Goal: Task Accomplishment & Management: Manage account settings

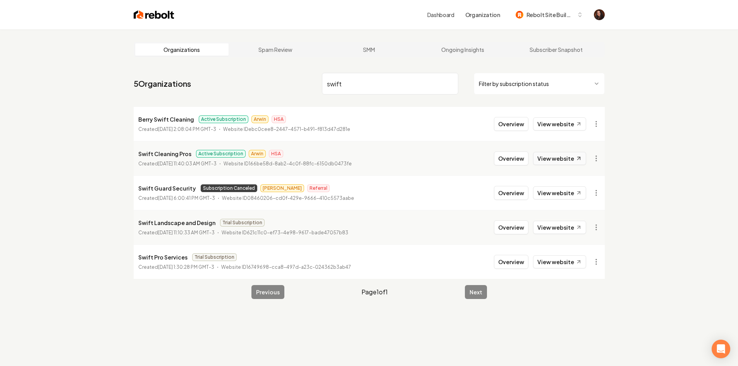
click at [577, 161] on icon at bounding box center [578, 158] width 7 height 7
drag, startPoint x: 335, startPoint y: 87, endPoint x: 268, endPoint y: 88, distance: 67.8
click at [268, 88] on nav "5 Organizations swift Filter by subscription status" at bounding box center [369, 87] width 471 height 34
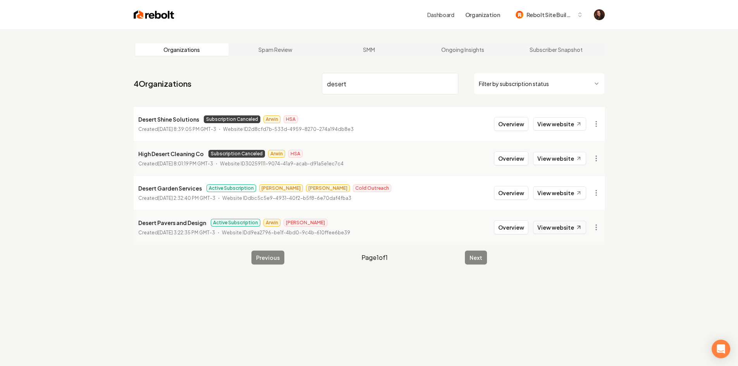
type input "desert"
click at [555, 223] on link "View website" at bounding box center [559, 227] width 53 height 13
click at [550, 12] on span "Rebolt Site Builder" at bounding box center [549, 15] width 47 height 8
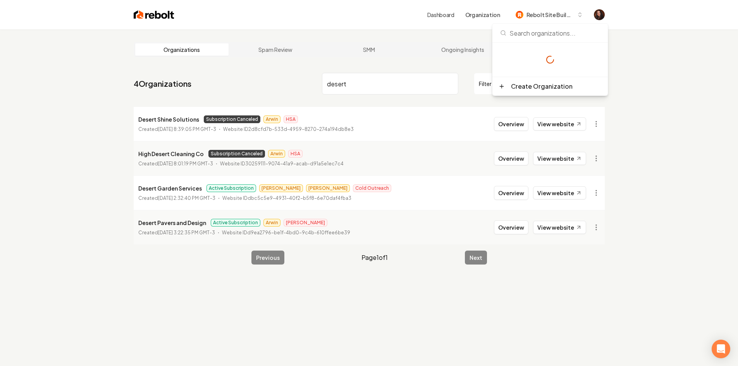
click at [156, 16] on img at bounding box center [154, 14] width 41 height 11
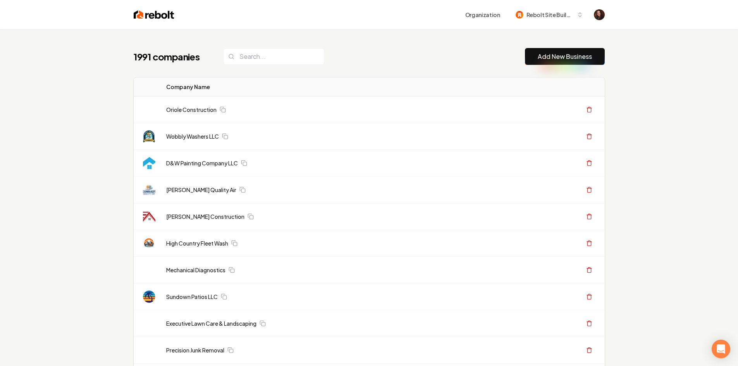
click at [533, 57] on button "Add New Business" at bounding box center [565, 56] width 80 height 17
click at [549, 53] on link "Add New Business" at bounding box center [565, 56] width 54 height 9
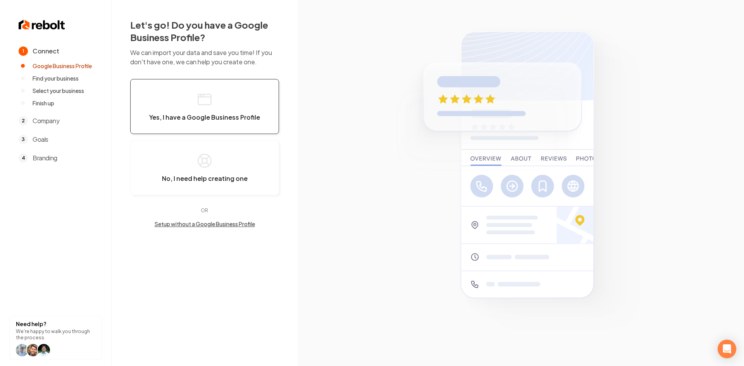
click at [184, 86] on button "Yes, I have a Google Business Profile" at bounding box center [204, 106] width 149 height 55
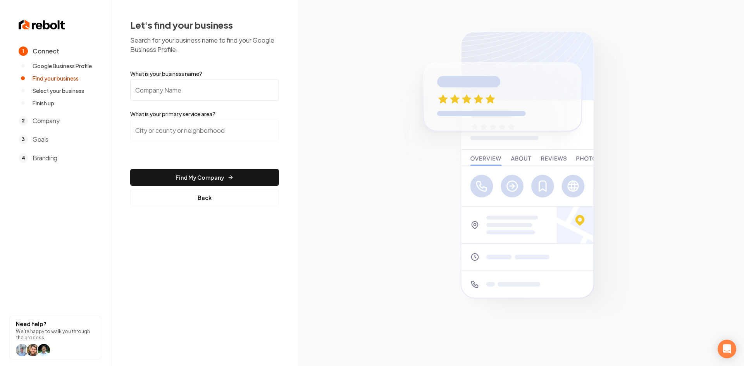
click at [186, 88] on input "What is your business name?" at bounding box center [204, 90] width 149 height 22
paste input "Silverfox Hauling Services"
type input "Silverfox Hauling Services"
click at [194, 131] on input "search" at bounding box center [204, 130] width 149 height 22
paste input "Pomona, California"
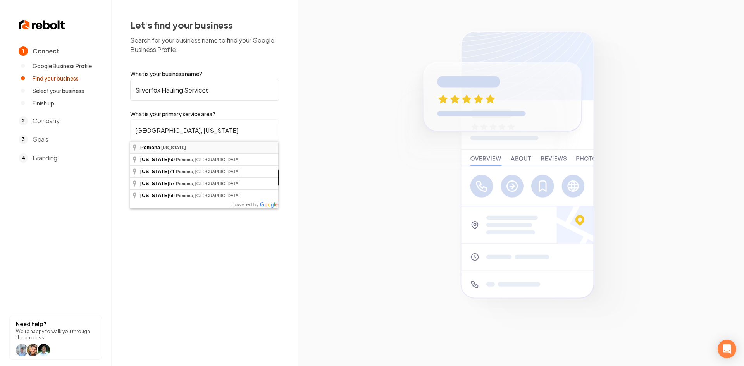
type input "Pomona, California"
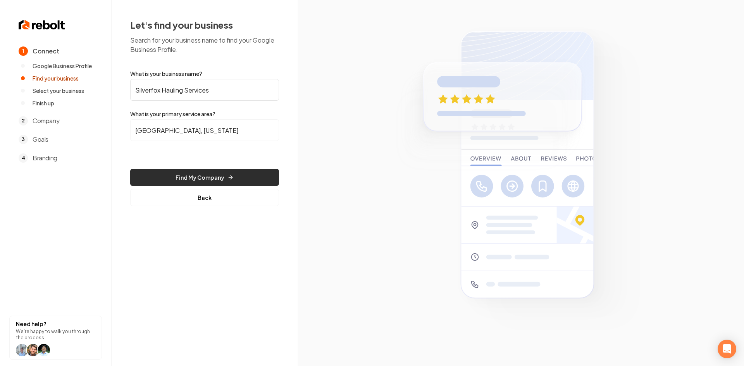
click at [203, 177] on button "Find My Company" at bounding box center [204, 177] width 149 height 17
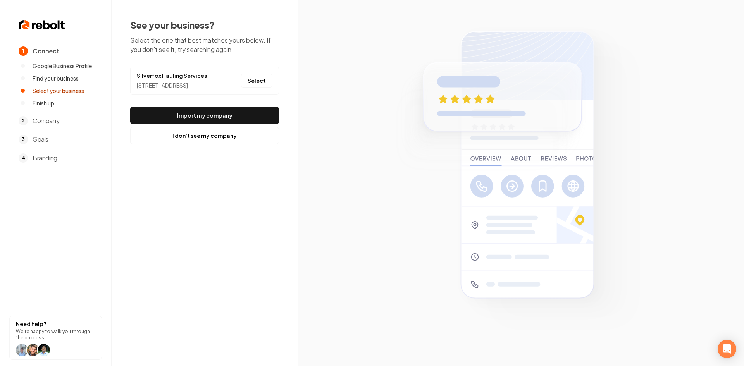
click at [273, 79] on li "Silverfox Hauling Services 2105 N San Antonio Ave, Pomona, CA 91767 Select" at bounding box center [204, 81] width 149 height 28
click at [268, 87] on button "Select" at bounding box center [256, 81] width 31 height 14
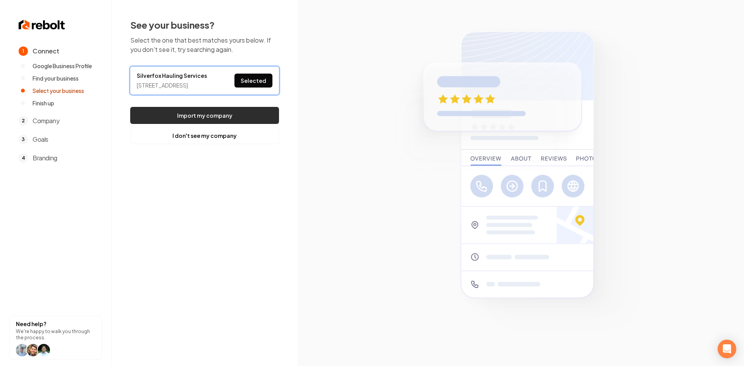
click at [247, 124] on button "Import my company" at bounding box center [204, 115] width 149 height 17
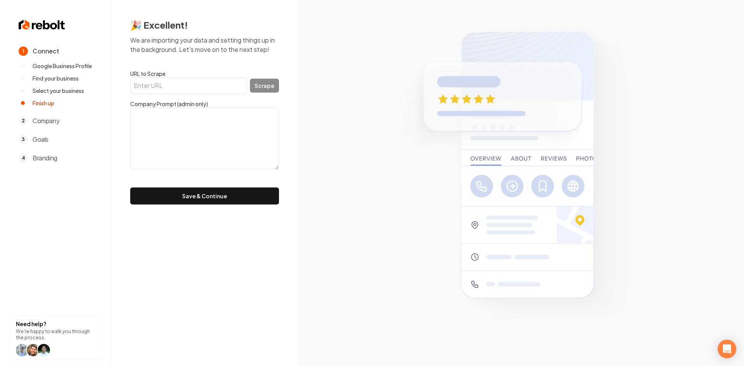
click at [191, 91] on input "URL to Scrape" at bounding box center [188, 85] width 117 height 16
paste input "https://silverfoxhauling.com/"
type input "https://silverfoxhauling.com/"
click at [260, 88] on button "Scrape" at bounding box center [264, 86] width 29 height 14
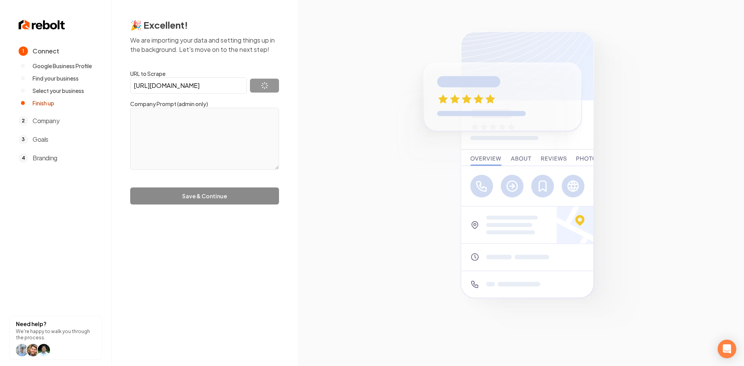
type textarea "BESbswy"
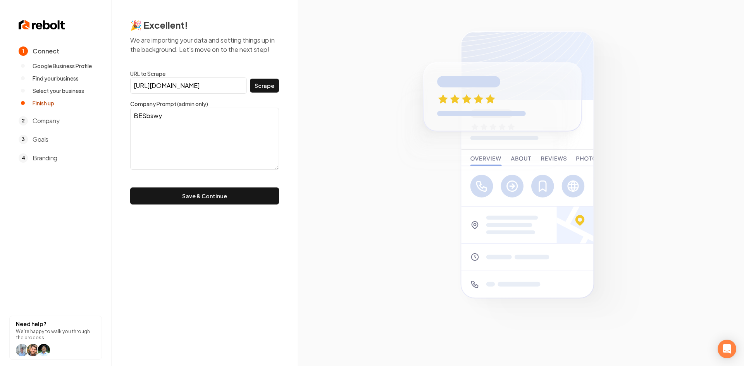
drag, startPoint x: 177, startPoint y: 122, endPoint x: 132, endPoint y: 128, distance: 45.4
click at [132, 128] on textarea "BESbswy" at bounding box center [204, 139] width 149 height 62
paste textarea "Out of sight out of Mind Junk Removal We do the heavy lifting, so you can focus…"
paste textarea "Contact Us We'd love to hear from you! Have a question about our services? Want…"
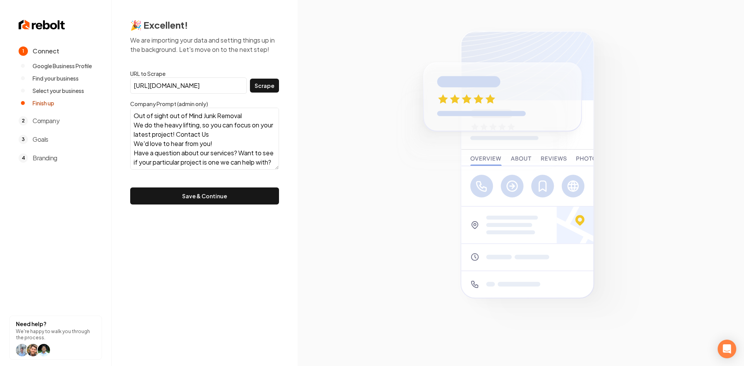
scroll to position [192, 0]
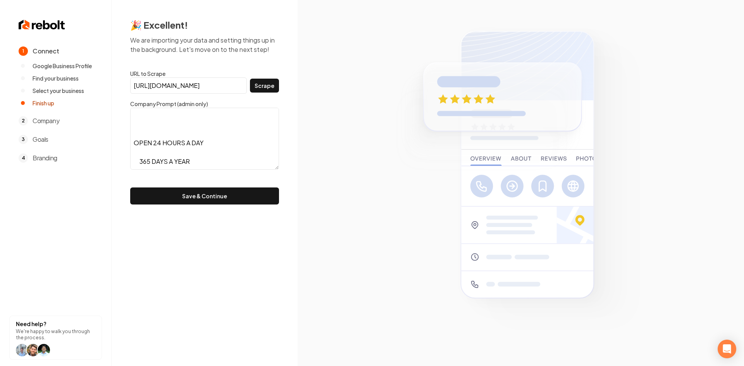
drag, startPoint x: 199, startPoint y: 167, endPoint x: 139, endPoint y: 137, distance: 67.6
click at [139, 137] on textarea "Out of sight out of Mind Junk Removal We do the heavy lifting, so you can focus…" at bounding box center [204, 139] width 149 height 62
paste textarea "Experienced and Reliable At silverfox Hauling services we take pride in our wor…"
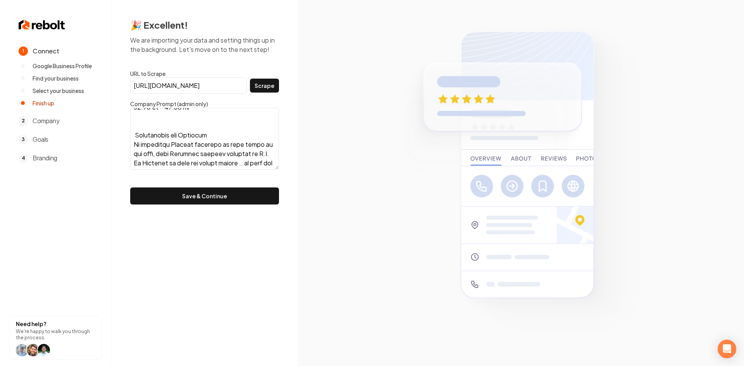
scroll to position [304, 0]
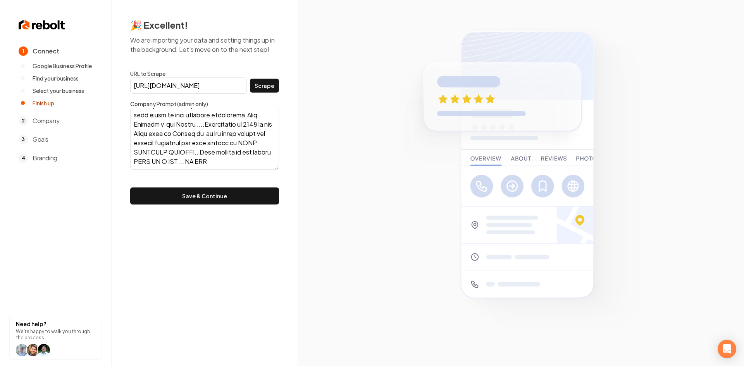
paste textarea "Dedicated Silverfox Hauling services team is dedicated to you and your Hauling …"
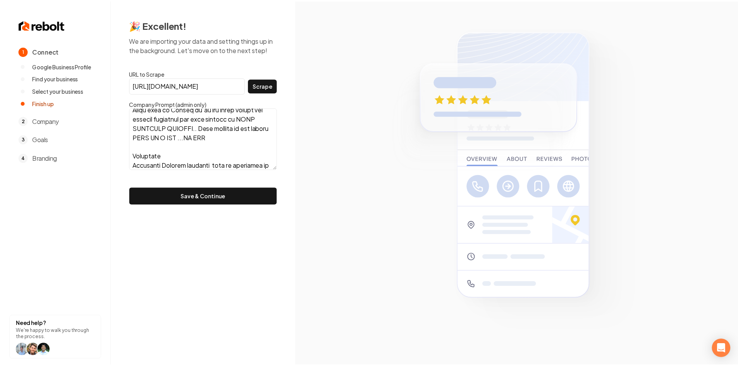
scroll to position [434, 0]
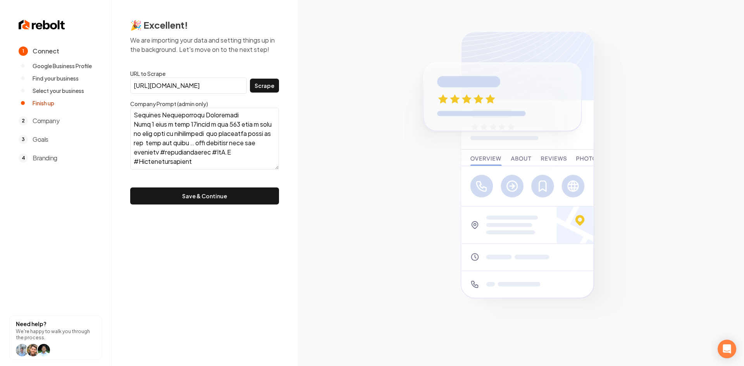
type textarea "Out of sight out of Mind Junk Removal We do the heavy lifting, so you can focus…"
click at [193, 201] on button "Save & Continue" at bounding box center [204, 195] width 149 height 17
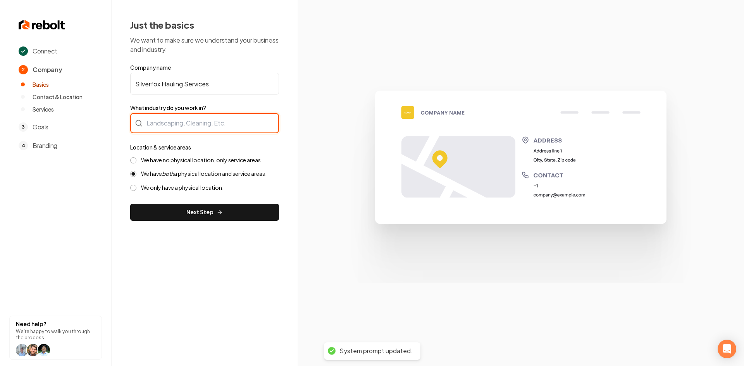
click at [235, 113] on div at bounding box center [204, 123] width 149 height 20
type input "Junk Removal"
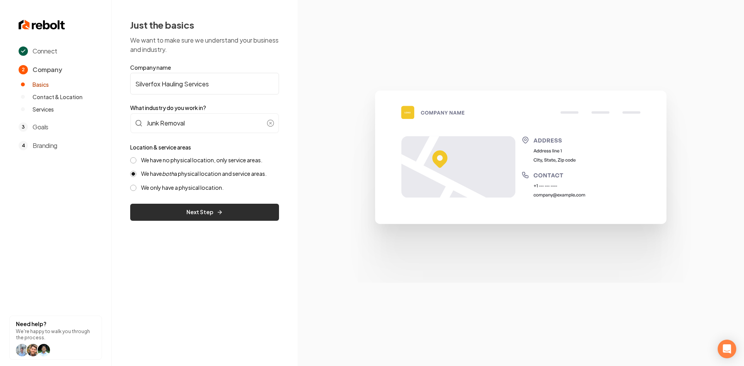
click at [223, 212] on button "Next Step" at bounding box center [204, 212] width 149 height 17
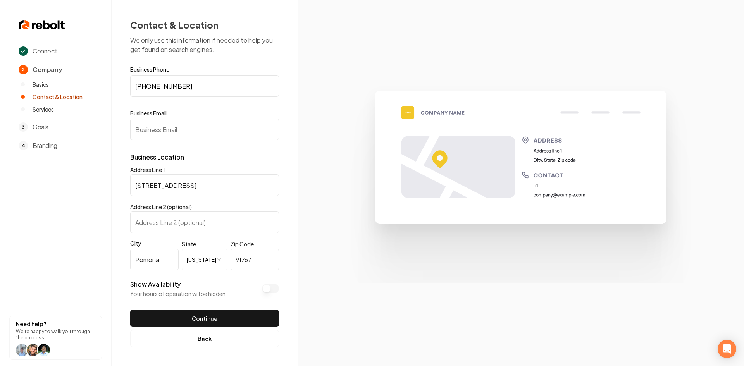
click at [203, 130] on input "Business Email" at bounding box center [204, 130] width 149 height 22
paste input "silverfoxhauling@gmail.com"
click at [137, 131] on input "silverfoxhauling@gmail.com" at bounding box center [204, 130] width 149 height 22
type input "silverfoxhauling@gmail.com"
click at [265, 287] on button "Show Availability" at bounding box center [270, 288] width 17 height 9
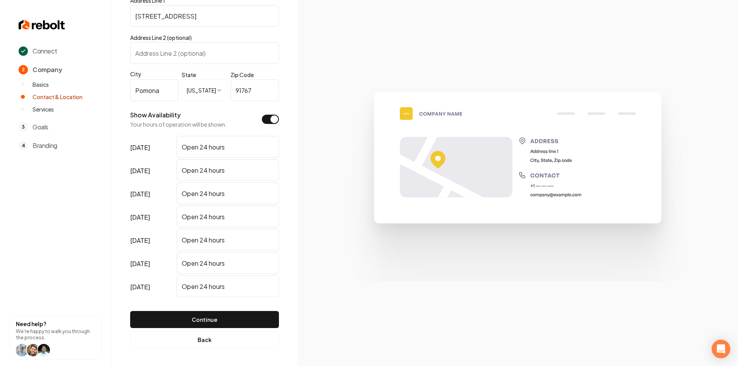
scroll to position [170, 0]
click at [218, 319] on button "Continue" at bounding box center [204, 318] width 149 height 17
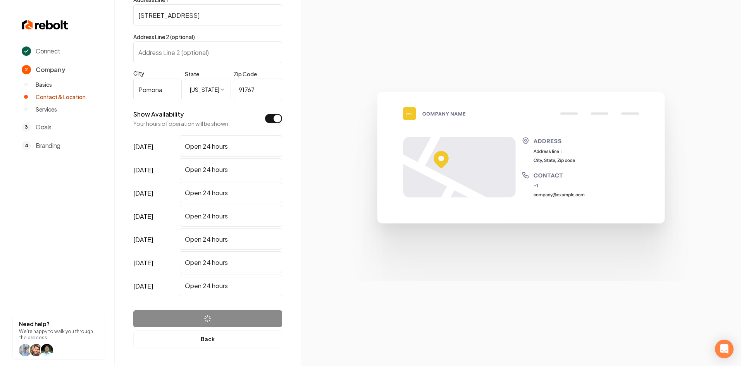
scroll to position [0, 0]
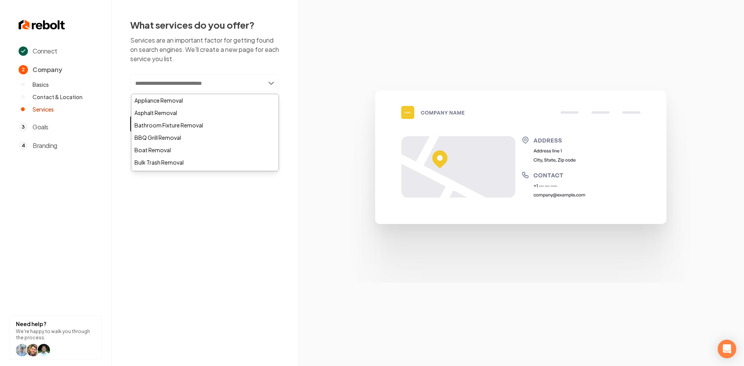
drag, startPoint x: 200, startPoint y: 84, endPoint x: 277, endPoint y: 24, distance: 97.6
click at [200, 84] on input "text" at bounding box center [204, 83] width 149 height 18
paste input "**********"
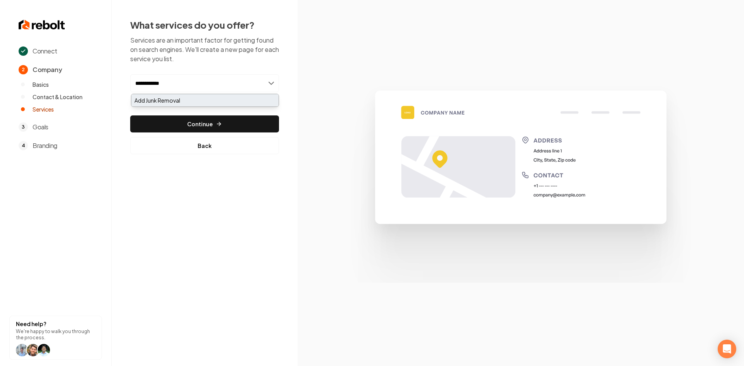
type input "**********"
click at [198, 98] on div "Add Junk Removal" at bounding box center [204, 100] width 147 height 12
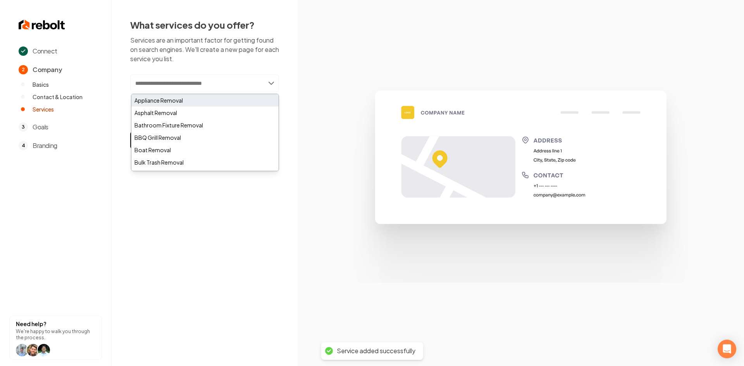
paste input "*******"
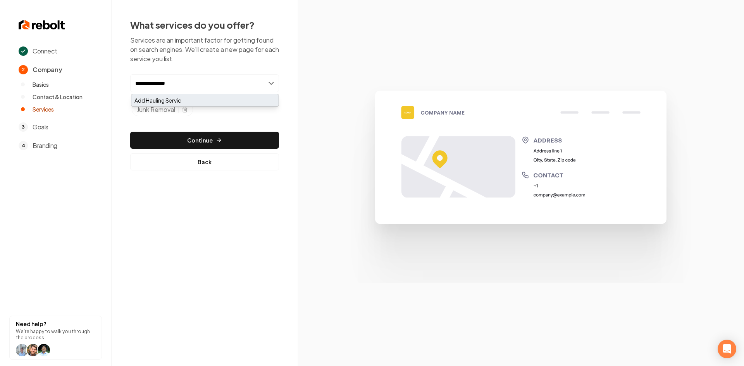
type input "**********"
click at [153, 143] on button "Continue" at bounding box center [204, 140] width 149 height 17
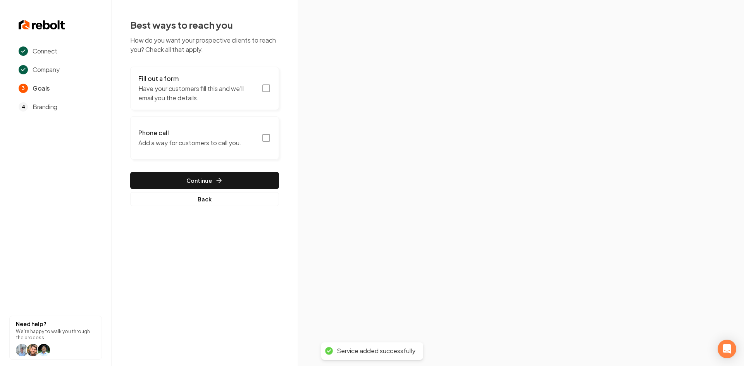
click at [189, 87] on p "Have your customers fill this and we'll email you the details." at bounding box center [197, 93] width 119 height 19
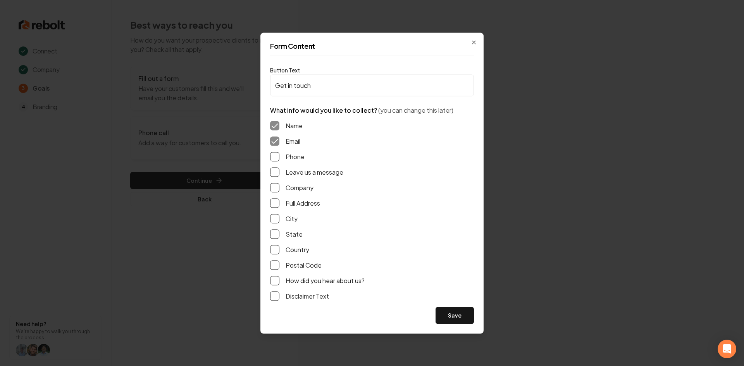
click at [279, 156] on div "Phone" at bounding box center [372, 156] width 204 height 9
drag, startPoint x: 276, startPoint y: 158, endPoint x: 275, endPoint y: 168, distance: 10.1
click at [276, 158] on button "Phone" at bounding box center [274, 156] width 9 height 9
click at [273, 173] on button "Leave us a message" at bounding box center [274, 171] width 9 height 9
click at [471, 317] on button "Save" at bounding box center [454, 315] width 38 height 17
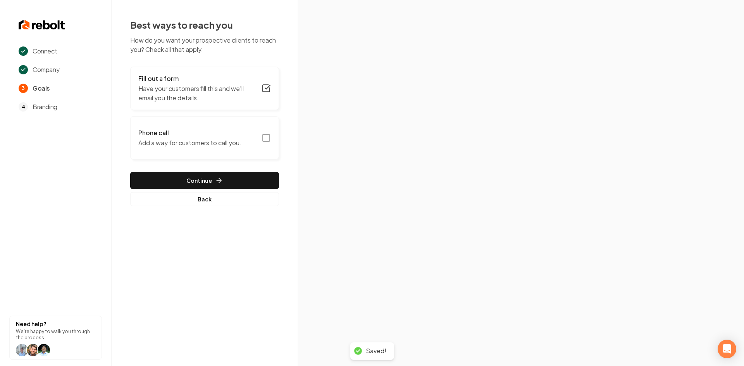
click at [225, 149] on button "Phone call Add a way for customers to call you." at bounding box center [204, 137] width 149 height 43
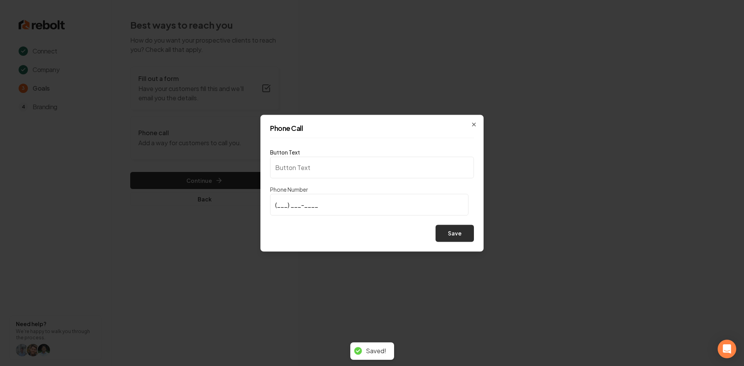
type input "Call us"
type input "(909) 246-3997"
click at [459, 232] on button "Save" at bounding box center [454, 233] width 38 height 17
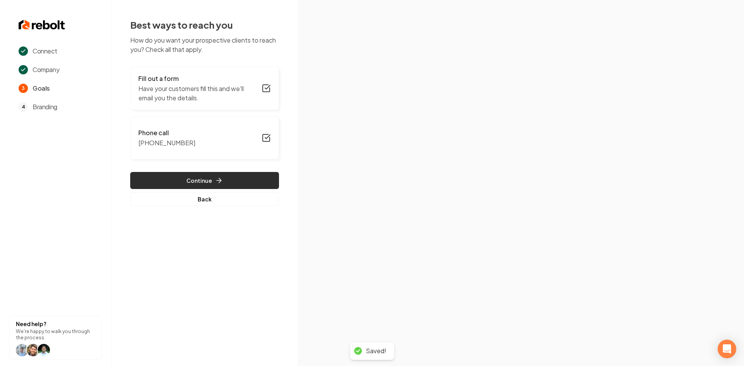
click at [178, 183] on button "Continue" at bounding box center [204, 180] width 149 height 17
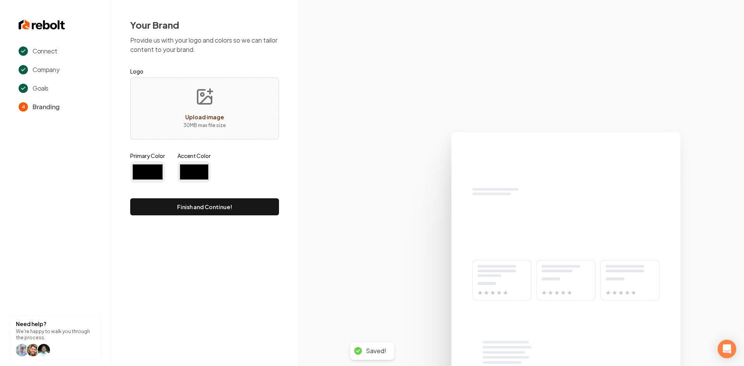
click at [177, 92] on div "Upload image 30 MB max file size" at bounding box center [204, 108] width 149 height 62
type input "#194d33"
type input "#70be00"
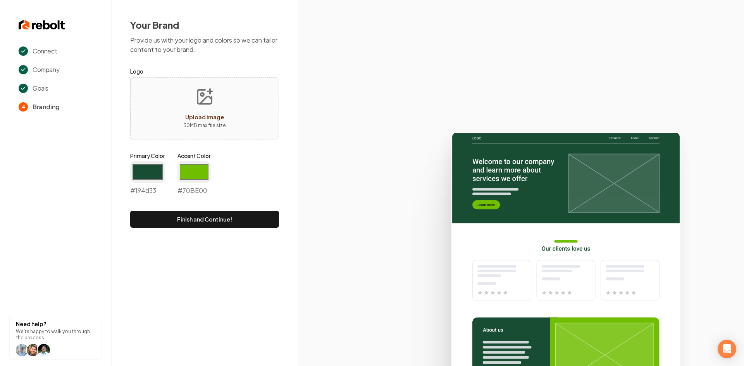
type input "**********"
click at [143, 179] on input "#194d33" at bounding box center [147, 172] width 35 height 22
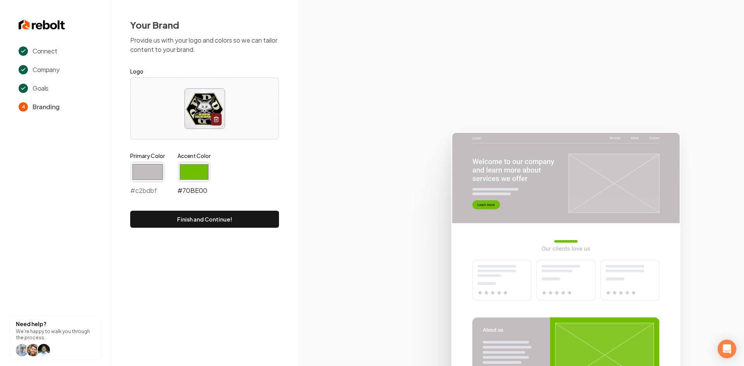
type input "#c2bdbf"
drag, startPoint x: 194, startPoint y: 164, endPoint x: 190, endPoint y: 173, distance: 9.4
click at [193, 164] on input "#70be00" at bounding box center [193, 172] width 33 height 22
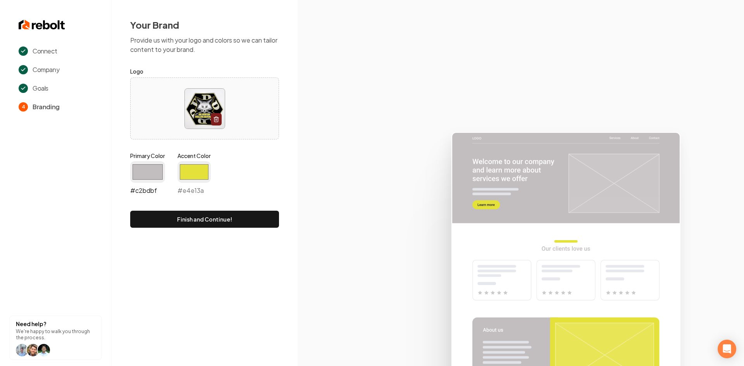
type input "#e4e13a"
click at [159, 174] on input "#c2bdbf" at bounding box center [147, 172] width 35 height 22
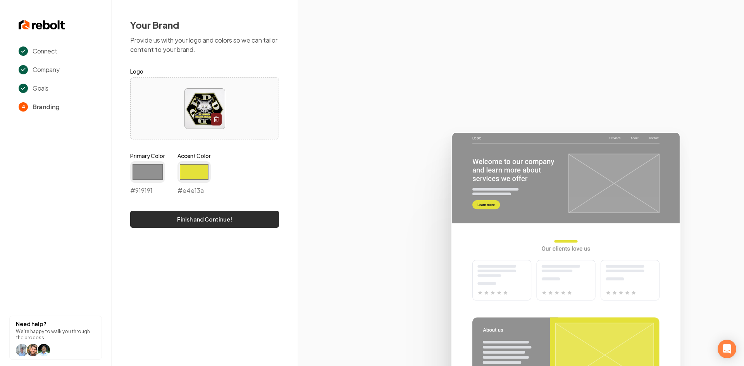
type input "#919191"
click at [229, 218] on button "Finish and Continue!" at bounding box center [204, 219] width 149 height 17
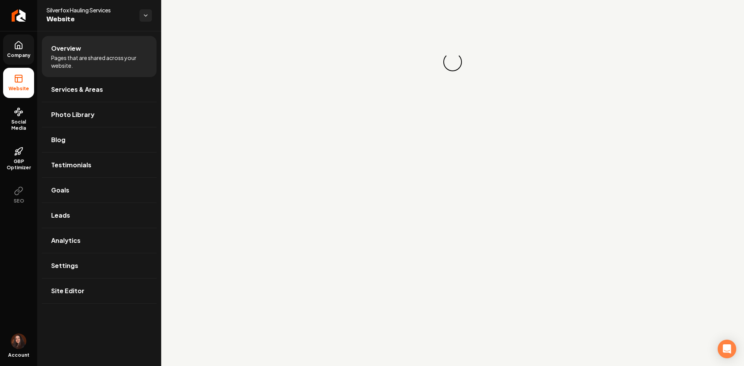
click at [16, 50] on icon at bounding box center [18, 45] width 9 height 9
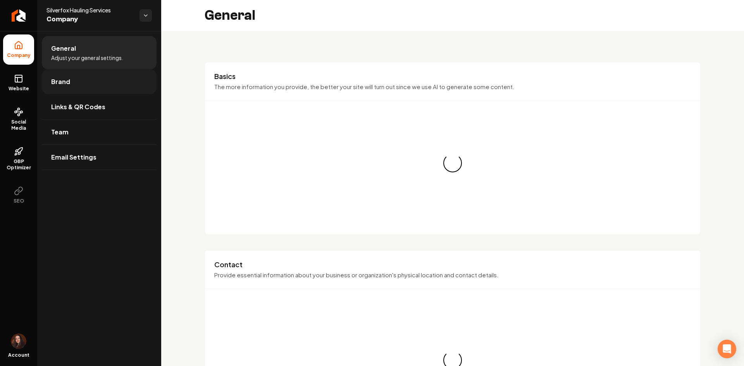
click at [75, 86] on link "Brand" at bounding box center [99, 81] width 115 height 25
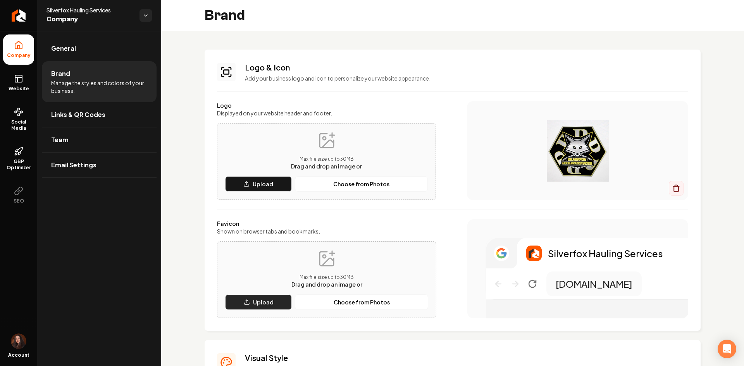
click at [261, 299] on p "Upload" at bounding box center [263, 302] width 21 height 8
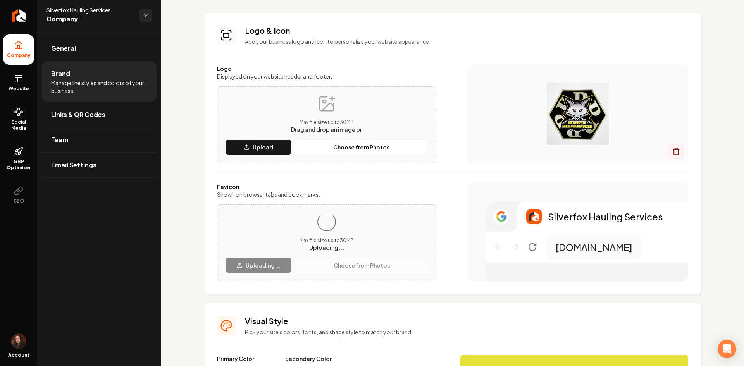
scroll to position [39, 0]
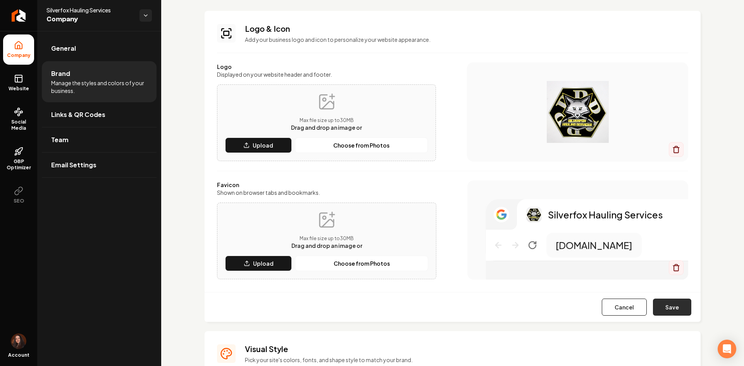
click at [668, 311] on button "Save" at bounding box center [672, 307] width 38 height 17
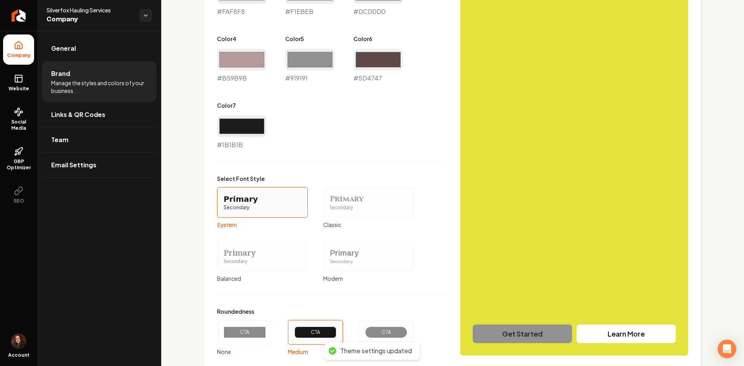
scroll to position [529, 0]
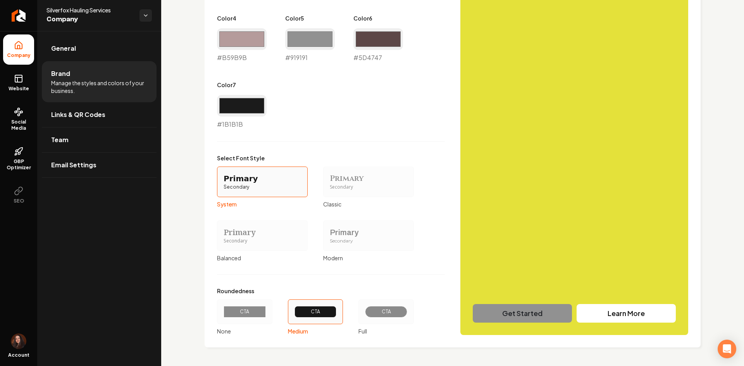
click at [242, 237] on div "Primary" at bounding box center [261, 232] width 77 height 11
click at [223, 237] on button "Primary Secondary Balanced" at bounding box center [219, 235] width 6 height 6
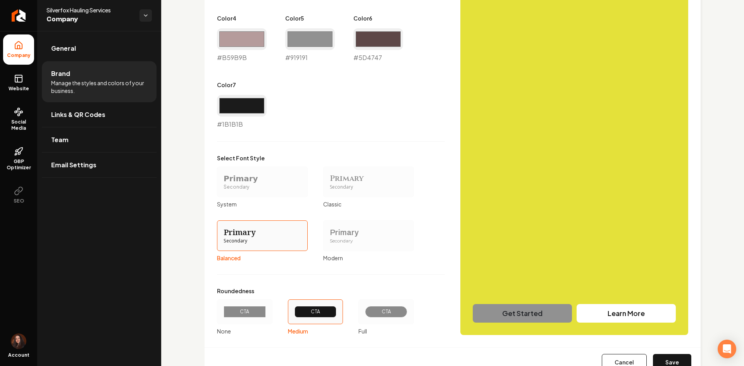
click at [259, 308] on div "CTA" at bounding box center [244, 312] width 42 height 12
click at [223, 309] on button "CTA None" at bounding box center [219, 312] width 6 height 6
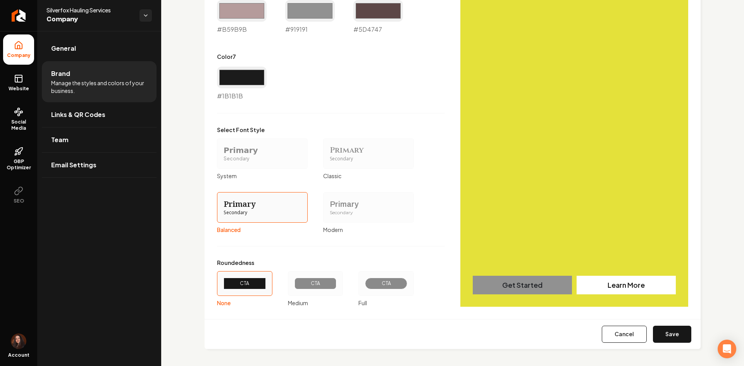
scroll to position [559, 0]
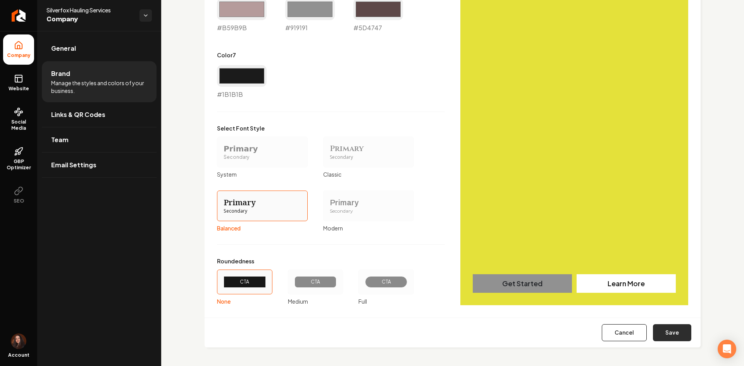
click at [670, 329] on button "Save" at bounding box center [672, 332] width 38 height 17
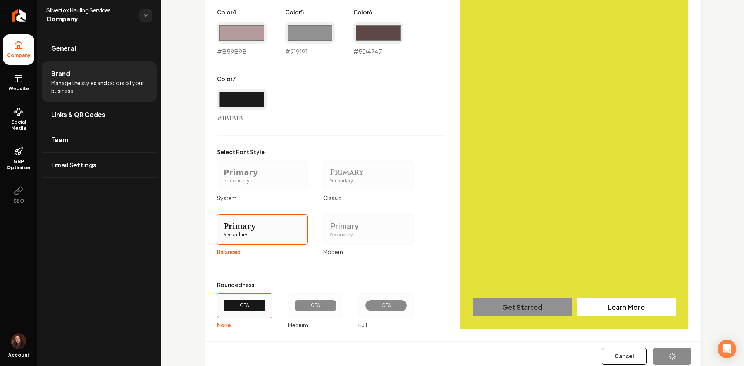
type input "#faf8f8"
type input "#f1ebeb"
type input "#dcd0d0"
type input "#b59b9b"
type input "#5d4747"
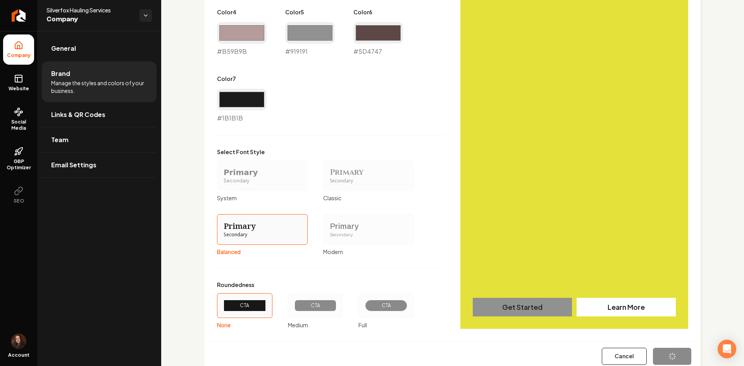
type input "#1b1b1b"
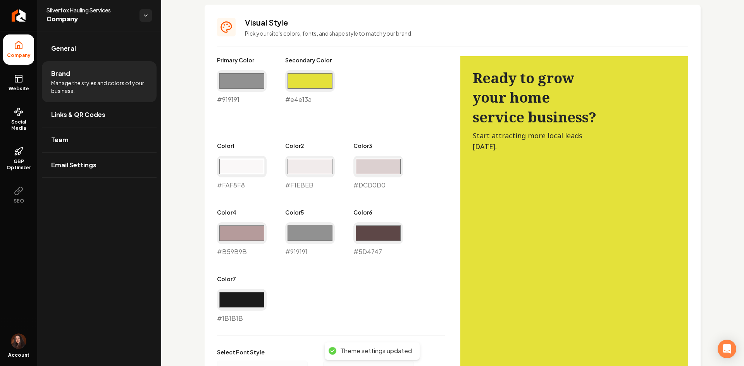
scroll to position [327, 0]
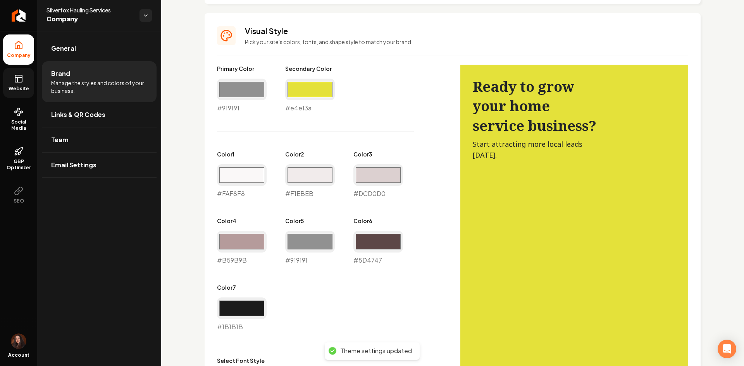
click at [18, 92] on link "Website" at bounding box center [18, 83] width 31 height 30
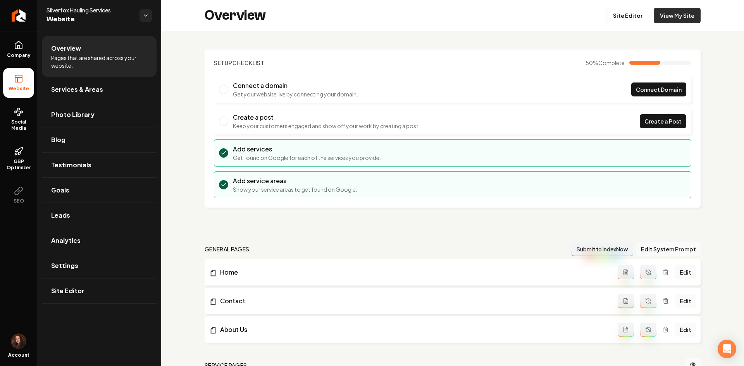
click at [689, 16] on link "View My Site" at bounding box center [676, 15] width 47 height 15
click at [52, 275] on link "Settings" at bounding box center [99, 265] width 115 height 25
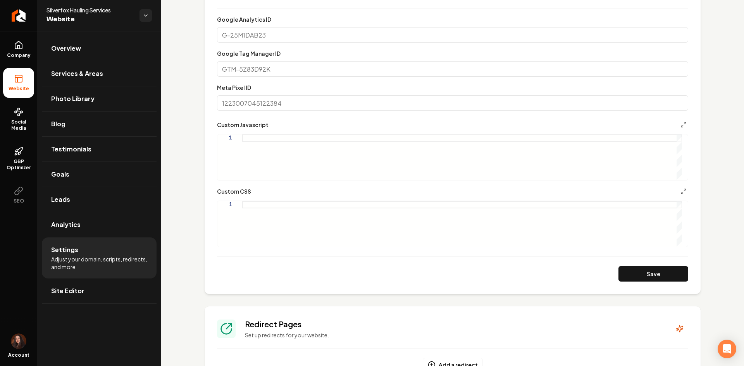
scroll to position [271, 0]
click at [282, 228] on div "Main content area" at bounding box center [462, 222] width 440 height 46
click at [243, 203] on div "#E7E7E7" at bounding box center [462, 222] width 440 height 46
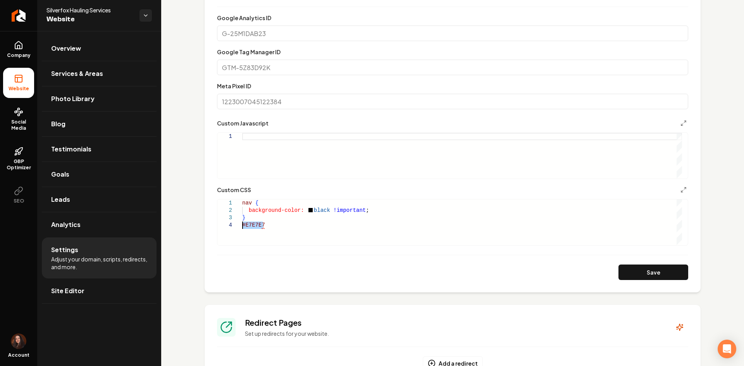
drag, startPoint x: 267, startPoint y: 229, endPoint x: 232, endPoint y: 228, distance: 35.3
click at [242, 228] on div "nav { background-color: black !important ; } #E7E7E7" at bounding box center [462, 222] width 440 height 46
drag, startPoint x: 323, startPoint y: 211, endPoint x: 304, endPoint y: 210, distance: 19.0
click at [304, 210] on div "nav { background-color: black !important ; } #E7E7E7" at bounding box center [462, 222] width 440 height 46
drag, startPoint x: 245, startPoint y: 230, endPoint x: 235, endPoint y: 229, distance: 9.7
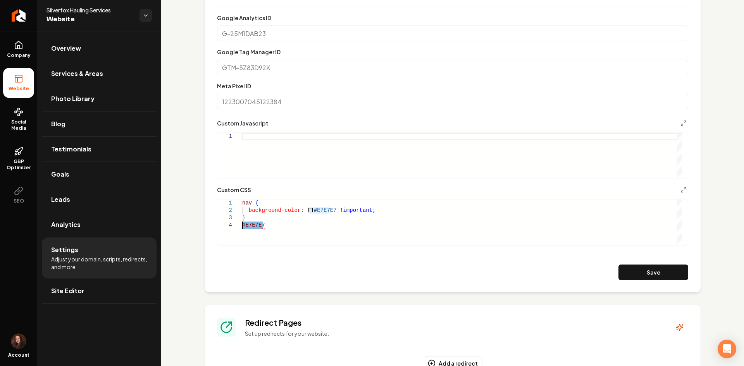
click at [242, 229] on div "nav { background-color: #E7E7E7 !important ; } #E7E7E7" at bounding box center [462, 222] width 440 height 46
click at [647, 281] on section "**********" at bounding box center [452, 129] width 496 height 328
click at [640, 272] on button "Save" at bounding box center [653, 272] width 70 height 15
type textarea "**********"
click at [17, 58] on span "Company" at bounding box center [19, 55] width 30 height 6
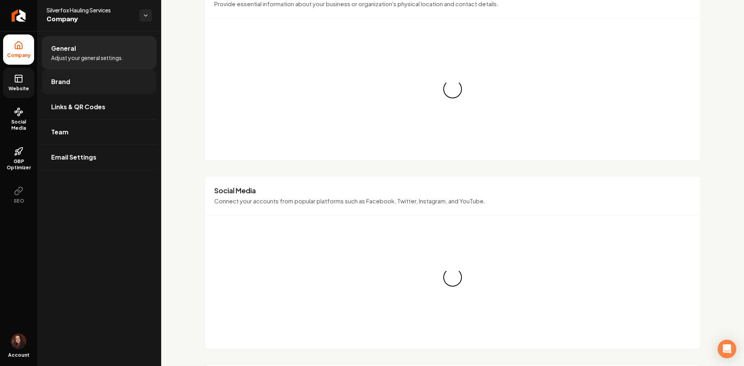
click at [71, 76] on link "Brand" at bounding box center [99, 81] width 115 height 25
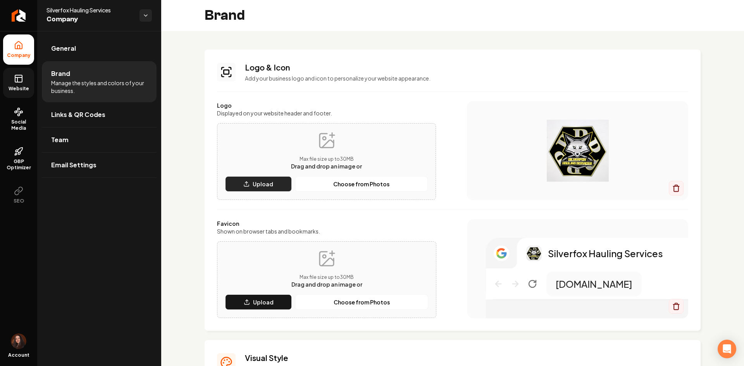
click at [248, 177] on button "Upload" at bounding box center [258, 183] width 67 height 15
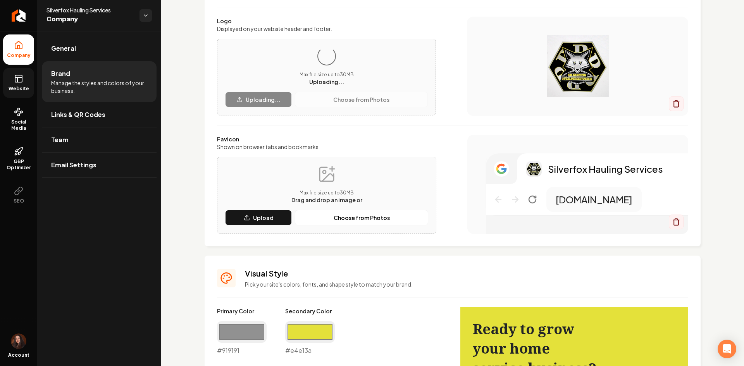
scroll to position [116, 0]
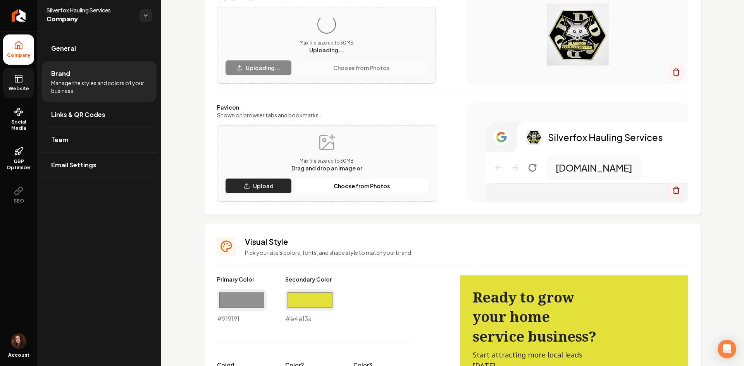
click at [261, 184] on p "Upload" at bounding box center [263, 186] width 21 height 8
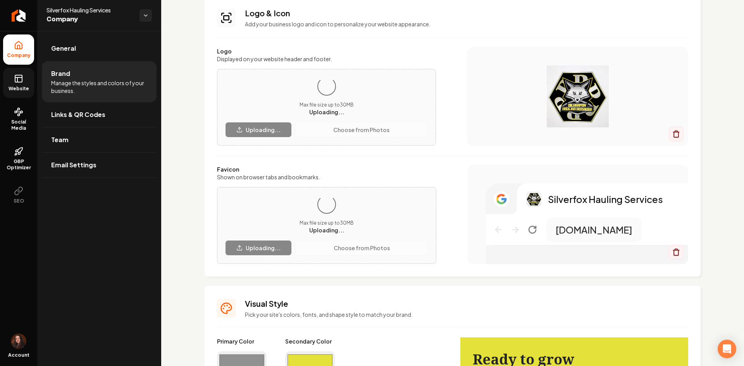
scroll to position [39, 0]
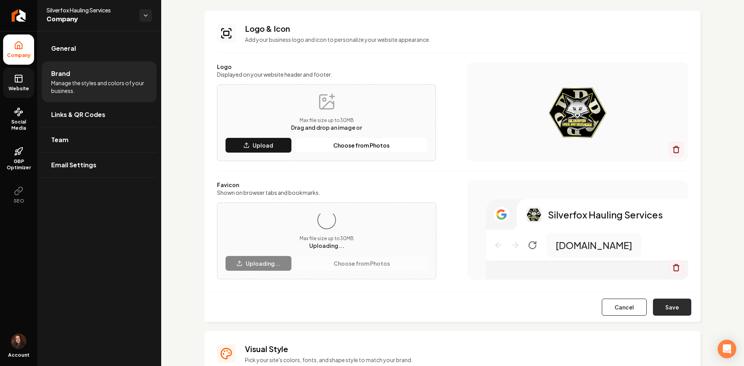
click at [663, 304] on button "Save" at bounding box center [672, 307] width 38 height 17
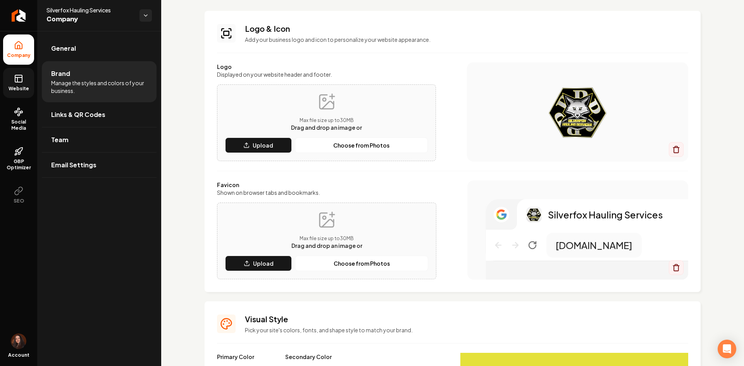
click at [12, 77] on link "Website" at bounding box center [18, 83] width 31 height 30
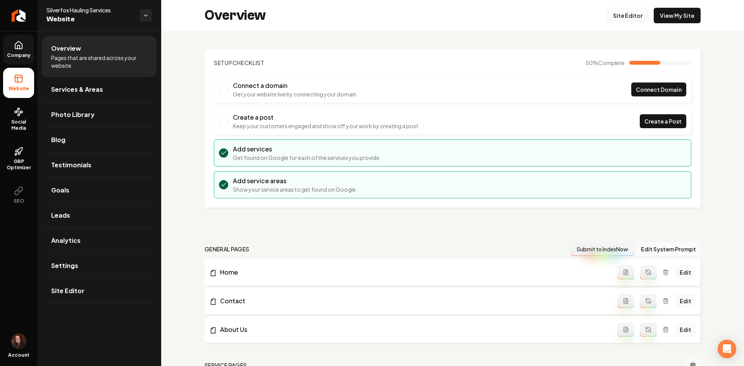
click at [617, 12] on link "Site Editor" at bounding box center [627, 15] width 43 height 15
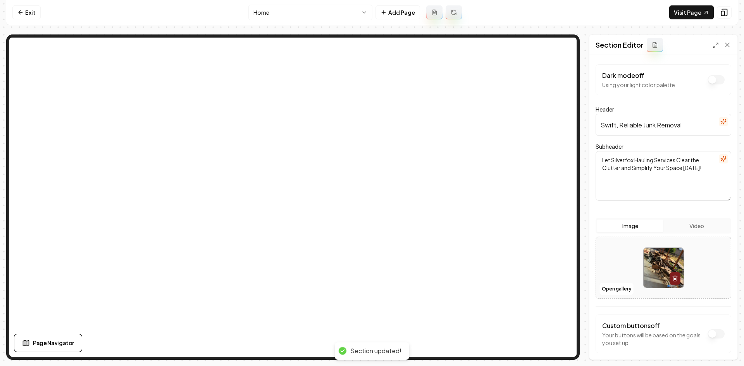
click at [731, 44] on div "Section Editor" at bounding box center [663, 45] width 148 height 20
click at [726, 45] on icon at bounding box center [727, 45] width 8 height 8
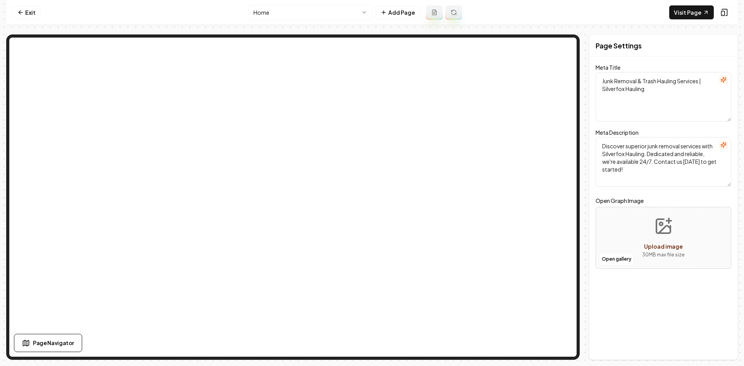
click at [309, 18] on html "Computer Required This feature is only available on a computer. Please switch t…" at bounding box center [372, 183] width 744 height 366
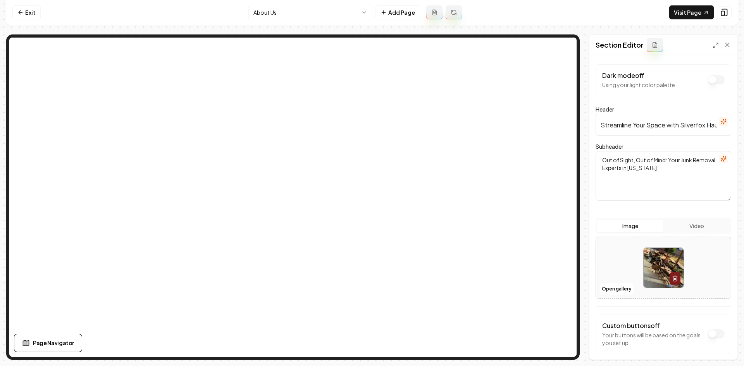
click at [638, 271] on div at bounding box center [663, 267] width 135 height 53
type input "**********"
click at [716, 353] on button "Save" at bounding box center [719, 346] width 23 height 14
click at [275, 8] on html "Computer Required This feature is only available on a computer. Please switch t…" at bounding box center [372, 183] width 744 height 366
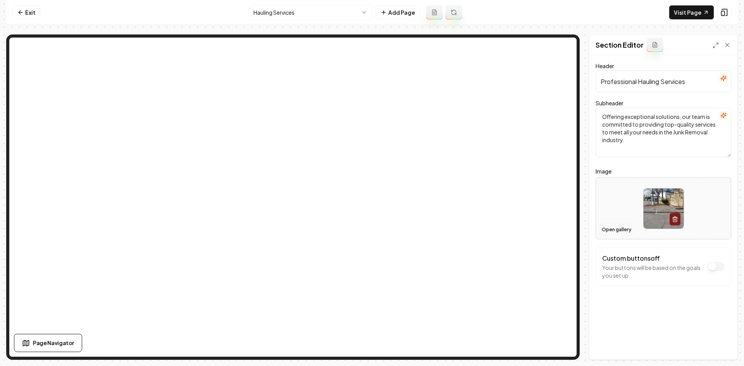
click at [606, 230] on button "Open gallery" at bounding box center [616, 229] width 35 height 12
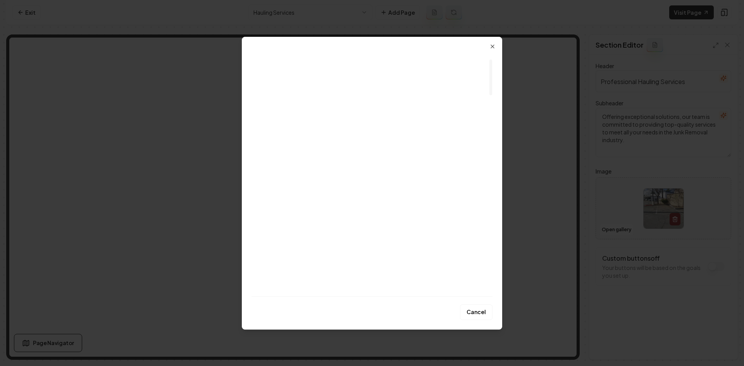
scroll to position [77, 0]
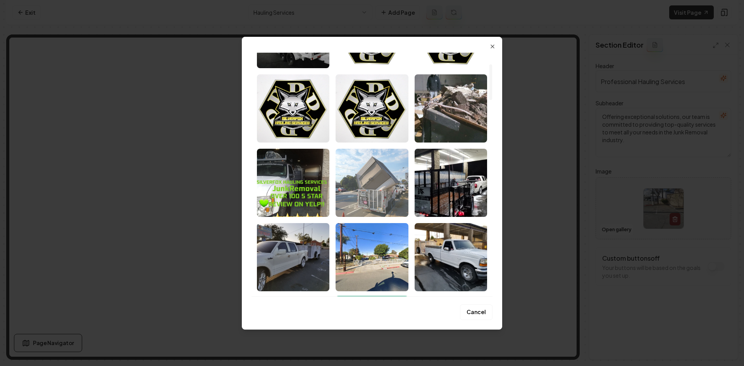
click at [381, 184] on img "Select image image_689e1c465c7cd75eb8683839.jpeg" at bounding box center [371, 183] width 72 height 68
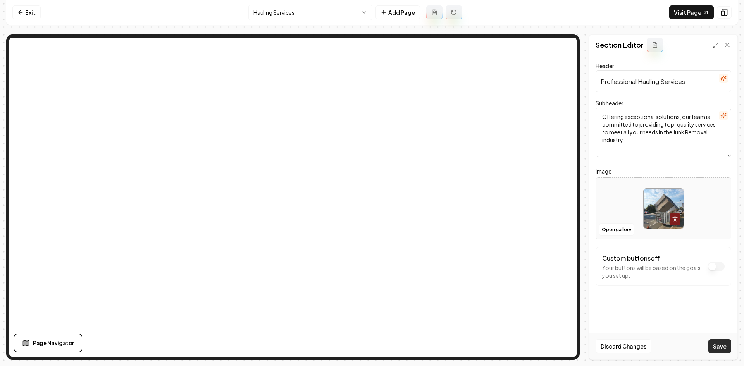
click at [717, 348] on button "Save" at bounding box center [719, 346] width 23 height 14
click at [307, 12] on html "Computer Required This feature is only available on a computer. Please switch t…" at bounding box center [372, 183] width 744 height 366
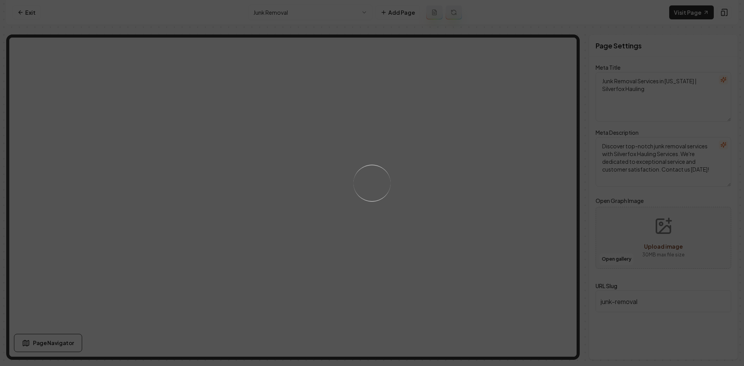
click at [453, 228] on div "Loading..." at bounding box center [372, 183] width 744 height 366
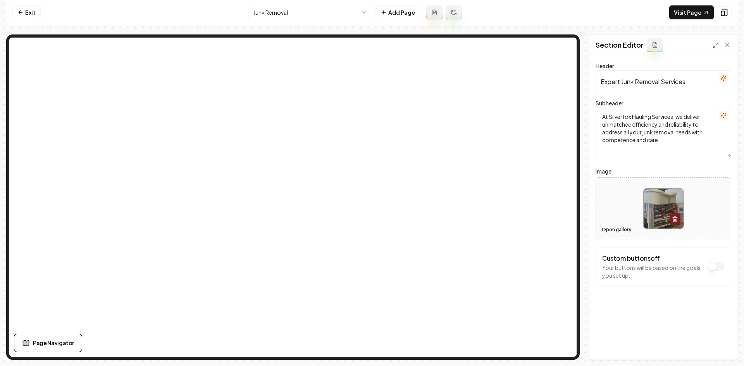
click at [621, 227] on button "Open gallery" at bounding box center [616, 229] width 35 height 12
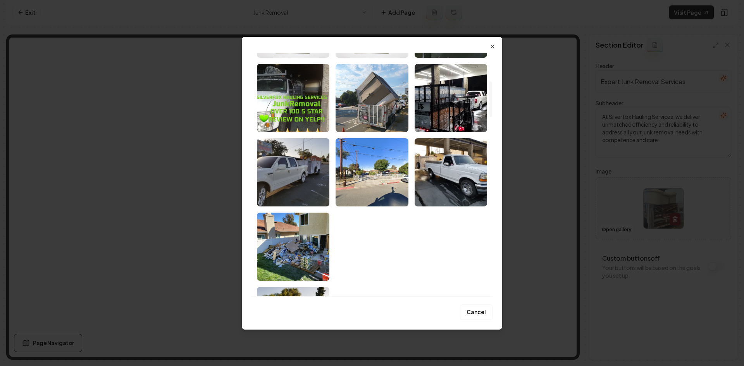
scroll to position [194, 0]
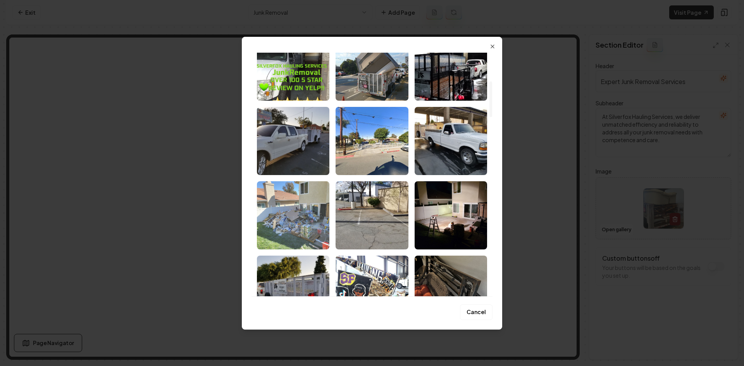
click at [310, 230] on img "Select image image_689e1c475c7cd75eb8683bf5.jpeg" at bounding box center [293, 215] width 72 height 68
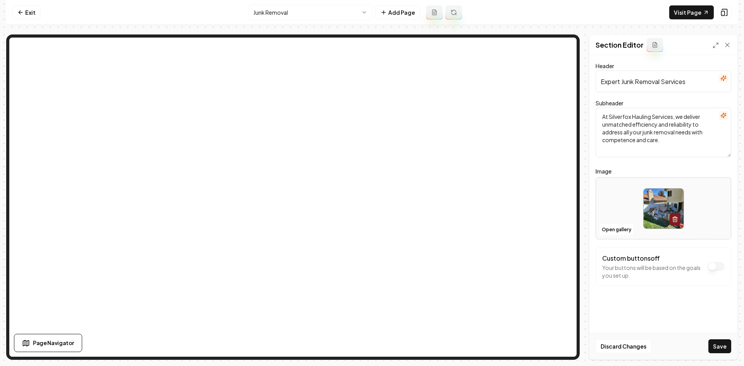
click at [733, 349] on div "Discard Changes Save" at bounding box center [663, 346] width 148 height 27
click at [724, 347] on button "Save" at bounding box center [719, 346] width 23 height 14
click at [277, 14] on html "Computer Required This feature is only available on a computer. Please switch t…" at bounding box center [372, 183] width 744 height 366
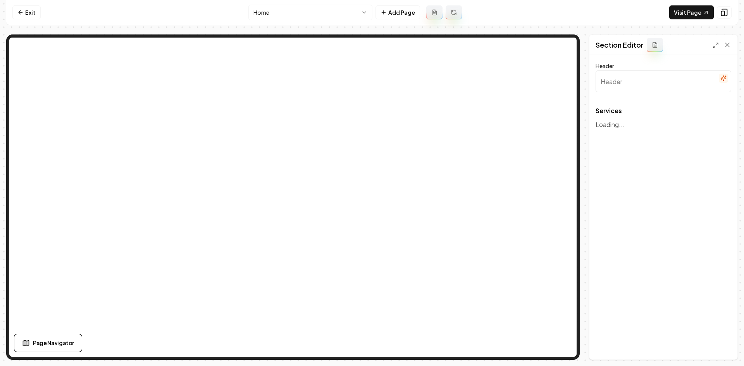
type input "Our Expert Junk Removal Services"
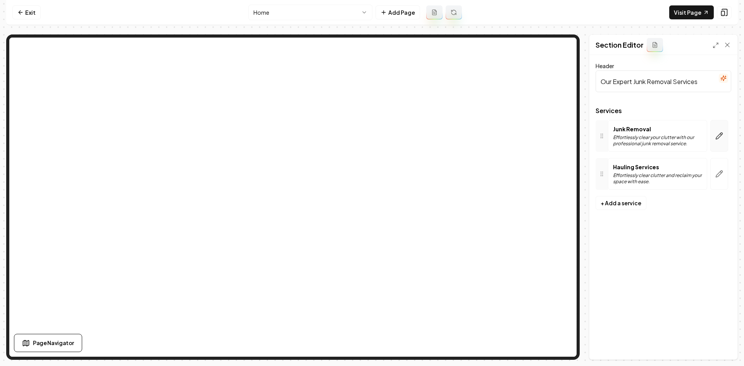
click at [718, 130] on button "button" at bounding box center [719, 136] width 18 height 32
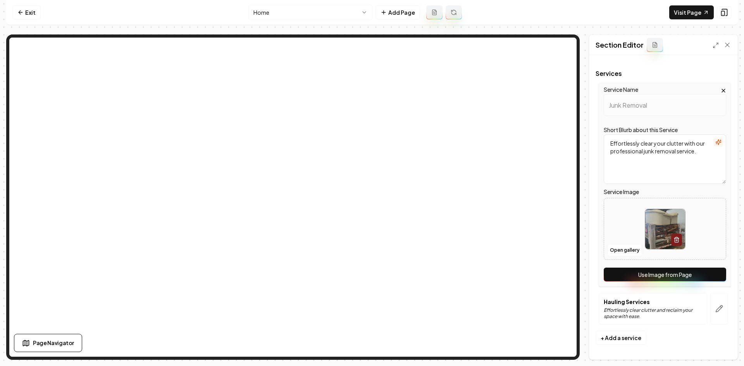
scroll to position [38, 0]
click at [691, 273] on button "Use Image from Page" at bounding box center [664, 274] width 122 height 14
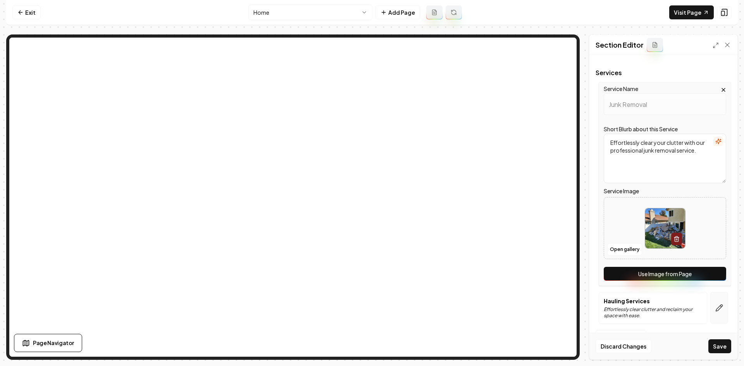
click at [715, 314] on button "button" at bounding box center [719, 308] width 18 height 32
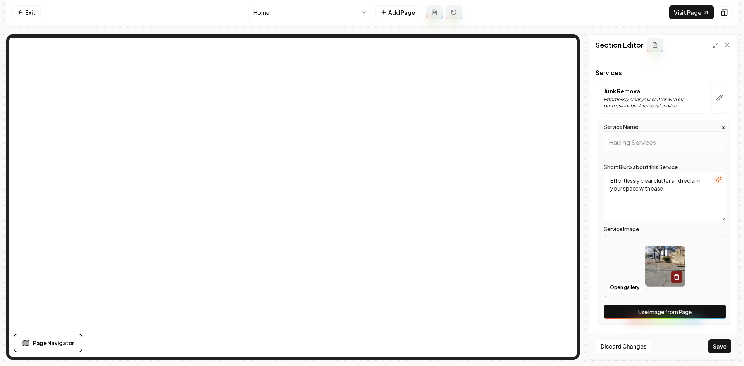
scroll to position [0, 0]
click at [706, 311] on button "Use Image from Page" at bounding box center [664, 312] width 122 height 14
click at [718, 343] on button "Save" at bounding box center [719, 346] width 23 height 14
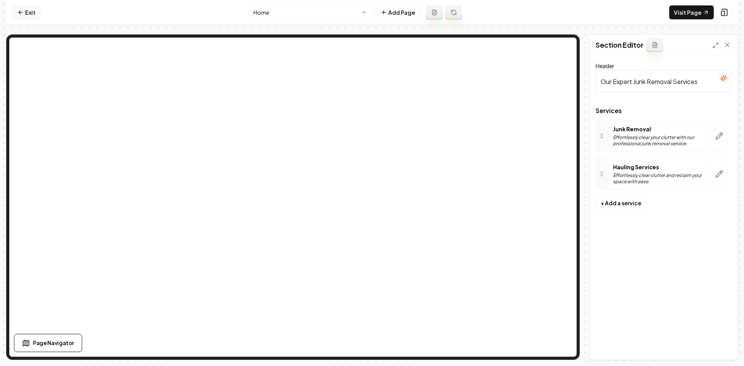
click at [27, 12] on link "Exit" at bounding box center [26, 12] width 28 height 14
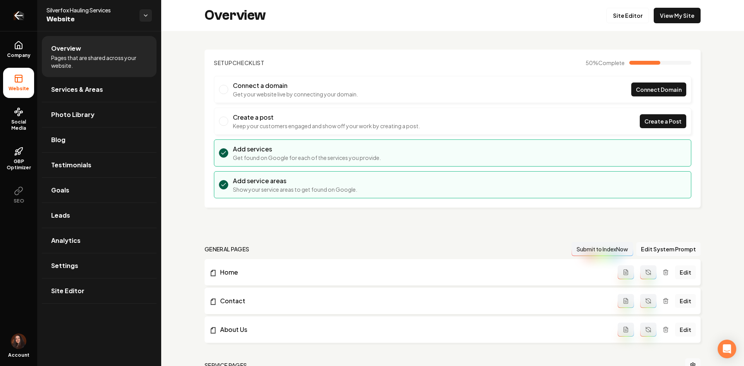
click at [27, 12] on link "Return to dashboard" at bounding box center [18, 15] width 37 height 31
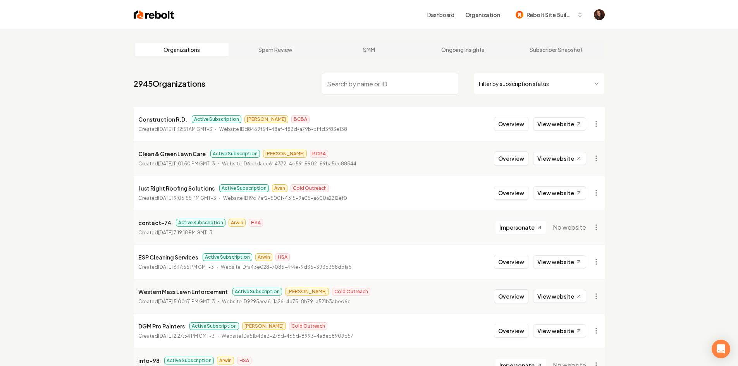
paste input "Circle A Consulting LLC"
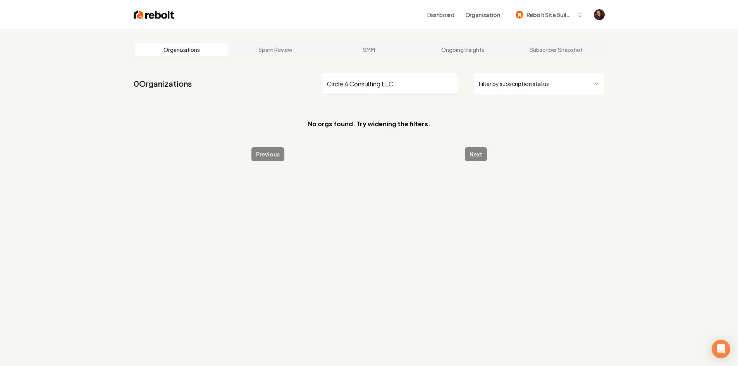
type input "Circle A Consulting LLC"
click at [135, 18] on img at bounding box center [154, 14] width 41 height 11
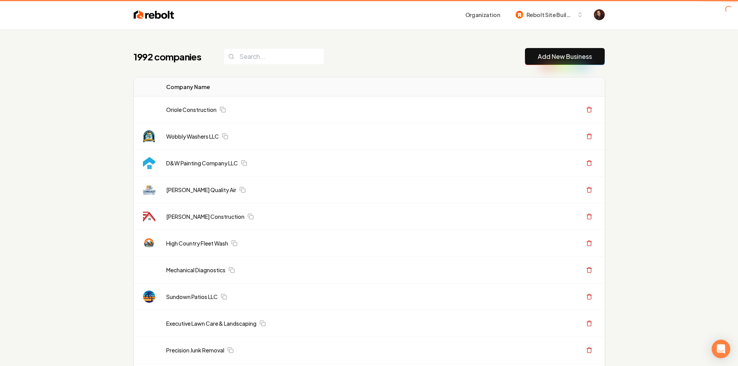
click at [533, 58] on button "Add New Business" at bounding box center [565, 56] width 80 height 17
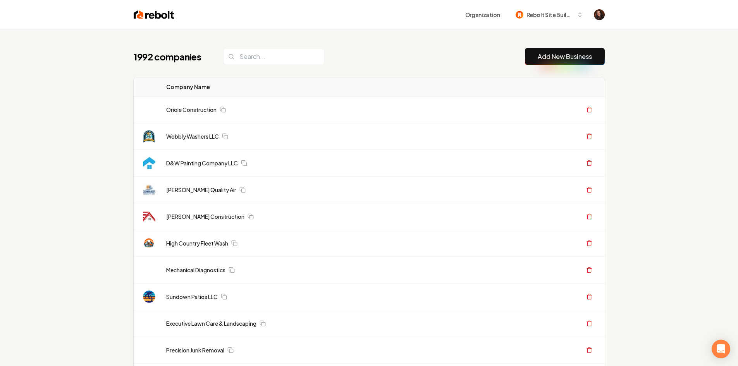
click at [581, 50] on button "Add New Business" at bounding box center [565, 56] width 80 height 17
click at [574, 55] on link "Add New Business" at bounding box center [565, 56] width 54 height 9
click at [562, 60] on link "Add New Business" at bounding box center [565, 56] width 54 height 9
click at [560, 57] on link "Add New Business" at bounding box center [565, 56] width 54 height 9
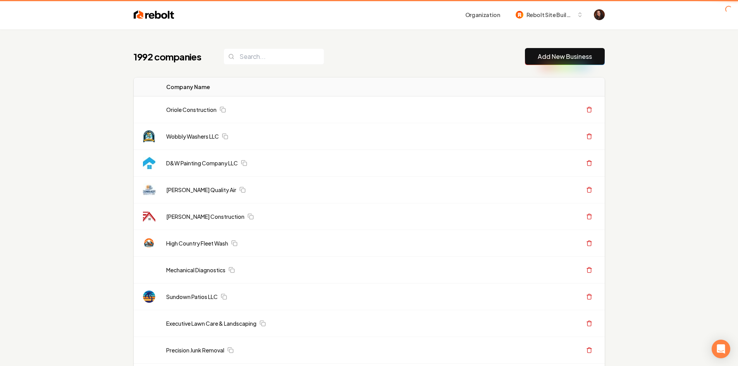
click at [559, 55] on link "Add New Business" at bounding box center [565, 56] width 54 height 9
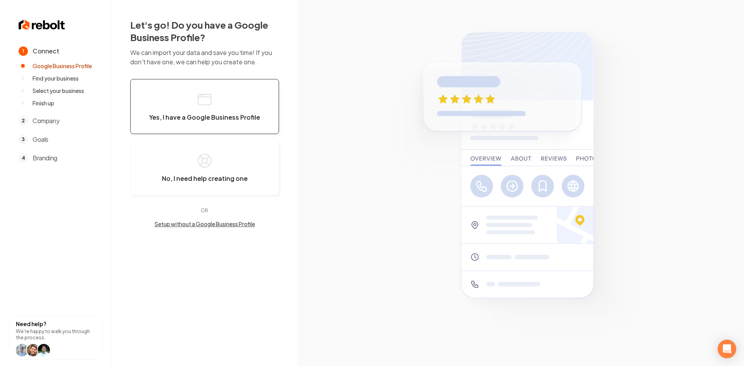
click at [239, 107] on button "Yes, I have a Google Business Profile" at bounding box center [204, 106] width 149 height 55
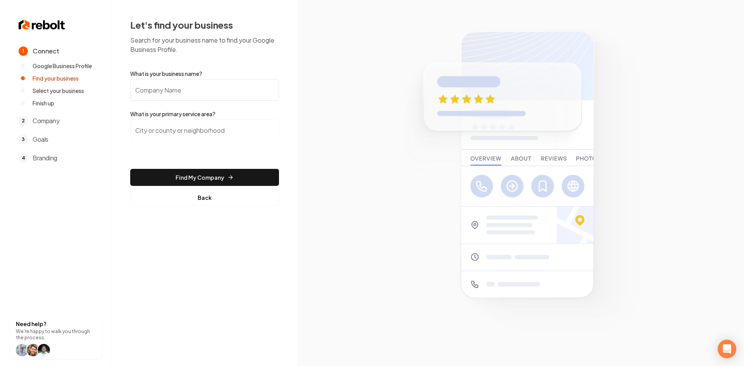
click at [192, 94] on input "What is your business name?" at bounding box center [204, 90] width 149 height 22
paste input "Circle A Consulting LLC"
type input "Circle A Consulting LLC"
click at [244, 128] on input "search" at bounding box center [204, 130] width 149 height 22
paste input "Midlothian, Texa"
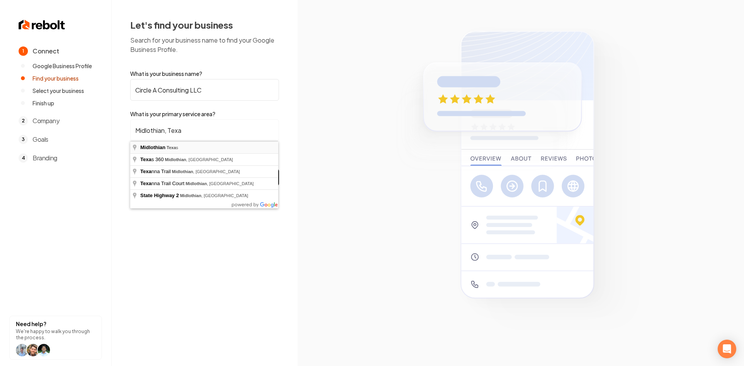
type input "Midlothian, Texas"
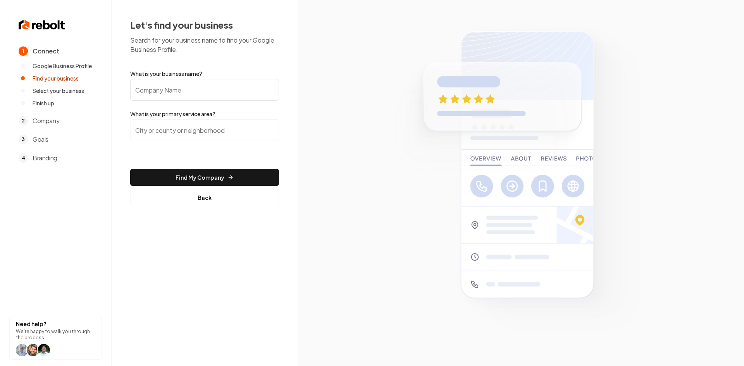
click at [169, 112] on label "What is your primary service area?" at bounding box center [204, 114] width 149 height 8
click at [169, 120] on input "search" at bounding box center [204, 130] width 149 height 22
paste input "Midlothian, Texa"
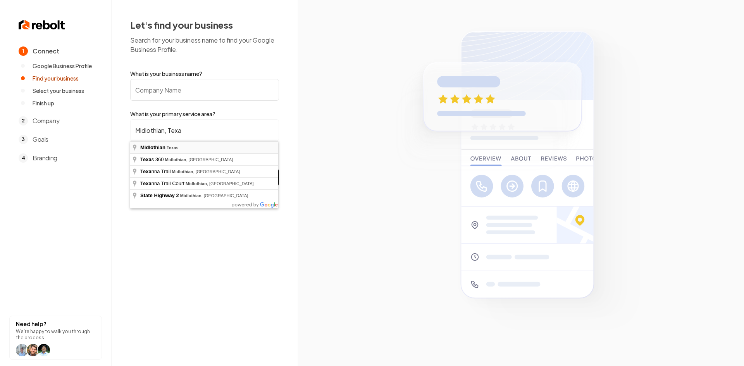
type input "[GEOGRAPHIC_DATA], [US_STATE]"
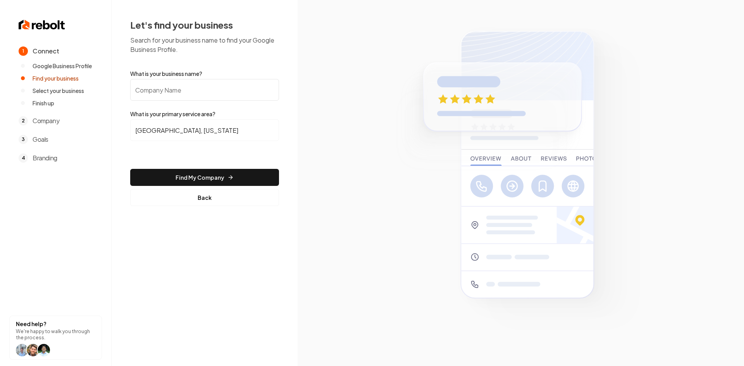
click at [173, 86] on input "What is your business name?" at bounding box center [204, 90] width 149 height 22
paste input "Circle A Consulting LLC"
type input "Circle A Consulting LLC"
click at [166, 175] on button "Find My Company" at bounding box center [204, 177] width 149 height 17
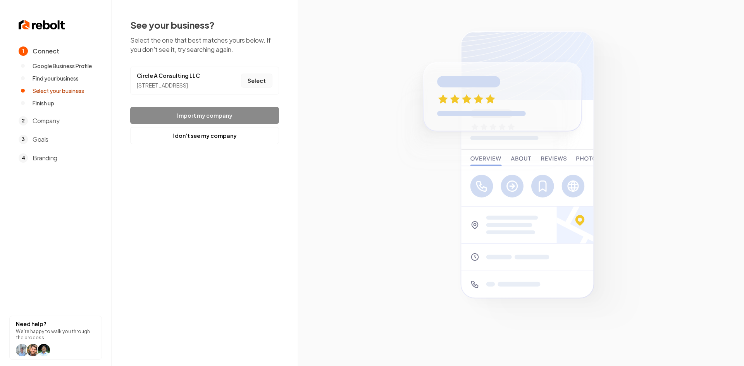
click at [254, 84] on button "Select" at bounding box center [256, 81] width 31 height 14
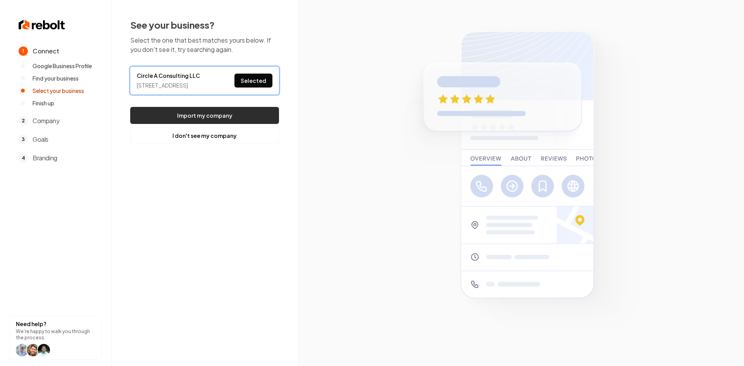
click at [245, 117] on button "Import my company" at bounding box center [204, 115] width 149 height 17
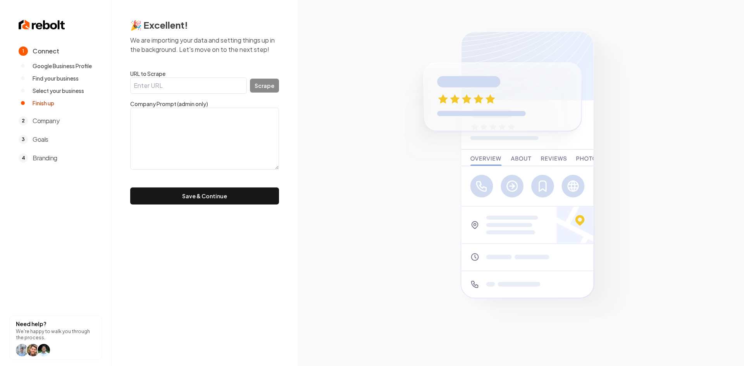
drag, startPoint x: 206, startPoint y: 84, endPoint x: 237, endPoint y: 88, distance: 31.6
click at [206, 83] on input "URL to Scrape" at bounding box center [188, 85] width 117 height 16
paste input "https://circleaconsulting.com/"
type input "https://circleaconsulting.com/"
click at [262, 86] on button "Scrape" at bounding box center [264, 86] width 29 height 14
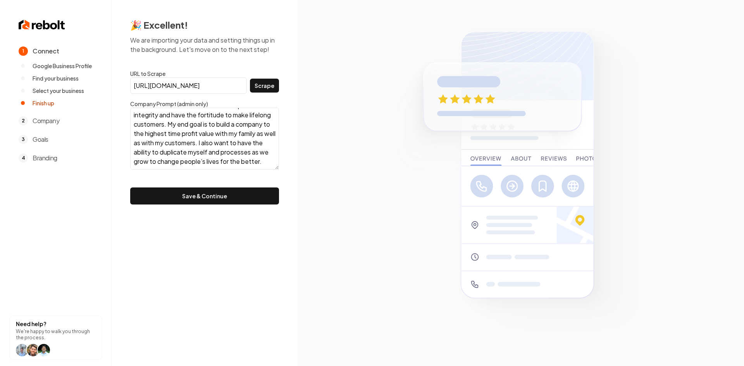
scroll to position [38, 0]
click at [208, 162] on textarea "Circle A Consulting LLC is opened with the mindset of Bridging the gap from con…" at bounding box center [204, 139] width 149 height 62
paste textarea "Based in Ellis county serving all of DFW, FTW, ATX and surrounding areas. Top T…"
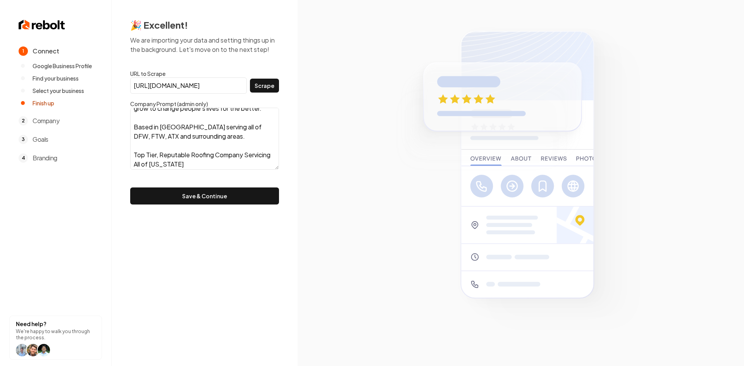
scroll to position [94, 0]
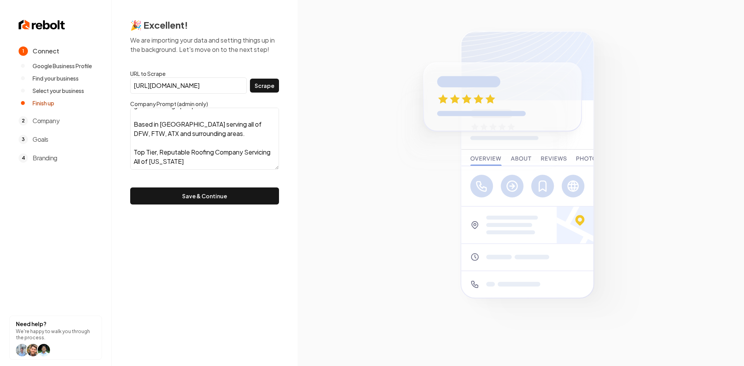
paste textarea "Welcome to Circle A Consulting, your trusted roofing experts serving the Dallas…"
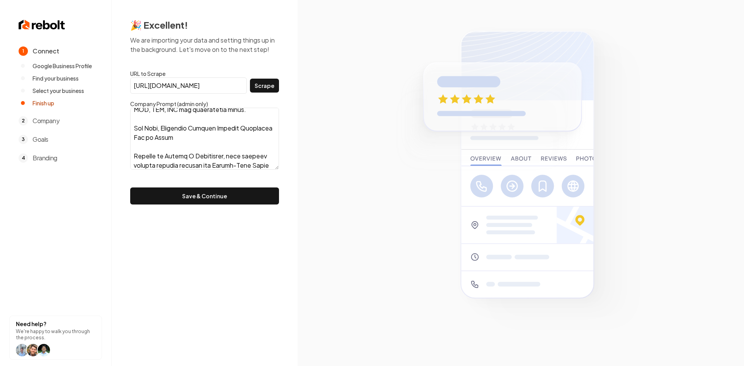
scroll to position [229, 0]
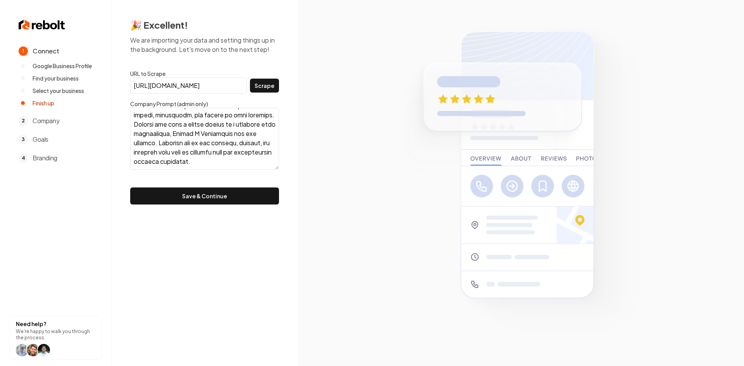
paste textarea "Meet The Owner Circle A Consulting LLC is opened with the mindset of Bridging t…"
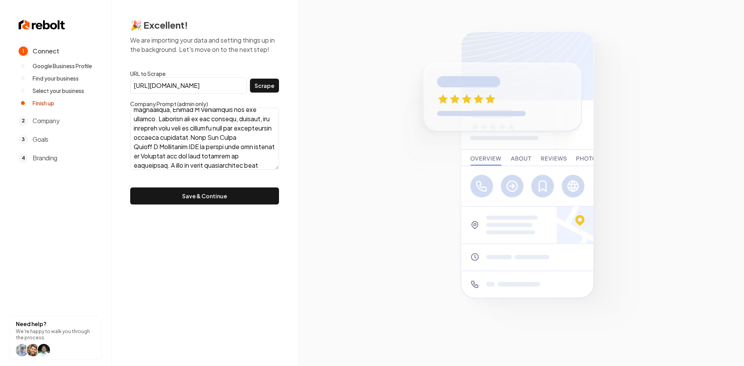
scroll to position [341, 0]
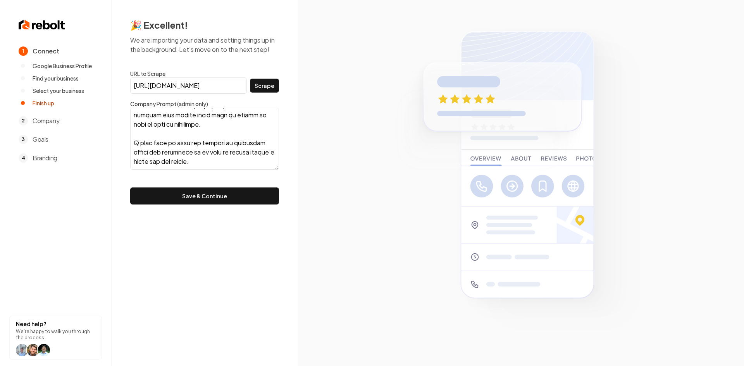
paste textarea "Our Services Colossians 3:23 residential ser 1 Residential Emergency TarpingRet…"
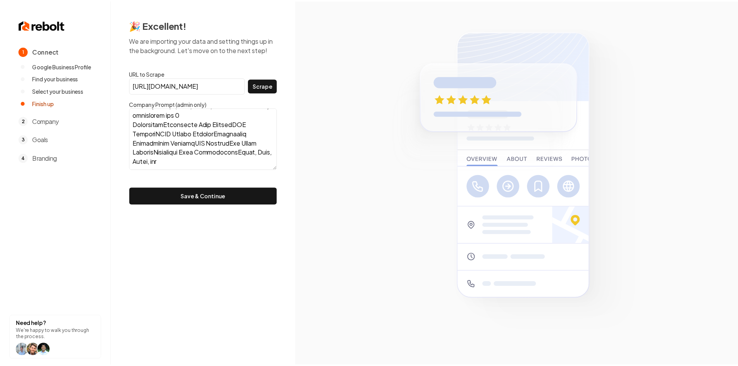
scroll to position [527, 0]
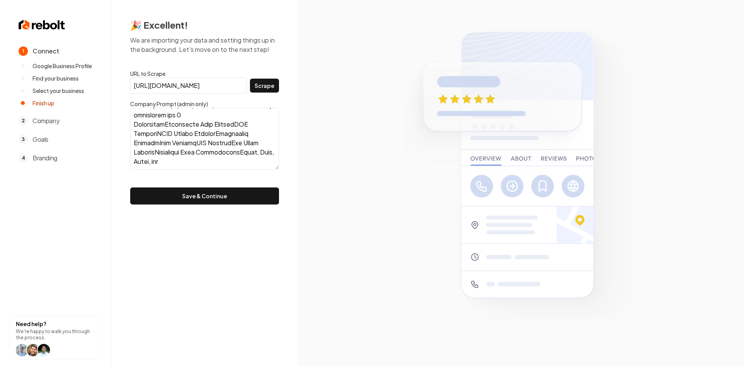
paste textarea "Why Choose Us Circle A is a company that strives to build long-lasting relation…"
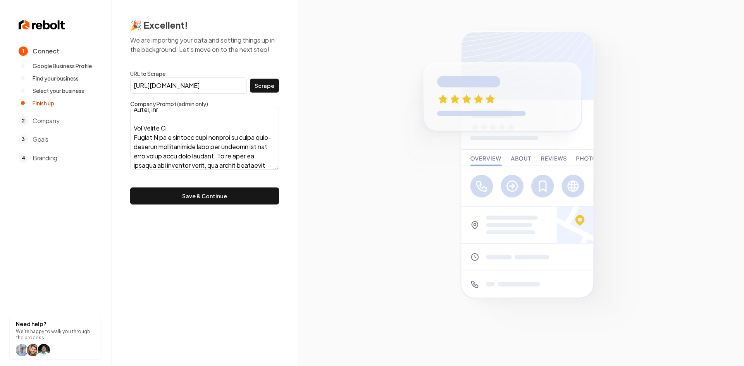
type textarea "Circle A Consulting LLC is opened with the mindset of Bridging the gap from con…"
click at [173, 193] on button "Save & Continue" at bounding box center [204, 195] width 149 height 17
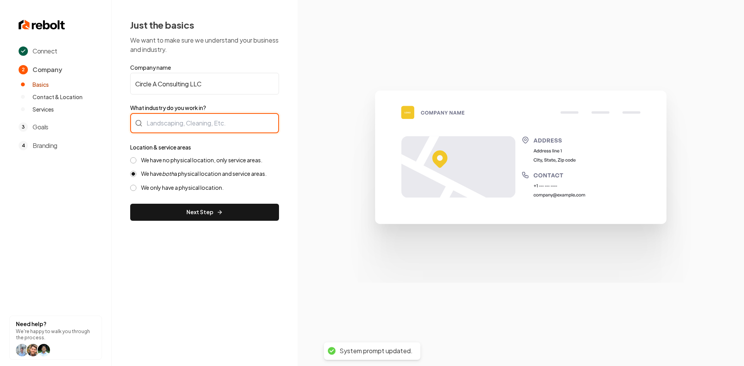
click at [216, 125] on div at bounding box center [204, 123] width 149 height 20
type input "Roofing"
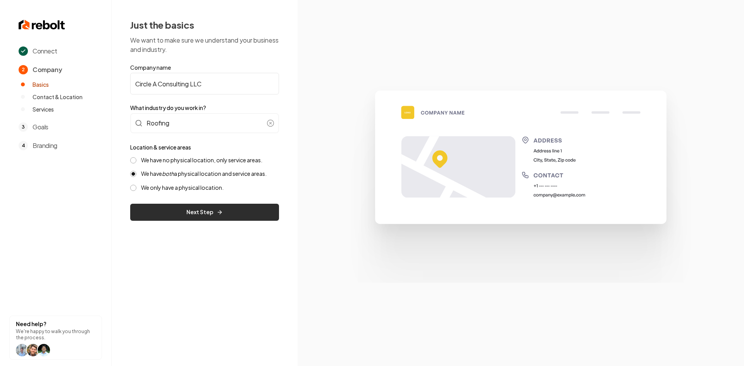
click at [213, 220] on button "Next Step" at bounding box center [204, 212] width 149 height 17
click at [212, 216] on form "Company name Circle A Consulting LLC What industry do you work in? Roofing Loca…" at bounding box center [204, 142] width 149 height 157
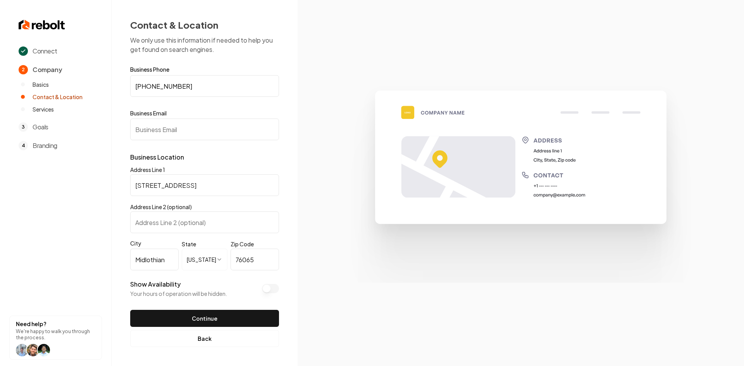
click at [216, 126] on input "Business Email" at bounding box center [204, 130] width 149 height 22
paste input "Office@CircleA.info"
click at [264, 289] on button "Show Availability" at bounding box center [270, 288] width 17 height 9
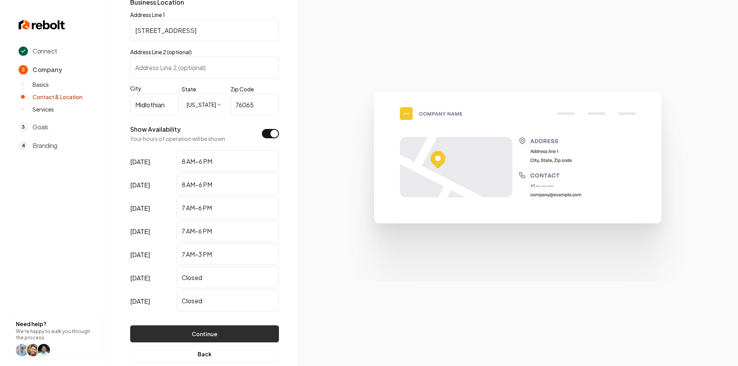
click at [221, 328] on button "Continue" at bounding box center [204, 333] width 149 height 17
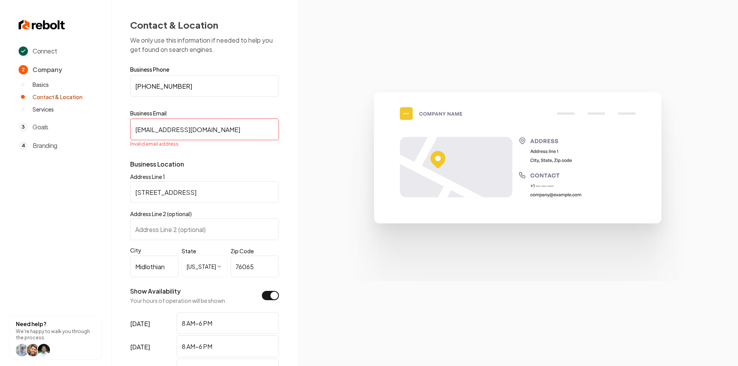
click at [220, 137] on input "Office@CircleA.info" at bounding box center [204, 130] width 149 height 22
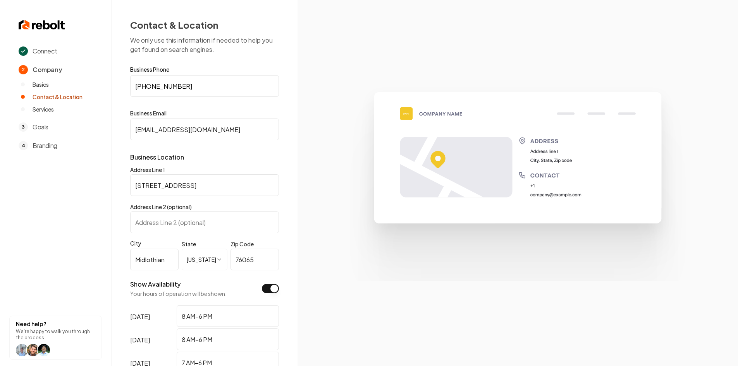
click at [134, 131] on input "Office@CircleA.info" at bounding box center [204, 130] width 149 height 22
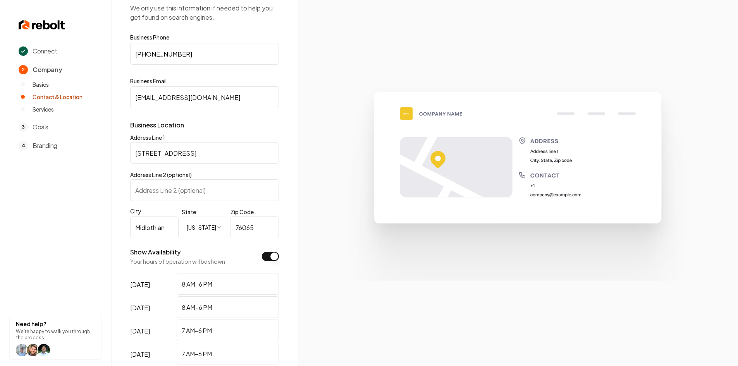
scroll to position [170, 0]
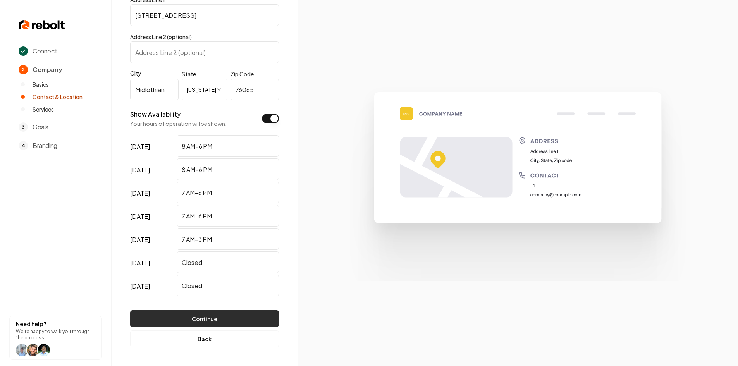
type input "Office@CircleA.info"
click at [201, 323] on button "Continue" at bounding box center [204, 318] width 149 height 17
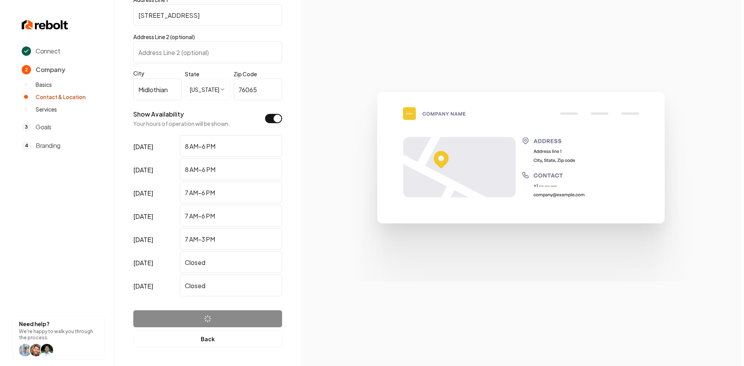
scroll to position [0, 0]
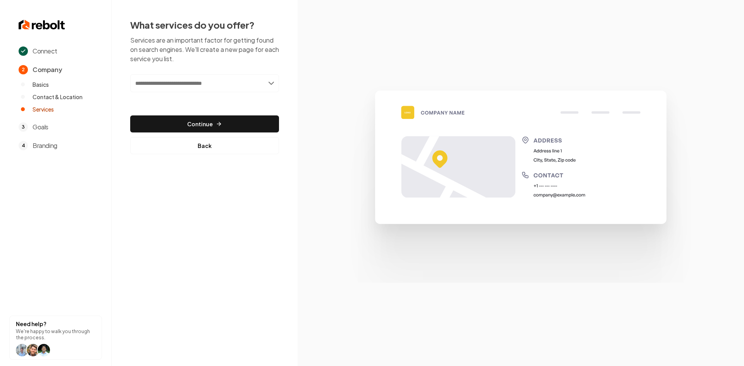
click at [204, 88] on input "text" at bounding box center [204, 83] width 149 height 18
paste input "**********"
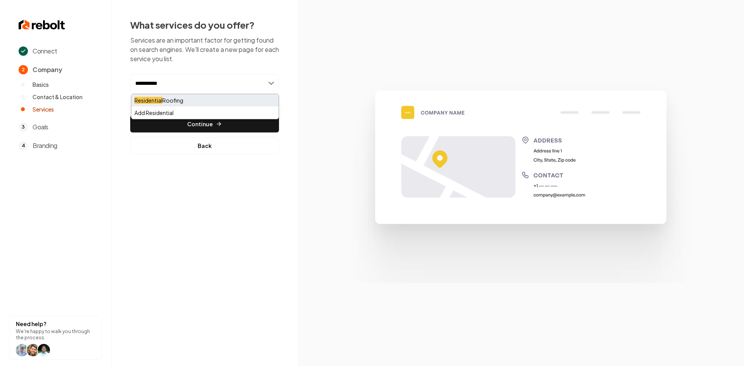
type input "**********"
click at [198, 98] on div "Residential Roofing" at bounding box center [204, 100] width 147 height 12
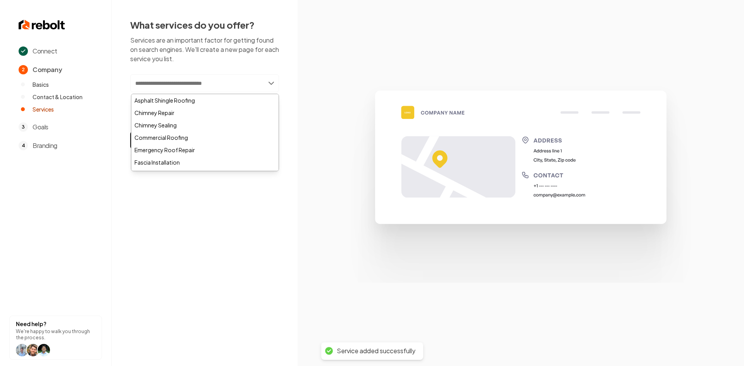
paste input "**********"
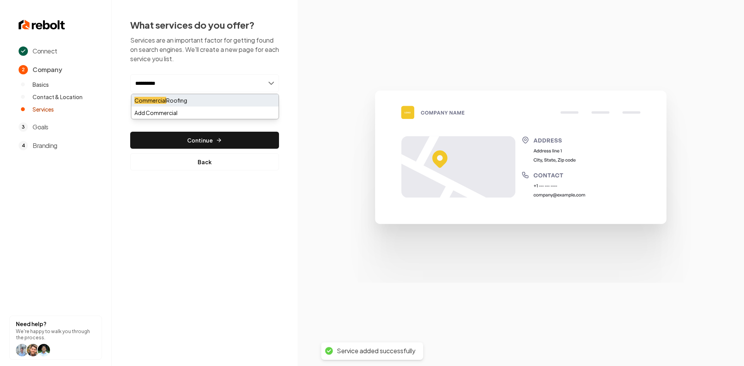
type input "**********"
click at [173, 100] on div "Commercial Roofing" at bounding box center [204, 100] width 147 height 12
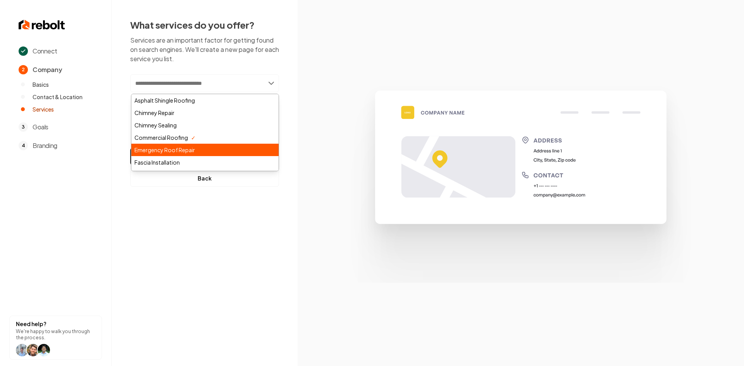
click at [202, 150] on div "Emergency Roof Repair" at bounding box center [204, 150] width 147 height 12
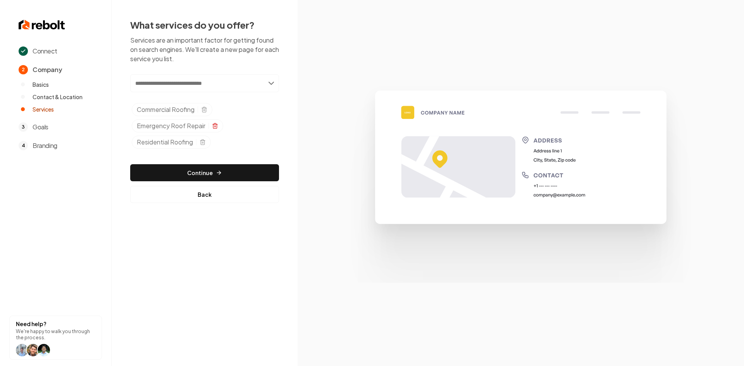
click at [215, 128] on icon "Selected tags" at bounding box center [215, 126] width 6 height 6
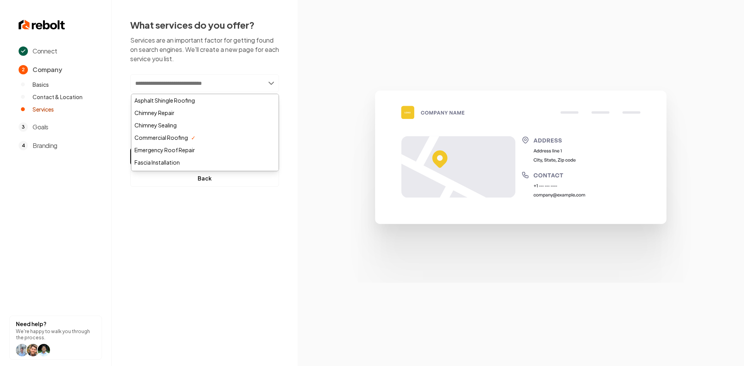
click at [227, 79] on input "text" at bounding box center [204, 83] width 149 height 18
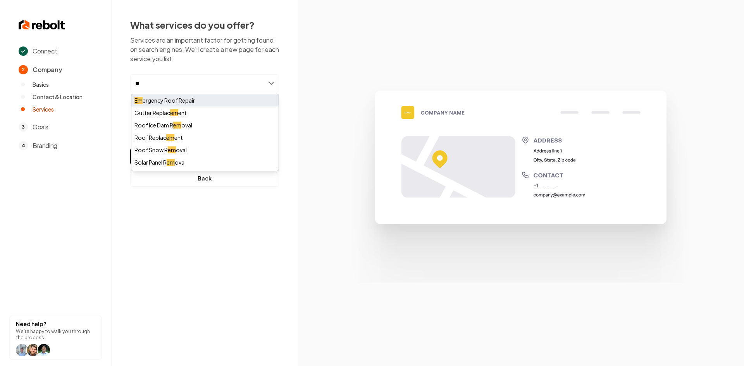
type input "**"
click at [198, 100] on div "Em ergency Roof Repair" at bounding box center [204, 100] width 147 height 12
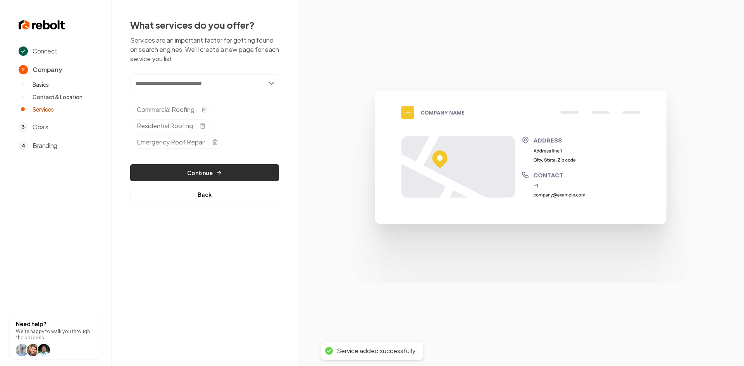
click at [170, 168] on button "Continue" at bounding box center [204, 172] width 149 height 17
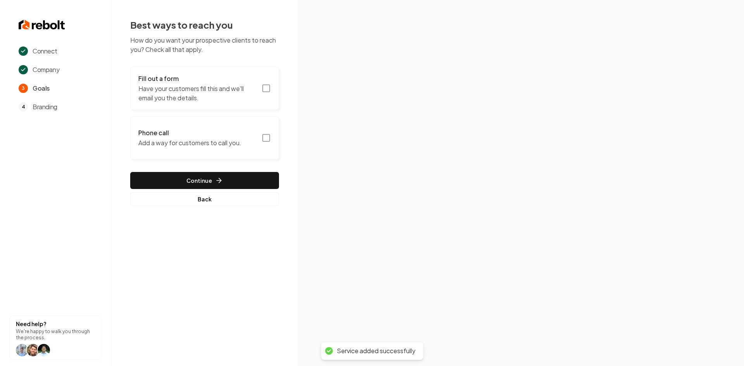
click at [189, 91] on p "Have your customers fill this and we'll email you the details." at bounding box center [197, 93] width 119 height 19
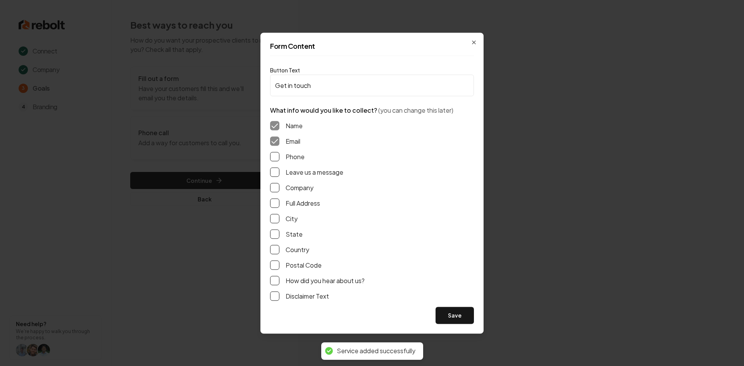
click at [275, 163] on div "Name Email Phone Leave us a message Company Full Address City State Country Pos…" at bounding box center [372, 211] width 204 height 192
click at [275, 158] on button "Phone" at bounding box center [274, 156] width 9 height 9
click at [277, 171] on button "Leave us a message" at bounding box center [274, 171] width 9 height 9
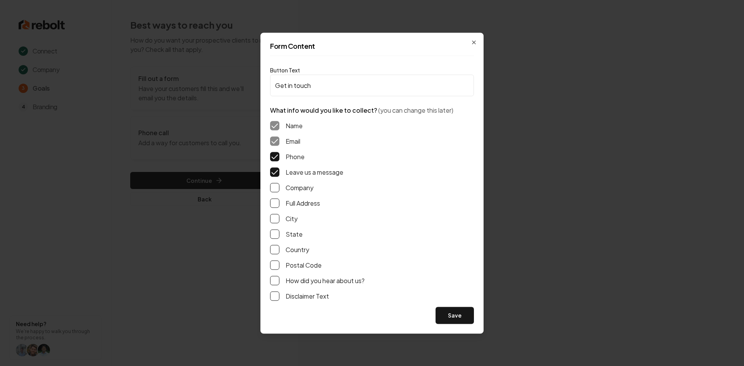
click at [448, 319] on button "Save" at bounding box center [454, 315] width 38 height 17
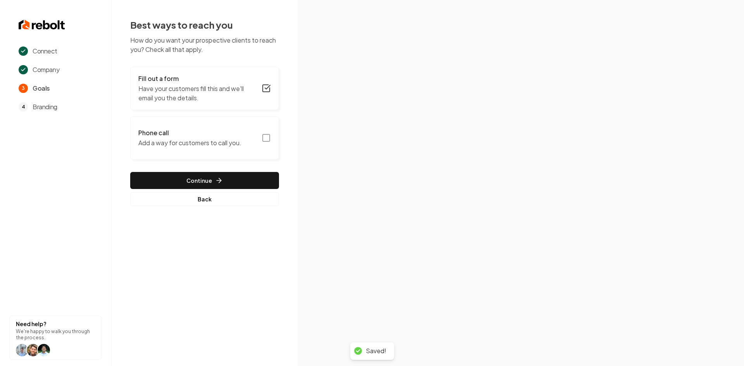
click at [184, 143] on p "Add a way for customers to call you." at bounding box center [189, 142] width 103 height 9
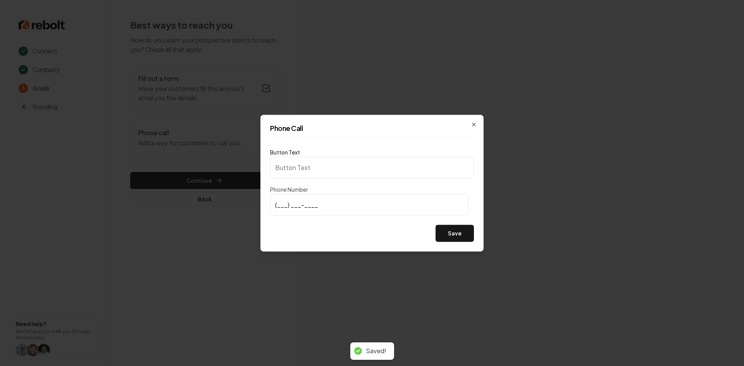
type input "Call us"
type input "(817) 692-4375"
click at [475, 234] on div "Phone Call Button Text Call us Phone Number (817) 692-4375 Save Close" at bounding box center [371, 183] width 223 height 137
click at [468, 234] on button "Save" at bounding box center [454, 233] width 38 height 17
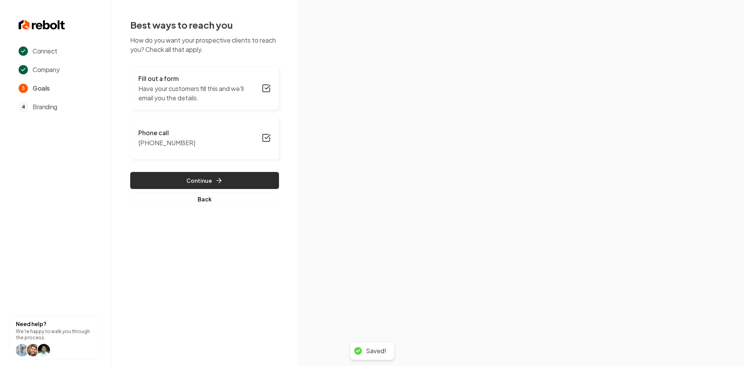
click at [210, 179] on button "Continue" at bounding box center [204, 180] width 149 height 17
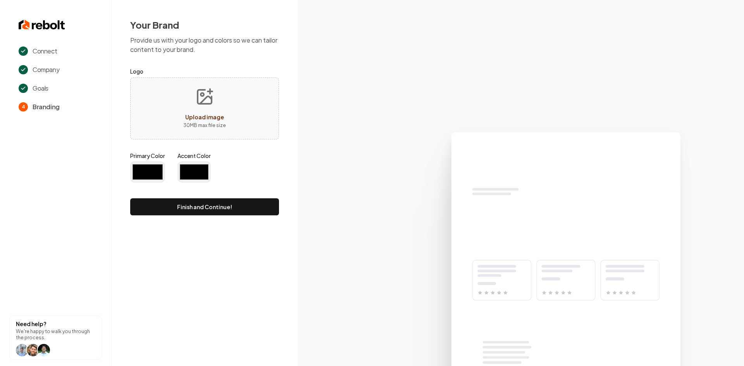
type input "#194d33"
type input "#70be00"
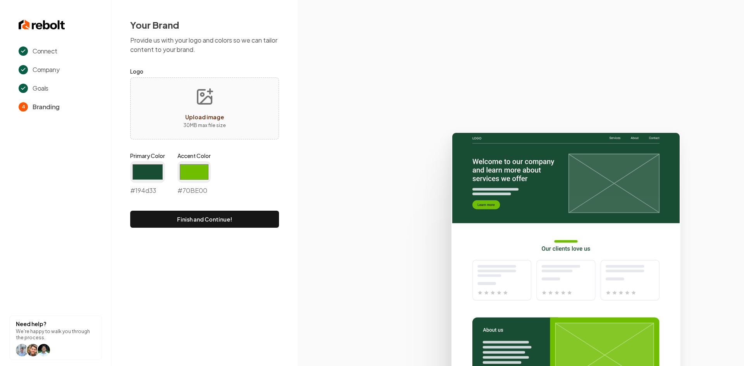
click at [199, 119] on span "Upload image" at bounding box center [204, 116] width 39 height 7
type input "**********"
click at [161, 169] on input "#194d33" at bounding box center [147, 172] width 35 height 22
click at [160, 167] on input "#194d33" at bounding box center [147, 172] width 35 height 22
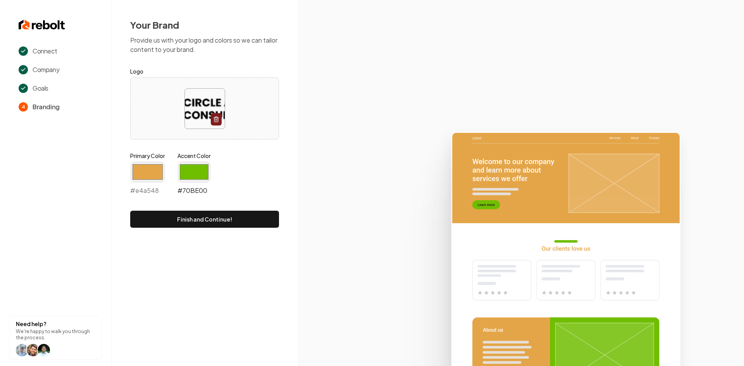
type input "#e4a548"
click at [189, 167] on input "#70be00" at bounding box center [193, 172] width 33 height 22
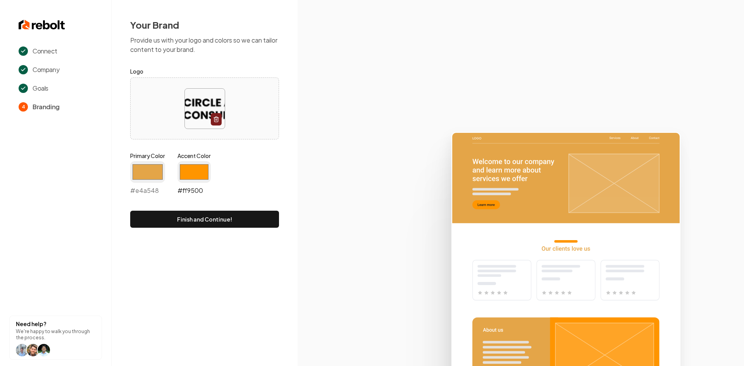
type input "#ff9500"
click at [146, 175] on input "#e4a548" at bounding box center [147, 172] width 35 height 22
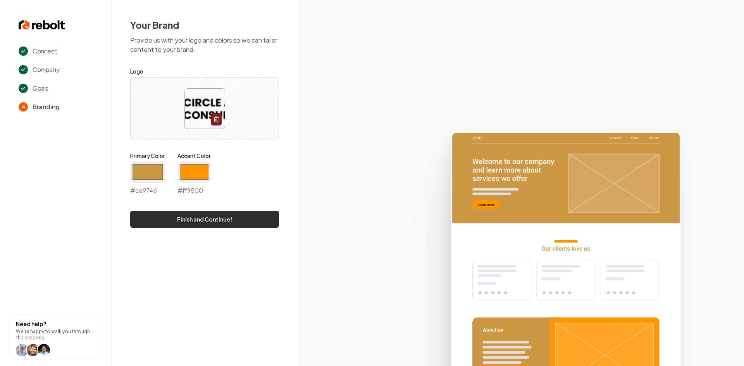
type input "#ce9746"
click at [233, 219] on button "Finish and Continue!" at bounding box center [204, 219] width 149 height 17
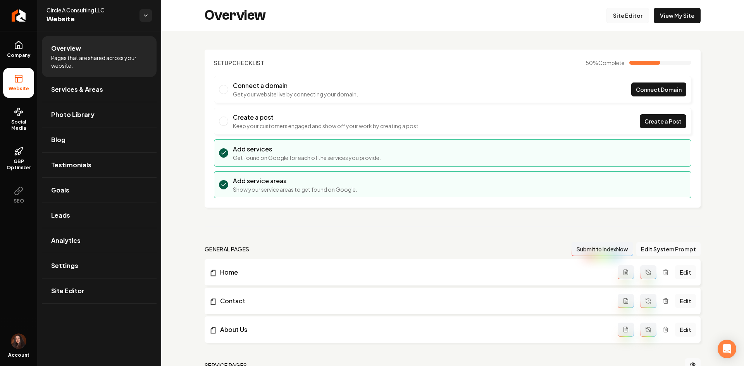
click at [631, 19] on link "Site Editor" at bounding box center [627, 15] width 43 height 15
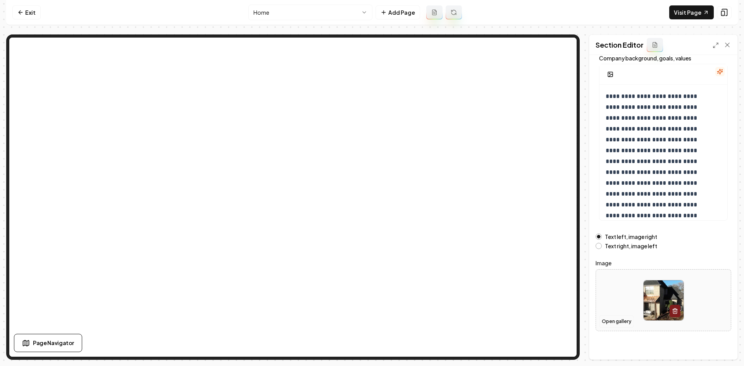
scroll to position [52, 0]
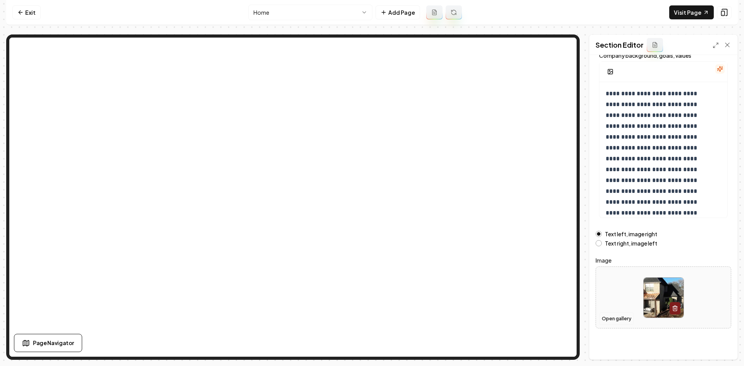
click at [611, 319] on button "Open gallery" at bounding box center [616, 319] width 35 height 12
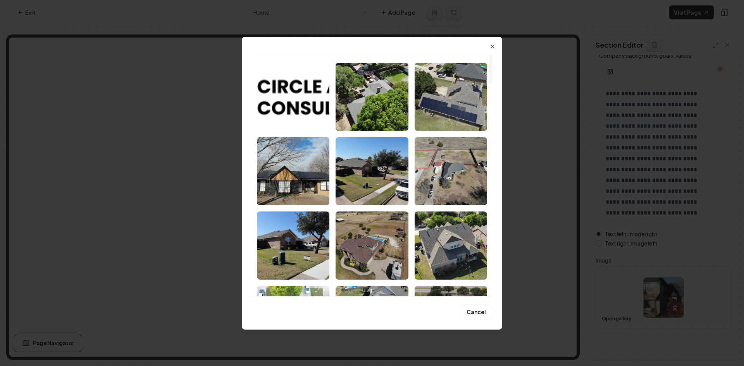
scroll to position [0, 0]
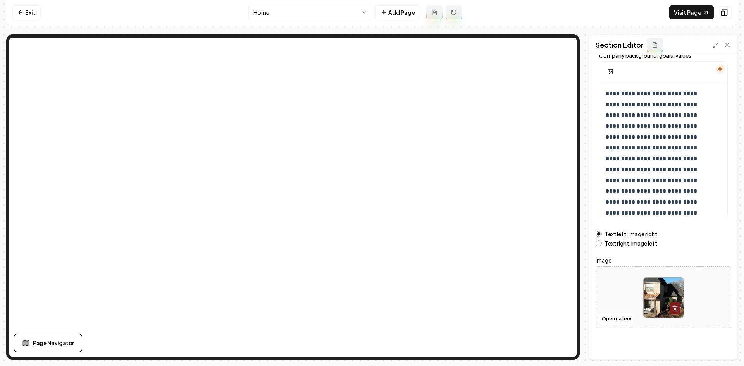
click at [613, 287] on div at bounding box center [663, 297] width 135 height 53
type input "**********"
click at [722, 349] on button "Save" at bounding box center [719, 346] width 23 height 14
click at [606, 282] on div at bounding box center [663, 297] width 135 height 53
type input "**********"
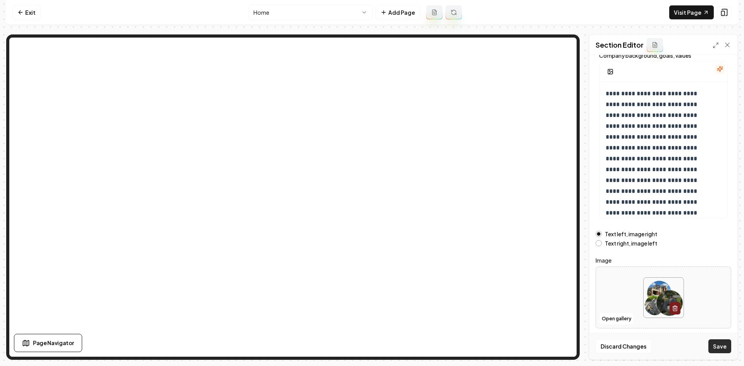
click at [719, 345] on button "Save" at bounding box center [719, 346] width 23 height 14
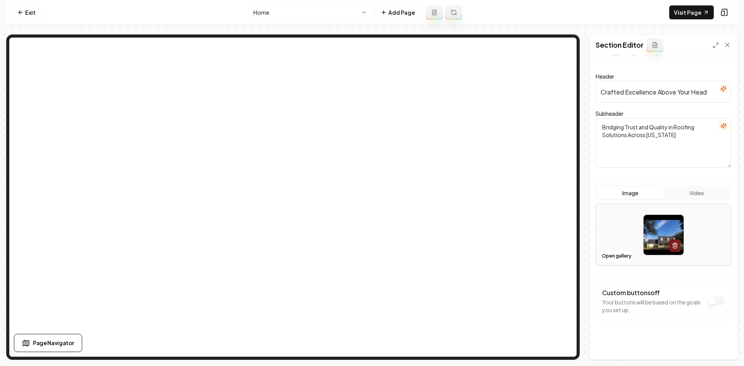
scroll to position [34, 0]
click at [614, 228] on div at bounding box center [663, 233] width 135 height 53
type input "**********"
click at [614, 246] on div at bounding box center [663, 233] width 135 height 53
click at [634, 242] on div at bounding box center [663, 233] width 135 height 53
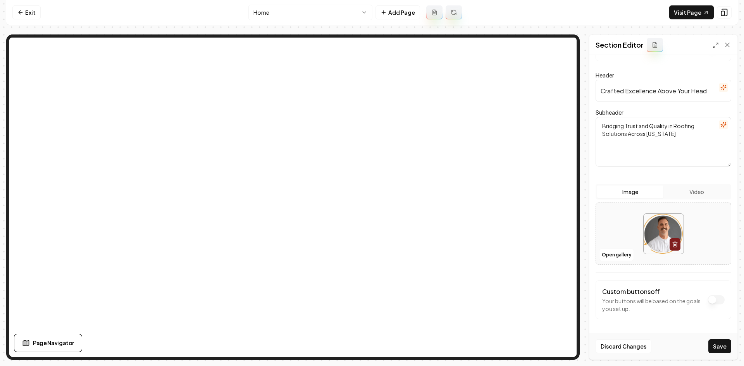
type input "**********"
click at [725, 349] on button "Save" at bounding box center [719, 346] width 23 height 14
click at [609, 259] on button "Open gallery" at bounding box center [616, 255] width 35 height 12
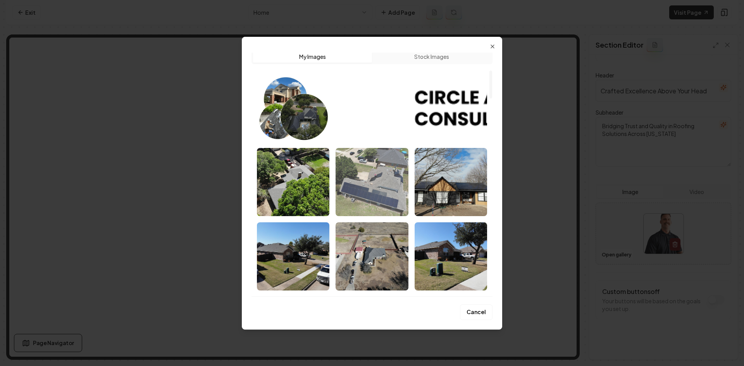
scroll to position [0, 0]
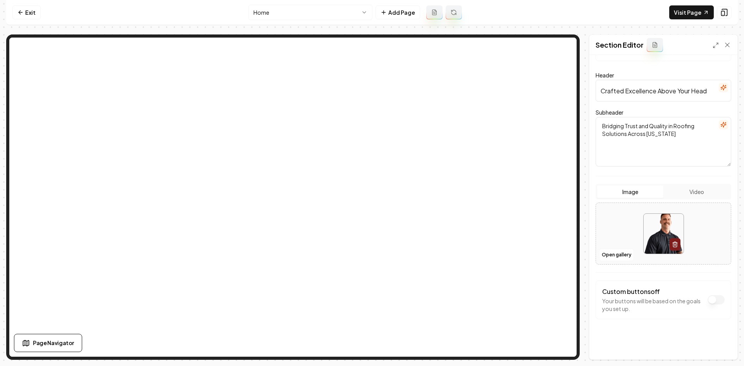
click at [645, 237] on img at bounding box center [663, 234] width 40 height 40
type input "**********"
click at [720, 349] on button "Save" at bounding box center [719, 346] width 23 height 14
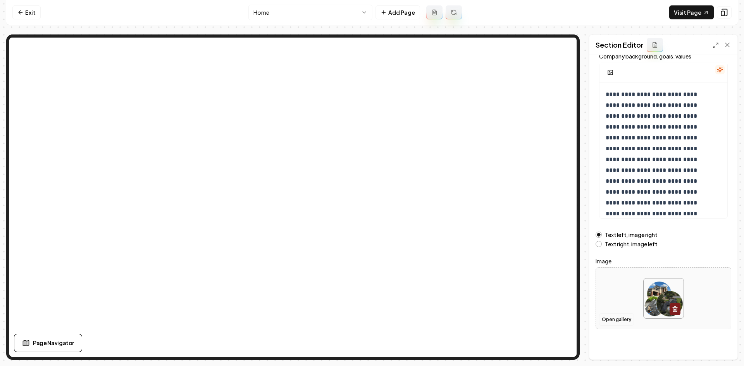
scroll to position [52, 0]
click at [620, 318] on button "Open gallery" at bounding box center [616, 319] width 35 height 12
click at [633, 296] on div at bounding box center [663, 297] width 135 height 53
type input "**********"
click at [724, 344] on button "Save" at bounding box center [719, 346] width 23 height 14
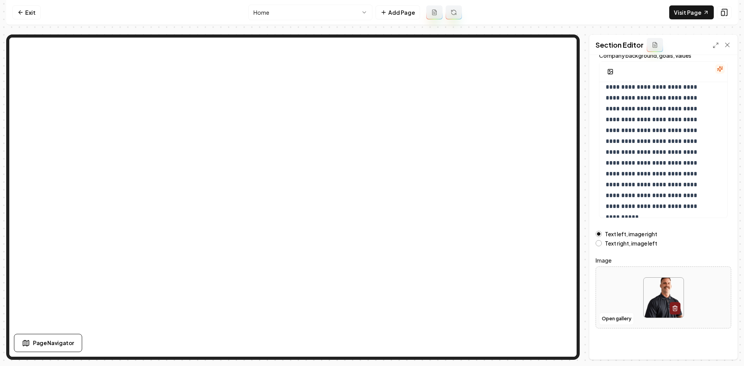
scroll to position [29, 0]
click at [677, 210] on p "**********" at bounding box center [657, 136] width 104 height 152
click at [607, 70] on button "button" at bounding box center [609, 72] width 15 height 14
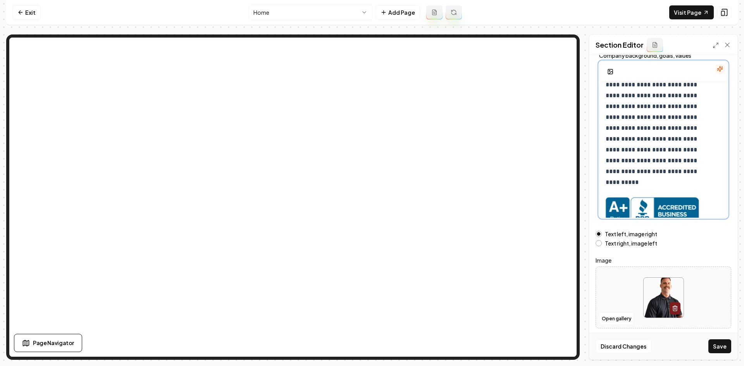
scroll to position [103, 0]
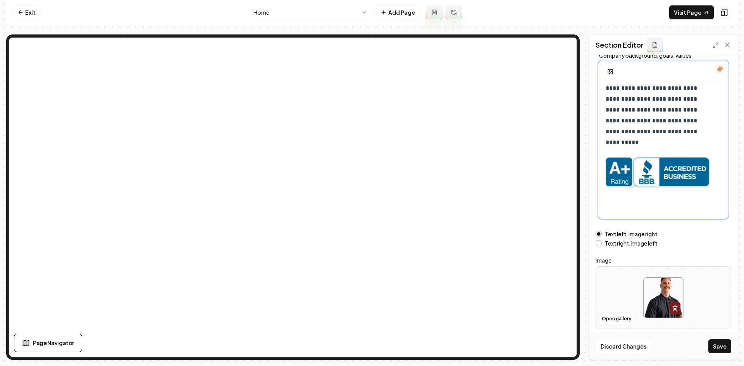
click at [649, 209] on div "**********" at bounding box center [663, 103] width 128 height 248
click at [609, 67] on button "button" at bounding box center [609, 72] width 15 height 14
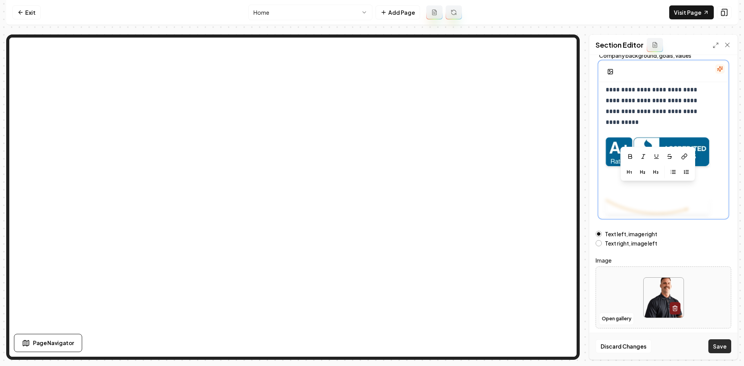
scroll to position [154, 0]
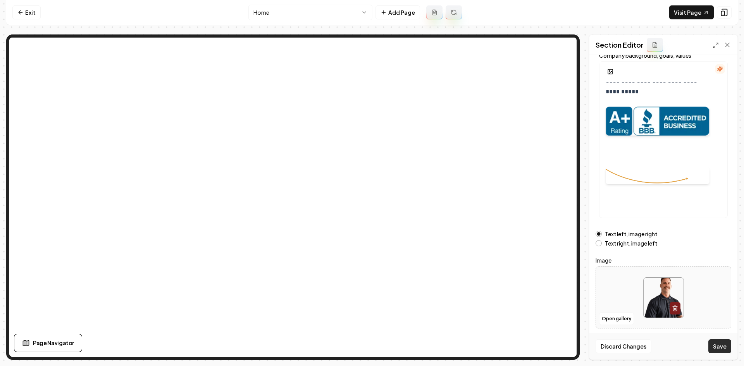
click at [716, 348] on button "Save" at bounding box center [719, 346] width 23 height 14
click at [722, 12] on icon at bounding box center [724, 13] width 8 height 8
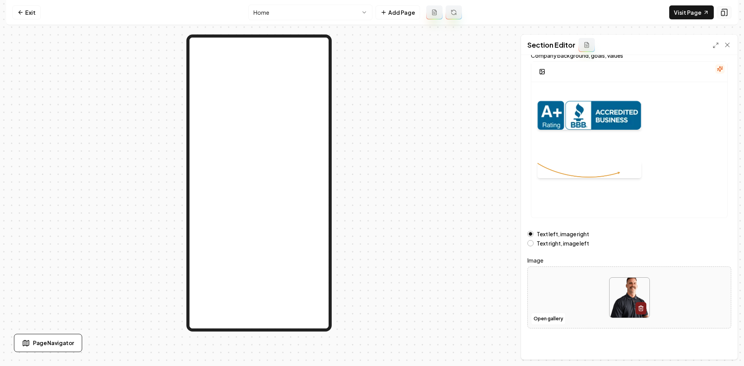
click at [726, 17] on button at bounding box center [723, 12] width 15 height 12
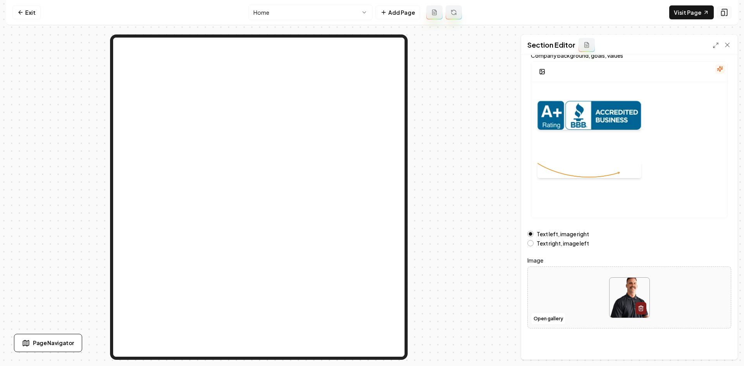
click at [725, 15] on icon at bounding box center [723, 12] width 5 height 7
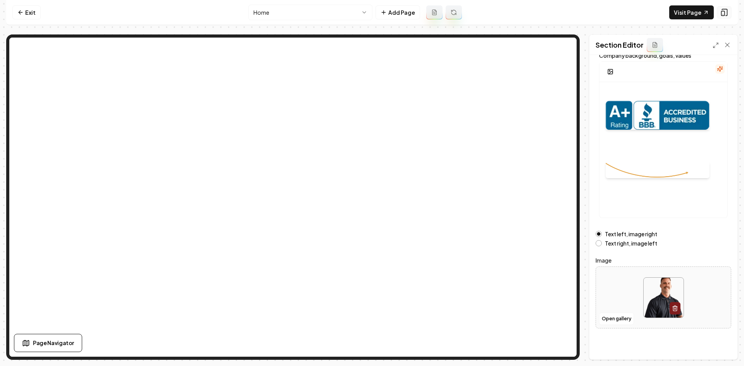
scroll to position [154, 0]
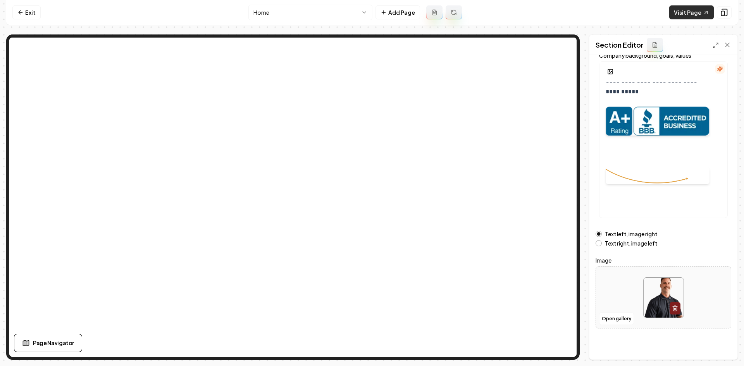
click at [689, 9] on link "Visit Page" at bounding box center [691, 12] width 45 height 14
click at [26, 15] on link "Exit" at bounding box center [26, 12] width 28 height 14
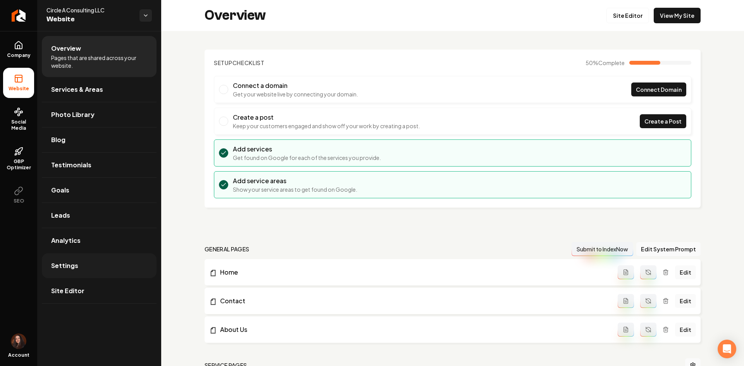
click at [60, 267] on span "Settings" at bounding box center [64, 265] width 27 height 9
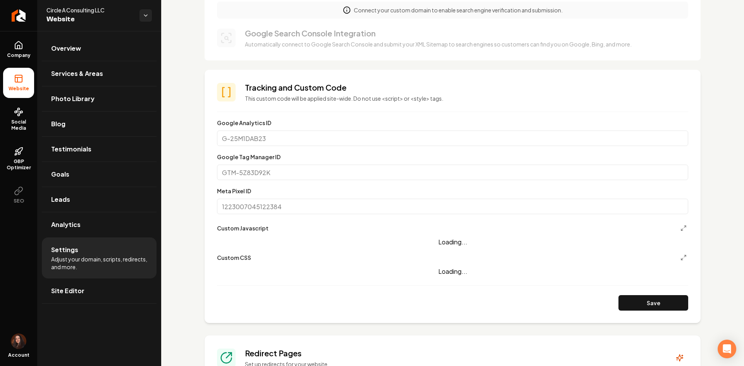
scroll to position [194, 0]
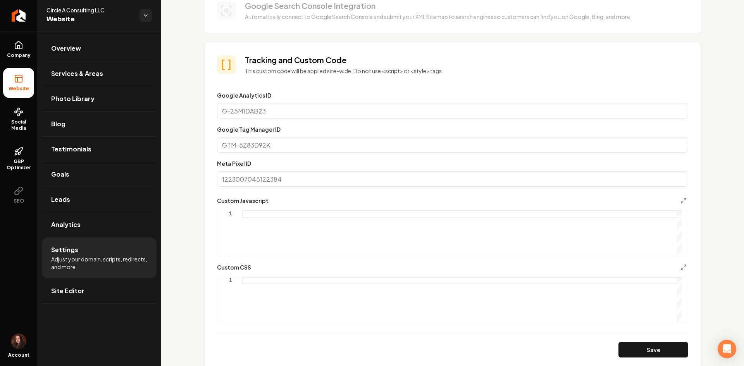
click at [276, 292] on div "Main content area" at bounding box center [462, 300] width 440 height 46
drag, startPoint x: 288, startPoint y: 282, endPoint x: 546, endPoint y: 283, distance: 258.3
click at [546, 283] on div "grab-hero-image z-10 h-full w-full rounded-dynamic object-cover" at bounding box center [462, 300] width 440 height 46
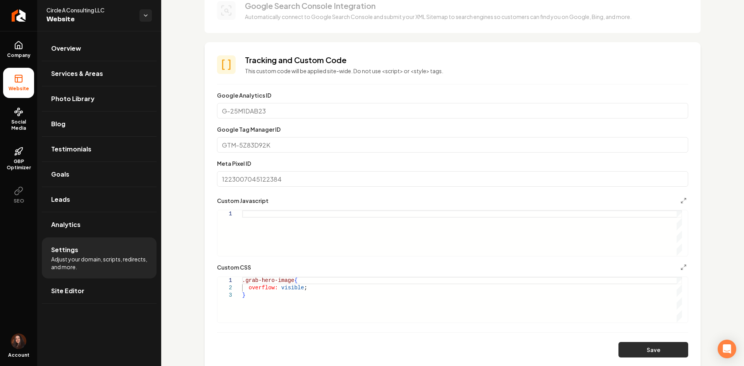
click at [652, 355] on button "Save" at bounding box center [653, 349] width 70 height 15
type textarea "**********"
click at [96, 293] on link "Site Editor" at bounding box center [99, 290] width 115 height 25
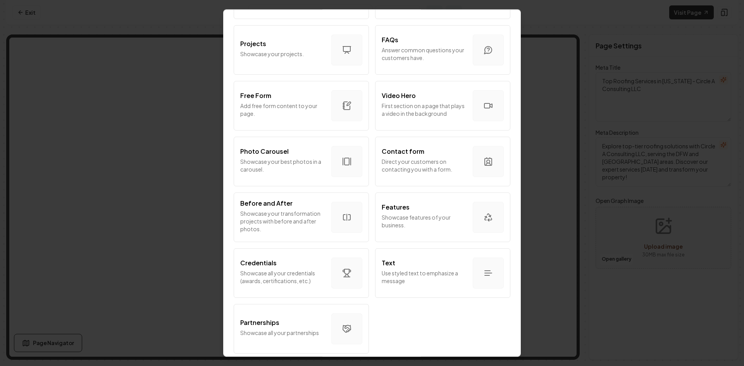
scroll to position [383, 0]
click at [306, 318] on div "Partnerships" at bounding box center [282, 322] width 85 height 9
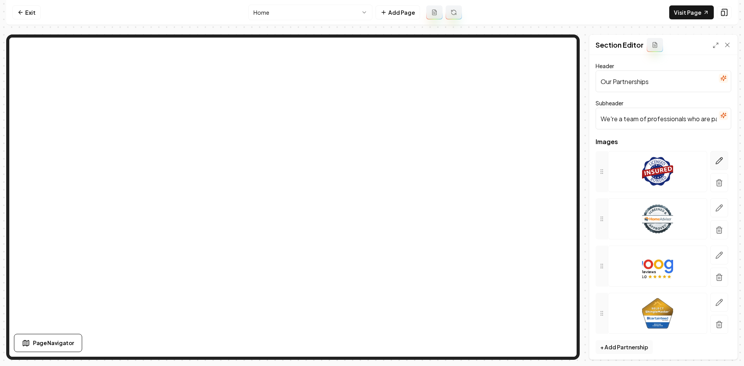
click at [716, 160] on icon "button" at bounding box center [719, 161] width 8 height 8
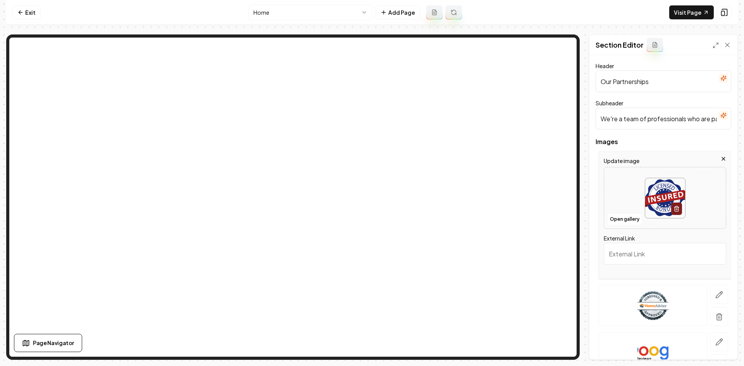
click at [655, 204] on img at bounding box center [665, 198] width 40 height 40
type input "**********"
click at [716, 295] on icon "button" at bounding box center [719, 295] width 7 height 7
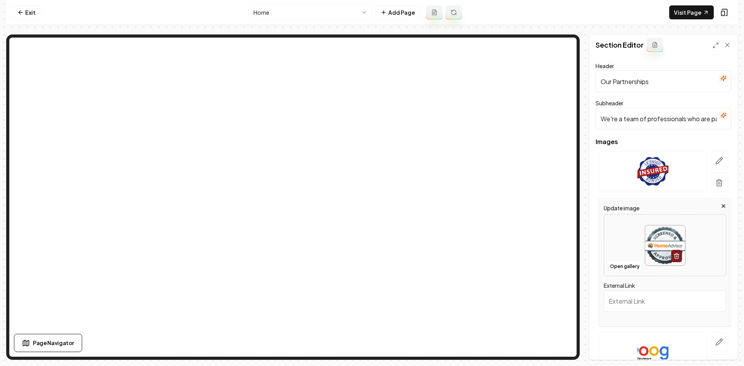
click at [628, 240] on div at bounding box center [665, 245] width 122 height 53
type input "**********"
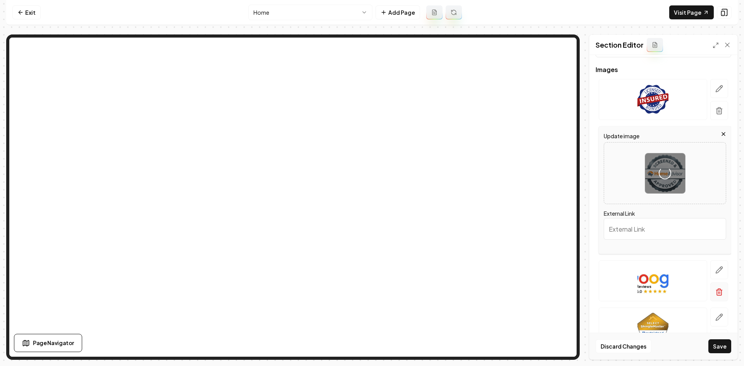
scroll to position [77, 0]
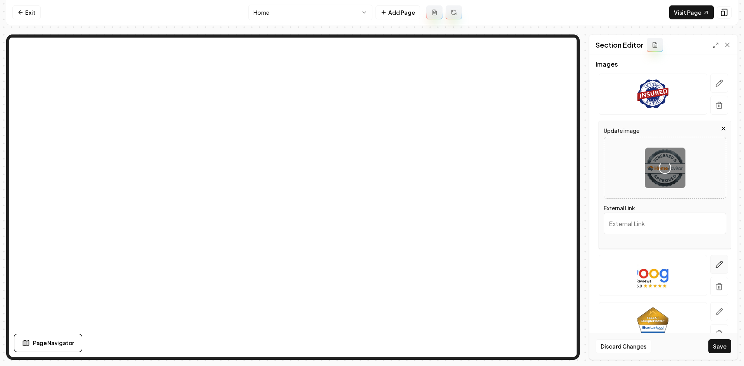
click at [716, 267] on icon "button" at bounding box center [719, 265] width 8 height 8
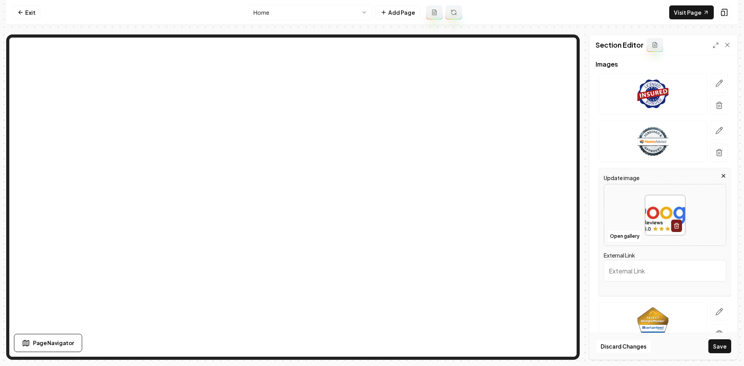
click at [620, 202] on div at bounding box center [665, 215] width 122 height 53
type input "**********"
click at [715, 312] on icon "button" at bounding box center [719, 312] width 8 height 8
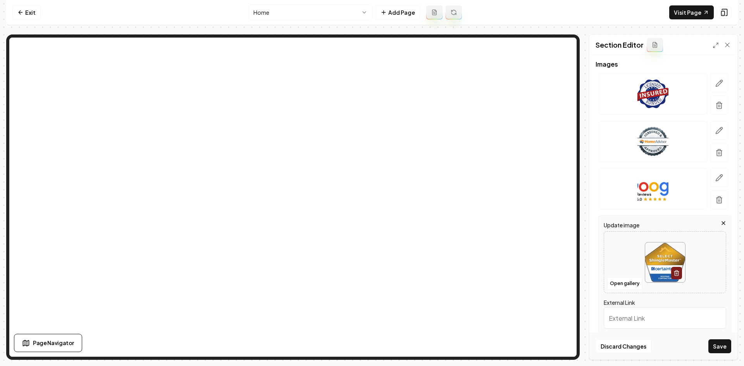
click at [622, 248] on div at bounding box center [665, 262] width 122 height 53
type input "**********"
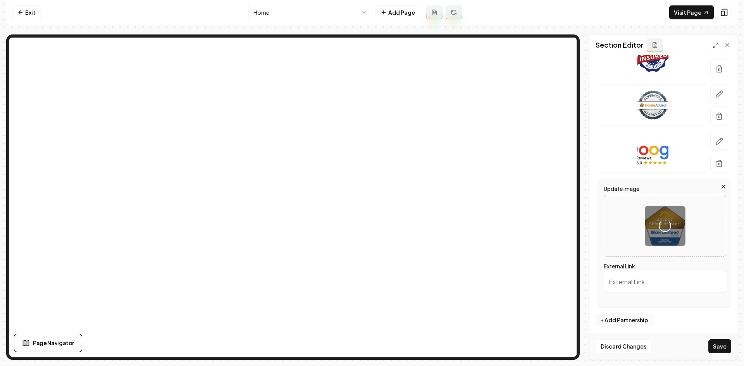
scroll to position [117, 0]
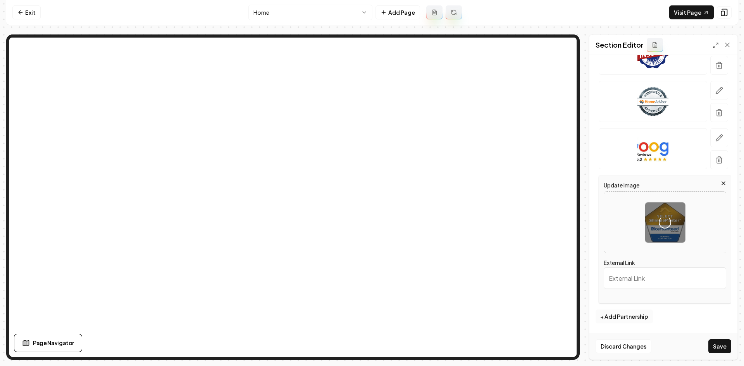
click at [634, 314] on button "+ Add Partnership" at bounding box center [623, 316] width 57 height 14
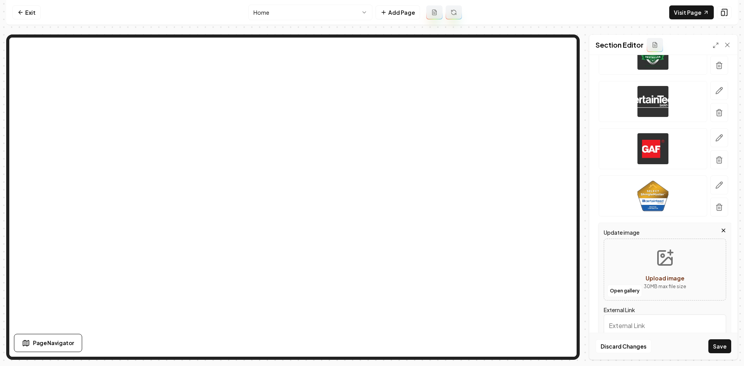
click at [642, 271] on button "Upload image 30 MB max file size" at bounding box center [664, 269] width 55 height 54
type input "**********"
click at [715, 190] on button "button" at bounding box center [719, 184] width 18 height 19
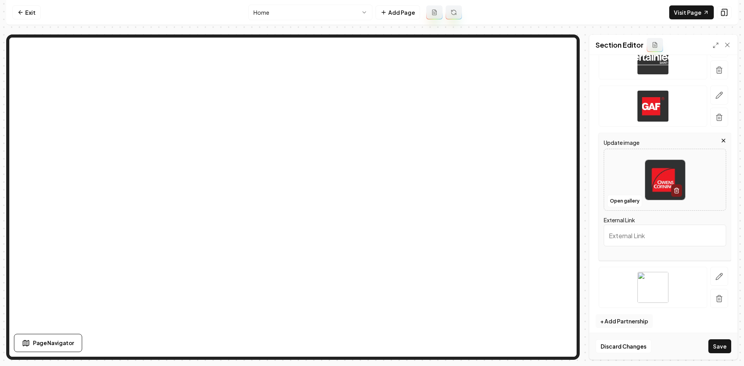
scroll to position [165, 0]
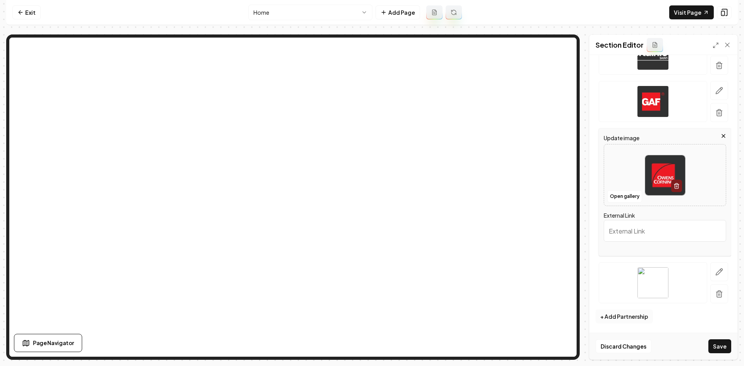
click at [611, 315] on button "+ Add Partnership" at bounding box center [623, 316] width 57 height 14
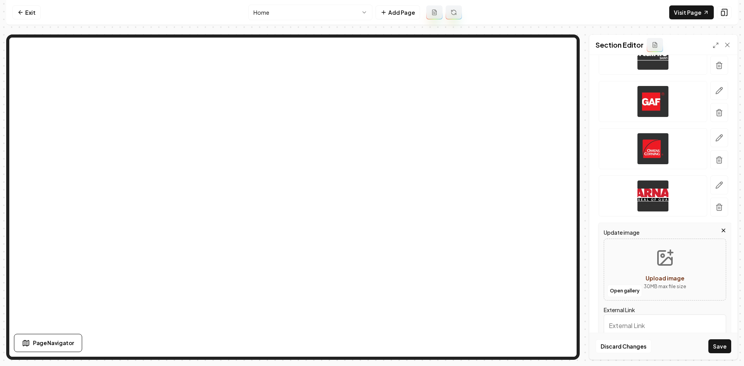
click at [698, 275] on div "Open gallery Upload image 30 MB max file size" at bounding box center [664, 270] width 122 height 62
type input "**********"
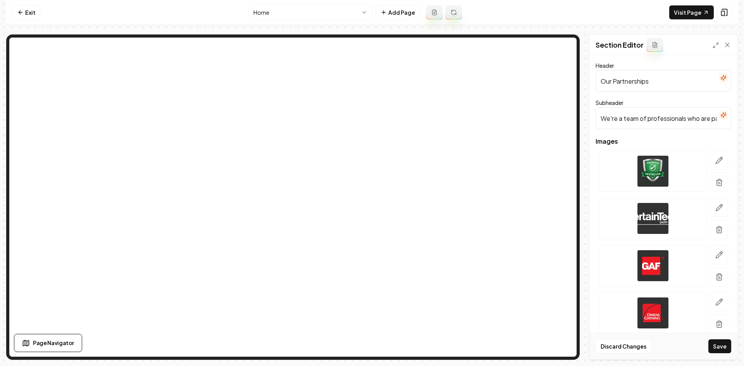
scroll to position [0, 0]
click at [720, 117] on icon "button" at bounding box center [723, 115] width 6 height 6
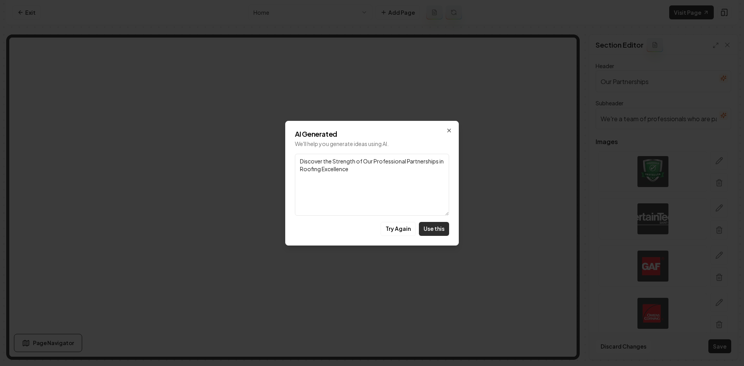
click at [435, 230] on button "Use this" at bounding box center [434, 229] width 30 height 14
type input "Discover the Strength of Our Professional Partnerships in Roofing Excellence"
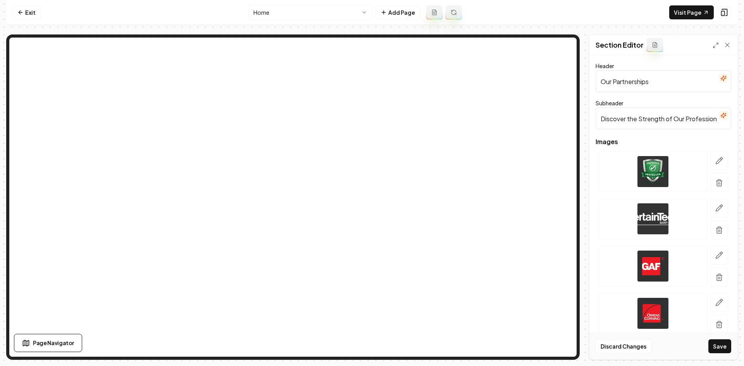
click at [720, 81] on icon "button" at bounding box center [723, 78] width 6 height 6
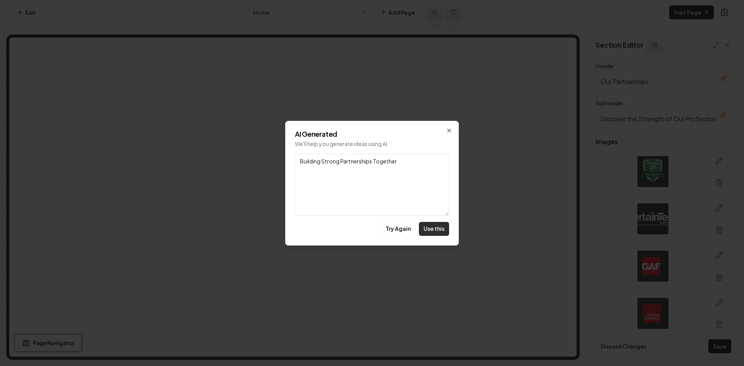
click at [434, 225] on button "Use this" at bounding box center [434, 229] width 30 height 14
type input "Building Strong Partnerships Together"
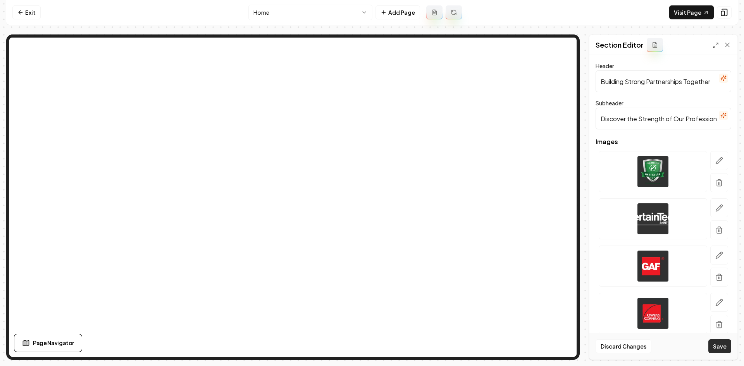
click at [722, 345] on button "Save" at bounding box center [719, 346] width 23 height 14
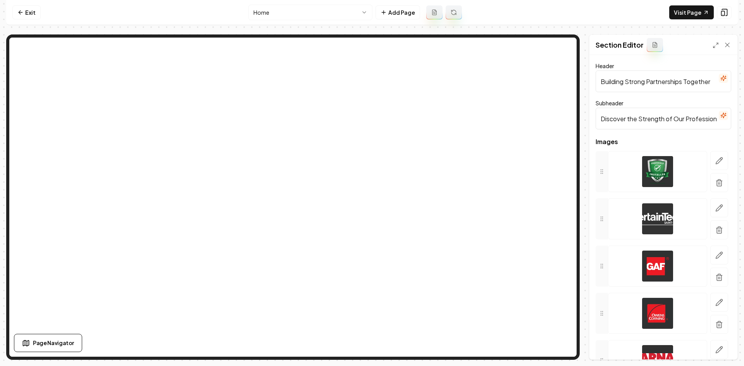
click at [389, 19] on div "Home Add Page" at bounding box center [354, 12] width 213 height 15
click at [389, 15] on button "Add Page" at bounding box center [397, 12] width 45 height 14
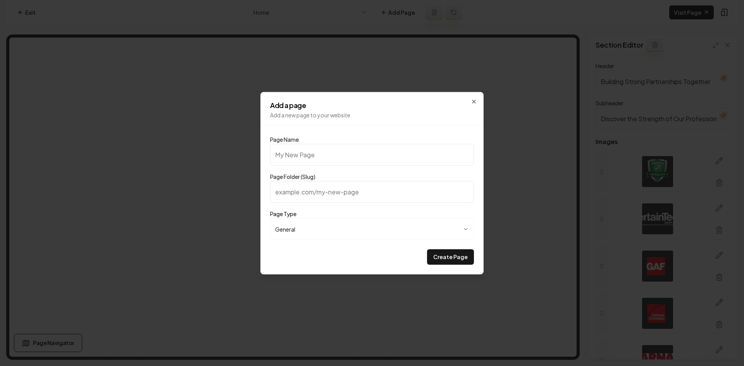
click at [294, 157] on input "Page Name" at bounding box center [372, 155] width 204 height 22
type input "G"
type input "g"
type input "Ga"
type input "ga"
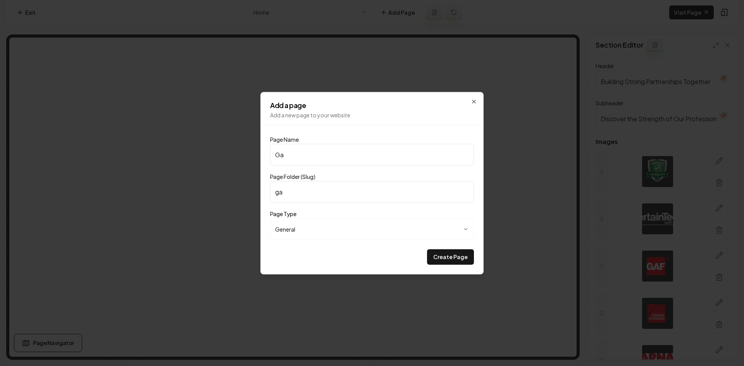
type input "Gal"
type input "gal"
type input "Gall"
type input "gall"
type input "Galle"
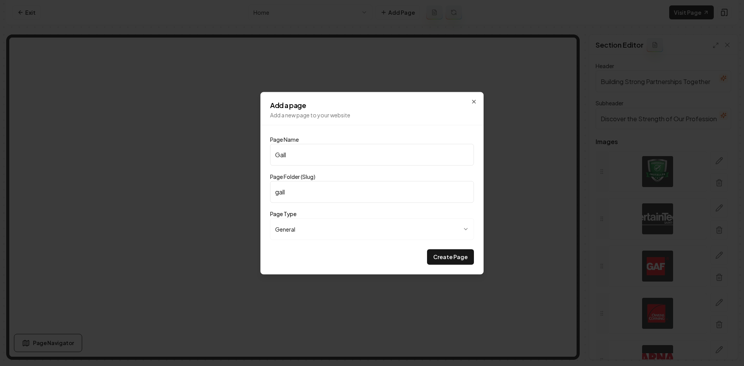
type input "galle"
type input "Galler"
type input "galler"
type input "Gallery"
type input "gallery"
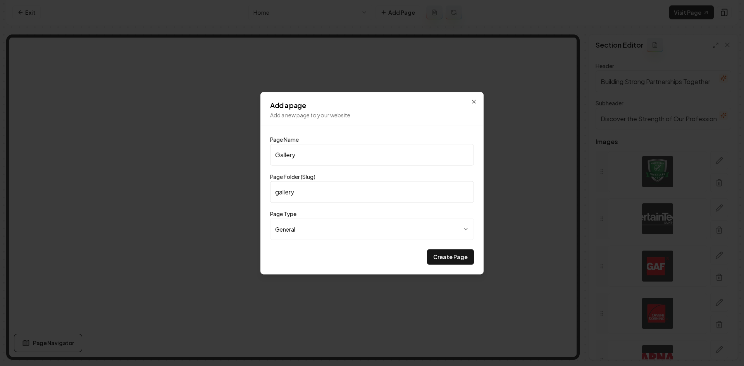
type input "Gallery"
click at [427, 249] on button "Create Page" at bounding box center [450, 256] width 47 height 15
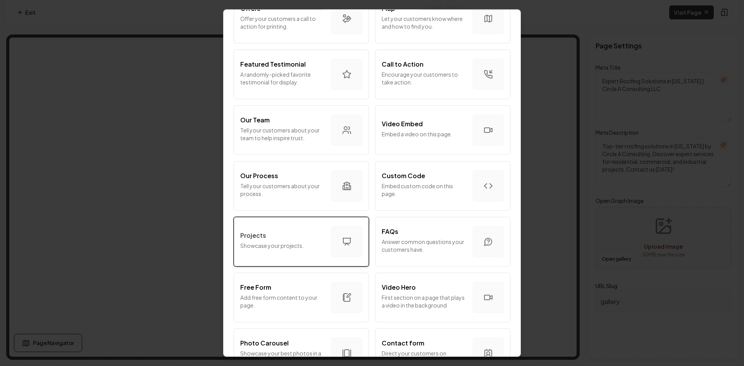
scroll to position [310, 0]
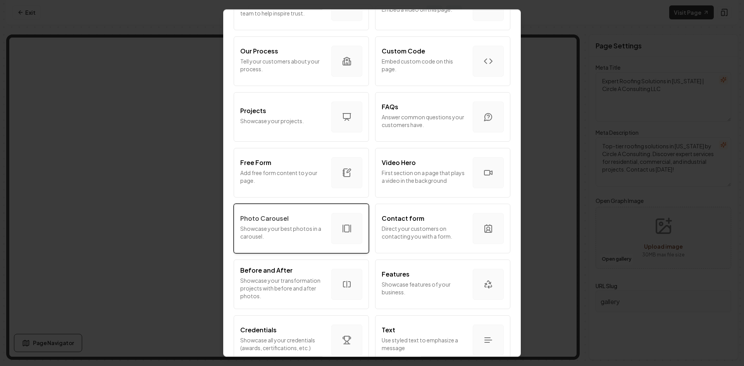
click at [295, 235] on p "Showcase your best photos in a carousel." at bounding box center [282, 232] width 85 height 15
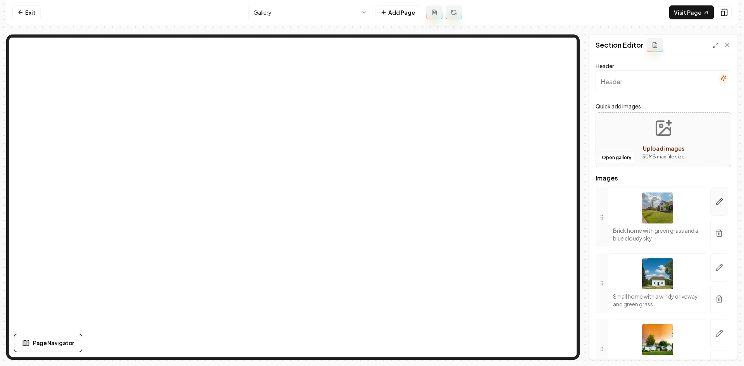
click at [715, 202] on icon "button" at bounding box center [719, 202] width 8 height 8
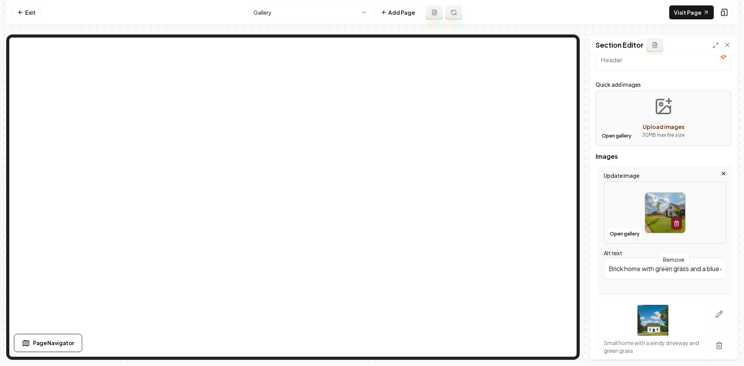
scroll to position [39, 0]
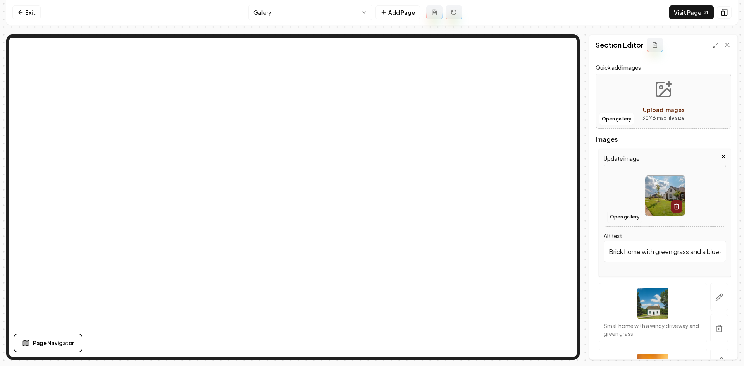
click at [622, 218] on button "Open gallery" at bounding box center [624, 217] width 35 height 12
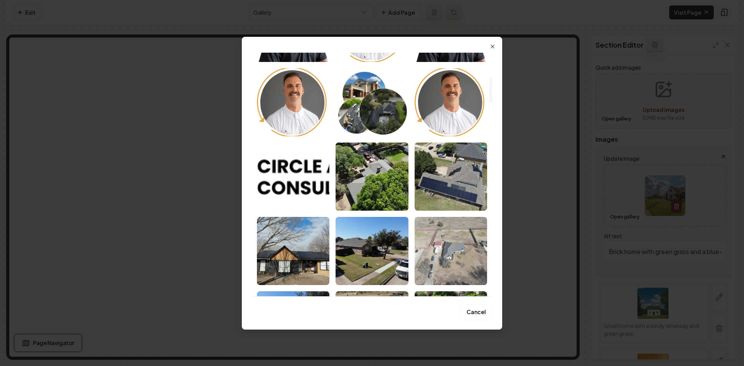
scroll to position [465, 0]
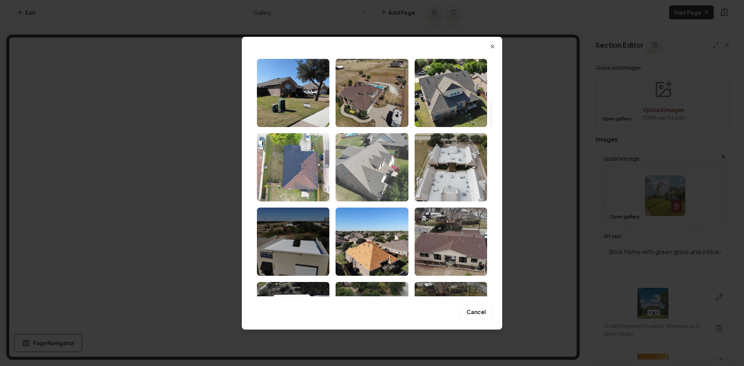
click at [376, 169] on img "Select image image_689e1f545c7cd75eb87836ba.jpeg" at bounding box center [371, 167] width 72 height 68
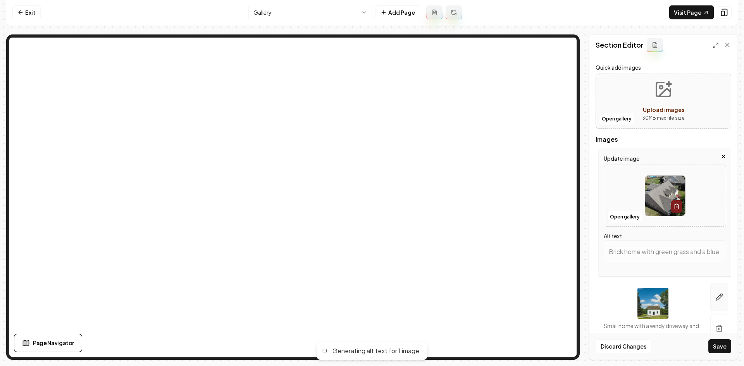
click at [715, 290] on button "button" at bounding box center [719, 297] width 18 height 28
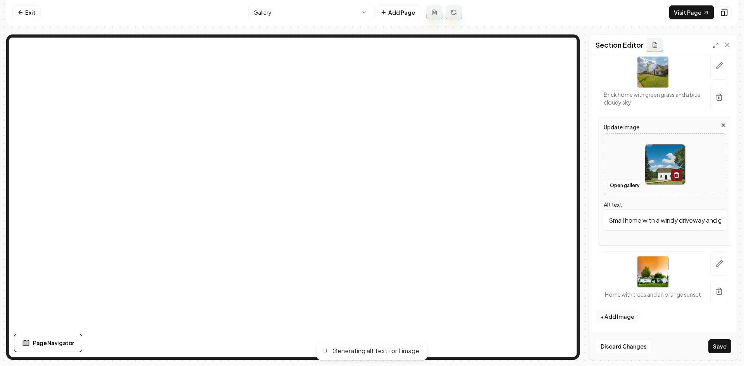
scroll to position [144, 0]
click at [620, 170] on div at bounding box center [665, 164] width 122 height 53
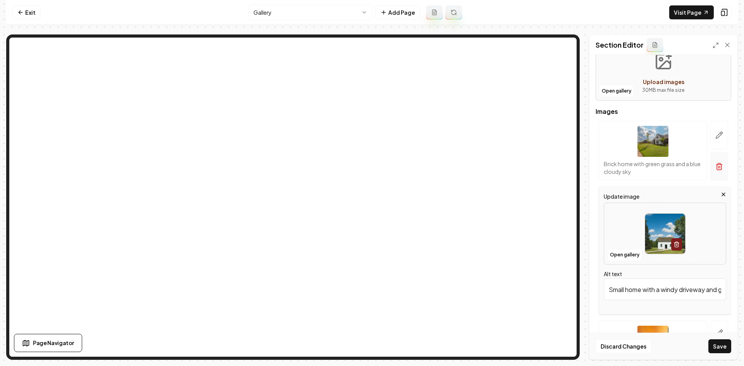
scroll to position [66, 0]
click at [718, 168] on button "button" at bounding box center [719, 167] width 18 height 28
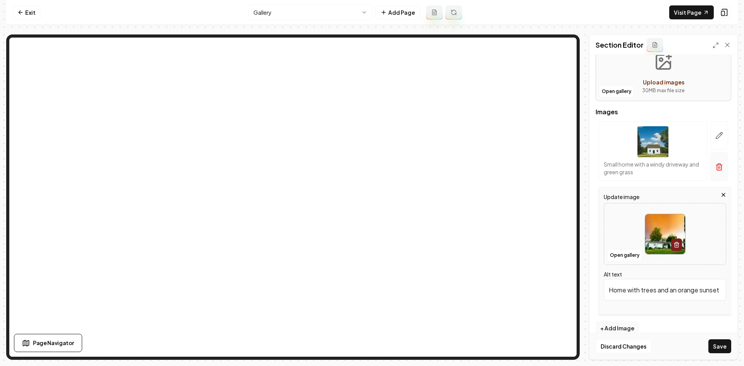
click at [716, 165] on icon "button" at bounding box center [718, 167] width 5 height 5
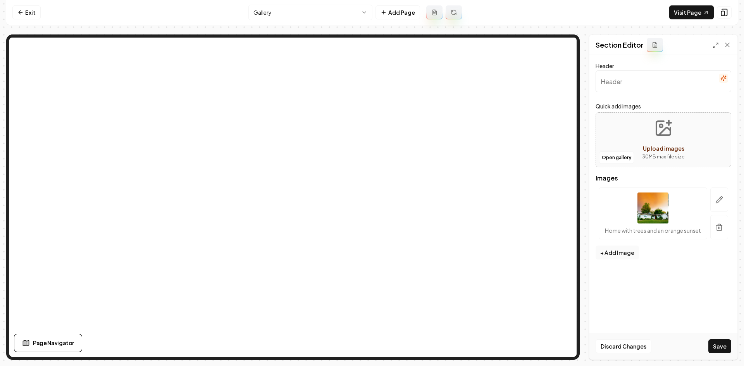
scroll to position [0, 0]
click at [714, 229] on button "button" at bounding box center [719, 227] width 18 height 24
click at [603, 160] on button "Open gallery" at bounding box center [616, 157] width 35 height 12
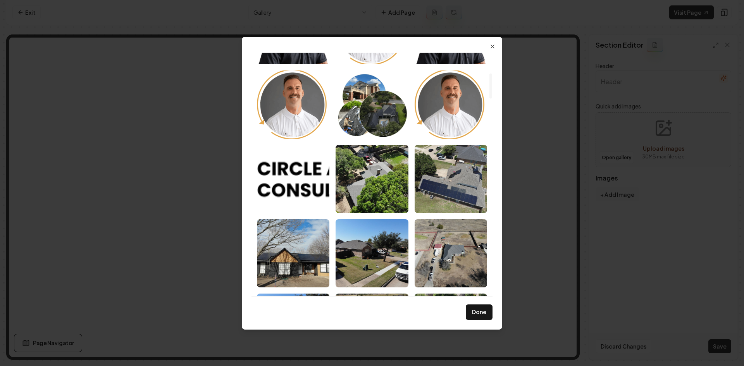
scroll to position [232, 0]
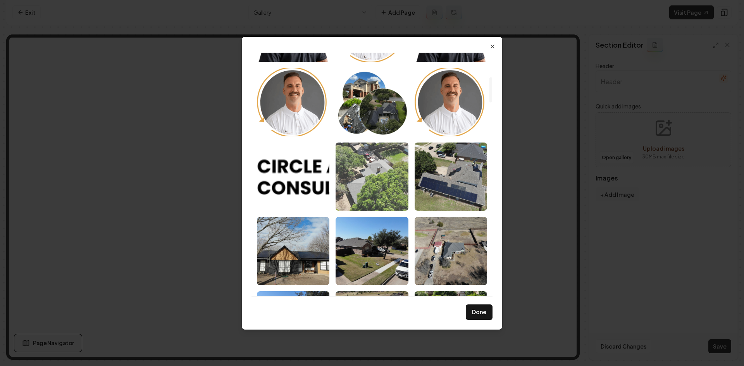
click at [383, 184] on img "Select image image_689e1f555c7cd75eb8783b6f.jpeg" at bounding box center [371, 177] width 72 height 68
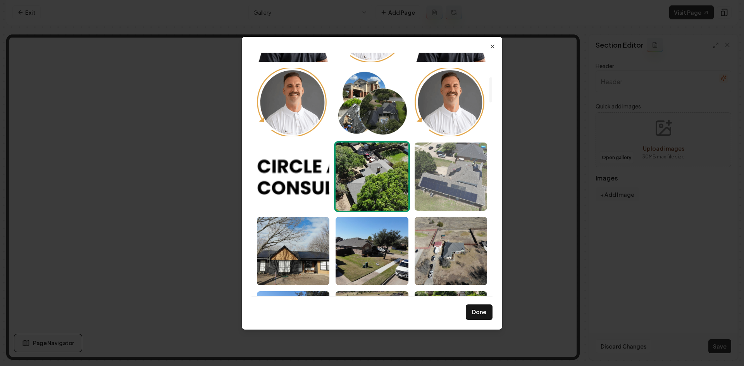
click at [449, 184] on img "Select image image_689e1f555c7cd75eb8783b3b.jpeg" at bounding box center [450, 177] width 72 height 68
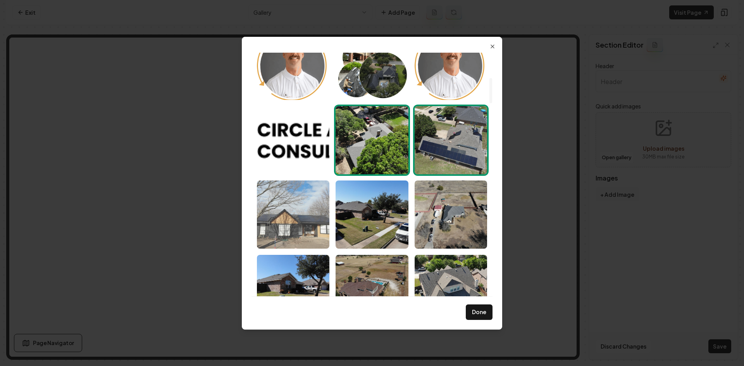
scroll to position [271, 0]
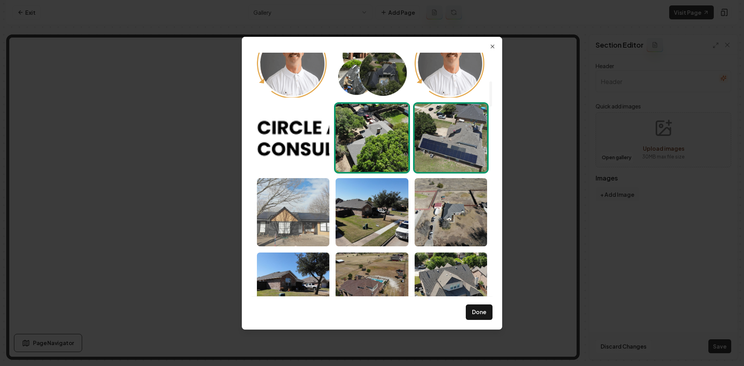
click at [268, 212] on img "Select image image_689e1f545c7cd75eb8783848.jpeg" at bounding box center [293, 212] width 72 height 68
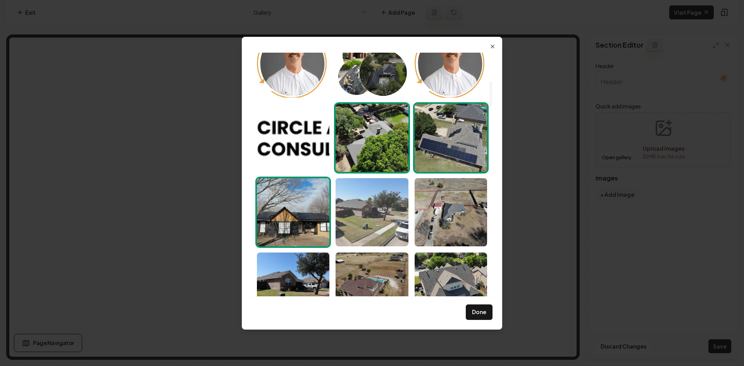
click at [386, 220] on img "Select image image_689e1f545c7cd75eb8783813.jpeg" at bounding box center [371, 212] width 72 height 68
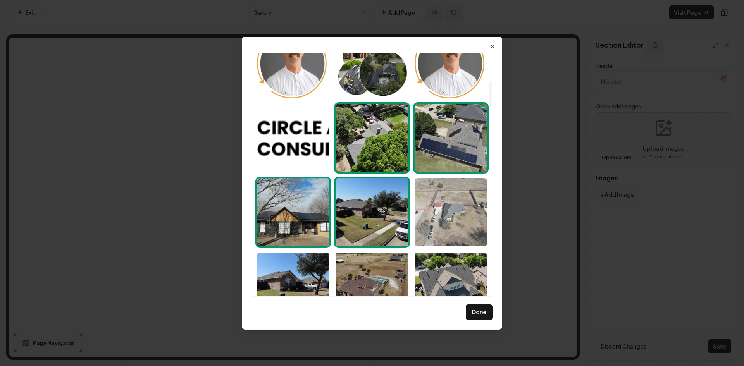
click at [455, 220] on img "Select image image_689e1f545c7cd75eb878385a.jpeg" at bounding box center [450, 212] width 72 height 68
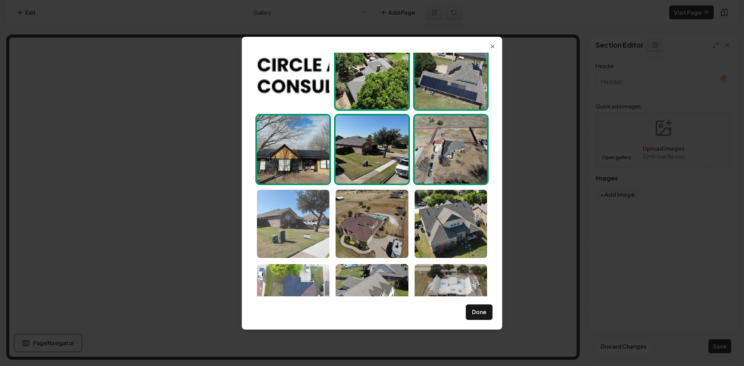
scroll to position [349, 0]
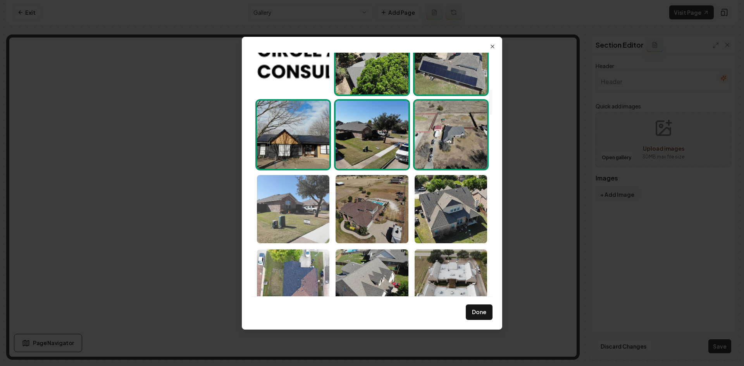
click at [289, 217] on img "Select image image_689e1f545c7cd75eb878383b.jpeg" at bounding box center [293, 209] width 72 height 68
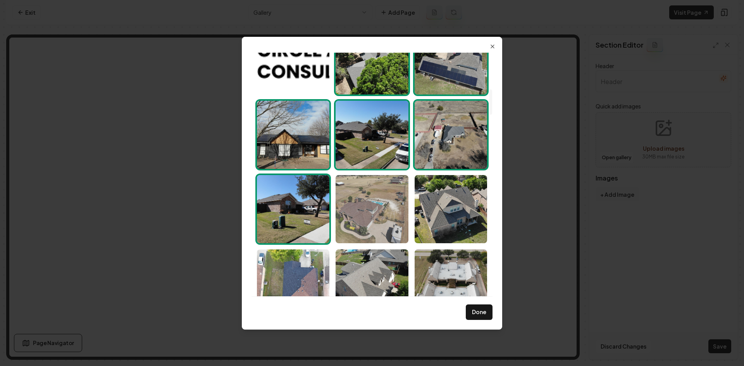
click at [361, 215] on img "Select image image_689e1f545c7cd75eb878384e.jpeg" at bounding box center [371, 209] width 72 height 68
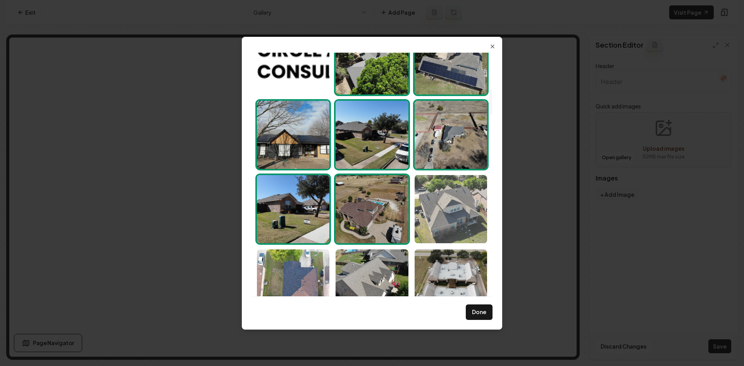
click at [421, 214] on img "Select image image_689e1f545c7cd75eb8783843.jpeg" at bounding box center [450, 209] width 72 height 68
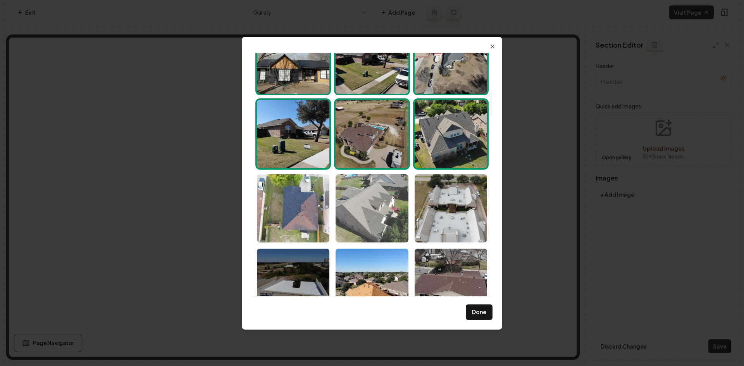
scroll to position [426, 0]
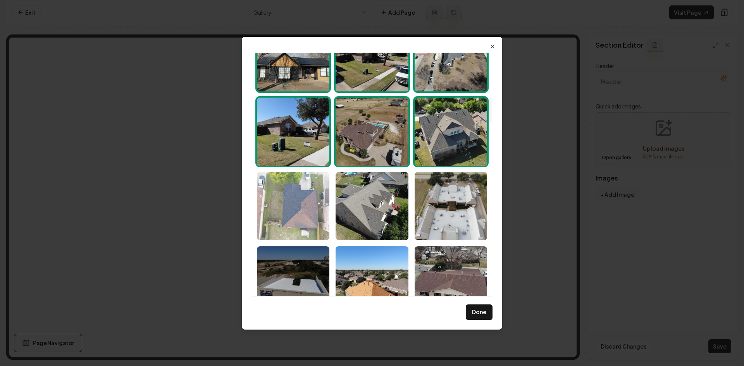
click at [300, 216] on img "Select image image_689e1f545c7cd75eb878385e.jpeg" at bounding box center [293, 206] width 72 height 68
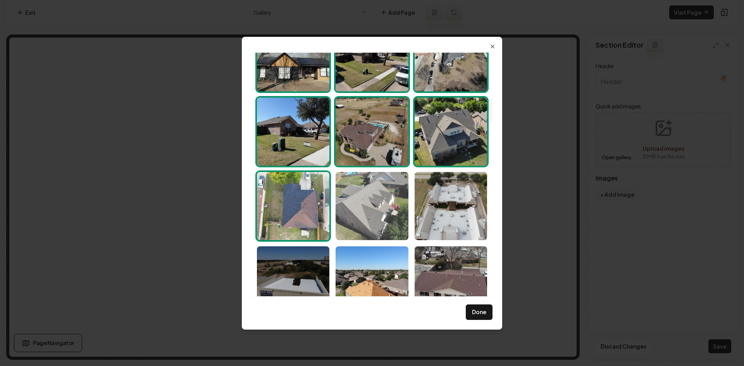
click at [372, 211] on img "Select image image_689e1f545c7cd75eb87836ba.jpeg" at bounding box center [371, 206] width 72 height 68
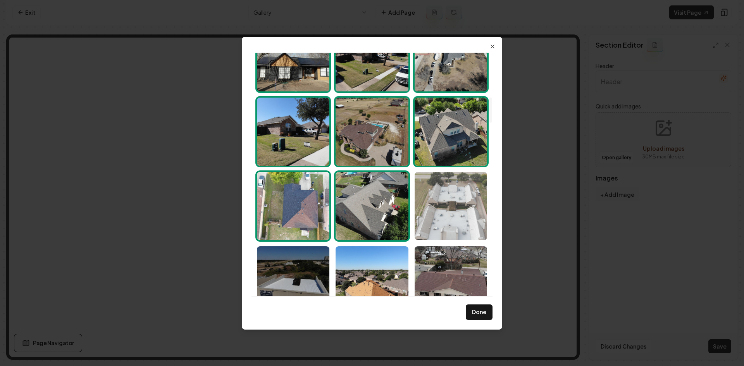
click at [425, 212] on img "Select image image_689e1f545c7cd75eb87836c5.jpeg" at bounding box center [450, 206] width 72 height 68
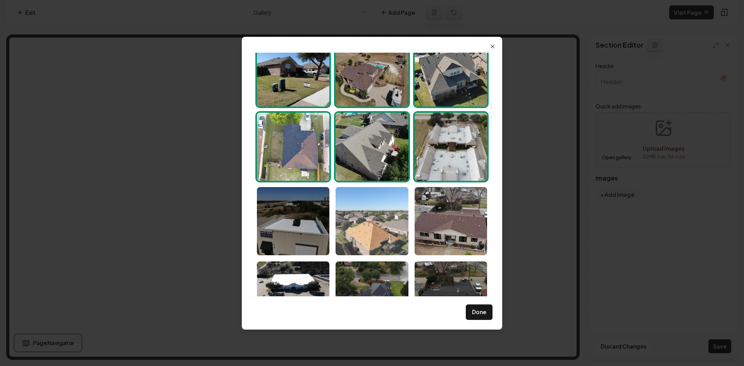
scroll to position [503, 0]
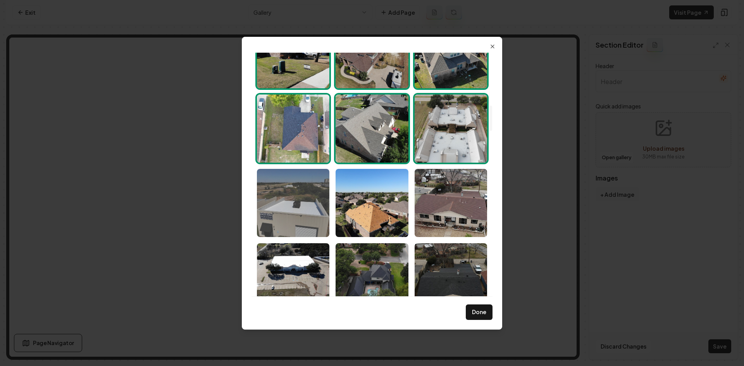
click at [306, 207] on img "Select image image_689e1f545c7cd75eb878348c.jpeg" at bounding box center [293, 203] width 72 height 68
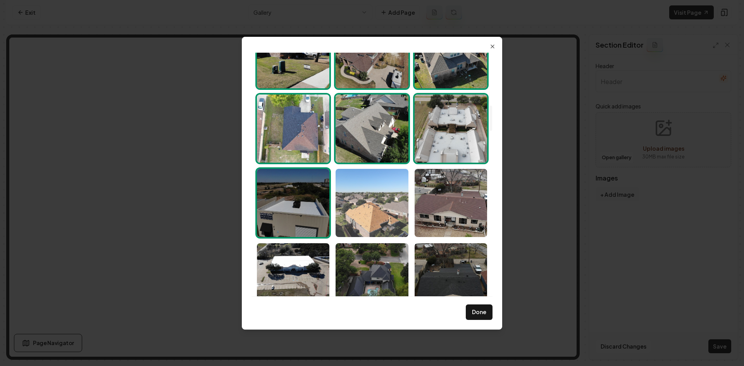
click at [361, 206] on img "Select image image_689e1f545c7cd75eb8783545.jpeg" at bounding box center [371, 203] width 72 height 68
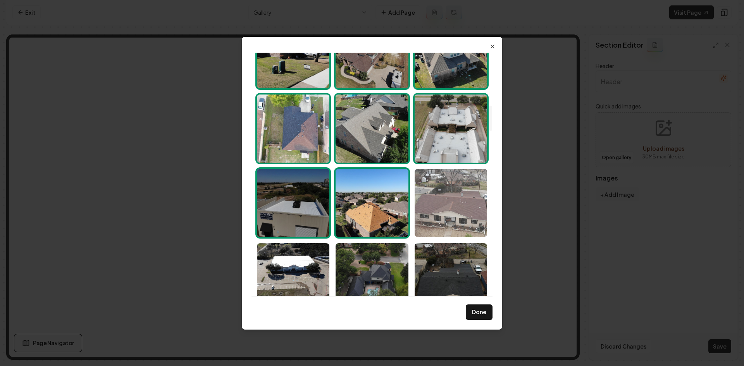
click at [450, 208] on img "Select image image_689e1f545c7cd75eb8783486.jpeg" at bounding box center [450, 203] width 72 height 68
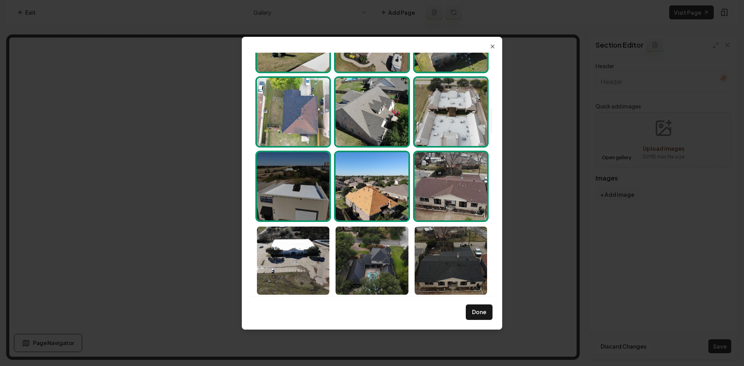
scroll to position [542, 0]
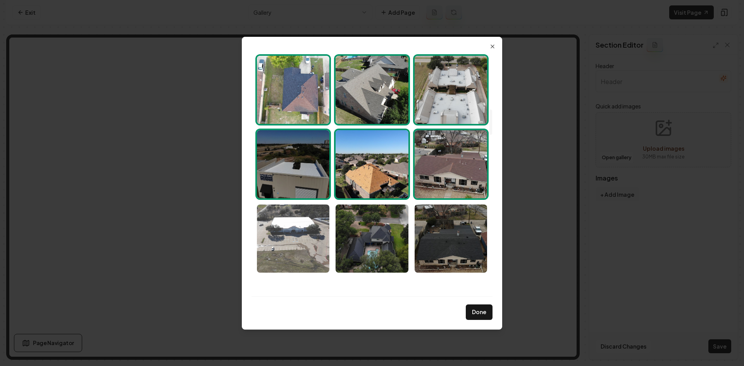
click at [302, 231] on img "Select image image_689e1f535c7cd75eb87831ed.jpeg" at bounding box center [293, 238] width 72 height 68
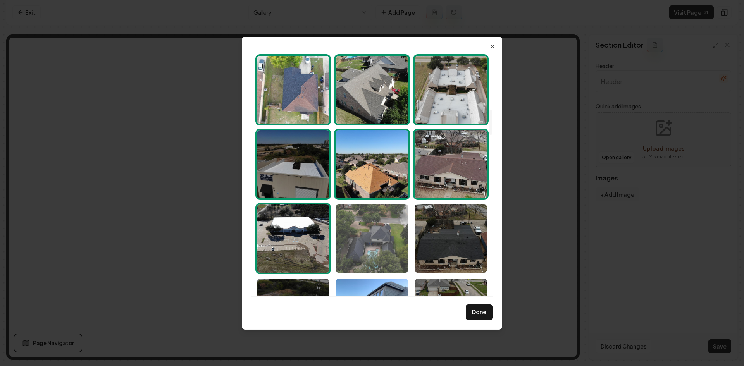
click at [358, 231] on img "Select image image_689e1f535c7cd75eb87831e9.jpeg" at bounding box center [371, 238] width 72 height 68
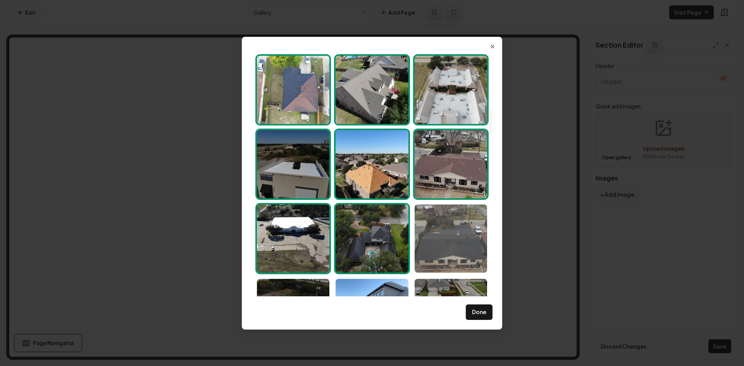
click at [434, 232] on img "Select image image_689e1f535c7cd75eb87831c9.jpeg" at bounding box center [450, 238] width 72 height 68
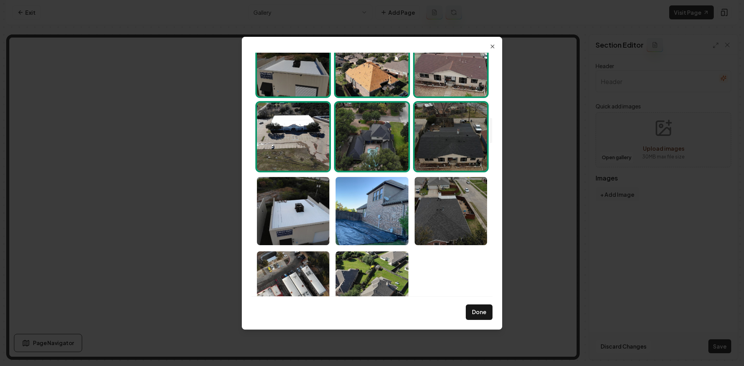
scroll to position [658, 0]
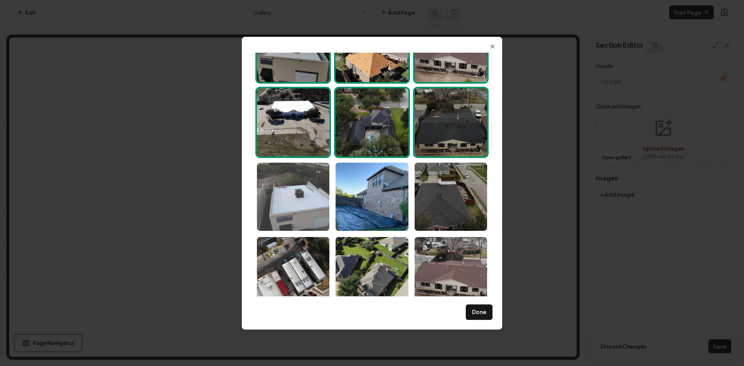
click at [314, 212] on img "Select image image_689e1f535c7cd75eb8783175.jpeg" at bounding box center [293, 197] width 72 height 68
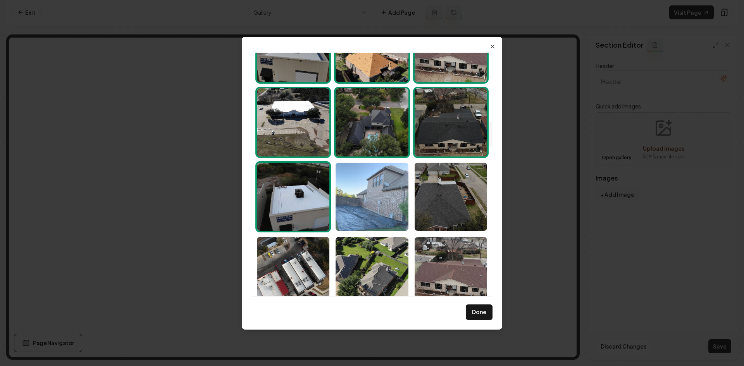
click at [356, 209] on img "Select image image_689e1f525c7cd75eb8782e32.jpeg" at bounding box center [371, 197] width 72 height 68
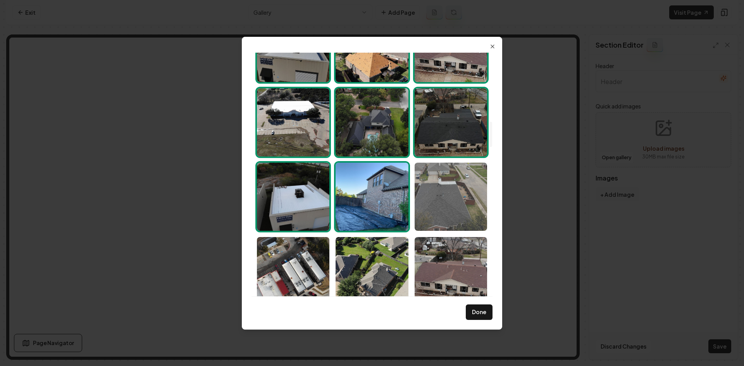
click at [436, 206] on img "Select image image_689e1f535c7cd75eb8782fe8.jpeg" at bounding box center [450, 197] width 72 height 68
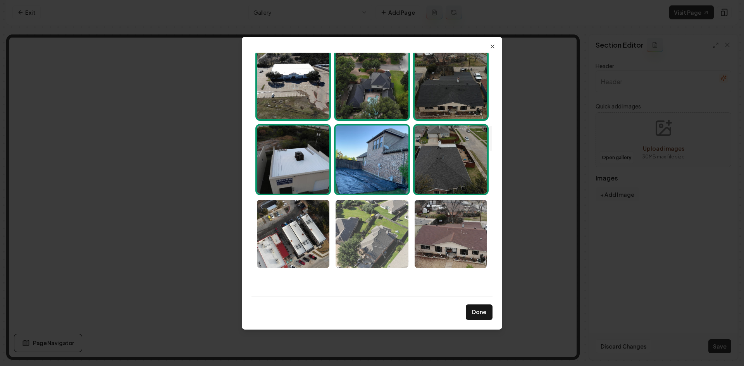
scroll to position [697, 0]
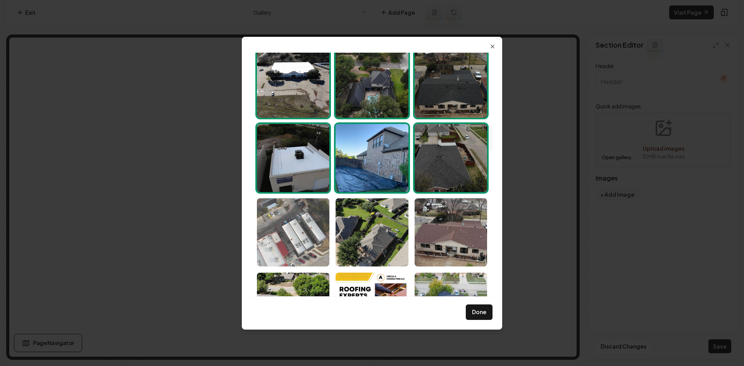
click at [294, 225] on img "Select image image_689e1f535c7cd75eb8782fe0.jpeg" at bounding box center [293, 232] width 72 height 68
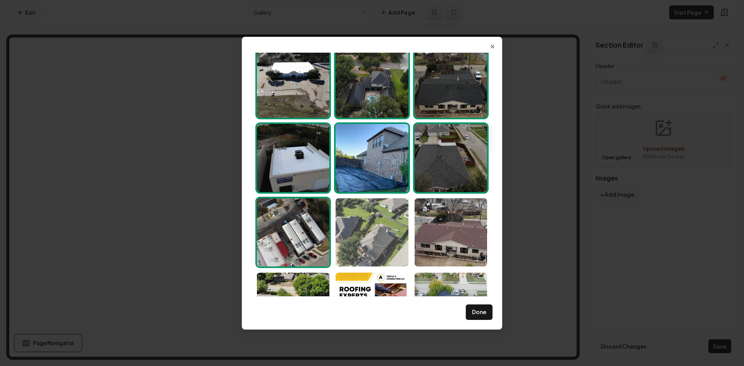
click at [369, 227] on img "Select image image_689e1f535c7cd75eb8782fff.jpeg" at bounding box center [371, 232] width 72 height 68
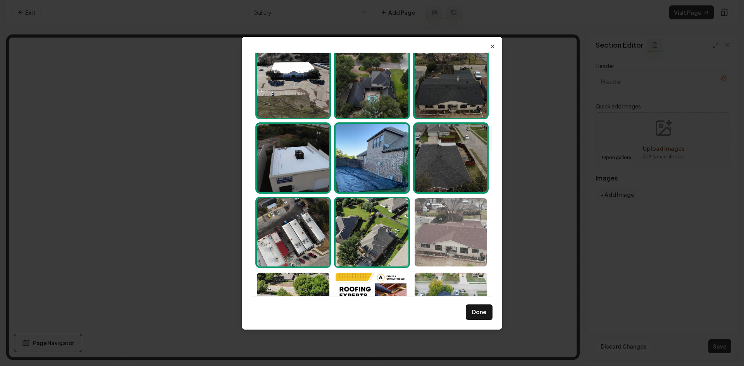
click at [460, 227] on img "Select image image_689e1f525c7cd75eb8782c1b.jpeg" at bounding box center [450, 232] width 72 height 68
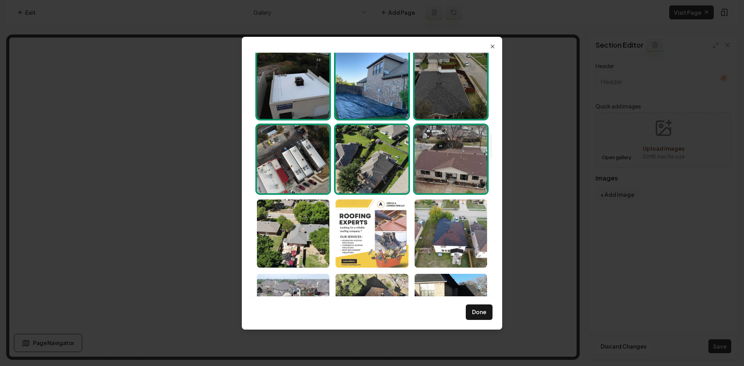
scroll to position [775, 0]
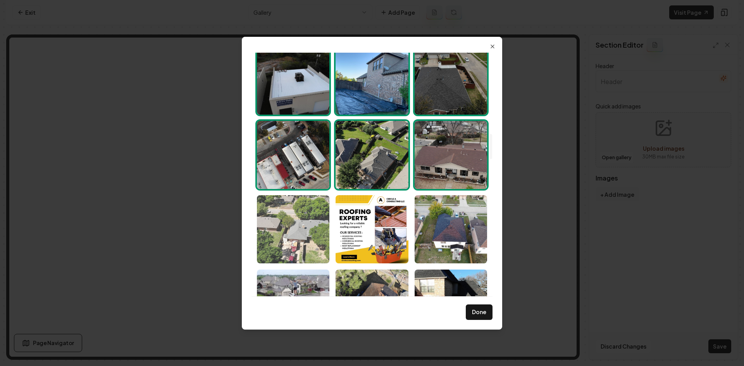
click at [280, 219] on img "Select image image_689e1f4e5c7cd75eb8780a1c.jpeg" at bounding box center [293, 229] width 72 height 68
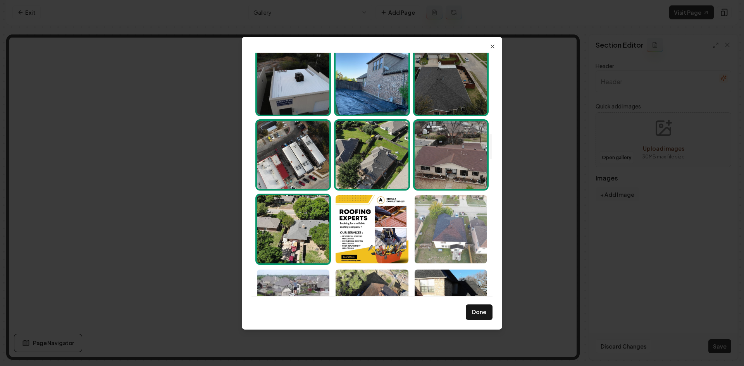
click at [456, 220] on img "Select image image_689e1f4d5c7cd75eb8780a03.jpeg" at bounding box center [450, 229] width 72 height 68
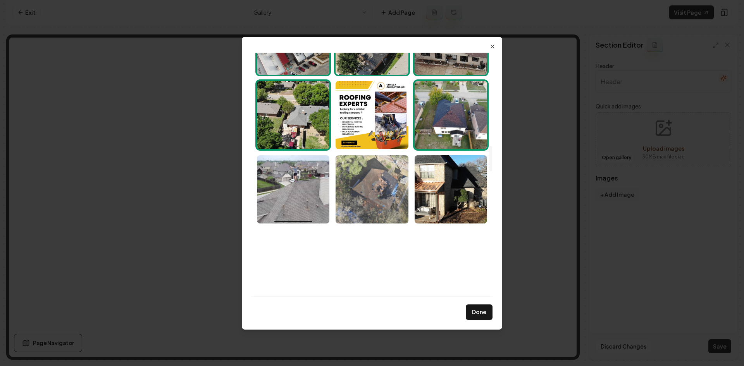
scroll to position [891, 0]
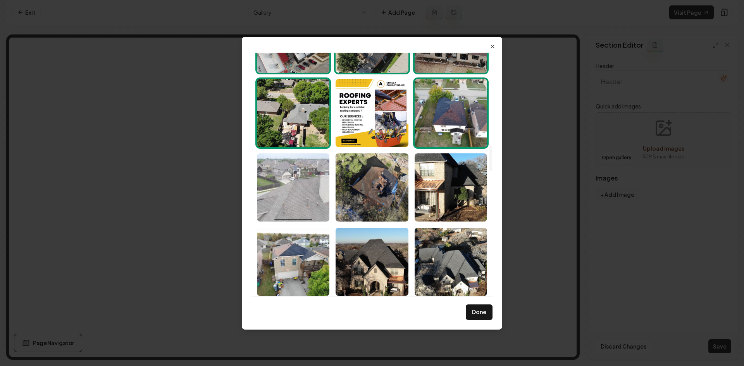
click at [283, 209] on img "Select image image_689e1f4d5c7cd75eb878097d.jpeg" at bounding box center [293, 187] width 72 height 68
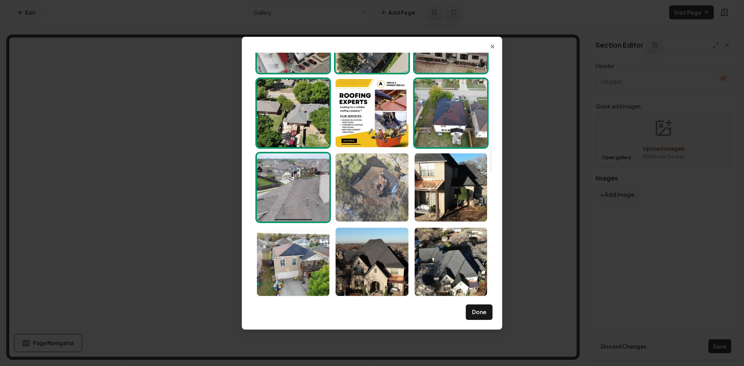
click at [346, 208] on img "Select image image_689e1f4e5c7cd75eb8780eab.jpeg" at bounding box center [371, 187] width 72 height 68
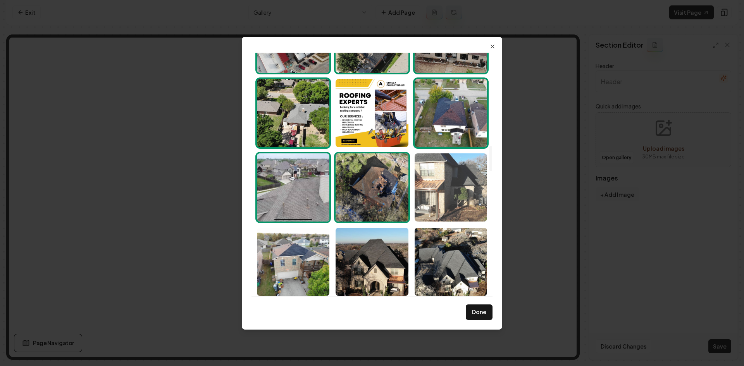
click at [452, 205] on img "Select image image_689e1f4f5c7cd75eb8780f62.jpeg" at bounding box center [450, 187] width 72 height 68
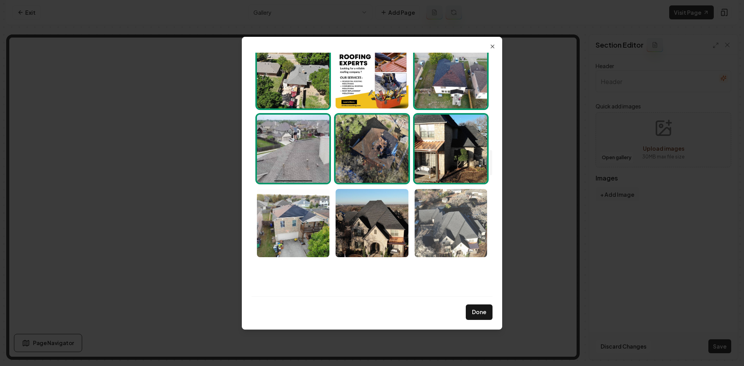
click at [452, 210] on img "Select image image_689e1f4f5c7cd75eb8781037.jpeg" at bounding box center [450, 223] width 72 height 68
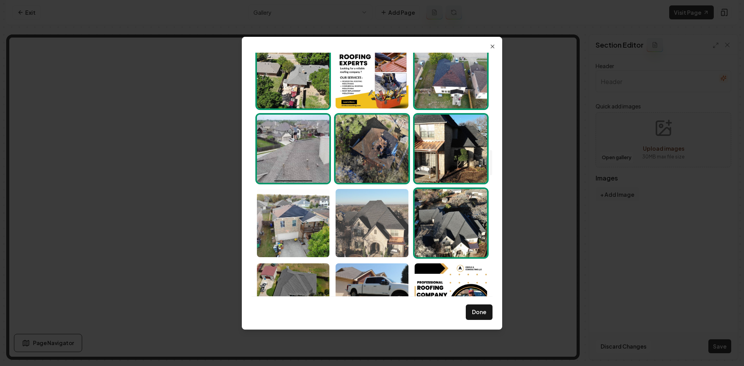
click at [390, 223] on img "Select image image_689e1f4e5c7cd75eb8780f2c.jpeg" at bounding box center [371, 223] width 72 height 68
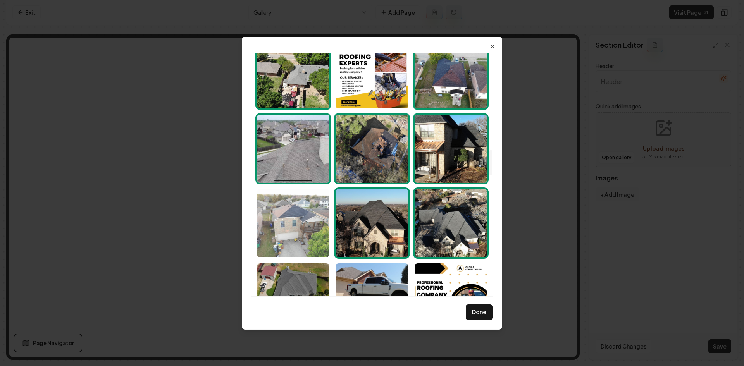
click at [296, 218] on img "Select image image_689e1f4f5c7cd75eb8781046.jpeg" at bounding box center [293, 223] width 72 height 68
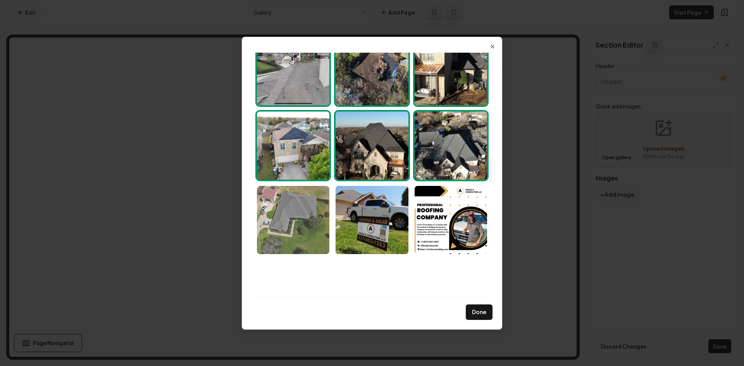
click at [295, 217] on img "Select image image_689e1f4e5c7cd75eb8780a99.jpeg" at bounding box center [293, 220] width 72 height 68
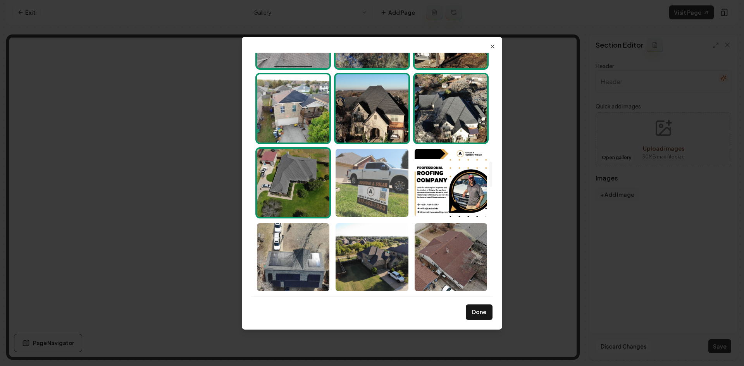
scroll to position [1046, 0]
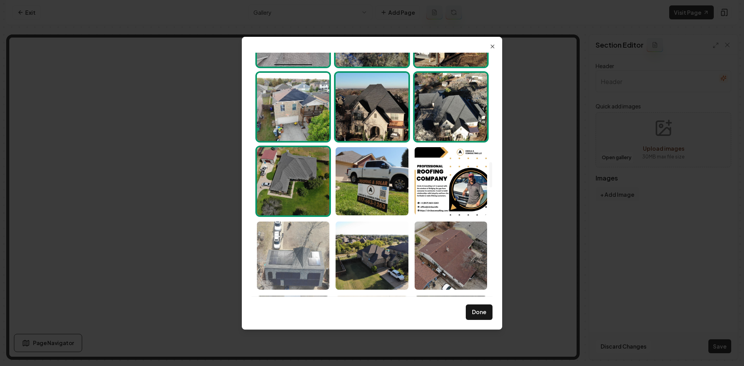
click at [309, 250] on img "Select image image_689e1f4f5c7cd75eb878135b.jpeg" at bounding box center [293, 256] width 72 height 68
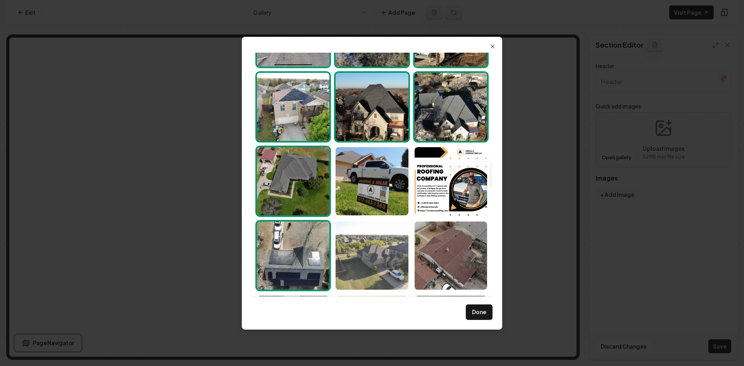
click at [361, 252] on img "Select image image_689e1f4f5c7cd75eb8781019.jpeg" at bounding box center [371, 256] width 72 height 68
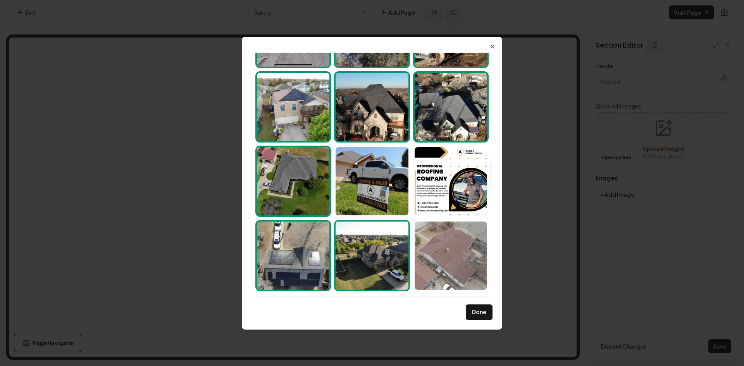
click at [432, 252] on img "Select image image_689e1f4e5c7cd75eb8780ec5.jpeg" at bounding box center [450, 256] width 72 height 68
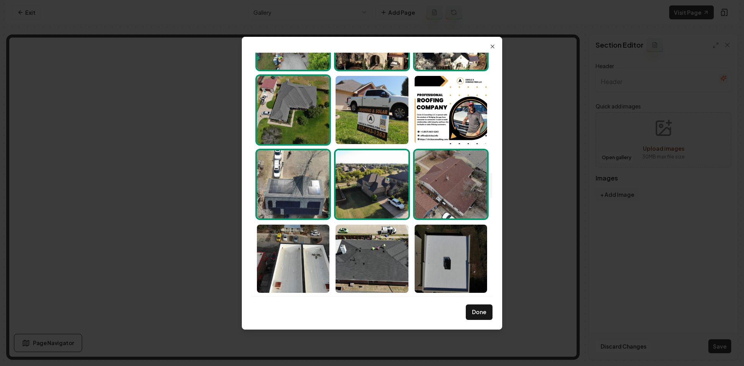
scroll to position [1162, 0]
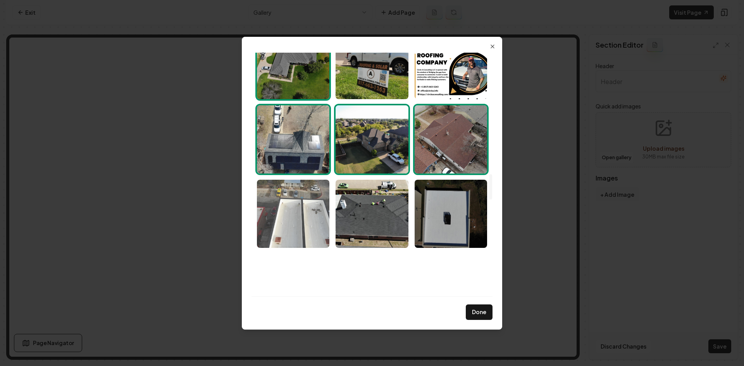
click at [280, 216] on img "Select image image_689e1f4e5c7cd75eb8780a29.jpeg" at bounding box center [293, 214] width 72 height 68
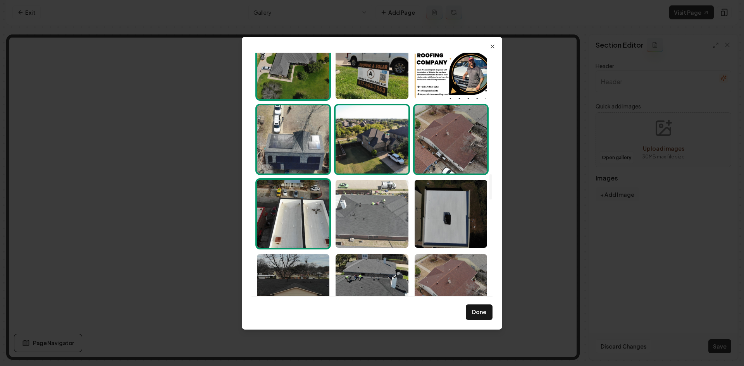
click at [367, 216] on img "Select image image_689e1f4e5c7cd75eb8780c65.jpeg" at bounding box center [371, 214] width 72 height 68
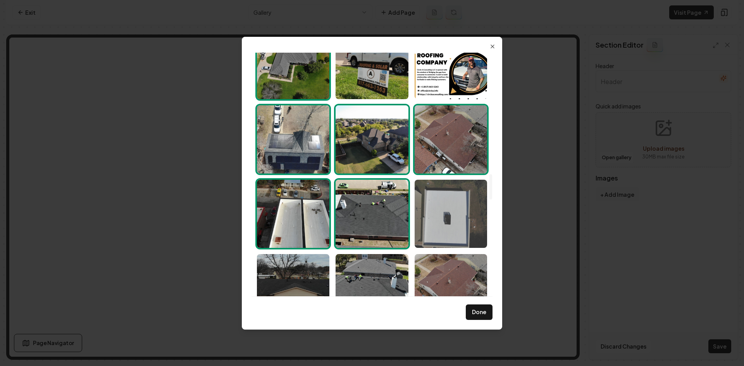
click at [429, 216] on img "Select image image_689e1f4f5c7cd75eb8781029.jpeg" at bounding box center [450, 214] width 72 height 68
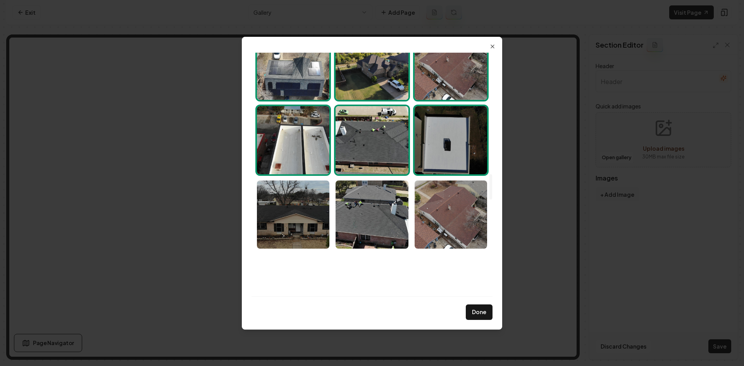
scroll to position [1239, 0]
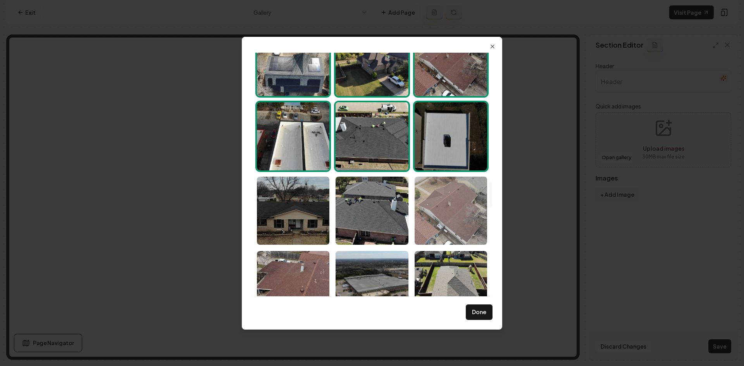
click at [441, 211] on img "Select image image_689e1f4d5c7cd75eb87809d8.jpeg" at bounding box center [450, 211] width 72 height 68
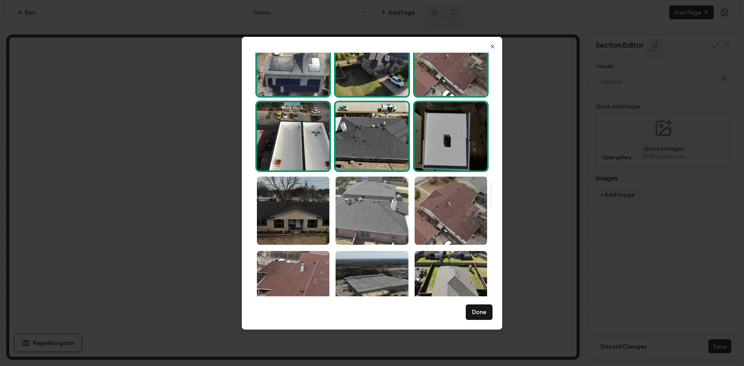
click at [376, 211] on img "Select image image_689e1f4e5c7cd75eb8780d6b.jpeg" at bounding box center [371, 211] width 72 height 68
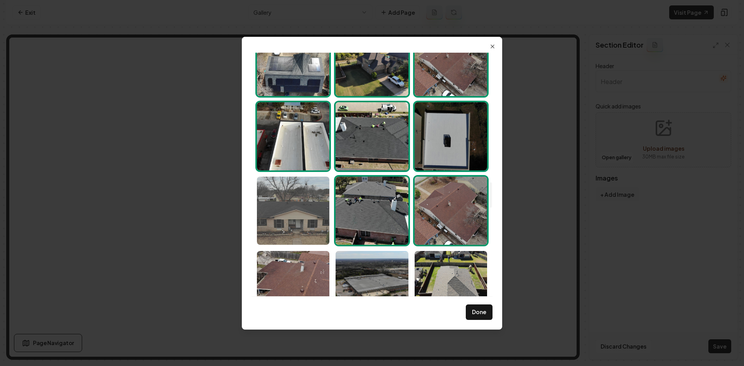
click at [323, 210] on img "Select image image_689e1f4e5c7cd75eb8780c67.jpeg" at bounding box center [293, 211] width 72 height 68
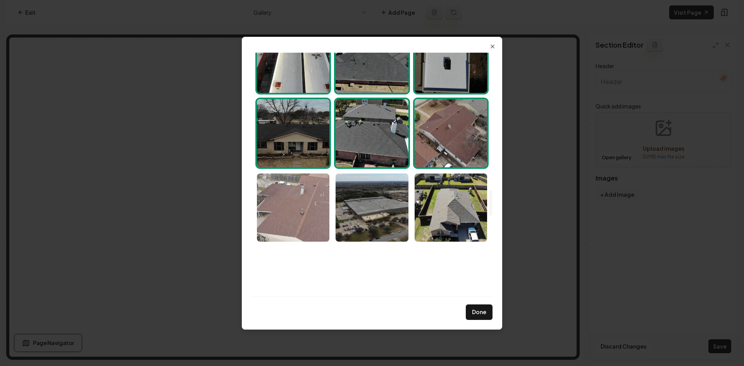
click at [307, 215] on img "Select image image_689e1f4e5c7cd75eb8780b64.jpeg" at bounding box center [293, 207] width 72 height 68
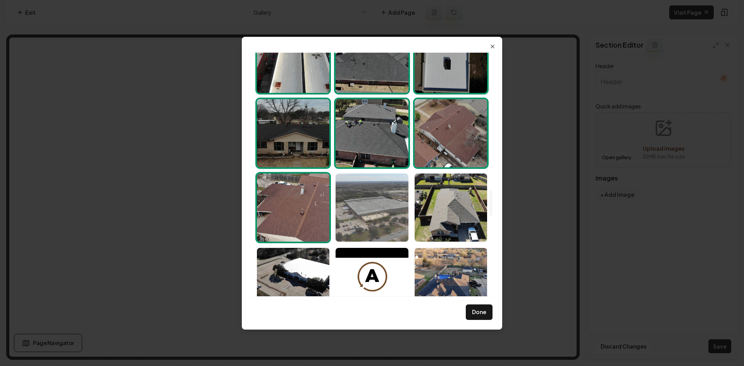
click at [388, 213] on img "Select image image_689e1f4d5c7cd75eb8780980.jpeg" at bounding box center [371, 207] width 72 height 68
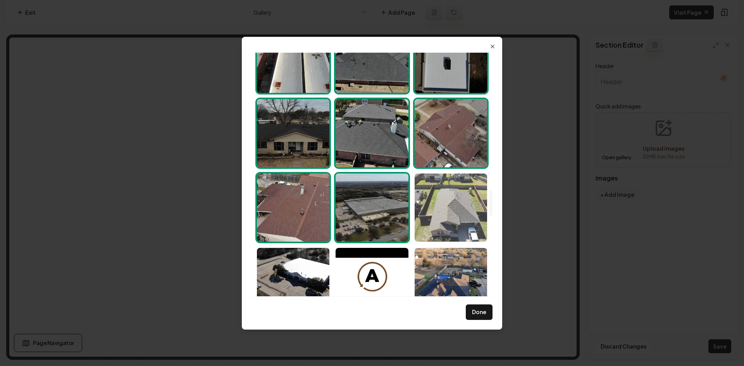
click at [440, 213] on img "Select image image_689e1f4e5c7cd75eb8780a5f.jpeg" at bounding box center [450, 207] width 72 height 68
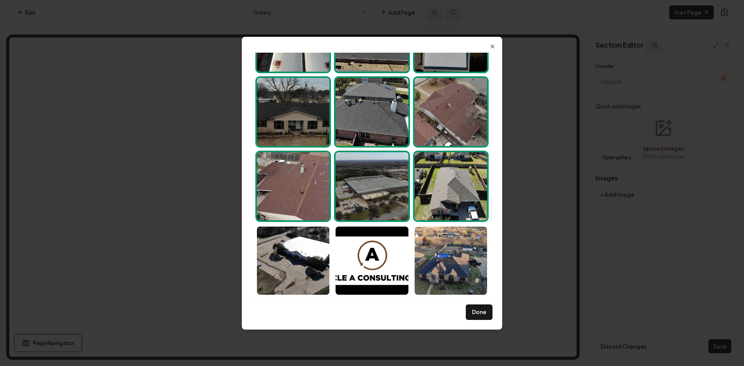
scroll to position [1394, 0]
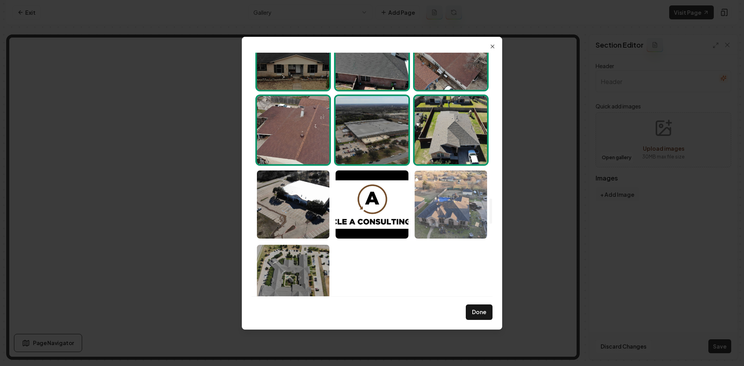
click at [442, 217] on img "Select image image_689e1f4e5c7cd75eb8780a5d.jpeg" at bounding box center [450, 204] width 72 height 68
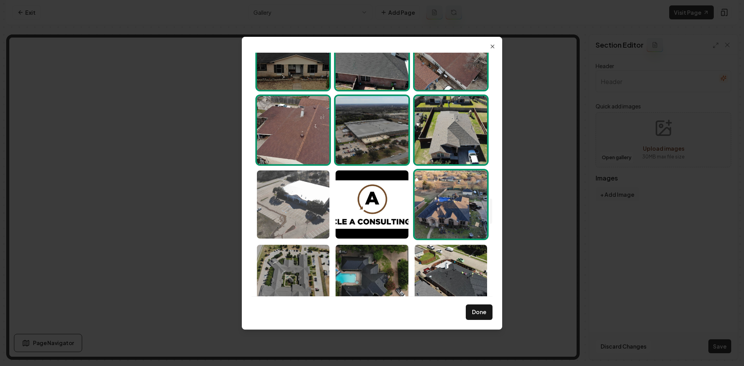
click at [312, 208] on img "Select image image_689e1f4e5c7cd75eb8780b26.jpeg" at bounding box center [293, 204] width 72 height 68
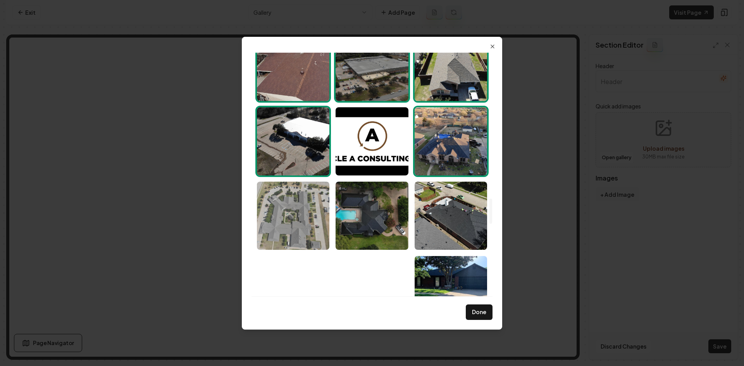
scroll to position [1472, 0]
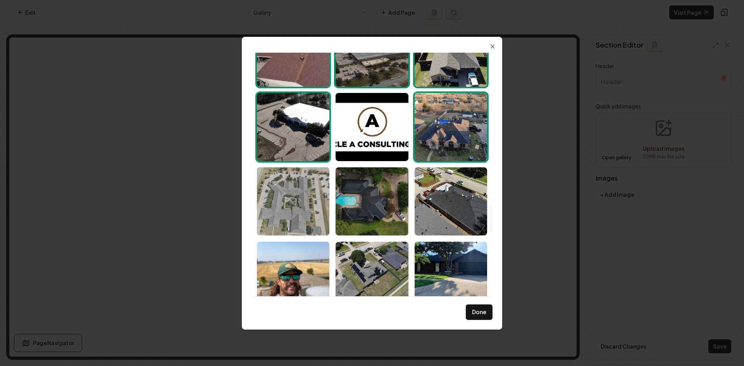
click at [306, 216] on img "Select image image_689e1f4e5c7cd75eb8780a0f.jpeg" at bounding box center [293, 201] width 72 height 68
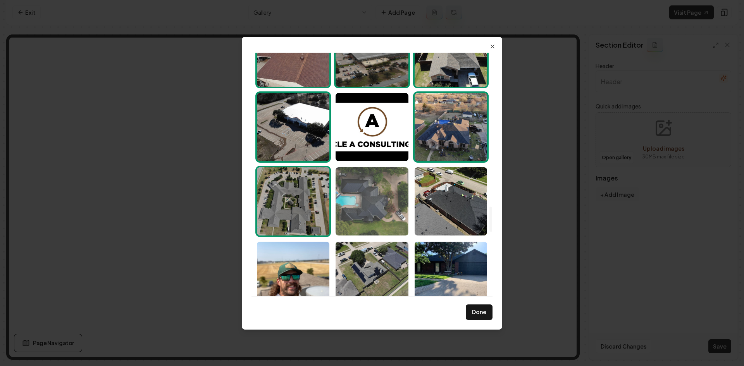
click at [364, 211] on img "Select image image_689e1f4e5c7cd75eb8780c3a.jpeg" at bounding box center [371, 201] width 72 height 68
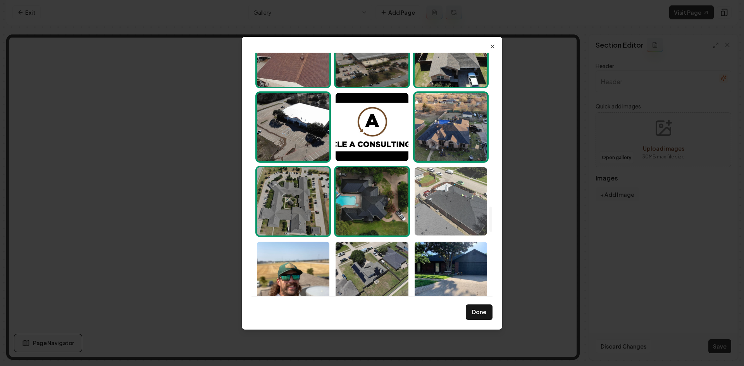
click at [450, 209] on img "Select image image_689e1f4d5c7cd75eb87809c5.jpeg" at bounding box center [450, 201] width 72 height 68
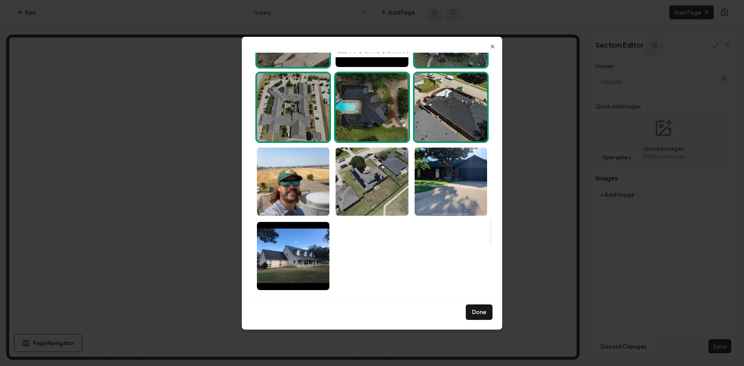
scroll to position [1588, 0]
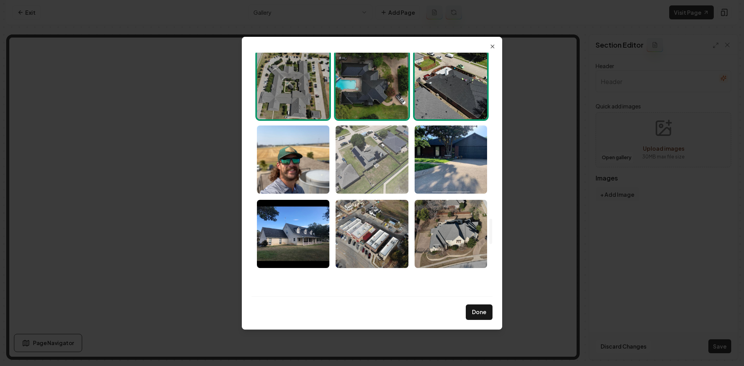
click at [373, 180] on img "Select image image_689e1f4d5c7cd75eb87808c1.jpeg" at bounding box center [371, 159] width 72 height 68
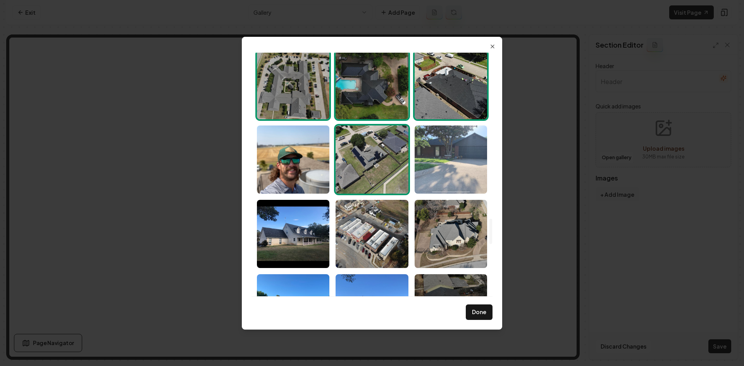
click at [426, 171] on img "Select image image_689e1f4c5c7cd75eb878041d.jpeg" at bounding box center [450, 159] width 72 height 68
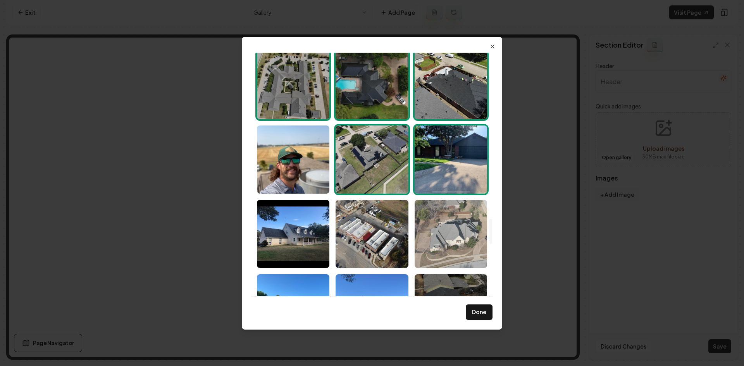
click at [438, 232] on img "Select image image_689e1f4c5c7cd75eb8780459.jpeg" at bounding box center [450, 234] width 72 height 68
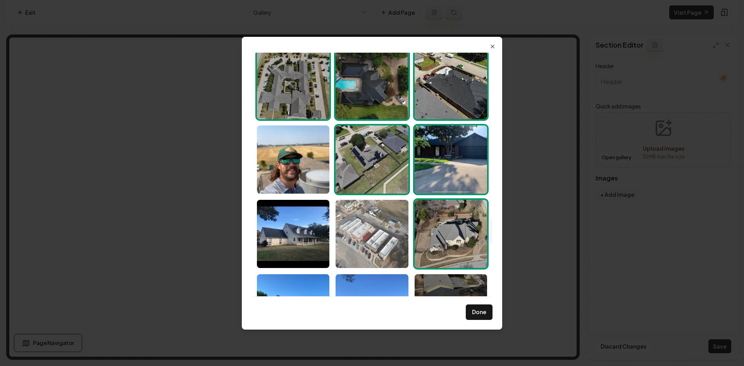
click at [389, 234] on img "Select image image_689e1f4d5c7cd75eb87807f6.jpeg" at bounding box center [371, 234] width 72 height 68
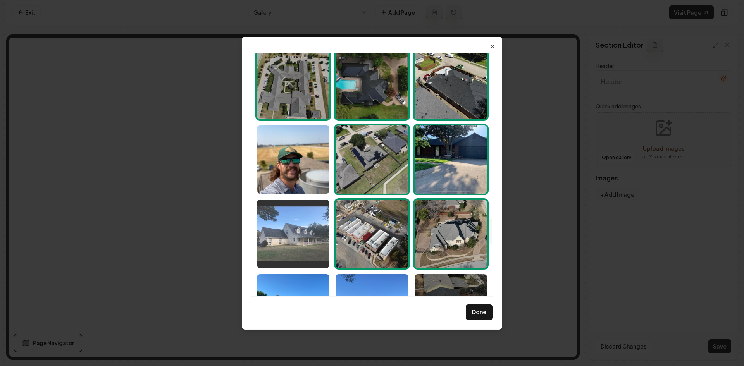
click at [298, 234] on img "Select image image_689e1f4c5c7cd75eb8780418.jpeg" at bounding box center [293, 234] width 72 height 68
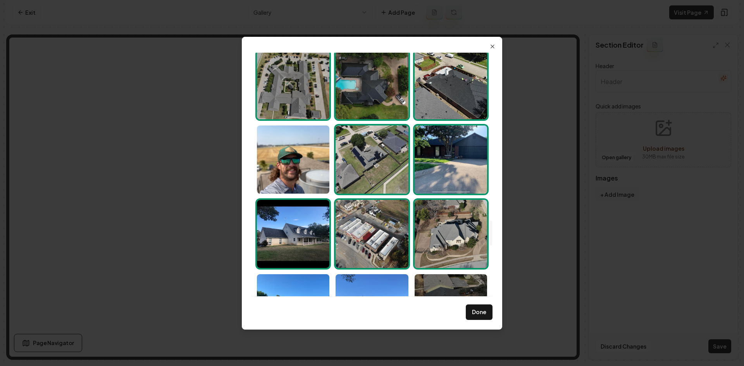
scroll to position [1665, 0]
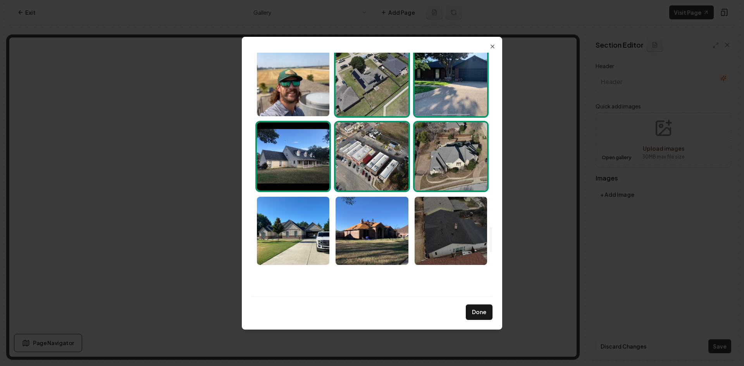
click at [285, 145] on img "Select image image_689e1f4c5c7cd75eb8780418.jpeg" at bounding box center [293, 156] width 72 height 68
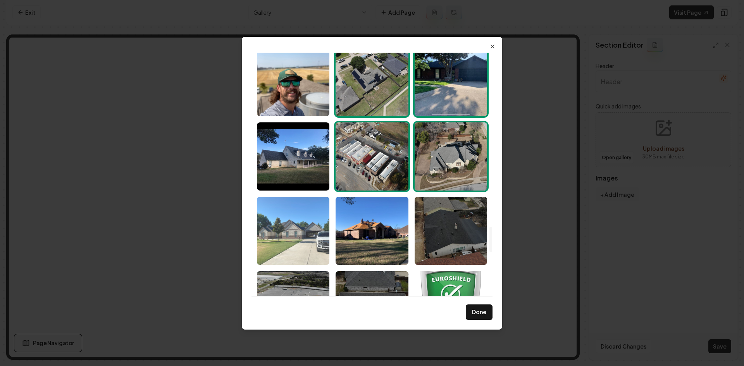
click at [290, 216] on img "Select image image_689e1f4d5c7cd75eb8780679.jpeg" at bounding box center [293, 231] width 72 height 68
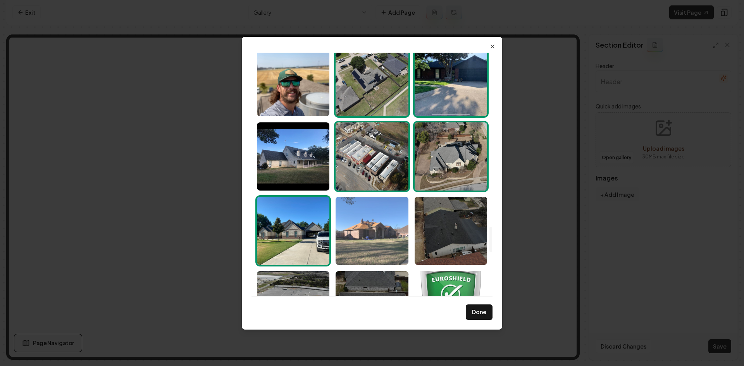
click at [389, 217] on img "Select image image_689e1f4d5c7cd75eb87805f9.jpeg" at bounding box center [371, 231] width 72 height 68
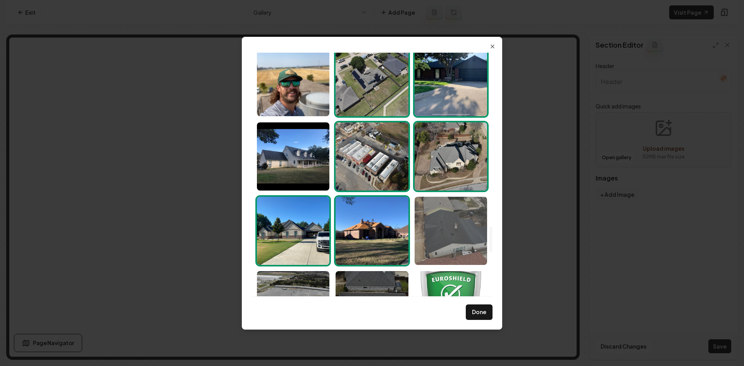
click at [451, 217] on img "Select image image_689e1f4d5c7cd75eb8780660.jpeg" at bounding box center [450, 231] width 72 height 68
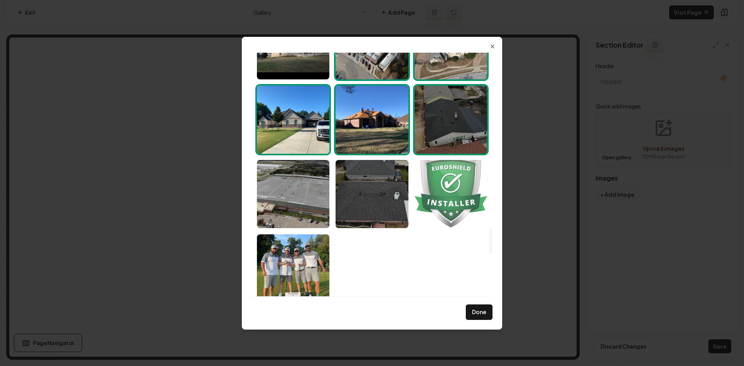
scroll to position [1781, 0]
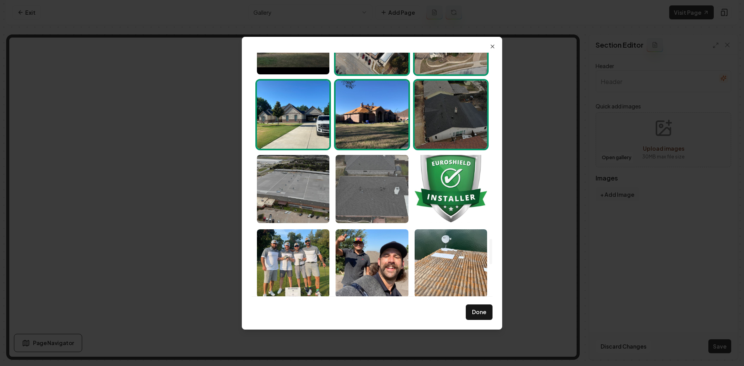
click at [376, 195] on img "Select image image_689e1f4d5c7cd75eb87805f5.jpeg" at bounding box center [371, 189] width 72 height 68
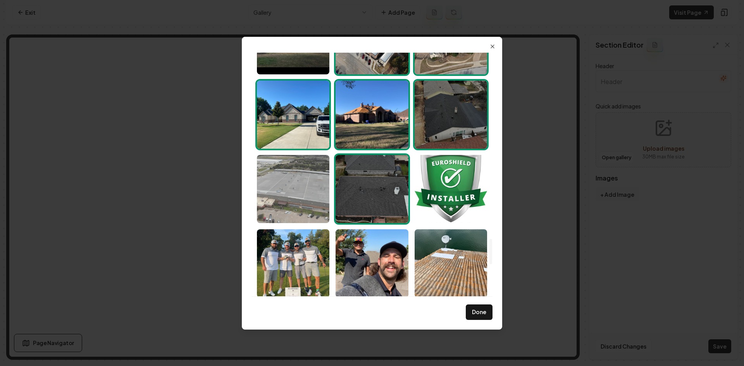
click at [291, 183] on img "Select image image_689e1f4c5c7cd75eb8780439.jpeg" at bounding box center [293, 189] width 72 height 68
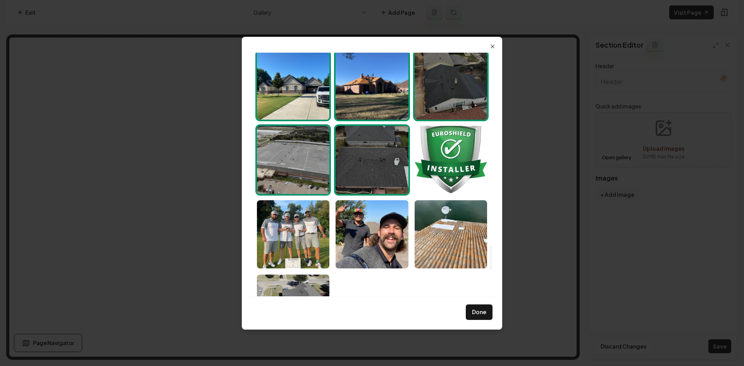
scroll to position [1898, 0]
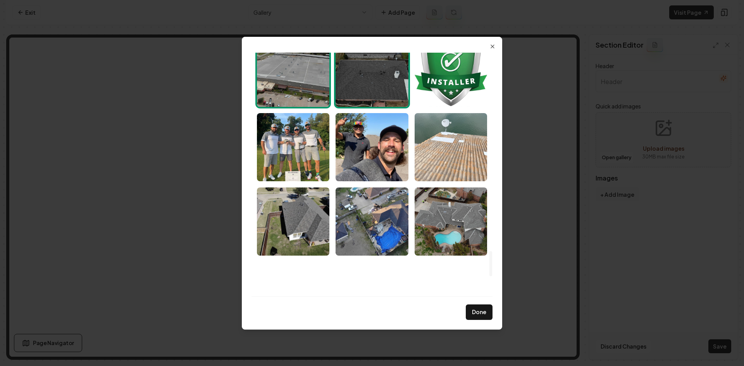
click at [452, 158] on img "Select image image_689e1f4b5c7cd75eb878008b.jpeg" at bounding box center [450, 147] width 72 height 68
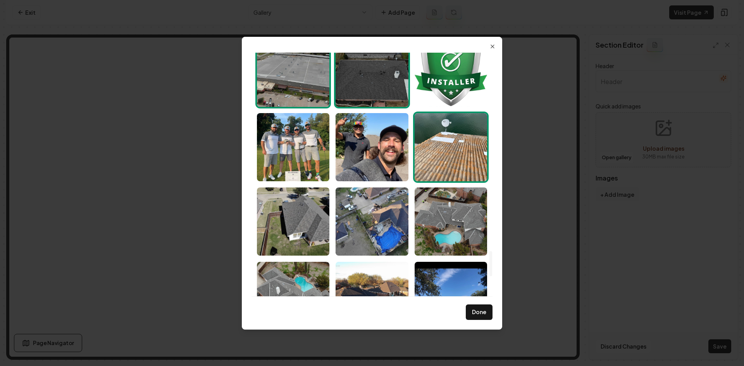
click at [447, 154] on img "Select image image_689e1f4b5c7cd75eb878008b.jpeg" at bounding box center [450, 147] width 72 height 68
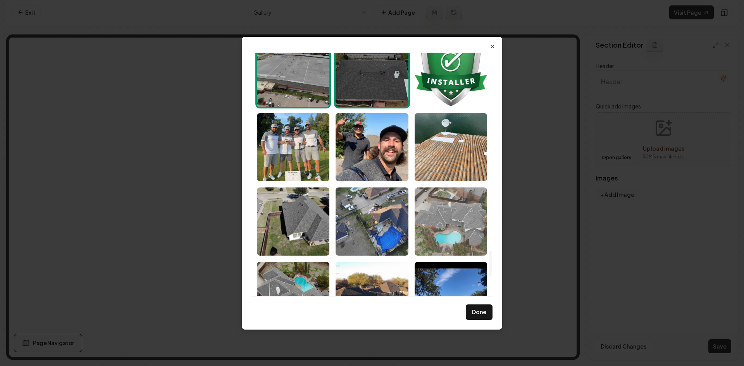
click at [443, 216] on img "Select image image_689e1f4c5c7cd75eb8780246.jpeg" at bounding box center [450, 221] width 72 height 68
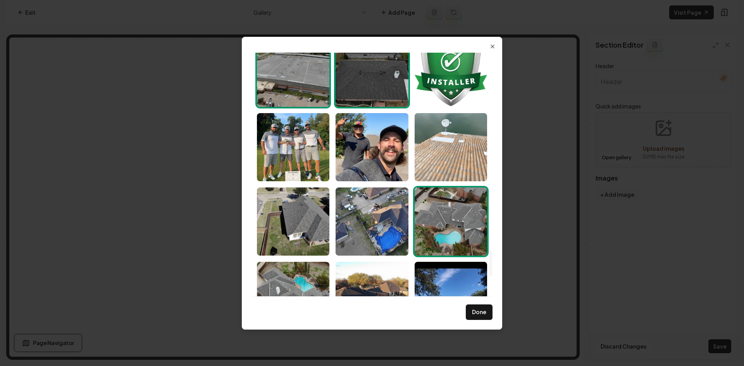
click at [437, 161] on img "Select image image_689e1f4b5c7cd75eb878008b.jpeg" at bounding box center [450, 147] width 72 height 68
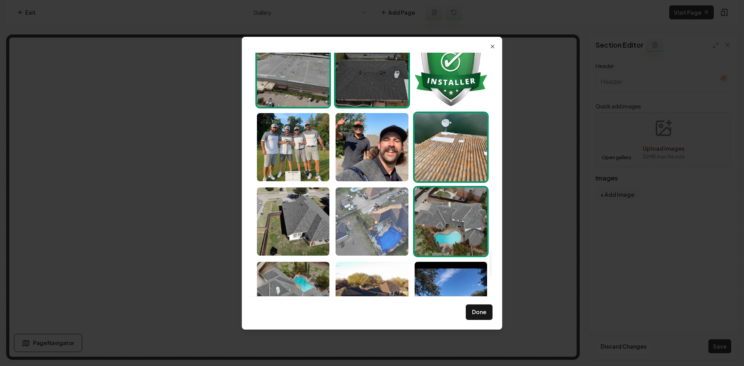
click at [380, 220] on img "Select image image_689e1f4c5c7cd75eb87801f6.jpeg" at bounding box center [371, 221] width 72 height 68
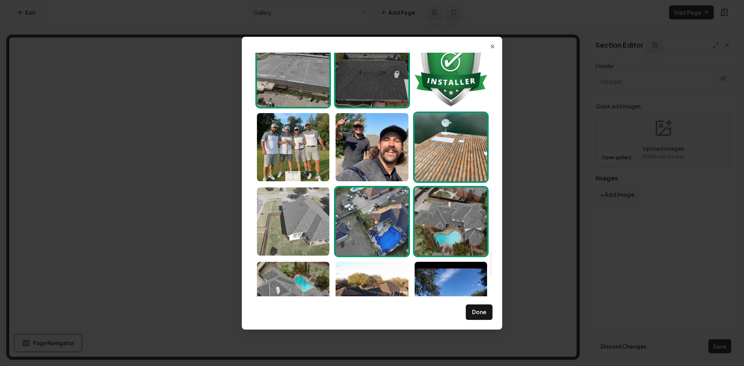
click at [313, 222] on img "Select image image_689e1f4b5c7cd75eb8780082.jpeg" at bounding box center [293, 221] width 72 height 68
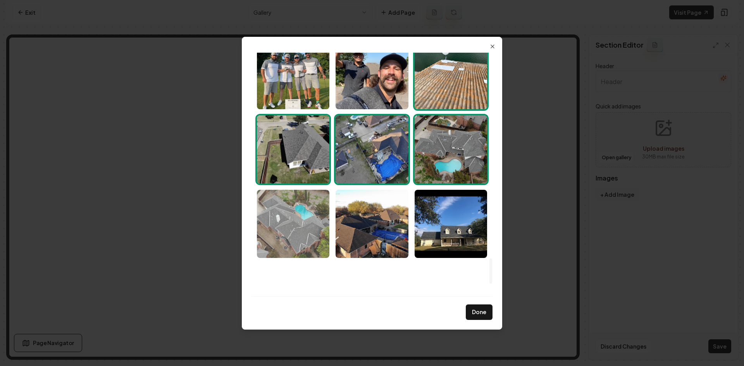
scroll to position [1975, 0]
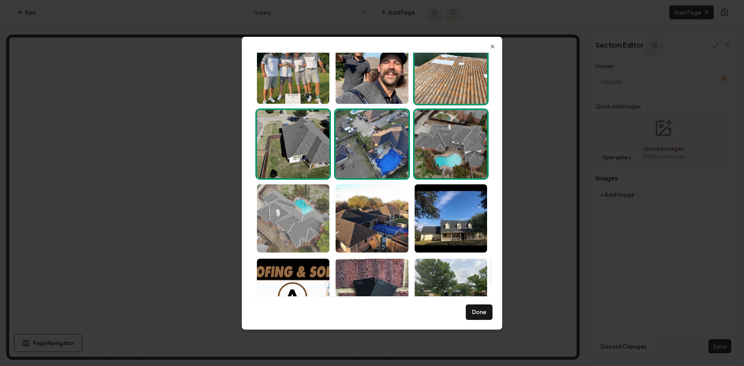
click at [310, 213] on img "Select image image_689e1f4b5c7cd75eb87800c1.jpeg" at bounding box center [293, 218] width 72 height 68
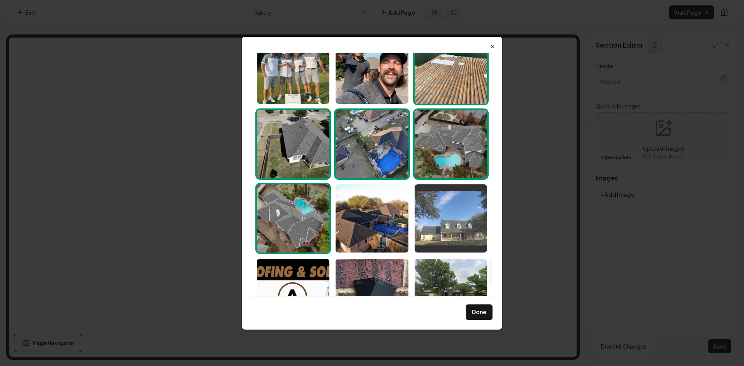
drag, startPoint x: 400, startPoint y: 213, endPoint x: 445, endPoint y: 212, distance: 44.6
click at [401, 213] on img "Select image image_689e1f4b5c7cd75eb878000a.jpeg" at bounding box center [371, 218] width 72 height 68
click at [447, 212] on img "Select image image_689e1f4b5c7cd75eb877fdc9.jpeg" at bounding box center [450, 218] width 72 height 68
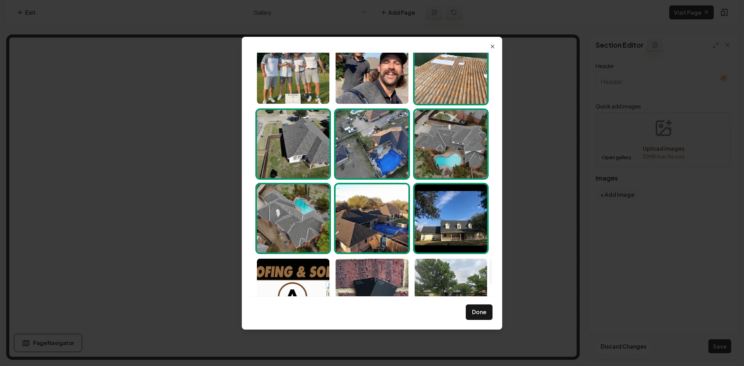
click at [447, 212] on img "Select image image_689e1f4b5c7cd75eb877fdc9.jpeg" at bounding box center [450, 218] width 72 height 68
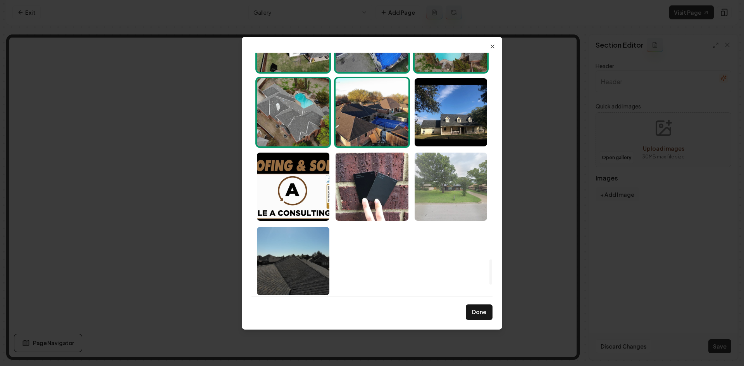
scroll to position [2083, 0]
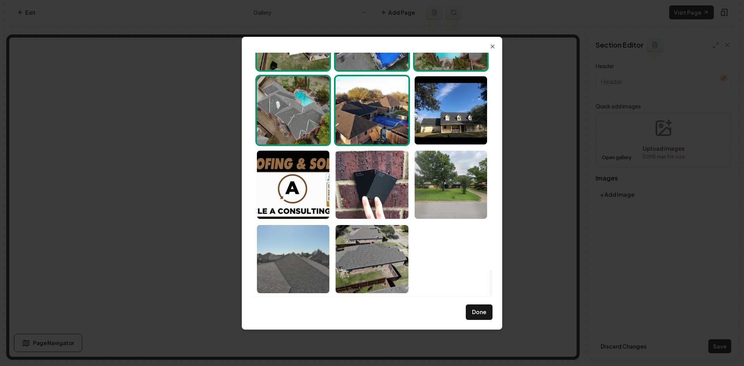
click at [297, 276] on img "Select image image_689e1f4a5c7cd75eb877fbd4.jpeg" at bounding box center [293, 259] width 72 height 68
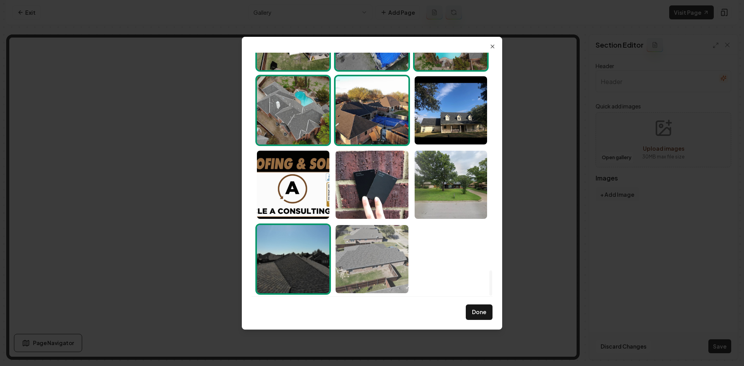
click at [360, 271] on img "Select image image_689e1f4b5c7cd75eb877fc67.jpeg" at bounding box center [371, 259] width 72 height 68
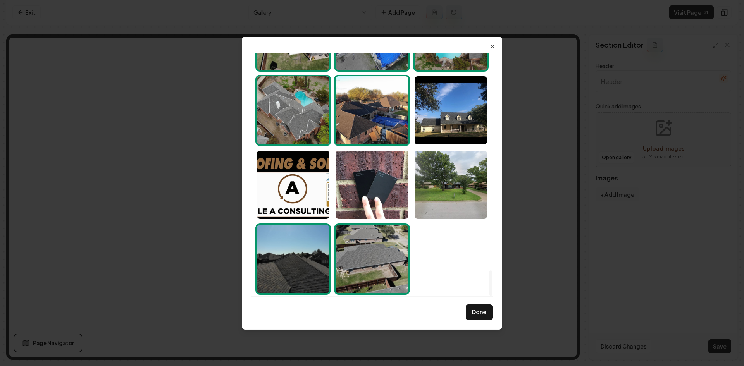
click at [484, 311] on button "Done" at bounding box center [478, 311] width 27 height 15
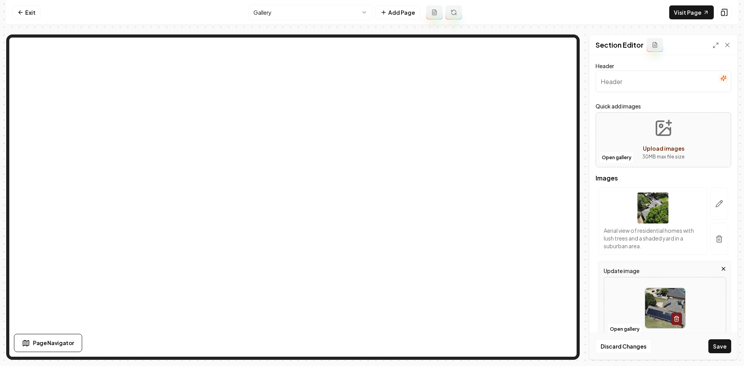
click at [716, 348] on button "Save" at bounding box center [719, 346] width 23 height 14
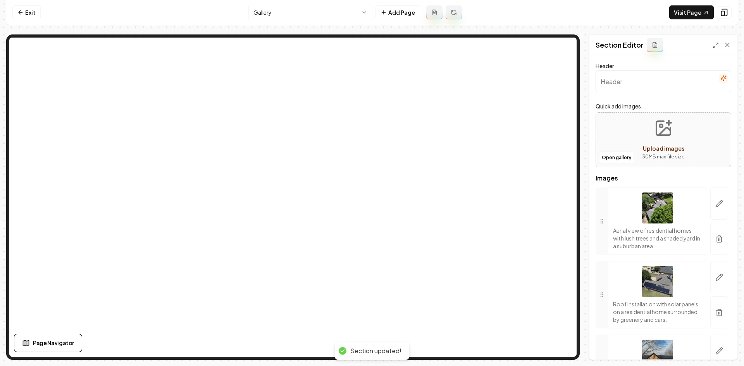
click at [283, 15] on html "Computer Required This feature is only available on a computer. Please switch t…" at bounding box center [372, 183] width 744 height 366
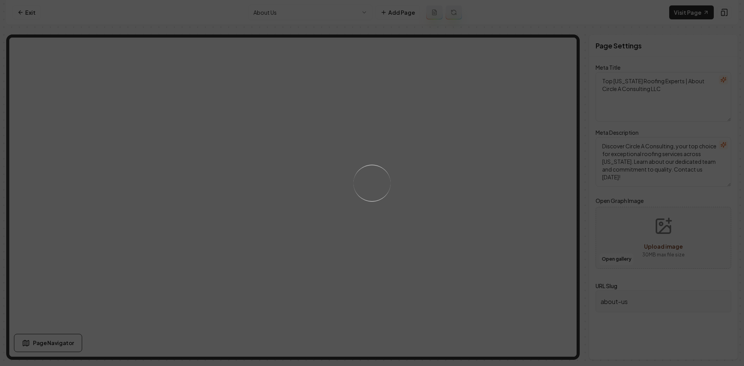
click at [437, 179] on div "Loading..." at bounding box center [372, 183] width 744 height 366
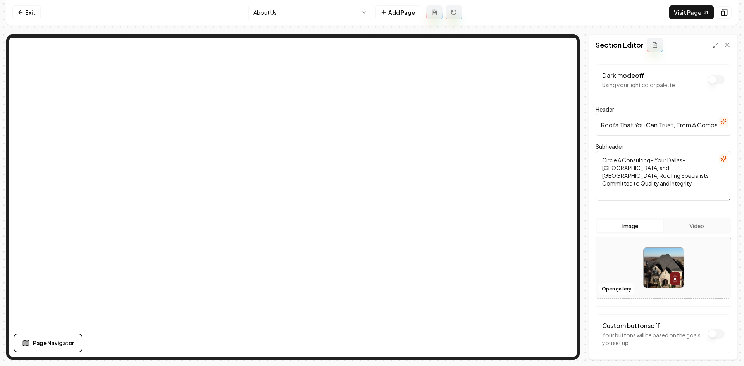
click at [621, 281] on div at bounding box center [663, 267] width 135 height 53
click at [610, 290] on button "Open gallery" at bounding box center [616, 289] width 35 height 12
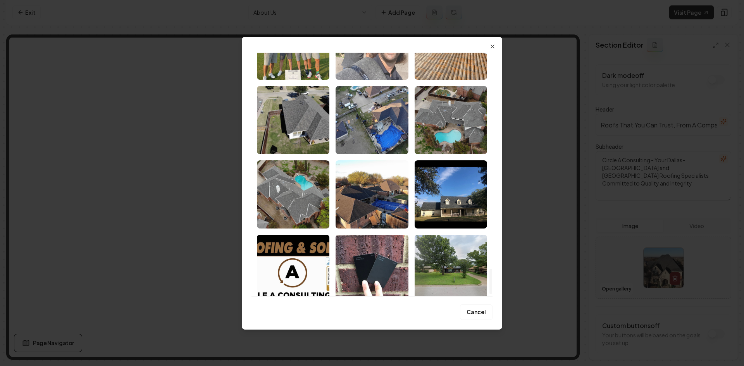
scroll to position [1967, 0]
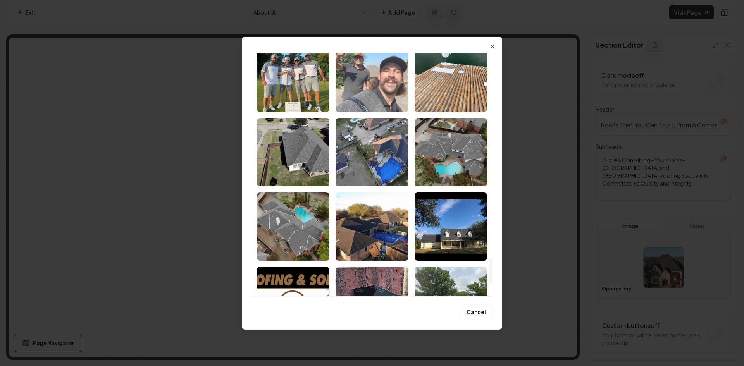
click at [373, 107] on img "Select image image_689e1f4c5c7cd75eb87802bd.jpeg" at bounding box center [371, 78] width 72 height 68
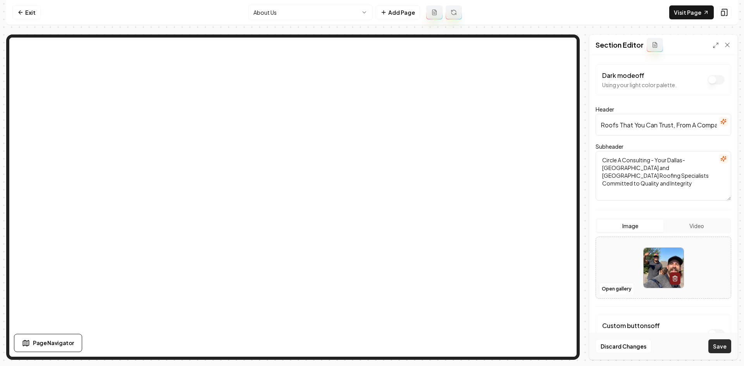
click at [721, 345] on button "Save" at bounding box center [719, 346] width 23 height 14
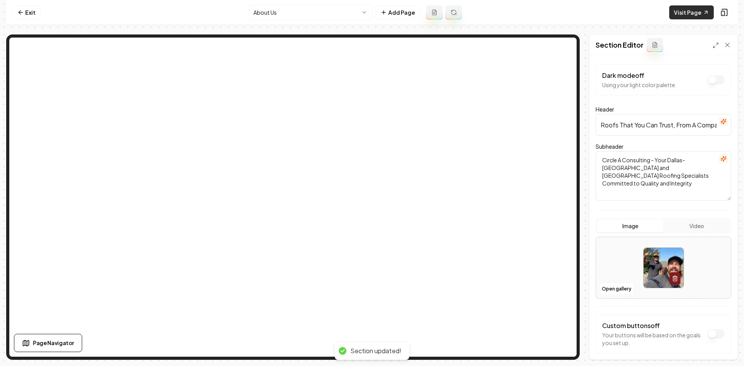
click at [689, 7] on link "Visit Page" at bounding box center [691, 12] width 45 height 14
click at [28, 5] on link "Exit" at bounding box center [26, 12] width 28 height 14
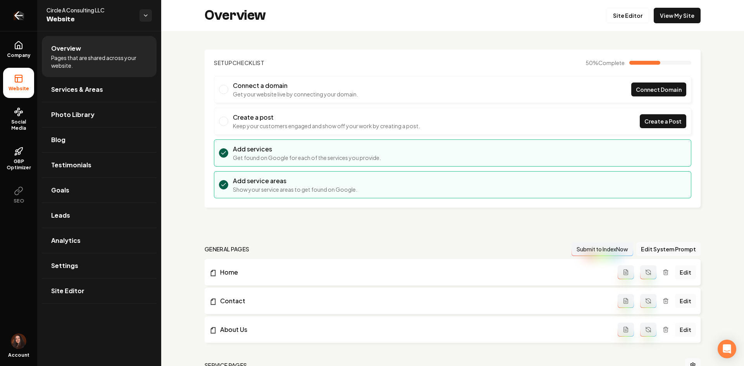
click at [29, 17] on link "Return to dashboard" at bounding box center [18, 15] width 37 height 31
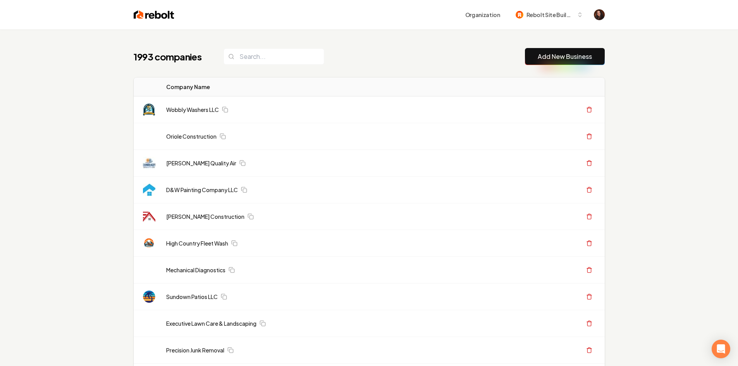
click at [544, 59] on link "Add New Business" at bounding box center [565, 56] width 54 height 9
click at [548, 52] on link "Add New Business" at bounding box center [565, 56] width 54 height 9
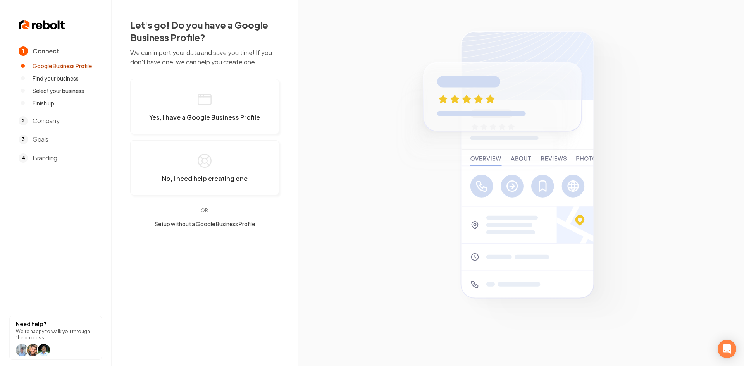
click at [54, 26] on img at bounding box center [42, 25] width 46 height 12
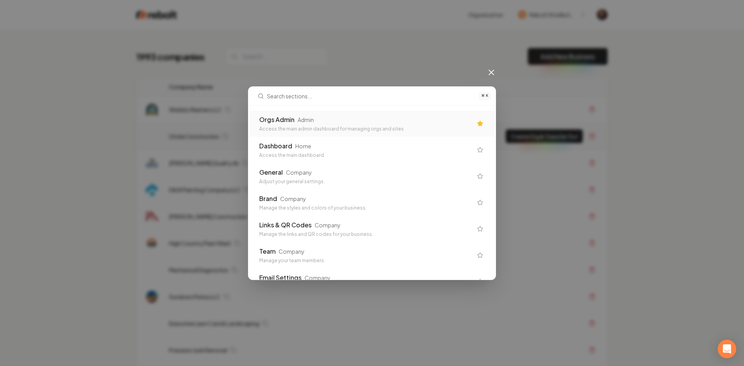
click at [380, 126] on div "Access the main admin dashboard for managing orgs and sites" at bounding box center [365, 129] width 213 height 6
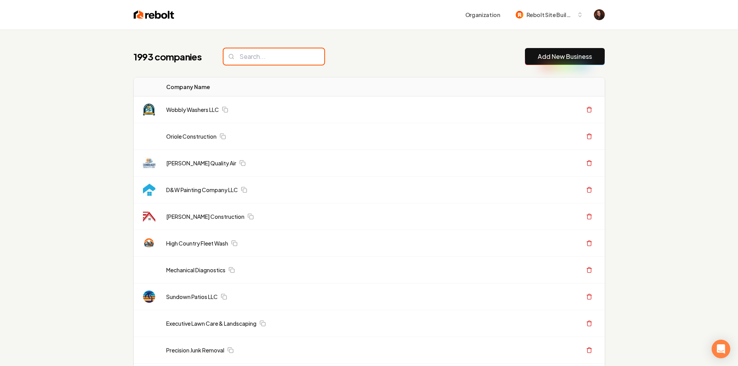
click at [281, 57] on input "search" at bounding box center [273, 56] width 101 height 16
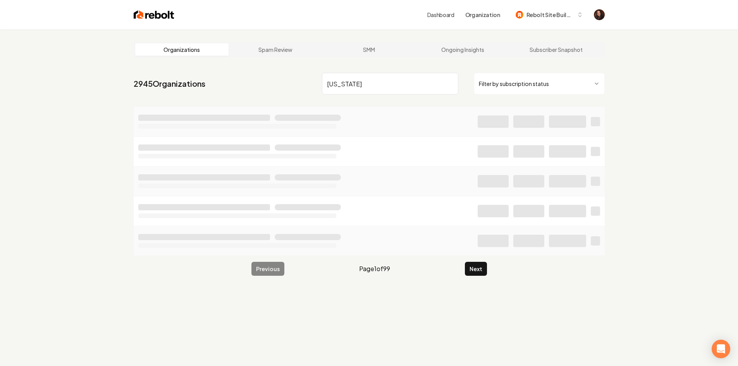
type input "arizona"
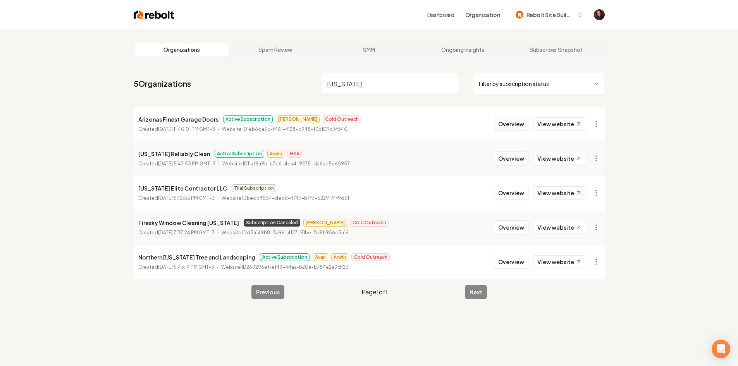
click at [507, 124] on button "Overview" at bounding box center [511, 124] width 34 height 14
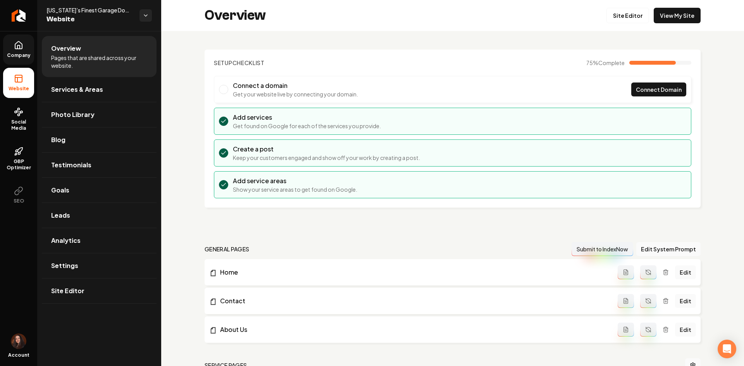
click at [22, 49] on icon at bounding box center [18, 45] width 9 height 9
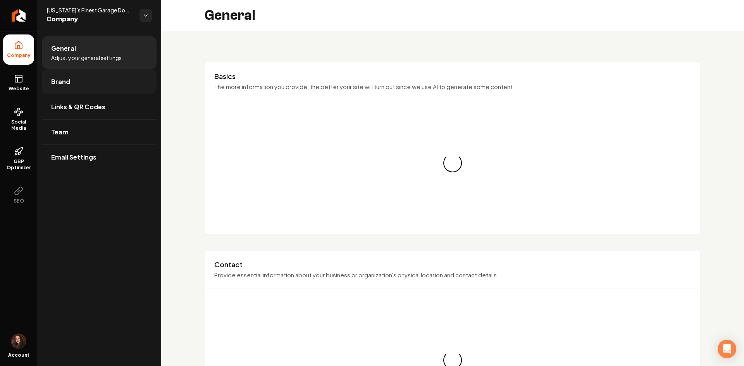
click at [79, 77] on link "Brand" at bounding box center [99, 81] width 115 height 25
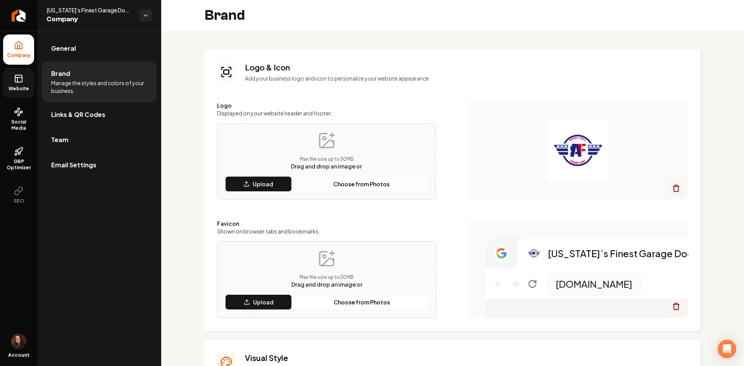
click at [20, 89] on span "Website" at bounding box center [18, 89] width 27 height 6
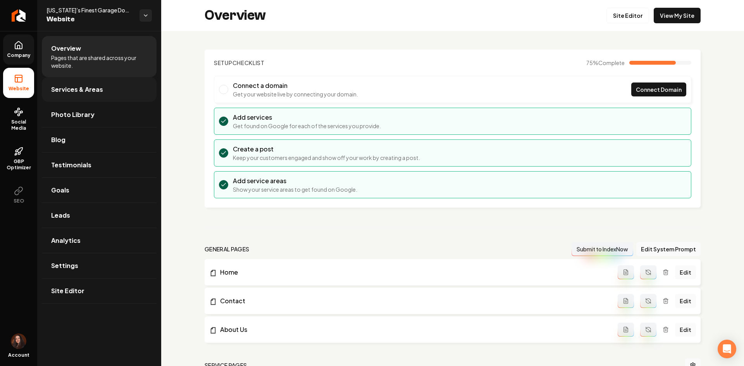
click at [85, 92] on span "Services & Areas" at bounding box center [77, 89] width 52 height 9
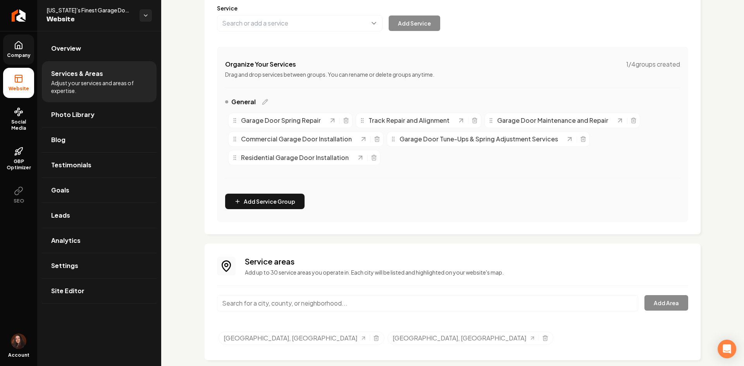
scroll to position [117, 0]
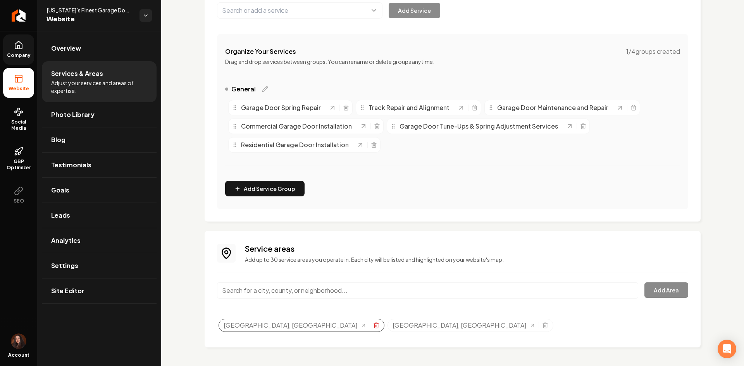
click at [374, 326] on icon "Selected tags" at bounding box center [375, 326] width 3 height 4
click at [375, 323] on icon "Selected tags" at bounding box center [376, 323] width 2 height 1
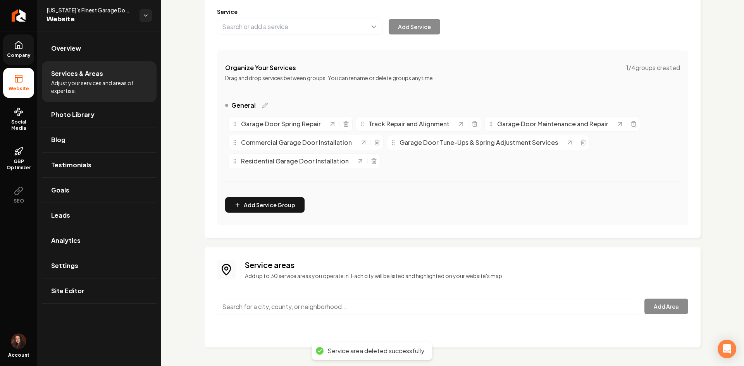
scroll to position [101, 0]
paste input "Mes"
click at [238, 307] on input "Mes" at bounding box center [427, 307] width 421 height 16
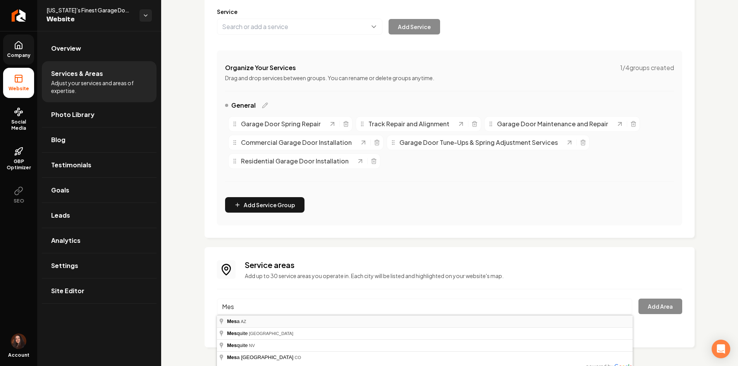
type input "Mesa, AZ"
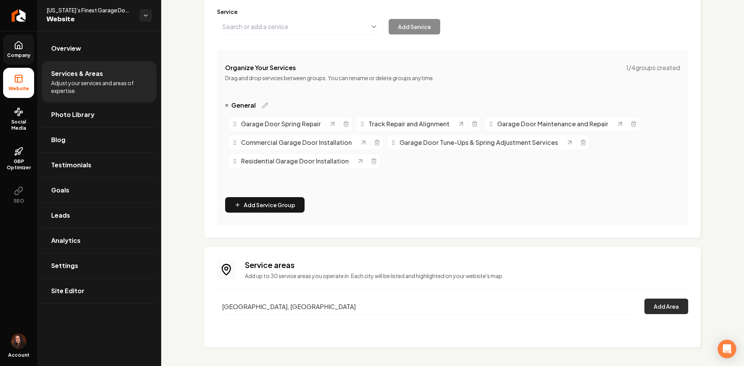
click at [648, 309] on button "Add Area" at bounding box center [666, 306] width 44 height 15
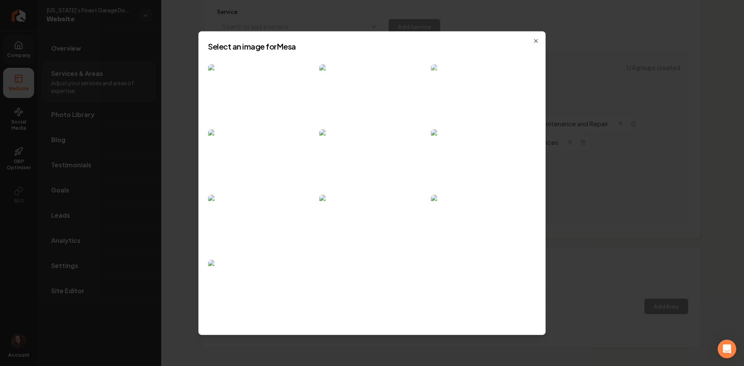
click at [522, 86] on img at bounding box center [483, 93] width 105 height 59
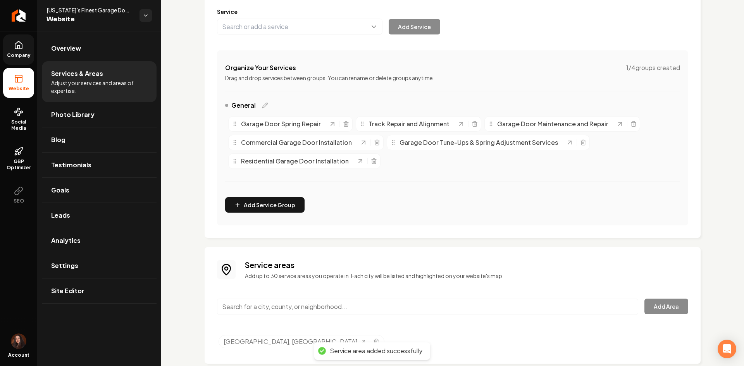
click at [241, 306] on input "Main content area" at bounding box center [427, 307] width 421 height 16
paste input "Chandler"
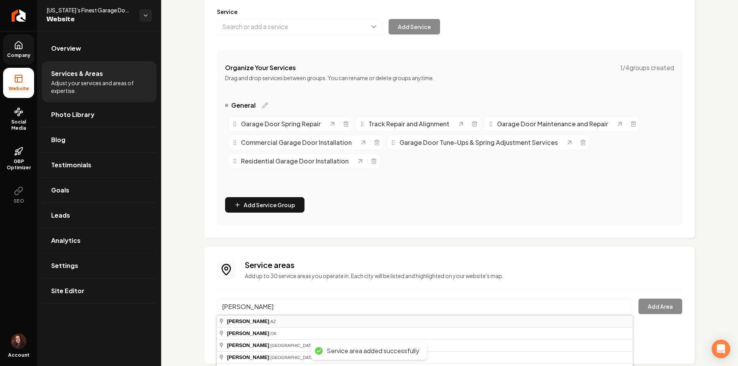
type input "Chandler, AZ"
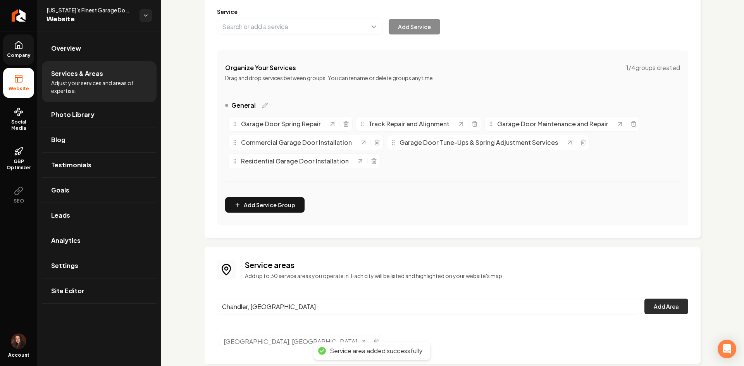
click at [671, 307] on button "Add Area" at bounding box center [666, 306] width 44 height 15
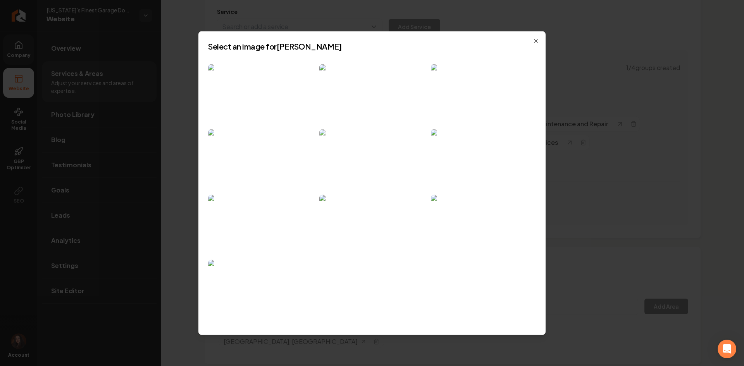
click at [386, 155] on img at bounding box center [371, 158] width 105 height 59
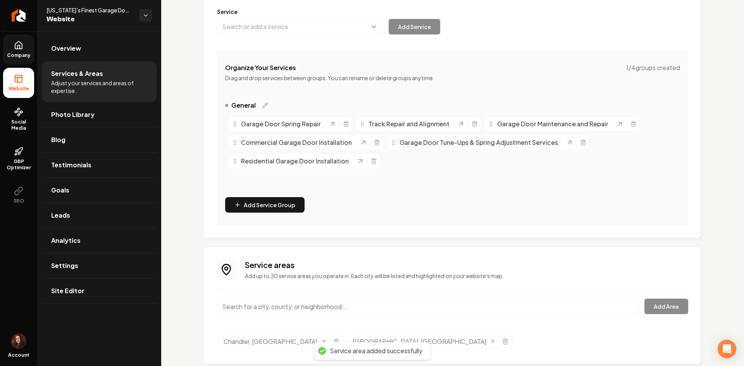
click at [280, 314] on input "Main content area" at bounding box center [427, 307] width 421 height 16
paste input "Casa Grande"
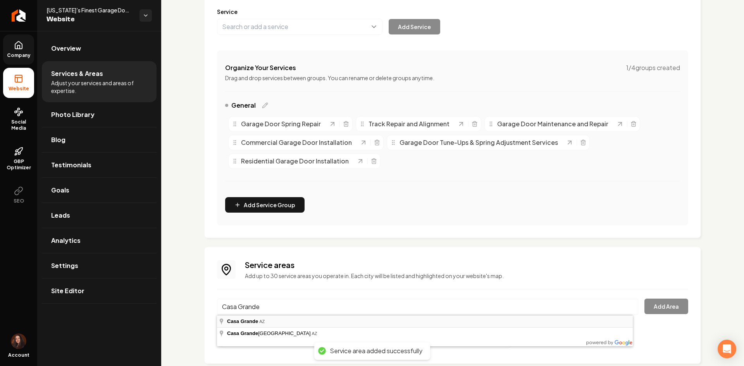
type input "Casa Grande, AZ"
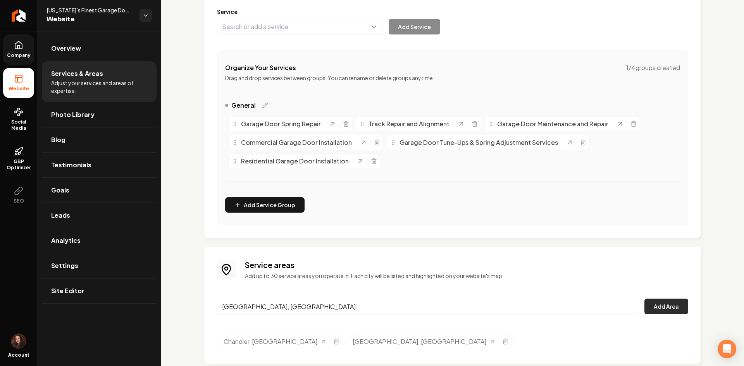
click at [653, 305] on button "Add Area" at bounding box center [666, 306] width 44 height 15
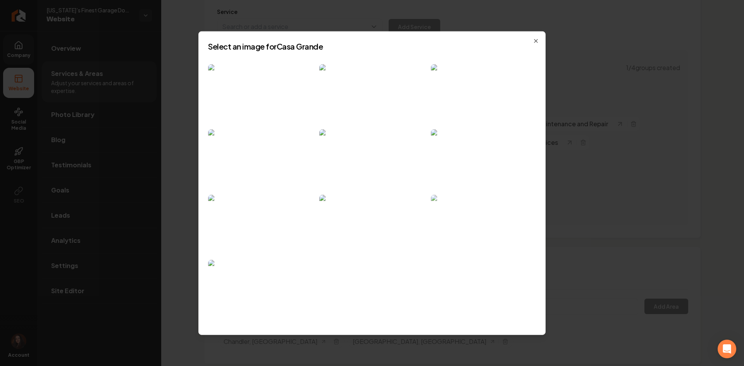
click at [482, 235] on img at bounding box center [483, 224] width 105 height 59
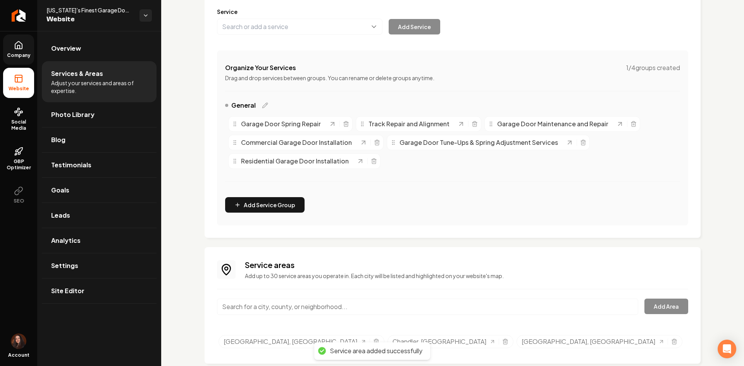
click at [303, 302] on input "Main content area" at bounding box center [427, 307] width 421 height 16
paste input "Queen Creek"
type input "Queen Creek, AZ"
click at [671, 309] on button "Add Area" at bounding box center [666, 306] width 44 height 15
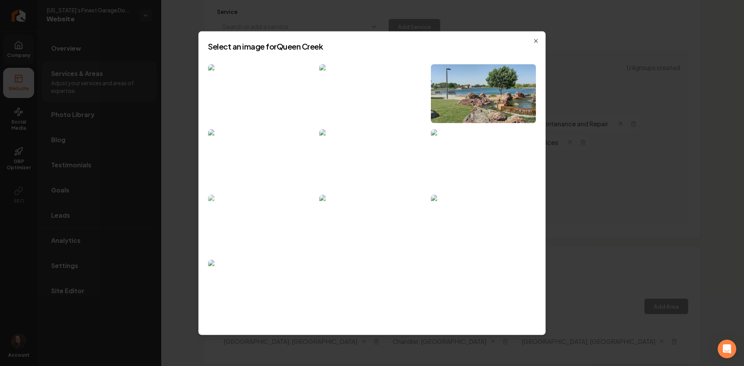
click at [271, 233] on img at bounding box center [260, 224] width 105 height 59
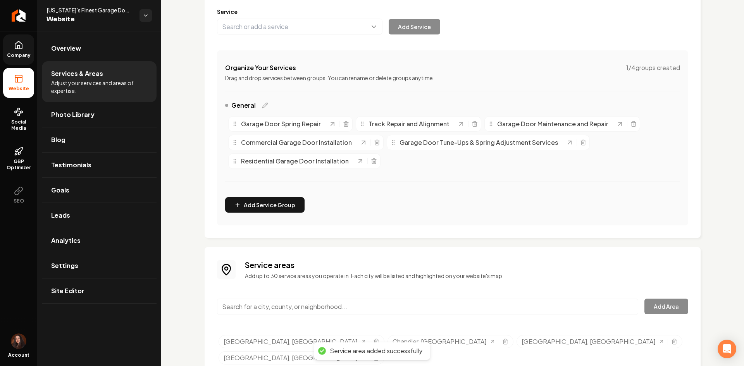
click at [338, 312] on input "Main content area" at bounding box center [427, 307] width 421 height 16
paste input "Flagstaff"
type input "Flagstaff, AZ"
click at [655, 299] on button "Add Area" at bounding box center [666, 306] width 44 height 15
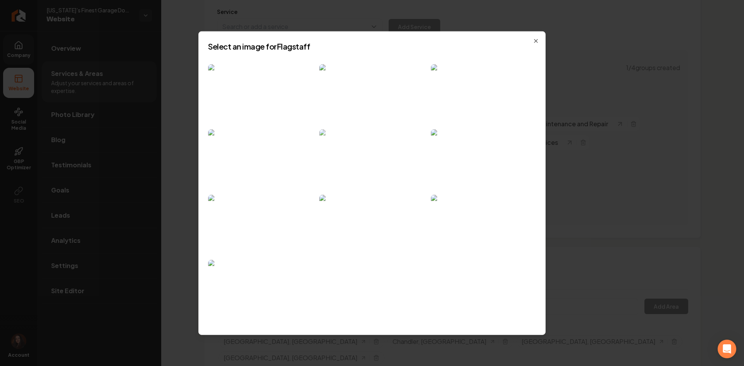
click at [359, 173] on img at bounding box center [371, 158] width 105 height 59
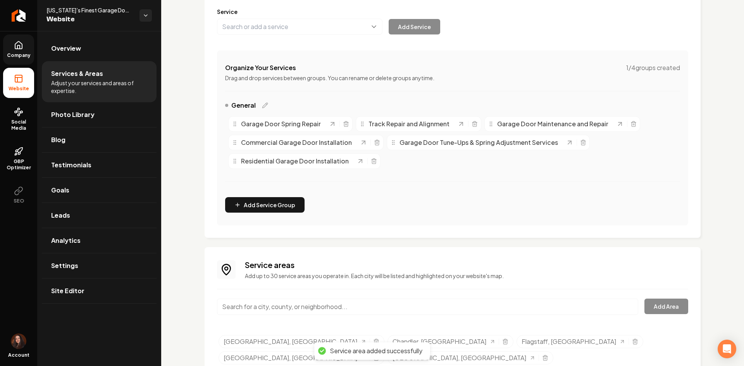
click at [275, 301] on input "Main content area" at bounding box center [427, 307] width 421 height 16
paste input "Scottsdale"
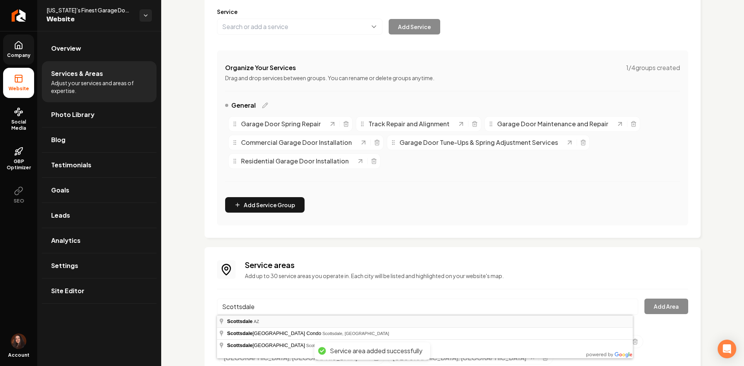
type input "Scottsdale, AZ"
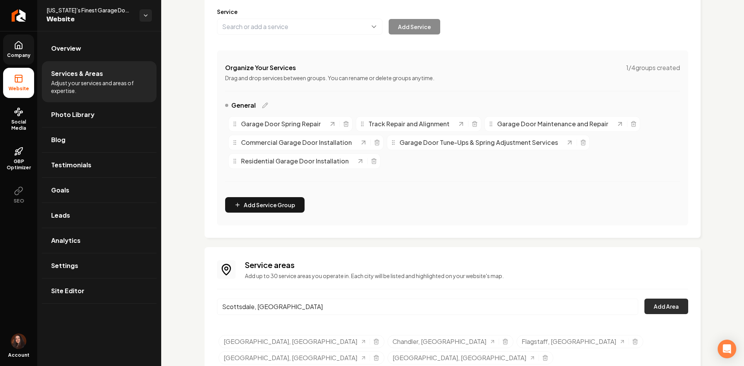
click at [654, 309] on button "Add Area" at bounding box center [666, 306] width 44 height 15
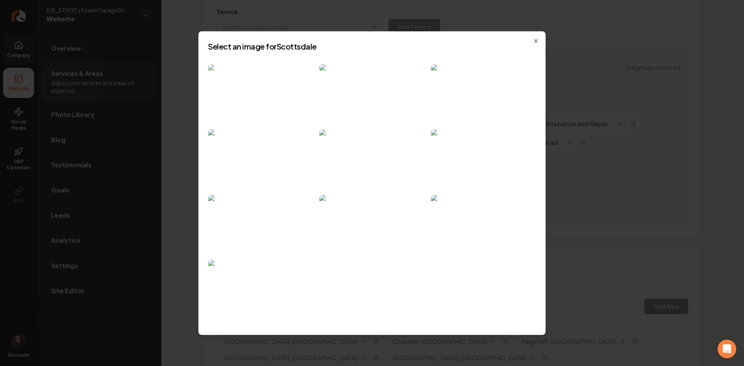
click at [220, 78] on img at bounding box center [260, 93] width 105 height 59
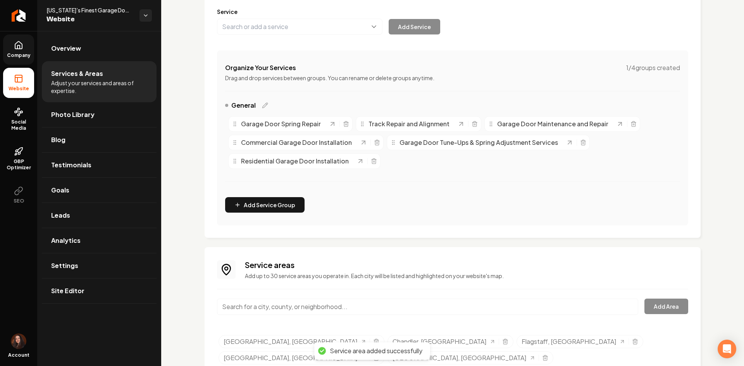
click at [289, 309] on input "Main content area" at bounding box center [427, 307] width 421 height 16
paste input "Cave Creek"
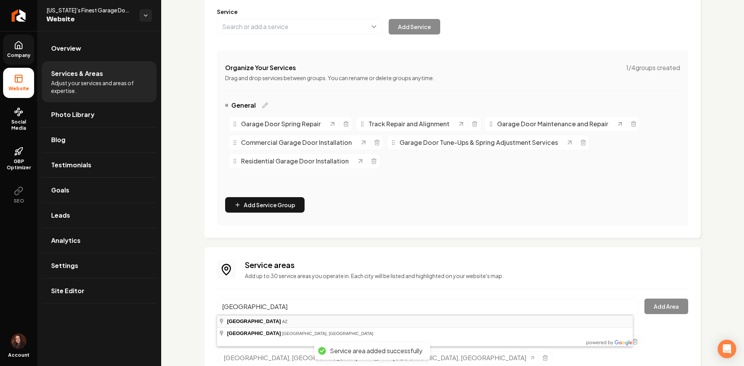
type input "Cave Creek, AZ"
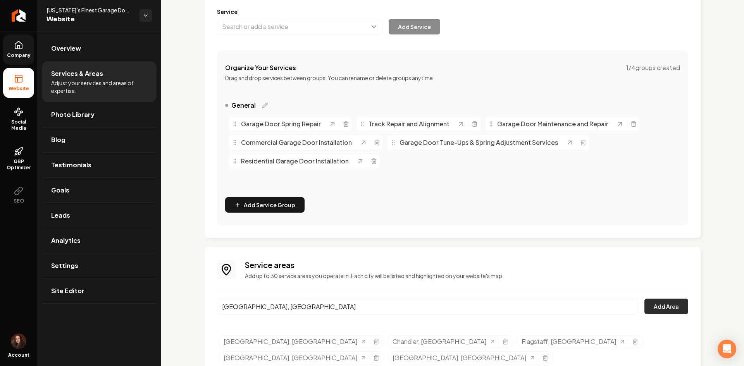
click at [663, 300] on button "Add Area" at bounding box center [666, 306] width 44 height 15
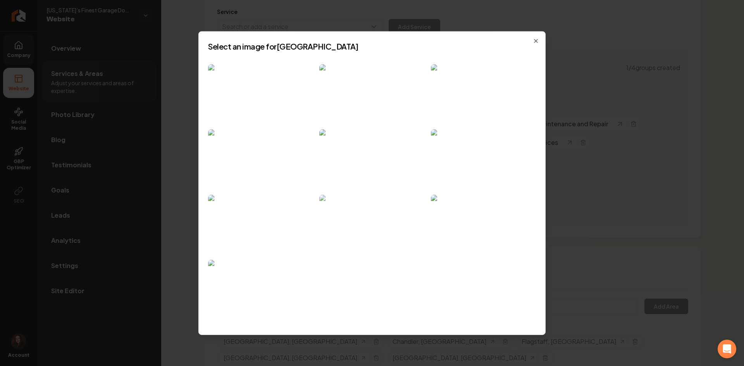
click at [408, 220] on img at bounding box center [371, 224] width 105 height 59
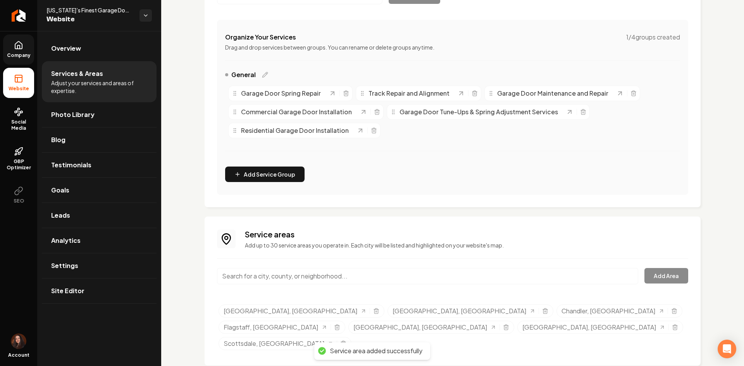
scroll to position [134, 0]
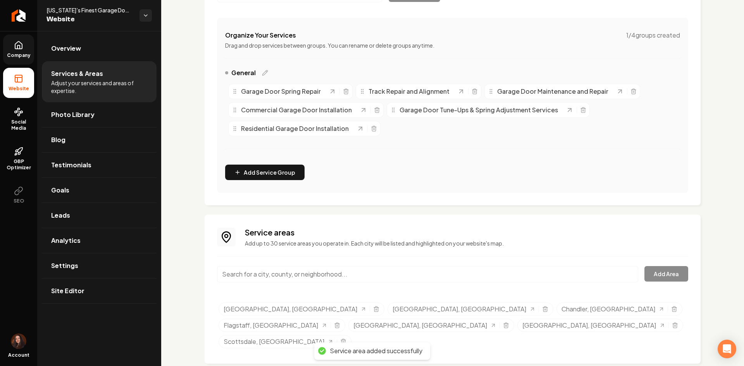
click at [356, 279] on input "Main content area" at bounding box center [427, 274] width 421 height 16
paste input "Lake Havasu City"
type input "Lake Havasu City, AZ"
click at [663, 277] on button "Add Area" at bounding box center [666, 273] width 44 height 15
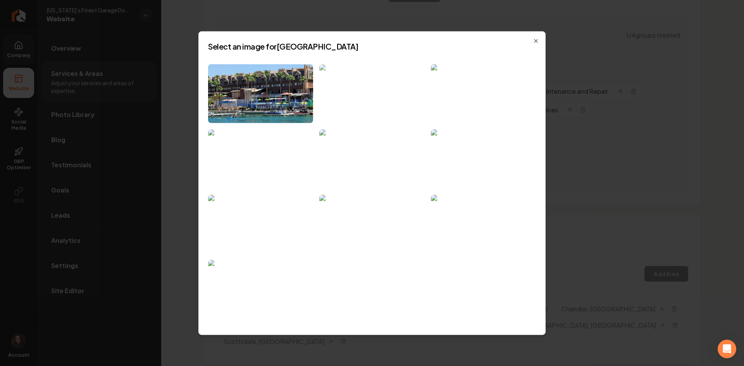
click at [339, 89] on img at bounding box center [371, 93] width 105 height 59
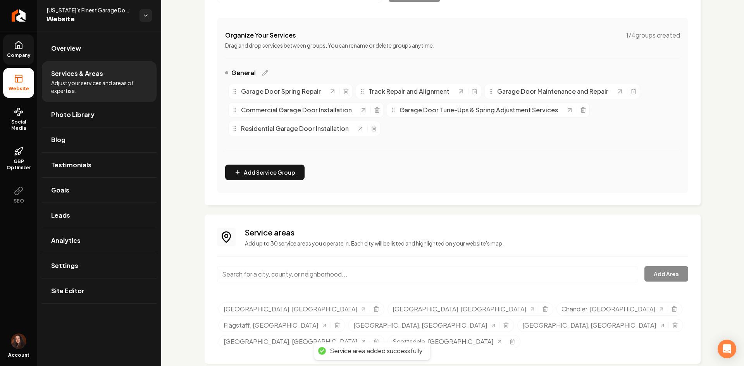
click at [280, 271] on input "Main content area" at bounding box center [427, 274] width 421 height 16
paste input "San Tan Valley"
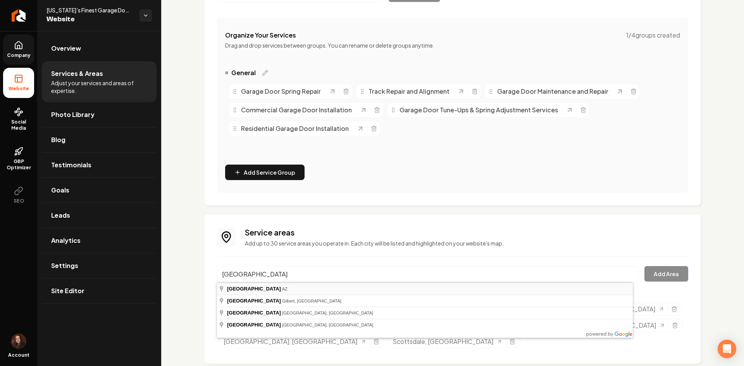
type input "San Tan Valley, AZ"
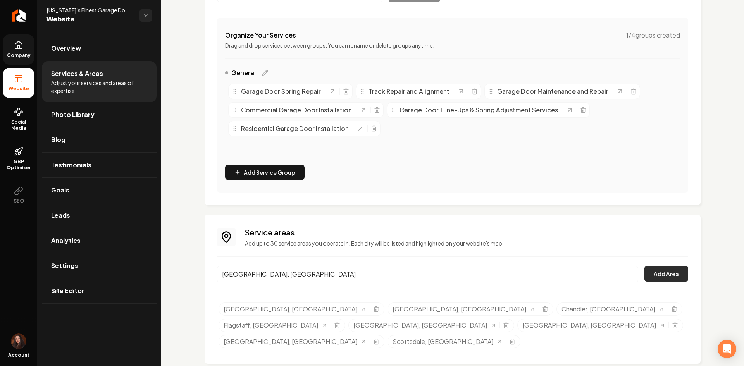
click at [671, 269] on button "Add Area" at bounding box center [666, 273] width 44 height 15
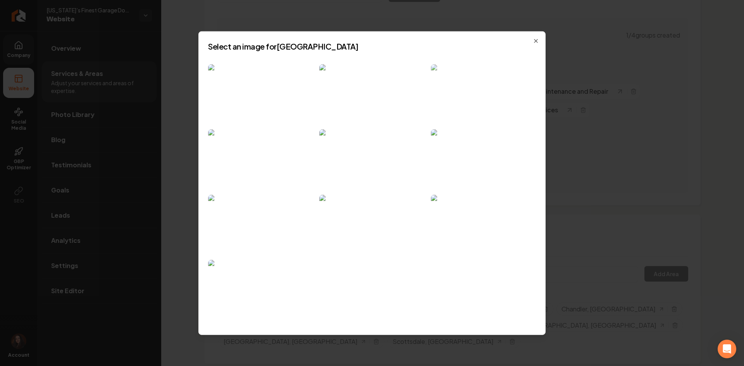
click at [451, 82] on img at bounding box center [483, 93] width 105 height 59
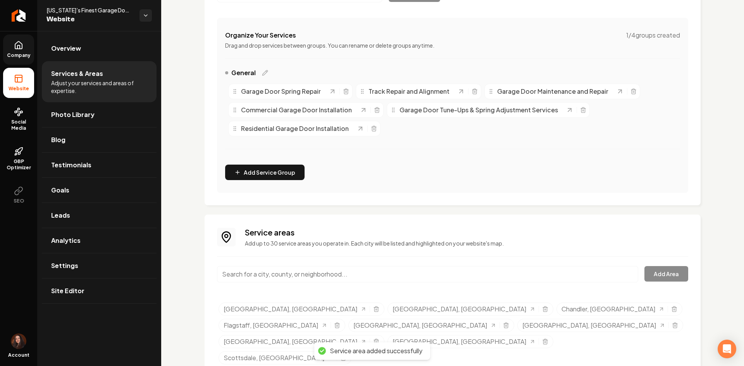
click at [259, 278] on input "Main content area" at bounding box center [427, 274] width 421 height 16
paste input "Gilbert"
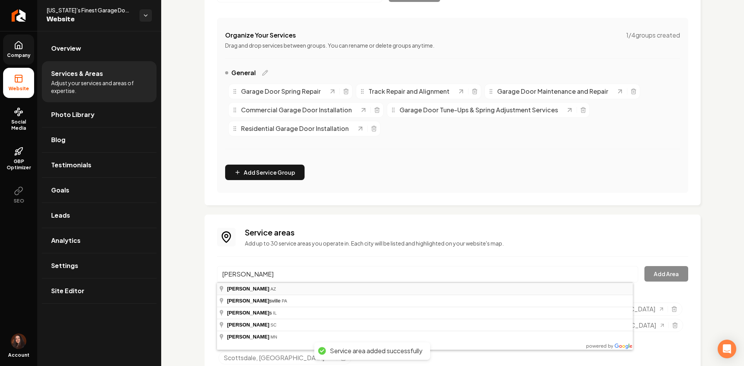
type input "Gilbert, AZ"
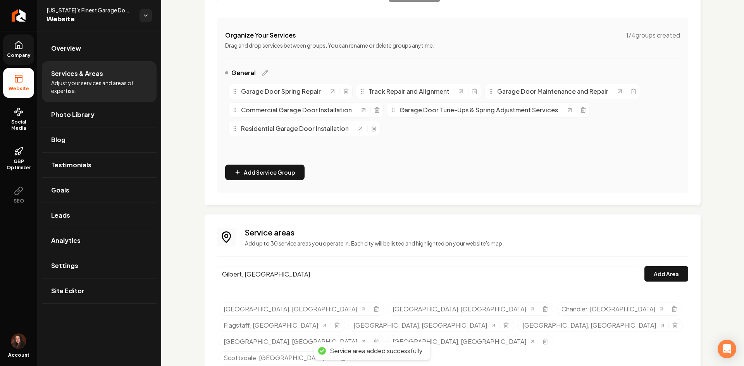
click at [655, 263] on div "Service areas Add up to 30 service areas you operate in. Each city will be list…" at bounding box center [452, 297] width 471 height 141
click at [656, 270] on button "Add Area" at bounding box center [666, 273] width 44 height 15
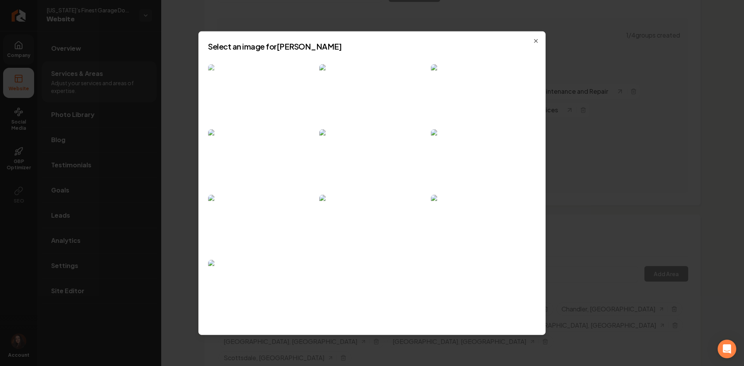
click at [255, 95] on img at bounding box center [260, 93] width 105 height 59
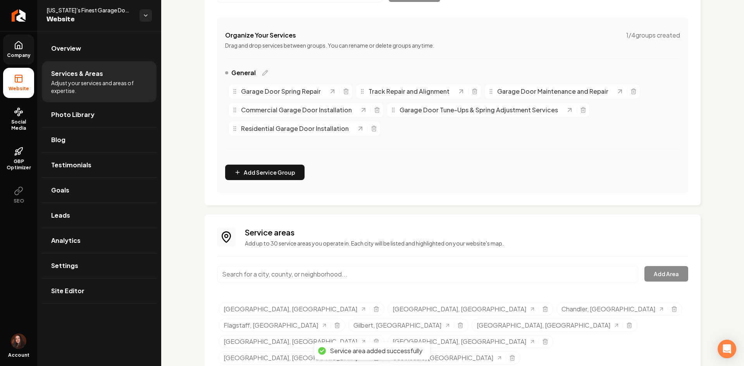
click at [261, 278] on input "Main content area" at bounding box center [427, 274] width 421 height 16
paste input "Tempe"
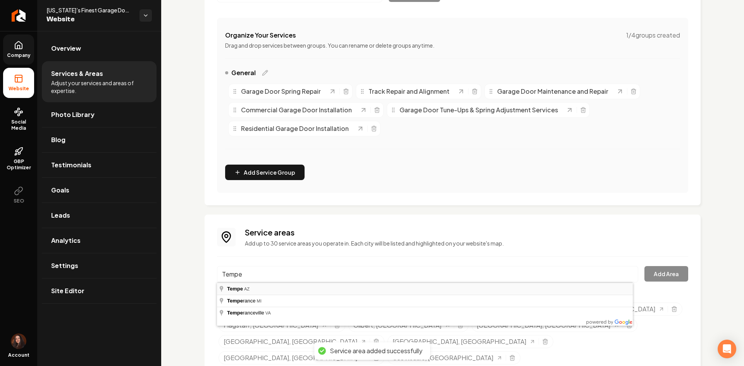
type input "Tempe, AZ"
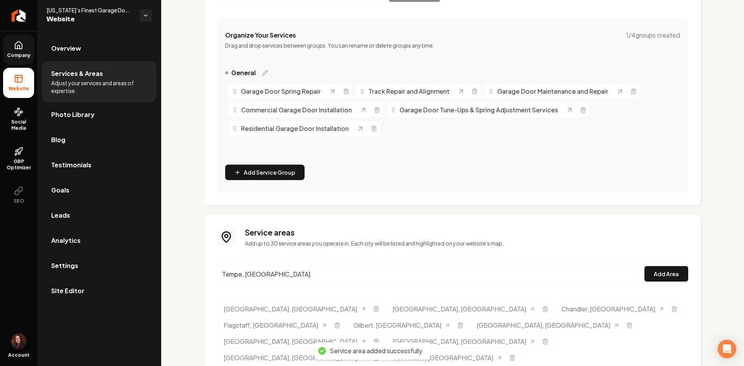
click at [653, 263] on div "Service areas Add up to 30 service areas you operate in. Each city will be list…" at bounding box center [452, 297] width 471 height 141
click at [655, 270] on button "Add Area" at bounding box center [666, 273] width 44 height 15
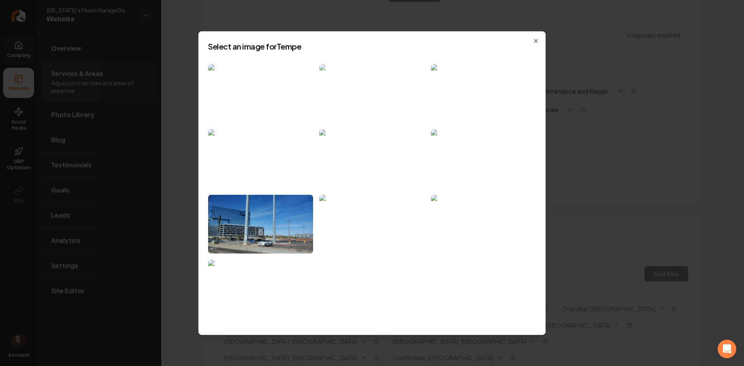
click at [380, 84] on img at bounding box center [371, 93] width 105 height 59
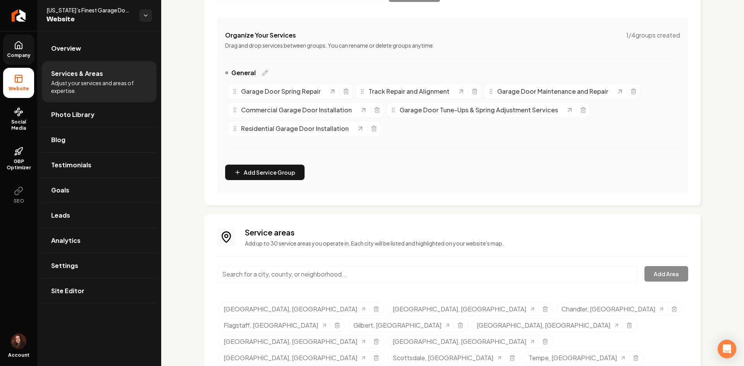
click at [227, 268] on input "Main content area" at bounding box center [427, 274] width 421 height 16
paste input "Peoria"
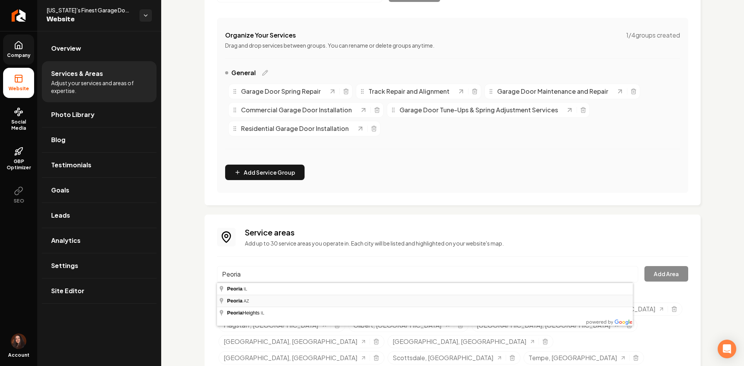
type input "Peoria, AZ"
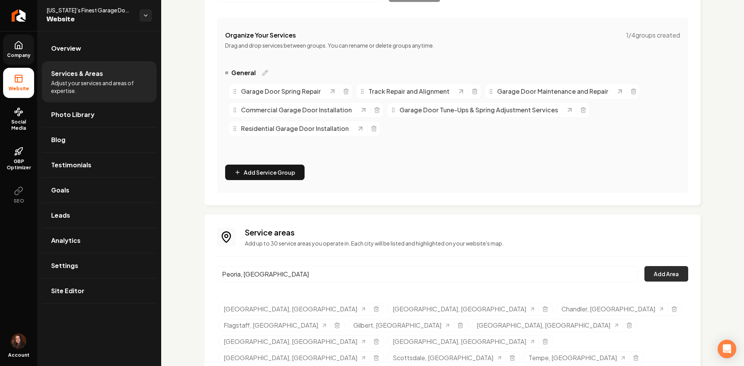
click at [670, 274] on button "Add Area" at bounding box center [666, 273] width 44 height 15
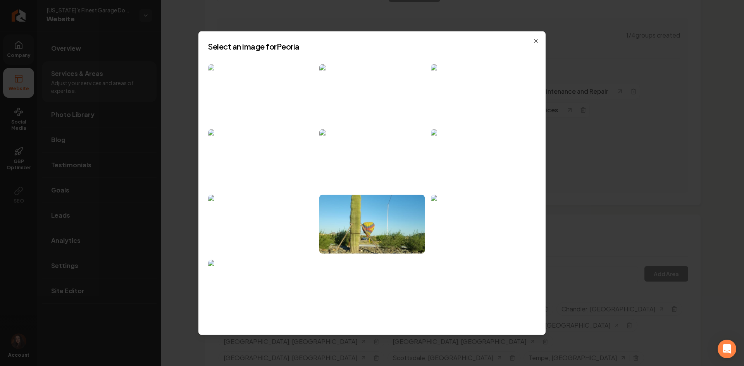
click at [269, 96] on img at bounding box center [260, 93] width 105 height 59
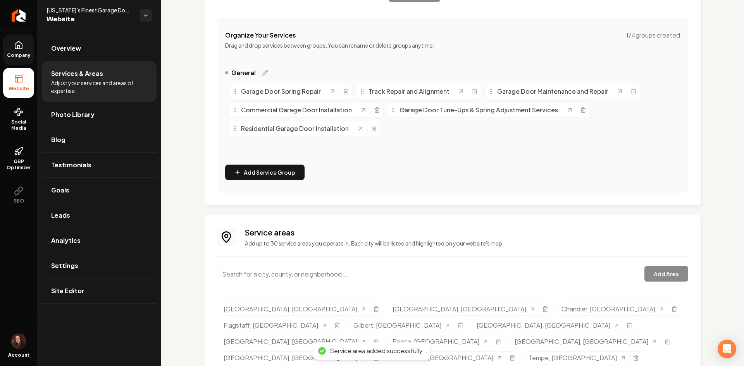
click at [271, 274] on input "Main content area" at bounding box center [427, 274] width 421 height 16
paste input "Surprise"
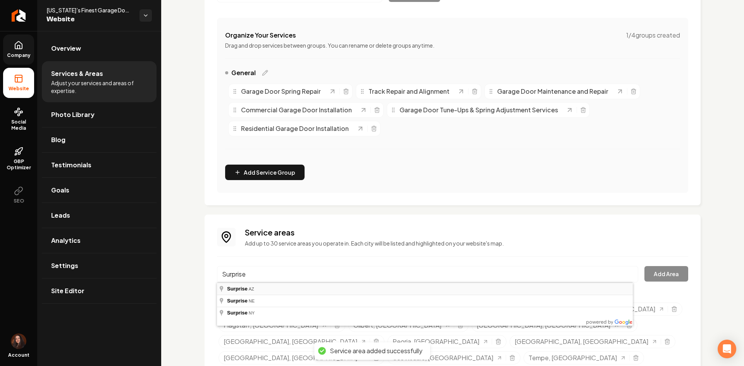
type input "Surprise, AZ"
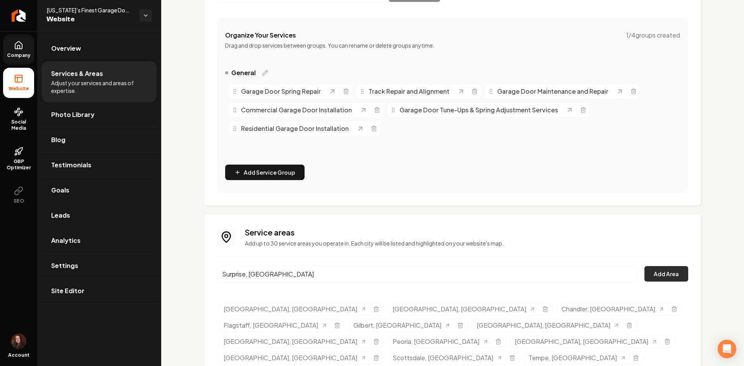
click at [657, 271] on button "Add Area" at bounding box center [666, 273] width 44 height 15
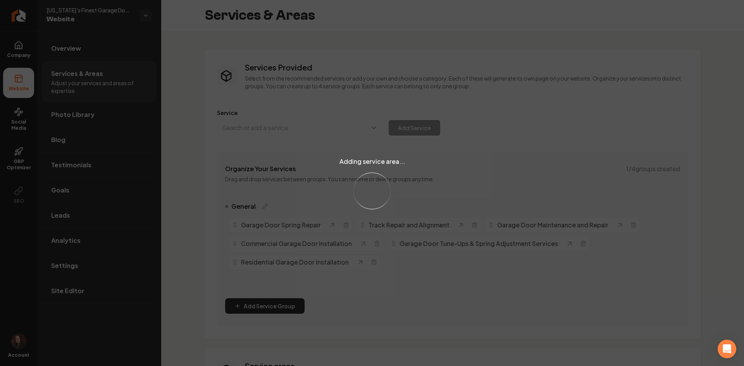
scroll to position [134, 0]
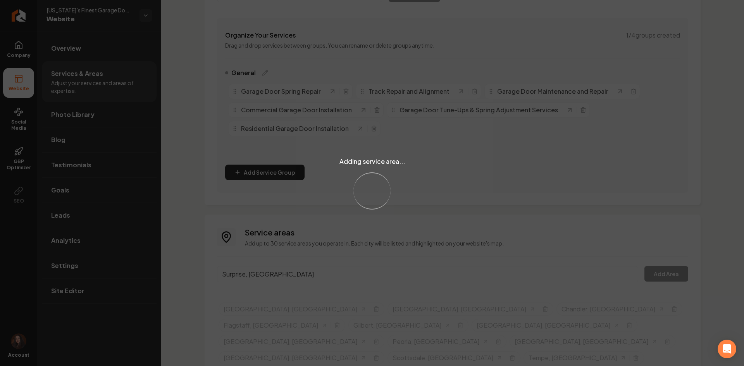
click at [276, 272] on div "Adding service area... Loading..." at bounding box center [372, 183] width 744 height 366
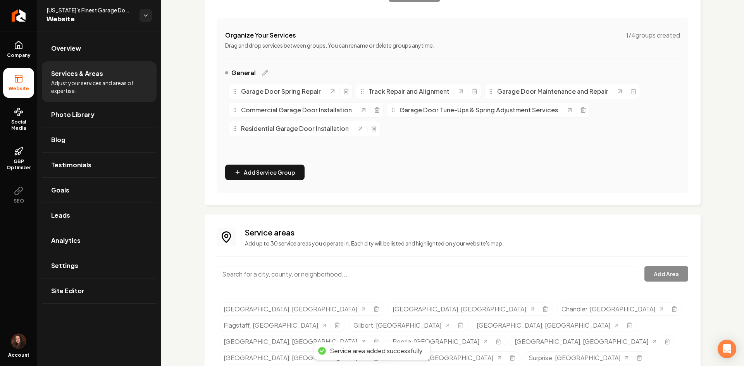
click at [275, 275] on input "Main content area" at bounding box center [427, 274] width 421 height 16
paste input "Glendale"
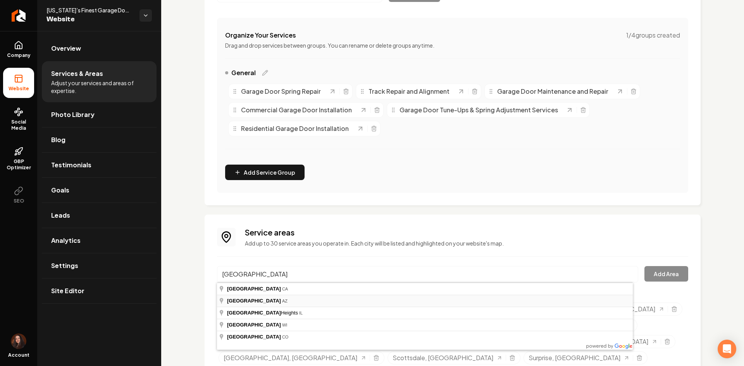
type input "[GEOGRAPHIC_DATA], [GEOGRAPHIC_DATA]"
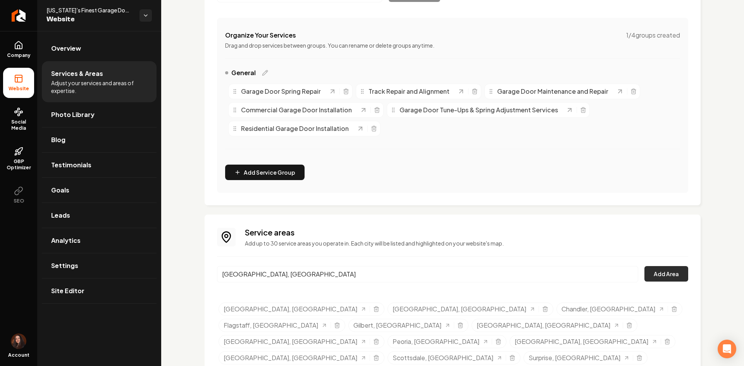
click at [653, 275] on button "Add Area" at bounding box center [666, 273] width 44 height 15
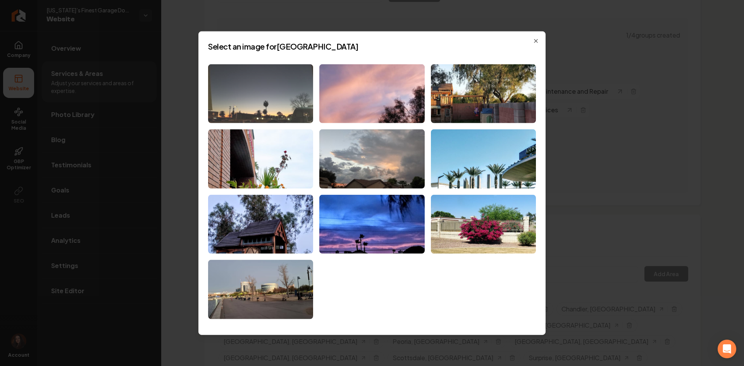
click at [278, 113] on img at bounding box center [260, 93] width 105 height 59
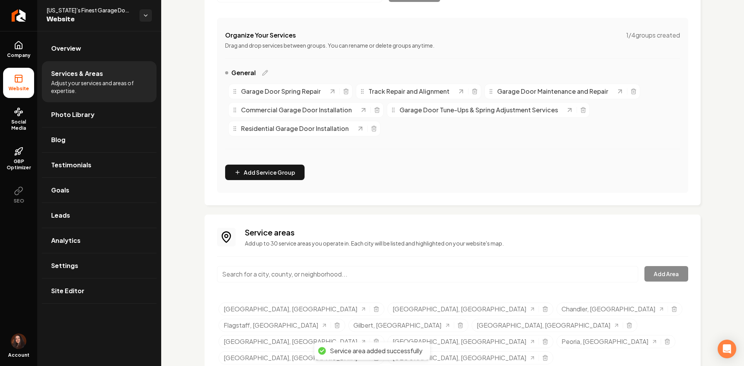
click at [259, 275] on input "Main content area" at bounding box center [427, 274] width 421 height 16
paste input "Rio Verde"
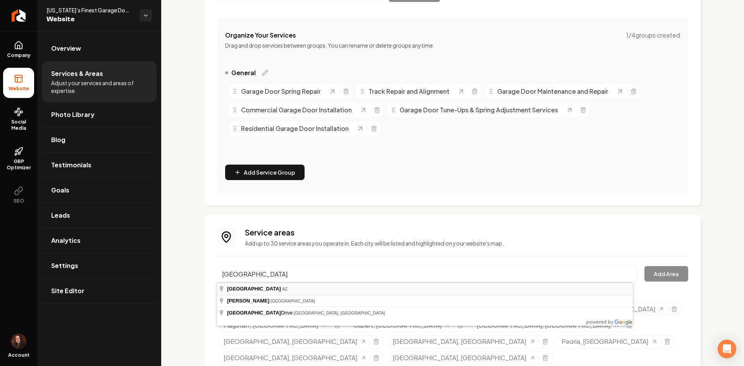
type input "Rio Verde, AZ"
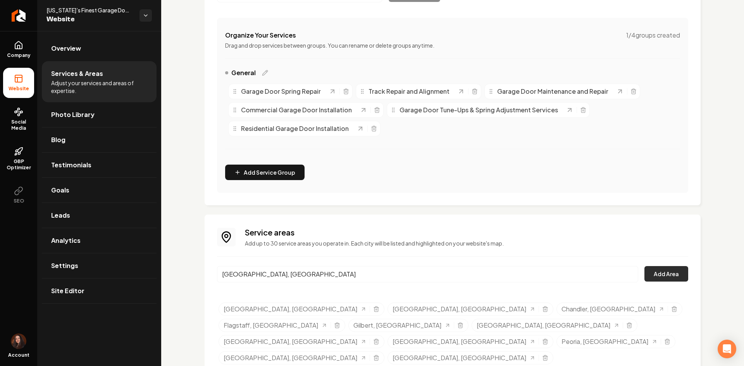
click at [674, 274] on button "Add Area" at bounding box center [666, 273] width 44 height 15
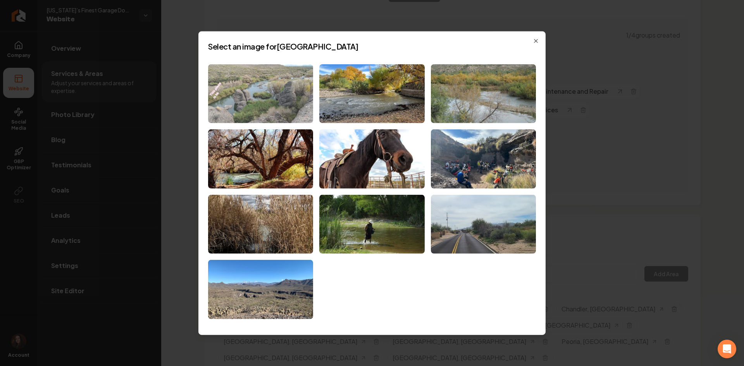
click at [244, 86] on img at bounding box center [260, 93] width 105 height 59
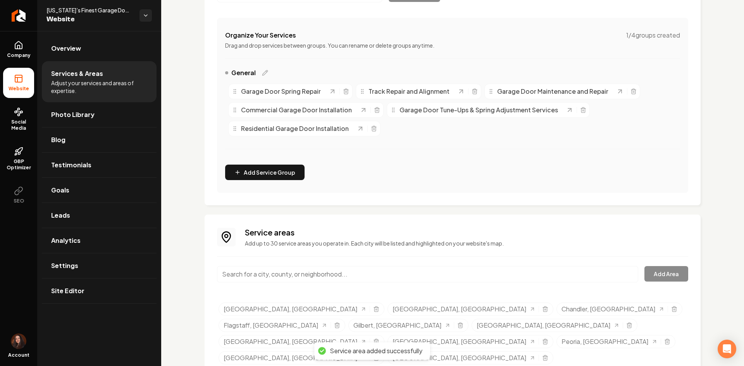
click at [298, 271] on input "Main content area" at bounding box center [427, 274] width 421 height 16
paste input "Avondale"
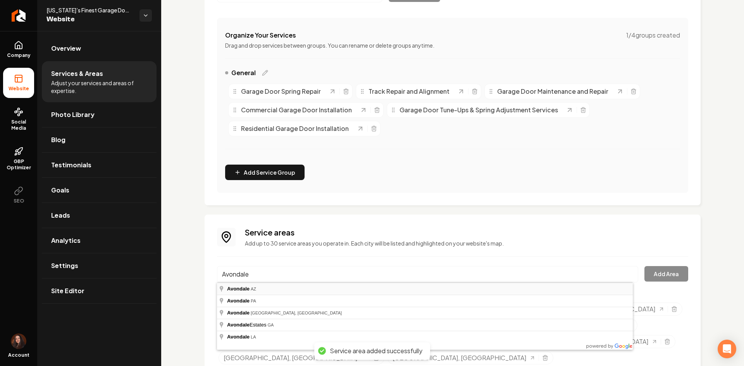
type input "Avondale, AZ"
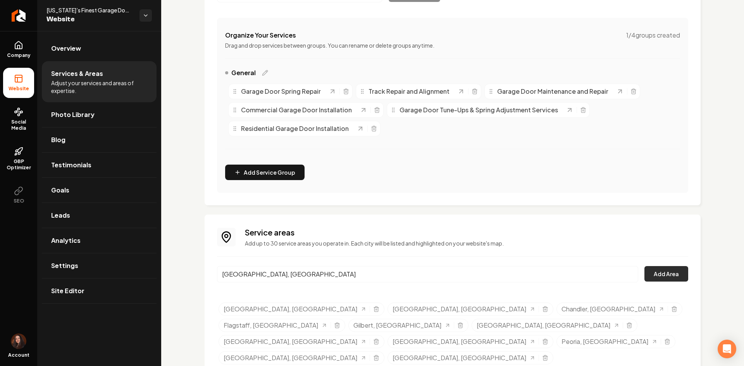
click at [676, 277] on button "Add Area" at bounding box center [666, 273] width 44 height 15
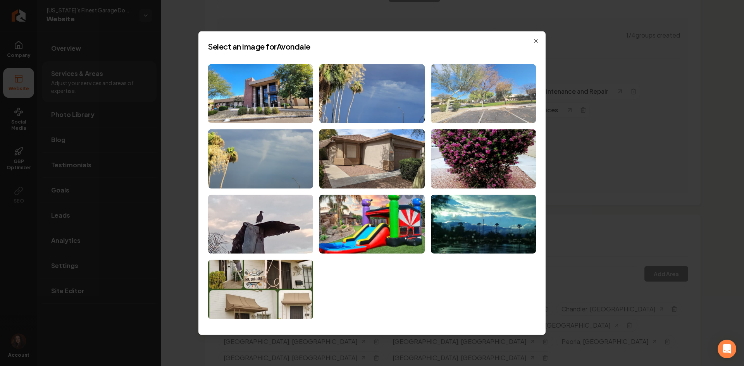
click at [471, 82] on img at bounding box center [483, 93] width 105 height 59
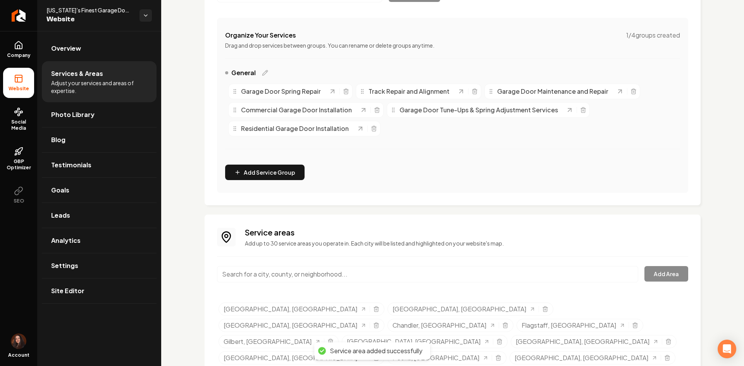
click at [270, 276] on input "Main content area" at bounding box center [427, 274] width 421 height 16
paste input "Goodyear"
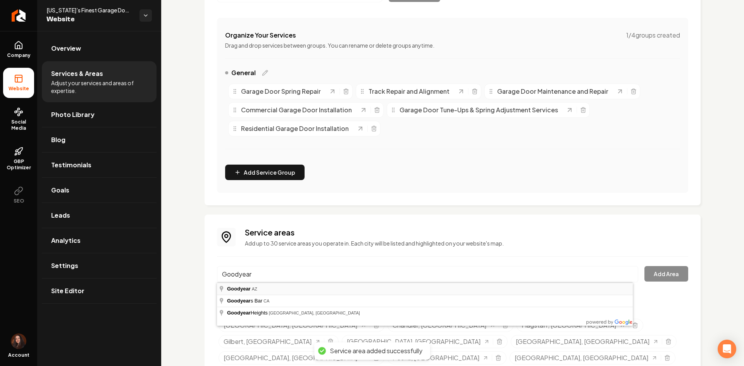
type input "Goodyear, AZ"
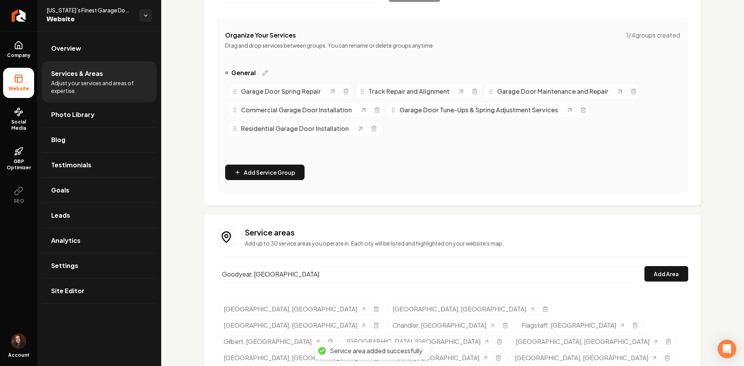
click at [647, 262] on div "Service areas Add up to 30 service areas you operate in. Each city will be list…" at bounding box center [452, 313] width 471 height 173
click at [649, 273] on button "Add Area" at bounding box center [666, 273] width 44 height 15
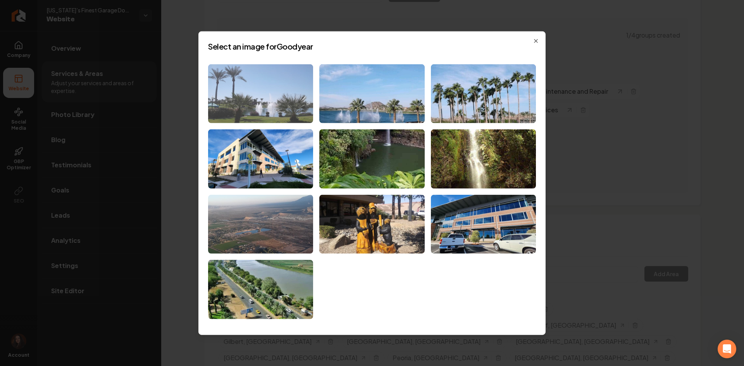
click at [288, 89] on img at bounding box center [260, 93] width 105 height 59
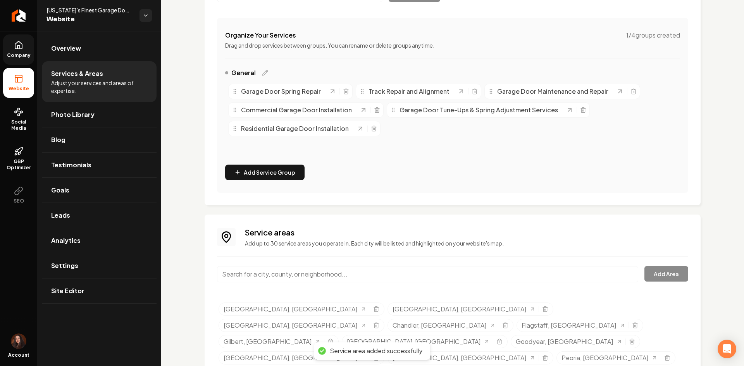
click at [18, 52] on link "Company" at bounding box center [18, 49] width 31 height 30
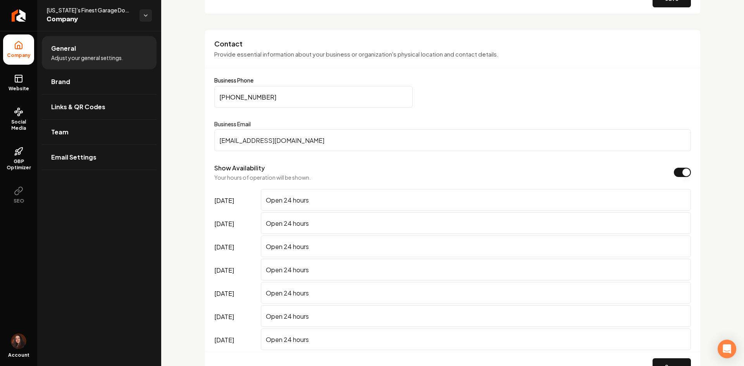
scroll to position [366, 0]
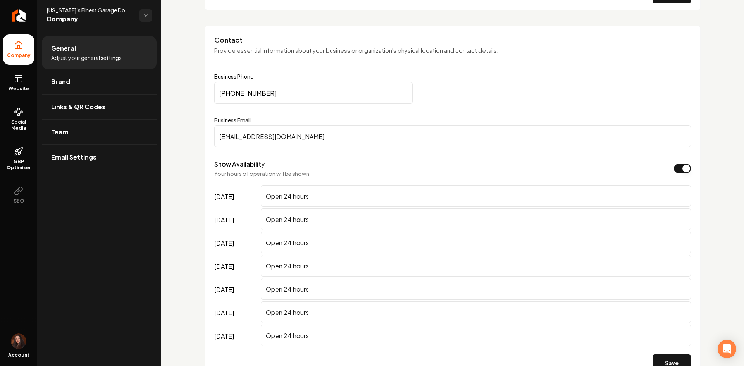
drag, startPoint x: 274, startPoint y: 85, endPoint x: 190, endPoint y: 88, distance: 84.5
paste input "rubenlozano1196@gmail"
drag, startPoint x: 260, startPoint y: 137, endPoint x: 180, endPoint y: 140, distance: 79.5
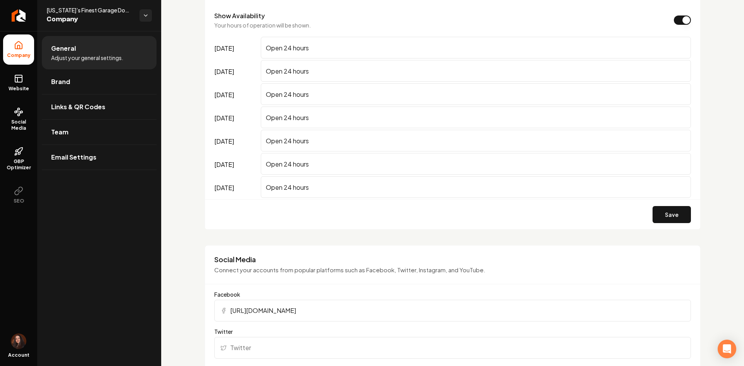
scroll to position [482, 0]
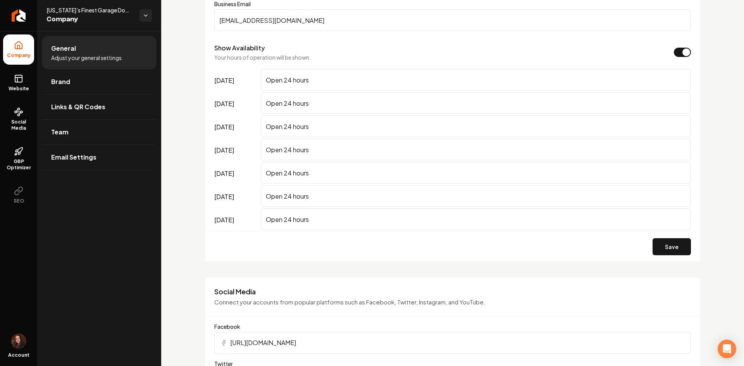
type input "rubenlozano1196@gmail.com"
click at [666, 255] on div "Save" at bounding box center [452, 247] width 495 height 30
click at [652, 242] on button "Save" at bounding box center [671, 246] width 38 height 17
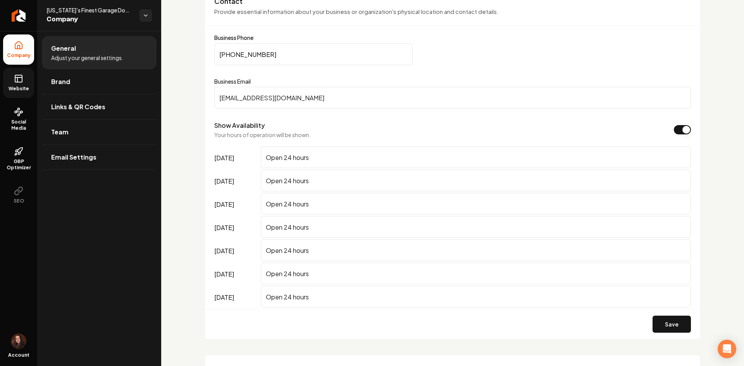
click at [11, 77] on link "Website" at bounding box center [18, 83] width 31 height 30
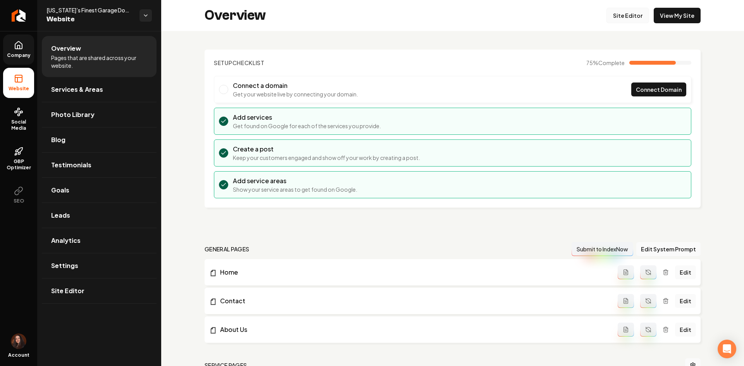
click at [624, 17] on link "Site Editor" at bounding box center [627, 15] width 43 height 15
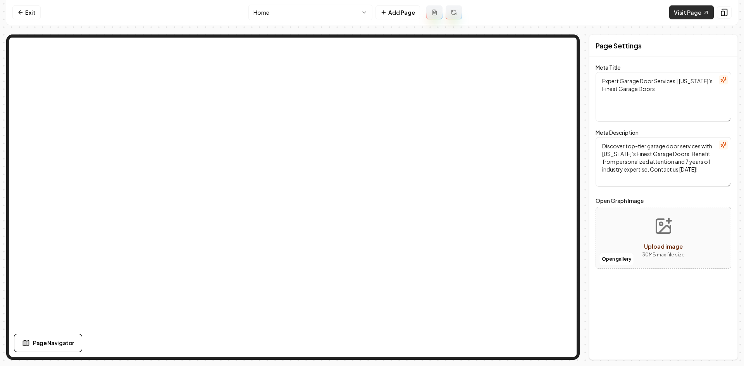
click at [680, 16] on link "Visit Page" at bounding box center [691, 12] width 45 height 14
click at [24, 16] on link "Exit" at bounding box center [26, 12] width 28 height 14
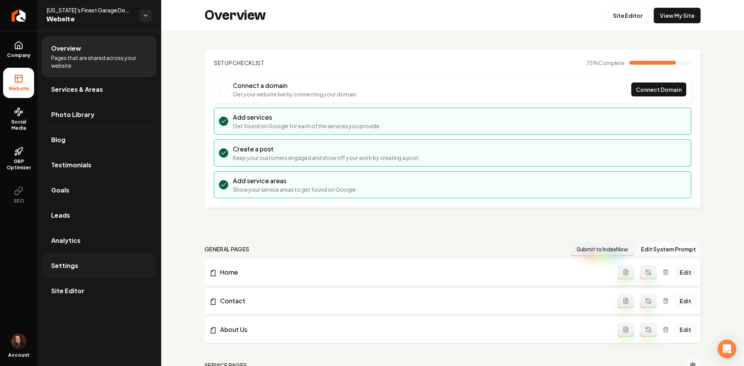
click at [68, 268] on span "Settings" at bounding box center [64, 265] width 27 height 9
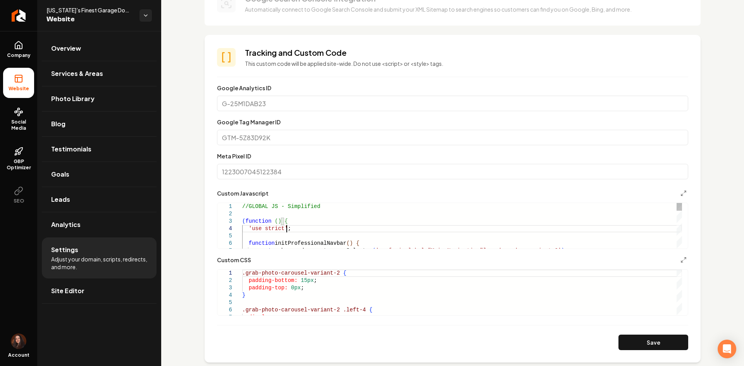
scroll to position [194, 0]
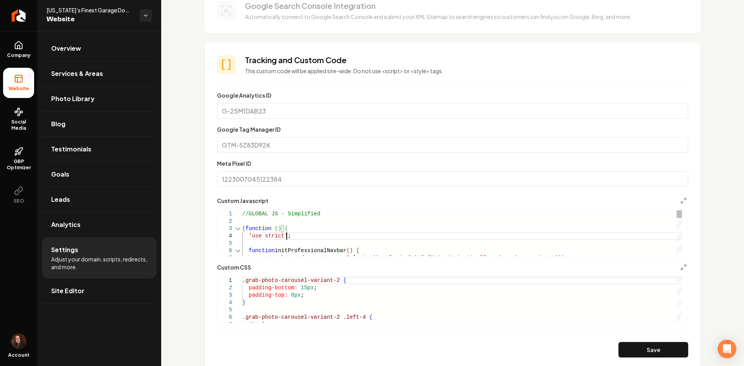
click at [242, 213] on div "1" at bounding box center [229, 213] width 25 height 7
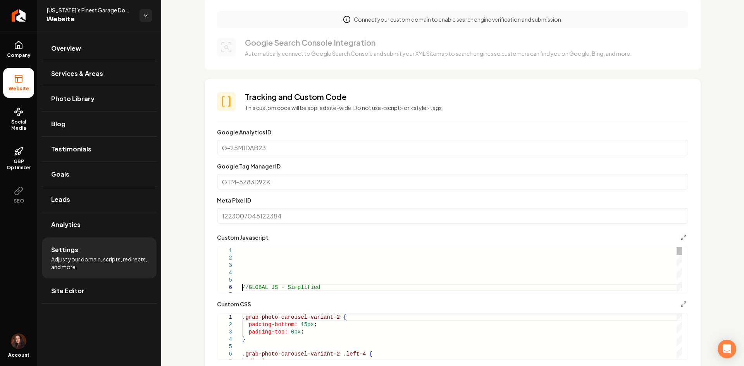
scroll to position [155, 0]
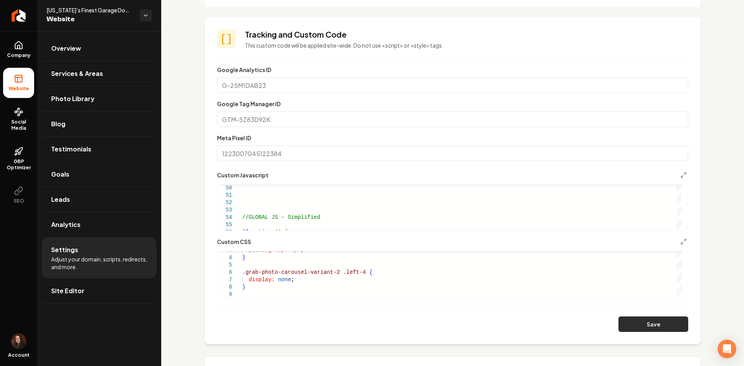
scroll to position [232, 0]
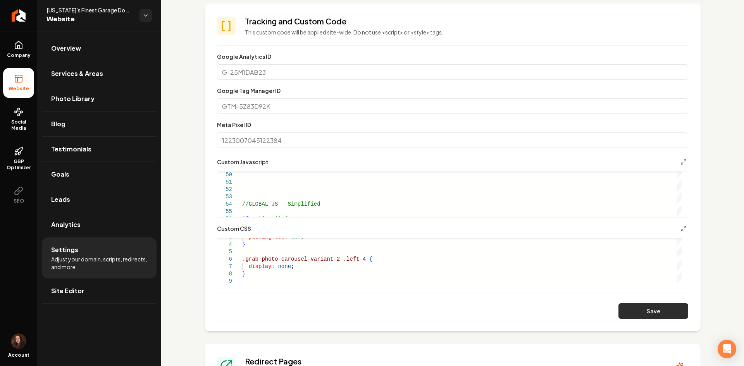
click at [670, 305] on button "Save" at bounding box center [653, 310] width 70 height 15
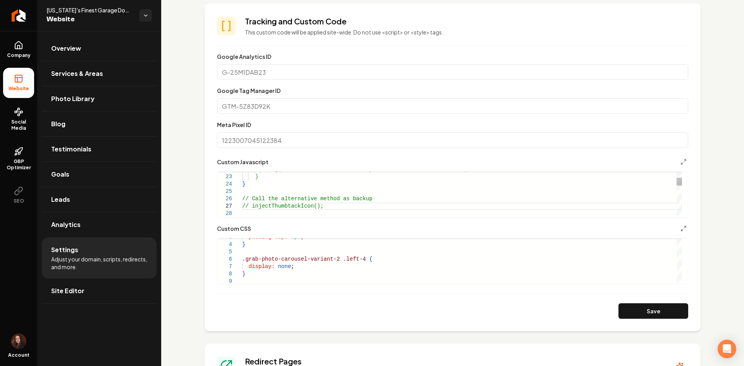
click at [683, 305] on section "**********" at bounding box center [452, 167] width 496 height 328
click at [651, 300] on section "**********" at bounding box center [452, 167] width 496 height 328
click at [644, 306] on button "Save" at bounding box center [653, 310] width 70 height 15
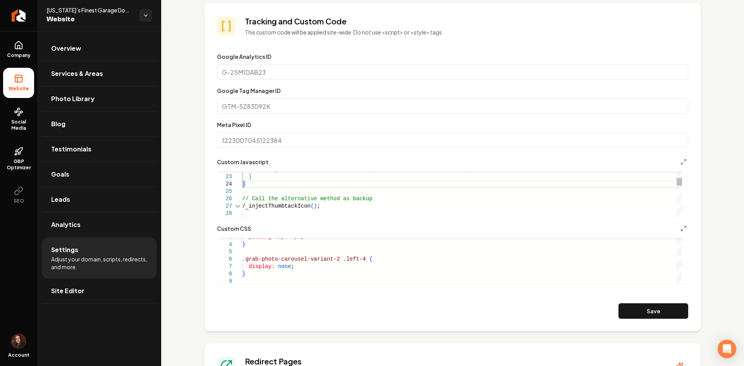
click at [242, 206] on div "Main content area" at bounding box center [238, 206] width 10 height 7
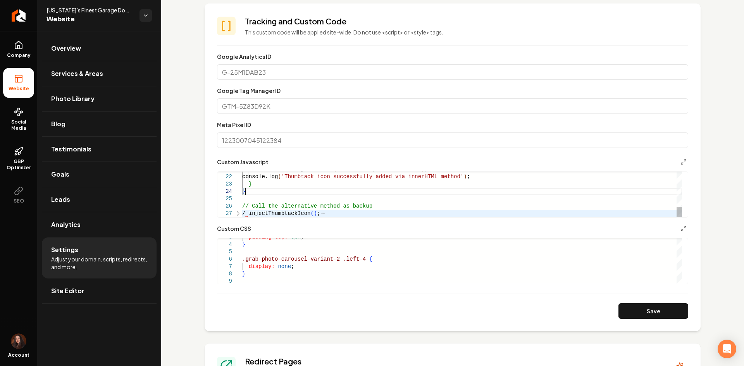
click at [247, 213] on div "socialDiv.insertAdjacentHTML ( 'beforeend' , thumbtackHTML ) ; console.log ( 'T…" at bounding box center [462, 118] width 440 height 199
click at [635, 307] on button "Save" at bounding box center [653, 310] width 70 height 15
click at [279, 183] on div "socialDiv.insertAdjacentHTML ( 'beforeend' , thumbtackHTML ) ; console.log ( 'T…" at bounding box center [462, 118] width 440 height 199
type textarea "**********"
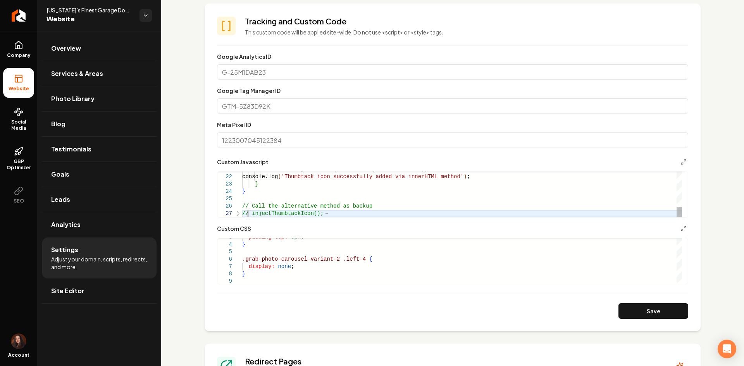
scroll to position [7, 0]
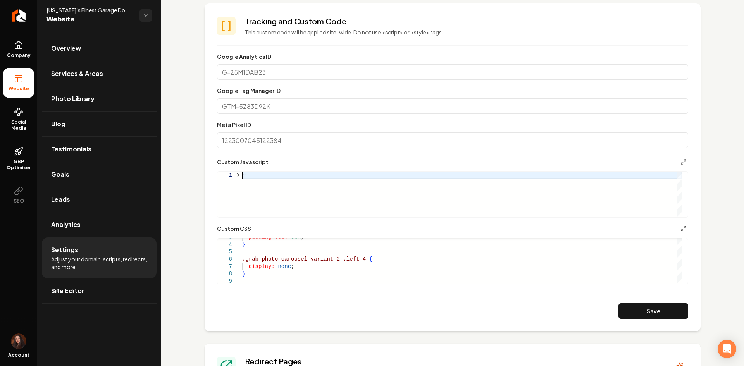
drag, startPoint x: 286, startPoint y: 199, endPoint x: 377, endPoint y: 212, distance: 91.6
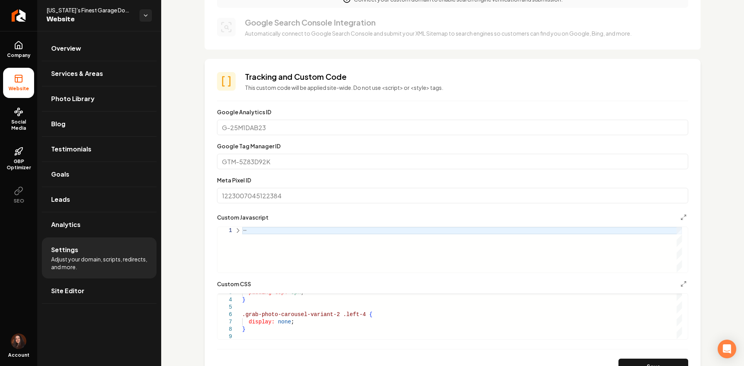
scroll to position [155, 0]
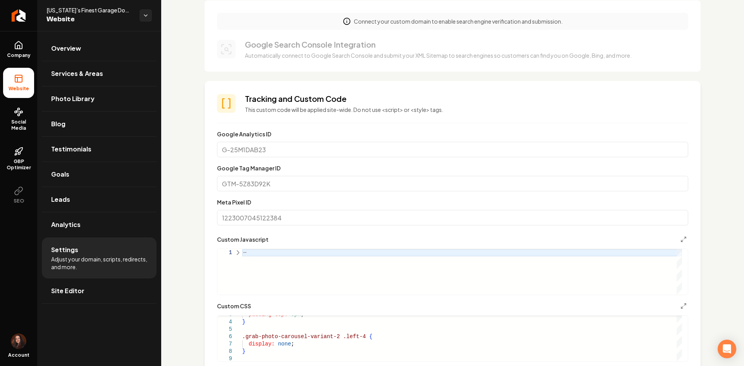
click at [241, 250] on div "Main content area" at bounding box center [238, 252] width 10 height 7
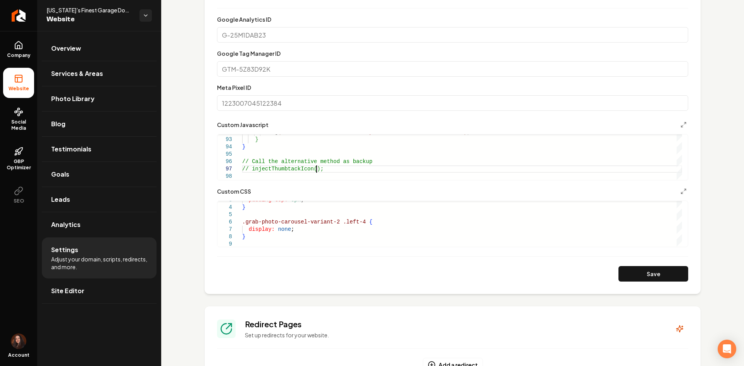
scroll to position [271, 0]
click at [652, 277] on button "Save" at bounding box center [653, 272] width 70 height 15
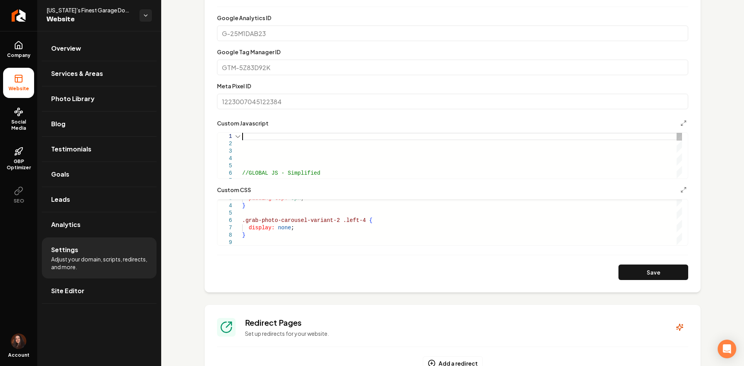
drag, startPoint x: 302, startPoint y: 162, endPoint x: 389, endPoint y: 182, distance: 89.4
click at [648, 266] on button "Save" at bounding box center [653, 272] width 70 height 15
click at [325, 172] on div "console.log ( 'Thumbtack icon successfully added via innerHTML m ethod' ) ; } }…" at bounding box center [462, 212] width 440 height 1582
click at [637, 278] on button "Save" at bounding box center [653, 272] width 70 height 15
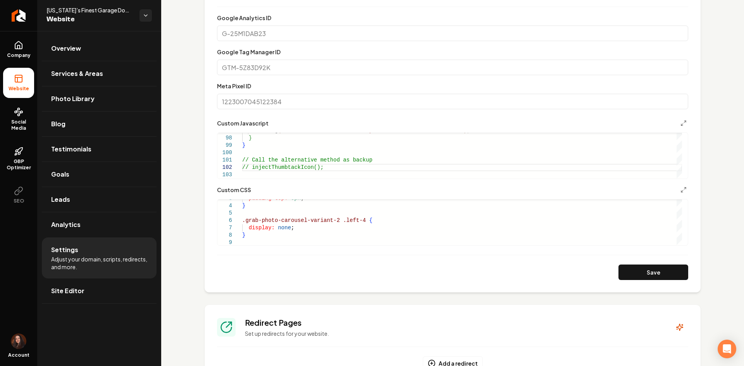
click at [270, 176] on div "console.log ( 'Thumbtack icon successfully added via innerHTML m ethod' ) ; } }…" at bounding box center [462, 212] width 440 height 1582
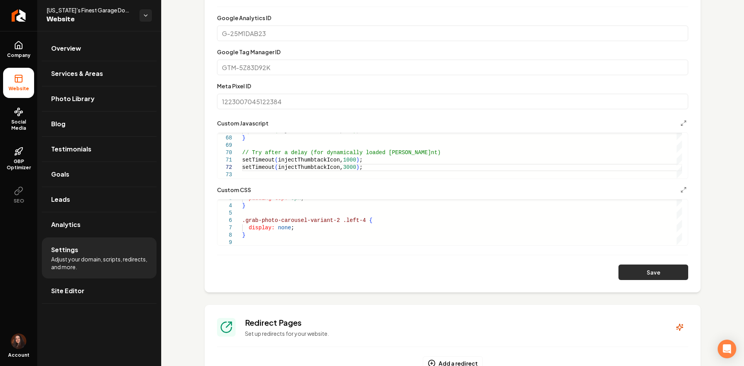
click at [629, 274] on button "Save" at bounding box center [653, 272] width 70 height 15
click at [272, 165] on div "setTimeout ( injectThumbtackIcon, 100 ) ; } // Try after a delay (for dynamical…" at bounding box center [462, 321] width 440 height 1361
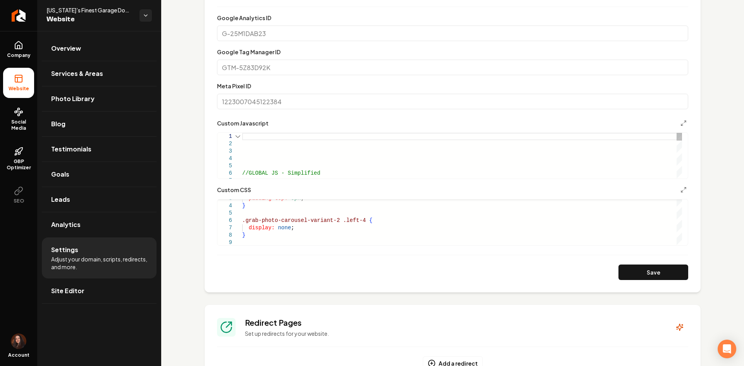
type textarea "**********"
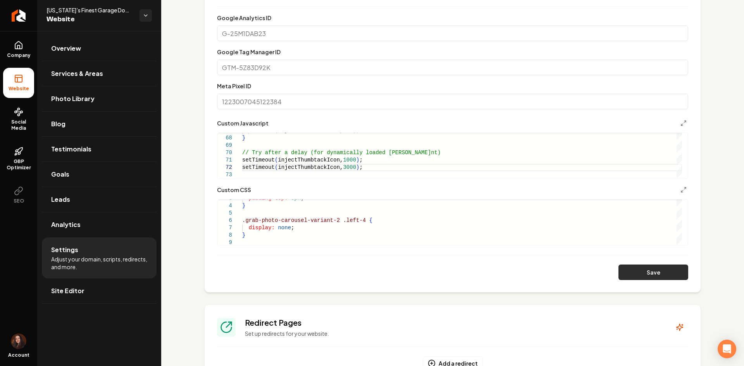
click at [618, 270] on button "Save" at bounding box center [653, 272] width 70 height 15
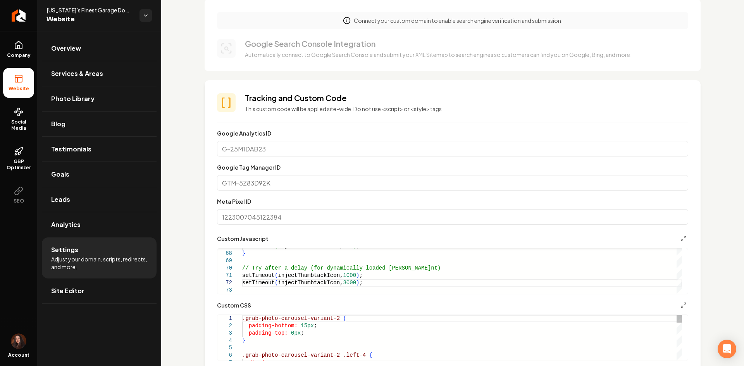
scroll to position [155, 0]
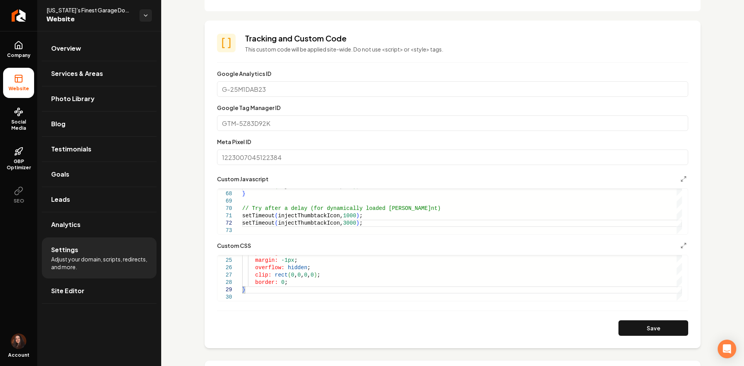
scroll to position [271, 0]
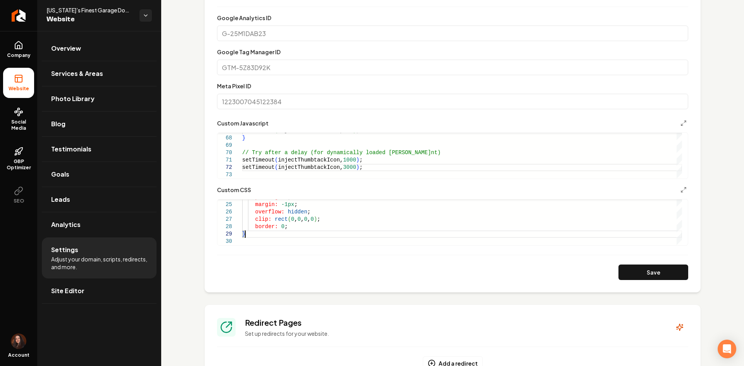
click at [656, 274] on button "Save" at bounding box center [653, 272] width 70 height 15
type textarea "**********"
drag, startPoint x: 344, startPoint y: 158, endPoint x: 349, endPoint y: 160, distance: 5.5
click at [349, 160] on div "setTimeout ( injectThumbtackIcon, 100 ) ; } // Try after a delay (for dynamical…" at bounding box center [462, 321] width 440 height 1361
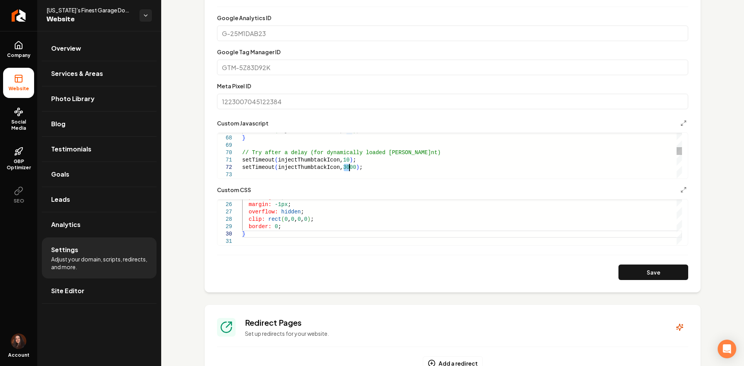
drag, startPoint x: 344, startPoint y: 168, endPoint x: 349, endPoint y: 168, distance: 4.6
click at [349, 168] on div "setTimeout ( injectThumbtackIcon, 100 ) ; } // Try after a delay (for dynamical…" at bounding box center [462, 321] width 440 height 1361
click at [652, 272] on button "Save" at bounding box center [653, 272] width 70 height 15
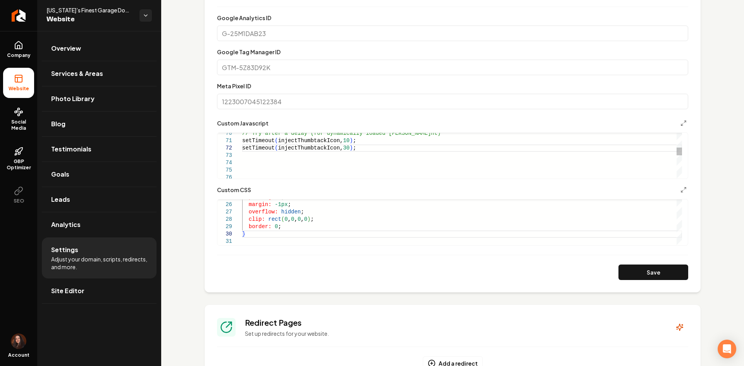
scroll to position [7, 101]
drag, startPoint x: 255, startPoint y: 157, endPoint x: 239, endPoint y: 134, distance: 28.9
click at [242, 134] on div "// Try after a delay (for dynamically loaded conte nt) setTimeout ( injectThumb…" at bounding box center [462, 305] width 440 height 1361
drag, startPoint x: 628, startPoint y: 277, endPoint x: 618, endPoint y: 270, distance: 12.2
click at [628, 277] on button "Save" at bounding box center [653, 272] width 70 height 15
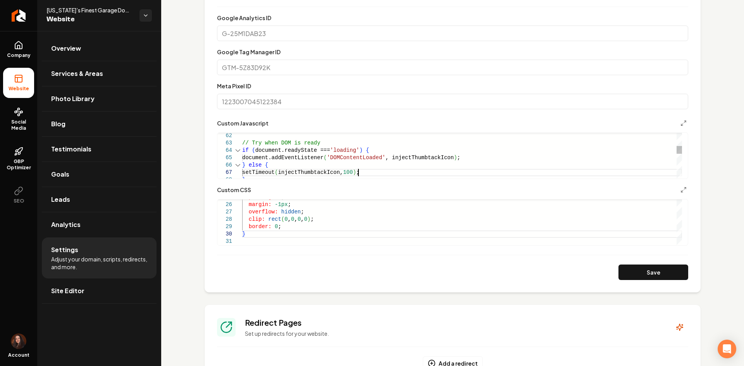
scroll to position [7, 0]
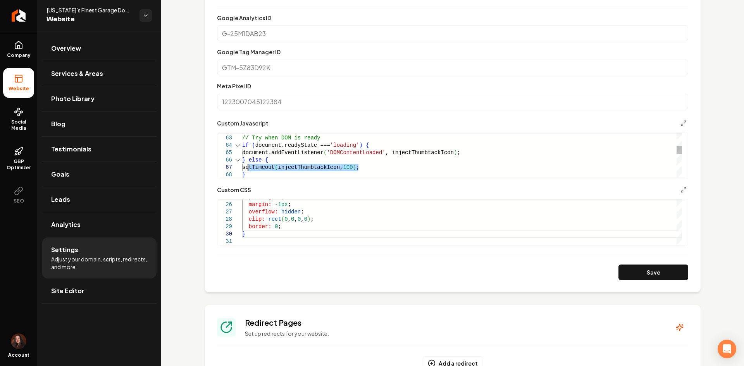
drag, startPoint x: 362, startPoint y: 169, endPoint x: 249, endPoint y: 167, distance: 113.5
click at [249, 167] on div "setTimeout ( injectThumbtackIcon, 100 ) ; } if ( document.readyState === 'loadi…" at bounding box center [462, 347] width 440 height 1339
drag, startPoint x: 249, startPoint y: 175, endPoint x: 249, endPoint y: 161, distance: 13.6
click at [249, 161] on div "setTimeout ( injectThumbtackIcon, 100 ) ; } if ( document.readyState === 'loadi…" at bounding box center [462, 347] width 440 height 1339
click at [627, 273] on button "Save" at bounding box center [653, 272] width 70 height 15
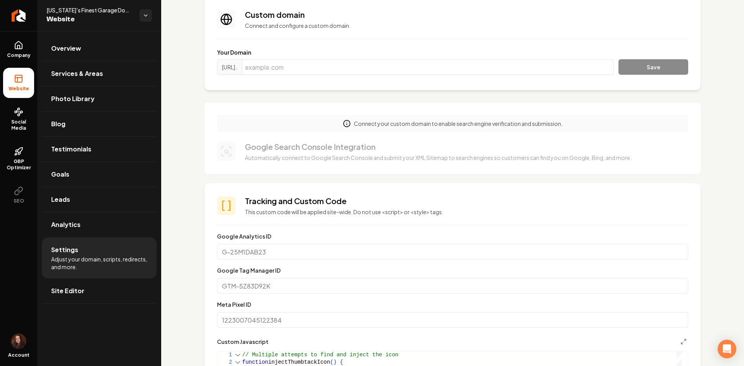
scroll to position [77, 0]
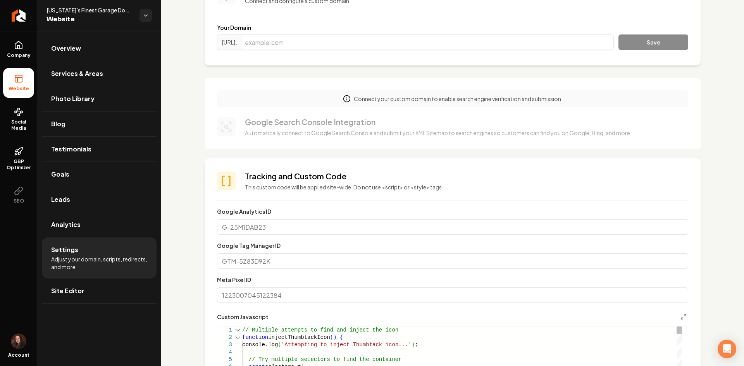
click at [240, 329] on div "Main content area" at bounding box center [238, 329] width 10 height 7
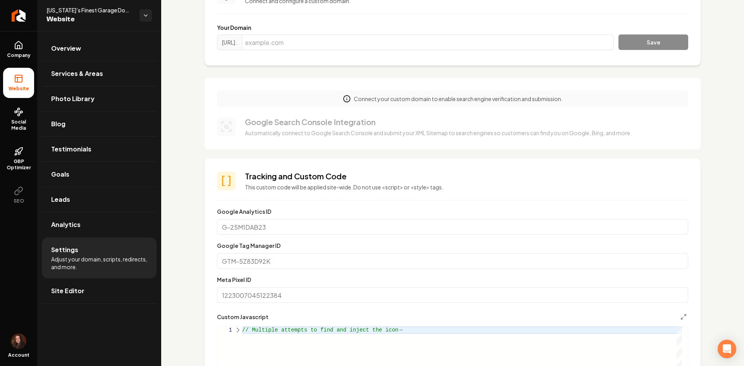
click at [240, 330] on div "Main content area" at bounding box center [238, 329] width 10 height 7
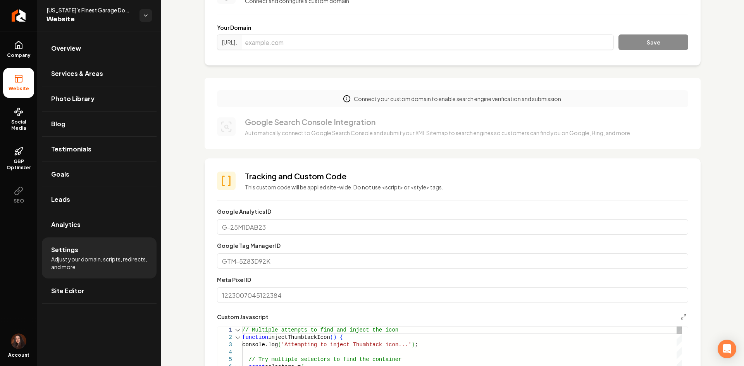
scroll to position [7, 0]
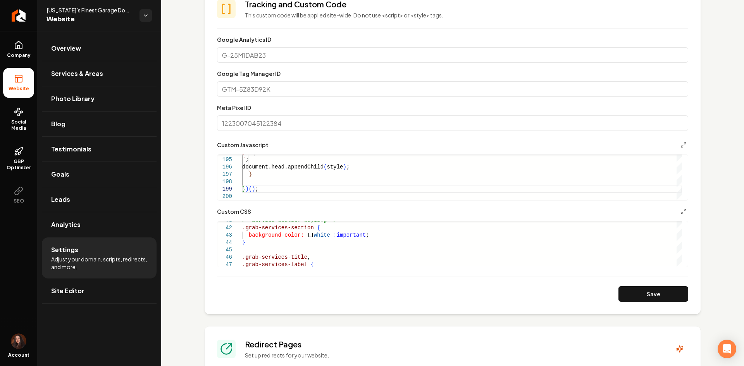
scroll to position [271, 0]
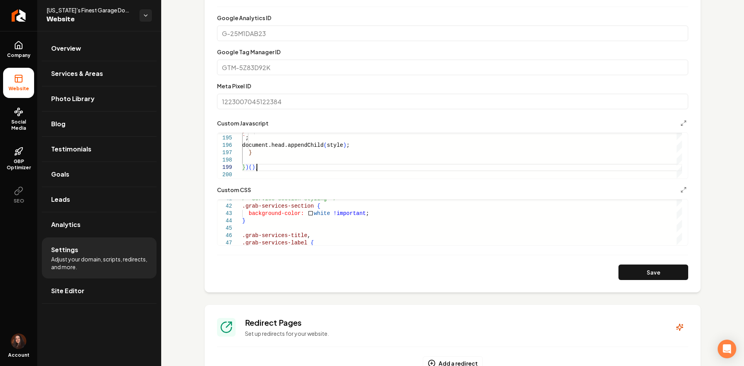
type textarea "**********"
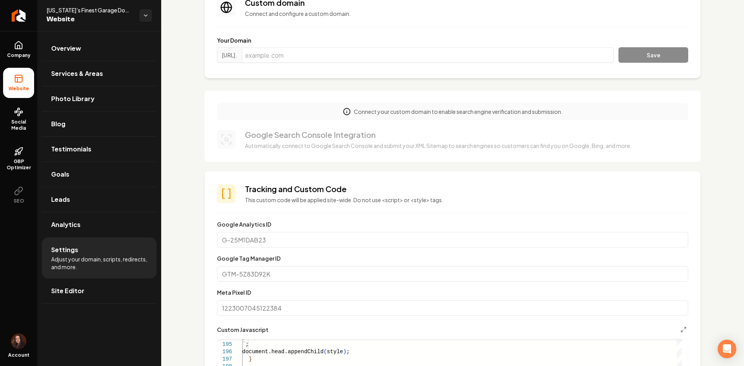
scroll to position [155, 0]
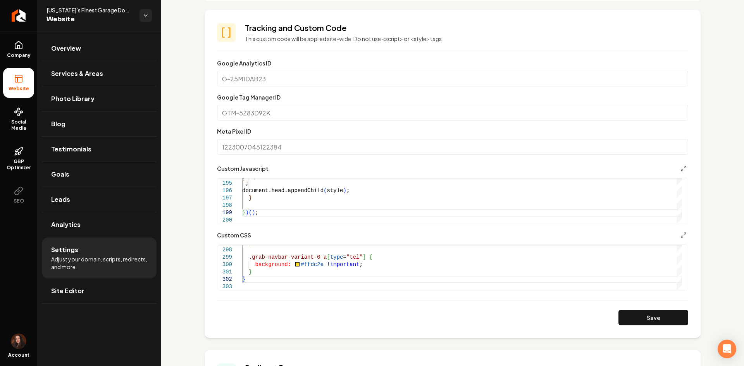
scroll to position [232, 0]
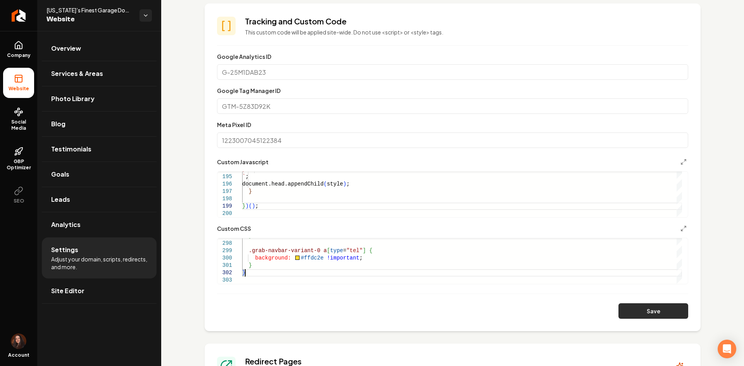
click at [673, 309] on button "Save" at bounding box center [653, 310] width 70 height 15
drag, startPoint x: 317, startPoint y: 258, endPoint x: 296, endPoint y: 257, distance: 21.3
type textarea "**********"
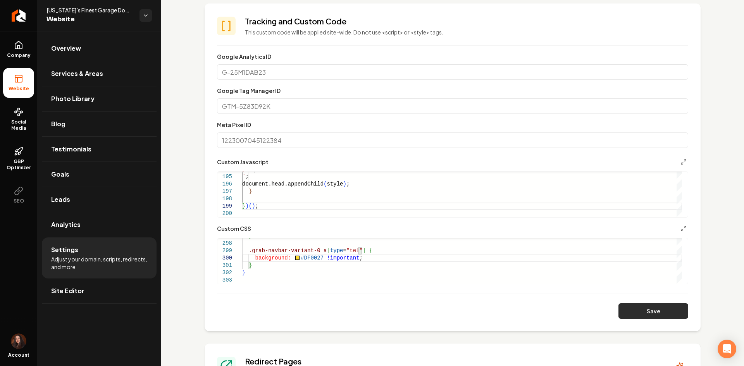
click at [631, 305] on button "Save" at bounding box center [653, 310] width 70 height 15
click at [67, 294] on span "Site Editor" at bounding box center [67, 290] width 33 height 9
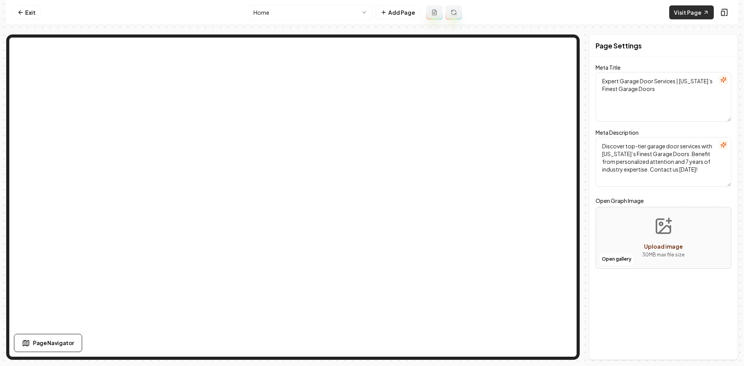
click at [700, 11] on link "Visit Page" at bounding box center [691, 12] width 45 height 14
click at [678, 12] on link "Visit Page" at bounding box center [691, 12] width 45 height 14
click at [32, 15] on link "Exit" at bounding box center [26, 12] width 28 height 14
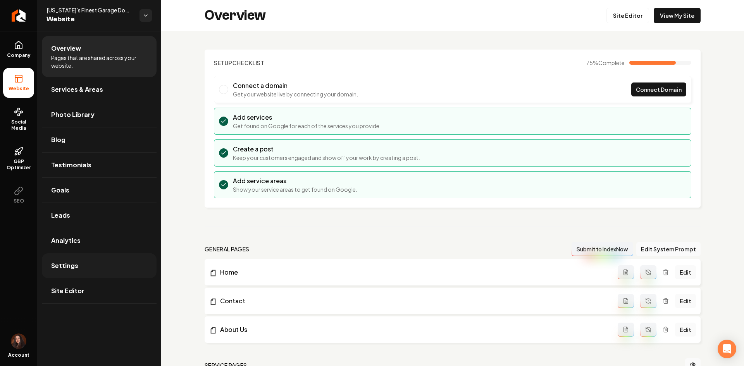
click at [113, 271] on link "Settings" at bounding box center [99, 265] width 115 height 25
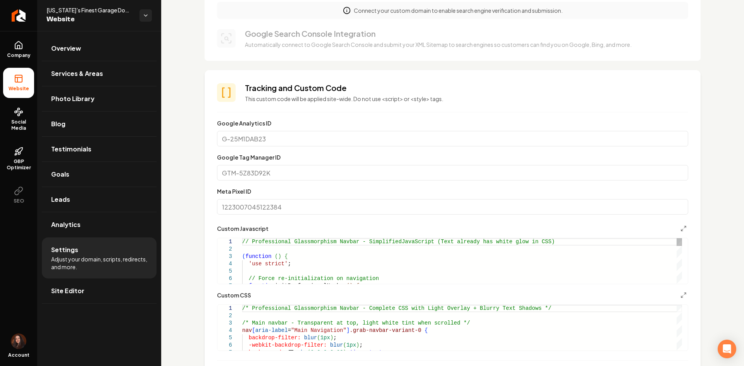
scroll to position [194, 0]
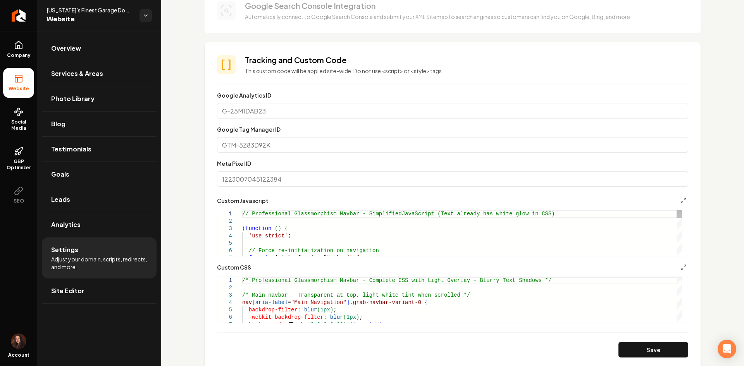
click at [311, 230] on div "( function ( ) {" at bounding box center [462, 228] width 440 height 7
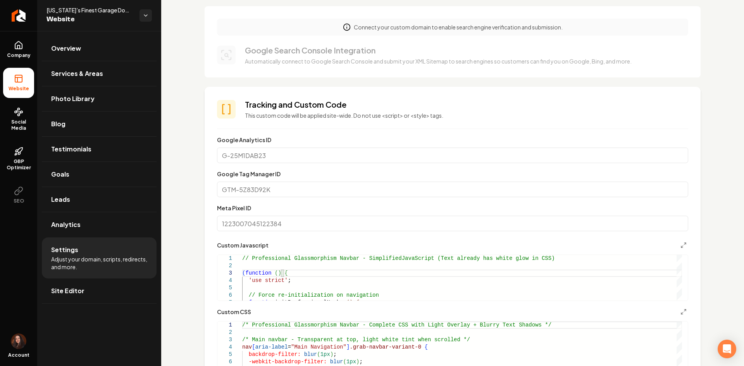
scroll to position [155, 0]
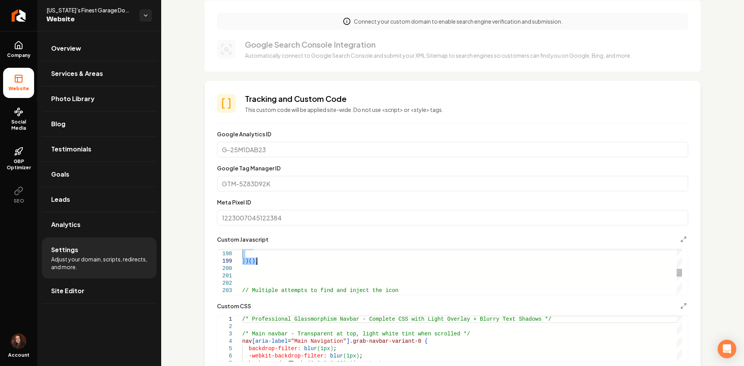
drag, startPoint x: 243, startPoint y: 253, endPoint x: 266, endPoint y: 263, distance: 25.8
type textarea "**********"
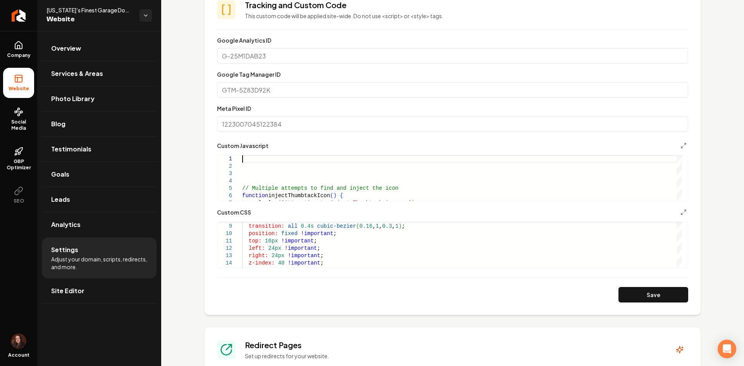
scroll to position [271, 0]
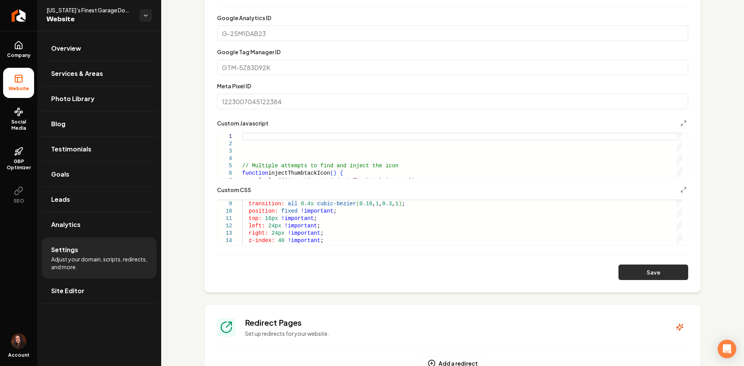
click at [667, 274] on button "Save" at bounding box center [653, 272] width 70 height 15
click at [69, 297] on link "Site Editor" at bounding box center [99, 290] width 115 height 25
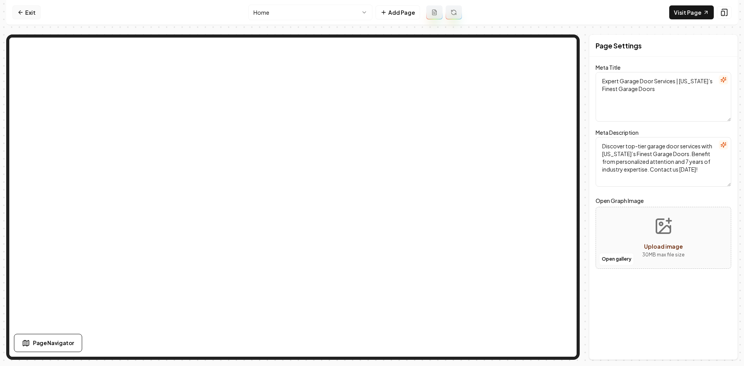
click at [27, 9] on link "Exit" at bounding box center [26, 12] width 28 height 14
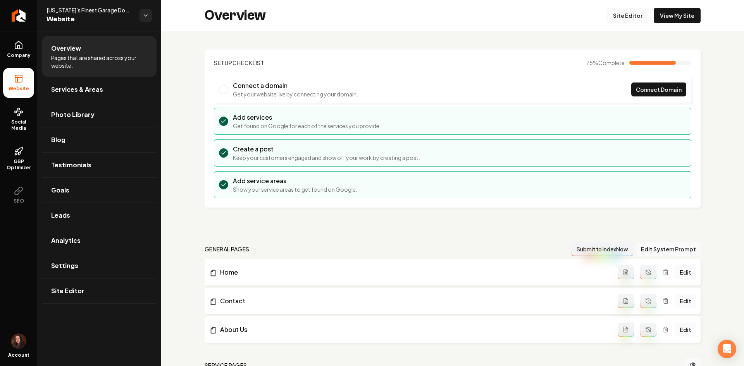
click at [621, 20] on link "Site Editor" at bounding box center [627, 15] width 43 height 15
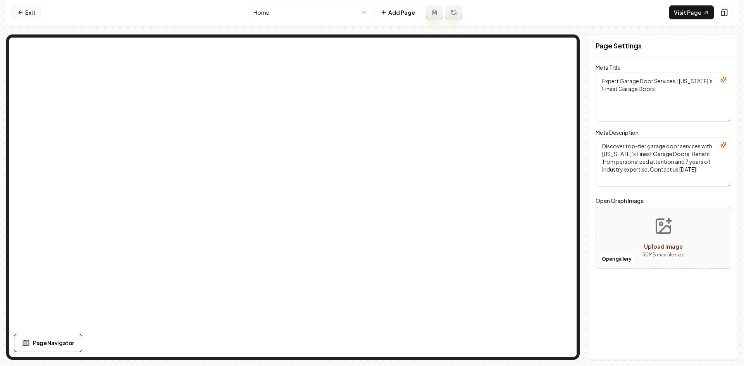
click at [23, 18] on link "Exit" at bounding box center [26, 12] width 28 height 14
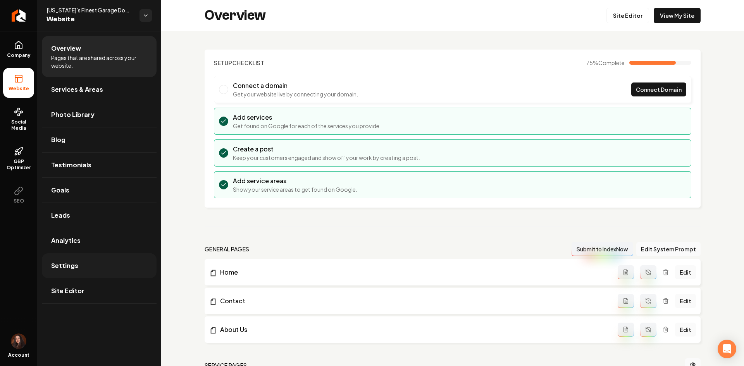
click at [106, 267] on link "Settings" at bounding box center [99, 265] width 115 height 25
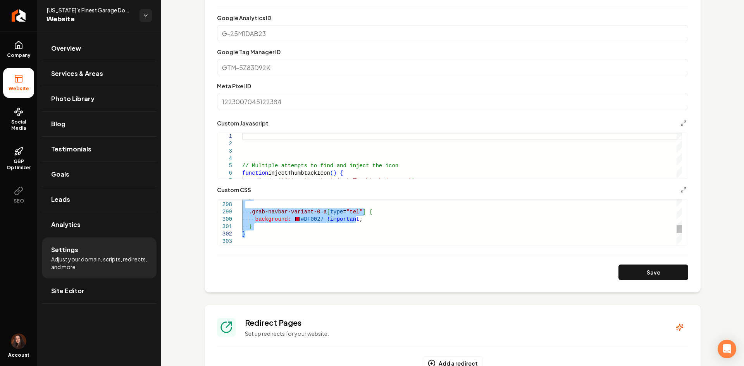
drag, startPoint x: 242, startPoint y: 204, endPoint x: 256, endPoint y: 234, distance: 33.0
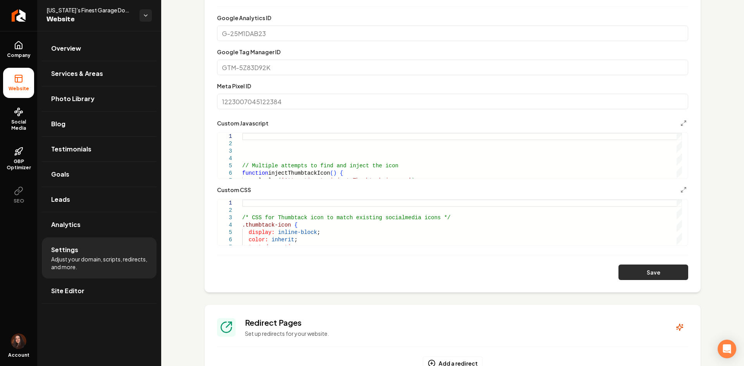
click at [625, 276] on button "Save" at bounding box center [653, 272] width 70 height 15
type textarea "**********"
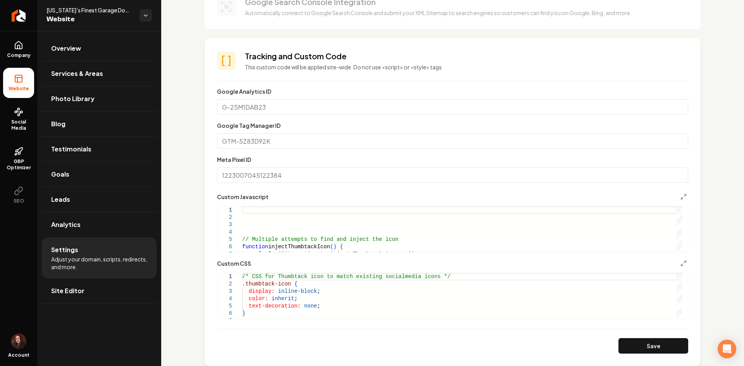
scroll to position [194, 0]
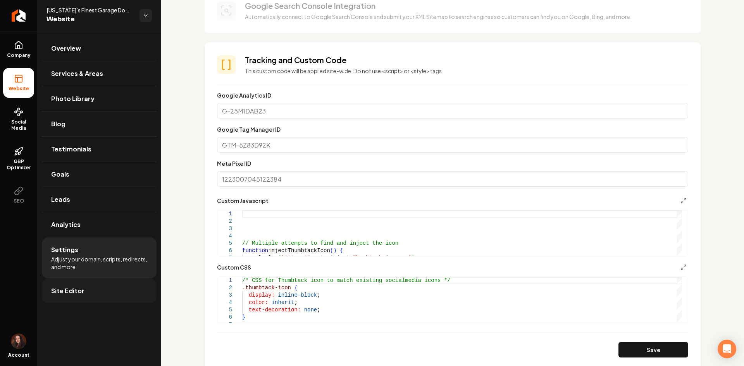
click at [82, 296] on link "Site Editor" at bounding box center [99, 290] width 115 height 25
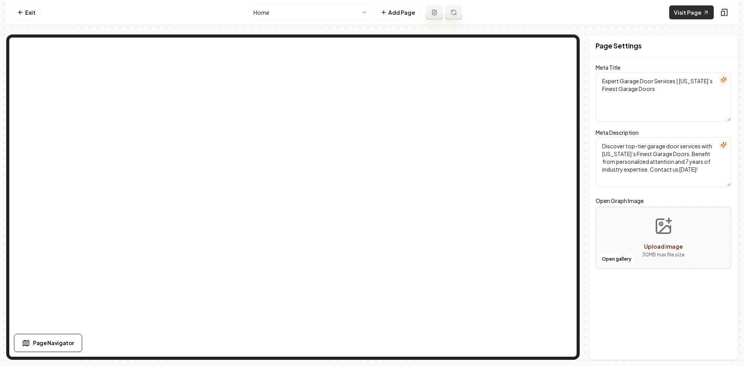
click at [689, 15] on link "Visit Page" at bounding box center [691, 12] width 45 height 14
click at [30, 15] on link "Exit" at bounding box center [26, 12] width 28 height 14
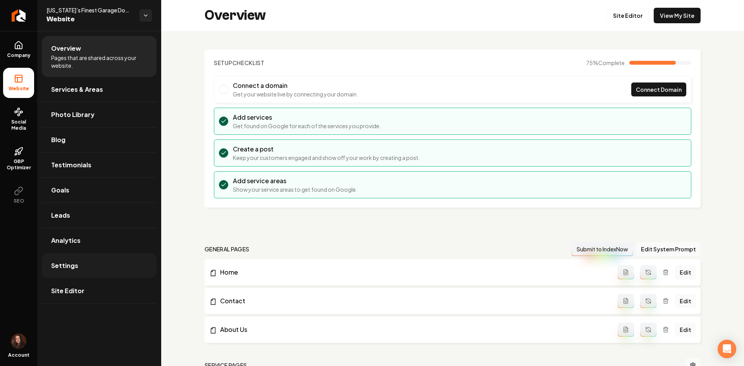
click at [97, 263] on link "Settings" at bounding box center [99, 265] width 115 height 25
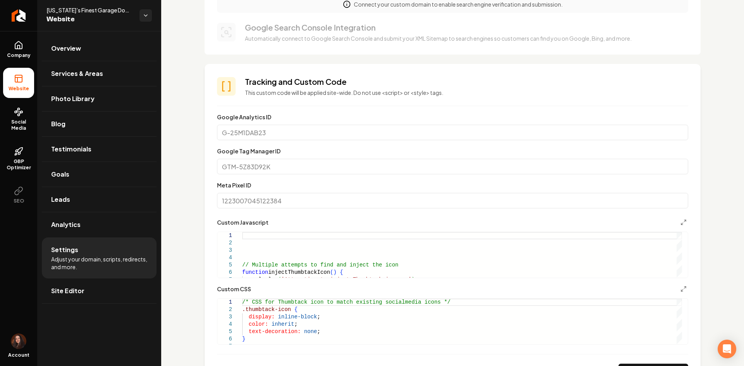
scroll to position [232, 0]
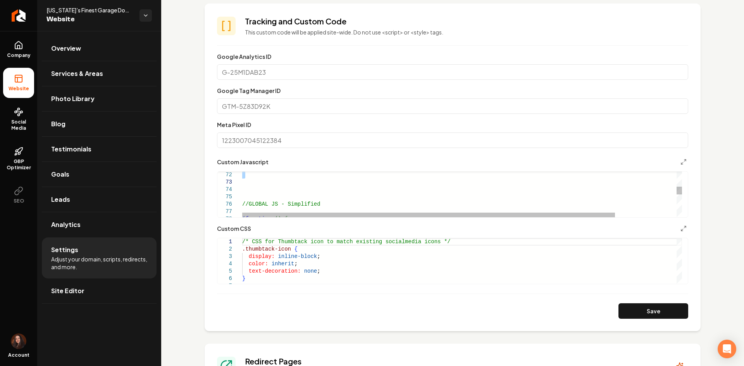
drag, startPoint x: 244, startPoint y: 194, endPoint x: 316, endPoint y: 186, distance: 72.9
type textarea "**********"
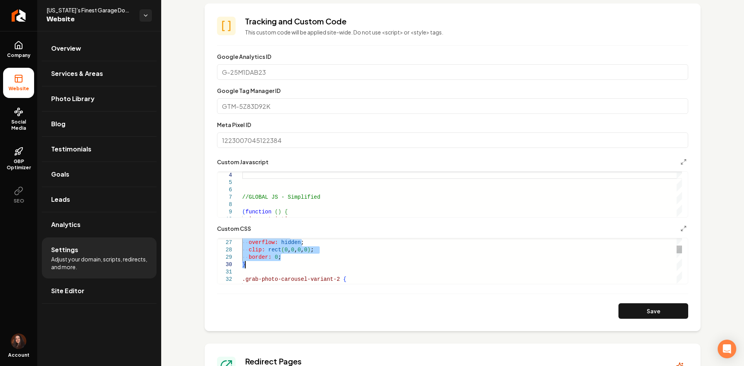
drag, startPoint x: 242, startPoint y: 242, endPoint x: 257, endPoint y: 265, distance: 27.3
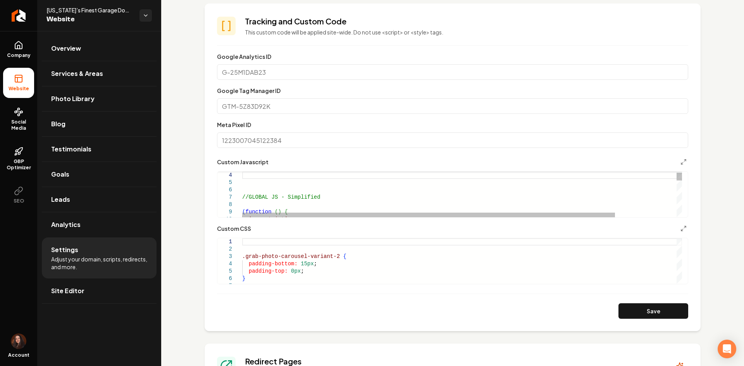
click at [261, 173] on div "Main content area" at bounding box center [449, 173] width 464 height 2
type textarea "**********"
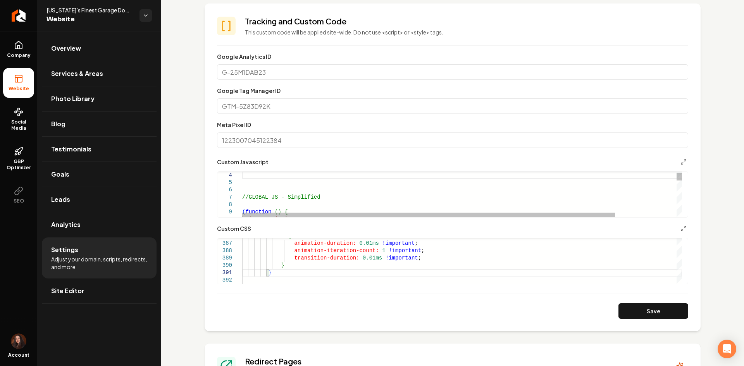
type textarea "**********"
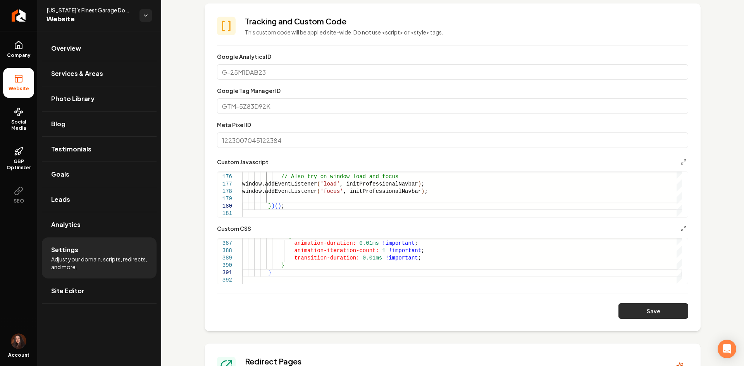
click at [633, 309] on button "Save" at bounding box center [653, 310] width 70 height 15
type textarea "**********"
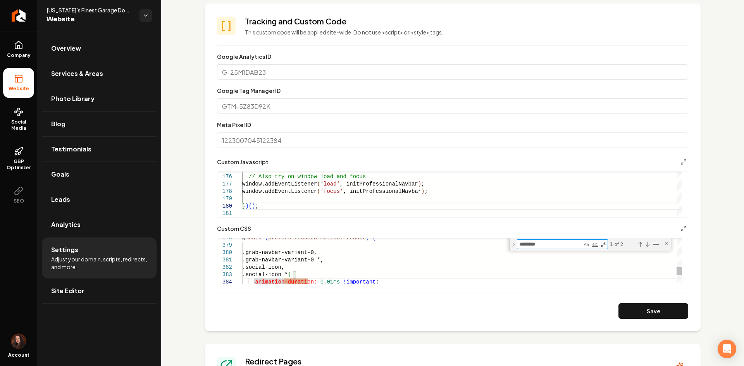
type textarea "*"
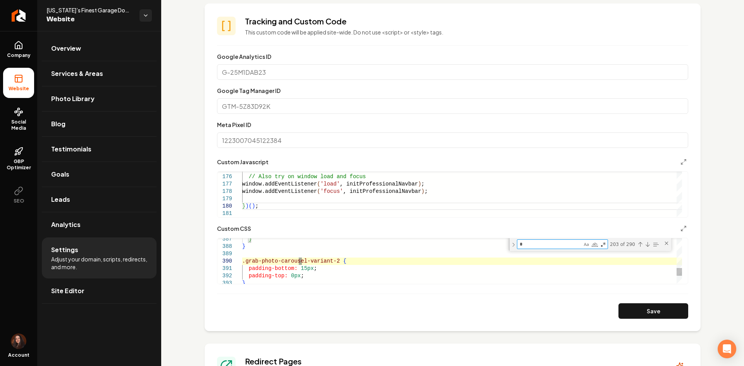
type textarea "**********"
type textarea "**"
type textarea "**********"
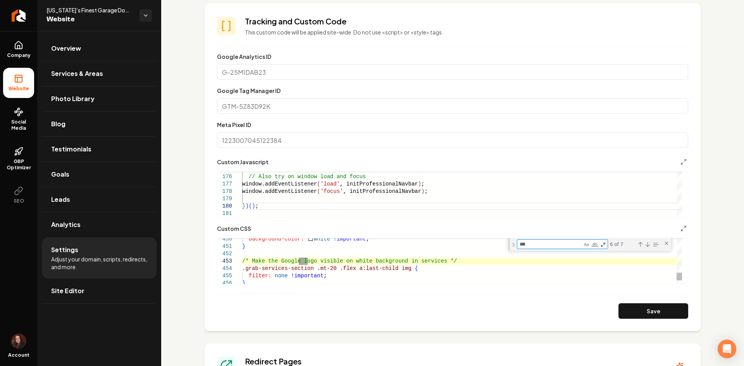
type textarea "****"
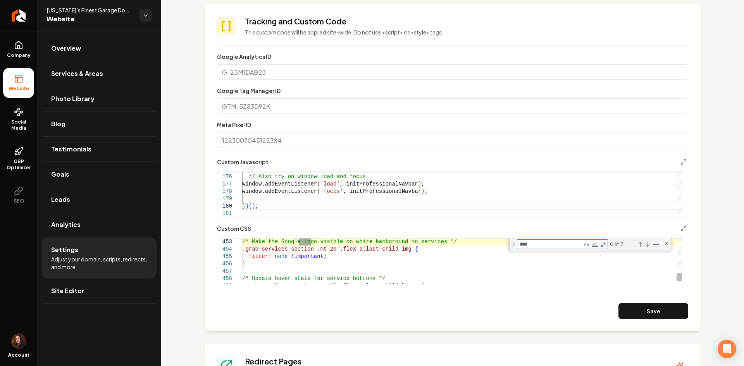
type textarea "**********"
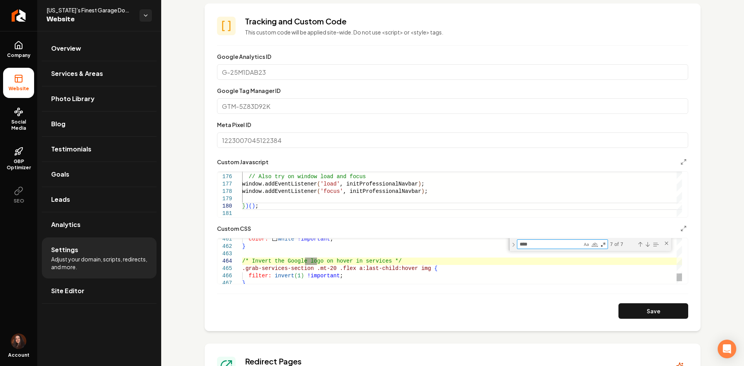
type textarea "****"
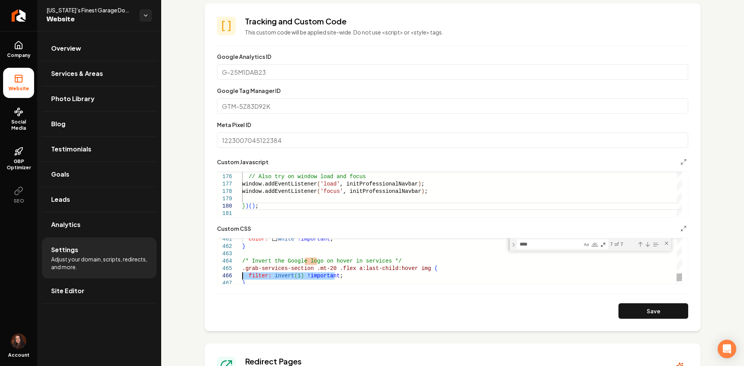
drag, startPoint x: 338, startPoint y: 274, endPoint x: 223, endPoint y: 272, distance: 114.3
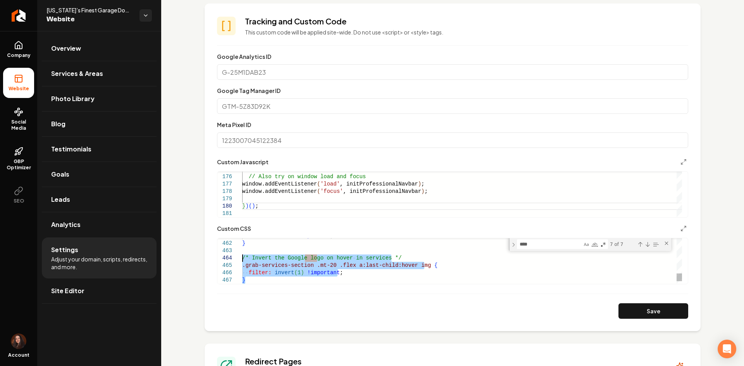
drag, startPoint x: 247, startPoint y: 281, endPoint x: 234, endPoint y: 258, distance: 26.7
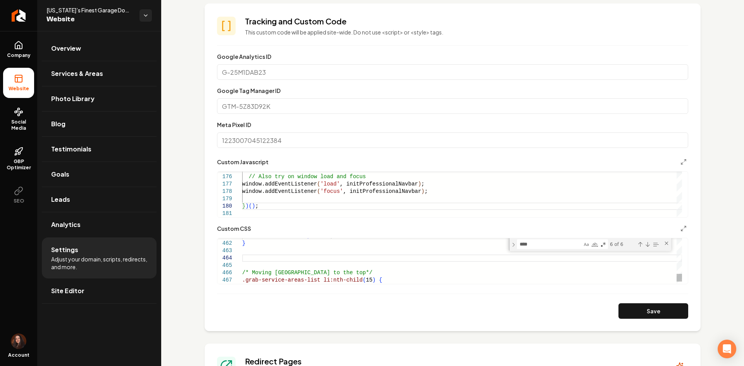
click at [530, 244] on textarea "****" at bounding box center [549, 244] width 65 height 9
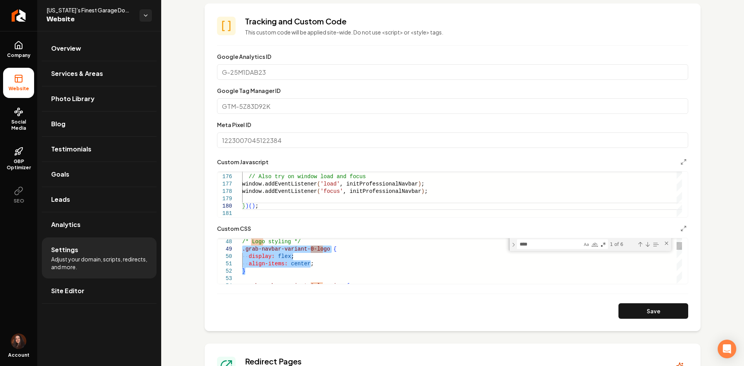
drag, startPoint x: 261, startPoint y: 271, endPoint x: 227, endPoint y: 250, distance: 39.8
click at [532, 247] on textarea "****" at bounding box center [549, 244] width 65 height 9
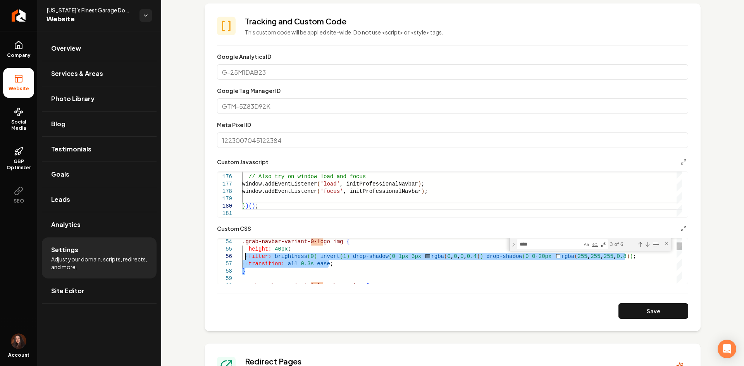
drag, startPoint x: 249, startPoint y: 270, endPoint x: 245, endPoint y: 256, distance: 15.1
drag, startPoint x: 242, startPoint y: 255, endPoint x: 628, endPoint y: 257, distance: 385.3
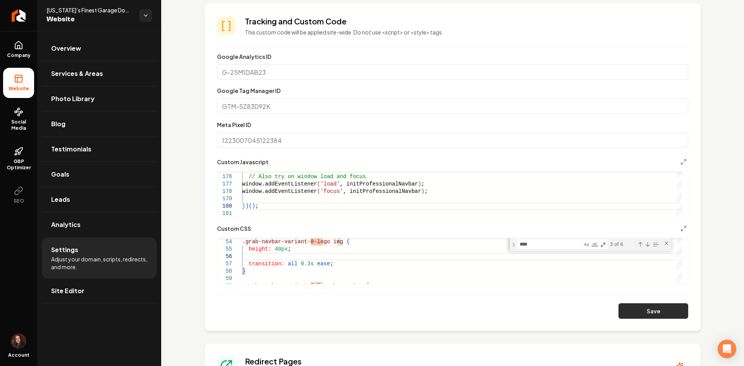
click at [630, 306] on button "Save" at bounding box center [653, 310] width 70 height 15
drag, startPoint x: 294, startPoint y: 254, endPoint x: 242, endPoint y: 248, distance: 52.3
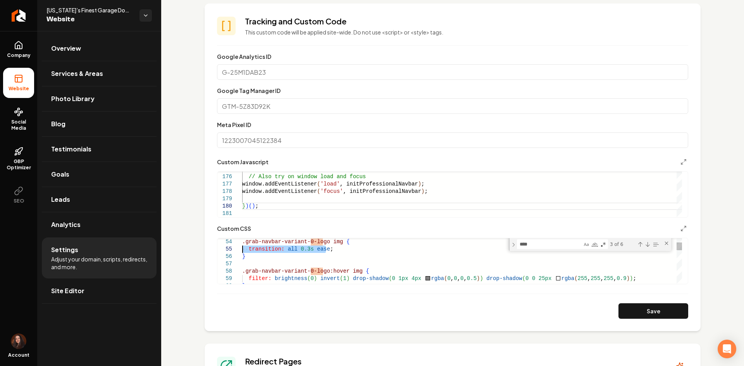
drag, startPoint x: 313, startPoint y: 250, endPoint x: 242, endPoint y: 254, distance: 70.6
drag, startPoint x: 247, startPoint y: 256, endPoint x: 240, endPoint y: 244, distance: 14.0
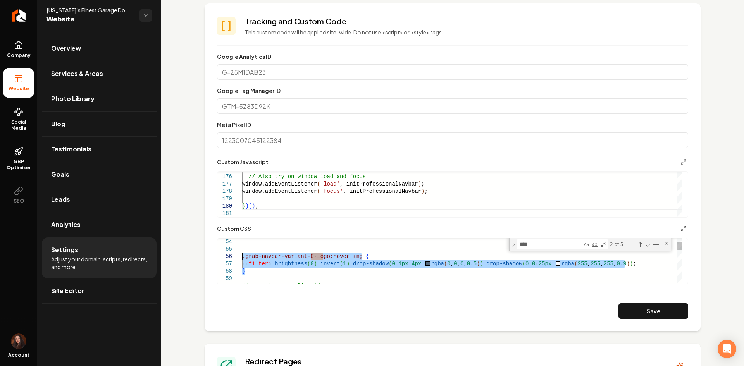
drag, startPoint x: 249, startPoint y: 271, endPoint x: 237, endPoint y: 257, distance: 17.6
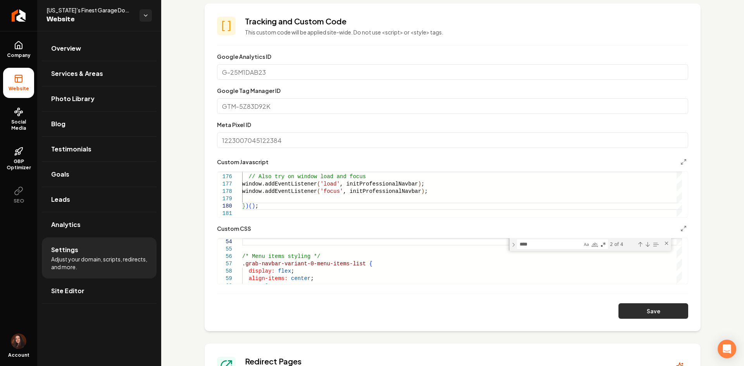
click at [621, 314] on button "Save" at bounding box center [653, 310] width 70 height 15
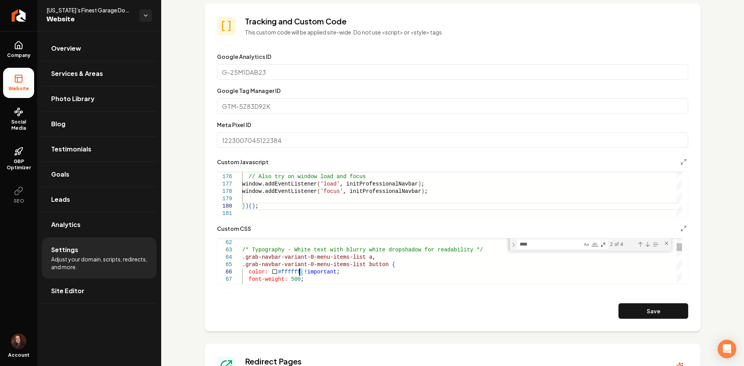
drag, startPoint x: 295, startPoint y: 271, endPoint x: 277, endPoint y: 271, distance: 18.6
click at [625, 311] on button "Save" at bounding box center [653, 310] width 70 height 15
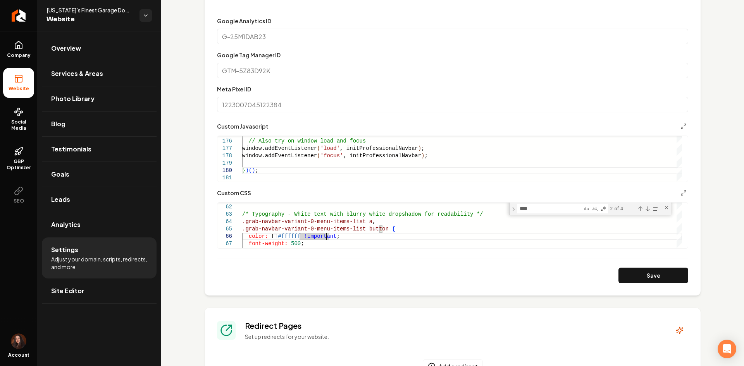
scroll to position [271, 0]
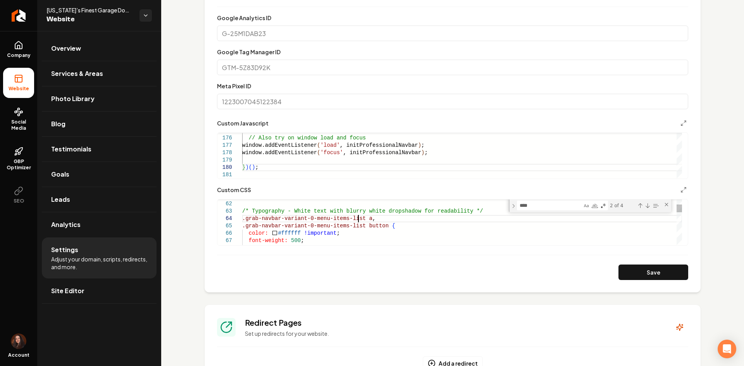
drag, startPoint x: 362, startPoint y: 219, endPoint x: 330, endPoint y: 223, distance: 32.7
drag, startPoint x: 376, startPoint y: 227, endPoint x: 239, endPoint y: 219, distance: 137.7
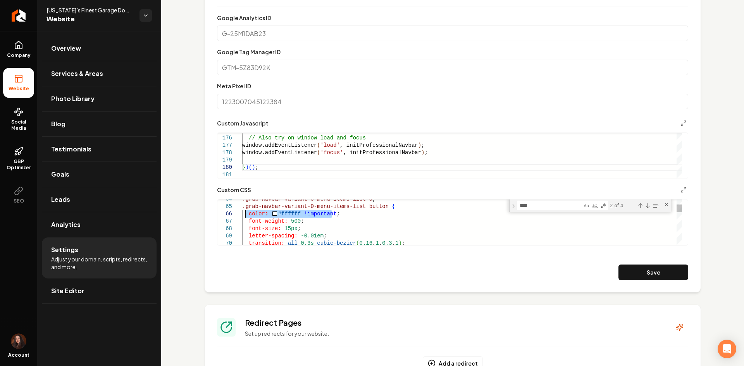
drag, startPoint x: 334, startPoint y: 215, endPoint x: 262, endPoint y: 218, distance: 72.5
click at [639, 269] on button "Save" at bounding box center [653, 272] width 70 height 15
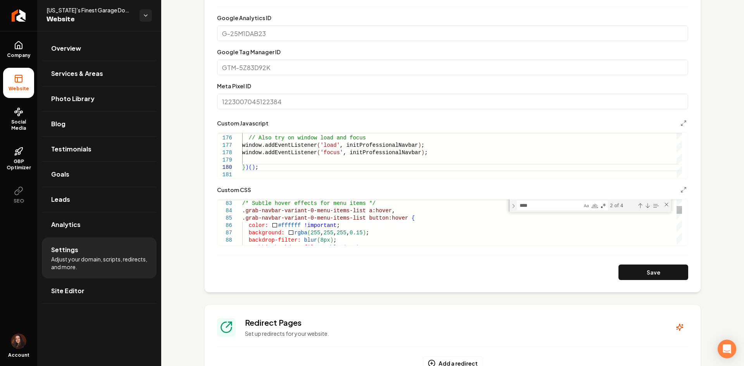
scroll to position [0, 0]
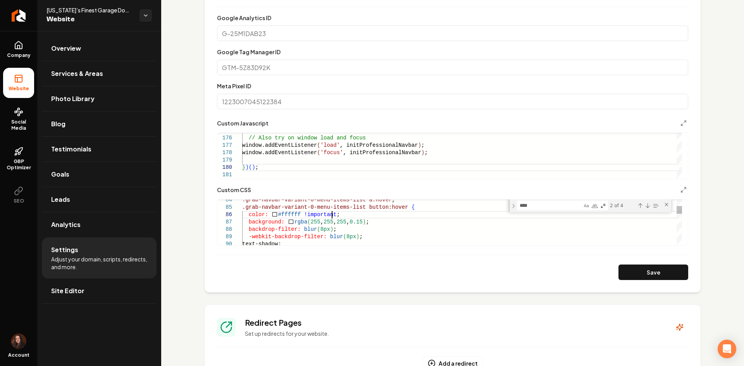
drag, startPoint x: 339, startPoint y: 214, endPoint x: 249, endPoint y: 212, distance: 90.6
click at [629, 276] on button "Save" at bounding box center [653, 272] width 70 height 15
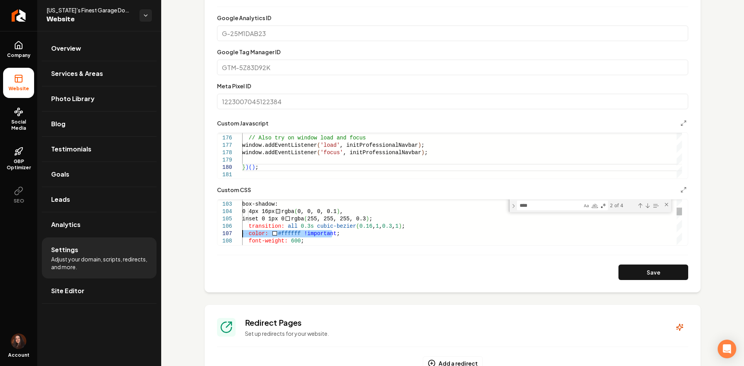
drag, startPoint x: 316, startPoint y: 231, endPoint x: 243, endPoint y: 232, distance: 72.8
click at [618, 266] on button "Save" at bounding box center [653, 272] width 70 height 15
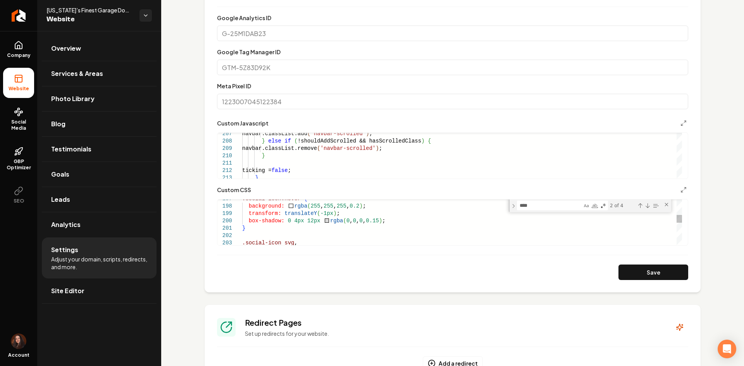
type textarea "**********"
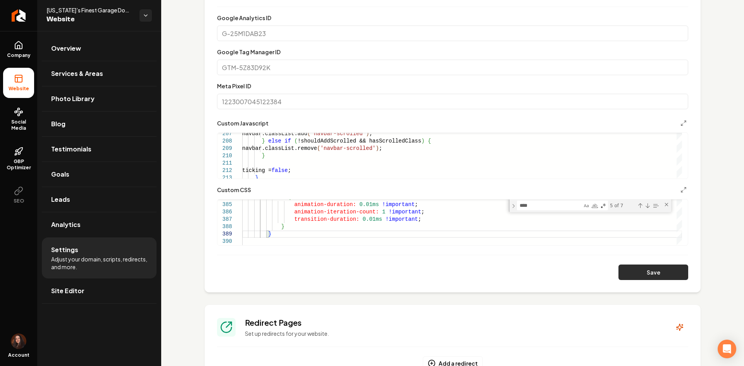
click at [646, 268] on button "Save" at bounding box center [653, 272] width 70 height 15
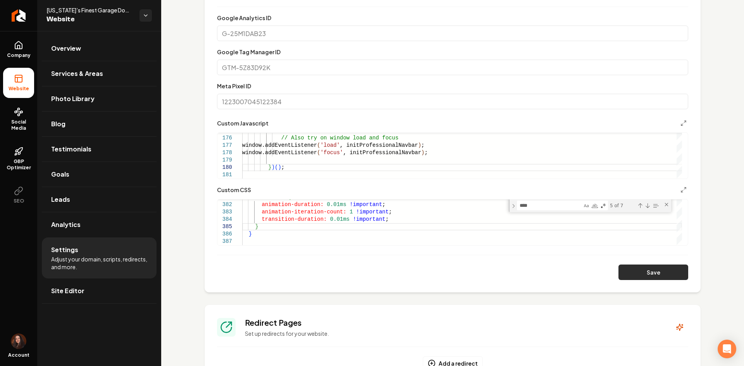
click at [635, 270] on button "Save" at bounding box center [653, 272] width 70 height 15
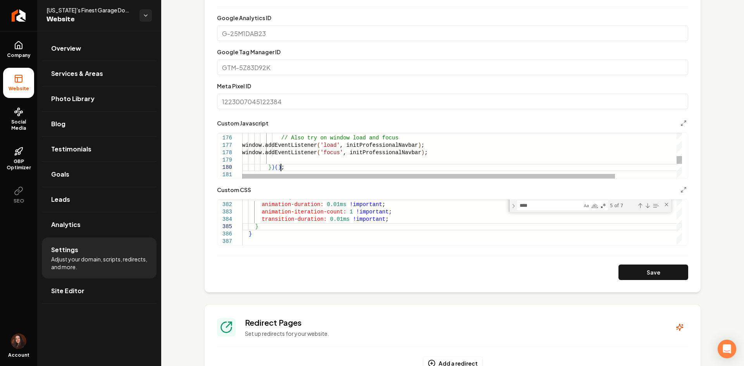
type textarea "**********"
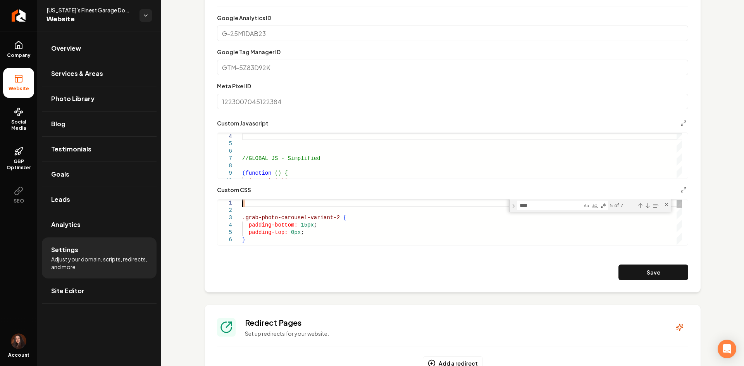
type textarea "**********"
click at [106, 181] on link "Goals" at bounding box center [99, 174] width 115 height 25
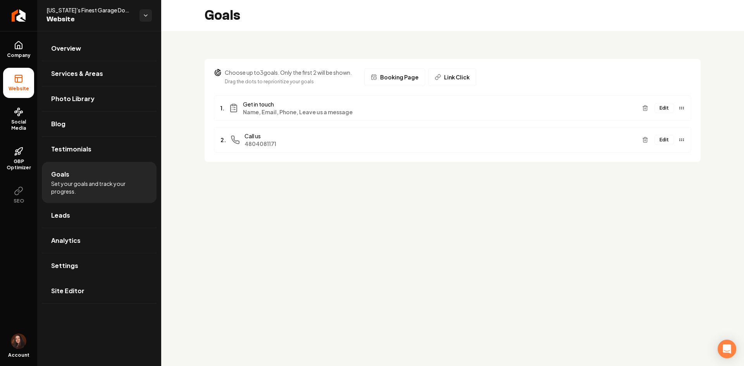
click at [664, 105] on button "Edit" at bounding box center [663, 108] width 19 height 10
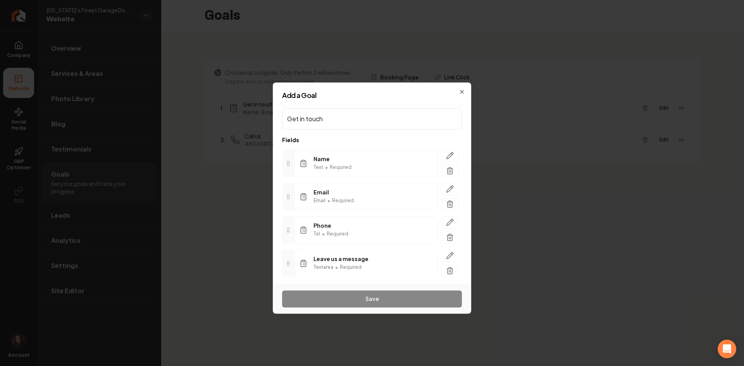
scroll to position [37, 0]
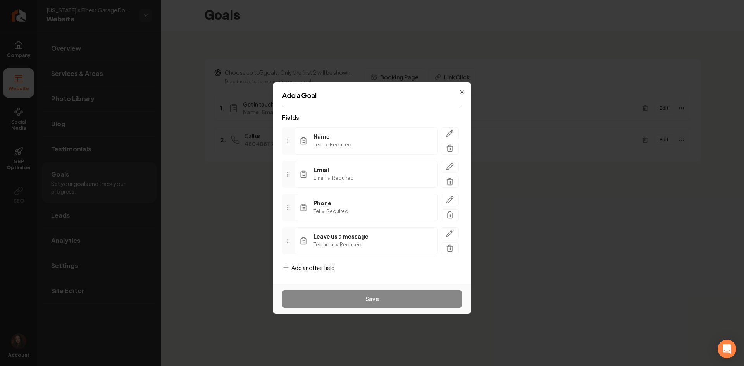
click at [323, 271] on span "Add another field" at bounding box center [312, 268] width 43 height 8
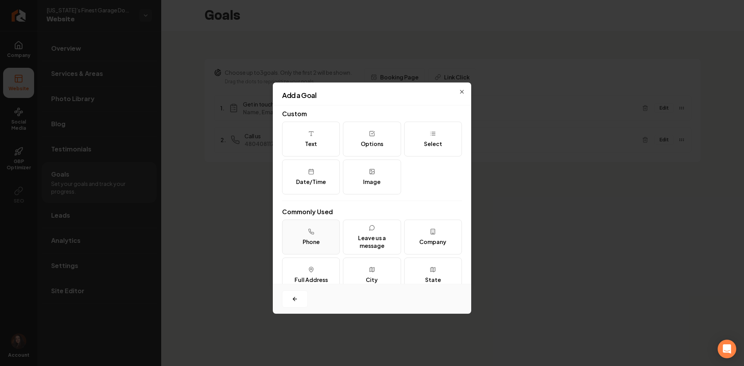
scroll to position [0, 0]
click at [432, 133] on button "Select" at bounding box center [433, 141] width 58 height 35
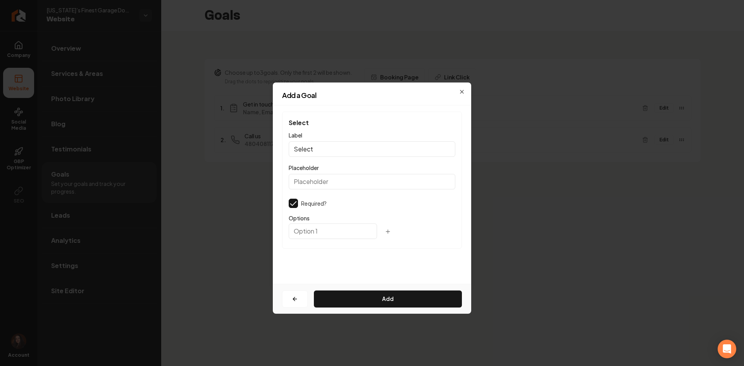
drag, startPoint x: 337, startPoint y: 146, endPoint x: 245, endPoint y: 159, distance: 92.7
click at [245, 159] on body "Company Website Social Media GBP Optimizer SEO Account Arizona’s Finest Garage …" at bounding box center [372, 183] width 744 height 366
paste input "Preferred method of communication"
type input "Preferred method of communication"
click at [307, 184] on input "Placeholder" at bounding box center [372, 181] width 167 height 15
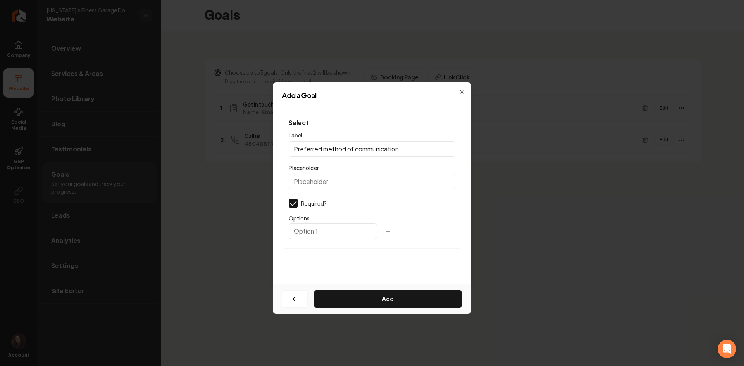
click at [351, 228] on input "text" at bounding box center [333, 230] width 88 height 15
type input "Text"
click at [385, 234] on icon "button" at bounding box center [388, 231] width 6 height 6
type input "Call"
click at [395, 250] on icon "button" at bounding box center [398, 252] width 6 height 6
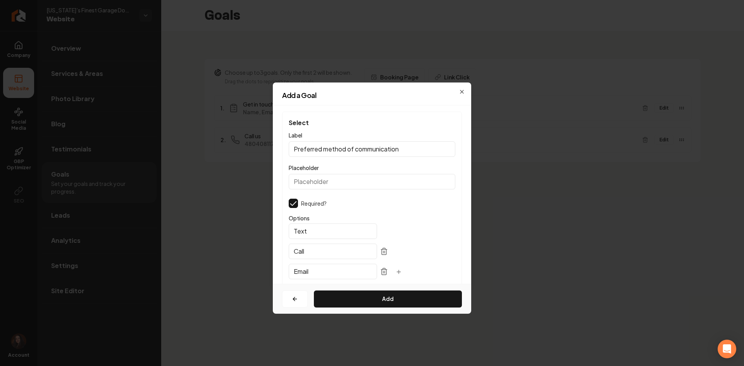
type input "Email"
click at [413, 154] on input "Preferred method of communication" at bounding box center [372, 148] width 167 height 15
type input "Preferred Method of Communication?"
click at [406, 291] on button "Add" at bounding box center [388, 298] width 148 height 17
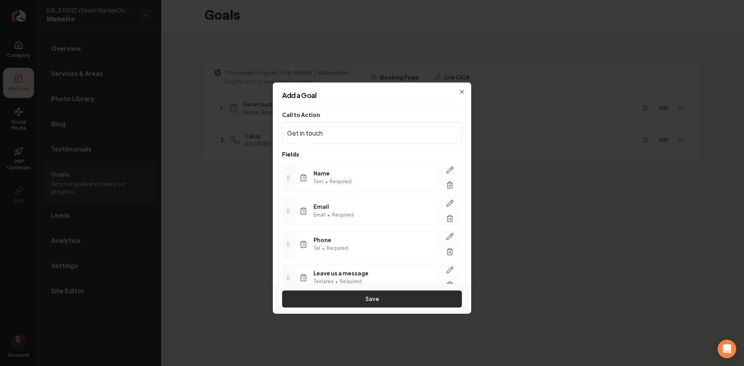
click at [400, 296] on button "Save" at bounding box center [372, 298] width 180 height 17
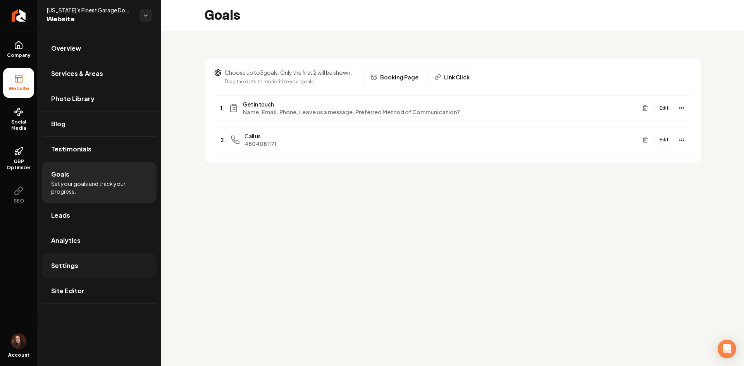
click at [66, 269] on span "Settings" at bounding box center [64, 265] width 27 height 9
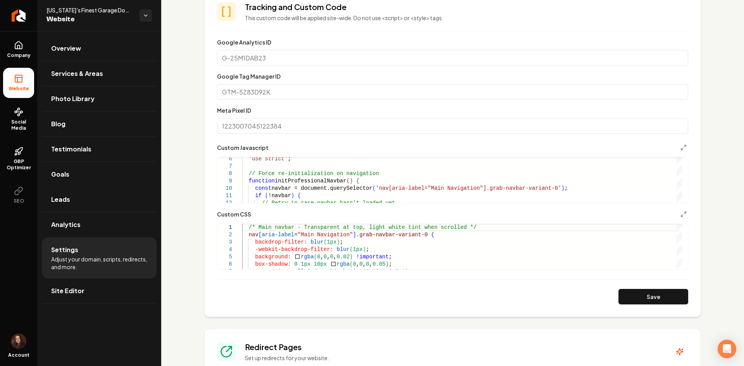
scroll to position [271, 0]
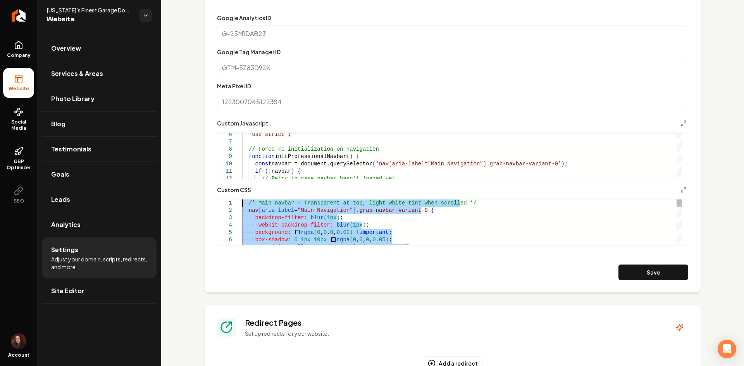
drag, startPoint x: 271, startPoint y: 214, endPoint x: 196, endPoint y: 67, distance: 164.9
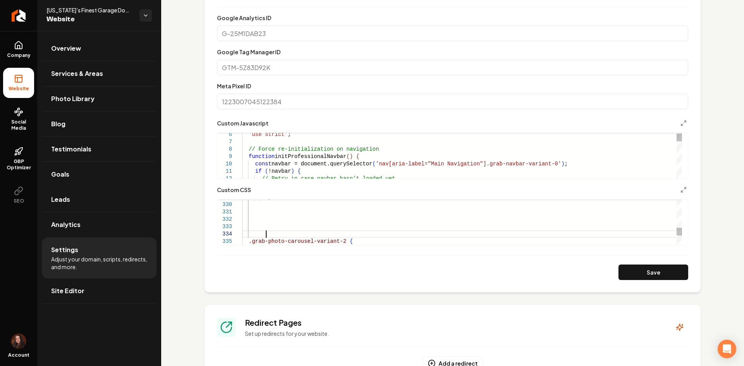
scroll to position [22, 23]
type textarea "**********"
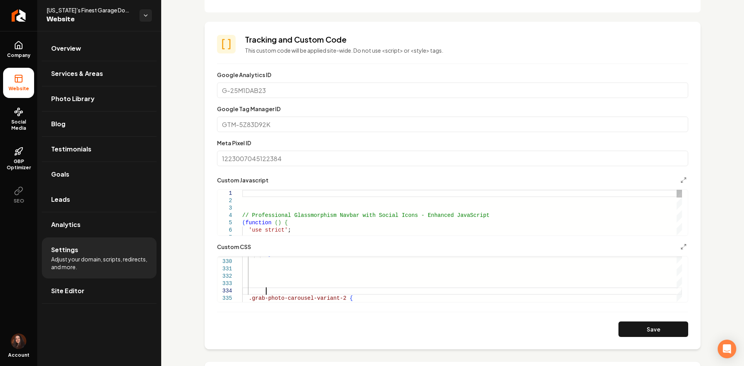
scroll to position [194, 0]
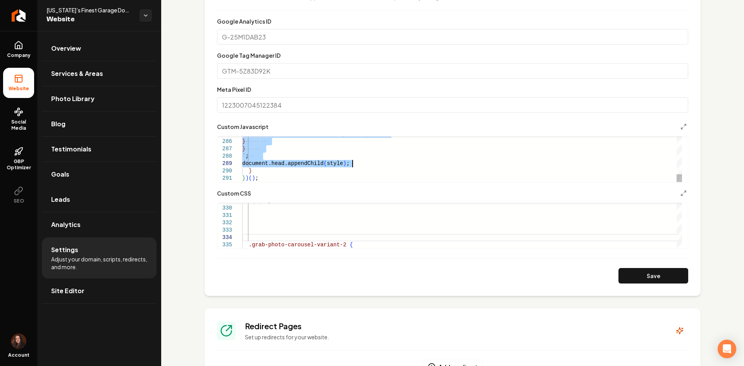
scroll to position [271, 0]
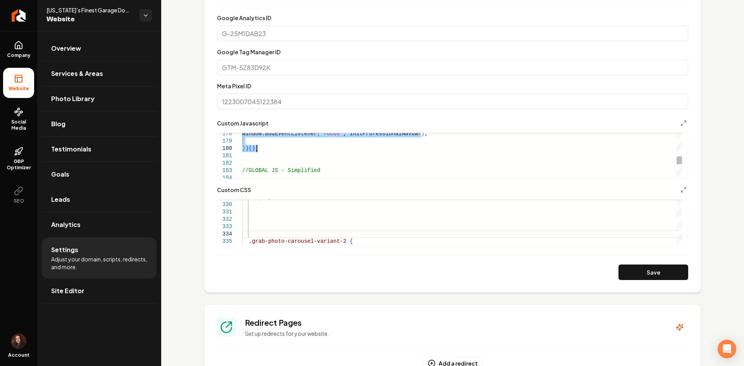
drag, startPoint x: 246, startPoint y: 233, endPoint x: 258, endPoint y: 145, distance: 89.1
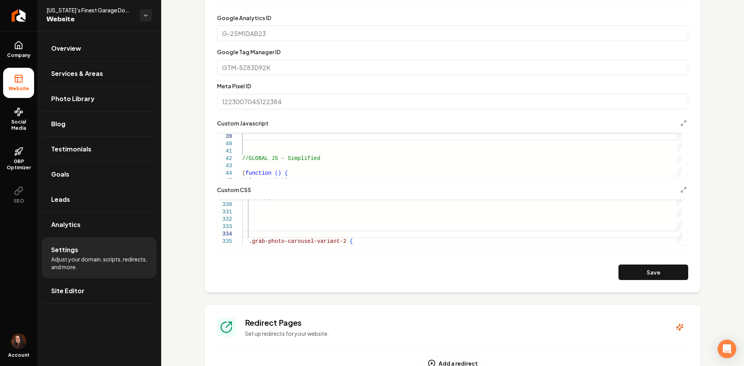
click at [638, 271] on button "Save" at bounding box center [653, 272] width 70 height 15
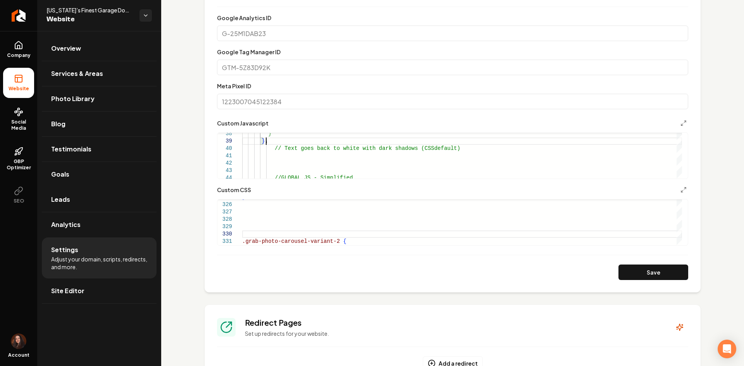
scroll to position [59, 23]
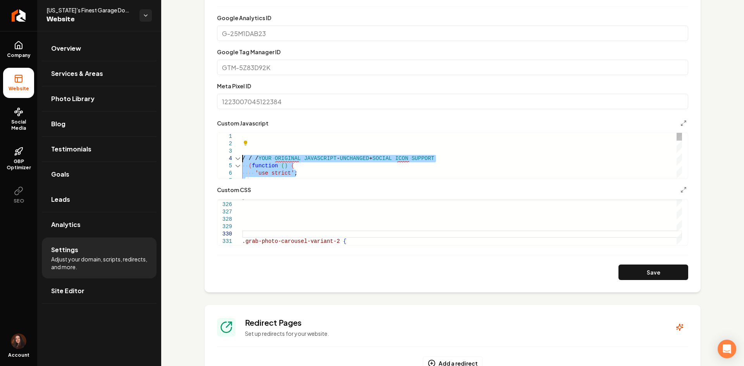
drag, startPoint x: 297, startPoint y: 159, endPoint x: 235, endPoint y: 157, distance: 61.2
drag, startPoint x: 256, startPoint y: 158, endPoint x: 230, endPoint y: 158, distance: 26.0
drag, startPoint x: 427, startPoint y: 158, endPoint x: 222, endPoint y: 149, distance: 204.7
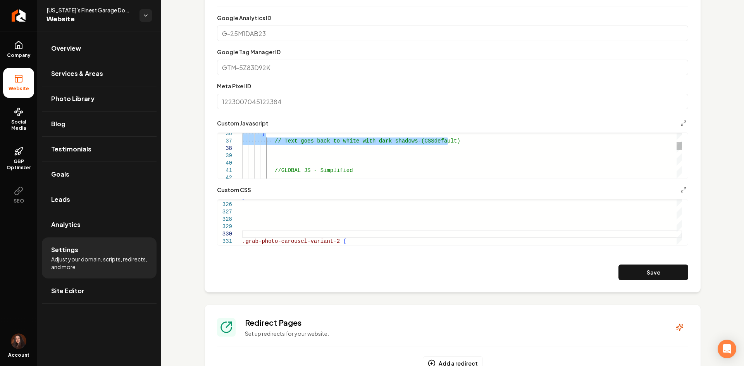
drag, startPoint x: 246, startPoint y: 137, endPoint x: 452, endPoint y: 146, distance: 206.6
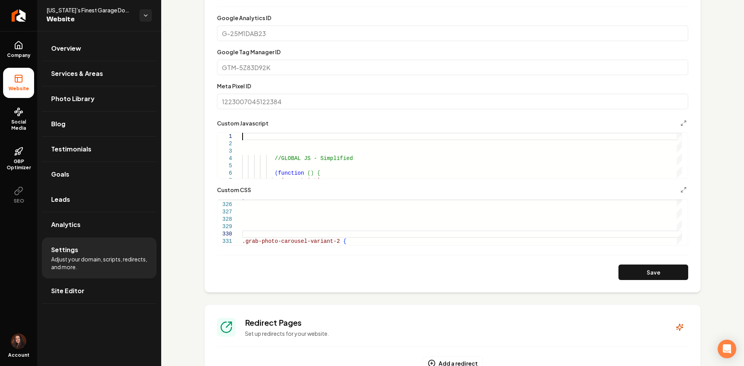
type textarea "**********"
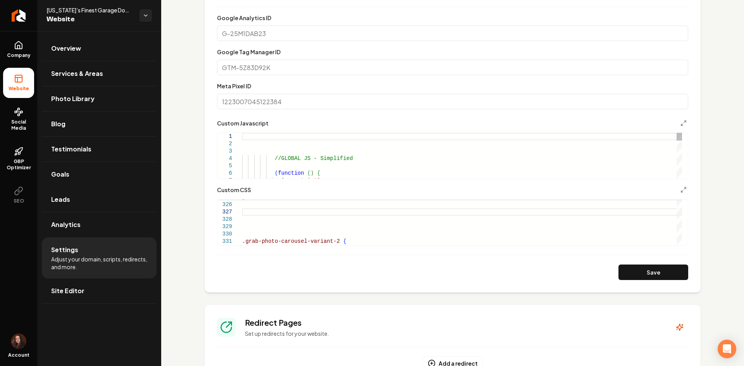
scroll to position [59, 0]
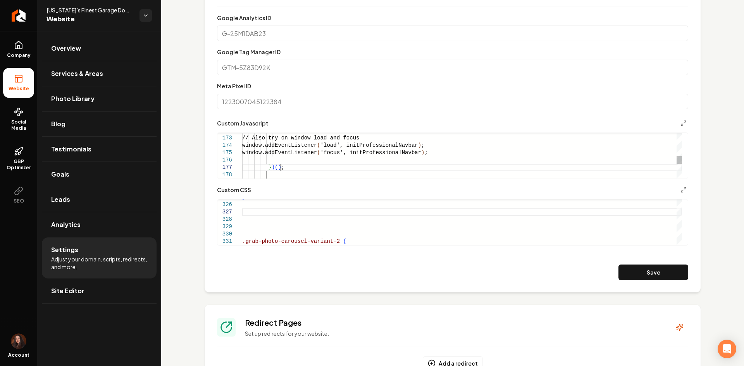
type textarea "**********"
click at [634, 276] on button "Save" at bounding box center [653, 272] width 70 height 15
click at [112, 299] on link "Site Editor" at bounding box center [99, 290] width 115 height 25
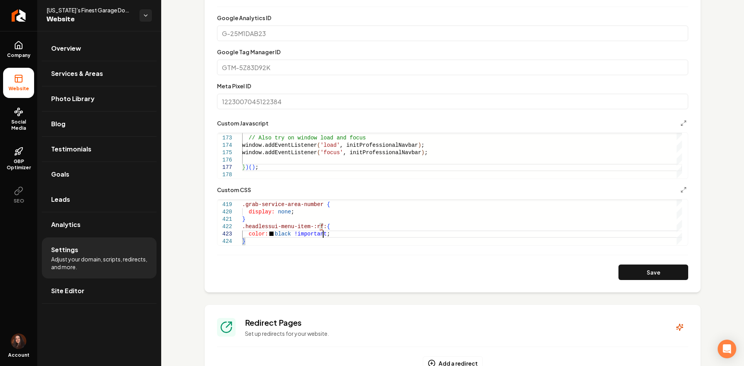
click at [636, 266] on button "Save" at bounding box center [653, 272] width 70 height 15
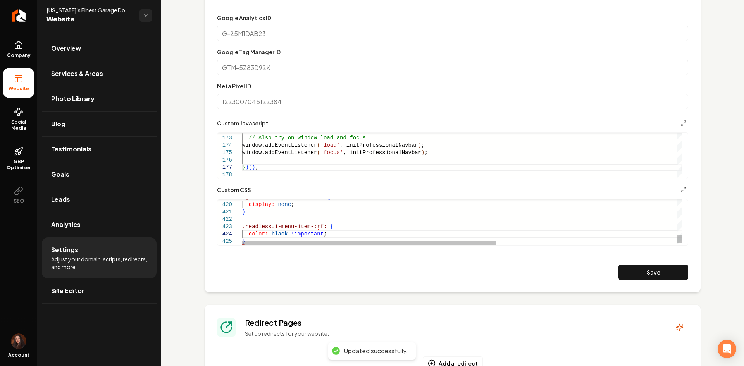
scroll to position [15, 0]
drag, startPoint x: 318, startPoint y: 228, endPoint x: 306, endPoint y: 227, distance: 11.7
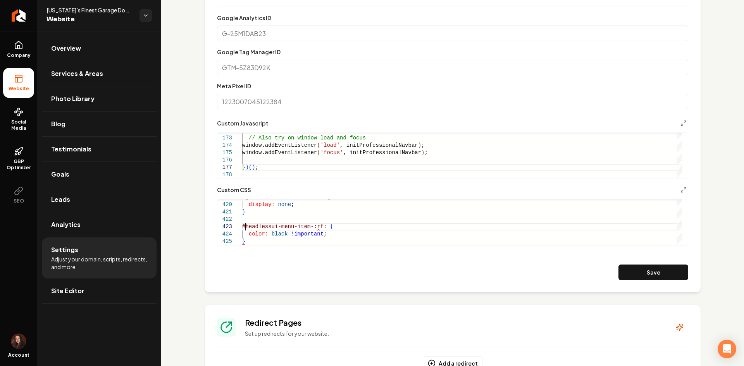
scroll to position [15, 3]
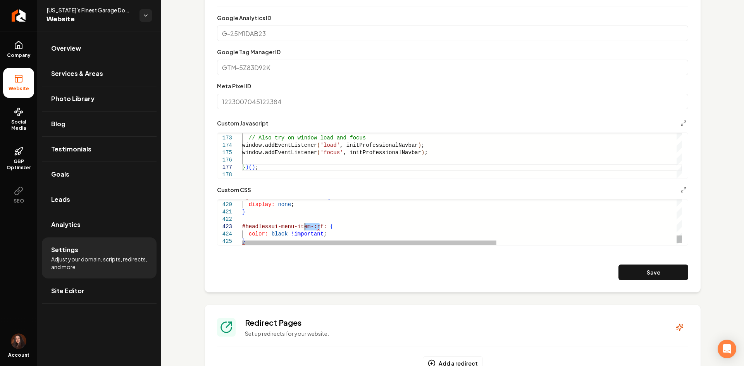
drag, startPoint x: 320, startPoint y: 226, endPoint x: 303, endPoint y: 226, distance: 16.7
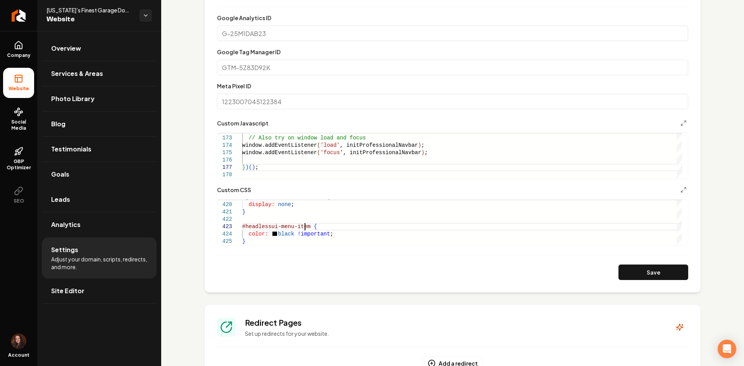
click at [626, 281] on section "**********" at bounding box center [452, 129] width 496 height 328
click at [629, 270] on button "Save" at bounding box center [653, 272] width 70 height 15
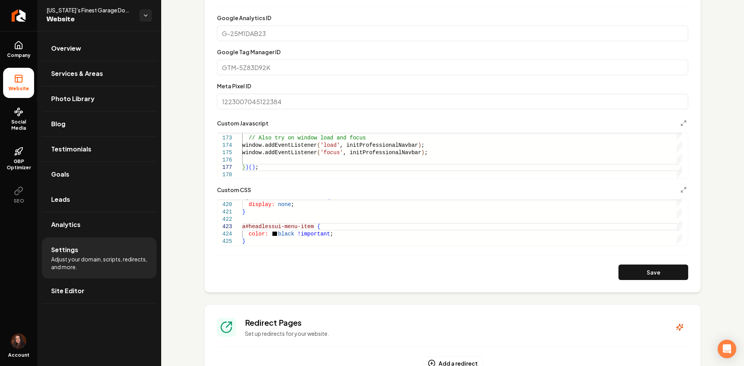
click at [630, 274] on button "Save" at bounding box center [653, 272] width 70 height 15
click at [618, 272] on button "Save" at bounding box center [653, 272] width 70 height 15
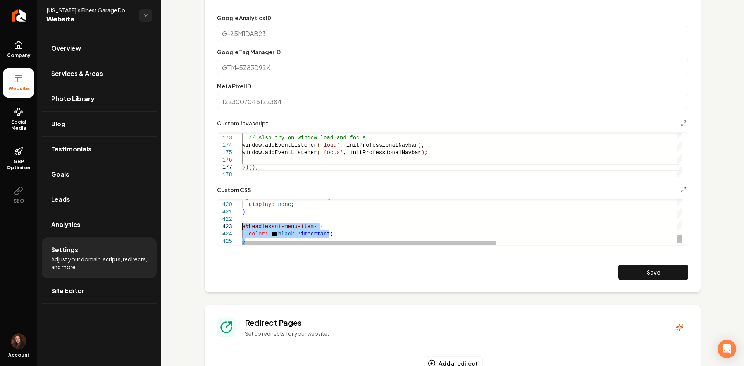
drag, startPoint x: 257, startPoint y: 238, endPoint x: 241, endPoint y: 227, distance: 19.5
type textarea "**********"
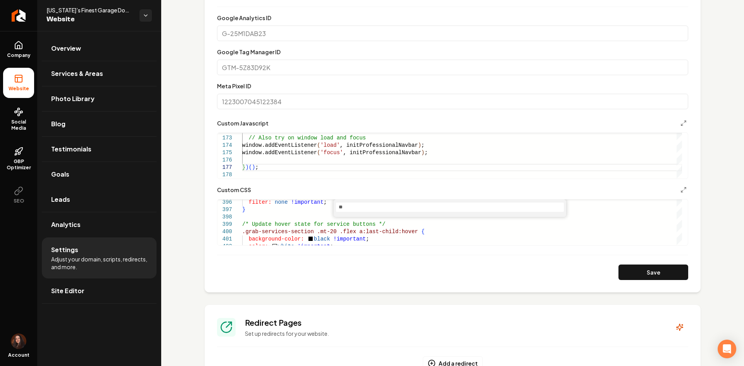
type input "*"
type input "****"
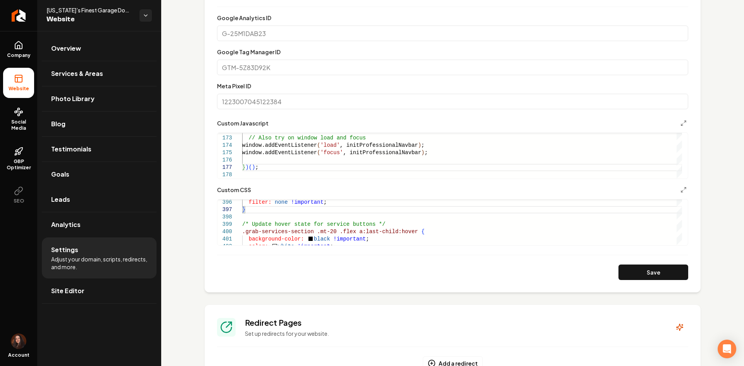
type textarea "**********"
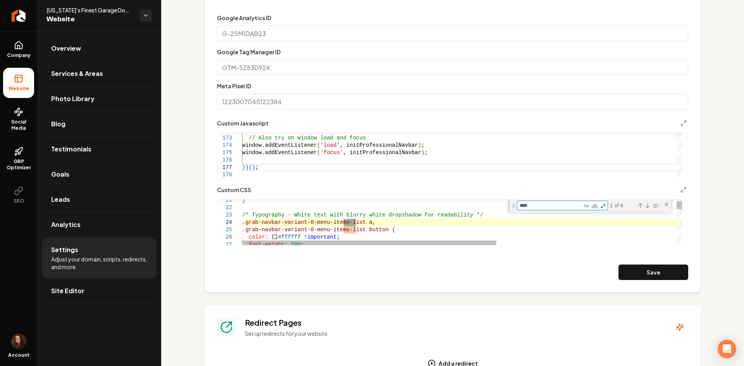
type textarea "****"
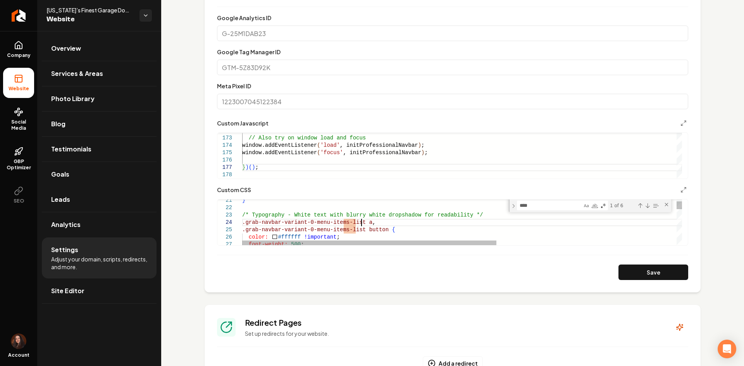
drag, startPoint x: 504, startPoint y: 223, endPoint x: 376, endPoint y: 225, distance: 128.2
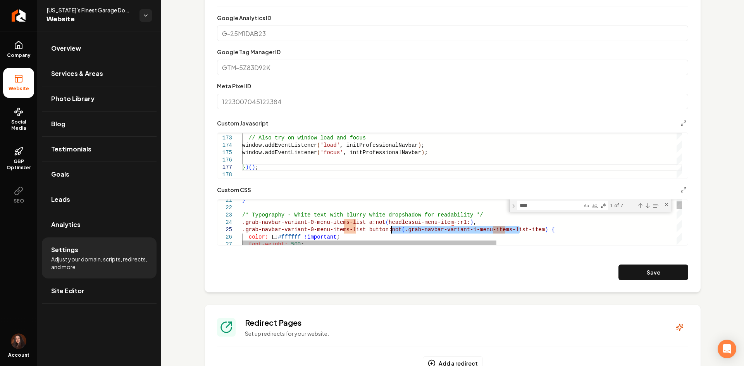
drag, startPoint x: 519, startPoint y: 230, endPoint x: 392, endPoint y: 231, distance: 127.4
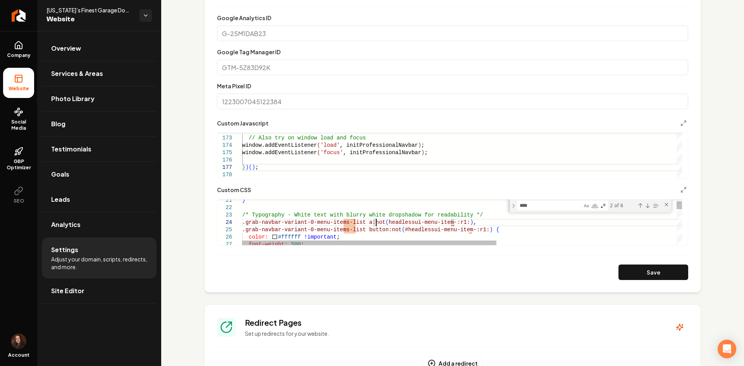
scroll to position [29, 137]
drag, startPoint x: 453, startPoint y: 224, endPoint x: 441, endPoint y: 223, distance: 12.0
drag, startPoint x: 469, startPoint y: 232, endPoint x: 457, endPoint y: 232, distance: 11.6
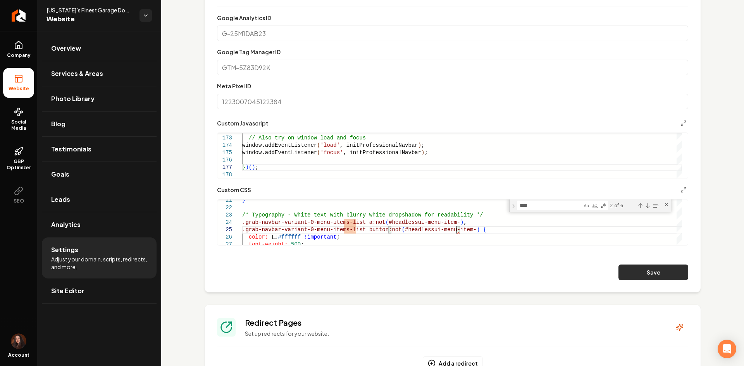
click at [629, 268] on button "Save" at bounding box center [653, 272] width 70 height 15
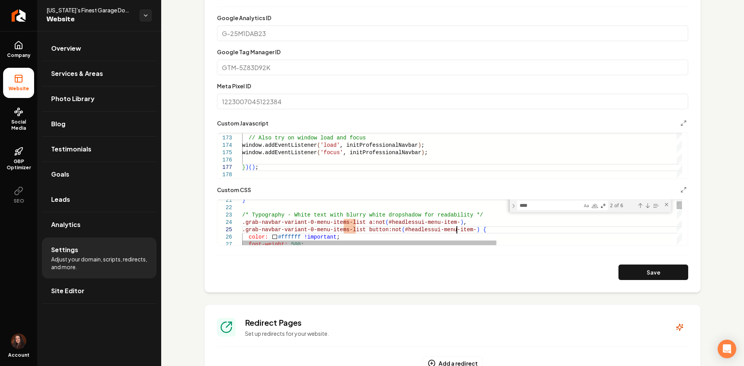
scroll to position [29, 215]
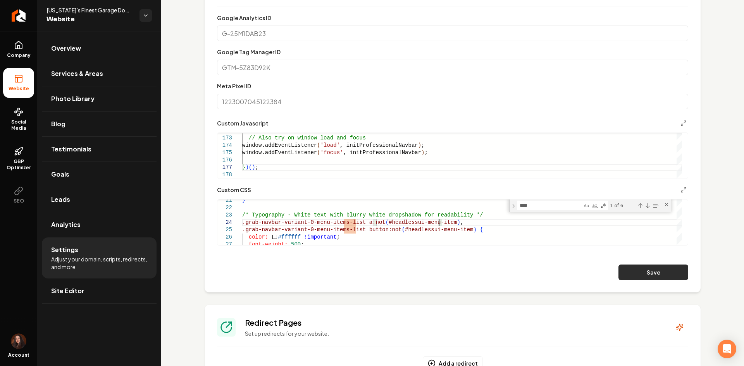
click at [618, 266] on button "Save" at bounding box center [653, 272] width 70 height 15
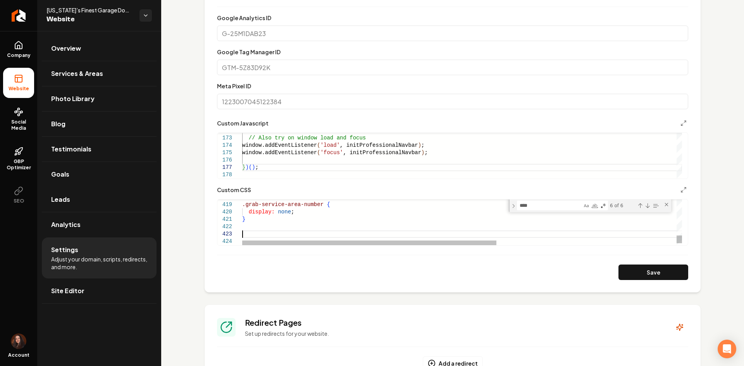
scroll to position [29, 71]
type textarea "**********"
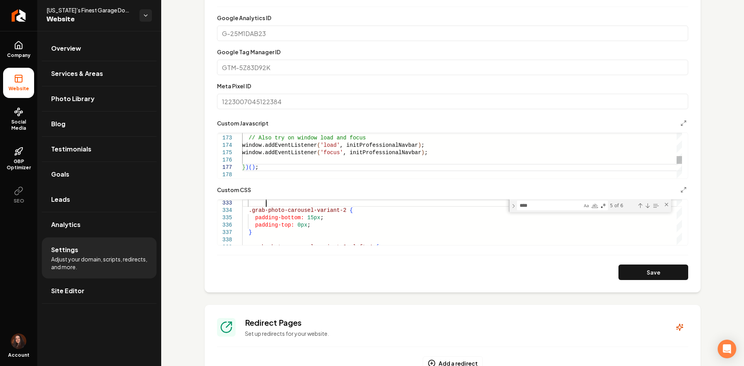
type textarea "**********"
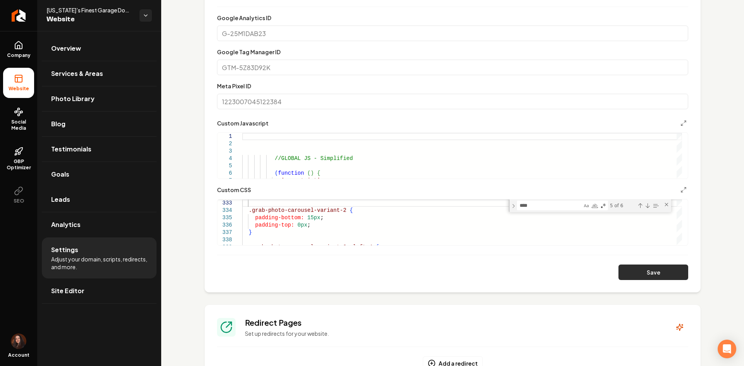
click at [629, 275] on button "Save" at bounding box center [653, 272] width 70 height 15
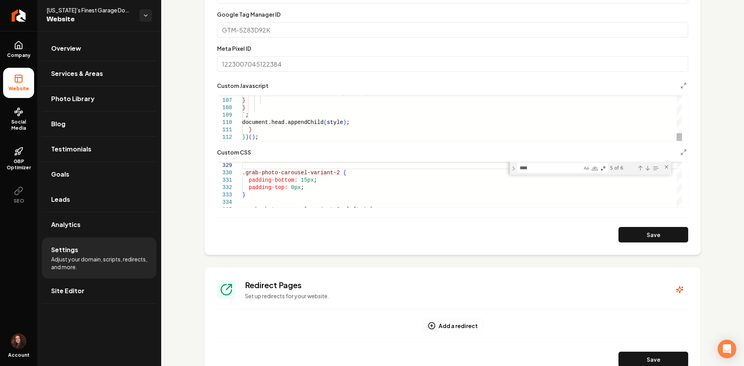
scroll to position [310, 0]
click at [637, 235] on button "Save" at bounding box center [653, 233] width 70 height 15
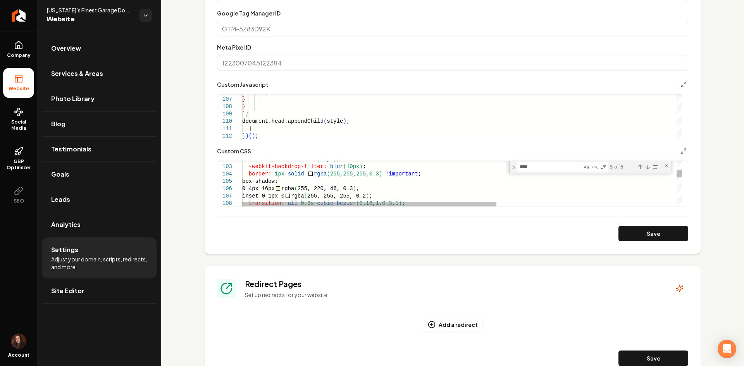
scroll to position [29, 0]
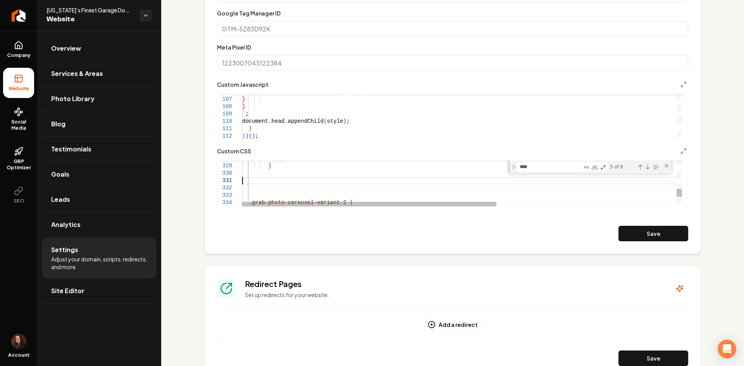
type textarea "**********"
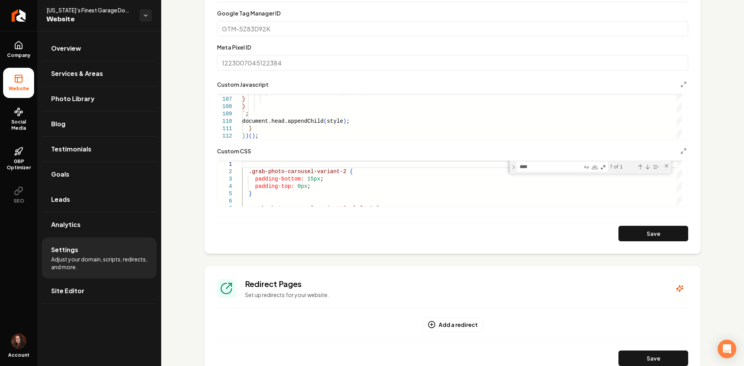
click at [637, 233] on button "Save" at bounding box center [653, 233] width 70 height 15
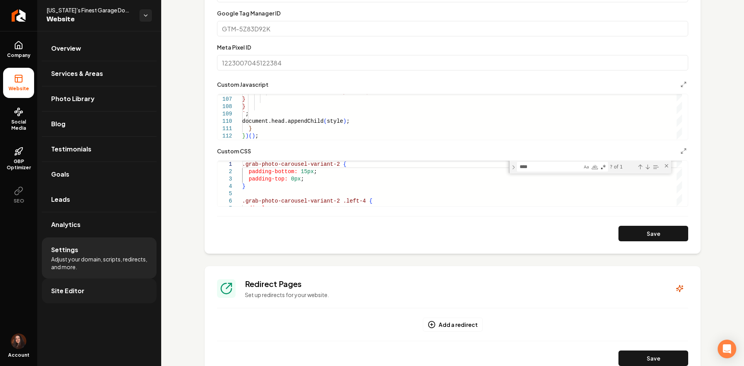
click at [85, 289] on link "Site Editor" at bounding box center [99, 290] width 115 height 25
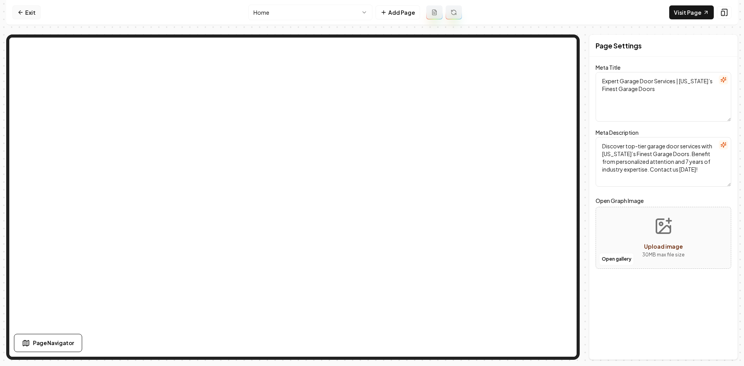
click at [25, 8] on link "Exit" at bounding box center [26, 12] width 28 height 14
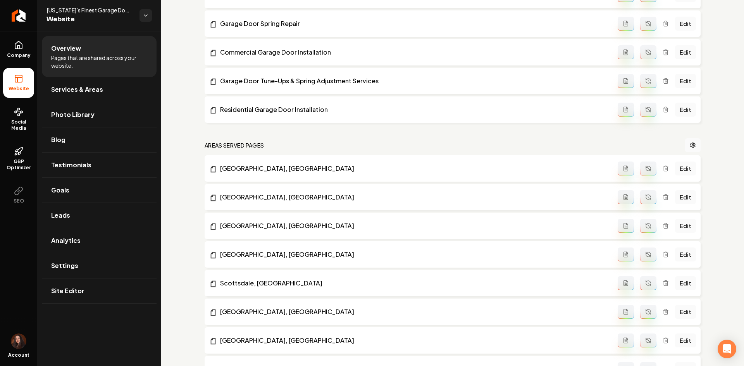
scroll to position [426, 0]
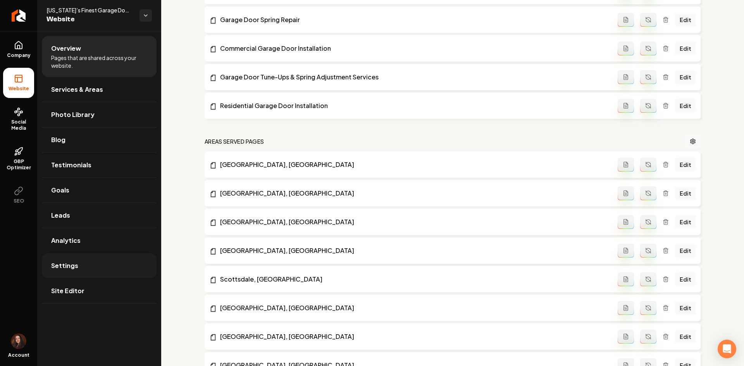
click at [117, 262] on link "Settings" at bounding box center [99, 265] width 115 height 25
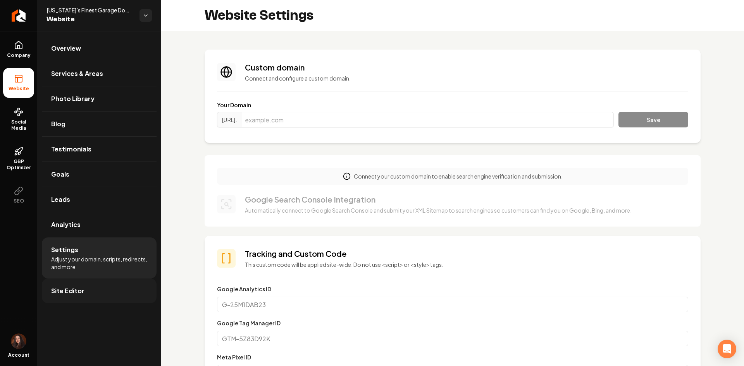
click at [67, 302] on link "Site Editor" at bounding box center [99, 290] width 115 height 25
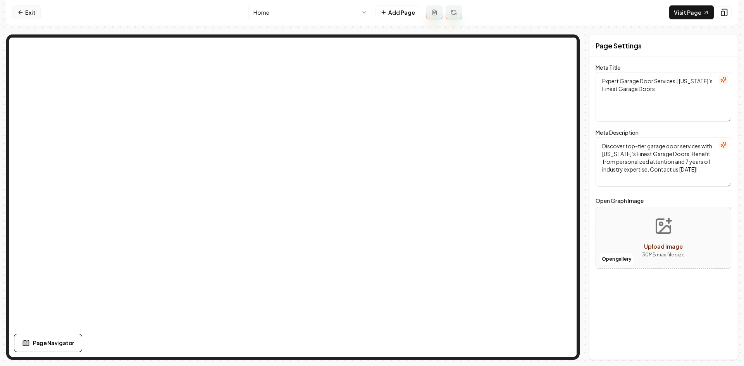
click at [29, 12] on link "Exit" at bounding box center [26, 12] width 28 height 14
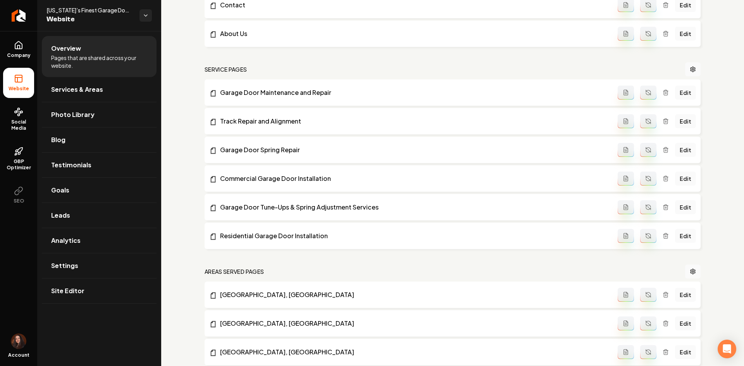
scroll to position [271, 0]
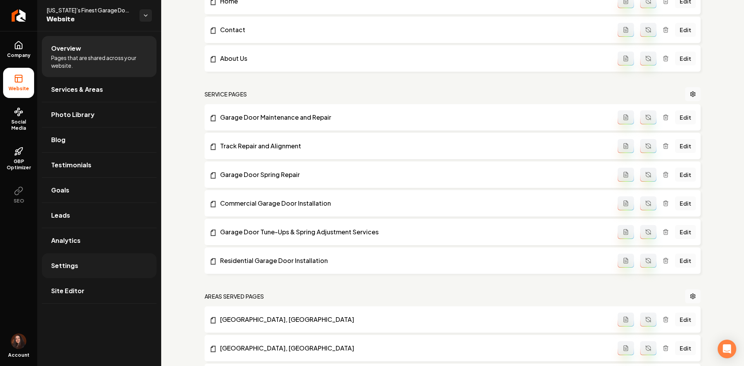
click at [57, 256] on link "Settings" at bounding box center [99, 265] width 115 height 25
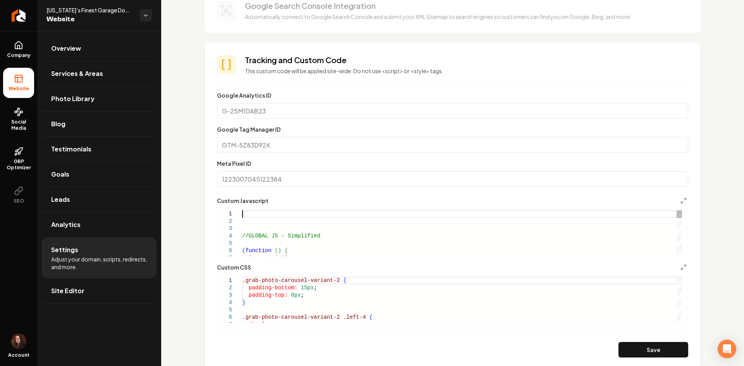
type textarea "**********"
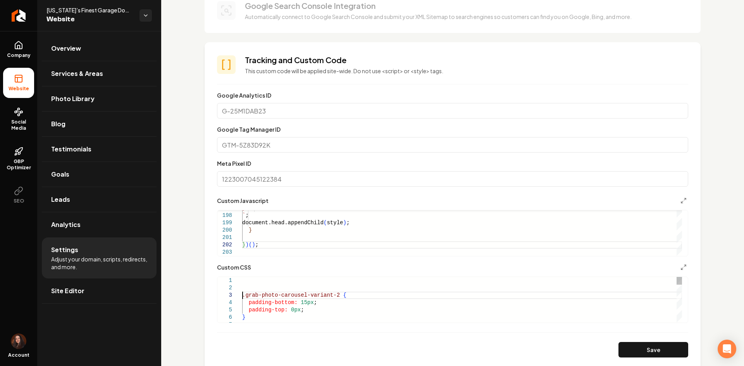
scroll to position [22, 0]
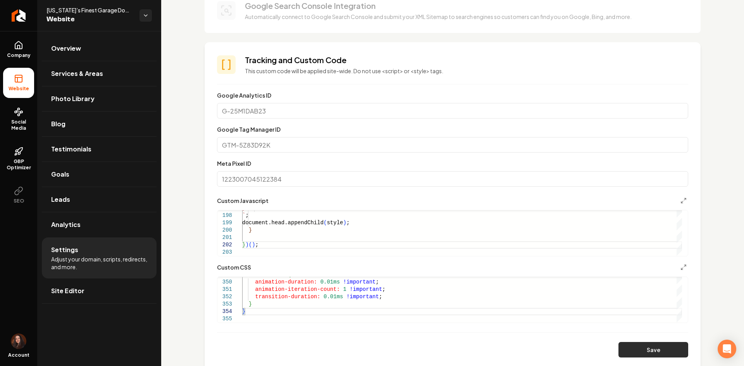
click at [627, 349] on button "Save" at bounding box center [653, 349] width 70 height 15
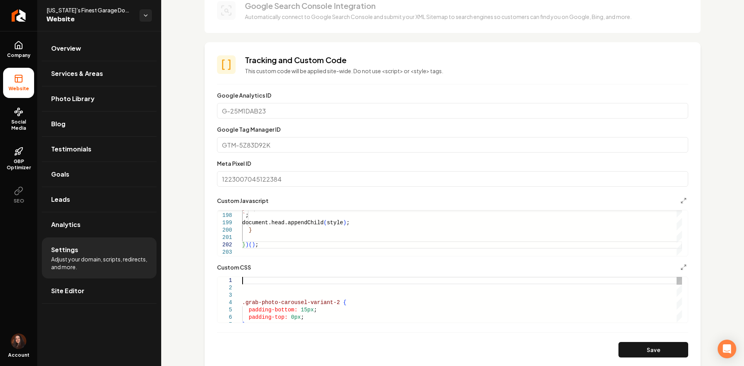
type textarea "**********"
click at [245, 275] on div "**********" at bounding box center [452, 293] width 471 height 60
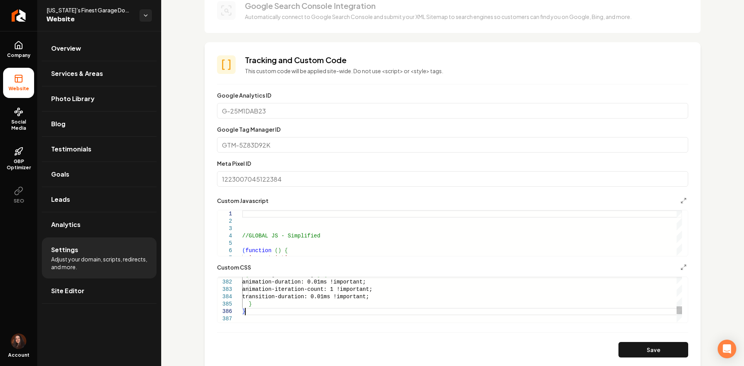
type textarea "**********"
drag, startPoint x: 264, startPoint y: 217, endPoint x: 268, endPoint y: 211, distance: 7.1
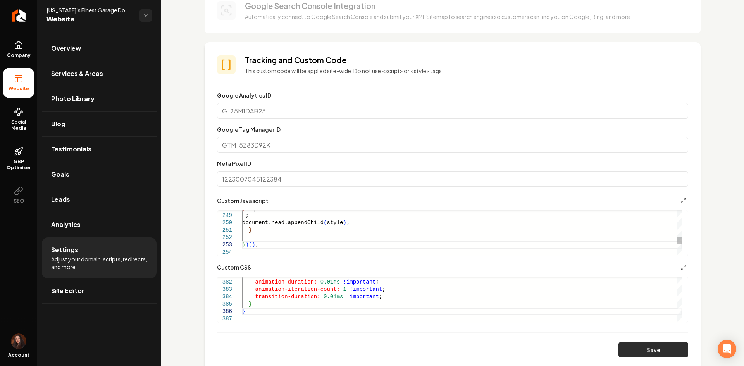
click at [619, 346] on button "Save" at bounding box center [653, 349] width 70 height 15
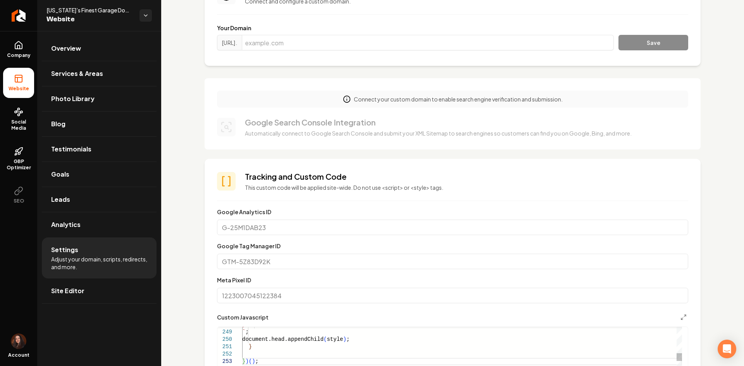
scroll to position [232, 0]
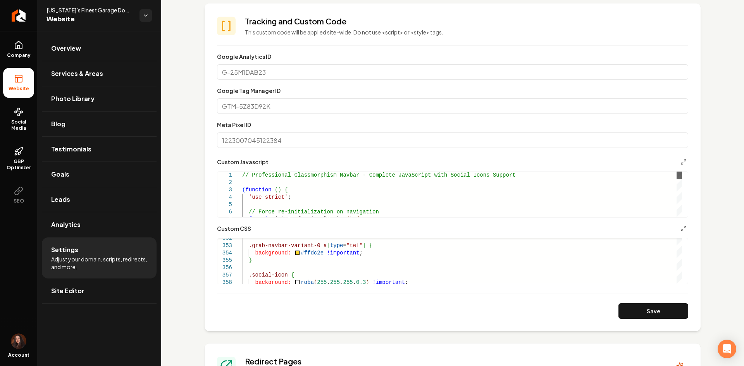
click at [676, 172] on div "Main content area" at bounding box center [678, 176] width 5 height 8
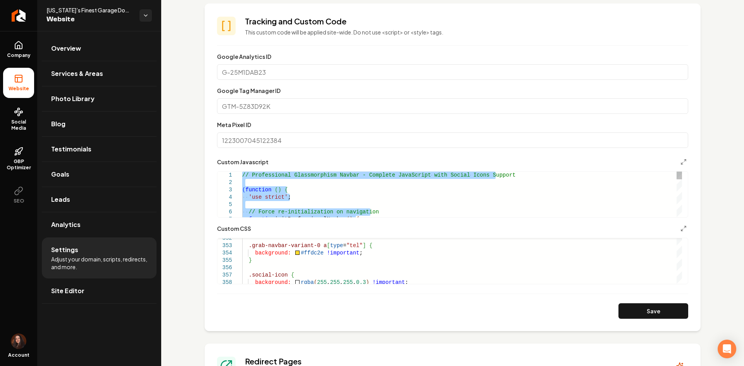
type textarea "**********"
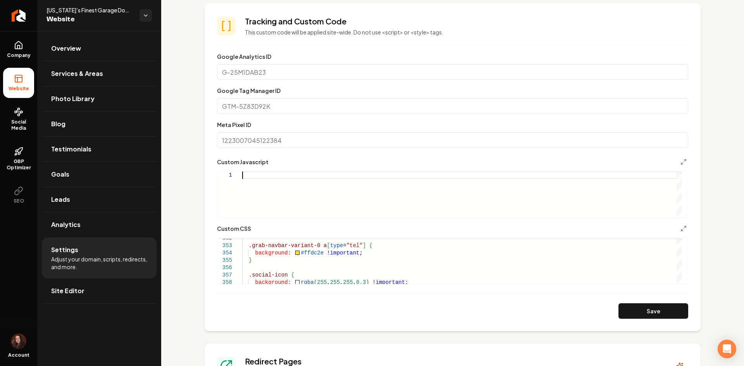
scroll to position [0, 0]
type textarea "**********"
click at [650, 311] on button "Save" at bounding box center [653, 310] width 70 height 15
type textarea "**********"
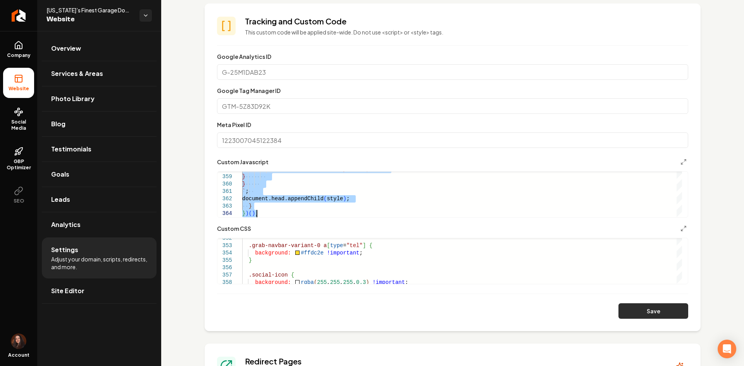
click at [618, 311] on button "Save" at bounding box center [653, 310] width 70 height 15
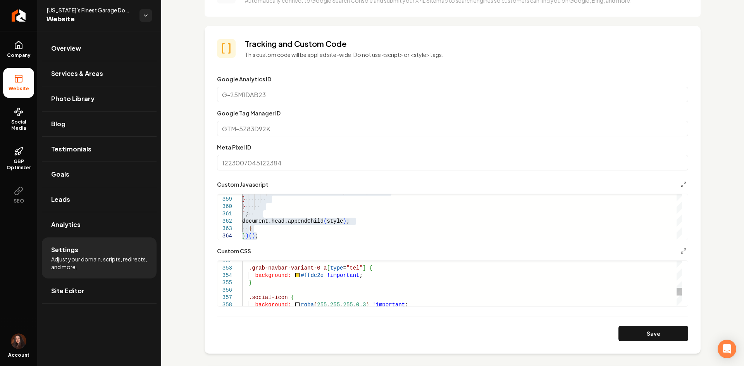
scroll to position [271, 0]
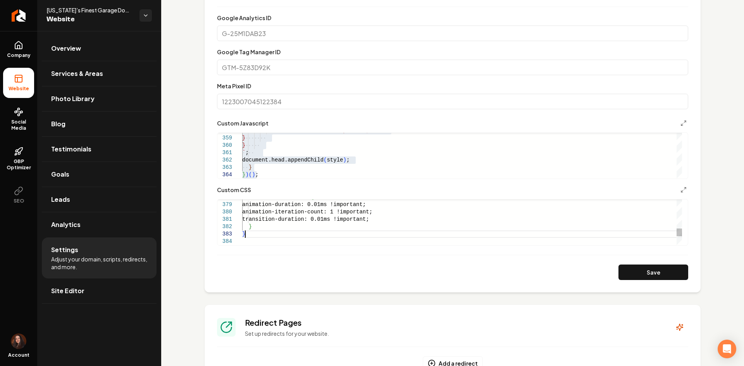
type textarea "**********"
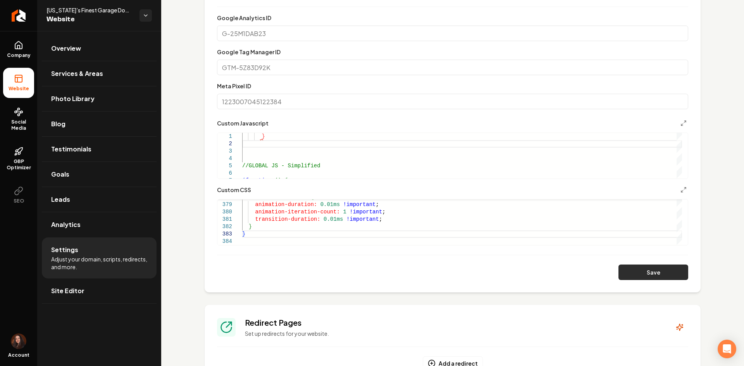
click at [622, 270] on button "Save" at bounding box center [653, 272] width 70 height 15
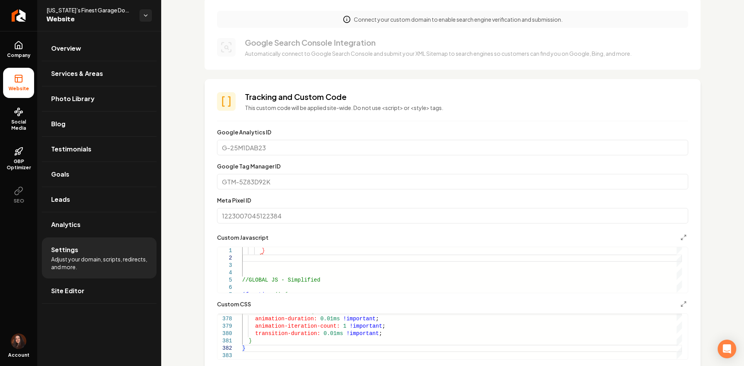
scroll to position [155, 0]
drag, startPoint x: 271, startPoint y: 247, endPoint x: 220, endPoint y: 250, distance: 50.4
click at [220, 250] on div "**********" at bounding box center [452, 265] width 471 height 60
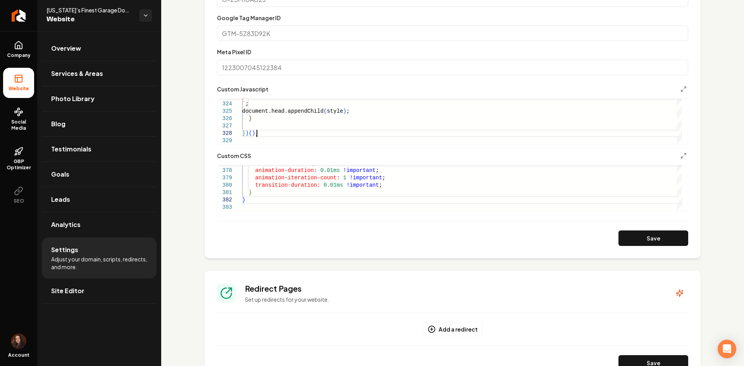
scroll to position [310, 0]
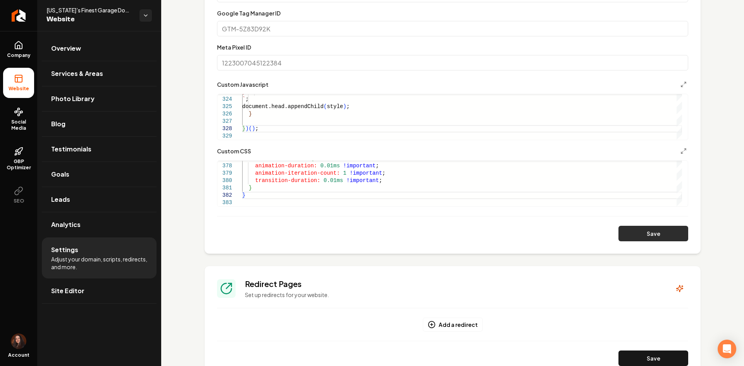
click at [658, 232] on button "Save" at bounding box center [653, 233] width 70 height 15
type textarea "**********"
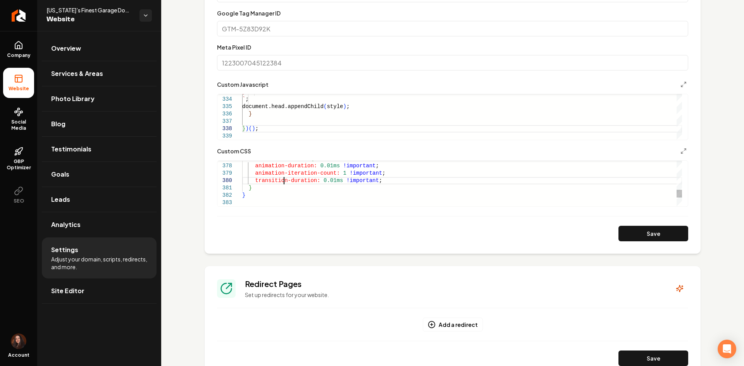
scroll to position [22, 0]
click at [612, 239] on div "Save" at bounding box center [452, 233] width 471 height 15
click at [620, 236] on button "Save" at bounding box center [653, 233] width 70 height 15
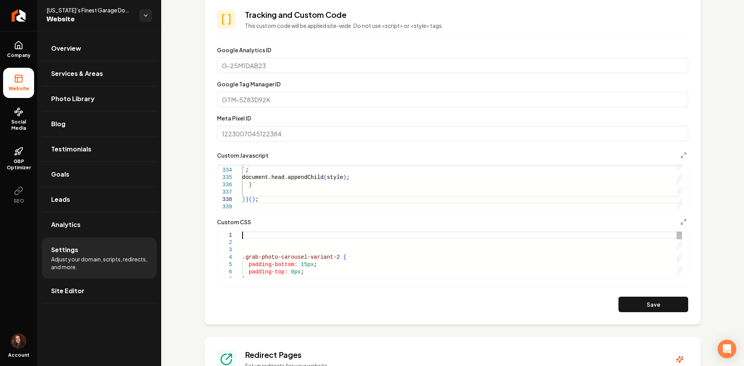
scroll to position [232, 0]
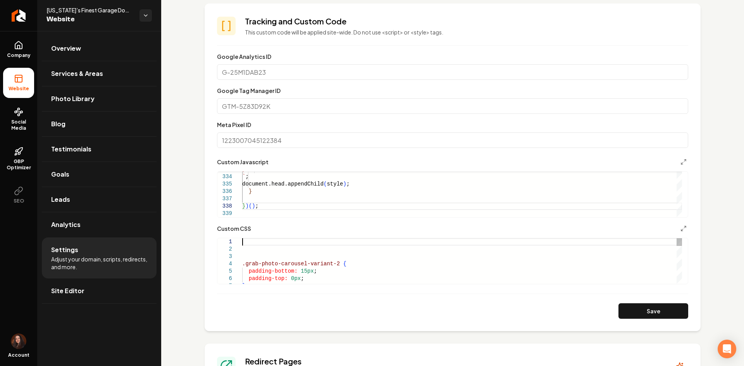
type textarea "**********"
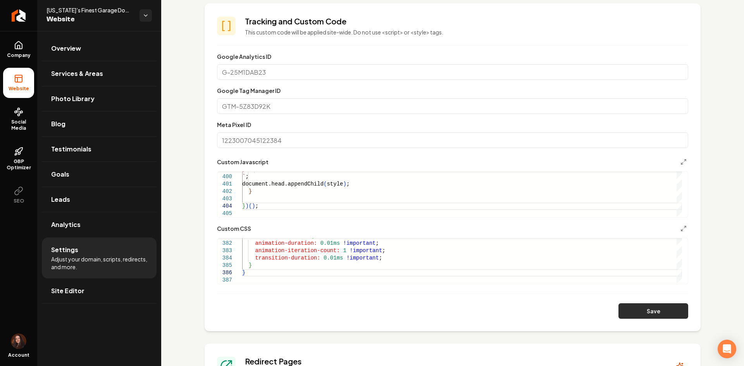
click at [632, 313] on button "Save" at bounding box center [653, 310] width 70 height 15
type textarea "**********"
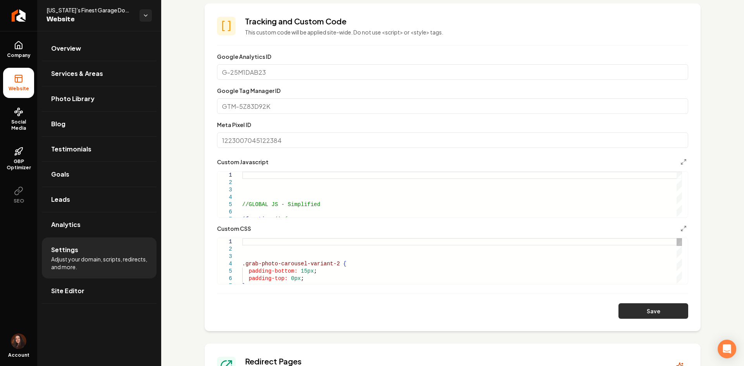
click at [653, 305] on button "Save" at bounding box center [653, 310] width 70 height 15
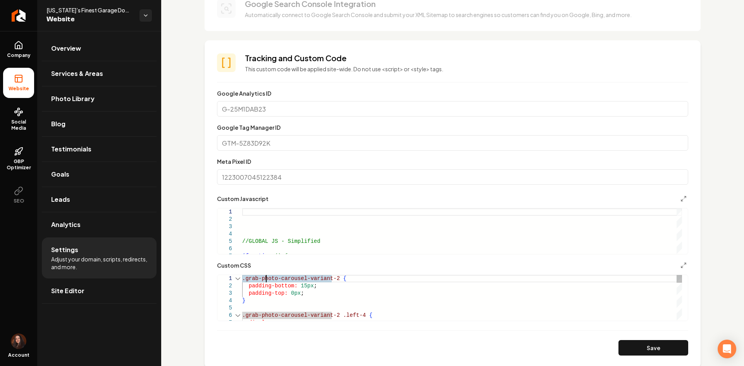
scroll to position [194, 0]
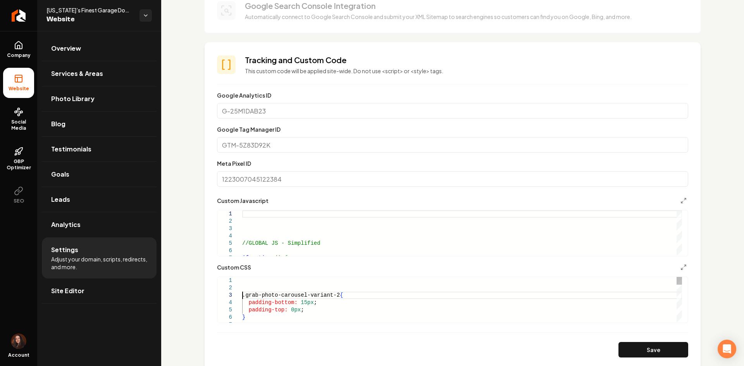
scroll to position [15, 0]
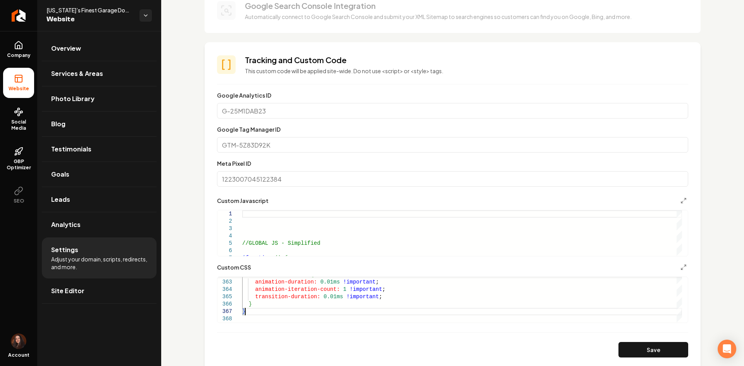
type textarea "**********"
click at [630, 345] on button "Save" at bounding box center [653, 349] width 70 height 15
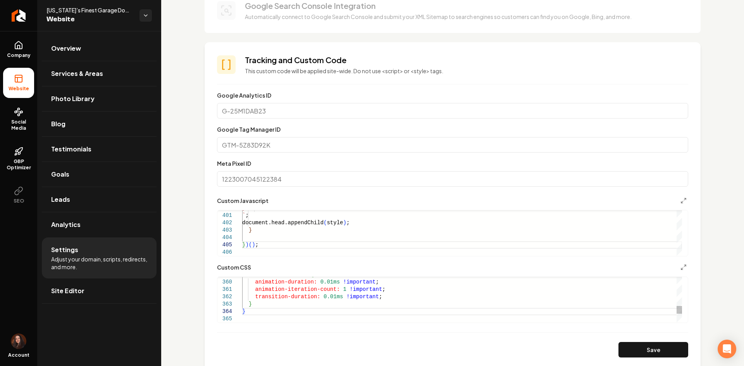
click at [665, 352] on button "Save" at bounding box center [653, 349] width 70 height 15
click at [650, 349] on button "Save" at bounding box center [653, 349] width 70 height 15
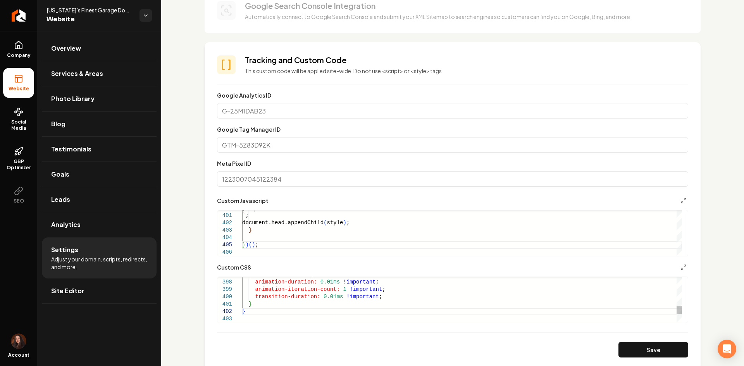
click at [271, 277] on div "Main content area" at bounding box center [449, 278] width 464 height 2
drag, startPoint x: 272, startPoint y: 280, endPoint x: 272, endPoint y: 285, distance: 4.3
type textarea "**********"
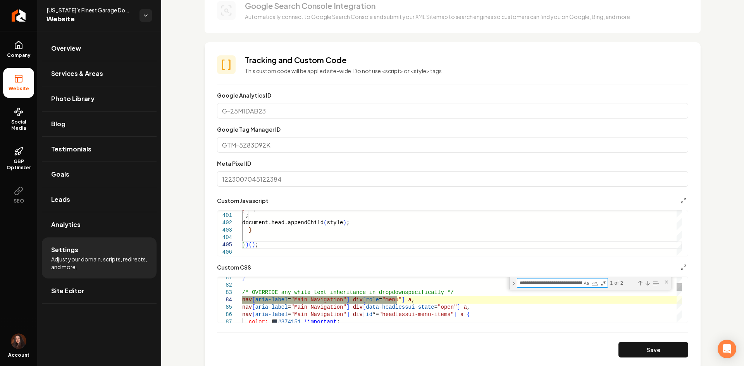
scroll to position [0, 57]
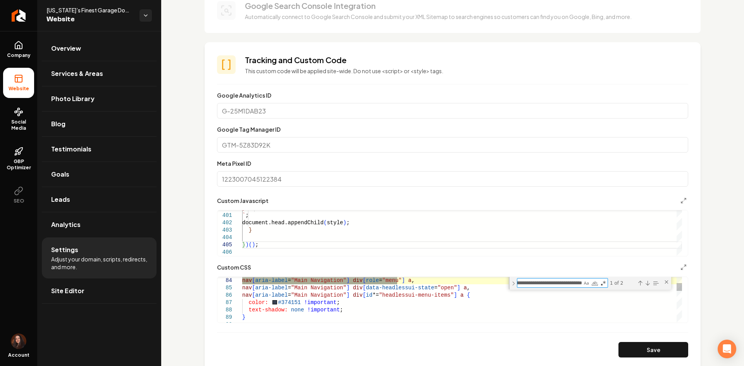
type textarea "**********"
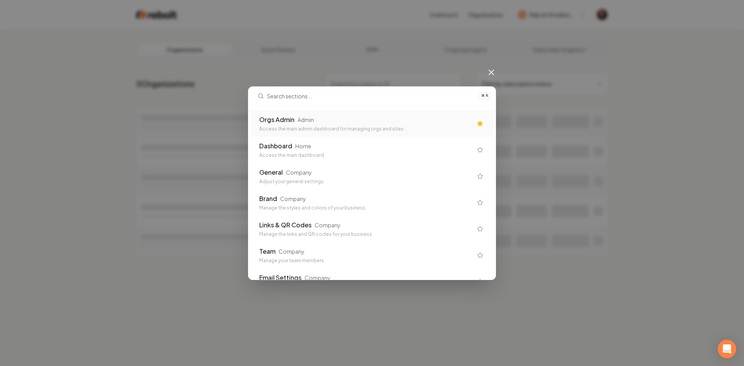
click at [171, 99] on div "⌘ K Orgs Admin Admin Access the main admin dashboard for managing orgs and site…" at bounding box center [372, 183] width 744 height 366
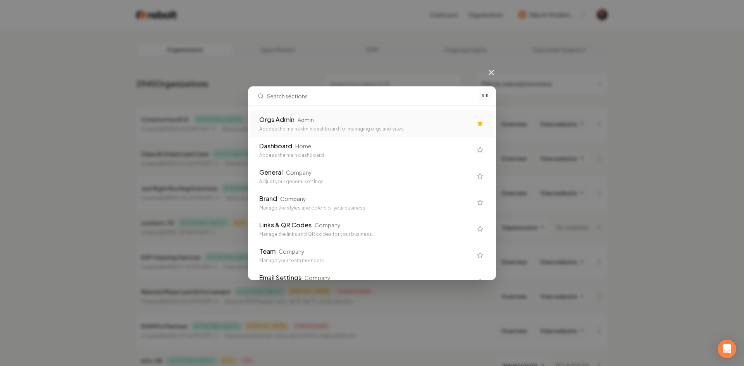
click at [489, 71] on icon at bounding box center [490, 72] width 9 height 9
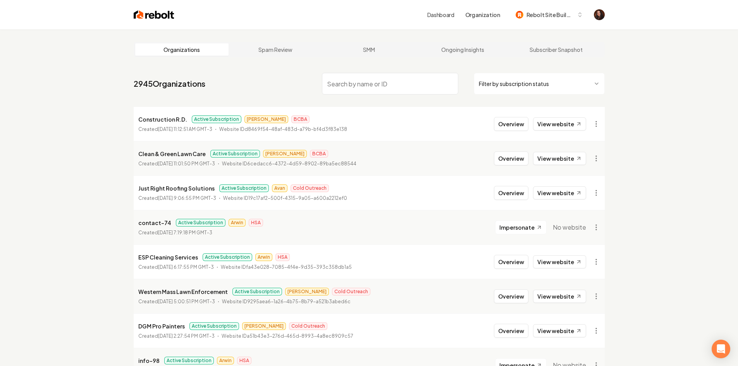
click at [393, 88] on input "search" at bounding box center [390, 84] width 136 height 22
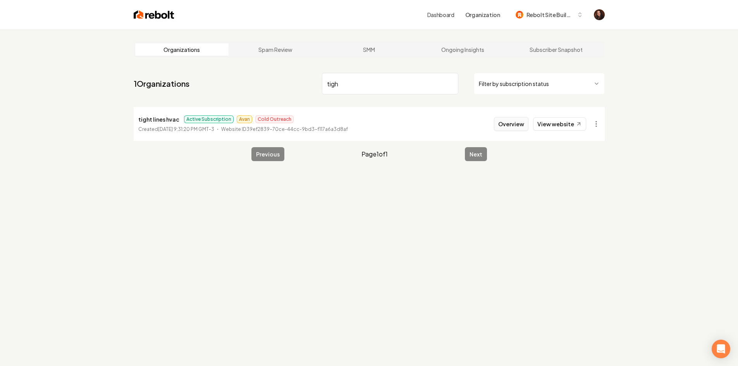
type input "tigh"
click at [513, 121] on button "Overview" at bounding box center [511, 124] width 34 height 14
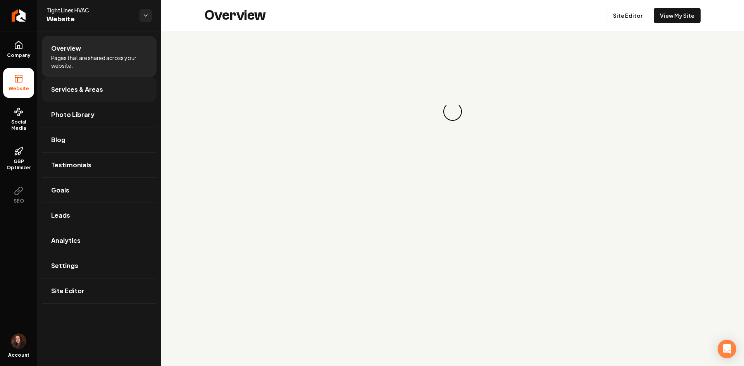
click at [103, 84] on link "Services & Areas" at bounding box center [99, 89] width 115 height 25
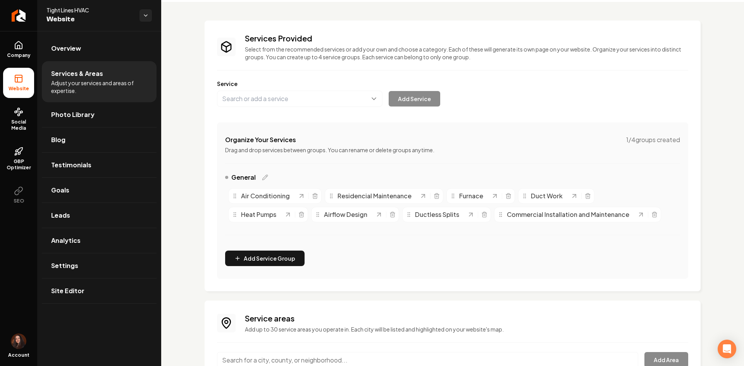
scroll to position [116, 0]
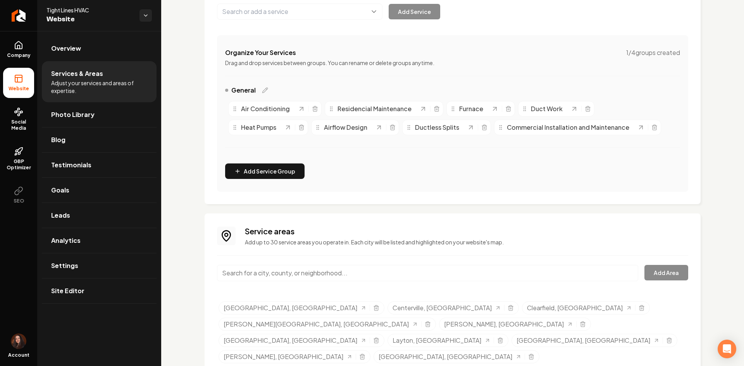
click at [283, 276] on input "Main content area" at bounding box center [427, 273] width 421 height 16
paste input "Marriott-[GEOGRAPHIC_DATA], [GEOGRAPHIC_DATA]"
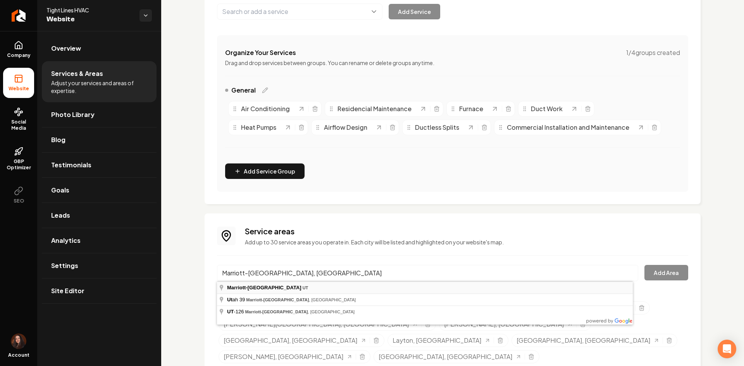
type input "Marriott-[GEOGRAPHIC_DATA], [GEOGRAPHIC_DATA]"
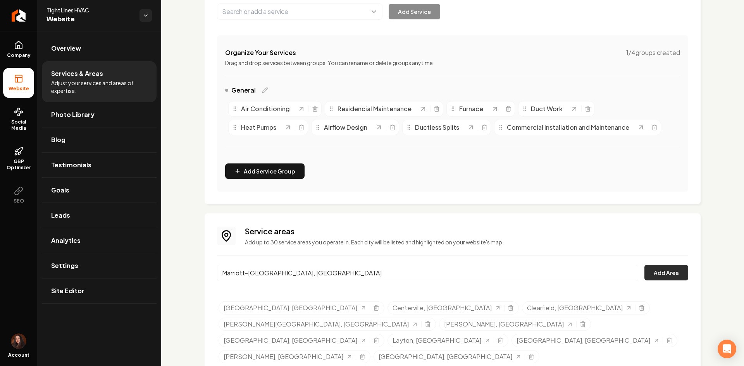
click at [656, 271] on button "Add Area" at bounding box center [666, 272] width 44 height 15
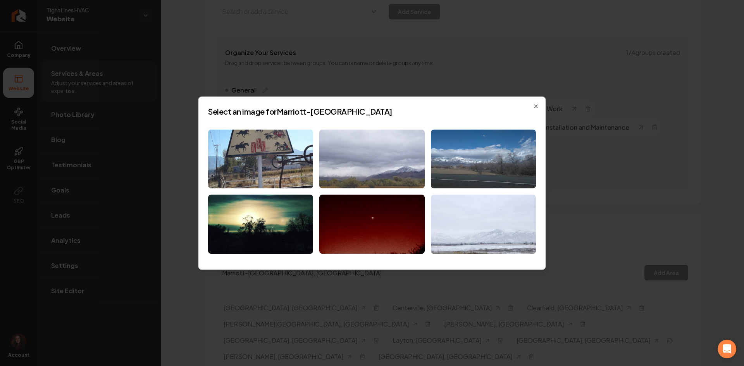
click at [399, 165] on img at bounding box center [371, 158] width 105 height 59
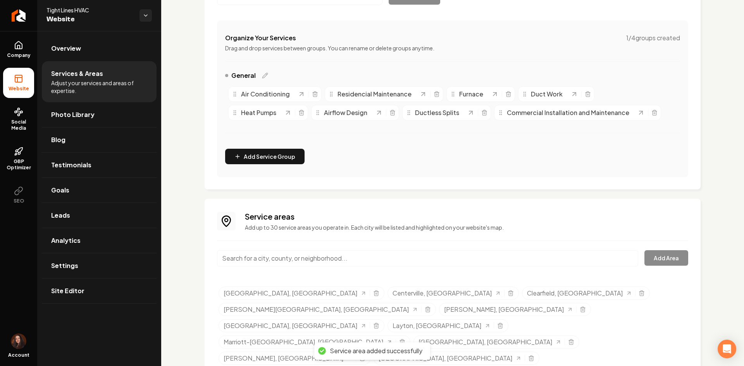
scroll to position [131, 0]
click at [294, 254] on input "Main content area" at bounding box center [427, 258] width 421 height 16
paste input "South [PERSON_NAME], [GEOGRAPHIC_DATA]"
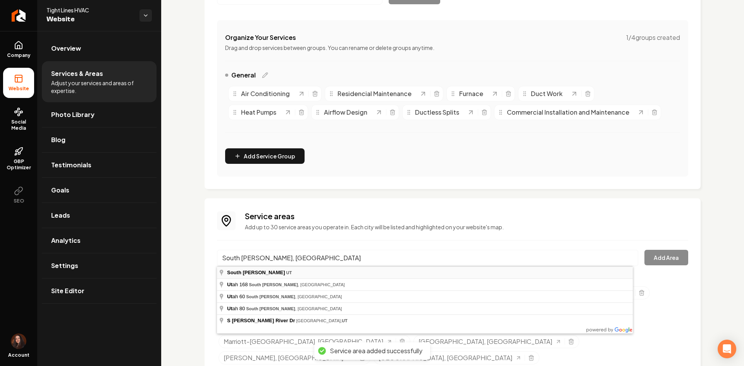
type input "South [PERSON_NAME], [GEOGRAPHIC_DATA]"
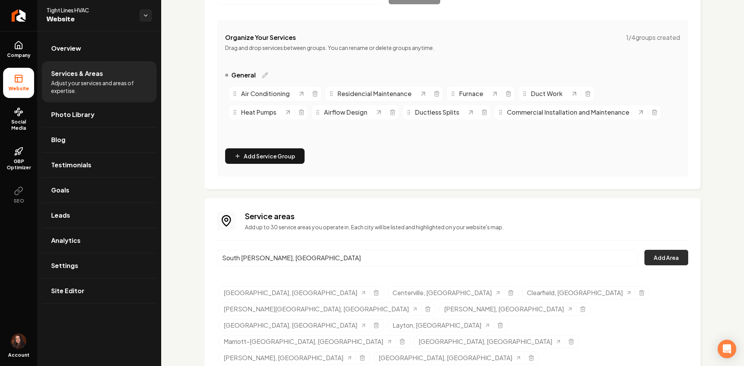
click at [662, 259] on button "Add Area" at bounding box center [666, 257] width 44 height 15
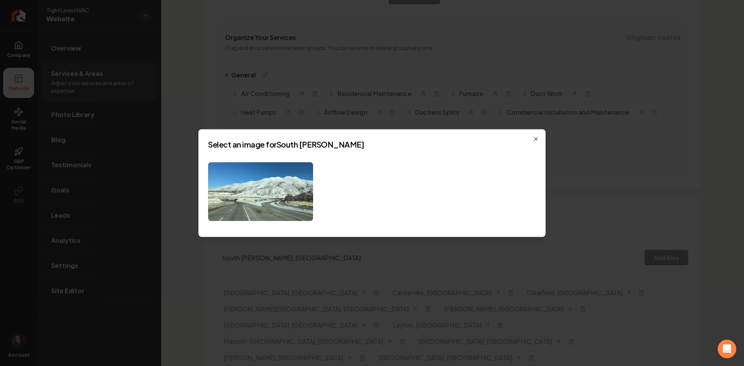
click at [284, 226] on div "Select an image for South [PERSON_NAME] Close" at bounding box center [371, 183] width 347 height 108
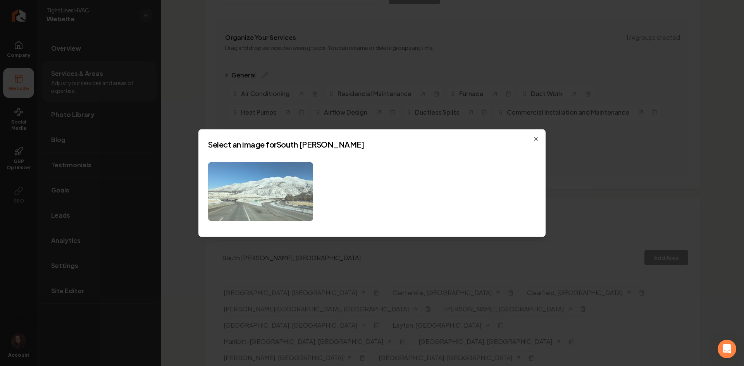
click at [288, 211] on img at bounding box center [260, 191] width 105 height 59
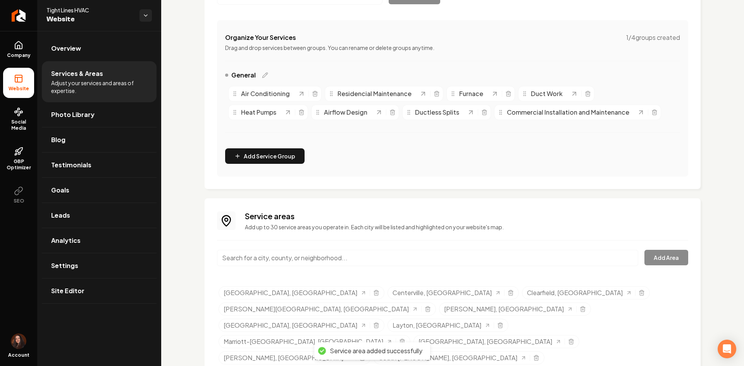
click at [242, 252] on input "Main content area" at bounding box center [427, 258] width 421 height 16
paste input "[GEOGRAPHIC_DATA][PERSON_NAME], [GEOGRAPHIC_DATA], [GEOGRAPHIC_DATA]"
click at [657, 253] on button "Add Area" at bounding box center [666, 257] width 44 height 15
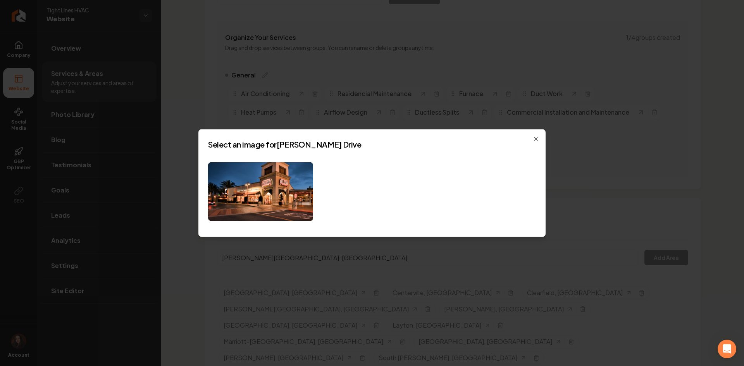
click at [539, 137] on div "Select an image for [PERSON_NAME] Drive Close" at bounding box center [371, 183] width 347 height 108
click at [535, 138] on icon "button" at bounding box center [535, 138] width 3 height 3
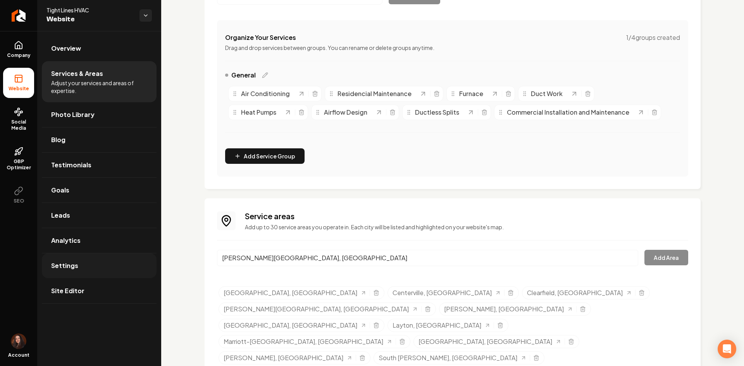
drag, startPoint x: 328, startPoint y: 258, endPoint x: 148, endPoint y: 260, distance: 180.5
click at [148, 260] on div "Company Website Social Media GBP Optimizer SEO Account Tight Lines HVAC Website…" at bounding box center [372, 183] width 744 height 366
paste input "Ed"
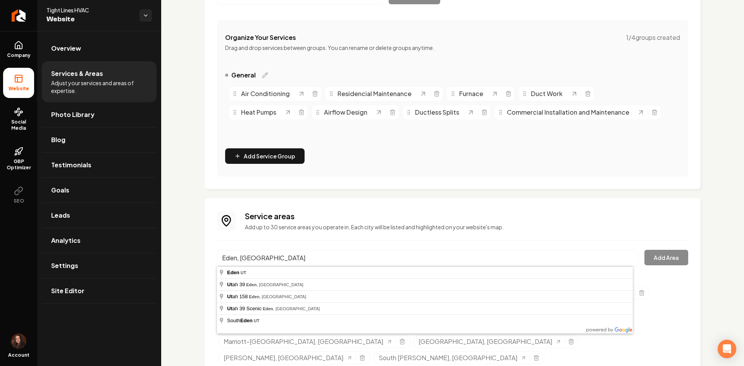
type input "Eden, [GEOGRAPHIC_DATA]"
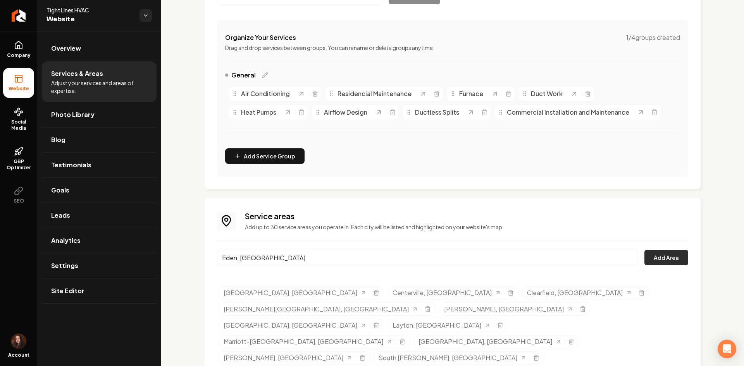
click at [652, 261] on button "Add Area" at bounding box center [666, 257] width 44 height 15
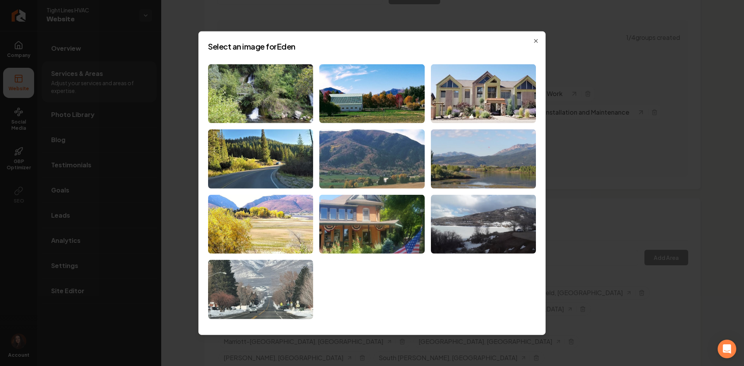
click at [357, 156] on img at bounding box center [371, 158] width 105 height 59
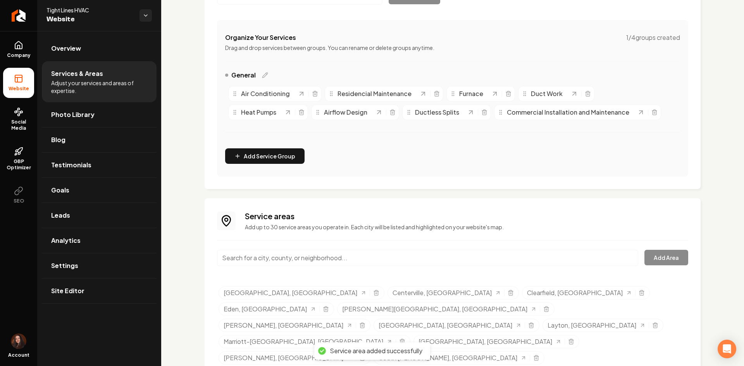
click at [405, 256] on input "Main content area" at bounding box center [427, 258] width 421 height 16
paste input "[GEOGRAPHIC_DATA], [GEOGRAPHIC_DATA]"
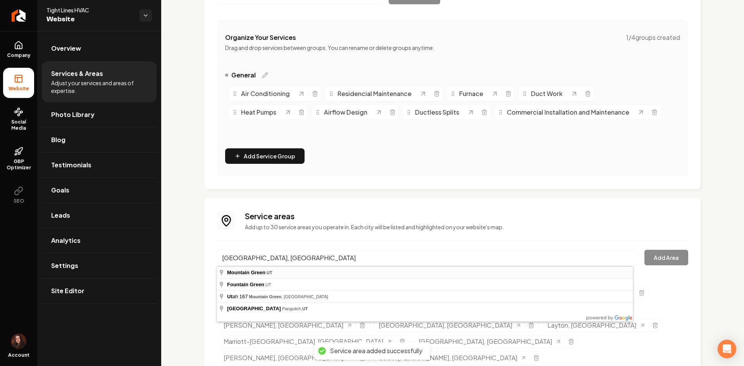
type input "[GEOGRAPHIC_DATA], [GEOGRAPHIC_DATA]"
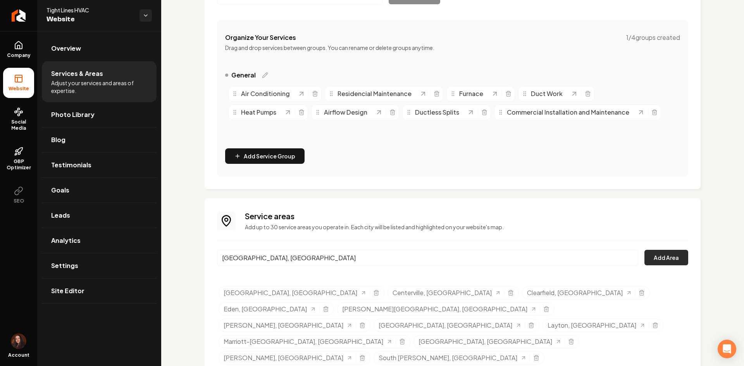
click at [661, 256] on button "Add Area" at bounding box center [666, 257] width 44 height 15
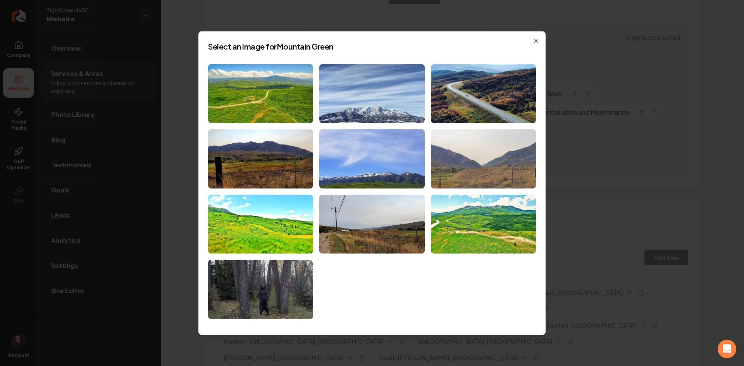
click at [458, 156] on img at bounding box center [483, 158] width 105 height 59
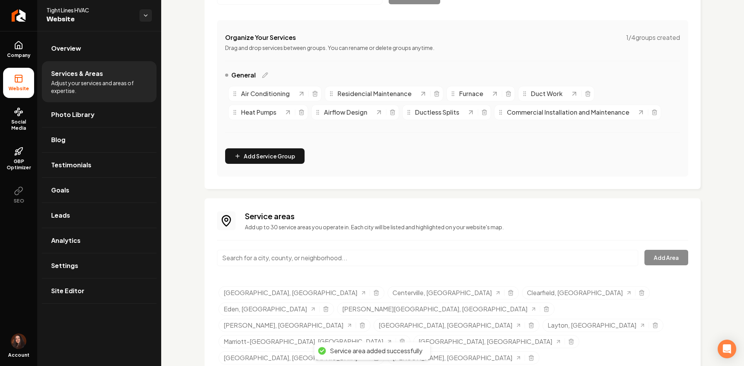
click at [361, 257] on input "Main content area" at bounding box center [427, 258] width 421 height 16
paste input "Ogden, [GEOGRAPHIC_DATA]"
type input "Ogden, [GEOGRAPHIC_DATA]"
click at [650, 264] on button "Add Area" at bounding box center [666, 257] width 44 height 15
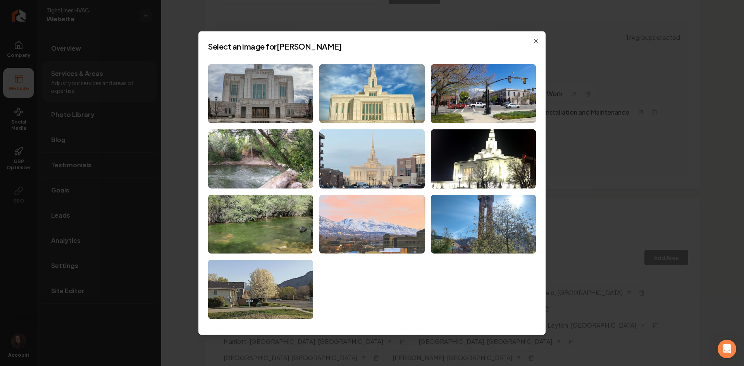
click at [364, 236] on img at bounding box center [371, 224] width 105 height 59
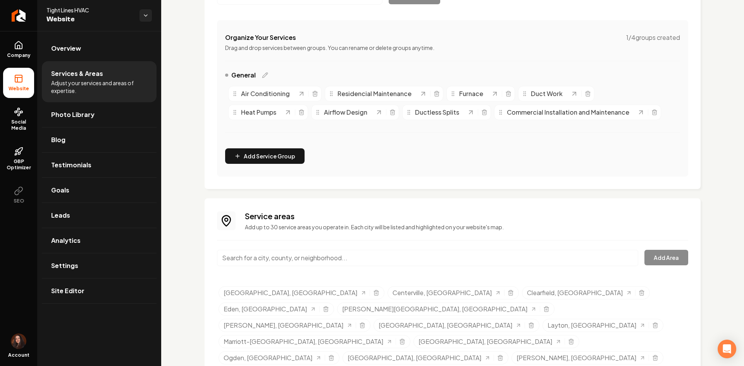
click at [344, 262] on input "Main content area" at bounding box center [427, 258] width 421 height 16
paste input "[GEOGRAPHIC_DATA], [GEOGRAPHIC_DATA]"
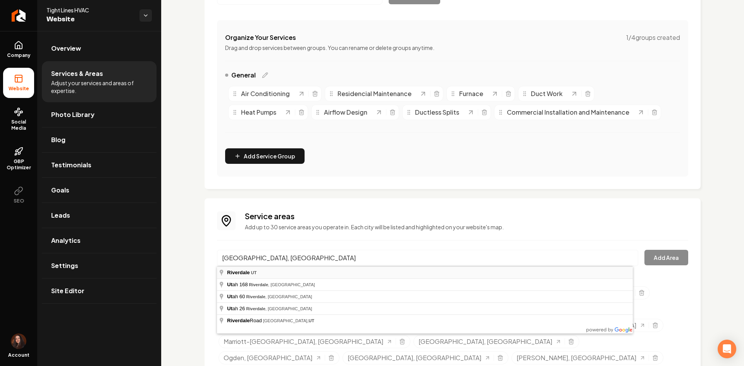
type input "[GEOGRAPHIC_DATA], [GEOGRAPHIC_DATA]"
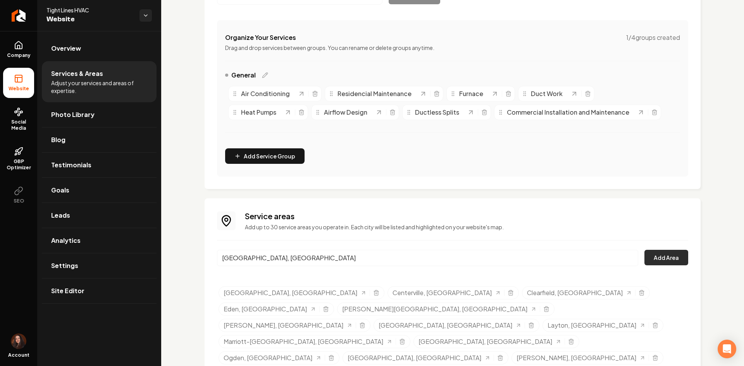
click at [665, 256] on button "Add Area" at bounding box center [666, 257] width 44 height 15
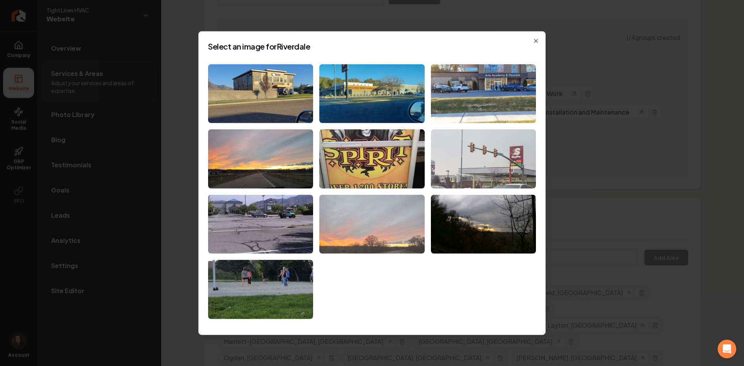
click at [352, 227] on img at bounding box center [371, 224] width 105 height 59
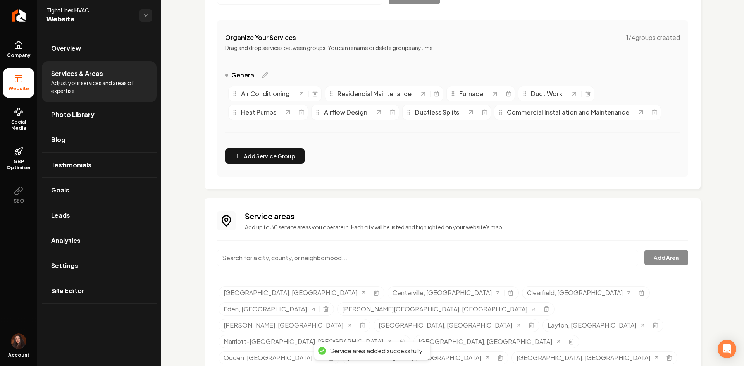
click at [280, 257] on input "Main content area" at bounding box center [427, 258] width 421 height 16
paste input "Clinton, [GEOGRAPHIC_DATA]"
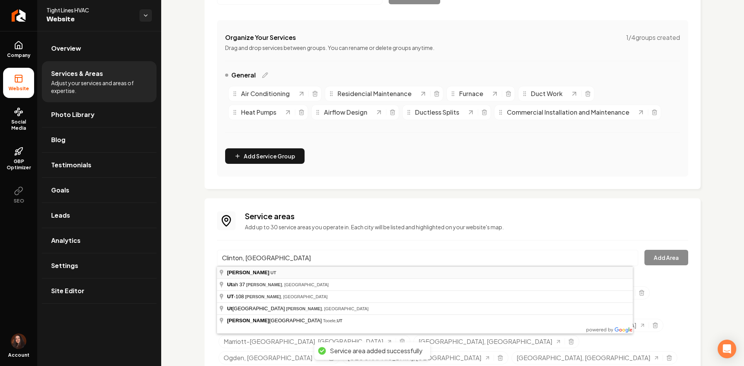
type input "Clinton, [GEOGRAPHIC_DATA]"
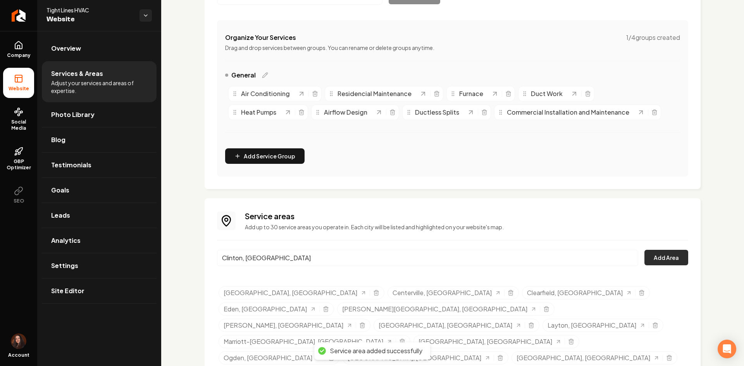
click at [662, 258] on button "Add Area" at bounding box center [666, 257] width 44 height 15
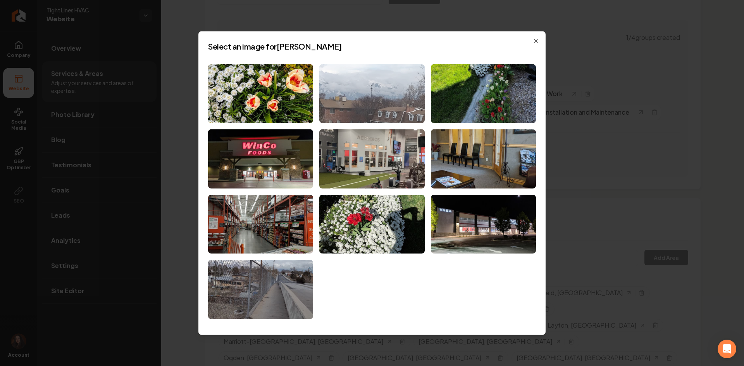
click at [383, 103] on img at bounding box center [371, 93] width 105 height 59
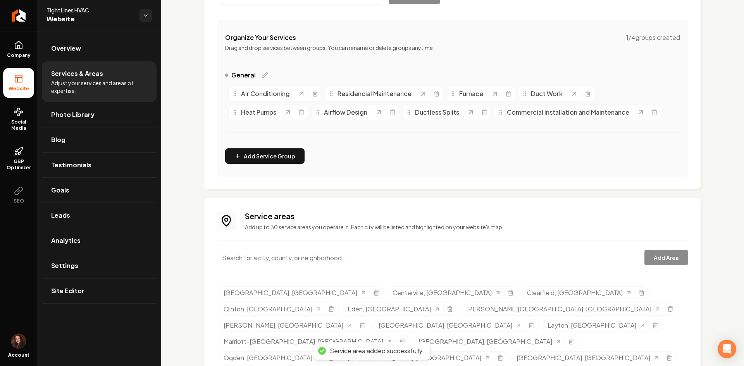
click at [275, 265] on input "Main content area" at bounding box center [427, 258] width 421 height 16
paste input "Sunset, [GEOGRAPHIC_DATA]"
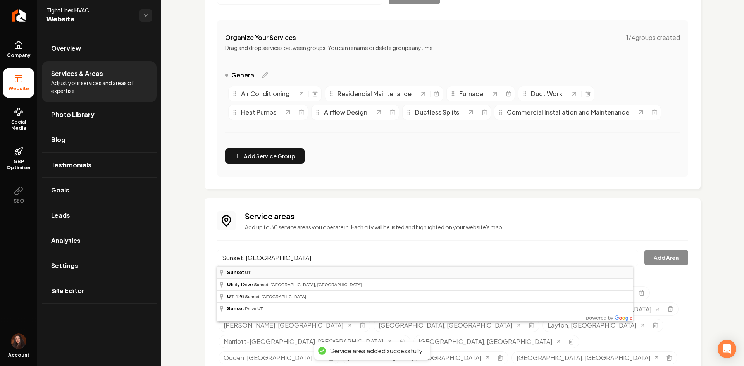
type input "Sunset, [GEOGRAPHIC_DATA]"
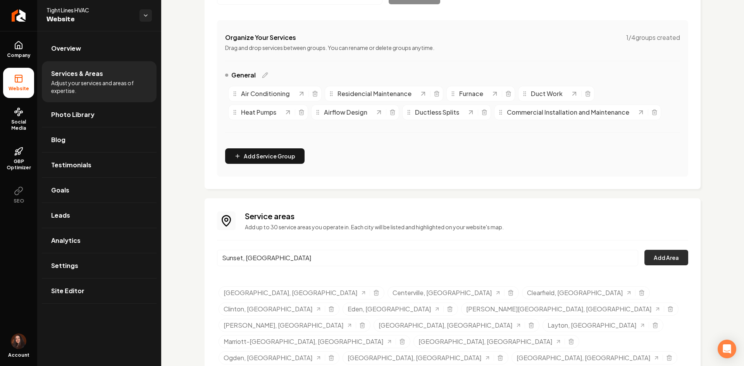
click at [656, 259] on button "Add Area" at bounding box center [666, 257] width 44 height 15
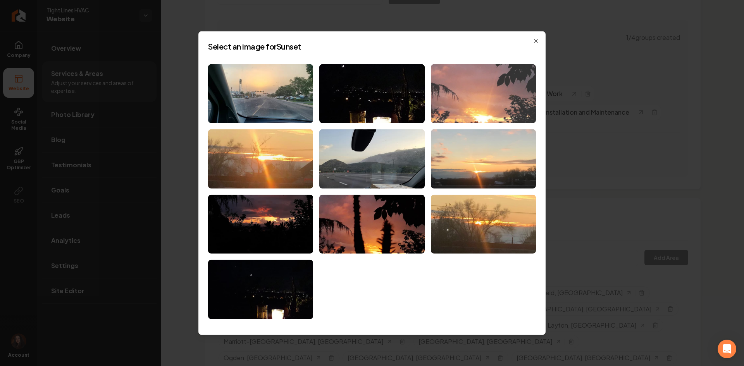
click at [496, 100] on img at bounding box center [483, 93] width 105 height 59
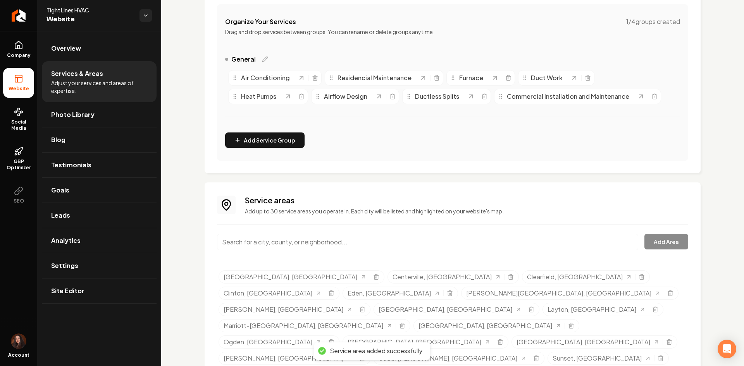
scroll to position [148, 0]
click at [304, 235] on input "Main content area" at bounding box center [427, 242] width 421 height 16
paste input "[GEOGRAPHIC_DATA], [GEOGRAPHIC_DATA]"
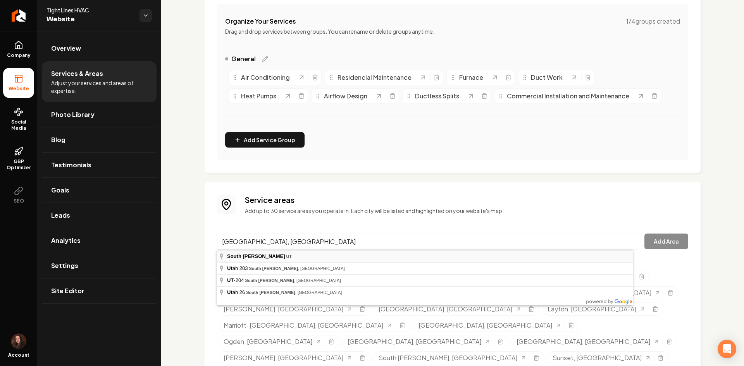
type input "[GEOGRAPHIC_DATA], [GEOGRAPHIC_DATA]"
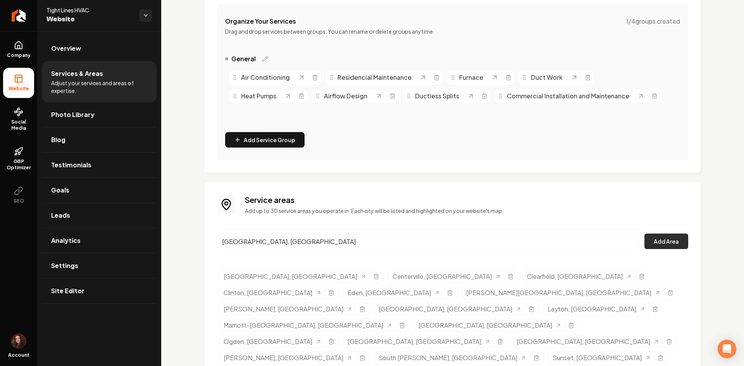
click at [660, 240] on button "Add Area" at bounding box center [666, 241] width 44 height 15
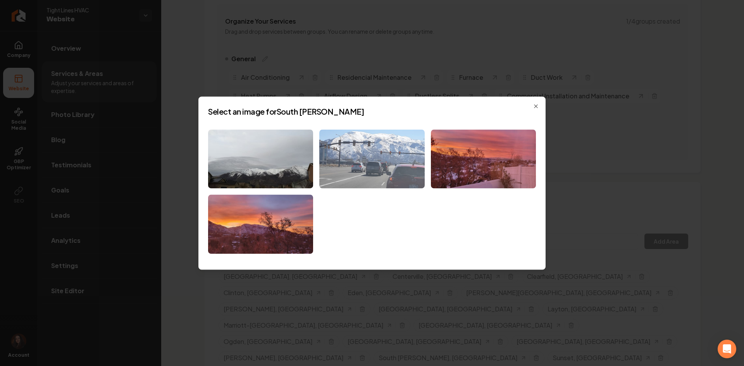
click at [344, 165] on img at bounding box center [371, 158] width 105 height 59
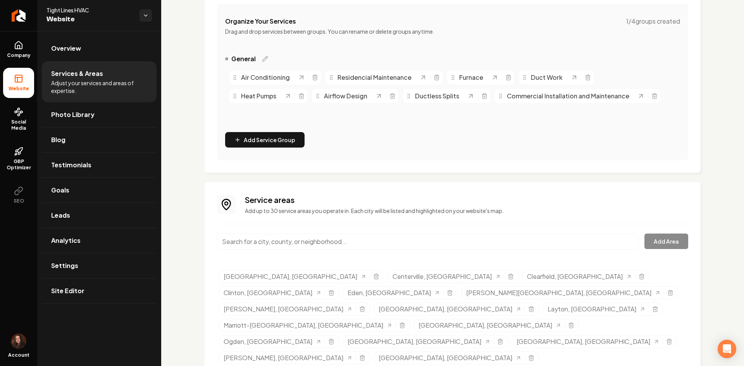
click at [299, 239] on input "Main content area" at bounding box center [427, 242] width 421 height 16
paste input "North Ogden, UT"
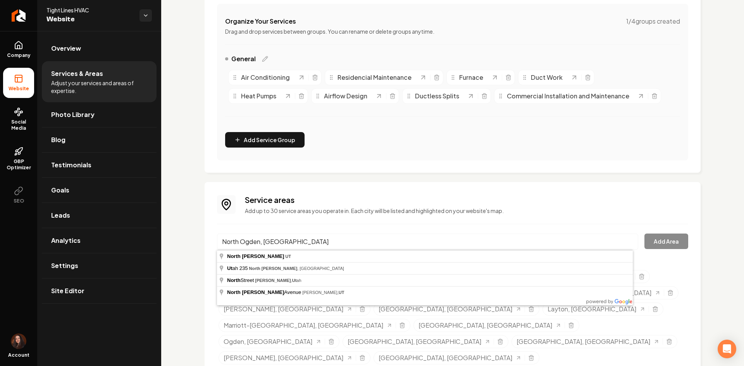
type input "North Ogden, UT"
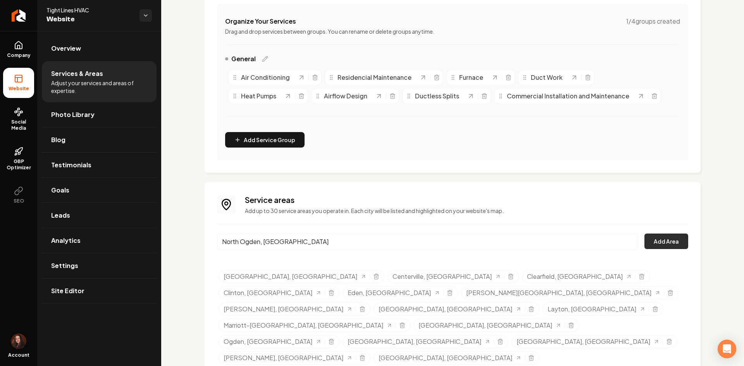
click at [669, 245] on button "Add Area" at bounding box center [666, 241] width 44 height 15
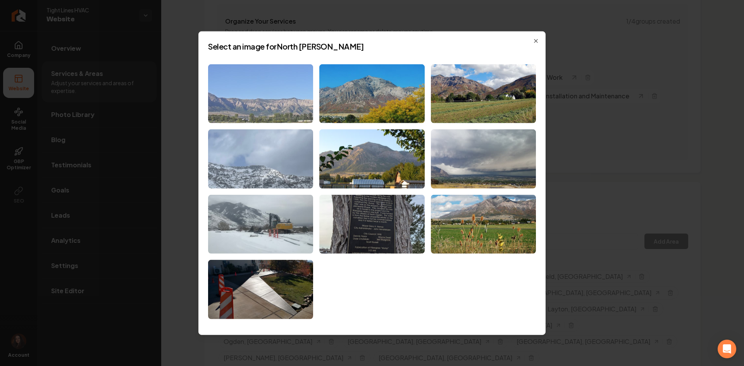
click at [294, 91] on img at bounding box center [260, 93] width 105 height 59
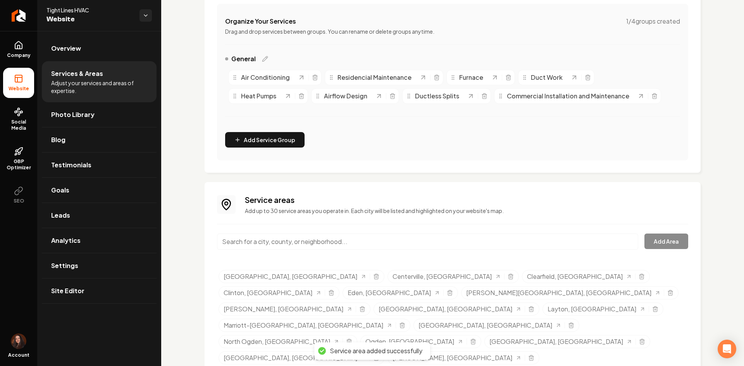
click at [272, 247] on input "Main content area" at bounding box center [427, 242] width 421 height 16
paste input "Harrisville, UT"
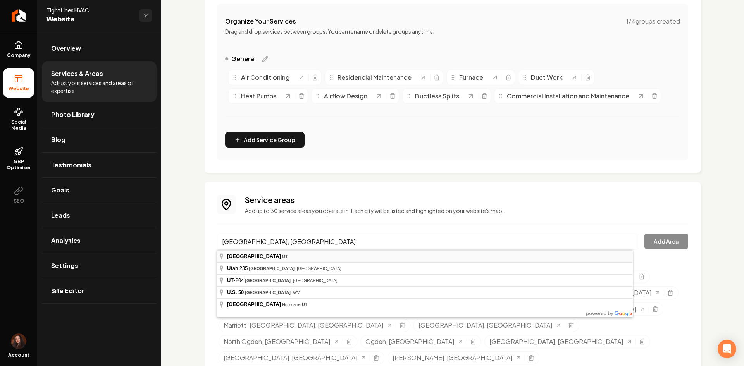
type input "Harrisville, UT"
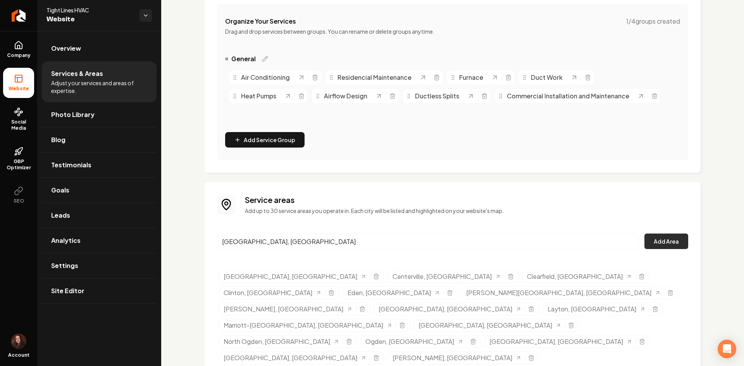
click at [649, 245] on button "Add Area" at bounding box center [666, 241] width 44 height 15
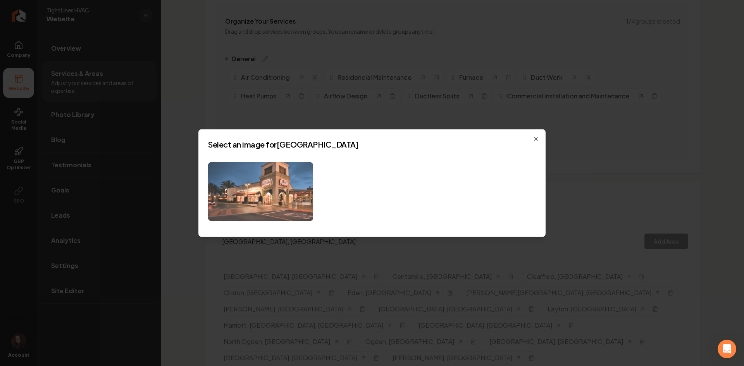
click at [244, 202] on img at bounding box center [260, 191] width 105 height 59
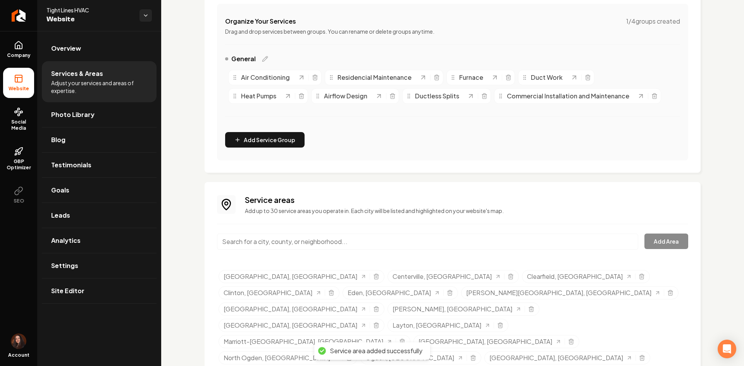
click at [272, 242] on input "Main content area" at bounding box center [427, 242] width 421 height 16
paste input "Fruit Heights, UT"
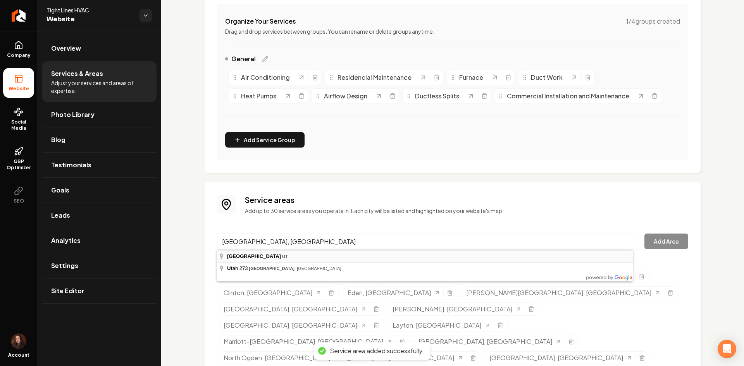
type input "Fruit Heights, UT"
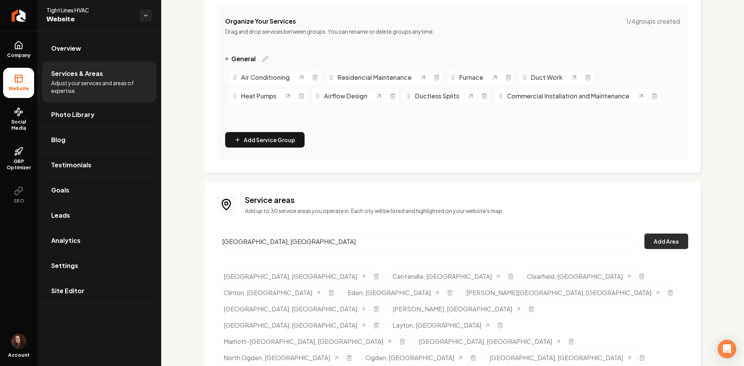
click at [653, 242] on button "Add Area" at bounding box center [666, 241] width 44 height 15
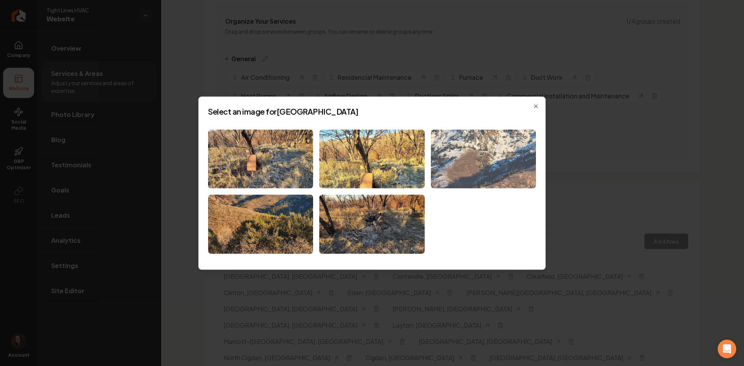
click at [456, 172] on img at bounding box center [483, 158] width 105 height 59
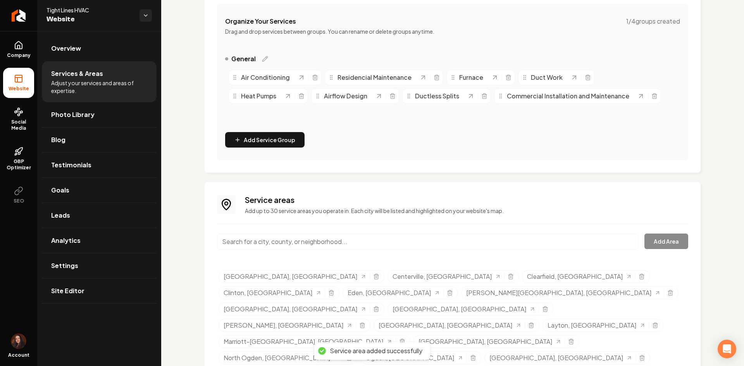
paste input "Farmington, UT"
click at [290, 240] on input "Farmington, UT" at bounding box center [427, 242] width 421 height 16
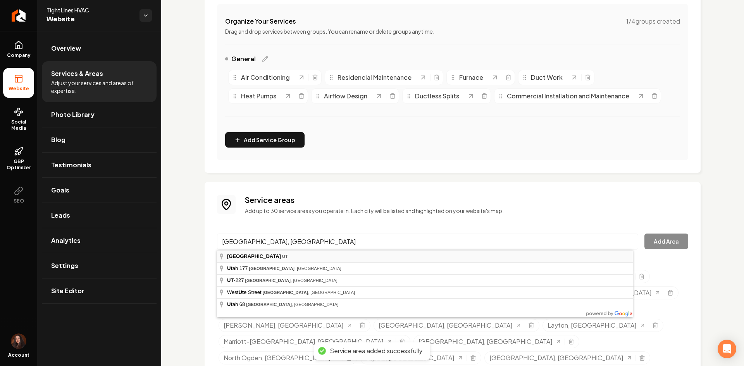
type input "Farmington, UT"
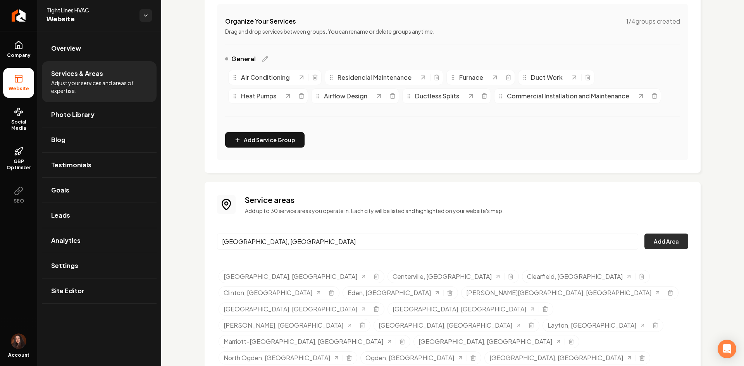
click at [670, 243] on button "Add Area" at bounding box center [666, 241] width 44 height 15
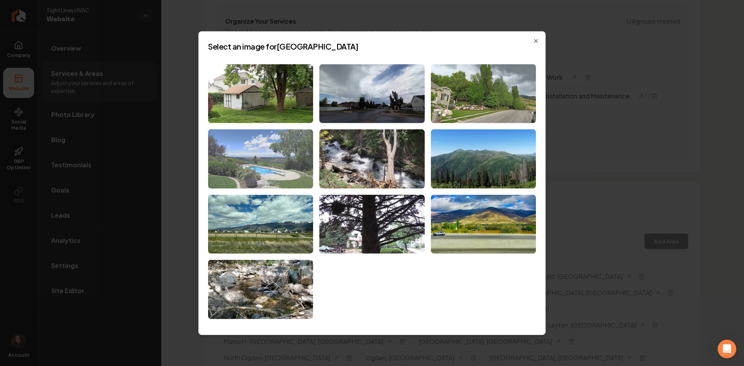
click at [274, 151] on img at bounding box center [260, 158] width 105 height 59
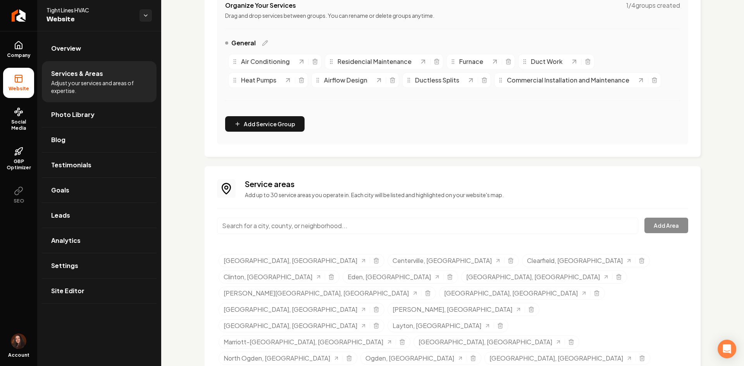
scroll to position [164, 0]
click at [291, 223] on input "Main content area" at bounding box center [427, 225] width 421 height 16
paste input "Perry, UT"
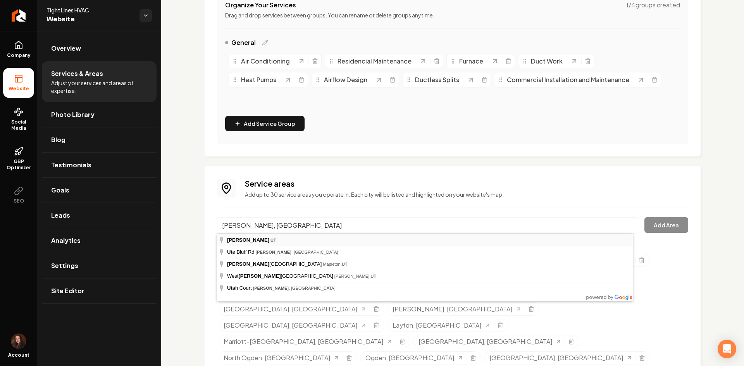
type input "Perry, UT"
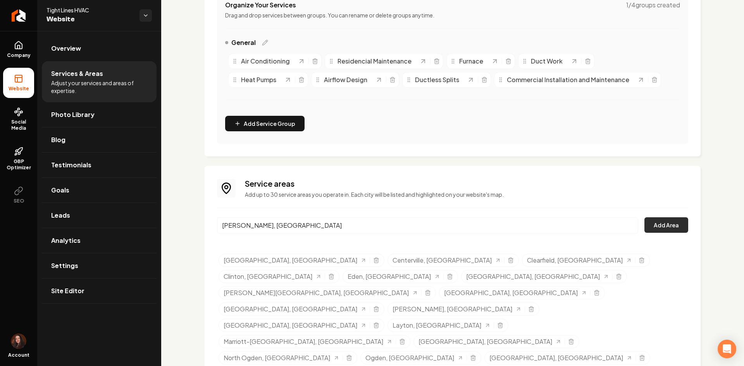
click at [645, 227] on button "Add Area" at bounding box center [666, 224] width 44 height 15
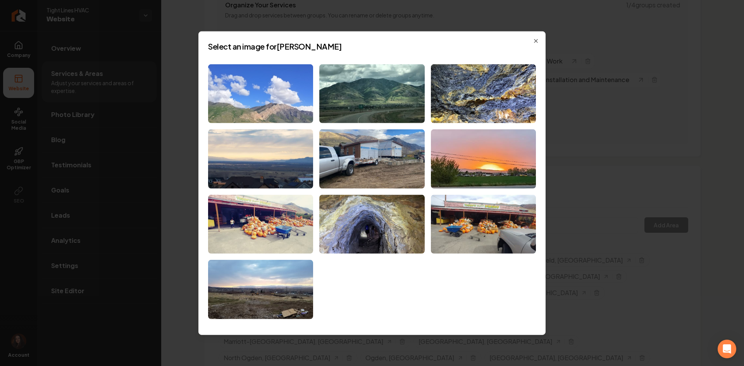
click at [236, 114] on img at bounding box center [260, 93] width 105 height 59
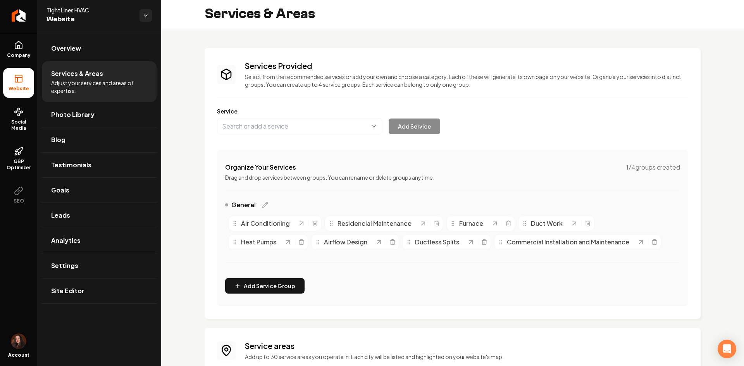
scroll to position [0, 0]
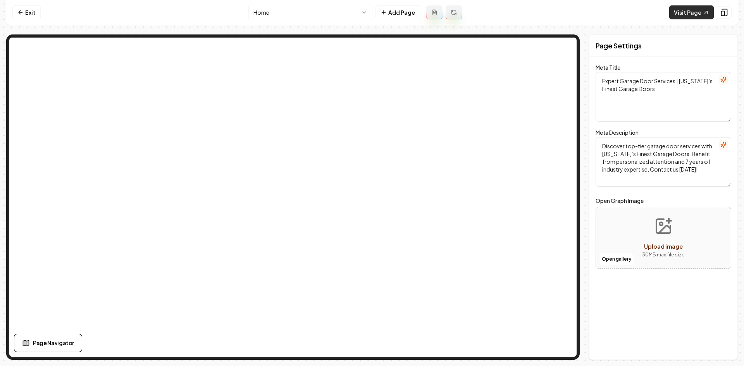
click at [698, 8] on link "Visit Page" at bounding box center [691, 12] width 45 height 14
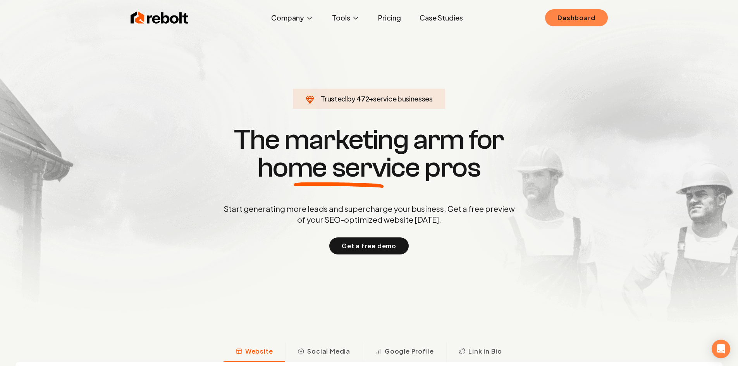
click at [567, 20] on link "Dashboard" at bounding box center [576, 17] width 62 height 17
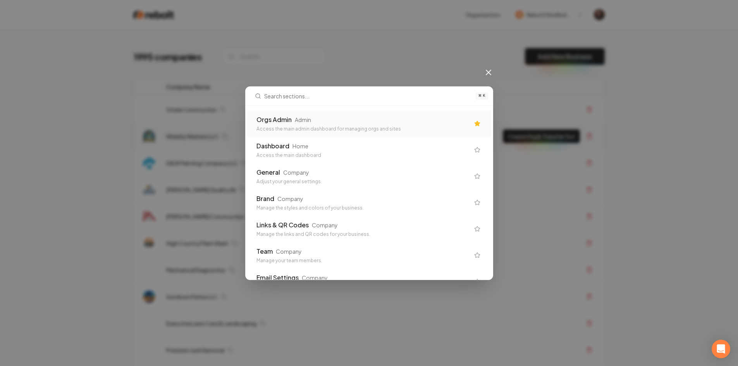
click at [297, 131] on div "Access the main admin dashboard for managing orgs and sites" at bounding box center [362, 129] width 213 height 6
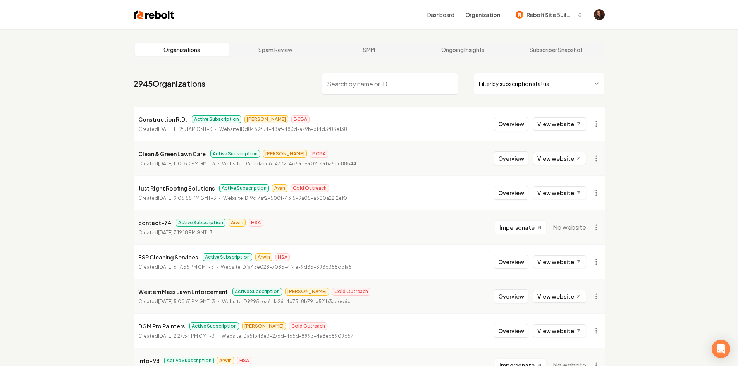
paste input "Higher"
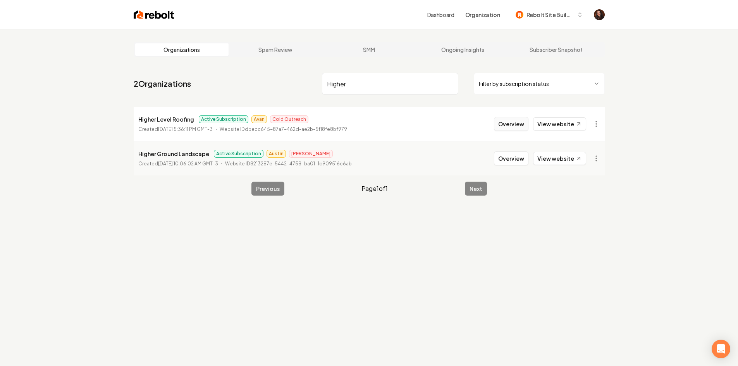
type input "Higher"
click at [513, 120] on button "Overview" at bounding box center [511, 124] width 34 height 14
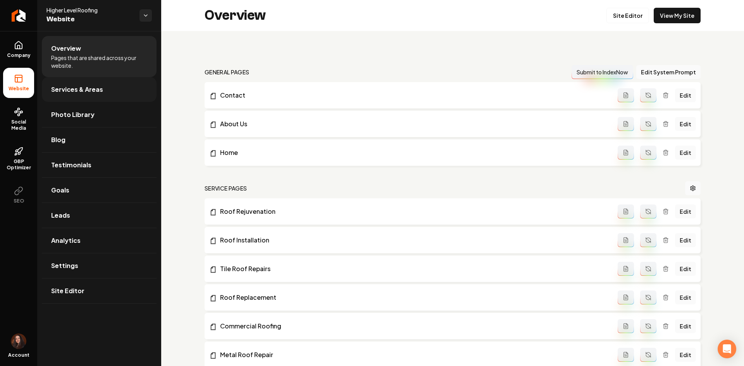
click at [103, 79] on link "Services & Areas" at bounding box center [99, 89] width 115 height 25
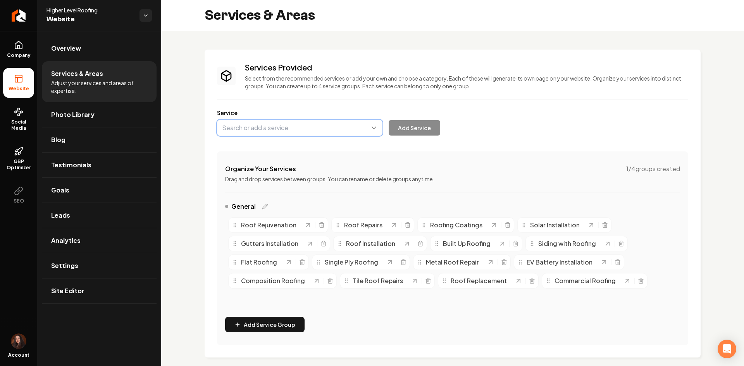
click at [244, 131] on button "Main content area" at bounding box center [299, 128] width 165 height 16
drag, startPoint x: 272, startPoint y: 148, endPoint x: 286, endPoint y: 144, distance: 14.5
type input "Commercial Repairs"
click at [399, 130] on button "Add Service" at bounding box center [414, 127] width 52 height 15
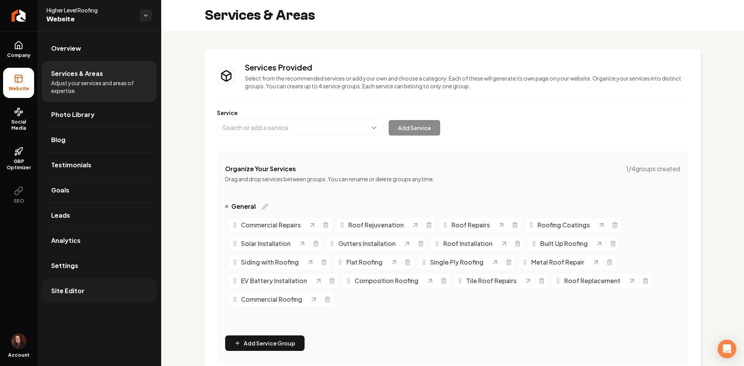
click at [100, 291] on link "Site Editor" at bounding box center [99, 290] width 115 height 25
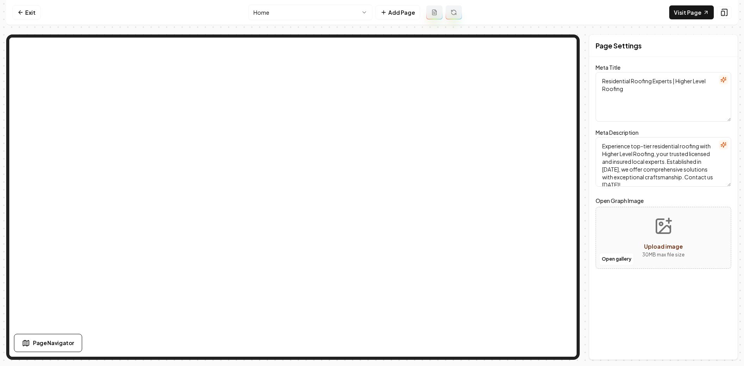
click at [288, 14] on html "Computer Required This feature is only available on a computer. Please switch t…" at bounding box center [372, 183] width 744 height 366
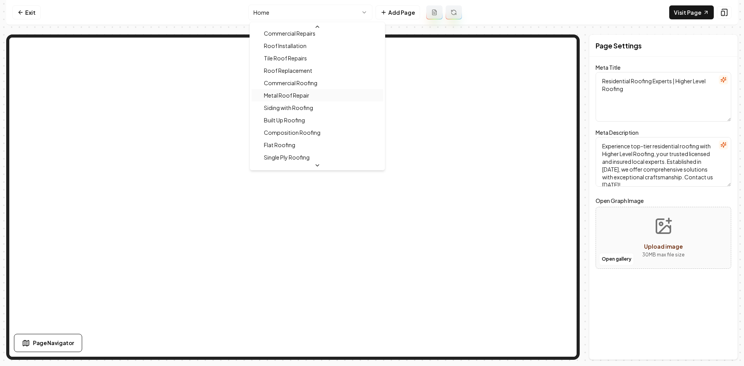
scroll to position [77, 0]
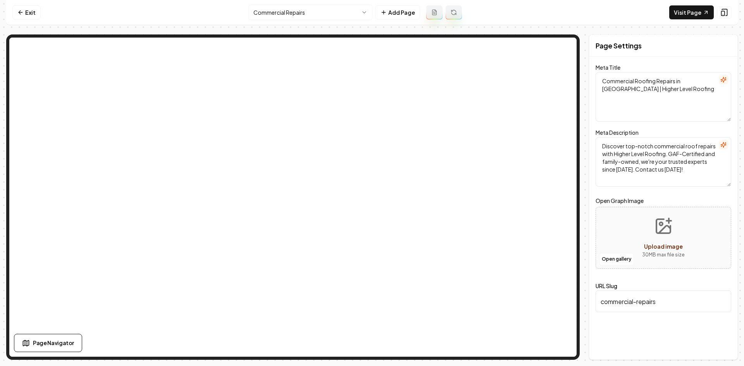
click at [40, 19] on nav "Exit Commercial Repairs Add Page Visit Page" at bounding box center [371, 12] width 731 height 25
click at [34, 12] on link "Exit" at bounding box center [26, 12] width 28 height 14
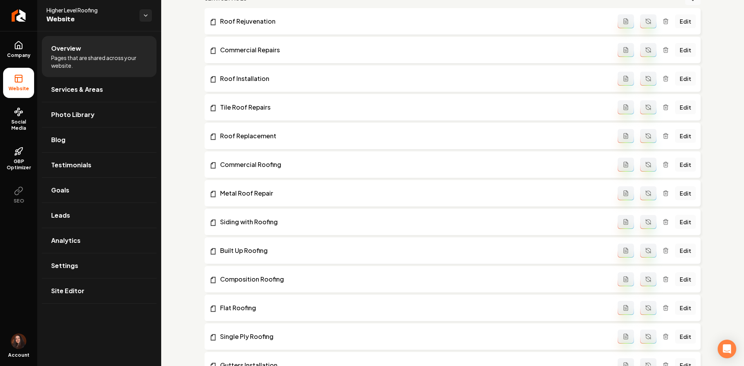
scroll to position [155, 0]
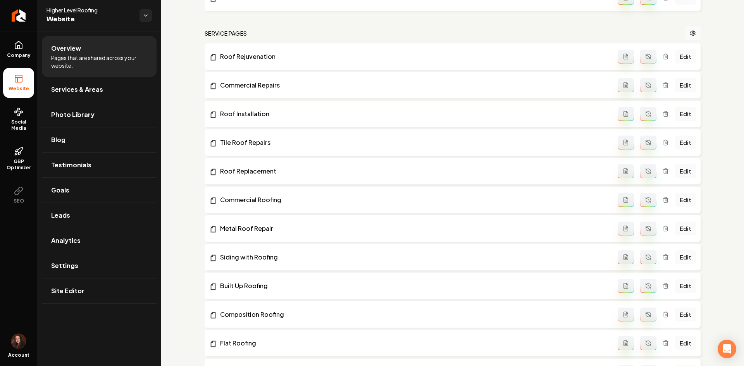
click at [626, 88] on button "Main content area" at bounding box center [625, 85] width 16 height 14
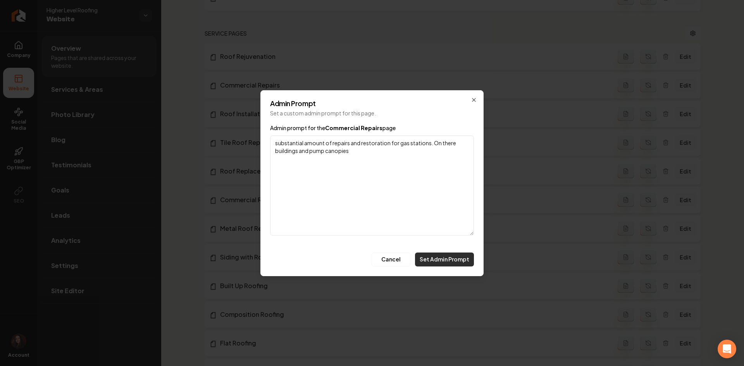
type textarea "substantial amount of repairs and restoration for gas stations. On there buildi…"
click at [430, 261] on button "Set Admin Prompt" at bounding box center [444, 259] width 59 height 14
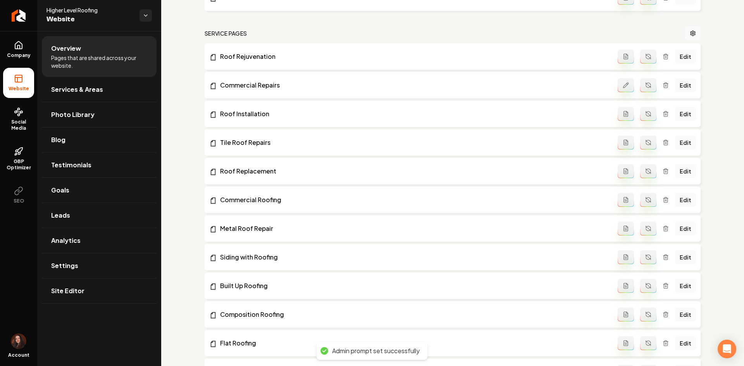
click at [645, 85] on icon "Main content area" at bounding box center [648, 85] width 6 height 6
click at [688, 83] on link "Edit" at bounding box center [685, 85] width 21 height 14
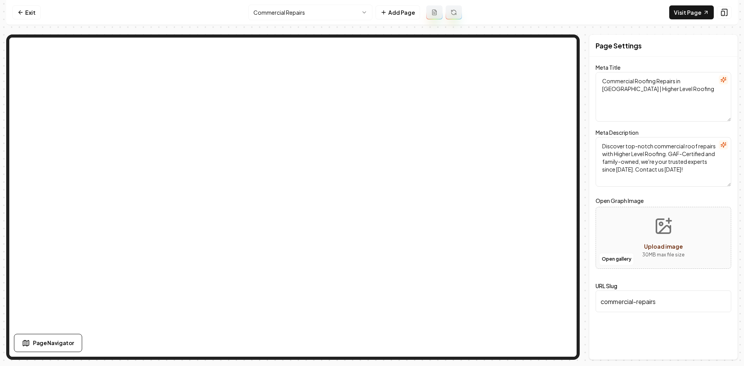
type textarea "Commercial Roofing Repairs for Your Business - Higher Level Roofing"
type textarea "Boost your business's safety with Higher Level Roofing's expert commercial repa…"
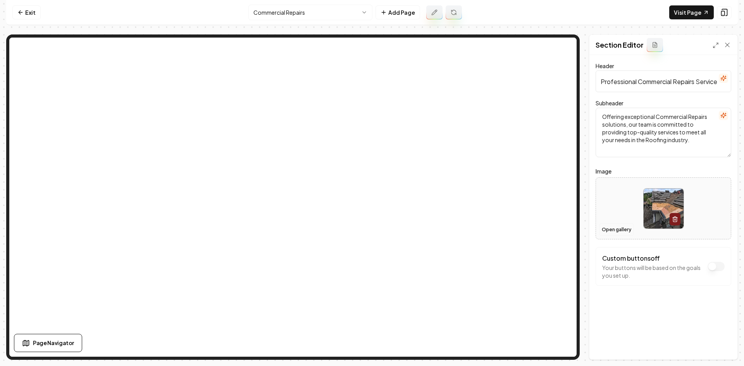
click at [612, 225] on button "Open gallery" at bounding box center [616, 229] width 35 height 12
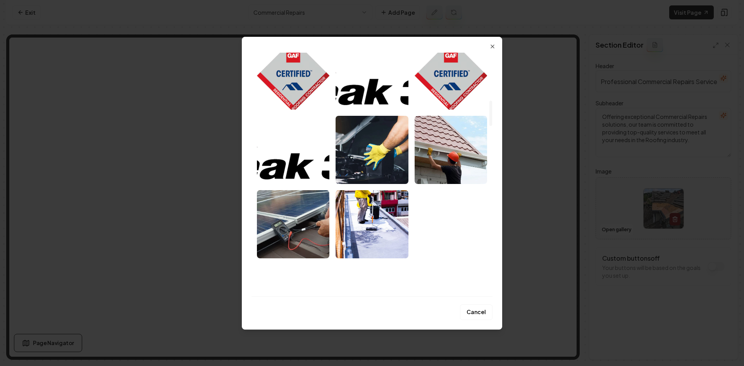
scroll to position [465, 0]
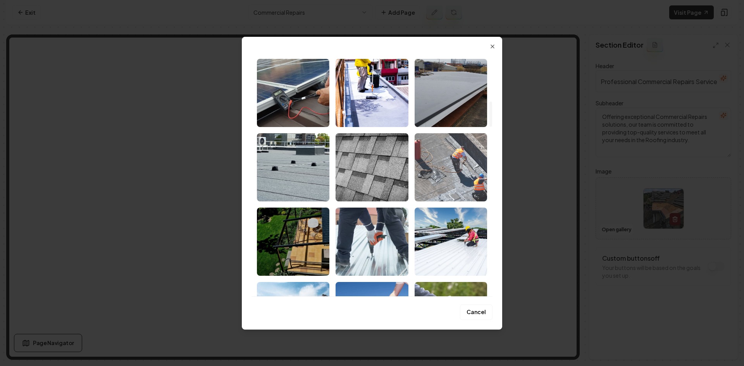
click at [428, 181] on img "Select image image_689388675c7cd75eb8ffabb8.jpeg" at bounding box center [450, 167] width 72 height 68
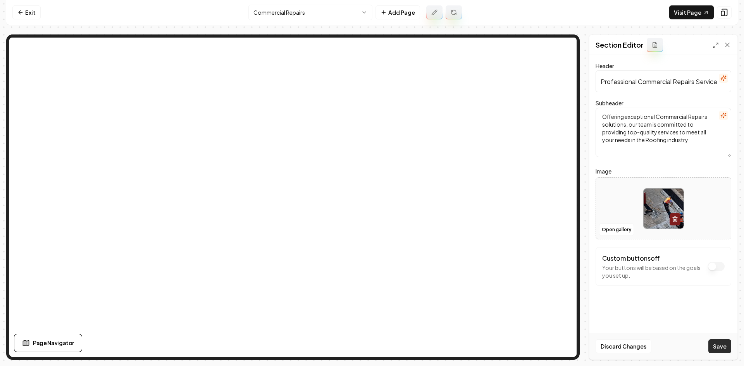
click at [719, 342] on button "Save" at bounding box center [719, 346] width 23 height 14
click at [273, 9] on html "Computer Required This feature is only available on a computer. Please switch t…" at bounding box center [372, 183] width 744 height 366
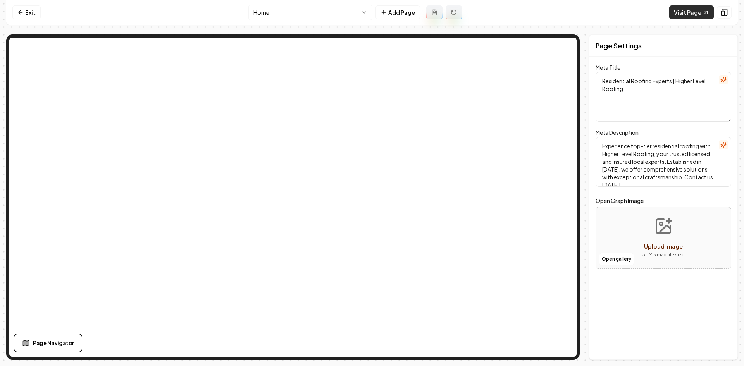
click at [689, 10] on link "Visit Page" at bounding box center [691, 12] width 45 height 14
click at [285, 16] on html "Computer Required This feature is only available on a computer. Please switch t…" at bounding box center [372, 183] width 744 height 366
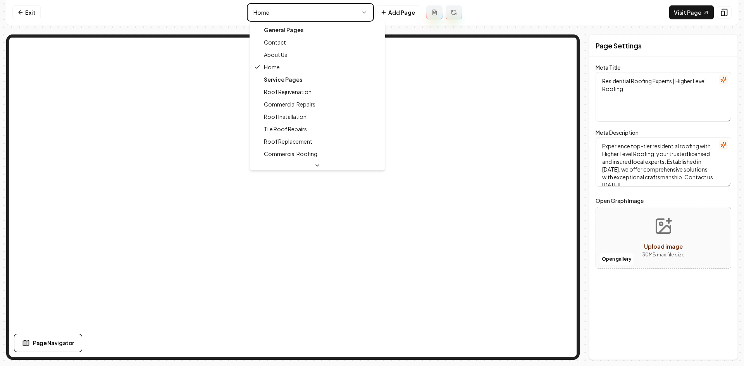
type textarea "Commercial Roofing Repairs for Your Business - Higher Level Roofing"
type textarea "Boost your business's safety with Higher Level Roofing's expert commercial repa…"
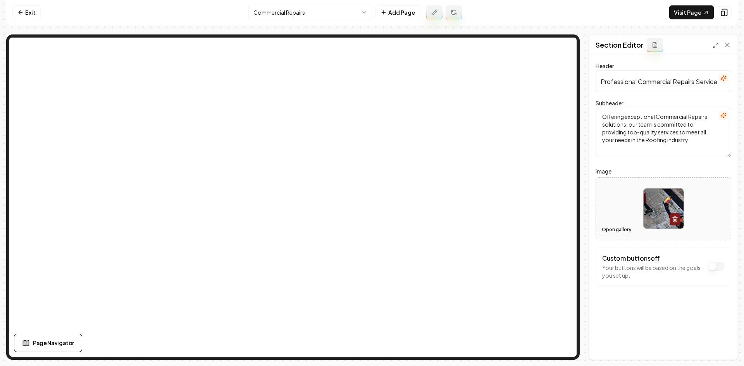
click at [605, 227] on button "Open gallery" at bounding box center [616, 229] width 35 height 12
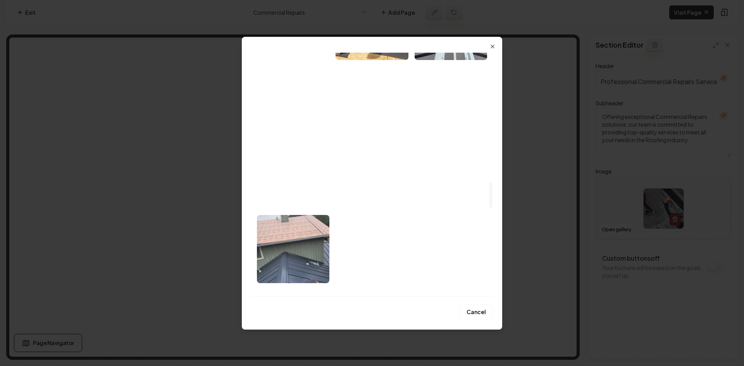
scroll to position [1472, 0]
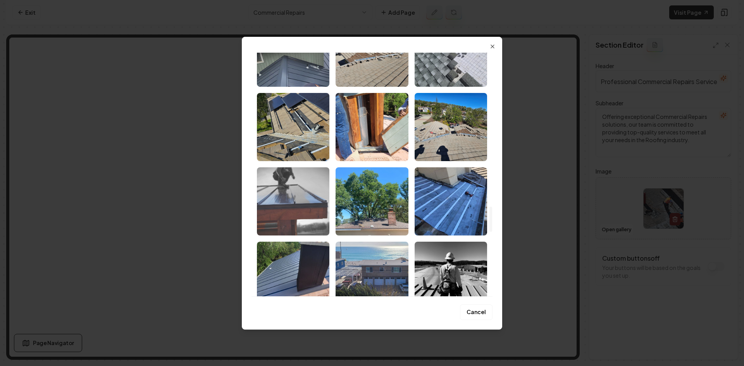
click at [276, 207] on img "Select image image_681a2790432c4764164a11aa.jpeg" at bounding box center [293, 201] width 72 height 68
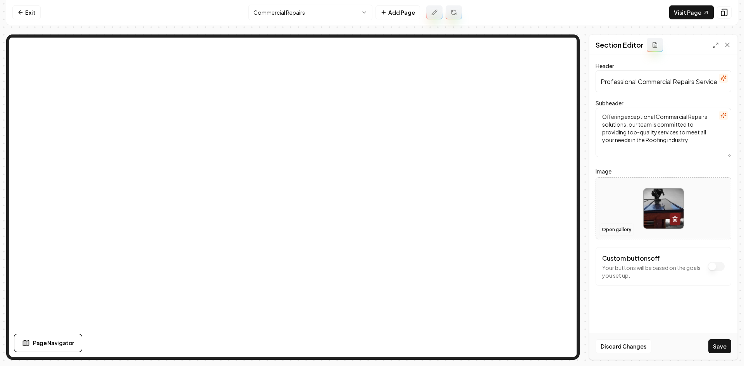
click at [617, 230] on button "Open gallery" at bounding box center [616, 229] width 35 height 12
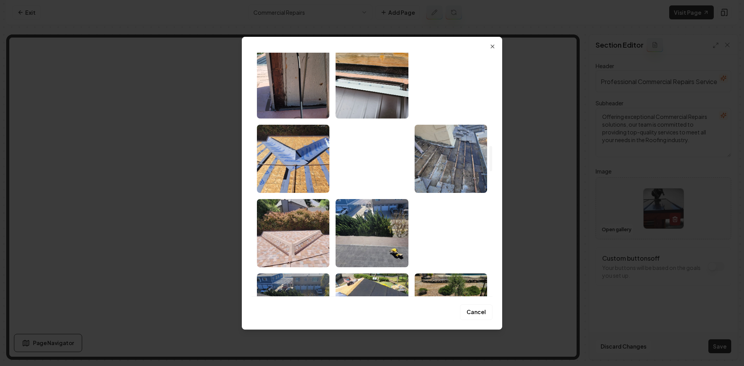
scroll to position [1046, 0]
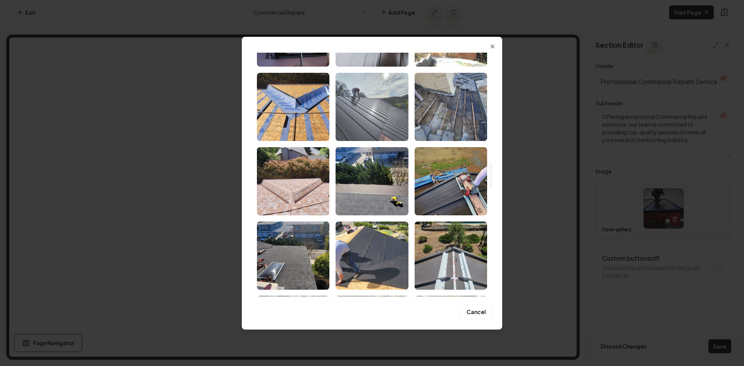
click at [366, 107] on img "Select image image_681a278e432c4764164a060e.jpeg" at bounding box center [371, 107] width 72 height 68
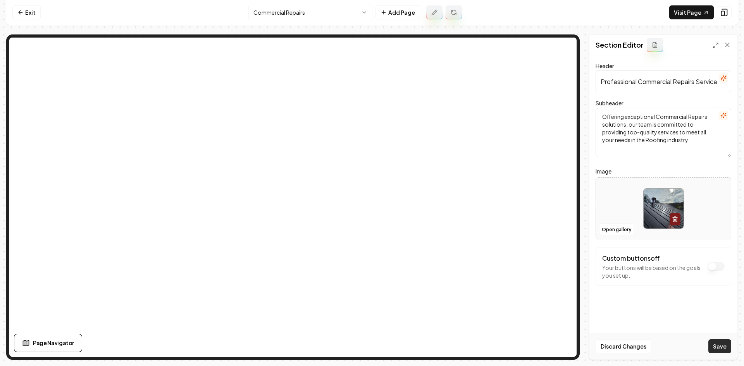
click at [722, 353] on button "Save" at bounding box center [719, 346] width 23 height 14
click at [300, 13] on html "Computer Required This feature is only available on a computer. Please switch t…" at bounding box center [372, 183] width 744 height 366
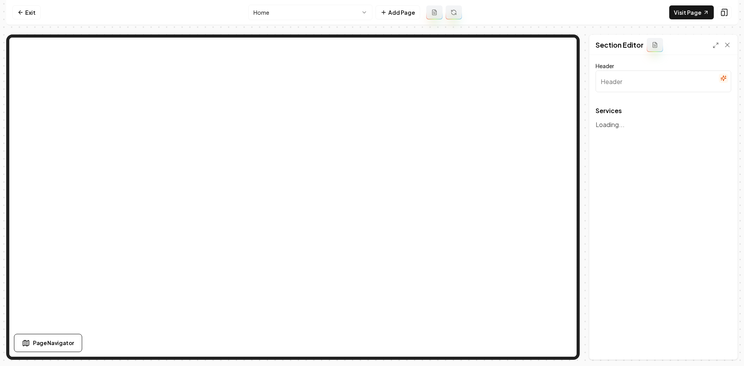
type input "Our Roofing Services"
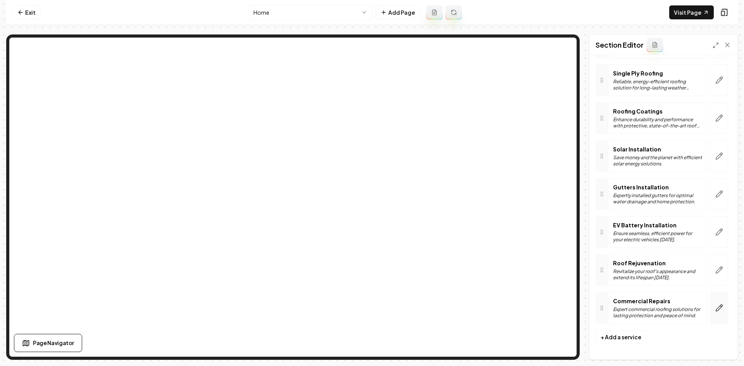
click at [715, 304] on button "button" at bounding box center [719, 308] width 18 height 32
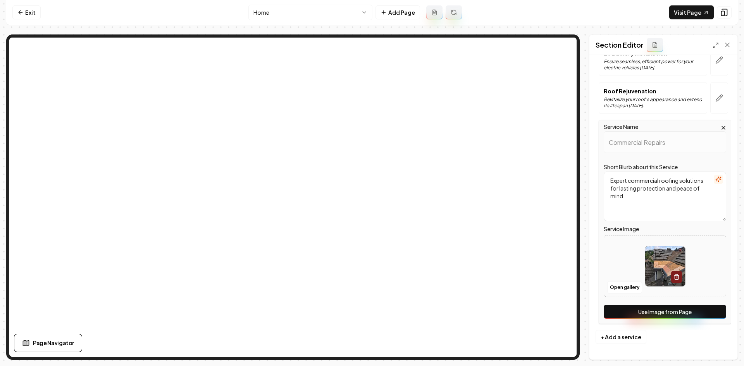
click at [695, 315] on button "Use Image from Page" at bounding box center [664, 312] width 122 height 14
click at [715, 347] on button "Save" at bounding box center [719, 346] width 23 height 14
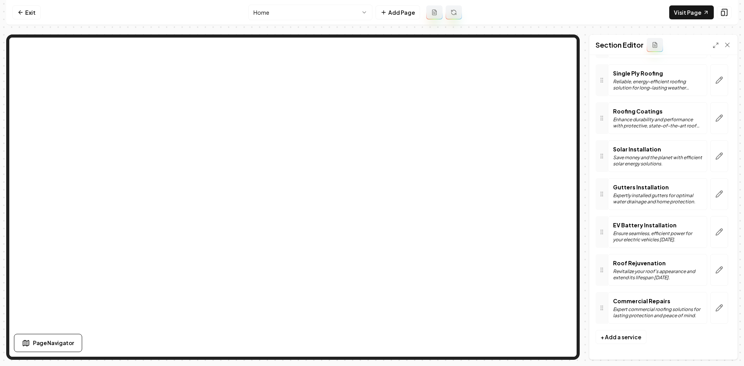
scroll to position [435, 0]
click at [35, 16] on link "Exit" at bounding box center [26, 12] width 28 height 14
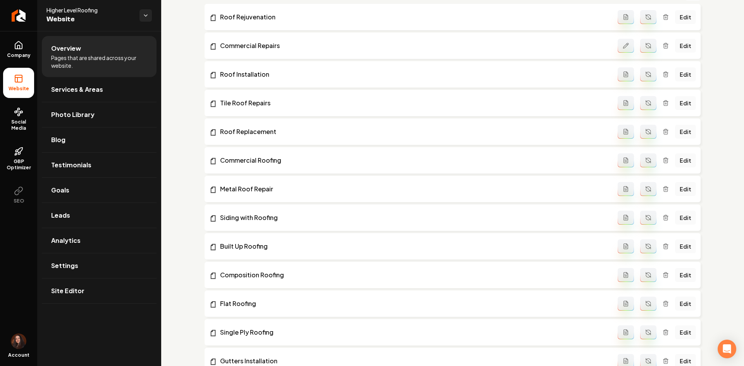
scroll to position [194, 0]
click at [625, 46] on button "Main content area" at bounding box center [625, 47] width 16 height 14
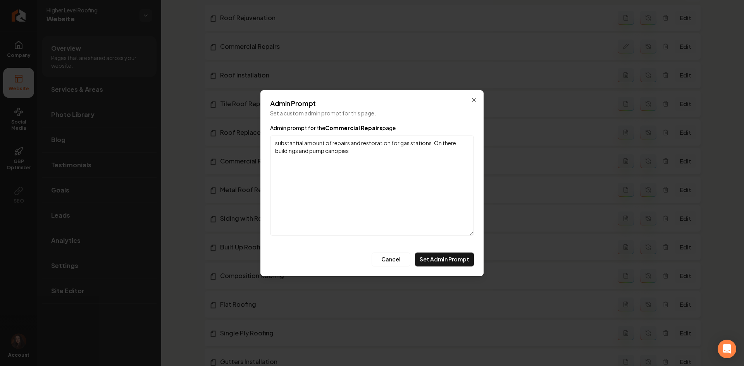
click at [429, 143] on textarea "substantial amount of repairs and restoration for gas stations. On there buildi…" at bounding box center [372, 186] width 204 height 100
type textarea "substantial amount of repairs and restoration for gas stations, buildings and p…"
click at [442, 265] on button "Set Admin Prompt" at bounding box center [444, 259] width 59 height 14
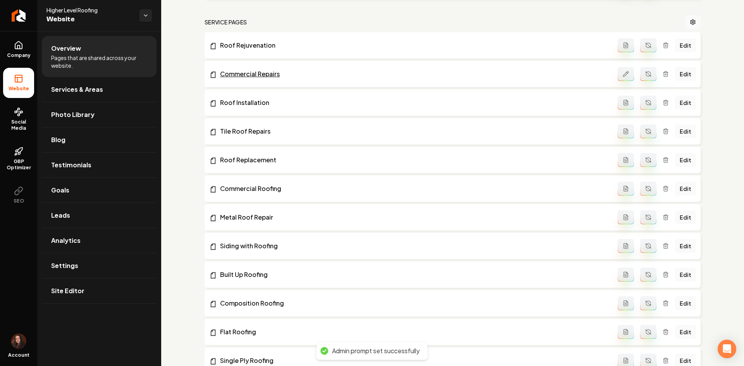
scroll to position [155, 0]
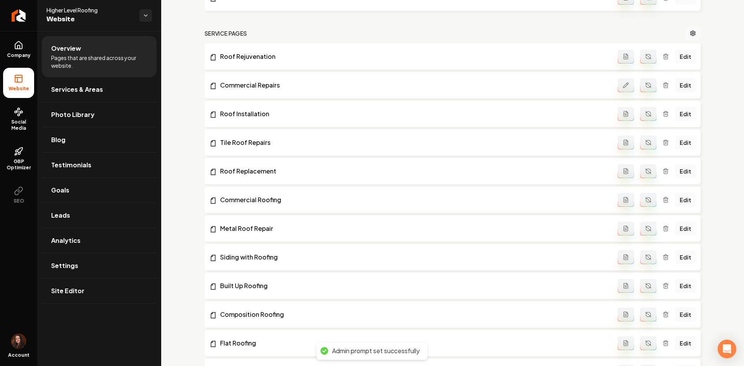
click at [645, 87] on icon "Main content area" at bounding box center [648, 85] width 6 height 6
click at [684, 86] on link "Edit" at bounding box center [685, 85] width 21 height 14
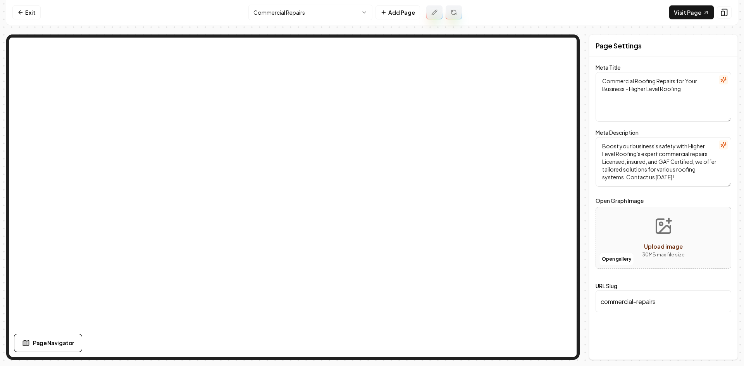
type textarea "Commercial Roofing Repairs | Higher Level Roofing"
type textarea "Expert commercial roofing repairs by Higher Level Roofing offer peace of mind a…"
click at [31, 12] on link "Exit" at bounding box center [26, 12] width 28 height 14
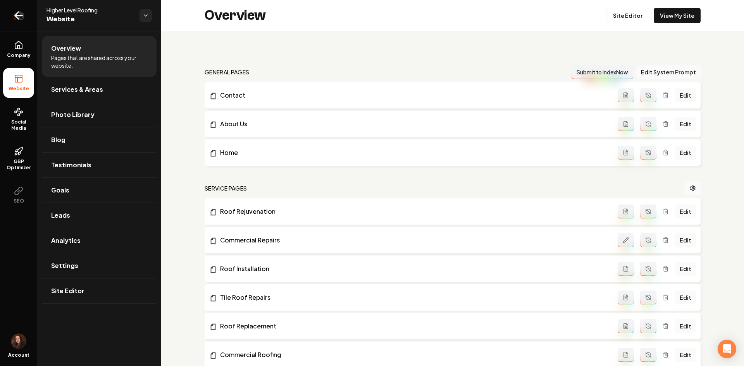
click at [16, 21] on link "Return to dashboard" at bounding box center [18, 15] width 37 height 31
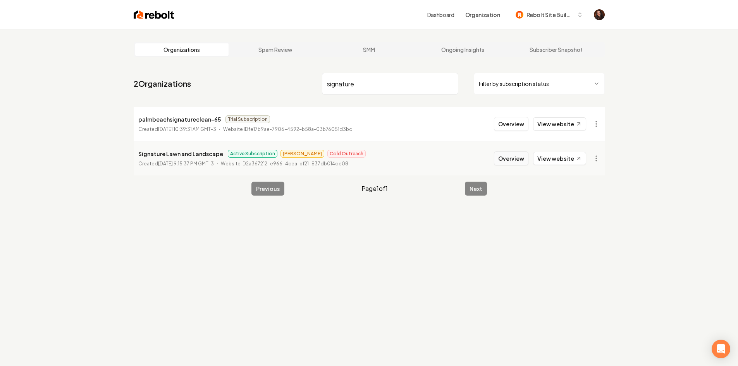
type input "signature"
click at [515, 160] on button "Overview" at bounding box center [511, 158] width 34 height 14
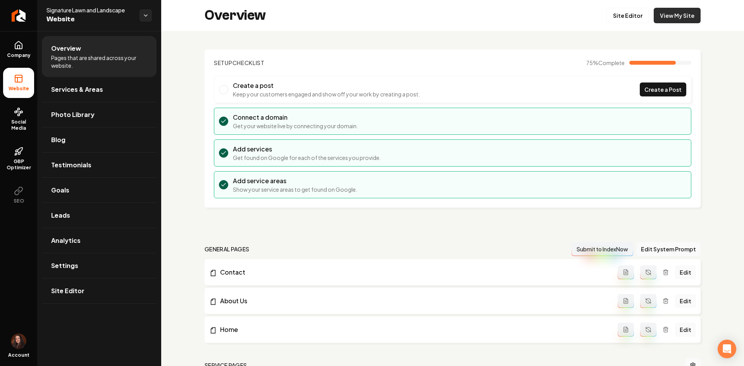
click at [661, 16] on link "View My Site" at bounding box center [676, 15] width 47 height 15
click at [97, 260] on link "Settings" at bounding box center [99, 265] width 115 height 25
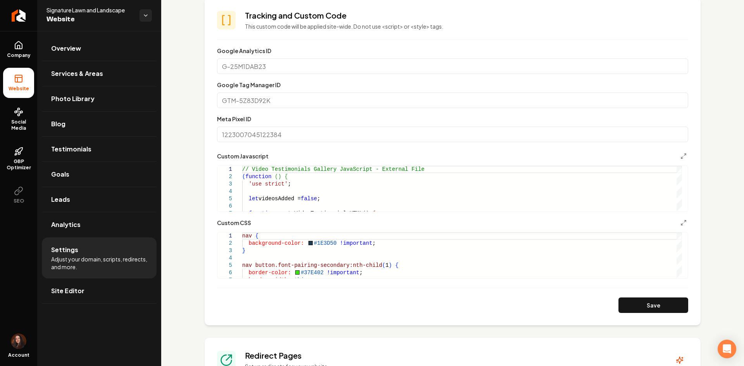
scroll to position [232, 0]
click at [242, 168] on div "Main content area" at bounding box center [229, 168] width 25 height 7
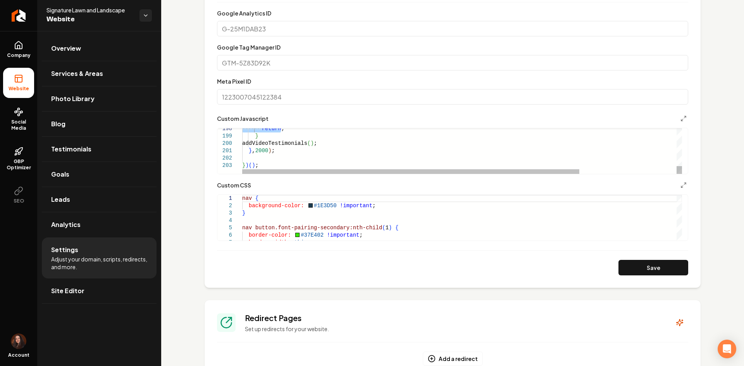
scroll to position [310, 0]
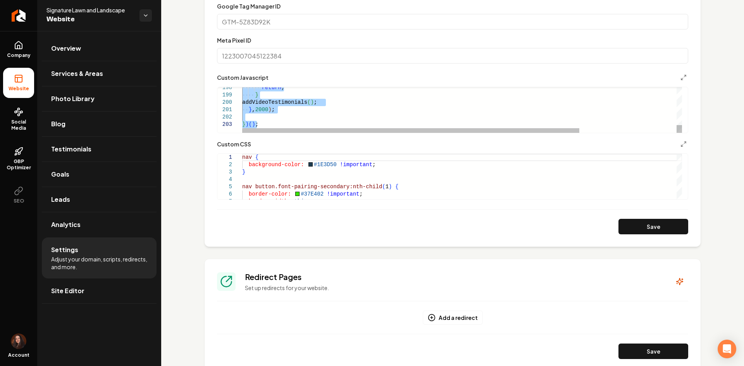
drag, startPoint x: 244, startPoint y: 168, endPoint x: 283, endPoint y: 141, distance: 48.4
click at [273, 88] on div "Main content area" at bounding box center [449, 88] width 464 height 2
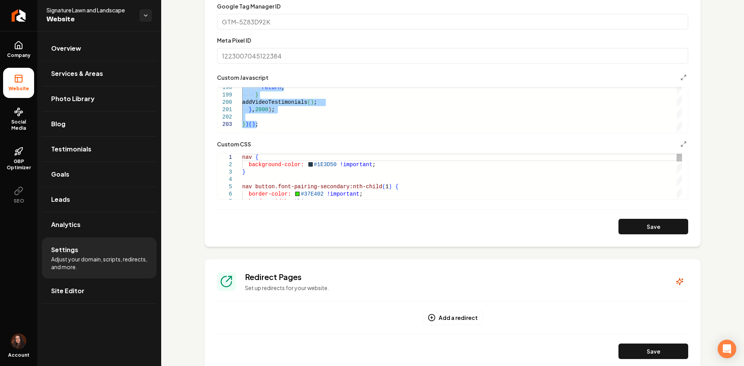
type textarea "**********"
click at [626, 218] on form "**********" at bounding box center [452, 100] width 471 height 267
click at [628, 220] on button "Save" at bounding box center [653, 226] width 70 height 15
click at [81, 299] on link "Site Editor" at bounding box center [99, 290] width 115 height 25
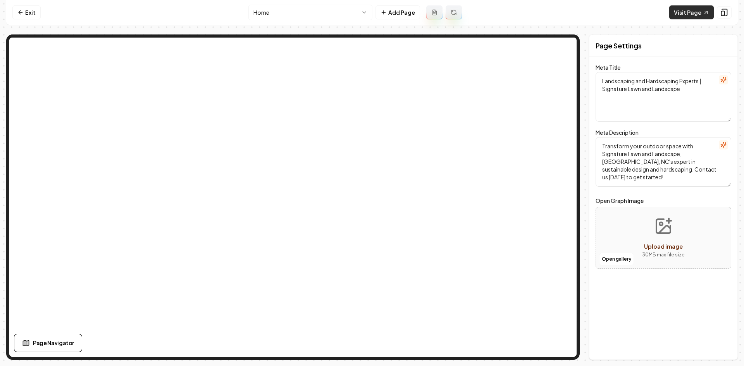
click at [678, 15] on link "Visit Page" at bounding box center [691, 12] width 45 height 14
click at [34, 17] on link "Exit" at bounding box center [26, 12] width 28 height 14
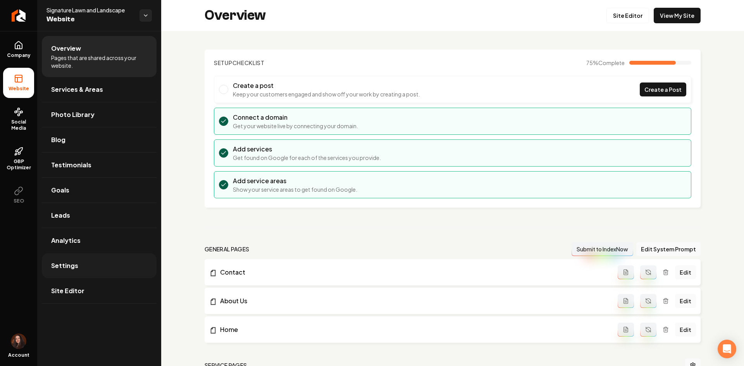
click at [65, 267] on span "Settings" at bounding box center [64, 265] width 27 height 9
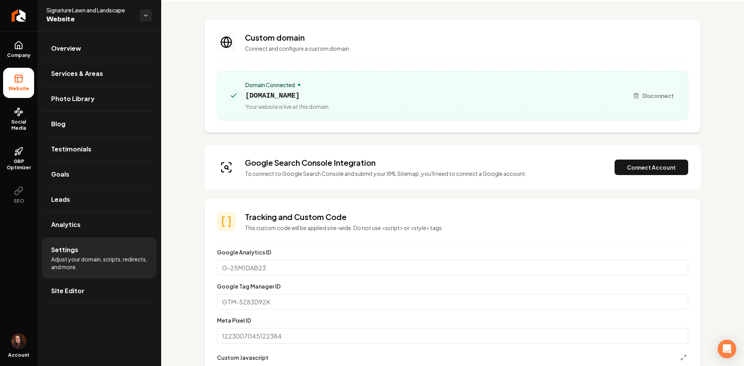
scroll to position [194, 0]
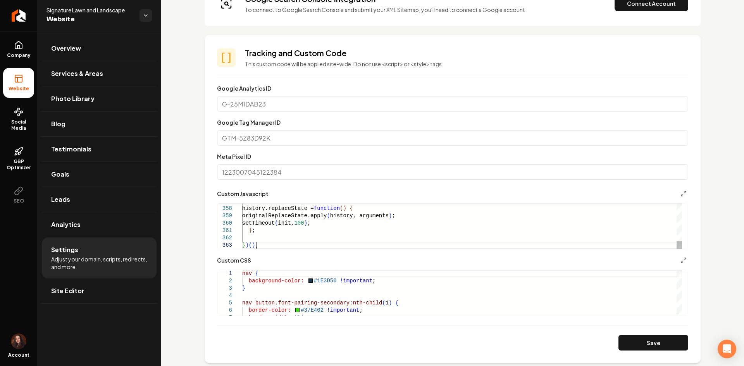
click at [618, 335] on button "Save" at bounding box center [653, 342] width 70 height 15
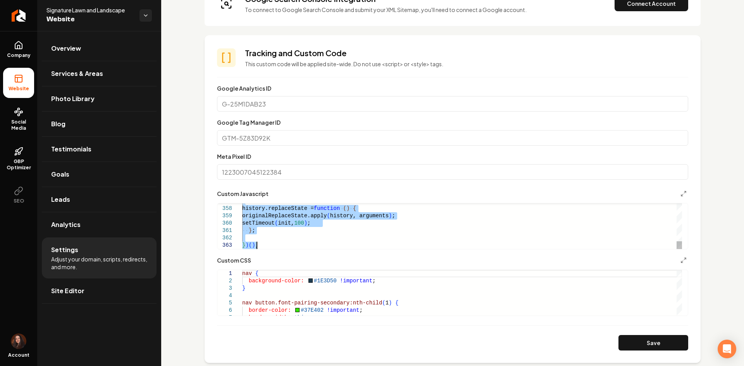
drag, startPoint x: 283, startPoint y: 230, endPoint x: 311, endPoint y: 209, distance: 34.5
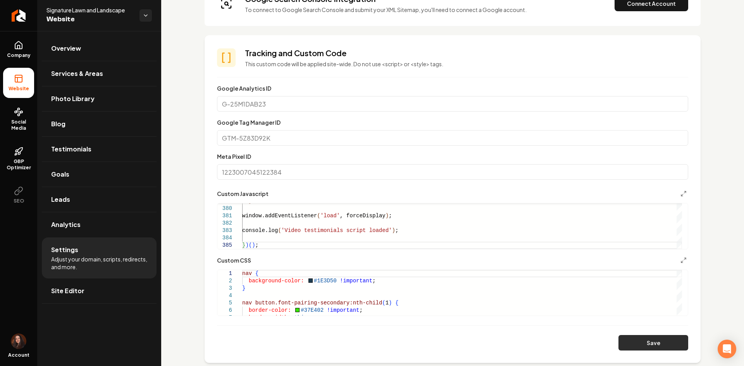
click at [640, 339] on button "Save" at bounding box center [653, 342] width 70 height 15
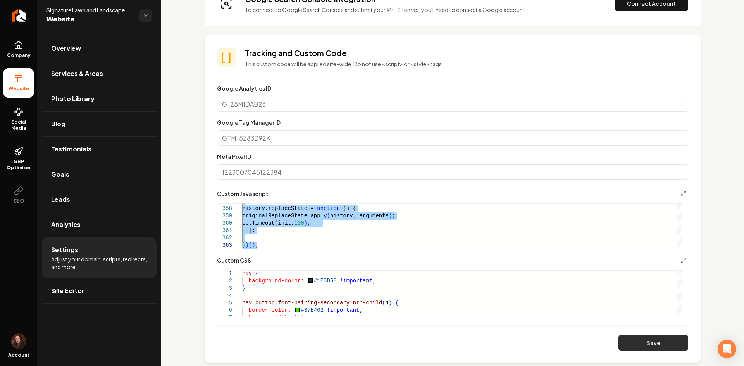
drag, startPoint x: 645, startPoint y: 343, endPoint x: 460, endPoint y: 280, distance: 195.6
click at [646, 343] on button "Save" at bounding box center [653, 342] width 70 height 15
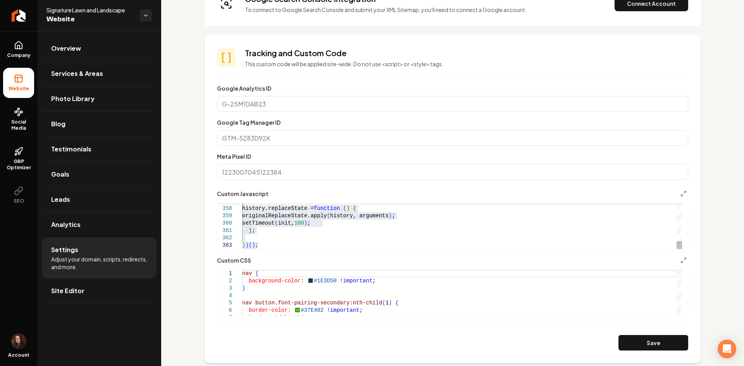
drag, startPoint x: 313, startPoint y: 223, endPoint x: 306, endPoint y: 223, distance: 7.0
drag, startPoint x: 324, startPoint y: 226, endPoint x: 250, endPoint y: 225, distance: 73.6
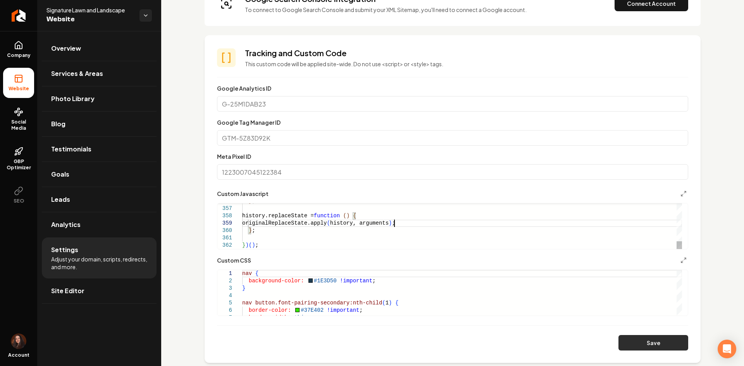
click at [627, 335] on button "Save" at bounding box center [653, 342] width 70 height 15
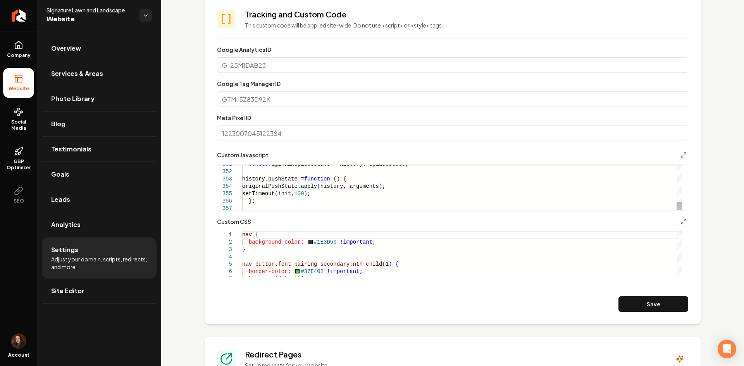
scroll to position [0, 151]
drag, startPoint x: 328, startPoint y: 195, endPoint x: 249, endPoint y: 195, distance: 79.8
drag, startPoint x: 323, startPoint y: 203, endPoint x: 248, endPoint y: 209, distance: 75.4
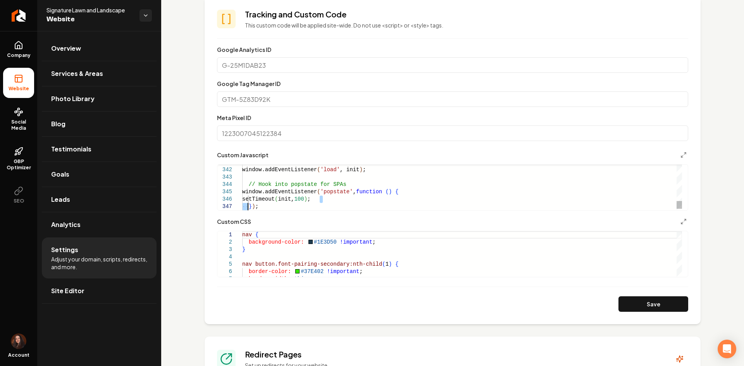
drag, startPoint x: 263, startPoint y: 208, endPoint x: 245, endPoint y: 195, distance: 22.1
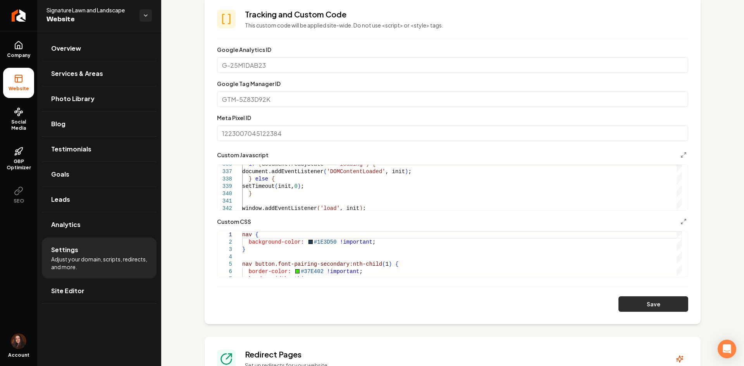
click at [660, 304] on button "Save" at bounding box center [653, 303] width 70 height 15
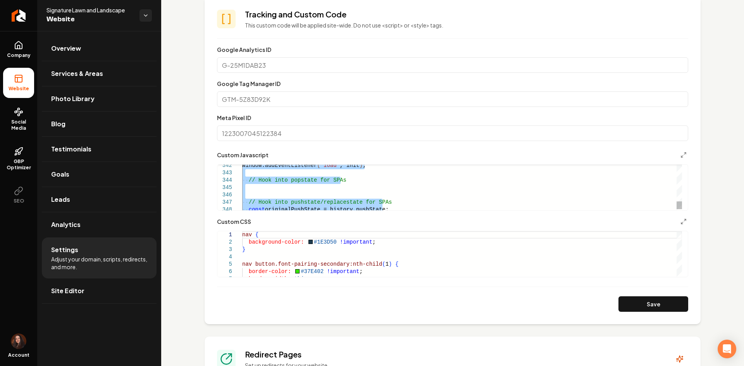
type textarea "*****"
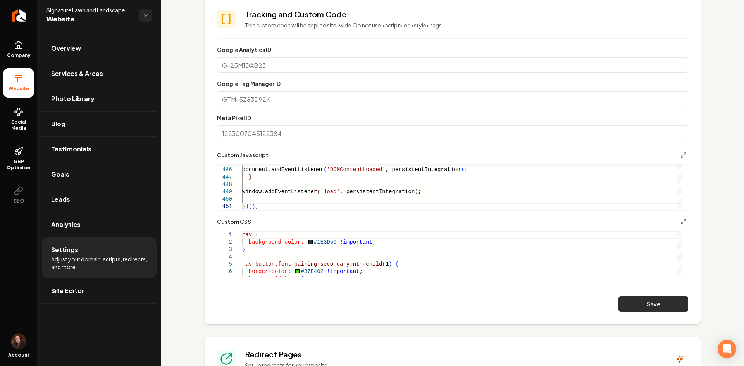
click at [624, 305] on button "Save" at bounding box center [653, 303] width 70 height 15
click at [73, 298] on link "Site Editor" at bounding box center [99, 290] width 115 height 25
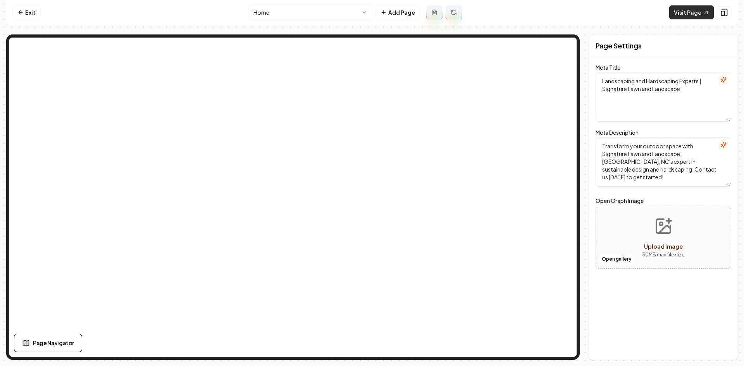
click at [678, 10] on link "Visit Page" at bounding box center [691, 12] width 45 height 14
click at [33, 15] on link "Exit" at bounding box center [26, 12] width 28 height 14
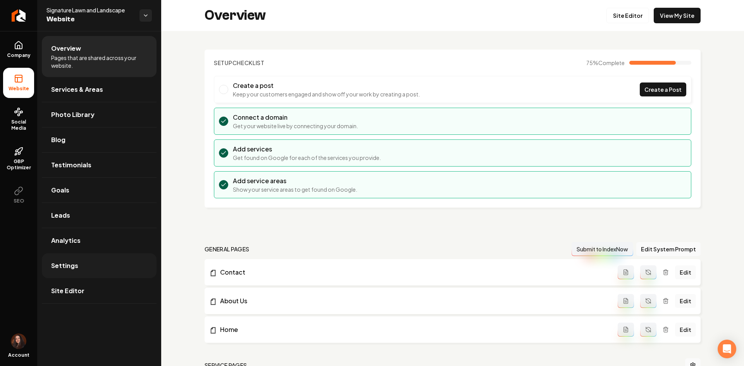
click at [91, 273] on link "Settings" at bounding box center [99, 265] width 115 height 25
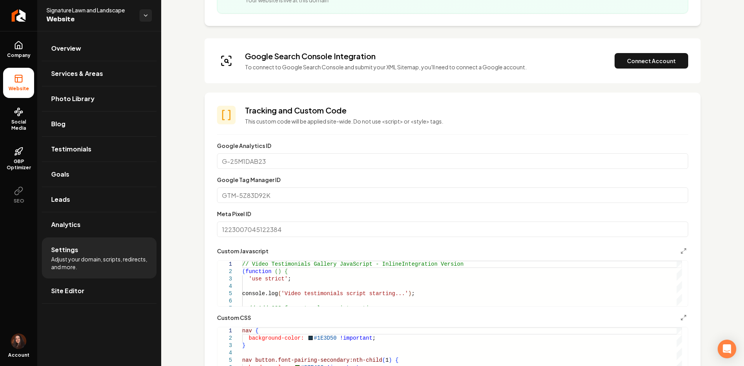
scroll to position [194, 0]
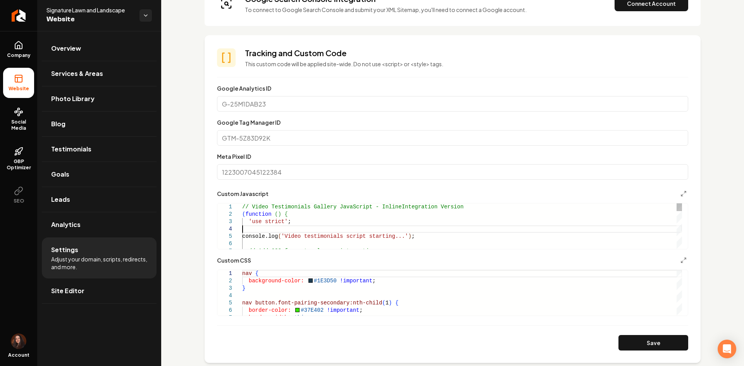
type textarea "**********"
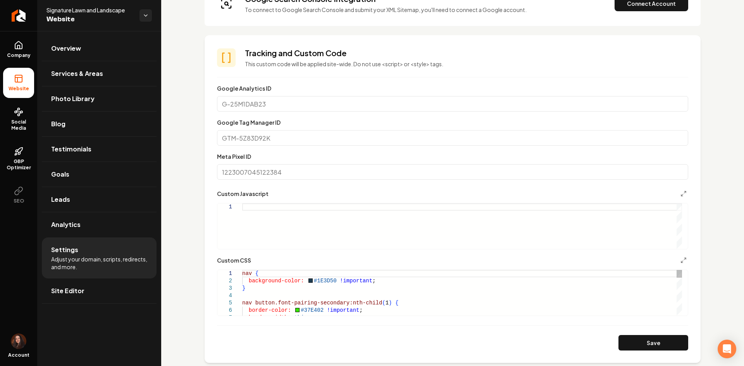
type textarea "*****"
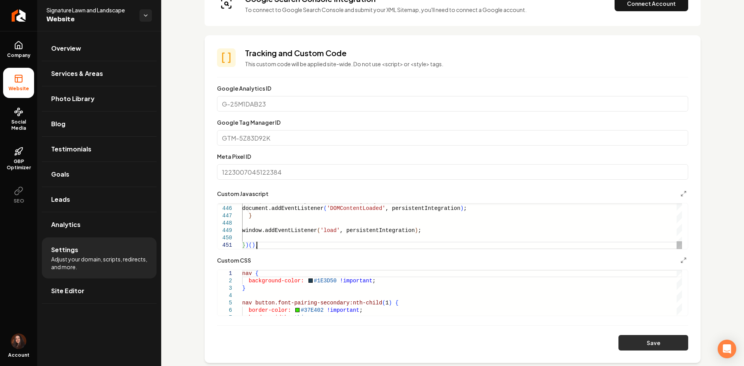
click at [670, 343] on button "Save" at bounding box center [653, 342] width 70 height 15
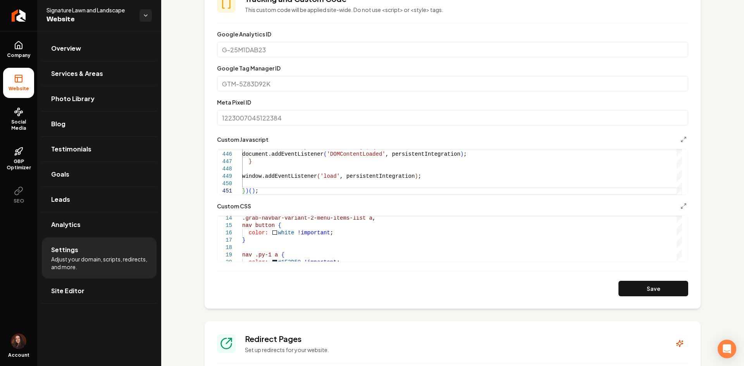
scroll to position [271, 0]
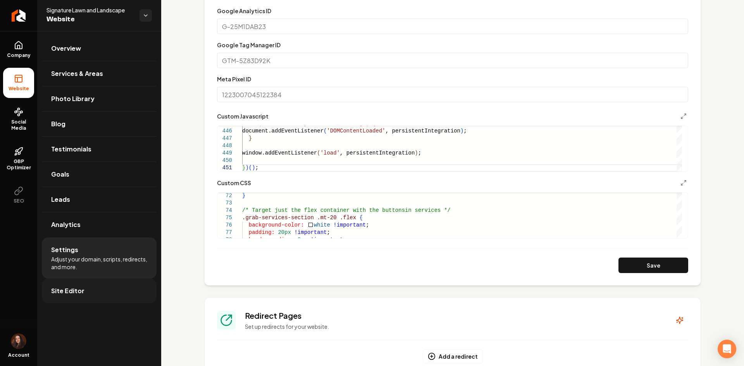
click at [76, 294] on span "Site Editor" at bounding box center [67, 290] width 33 height 9
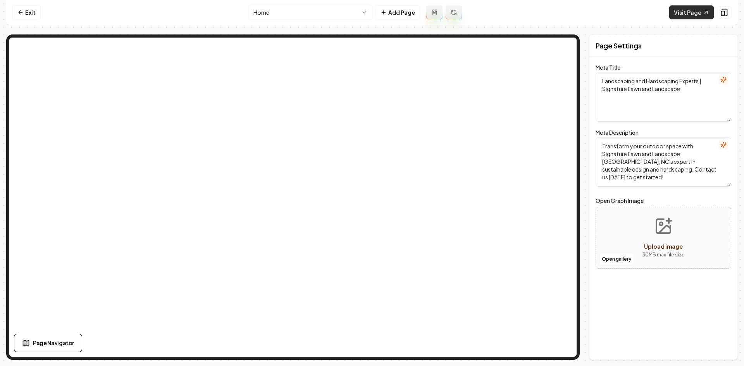
click at [688, 10] on link "Visit Page" at bounding box center [691, 12] width 45 height 14
click at [27, 9] on link "Exit" at bounding box center [26, 12] width 28 height 14
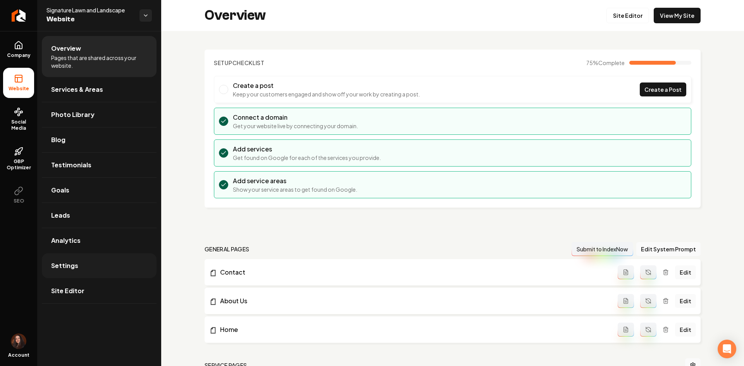
click at [83, 261] on link "Settings" at bounding box center [99, 265] width 115 height 25
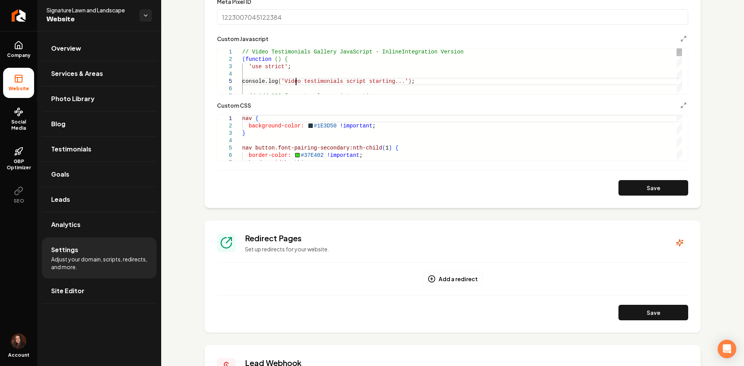
type textarea "**********"
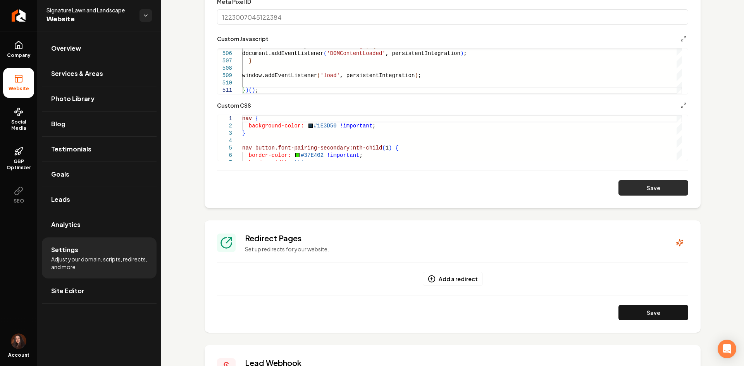
click at [642, 189] on button "Save" at bounding box center [653, 187] width 70 height 15
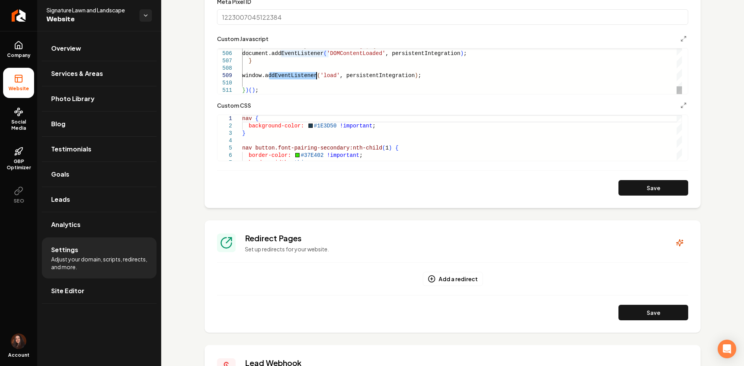
type textarea "**********"
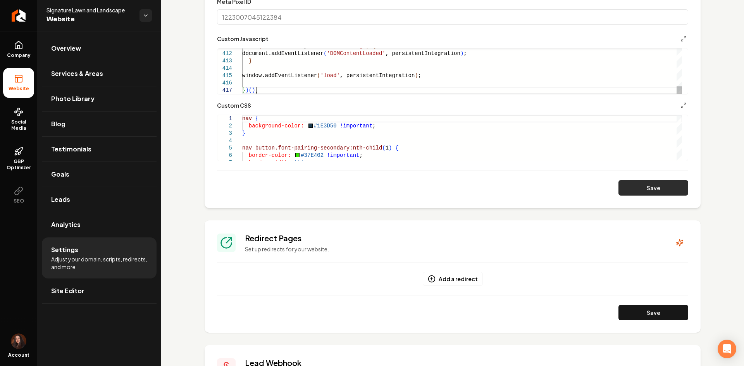
click at [658, 186] on button "Save" at bounding box center [653, 187] width 70 height 15
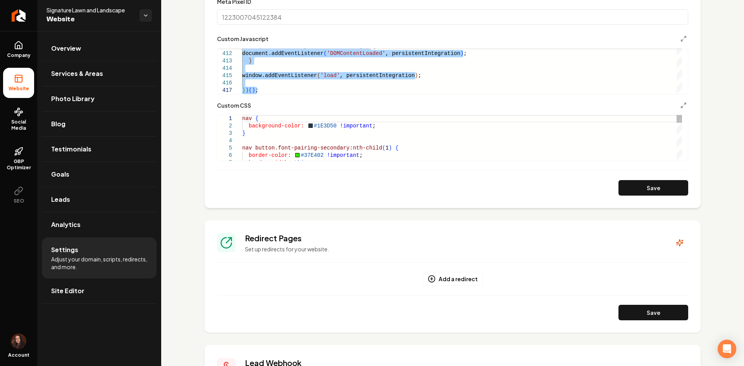
type textarea "*****"
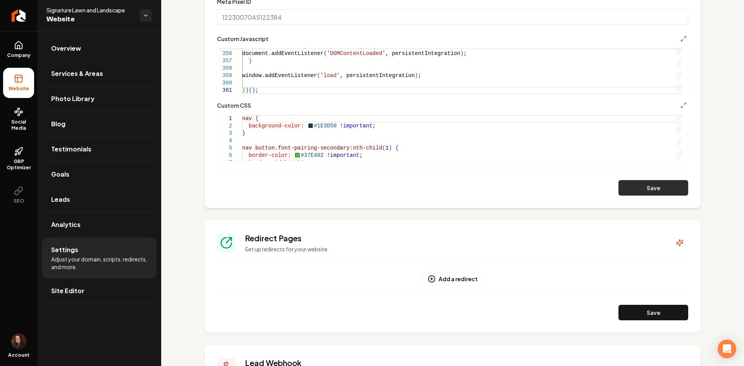
click at [627, 182] on button "Save" at bounding box center [653, 187] width 70 height 15
click at [72, 289] on span "Site Editor" at bounding box center [67, 290] width 33 height 9
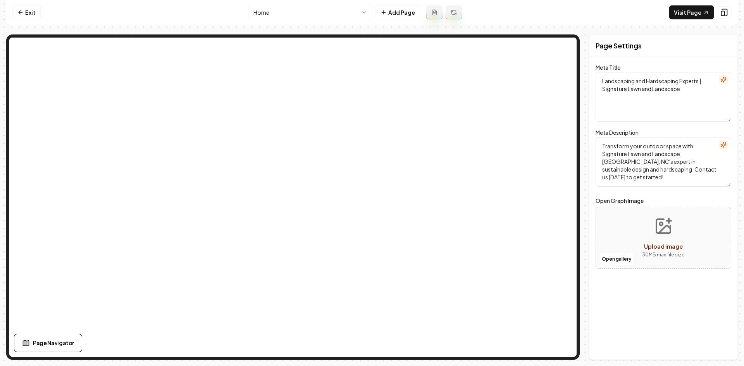
click at [314, 14] on html "Computer Required This feature is only available on a computer. Please switch t…" at bounding box center [372, 183] width 744 height 366
click at [36, 10] on link "Exit" at bounding box center [26, 12] width 28 height 14
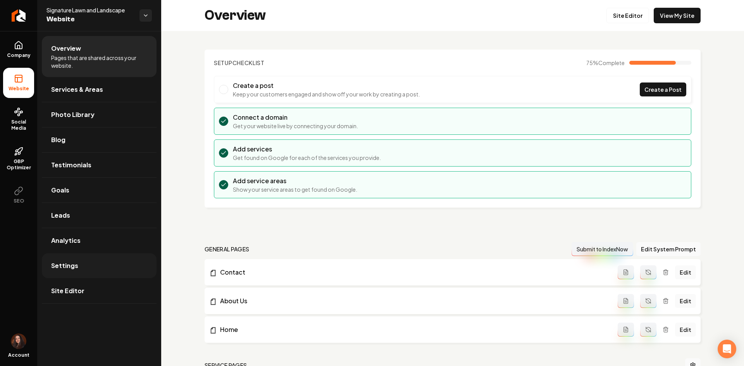
click at [84, 269] on link "Settings" at bounding box center [99, 265] width 115 height 25
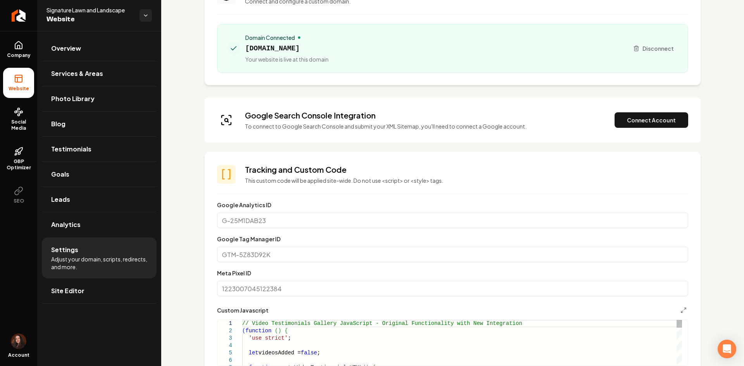
scroll to position [116, 0]
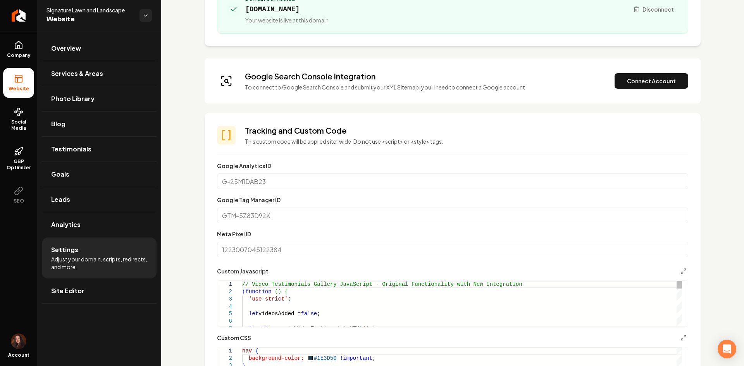
type textarea "**********"
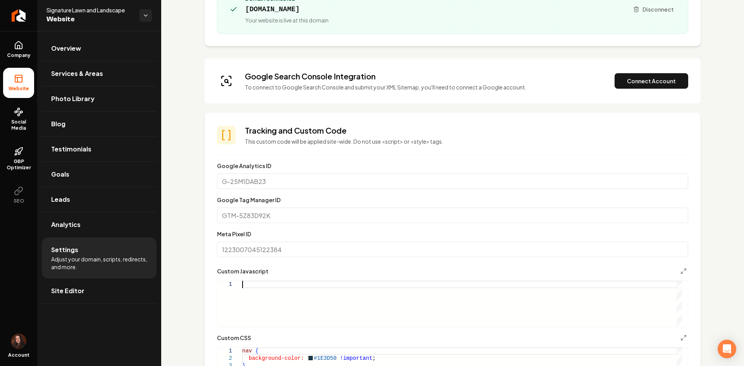
type textarea "*****"
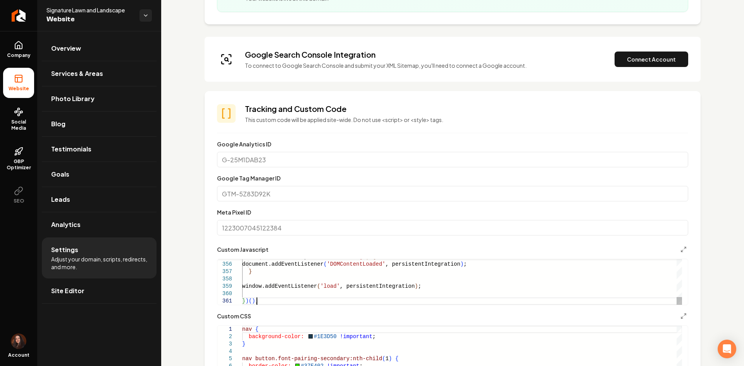
scroll to position [232, 0]
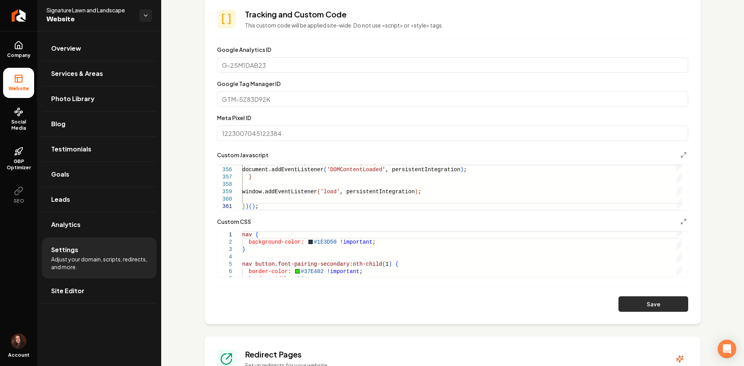
click at [635, 304] on button "Save" at bounding box center [653, 303] width 70 height 15
click at [89, 285] on link "Site Editor" at bounding box center [99, 290] width 115 height 25
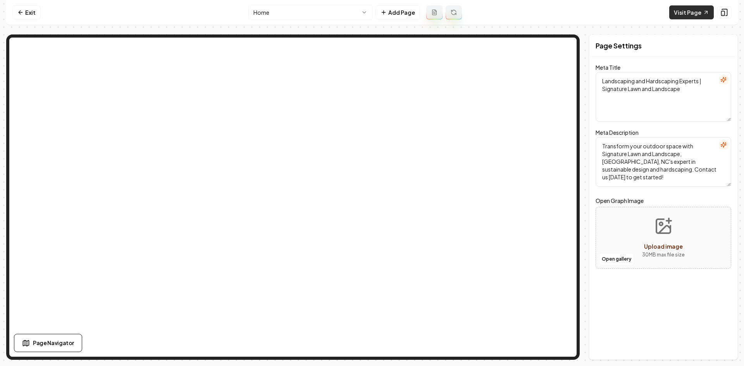
click at [698, 12] on link "Visit Page" at bounding box center [691, 12] width 45 height 14
click at [29, 14] on link "Exit" at bounding box center [26, 12] width 28 height 14
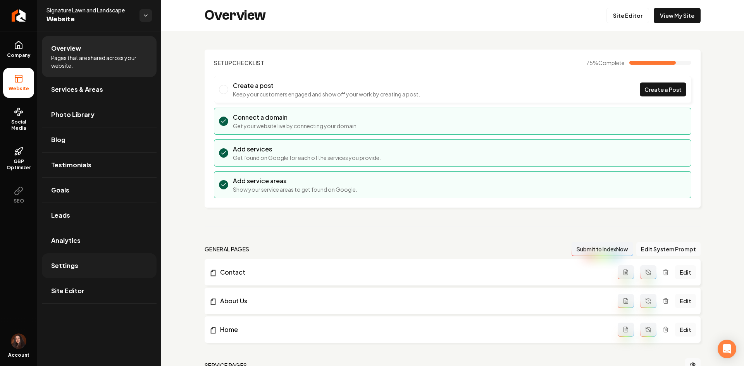
click at [63, 272] on link "Settings" at bounding box center [99, 265] width 115 height 25
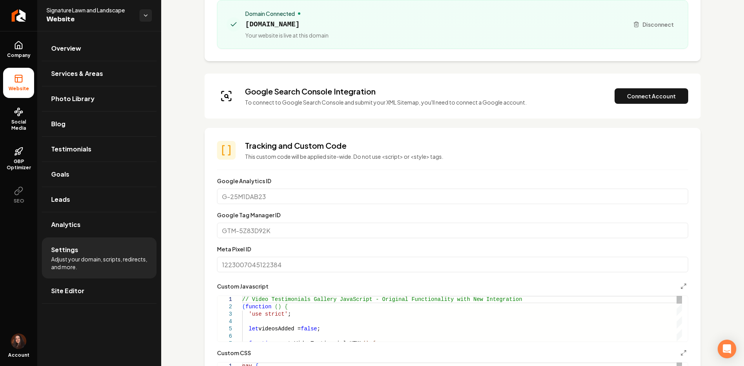
scroll to position [116, 0]
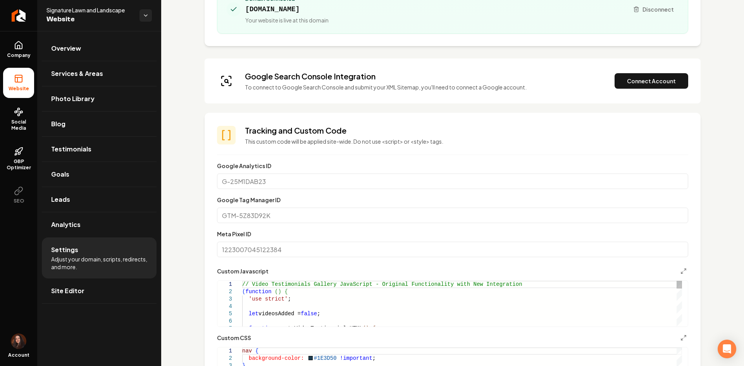
type textarea "*"
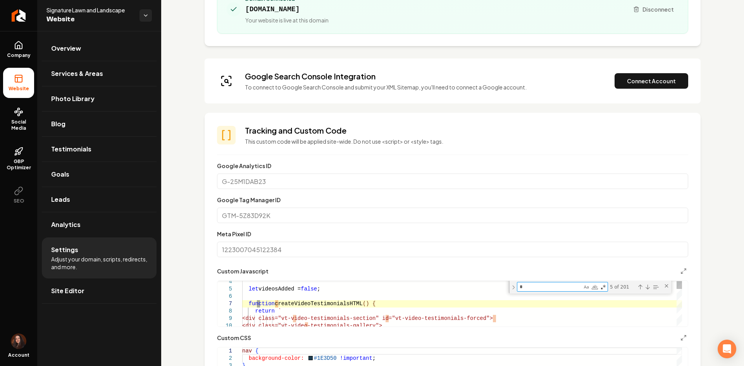
type textarea "**********"
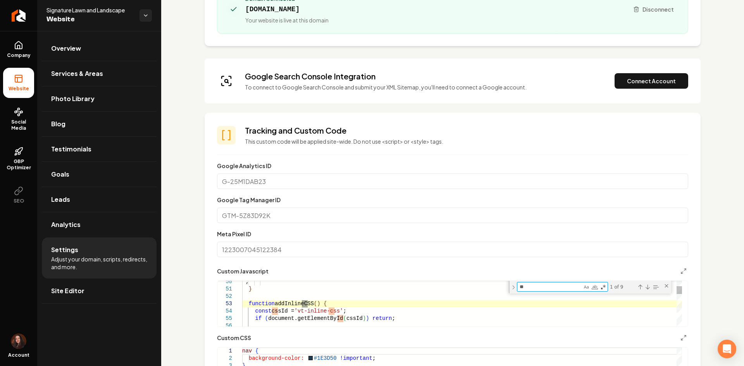
type textarea "***"
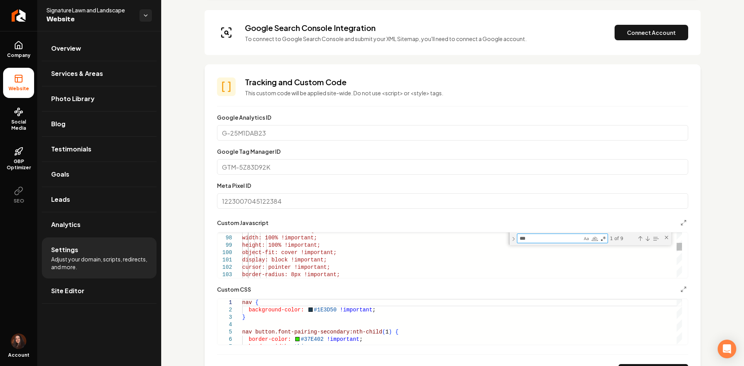
scroll to position [194, 0]
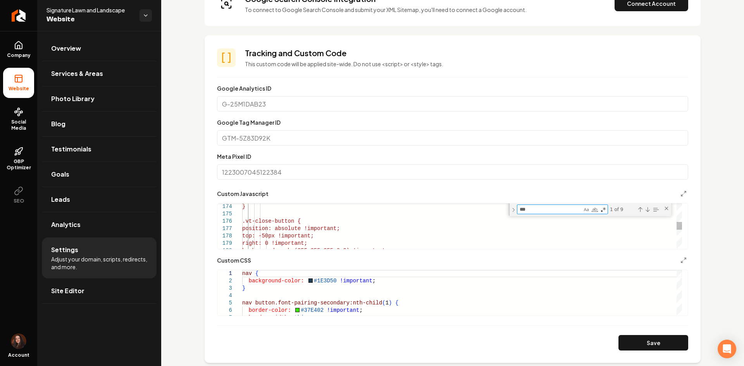
drag, startPoint x: 529, startPoint y: 210, endPoint x: 460, endPoint y: 218, distance: 70.3
click at [477, 215] on div "**********" at bounding box center [449, 226] width 464 height 46
type textarea "**********"
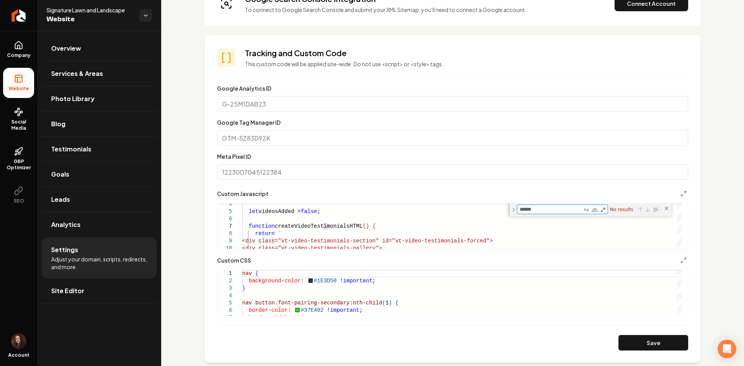
type textarea "******"
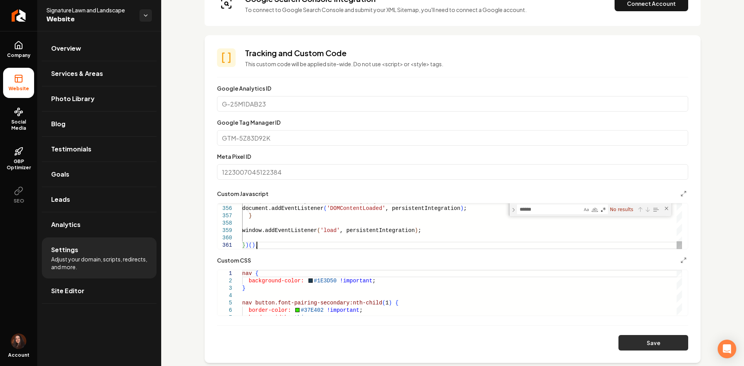
click at [636, 339] on button "Save" at bounding box center [653, 342] width 70 height 15
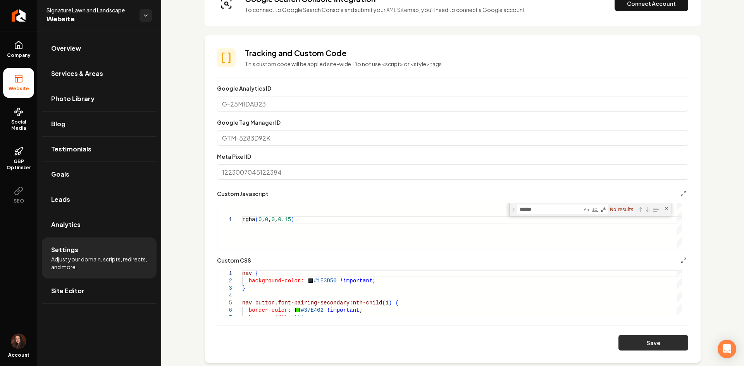
click at [622, 340] on button "Save" at bounding box center [653, 342] width 70 height 15
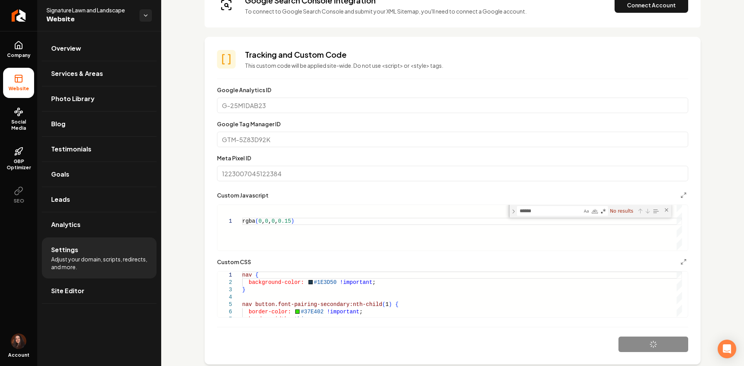
scroll to position [194, 0]
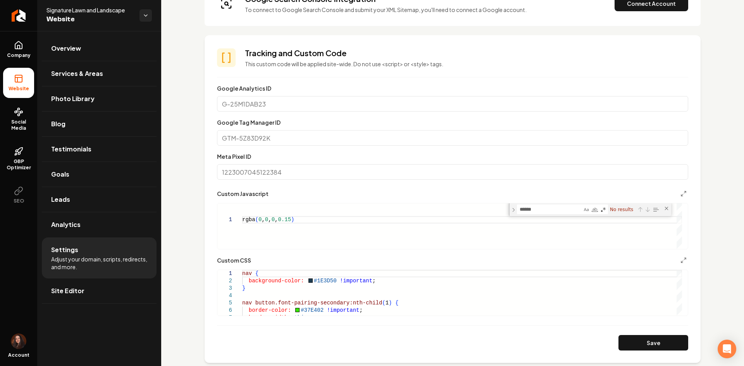
click at [300, 223] on div "rgba ( 0 , 0 , 0 , 0.15 )" at bounding box center [462, 226] width 440 height 46
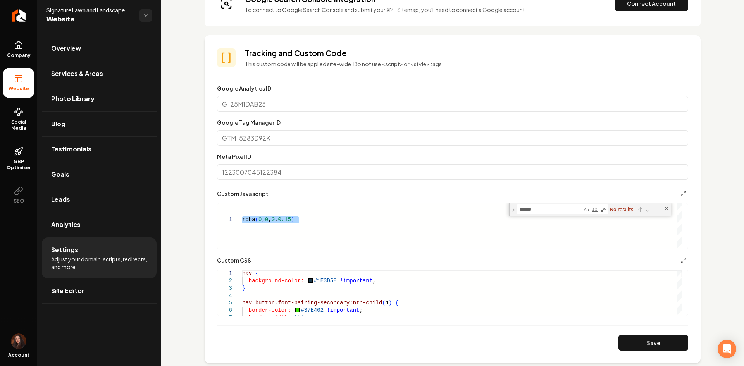
scroll to position [0, 15]
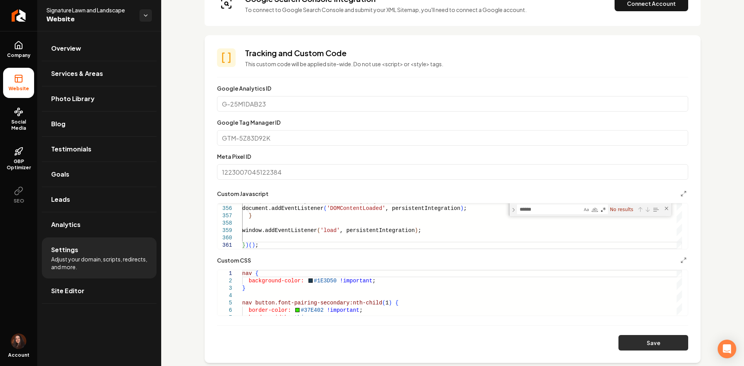
click at [656, 339] on button "Save" at bounding box center [653, 342] width 70 height 15
type textarea "**********"
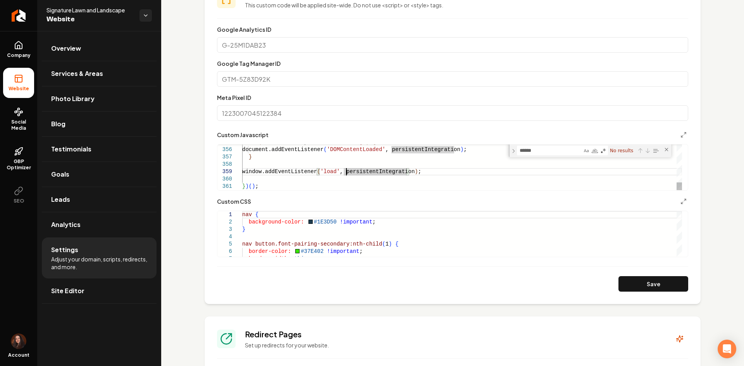
scroll to position [271, 0]
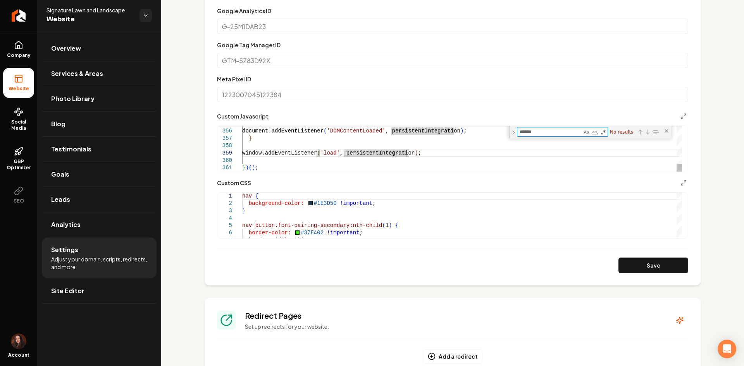
drag, startPoint x: 543, startPoint y: 131, endPoint x: 486, endPoint y: 131, distance: 57.3
click at [486, 131] on div "**********" at bounding box center [449, 149] width 464 height 46
type textarea "*"
type textarea "**********"
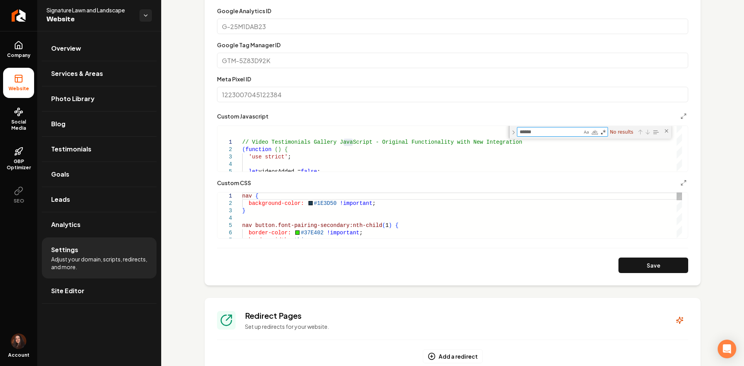
type textarea "******"
type textarea "*"
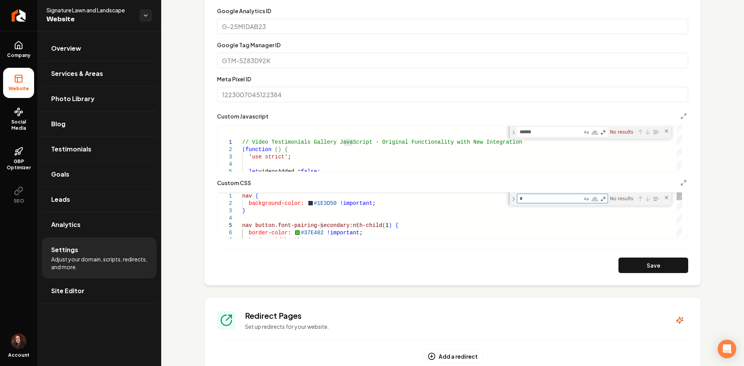
type textarea "**********"
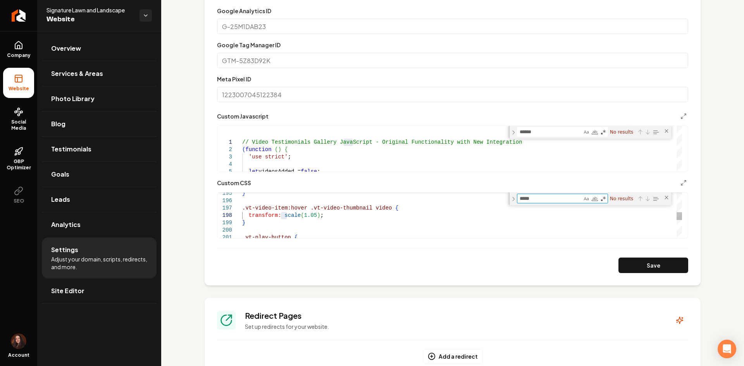
type textarea "******"
drag, startPoint x: 555, startPoint y: 201, endPoint x: 473, endPoint y: 202, distance: 82.1
click at [473, 202] on div "**********" at bounding box center [449, 215] width 464 height 46
type textarea "**********"
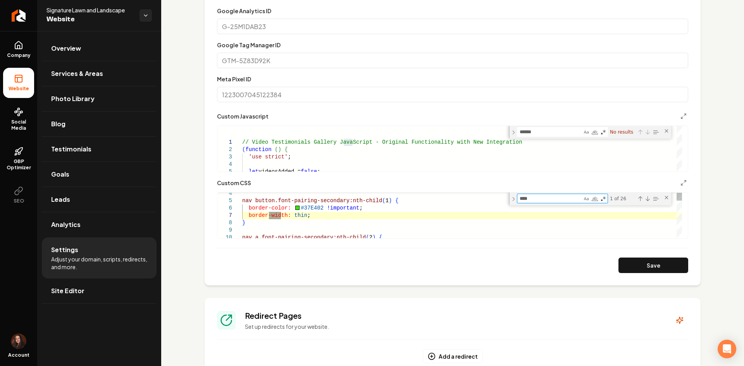
type textarea "*****"
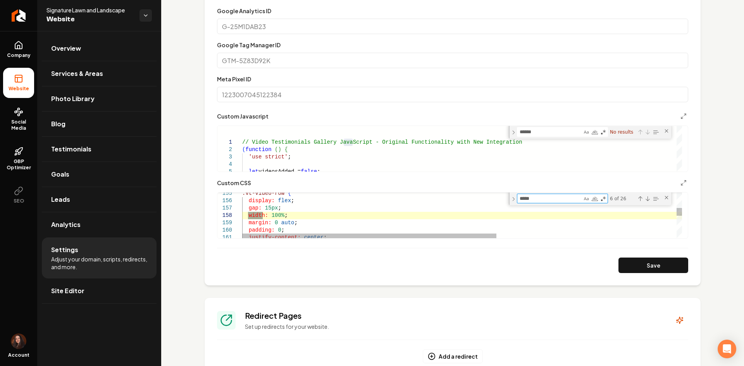
type textarea "**********"
type textarea "*****"
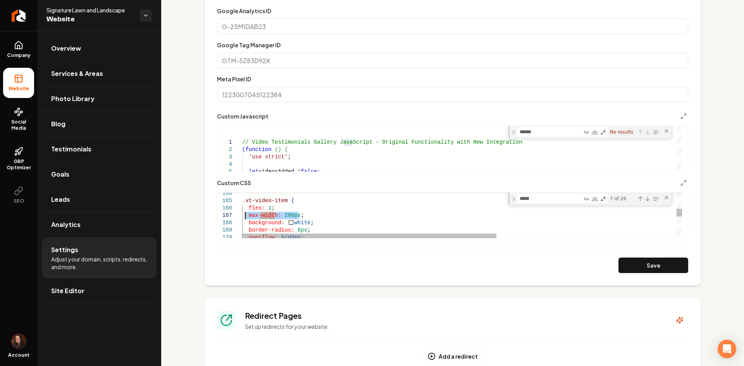
drag, startPoint x: 319, startPoint y: 213, endPoint x: 245, endPoint y: 213, distance: 74.0
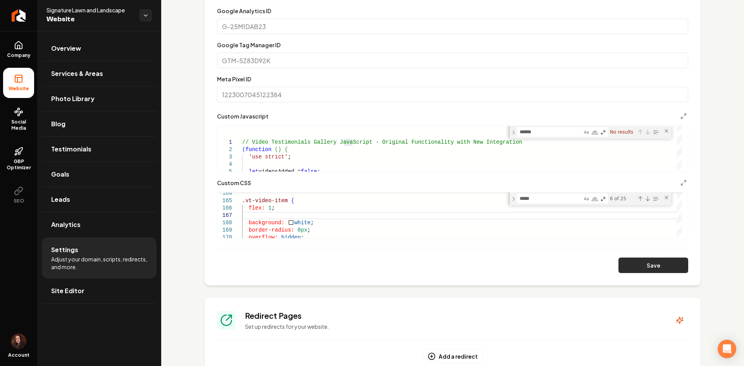
click at [630, 271] on button "Save" at bounding box center [653, 265] width 70 height 15
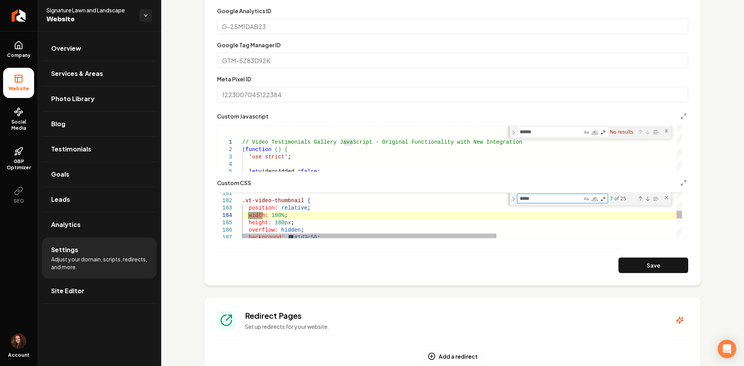
drag, startPoint x: 538, startPoint y: 201, endPoint x: 363, endPoint y: 245, distance: 180.5
click at [539, 201] on textarea "*****" at bounding box center [549, 198] width 65 height 9
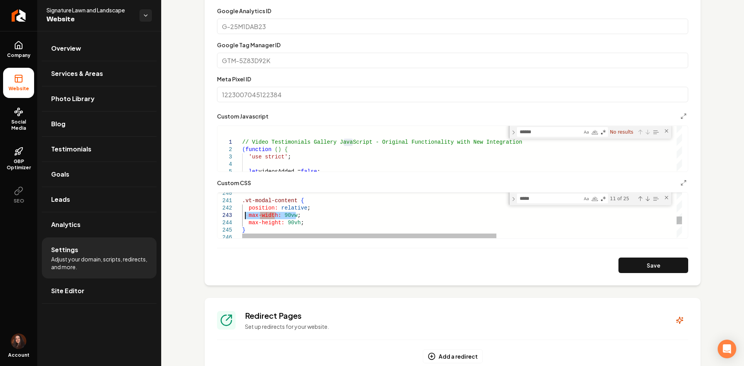
drag, startPoint x: 286, startPoint y: 216, endPoint x: 245, endPoint y: 218, distance: 41.1
click at [551, 200] on textarea "*****" at bounding box center [549, 198] width 65 height 9
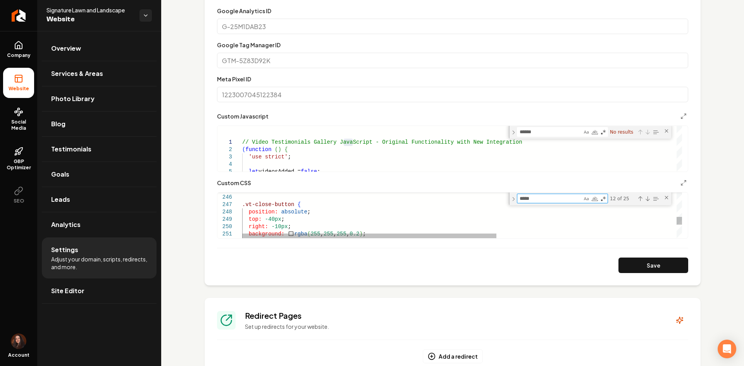
click at [567, 199] on textarea "*****" at bounding box center [549, 198] width 65 height 9
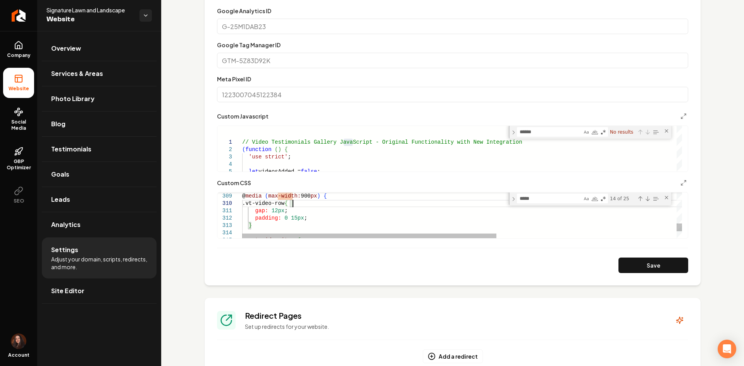
drag, startPoint x: 287, startPoint y: 208, endPoint x: 249, endPoint y: 211, distance: 38.0
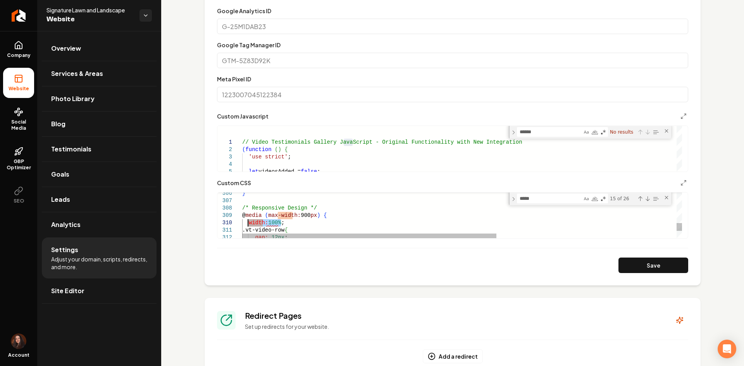
drag, startPoint x: 285, startPoint y: 222, endPoint x: 247, endPoint y: 225, distance: 38.1
drag, startPoint x: 281, startPoint y: 204, endPoint x: 252, endPoint y: 203, distance: 28.3
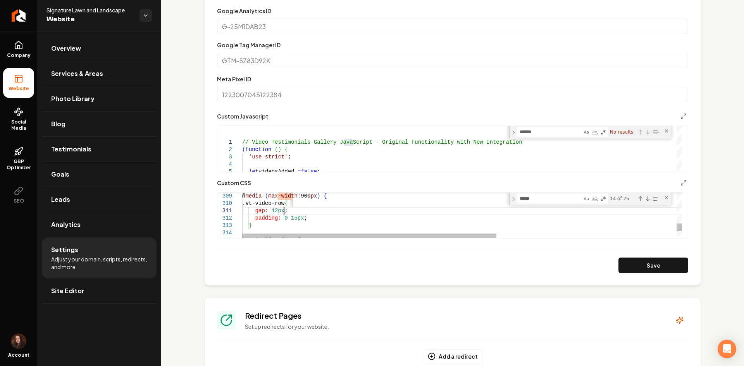
scroll to position [14, 11]
click at [544, 198] on textarea "*****" at bounding box center [549, 198] width 65 height 9
drag, startPoint x: 252, startPoint y: 219, endPoint x: 236, endPoint y: 209, distance: 18.9
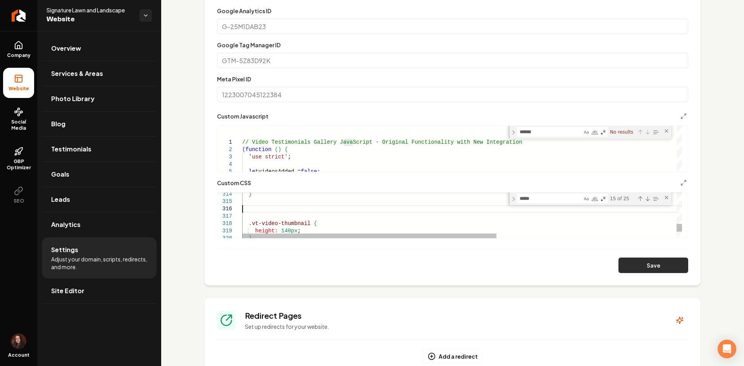
click at [645, 268] on button "Save" at bounding box center [653, 265] width 70 height 15
drag, startPoint x: 308, startPoint y: 230, endPoint x: 252, endPoint y: 227, distance: 55.9
drag, startPoint x: 346, startPoint y: 226, endPoint x: 247, endPoint y: 225, distance: 98.8
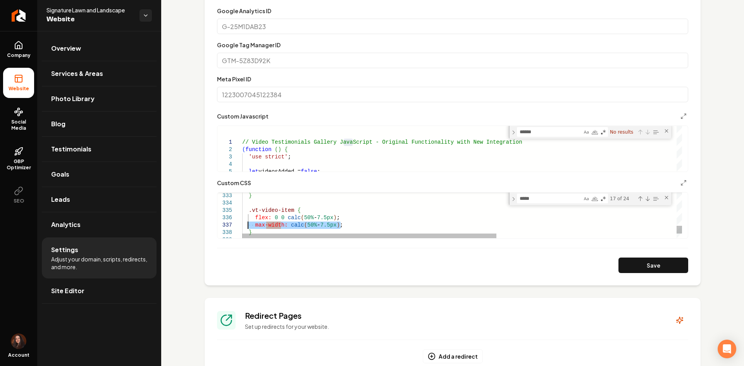
click at [653, 260] on button "Save" at bounding box center [653, 265] width 70 height 15
drag, startPoint x: 261, startPoint y: 218, endPoint x: 247, endPoint y: 201, distance: 21.8
drag, startPoint x: 260, startPoint y: 225, endPoint x: 297, endPoint y: 224, distance: 36.8
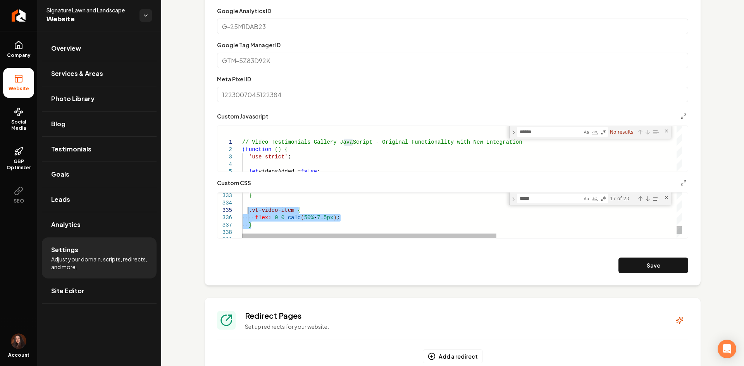
click at [622, 268] on button "Save" at bounding box center [653, 265] width 70 height 15
drag, startPoint x: 306, startPoint y: 220, endPoint x: 249, endPoint y: 211, distance: 57.5
drag, startPoint x: 313, startPoint y: 220, endPoint x: 251, endPoint y: 217, distance: 62.8
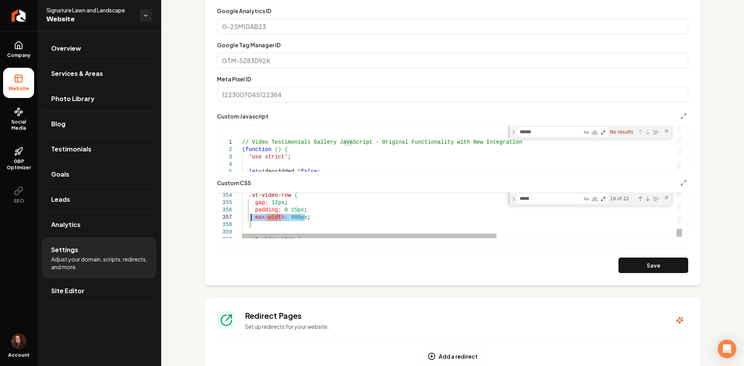
drag, startPoint x: 337, startPoint y: 209, endPoint x: 242, endPoint y: 207, distance: 95.3
type textarea "**********"
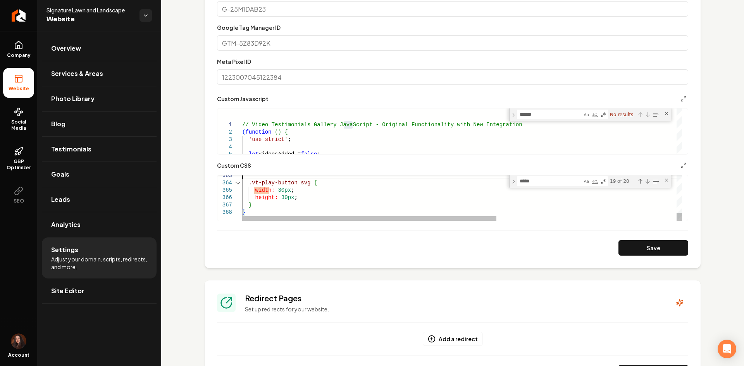
scroll to position [271, 0]
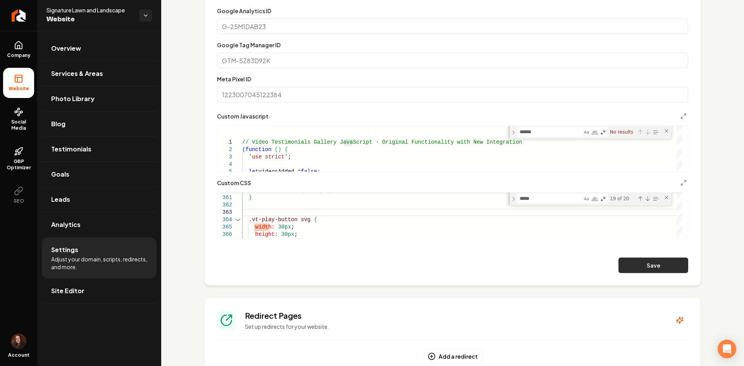
click at [618, 270] on button "Save" at bounding box center [653, 265] width 70 height 15
click at [30, 19] on link "Return to dashboard" at bounding box center [18, 15] width 37 height 31
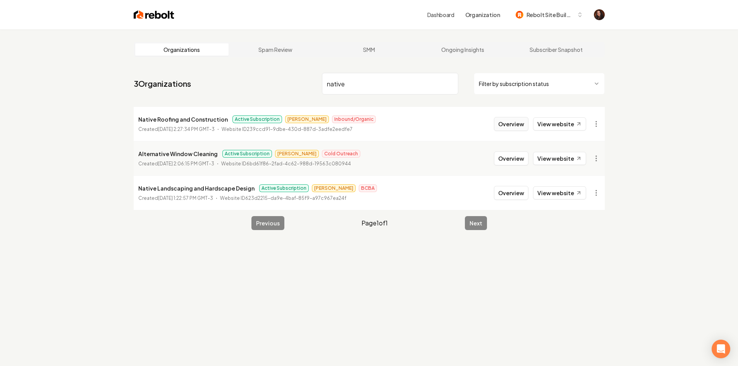
type input "native"
click at [508, 127] on button "Overview" at bounding box center [511, 124] width 34 height 14
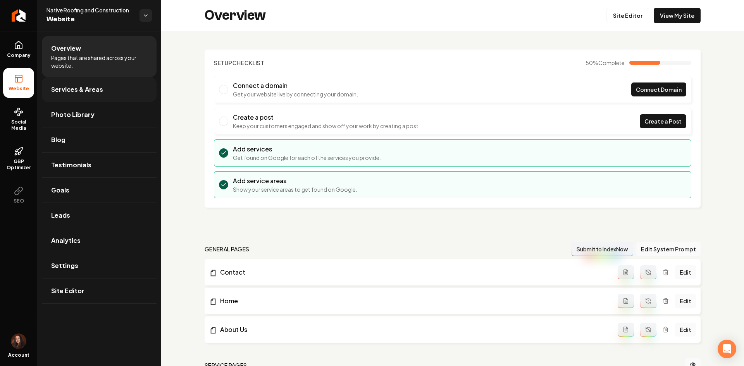
click at [69, 88] on span "Services & Areas" at bounding box center [77, 89] width 52 height 9
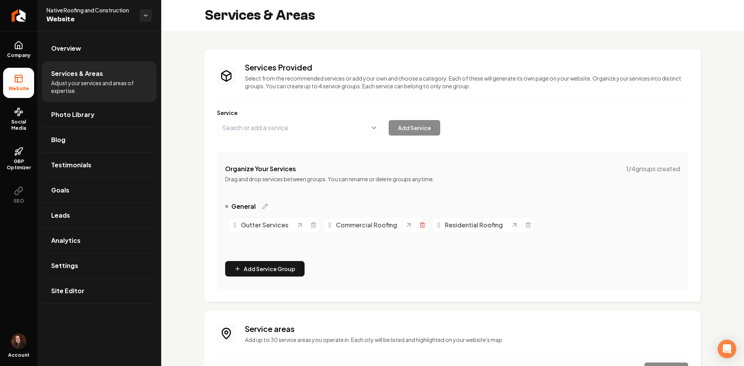
click at [421, 224] on icon "Main content area" at bounding box center [422, 225] width 6 height 6
click at [311, 226] on icon "Main content area" at bounding box center [313, 225] width 6 height 6
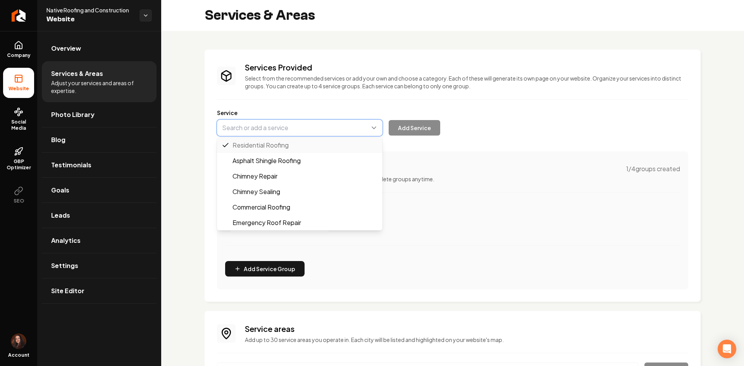
click at [275, 131] on button "Main content area" at bounding box center [299, 128] width 165 height 16
paste input "Siding & Gutters"
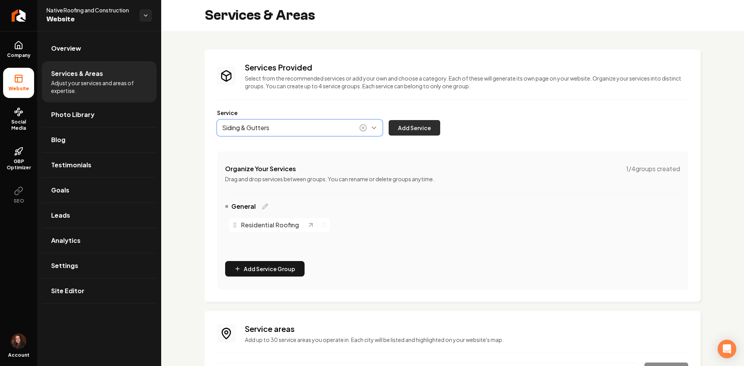
type input "Siding & Gutters"
click at [434, 131] on button "Add Service" at bounding box center [414, 127] width 52 height 15
click at [290, 131] on button "Main content area" at bounding box center [299, 128] width 165 height 16
paste input "Leak Repair"
type input "Roof Leak Repair"
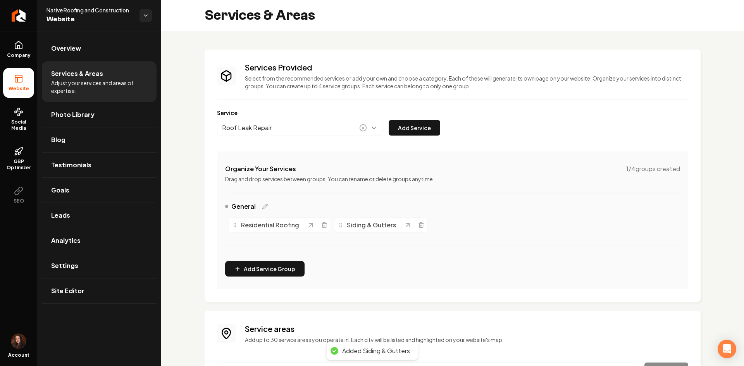
drag, startPoint x: 413, startPoint y: 128, endPoint x: 388, endPoint y: 5, distance: 125.0
click at [413, 127] on button "Add Service" at bounding box center [414, 127] width 52 height 15
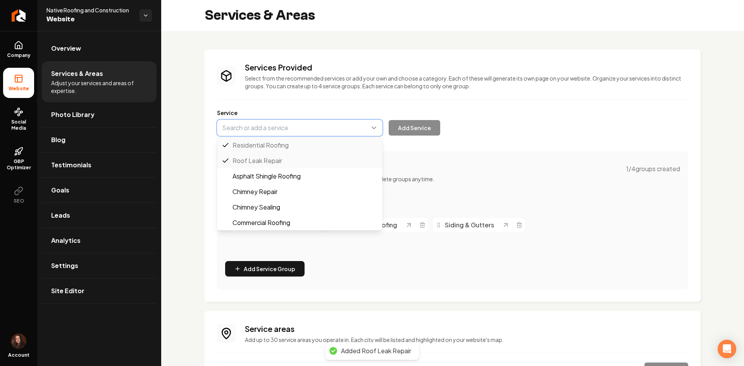
click at [296, 124] on button "Main content area" at bounding box center [299, 128] width 165 height 16
paste input "Roof Inspection"
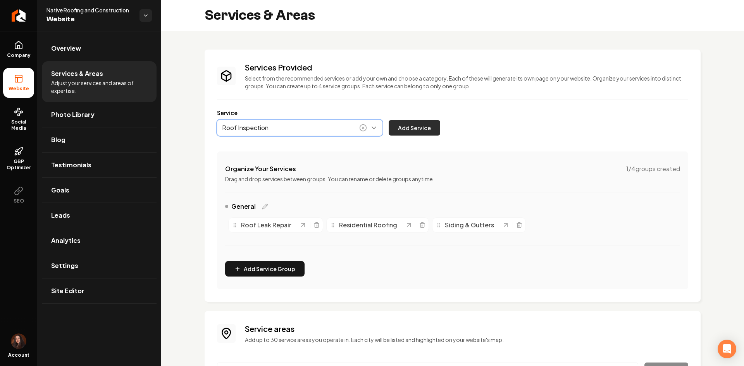
type input "Roof Inspection"
click at [430, 125] on button "Add Service" at bounding box center [414, 127] width 52 height 15
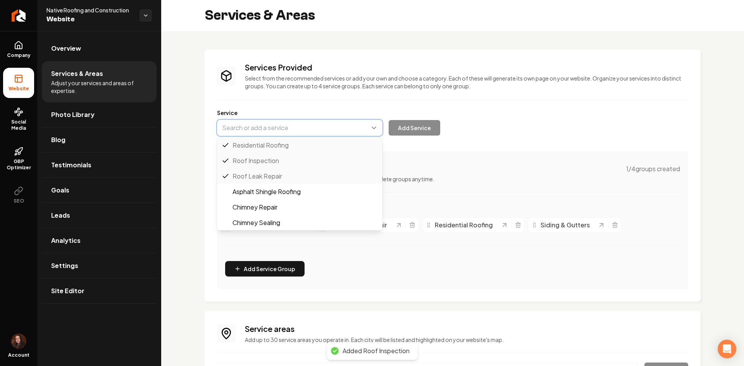
click at [275, 128] on button "Main content area" at bounding box center [299, 128] width 165 height 16
paste input "Roof Repair"
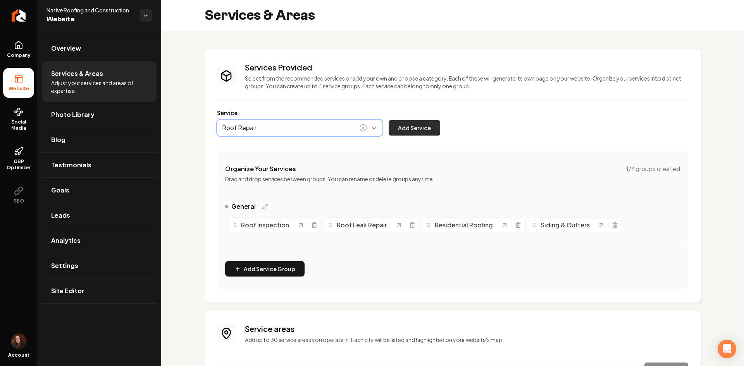
type input "Roof Repair"
click at [412, 133] on button "Add Service" at bounding box center [414, 127] width 52 height 15
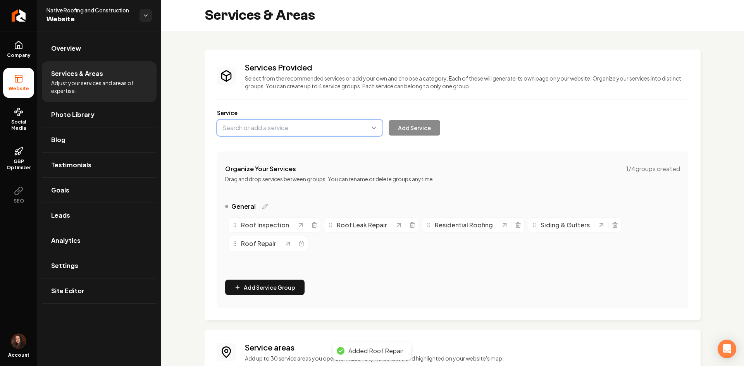
click at [294, 124] on button "Main content area" at bounding box center [299, 128] width 165 height 16
paste input "Roof Maintenance"
type input "Roof Maintenance"
click at [418, 134] on button "Add Service" at bounding box center [414, 127] width 52 height 15
click at [310, 138] on div "Services Provided Select from the recommended services or add your own and choo…" at bounding box center [452, 185] width 471 height 246
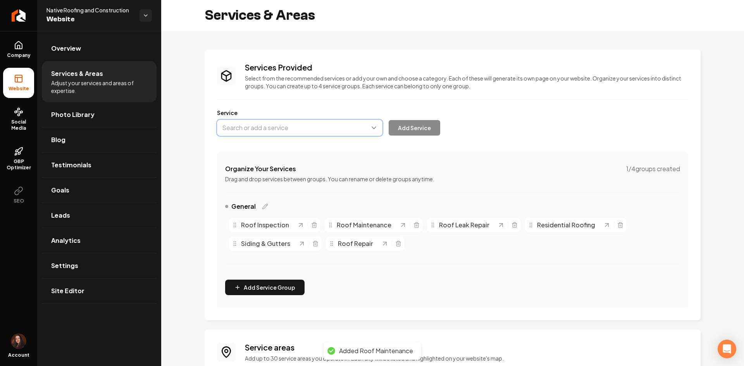
click at [305, 129] on button "Main content area" at bounding box center [299, 128] width 165 height 16
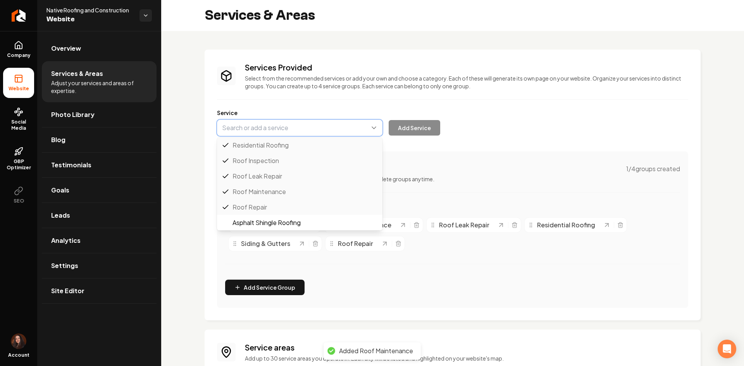
paste input "Shingles"
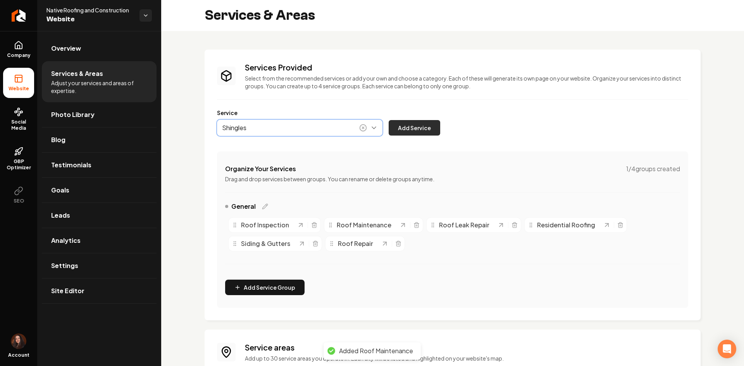
type input "Shingles"
click at [436, 129] on button "Add Service" at bounding box center [414, 127] width 52 height 15
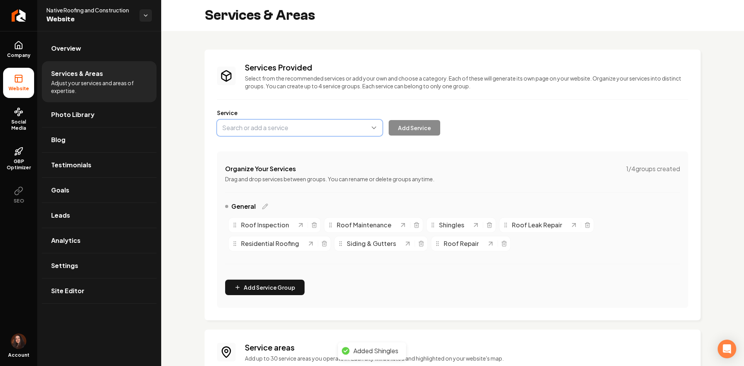
click at [347, 121] on button "Main content area" at bounding box center [299, 128] width 165 height 16
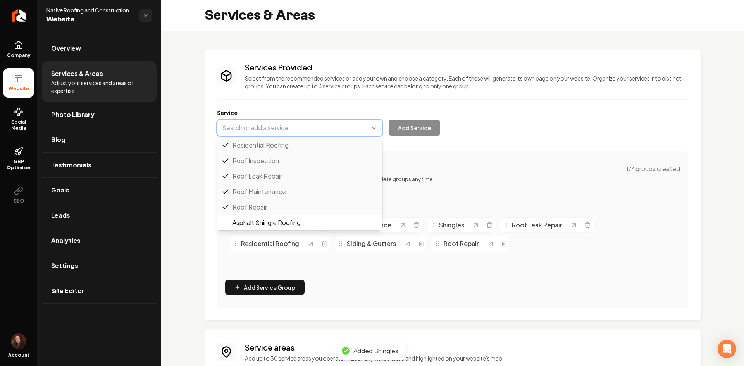
paste input "Tile"
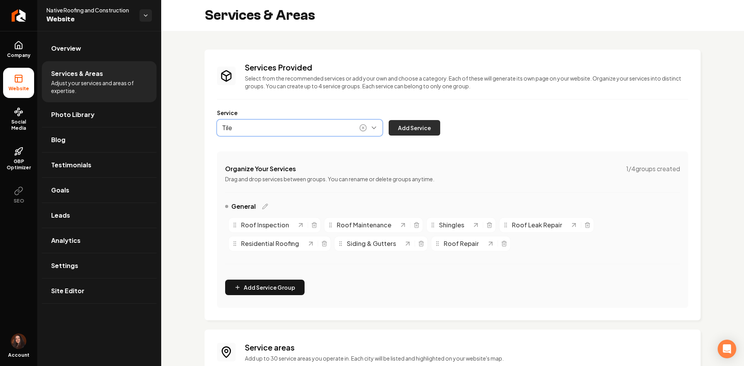
type input "Tile"
click at [436, 134] on button "Add Service" at bounding box center [414, 127] width 52 height 15
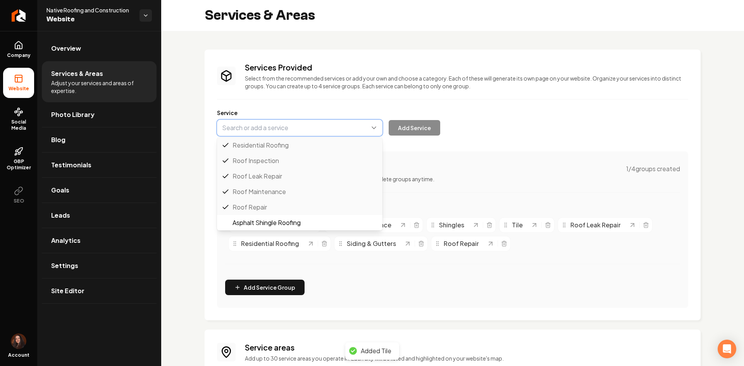
click at [254, 131] on button "Main content area" at bounding box center [299, 128] width 165 height 16
paste input "Metal"
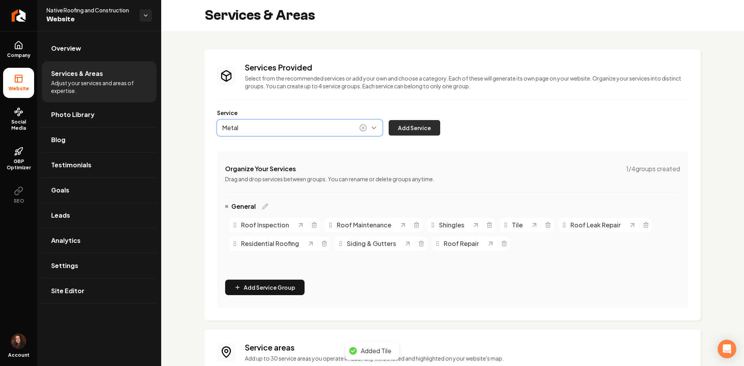
type input "Metal"
click at [421, 125] on button "Add Service" at bounding box center [414, 127] width 52 height 15
click at [314, 127] on button "Main content area" at bounding box center [299, 128] width 165 height 16
paste input "Flat"
type input "Flat"
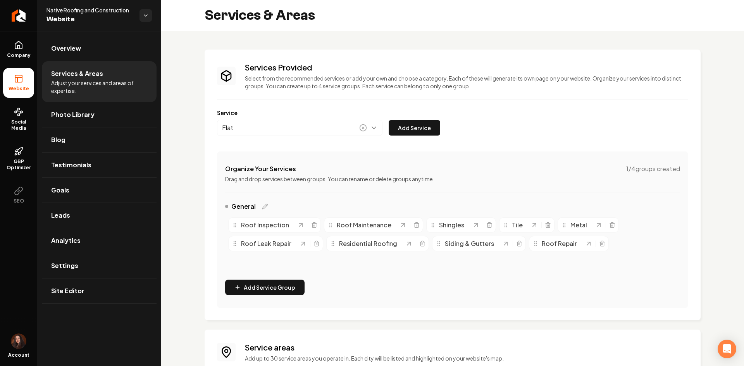
click at [431, 125] on button "Add Service" at bounding box center [414, 127] width 52 height 15
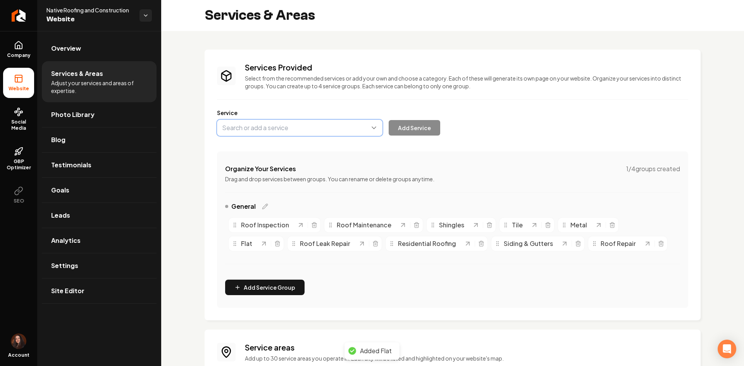
click at [319, 122] on button "Main content area" at bounding box center [299, 128] width 165 height 16
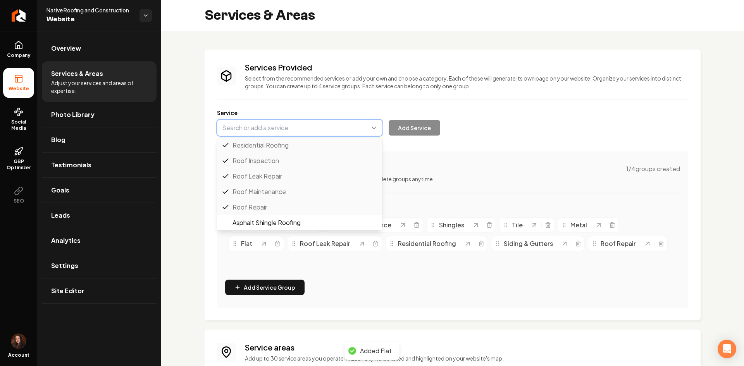
paste input "TPO"
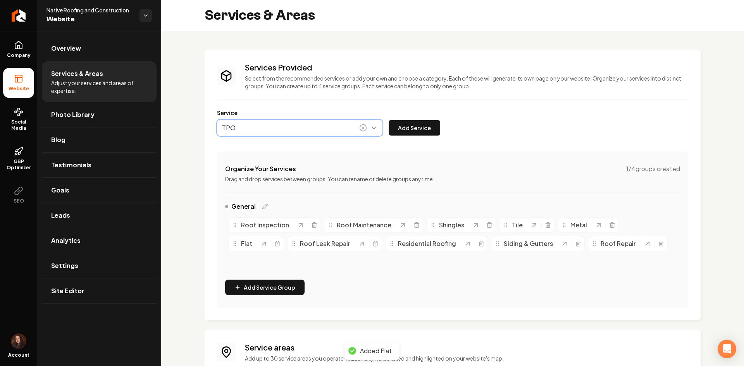
drag, startPoint x: 347, startPoint y: 149, endPoint x: 405, endPoint y: 126, distance: 62.4
type input "TPO"
click at [427, 119] on div "Service TPO Add Service" at bounding box center [452, 122] width 471 height 27
drag, startPoint x: 419, startPoint y: 128, endPoint x: 401, endPoint y: 69, distance: 61.6
click at [419, 128] on button "Add Service" at bounding box center [414, 127] width 52 height 15
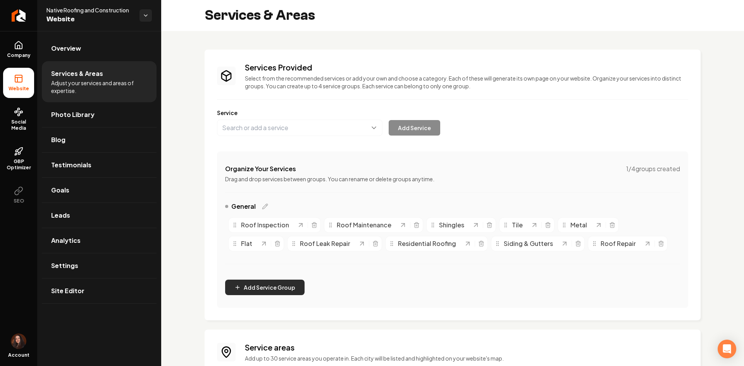
click at [273, 281] on button "Add Service Group" at bounding box center [264, 287] width 79 height 15
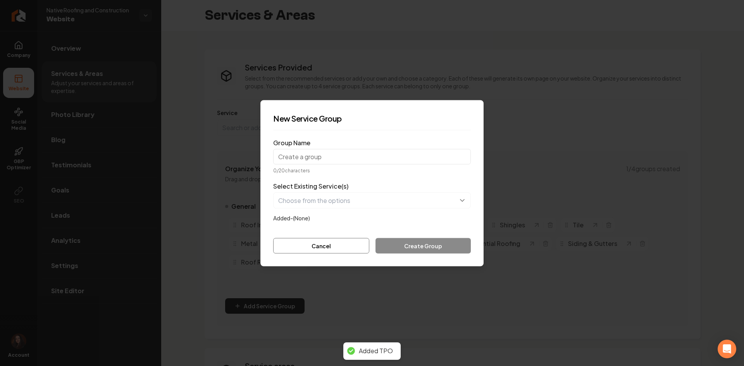
click at [322, 160] on input "Group Name" at bounding box center [372, 156] width 198 height 15
type input "Roof Types"
click at [315, 198] on button "button" at bounding box center [372, 200] width 198 height 16
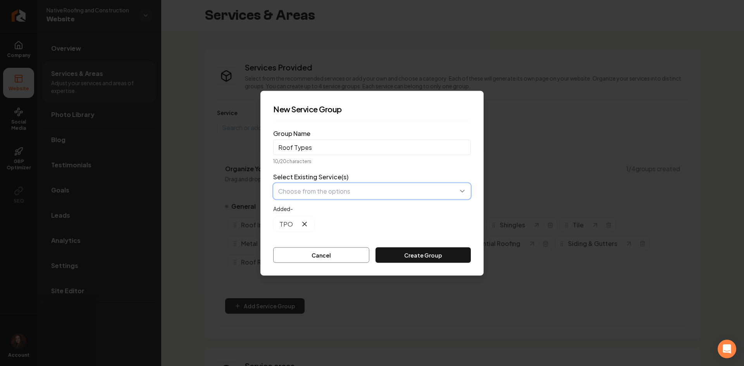
click at [325, 196] on button "button" at bounding box center [372, 191] width 198 height 16
click at [329, 192] on button "button" at bounding box center [372, 191] width 198 height 16
click at [324, 187] on button "button" at bounding box center [372, 191] width 198 height 16
click at [311, 189] on button "button" at bounding box center [372, 191] width 198 height 16
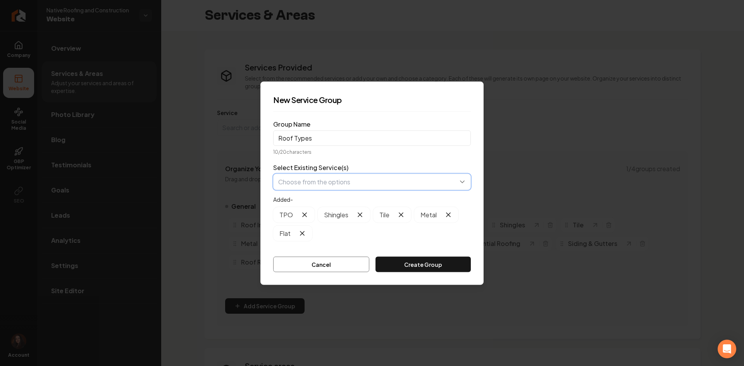
click at [328, 182] on button "button" at bounding box center [372, 181] width 198 height 16
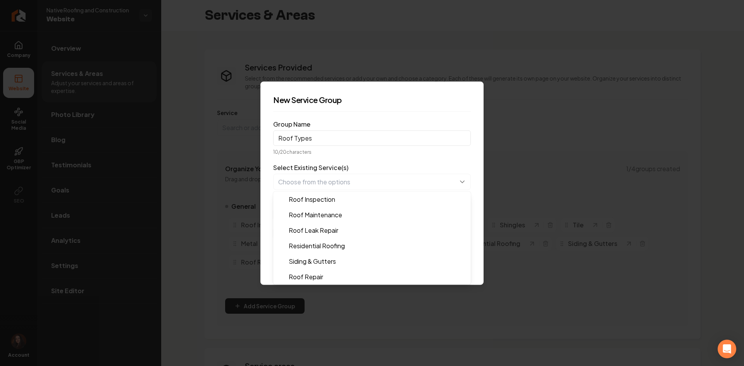
click at [386, 136] on form "Group Name Roof Types 10 / 20 characters Select Existing Service(s) Roof Inspec…" at bounding box center [372, 195] width 198 height 154
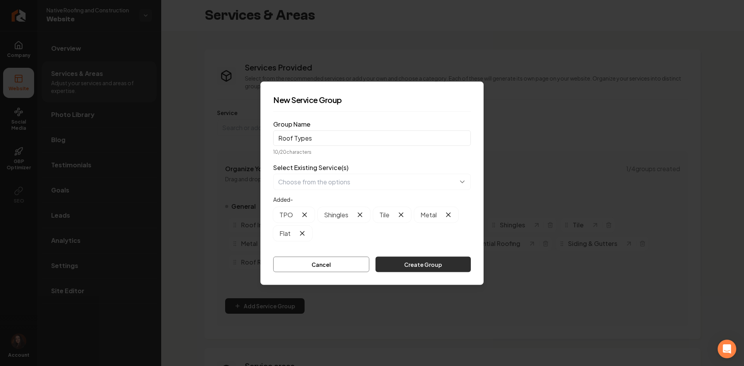
click at [421, 266] on button "Create Group" at bounding box center [422, 263] width 95 height 15
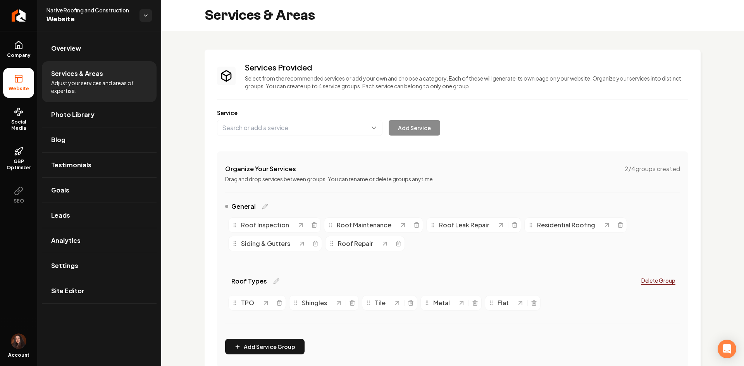
drag, startPoint x: 72, startPoint y: 299, endPoint x: 186, endPoint y: 188, distance: 159.1
click at [72, 299] on link "Site Editor" at bounding box center [99, 290] width 115 height 25
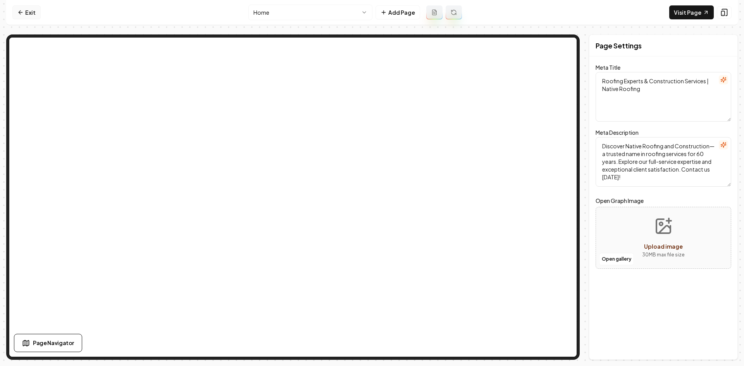
click at [27, 13] on link "Exit" at bounding box center [26, 12] width 28 height 14
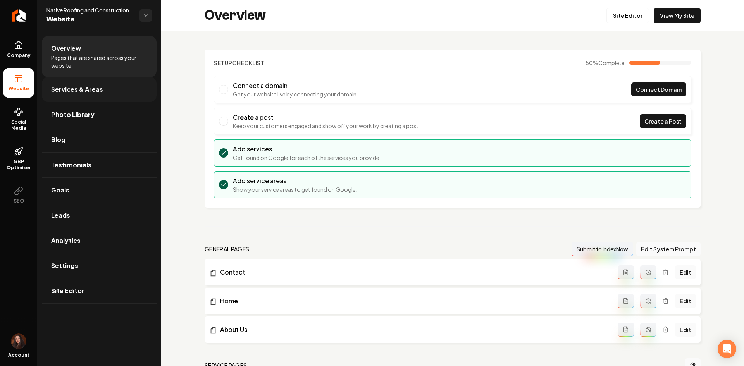
click at [60, 90] on span "Services & Areas" at bounding box center [77, 89] width 52 height 9
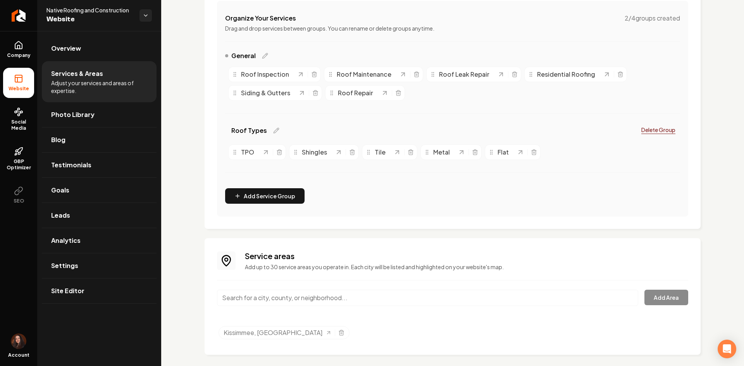
scroll to position [158, 0]
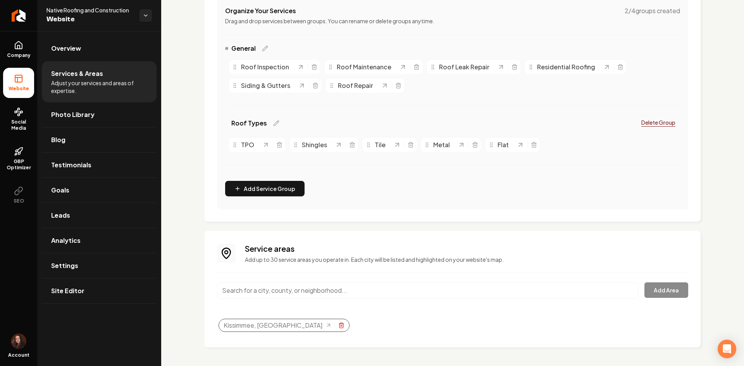
click at [338, 325] on icon "Selected tags" at bounding box center [341, 325] width 6 height 6
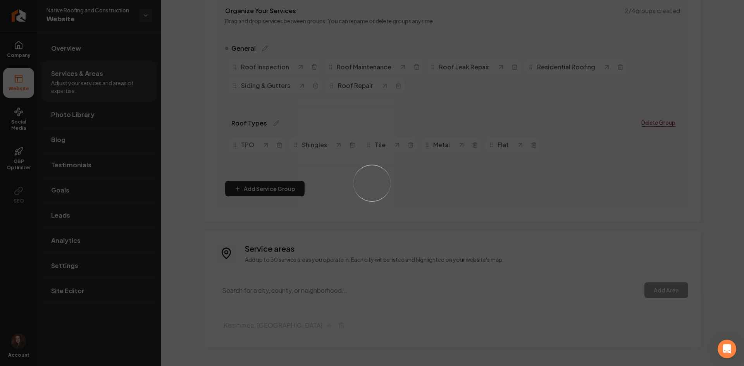
scroll to position [142, 0]
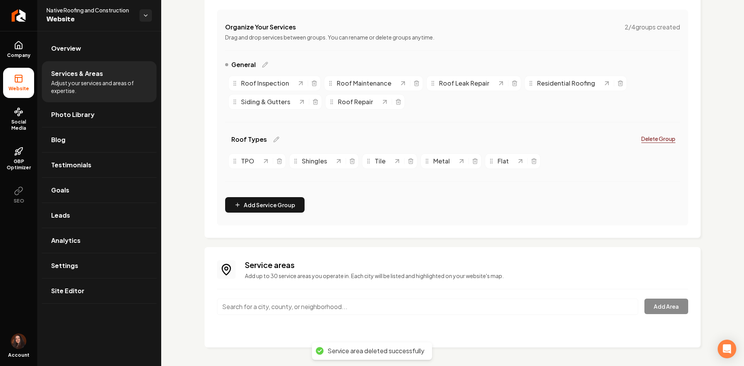
click at [362, 286] on div "Service areas Add up to 30 service areas you operate in. Each city will be list…" at bounding box center [452, 297] width 471 height 76
click at [353, 304] on input "Main content area" at bounding box center [427, 307] width 421 height 16
paste input "Overland Park, Kansas"
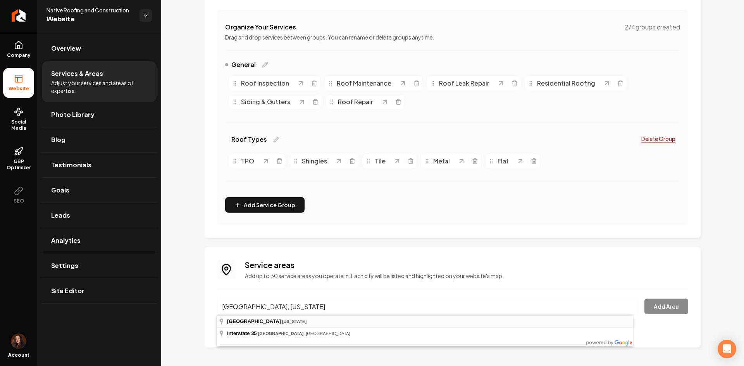
type input "Overland Park, Kansas"
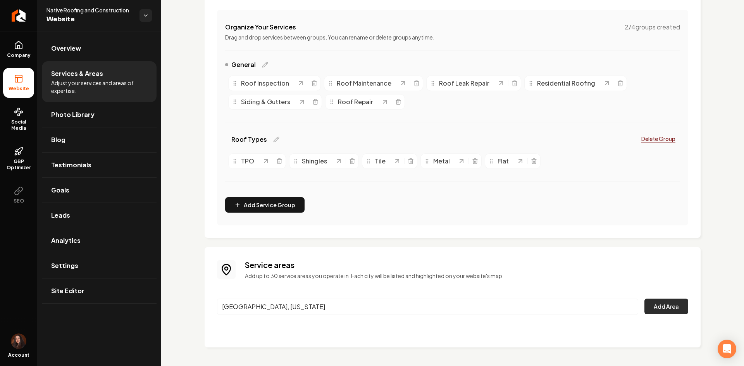
click at [644, 306] on button "Add Area" at bounding box center [666, 306] width 44 height 15
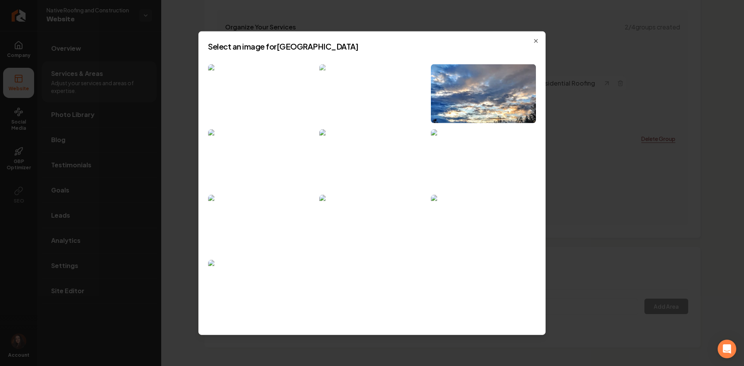
click at [363, 80] on img at bounding box center [371, 93] width 105 height 59
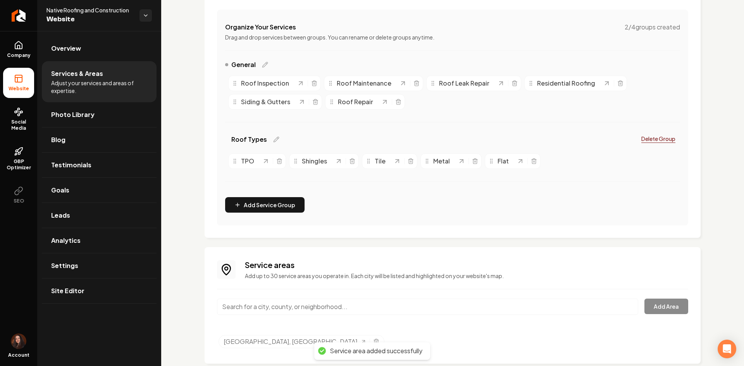
click at [277, 301] on input "Main content area" at bounding box center [427, 307] width 421 height 16
paste input "Kansas City, Kansas"
type input "Kansas City, Kansas"
click at [661, 304] on button "Add Area" at bounding box center [666, 306] width 44 height 15
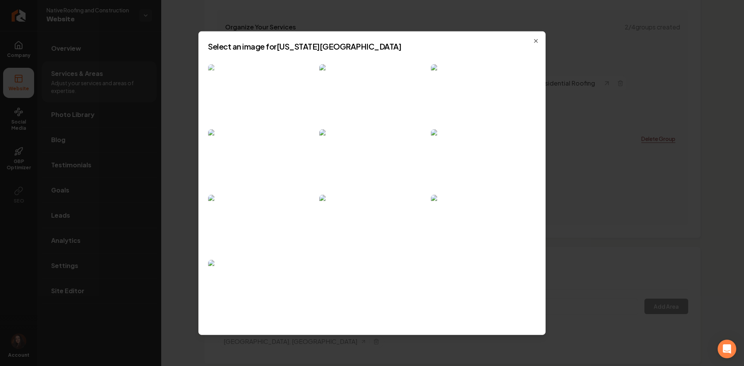
click at [275, 100] on img at bounding box center [260, 93] width 105 height 59
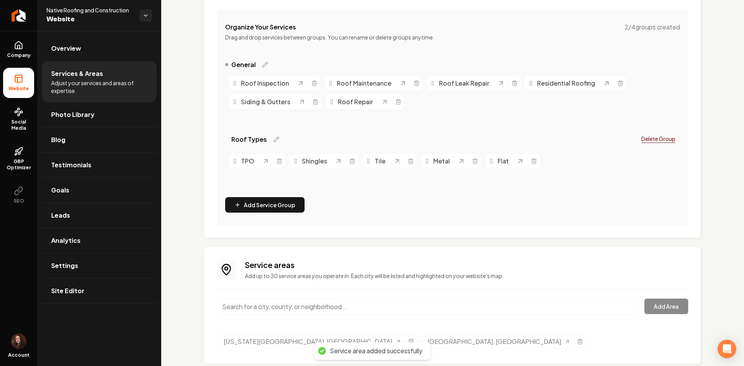
click at [362, 299] on input "Main content area" at bounding box center [427, 307] width 421 height 16
paste input "Olathe, Kansas"
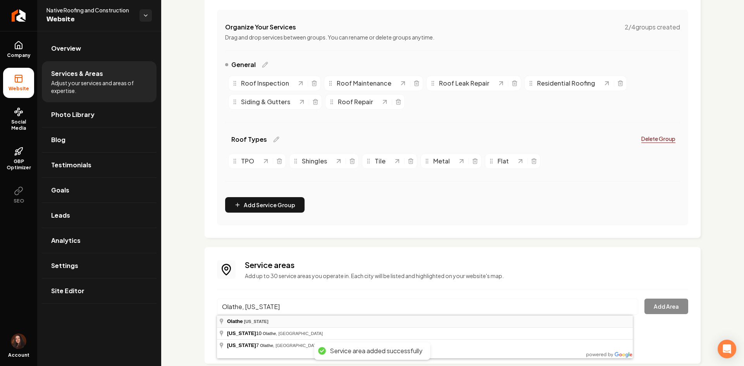
type input "Olathe, Kansas"
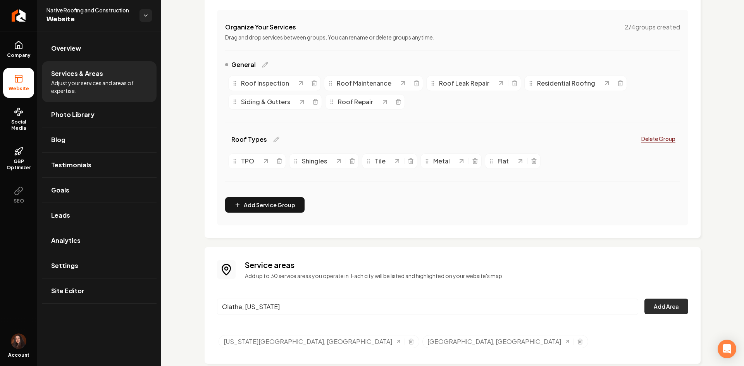
click at [644, 308] on button "Add Area" at bounding box center [666, 306] width 44 height 15
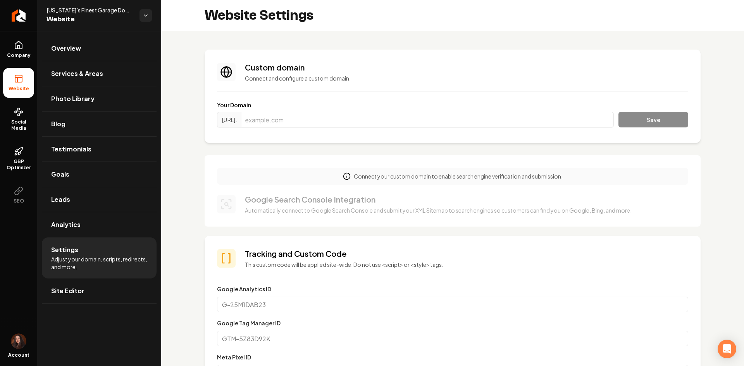
scroll to position [0, 57]
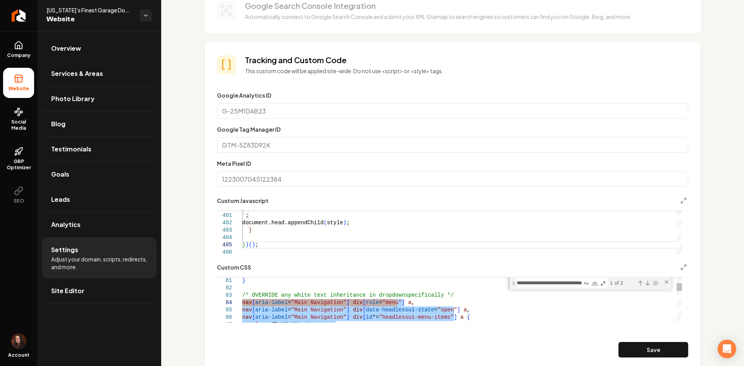
drag, startPoint x: 253, startPoint y: 320, endPoint x: 240, endPoint y: 303, distance: 21.5
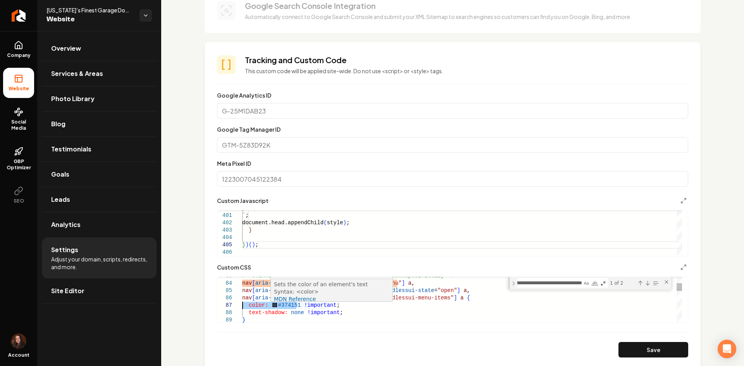
drag, startPoint x: 296, startPoint y: 306, endPoint x: 242, endPoint y: 307, distance: 53.8
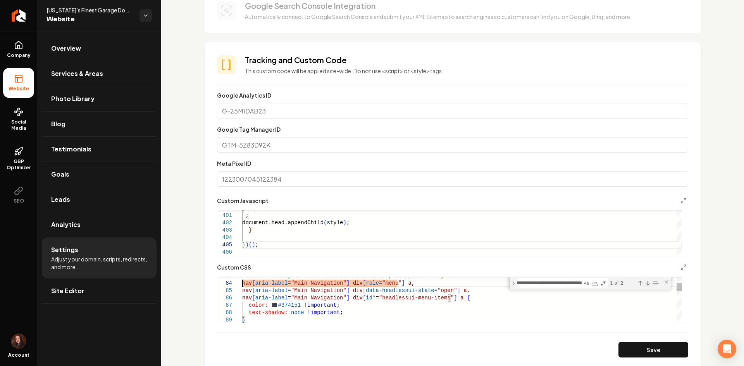
drag, startPoint x: 243, startPoint y: 284, endPoint x: 320, endPoint y: 304, distance: 79.4
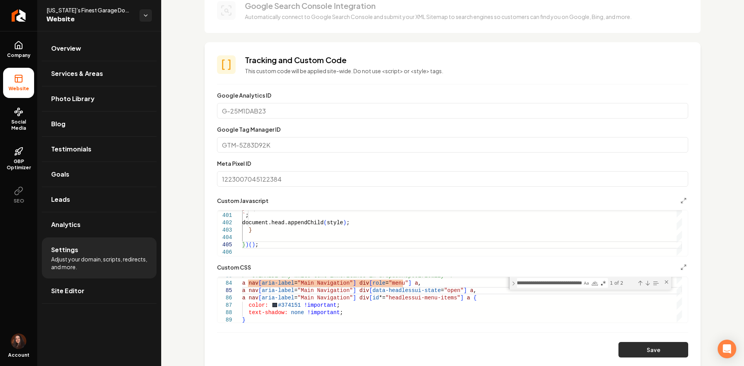
click at [634, 344] on button "Save" at bounding box center [653, 349] width 70 height 15
click at [680, 199] on icon "Main content area" at bounding box center [683, 201] width 6 height 6
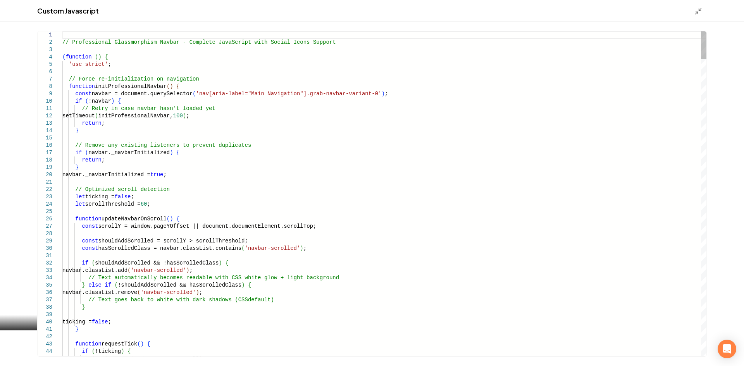
click at [700, 13] on icon "Main content area" at bounding box center [698, 11] width 8 height 8
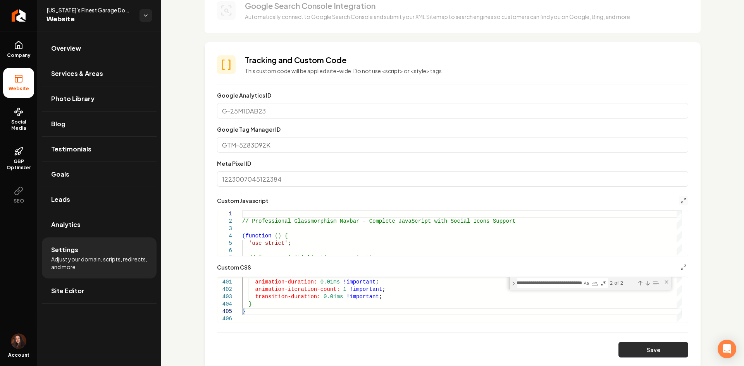
click at [642, 350] on button "Save" at bounding box center [653, 349] width 70 height 15
type textarea "**********"
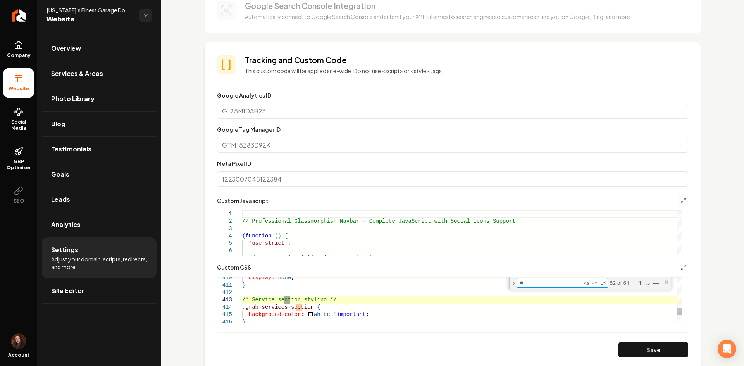
type textarea "*"
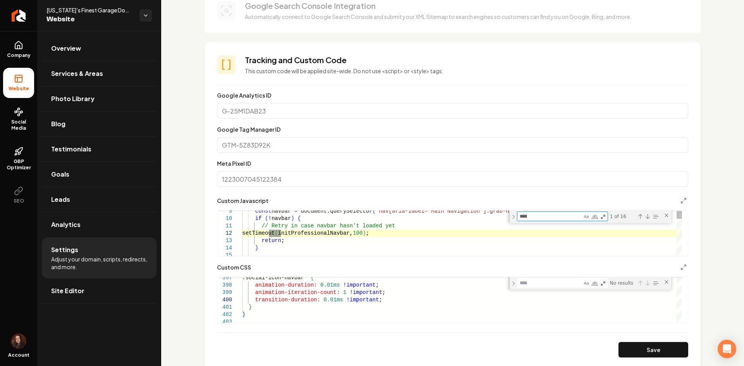
type textarea "****"
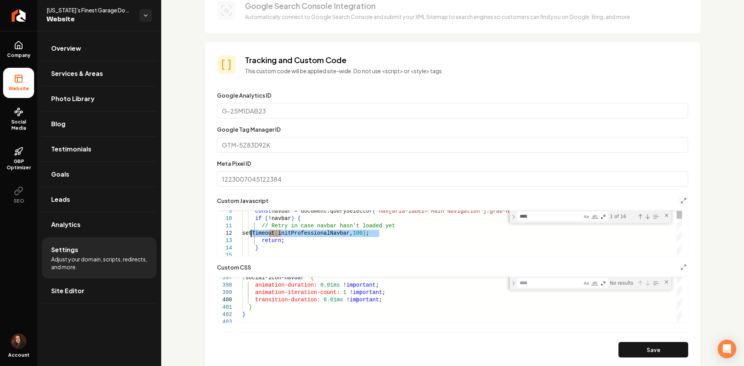
drag, startPoint x: 379, startPoint y: 234, endPoint x: 258, endPoint y: 246, distance: 121.4
click at [562, 216] on textarea "****" at bounding box center [549, 216] width 65 height 9
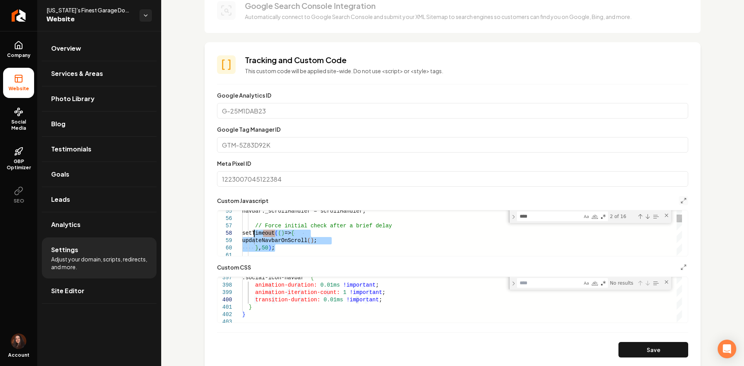
drag, startPoint x: 279, startPoint y: 251, endPoint x: 254, endPoint y: 235, distance: 30.1
click at [544, 216] on textarea "****" at bounding box center [549, 216] width 65 height 9
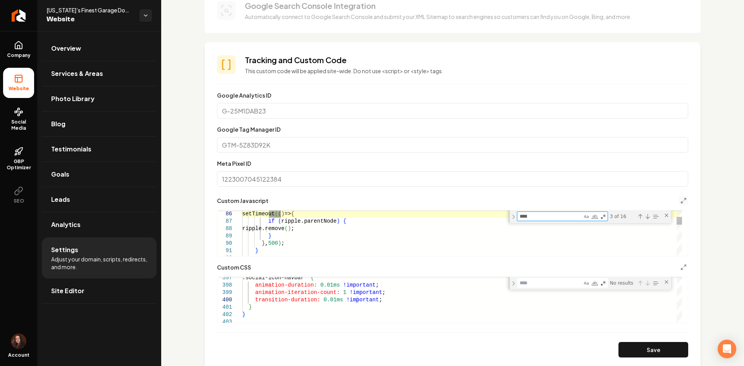
click at [555, 218] on textarea "****" at bounding box center [549, 216] width 65 height 9
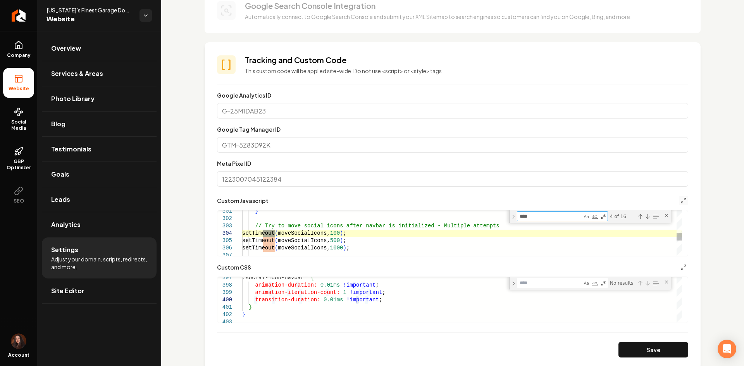
scroll to position [67, 0]
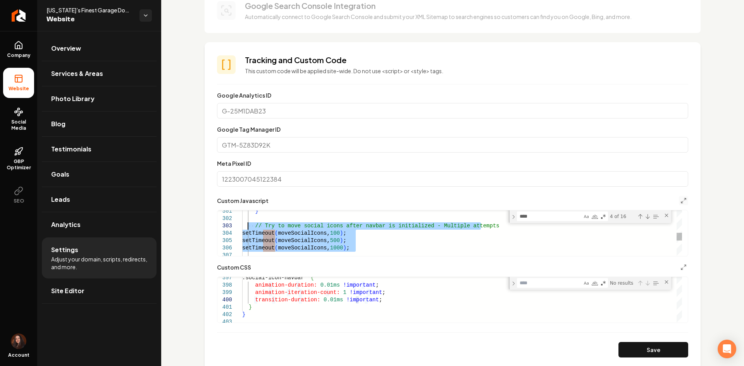
drag, startPoint x: 368, startPoint y: 248, endPoint x: 249, endPoint y: 228, distance: 121.4
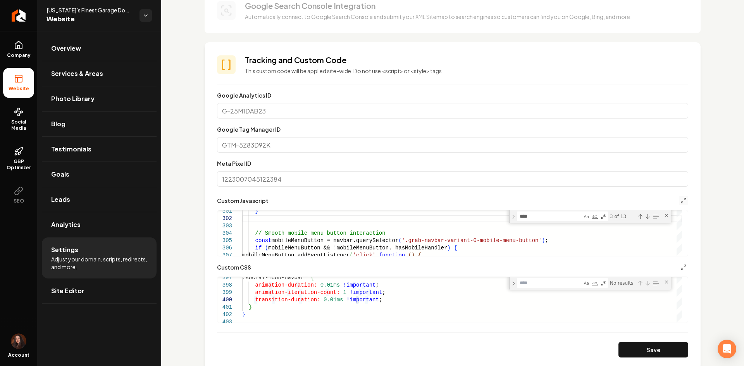
click at [632, 342] on form "**********" at bounding box center [452, 224] width 471 height 267
click at [636, 348] on button "Save" at bounding box center [653, 349] width 70 height 15
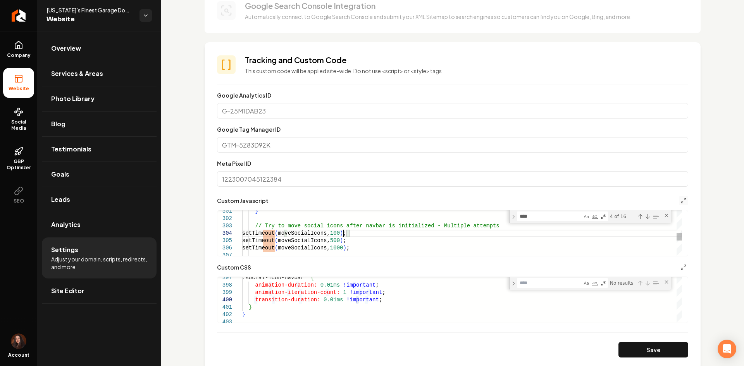
click at [631, 349] on button "Save" at bounding box center [653, 349] width 70 height 15
drag, startPoint x: 286, startPoint y: 232, endPoint x: 255, endPoint y: 232, distance: 31.0
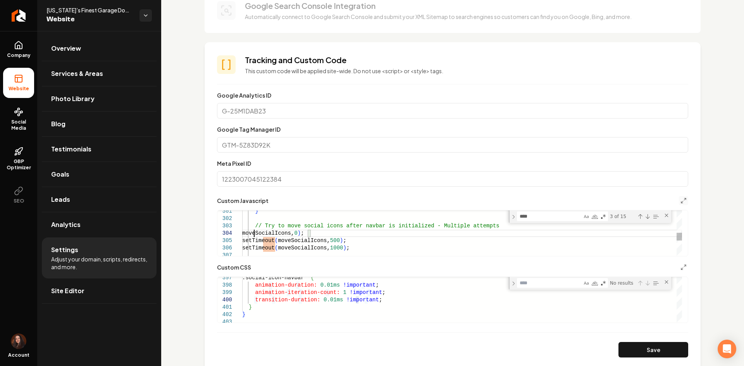
type textarea "**********"
click at [633, 342] on form "**********" at bounding box center [452, 224] width 471 height 267
click at [632, 345] on button "Save" at bounding box center [653, 349] width 70 height 15
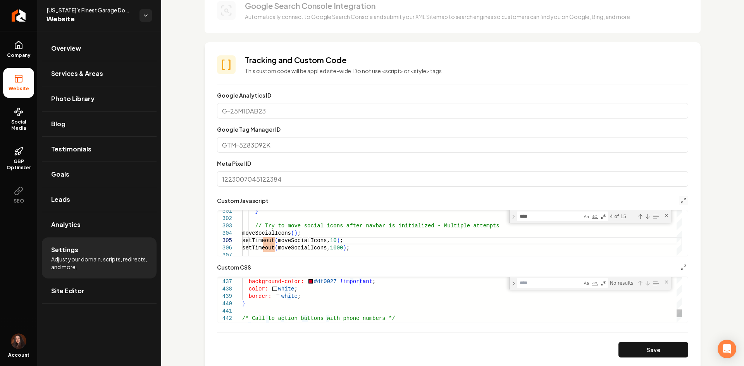
click at [326, 278] on div "Main content area" at bounding box center [449, 278] width 464 height 2
drag, startPoint x: 329, startPoint y: 282, endPoint x: 303, endPoint y: 282, distance: 25.9
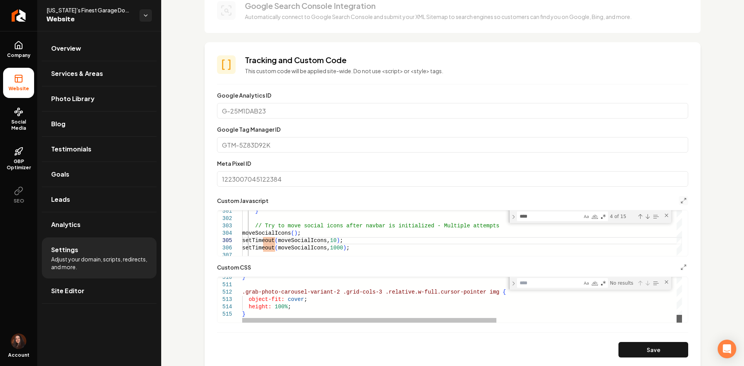
click at [678, 323] on div "Main content area" at bounding box center [678, 319] width 5 height 8
drag, startPoint x: 317, startPoint y: 301, endPoint x: 296, endPoint y: 299, distance: 20.6
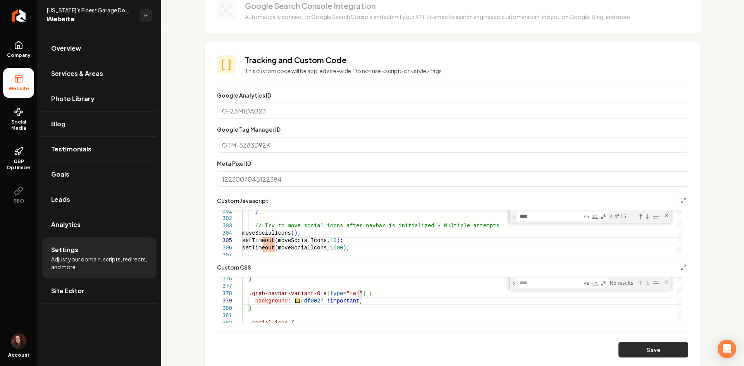
click at [644, 346] on button "Save" at bounding box center [653, 349] width 70 height 15
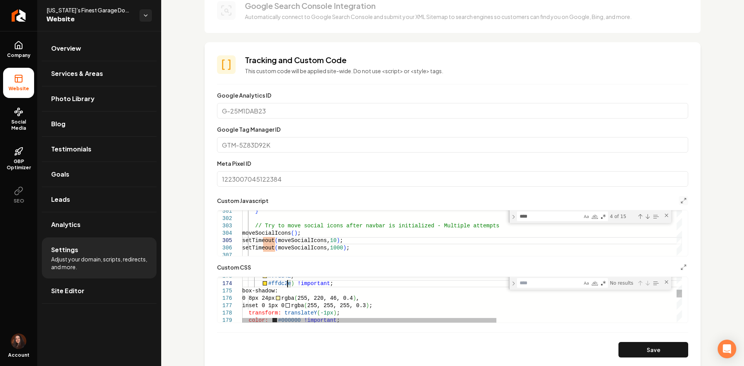
scroll to position [36, 69]
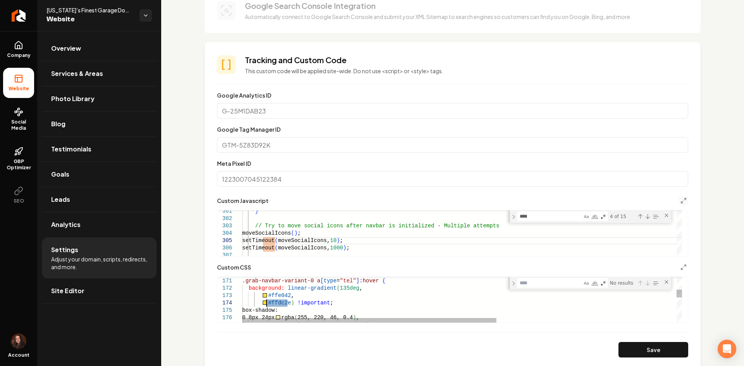
drag, startPoint x: 287, startPoint y: 304, endPoint x: 266, endPoint y: 302, distance: 21.4
drag, startPoint x: 287, startPoint y: 296, endPoint x: 265, endPoint y: 293, distance: 21.9
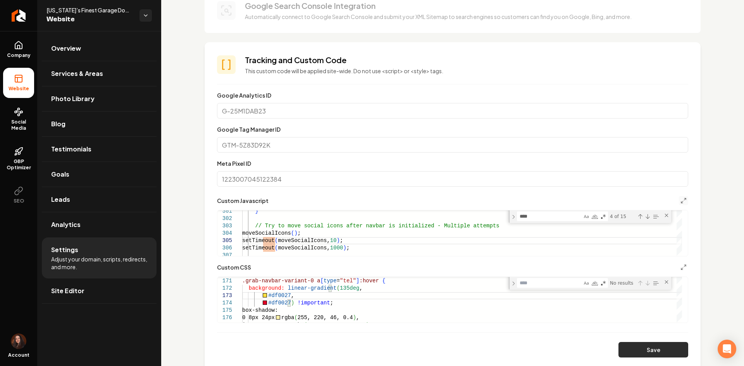
click at [657, 349] on button "Save" at bounding box center [653, 349] width 70 height 15
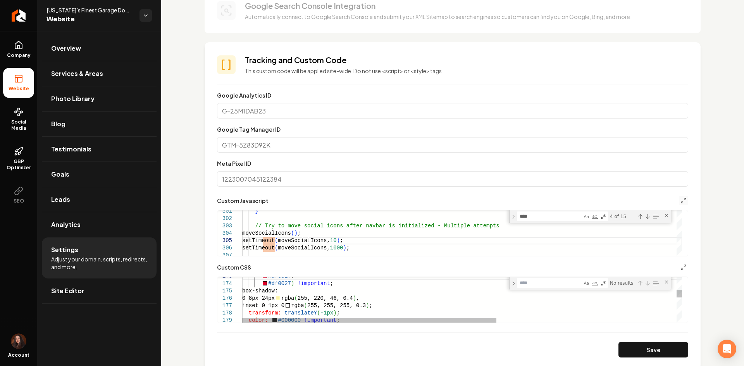
click at [536, 282] on textarea "Find" at bounding box center [549, 282] width 65 height 9
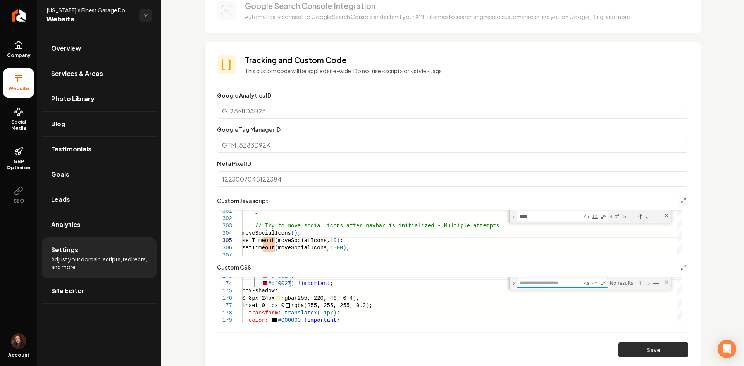
click at [642, 345] on button "Save" at bounding box center [653, 349] width 70 height 15
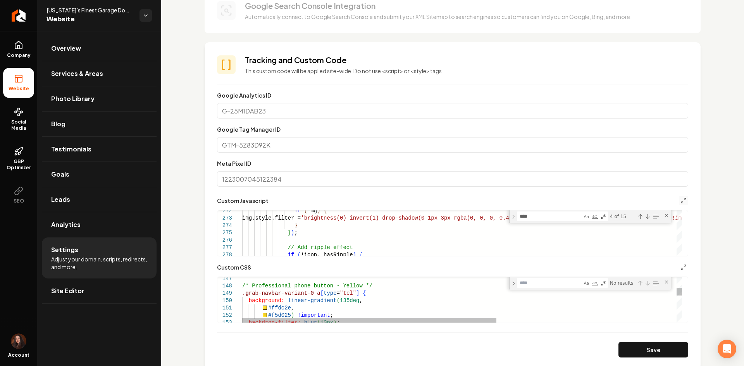
scroll to position [36, 39]
drag, startPoint x: 287, startPoint y: 307, endPoint x: 265, endPoint y: 307, distance: 21.7
drag, startPoint x: 288, startPoint y: 315, endPoint x: 266, endPoint y: 314, distance: 21.7
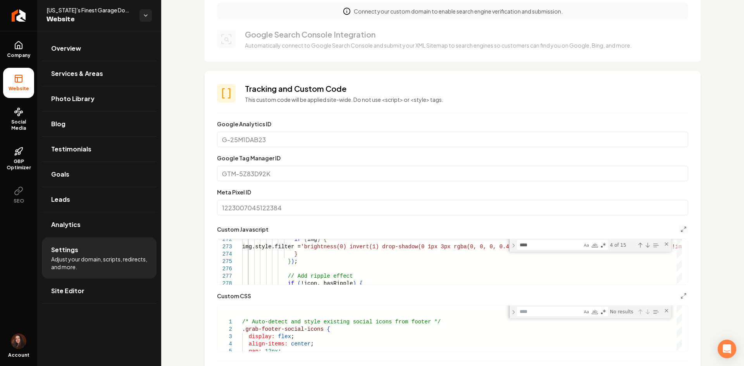
scroll to position [194, 0]
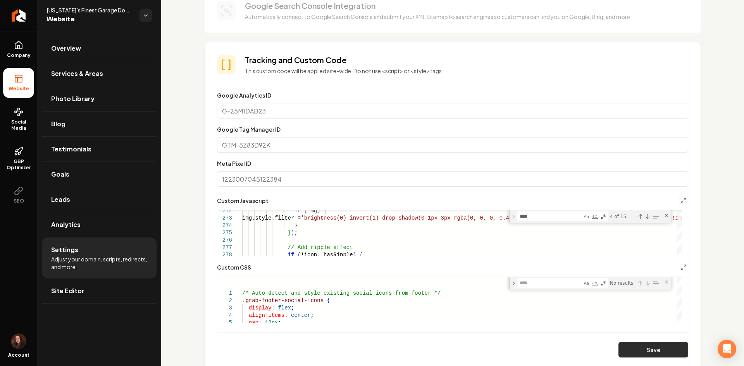
click at [644, 344] on button "Save" at bounding box center [653, 349] width 70 height 15
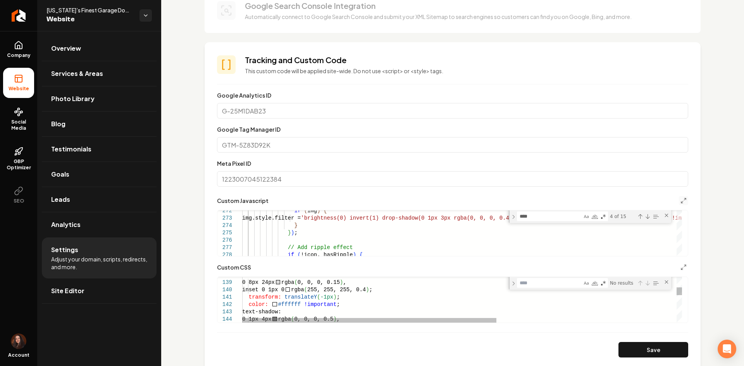
scroll to position [36, 39]
drag, startPoint x: 350, startPoint y: 281, endPoint x: 287, endPoint y: 278, distance: 62.8
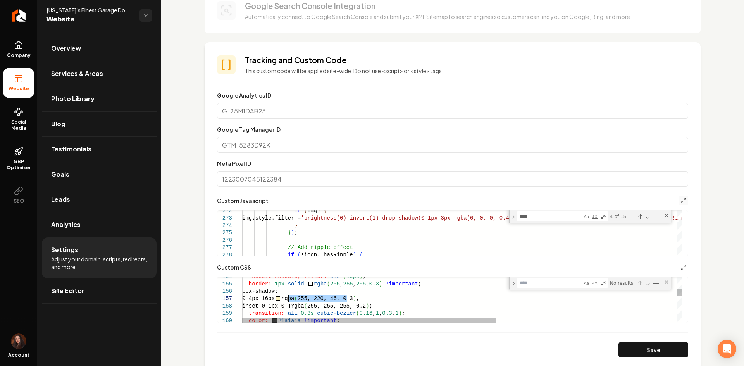
drag, startPoint x: 345, startPoint y: 299, endPoint x: 287, endPoint y: 297, distance: 58.1
drag, startPoint x: 361, startPoint y: 299, endPoint x: 287, endPoint y: 300, distance: 74.0
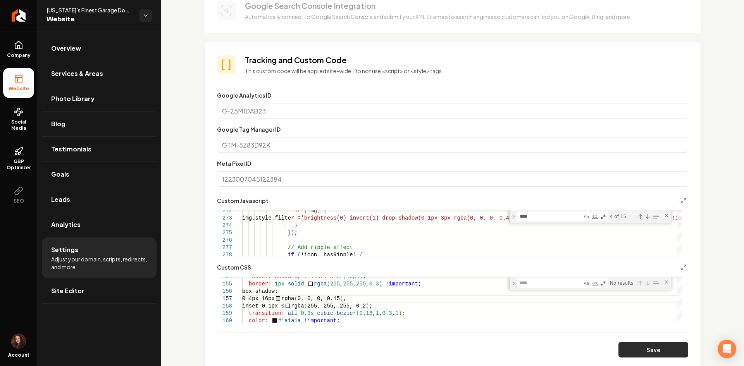
click at [629, 353] on button "Save" at bounding box center [653, 349] width 70 height 15
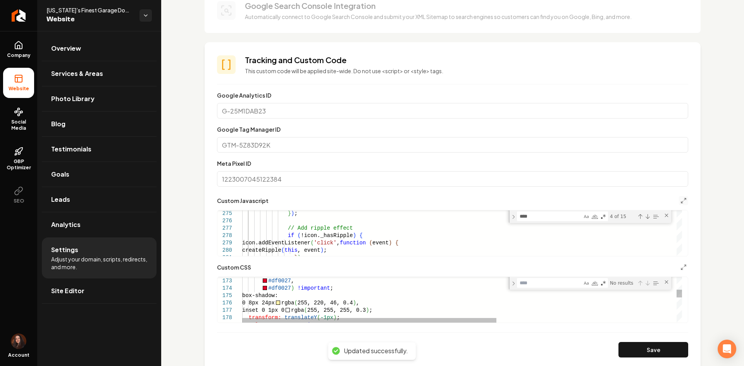
scroll to position [36, 101]
drag, startPoint x: 362, startPoint y: 304, endPoint x: 294, endPoint y: 304, distance: 68.5
type textarea "**********"
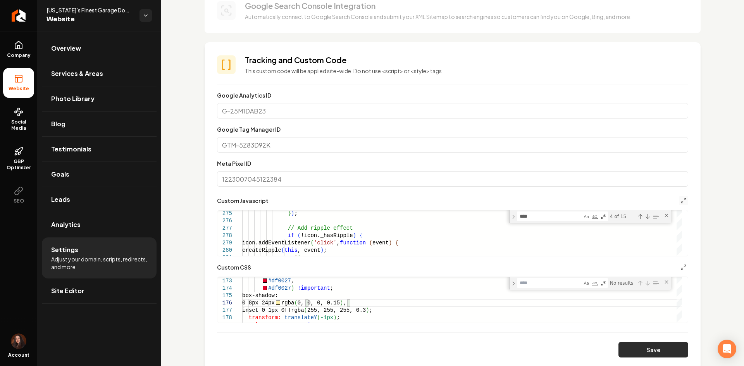
click at [646, 354] on button "Save" at bounding box center [653, 349] width 70 height 15
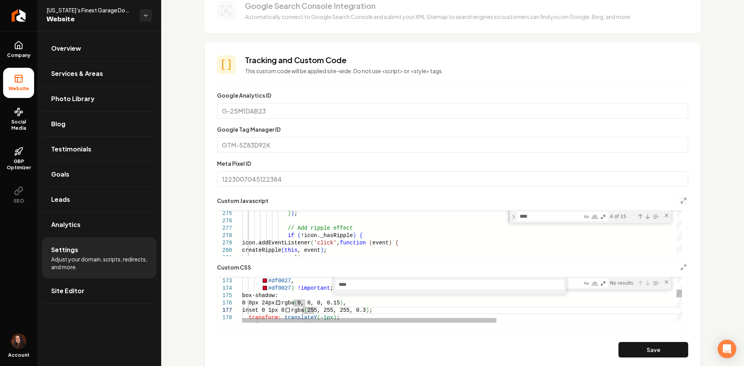
type input "*****"
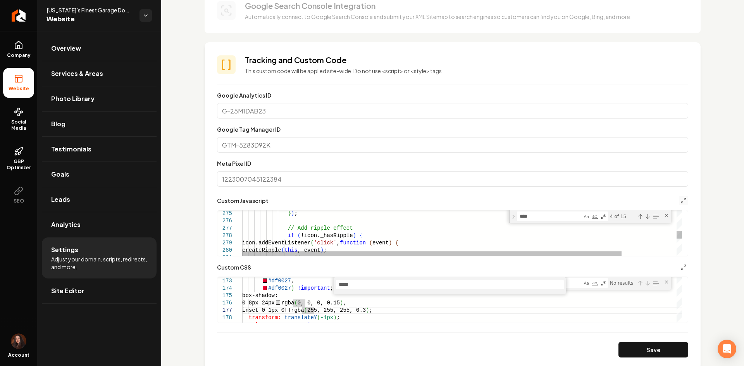
click at [334, 227] on div "// Add ripple effect if ( !icon._hasRipple ) { } ) ; icon.addEventListener ( 'c…" at bounding box center [493, 88] width 503 height 3814
type textarea "**********"
type input "*****"
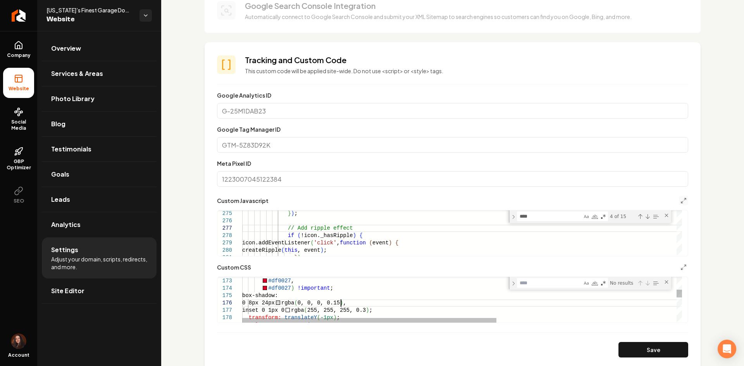
scroll to position [36, 53]
drag, startPoint x: 340, startPoint y: 299, endPoint x: 343, endPoint y: 296, distance: 4.4
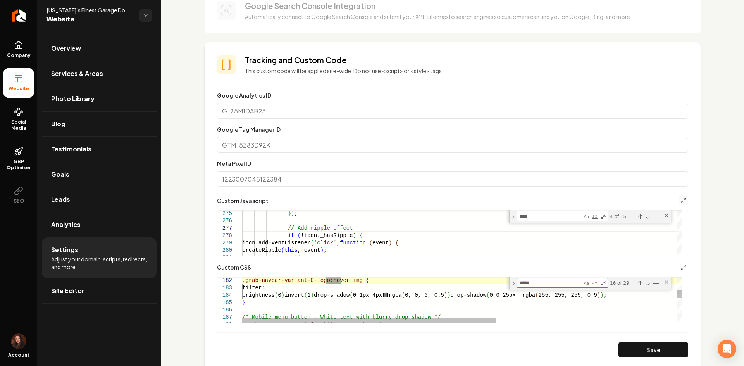
type textarea "*****"
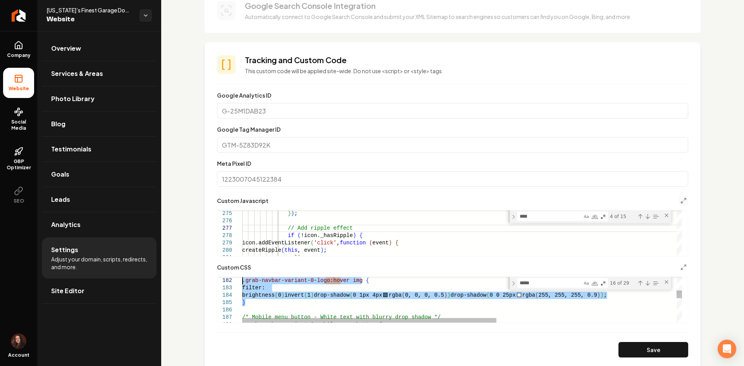
drag, startPoint x: 254, startPoint y: 296, endPoint x: 236, endPoint y: 282, distance: 22.9
type textarea "**********"
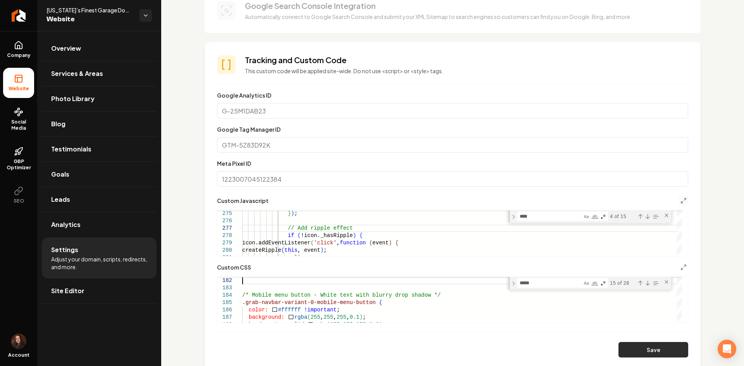
click at [634, 352] on button "Save" at bounding box center [653, 349] width 70 height 15
drag, startPoint x: 75, startPoint y: 297, endPoint x: 85, endPoint y: 292, distance: 11.4
click at [75, 297] on link "Site Editor" at bounding box center [99, 290] width 115 height 25
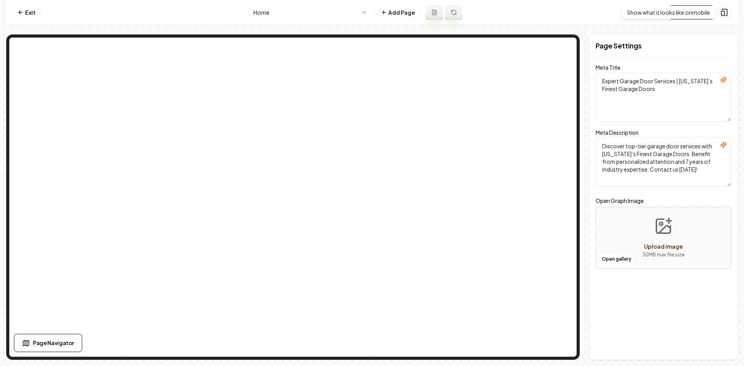
click at [727, 14] on icon at bounding box center [723, 12] width 5 height 7
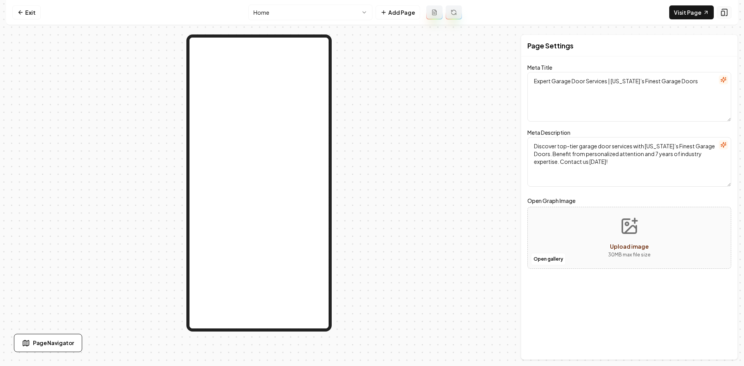
click at [727, 14] on icon at bounding box center [723, 12] width 5 height 7
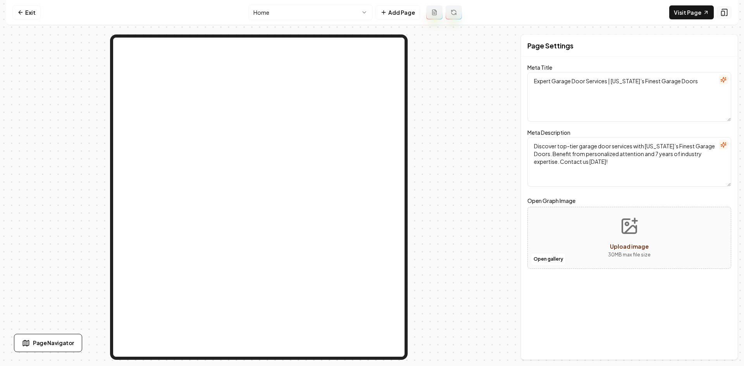
click at [726, 14] on icon at bounding box center [724, 13] width 8 height 8
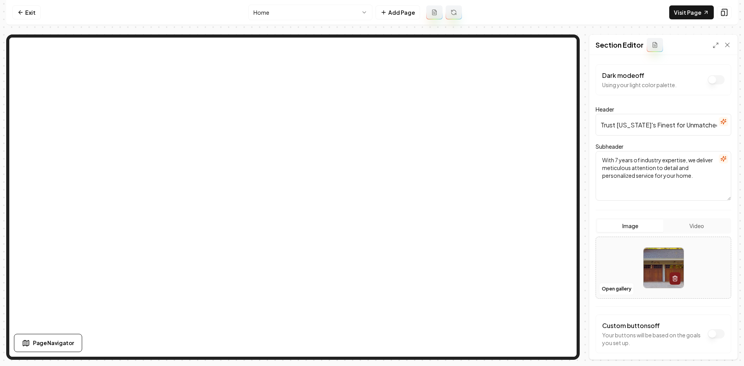
click at [325, 4] on nav "Exit Home Add Page Visit Page" at bounding box center [371, 12] width 731 height 25
click at [325, 9] on html "Computer Required This feature is only available on a computer. Please switch t…" at bounding box center [372, 183] width 744 height 366
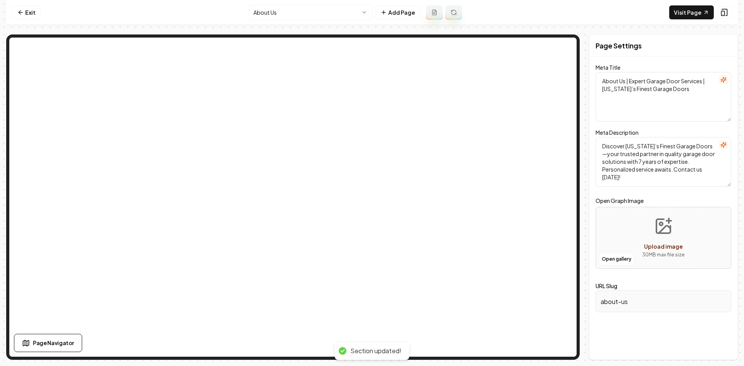
click at [290, 16] on html "Computer Required This feature is only available on a computer. Please switch t…" at bounding box center [372, 183] width 744 height 366
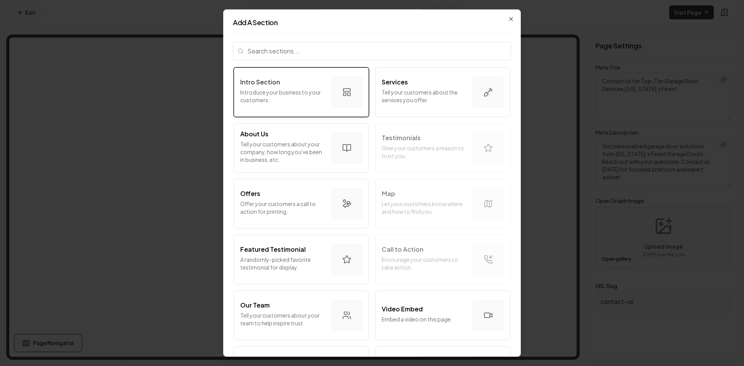
click at [315, 94] on p "Introduce your business to your customers." at bounding box center [282, 95] width 85 height 15
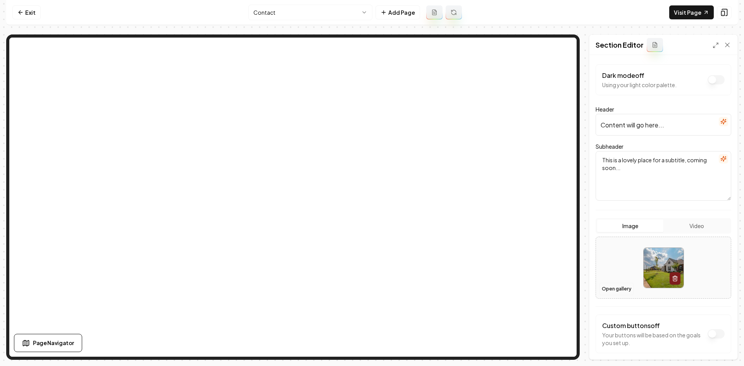
click at [611, 287] on button "Open gallery" at bounding box center [616, 289] width 35 height 12
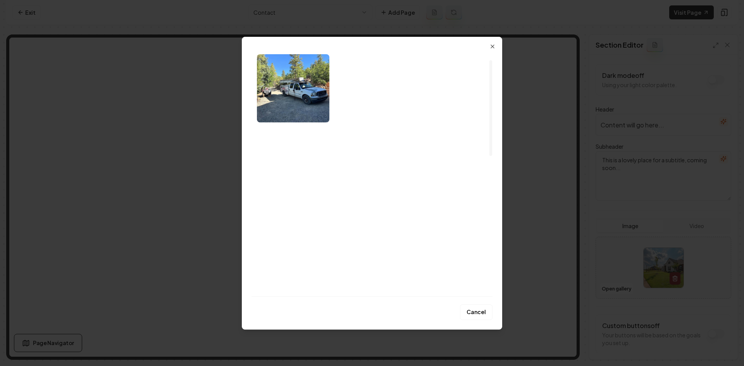
scroll to position [39, 0]
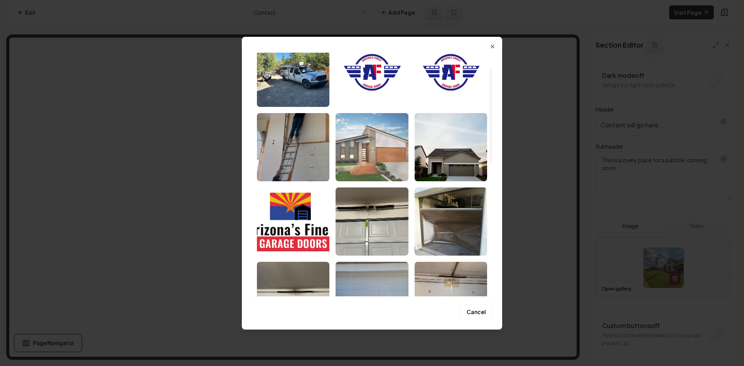
click at [363, 151] on img "Select image image_685c4b67b13a102537ce2cb4.jpg" at bounding box center [371, 147] width 72 height 68
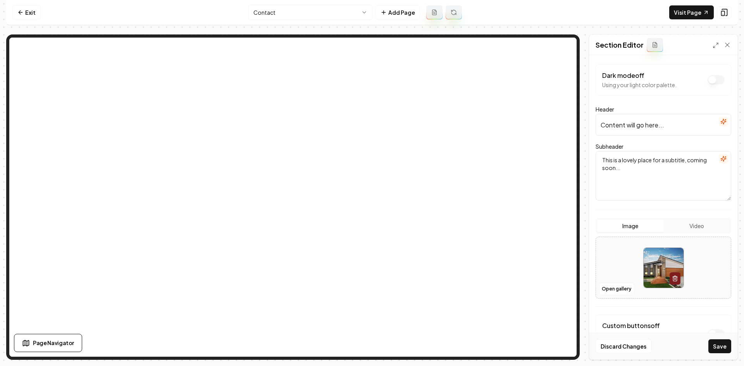
click at [720, 122] on icon "button" at bounding box center [722, 121] width 5 height 5
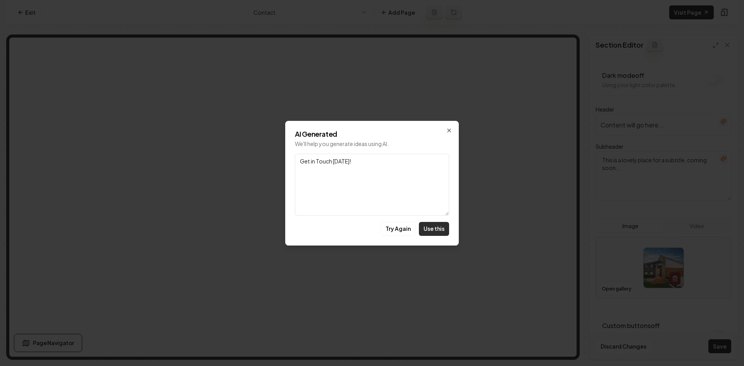
click at [441, 226] on button "Use this" at bounding box center [434, 229] width 30 height 14
type input "Get in Touch Today!"
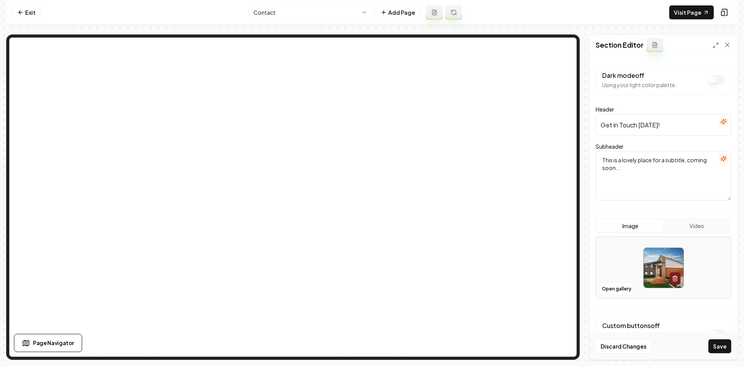
click at [720, 160] on icon "button" at bounding box center [723, 159] width 6 height 6
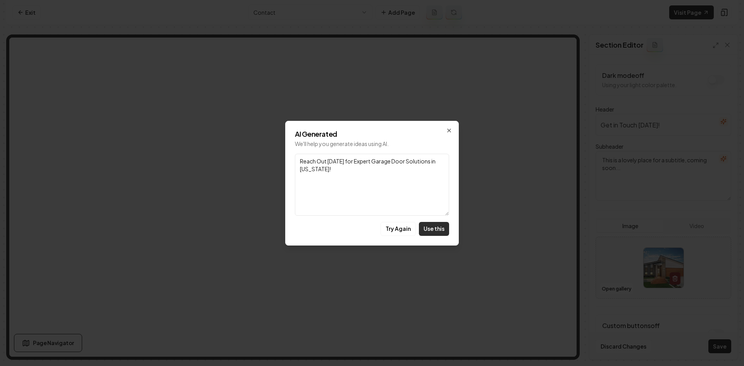
click at [442, 224] on button "Use this" at bounding box center [434, 229] width 30 height 14
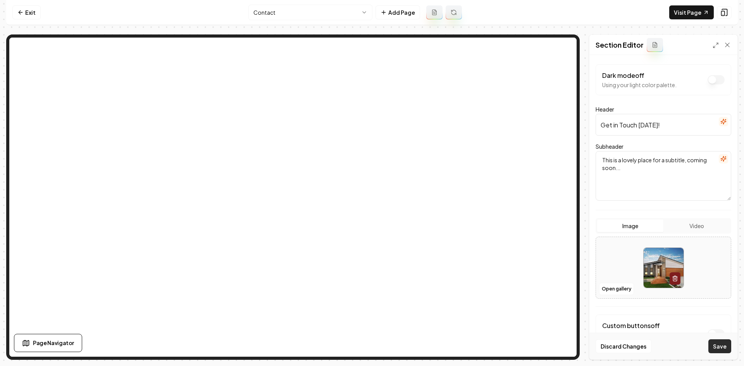
click at [717, 347] on button "Save" at bounding box center [719, 346] width 23 height 14
click at [294, 17] on html "Computer Required This feature is only available on a computer. Please switch t…" at bounding box center [372, 183] width 744 height 366
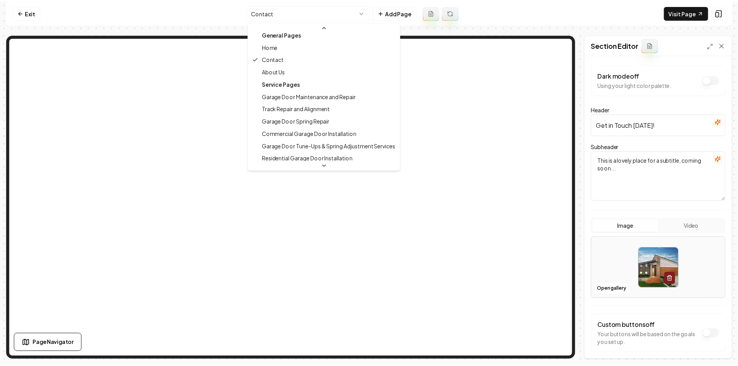
scroll to position [0, 0]
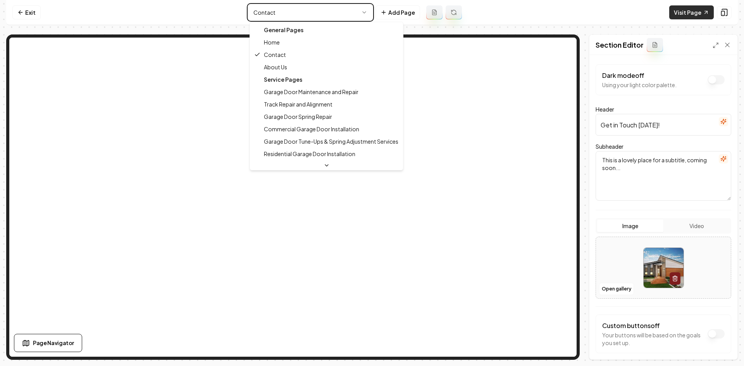
click at [704, 14] on html "Computer Required This feature is only available on a computer. Please switch t…" at bounding box center [372, 183] width 744 height 366
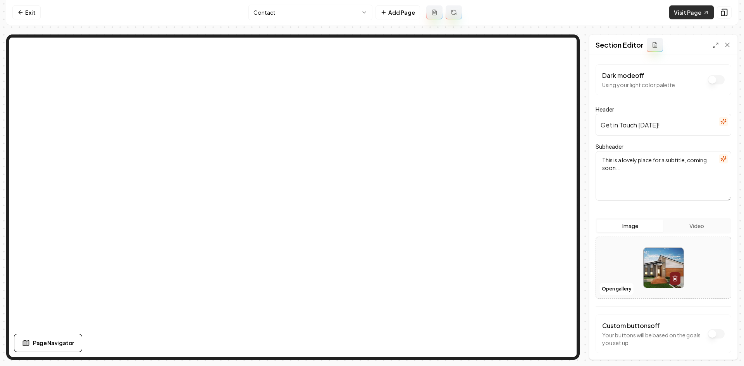
click at [701, 14] on link "Visit Page" at bounding box center [691, 12] width 45 height 14
click at [28, 12] on link "Exit" at bounding box center [26, 12] width 28 height 14
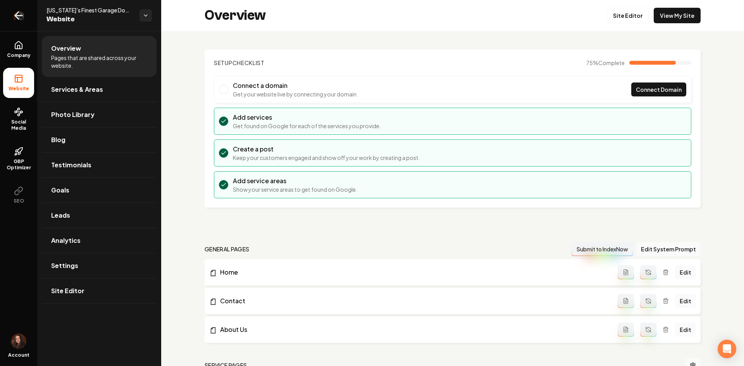
click at [17, 14] on icon "Return to dashboard" at bounding box center [16, 15] width 3 height 7
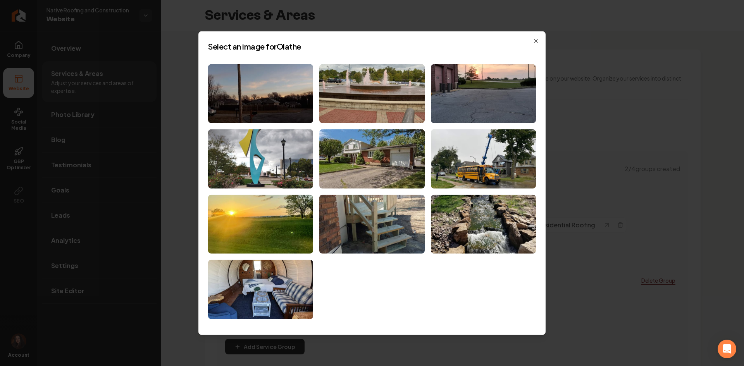
scroll to position [142, 0]
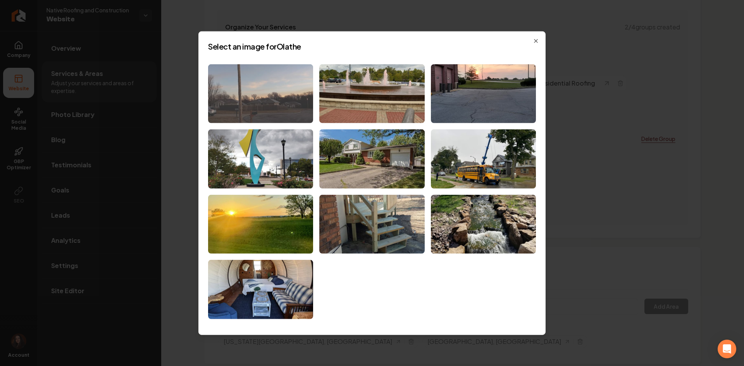
click at [257, 82] on img at bounding box center [260, 93] width 105 height 59
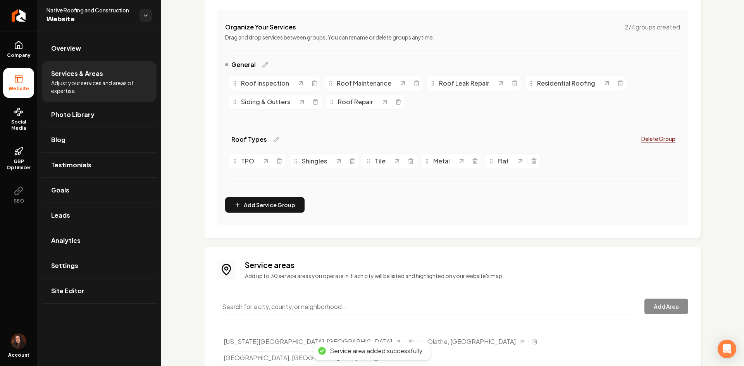
scroll to position [158, 0]
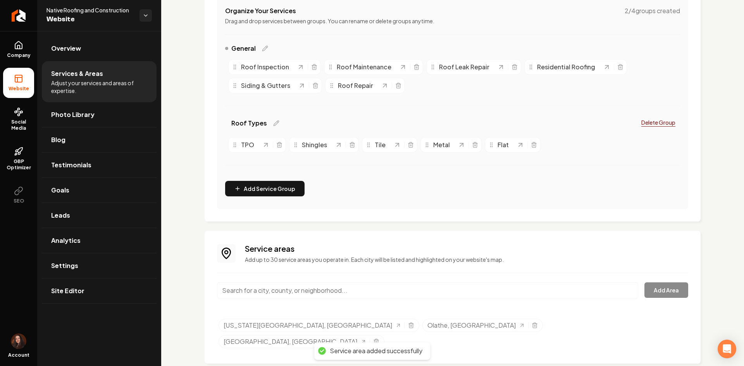
paste input "[GEOGRAPHIC_DATA], [US_STATE]"
click at [325, 289] on input "[GEOGRAPHIC_DATA], [US_STATE]" at bounding box center [427, 290] width 421 height 16
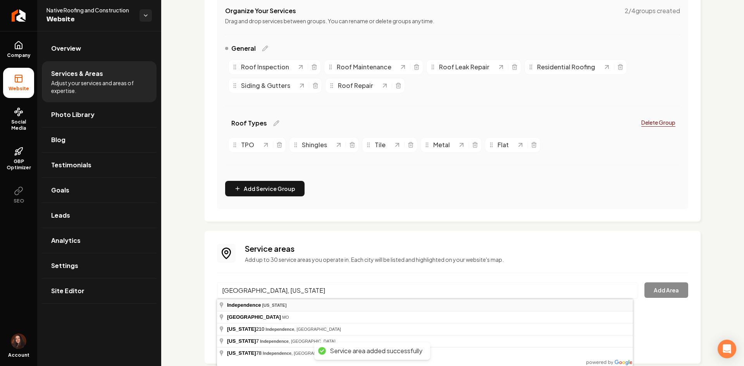
type input "[GEOGRAPHIC_DATA], [US_STATE]"
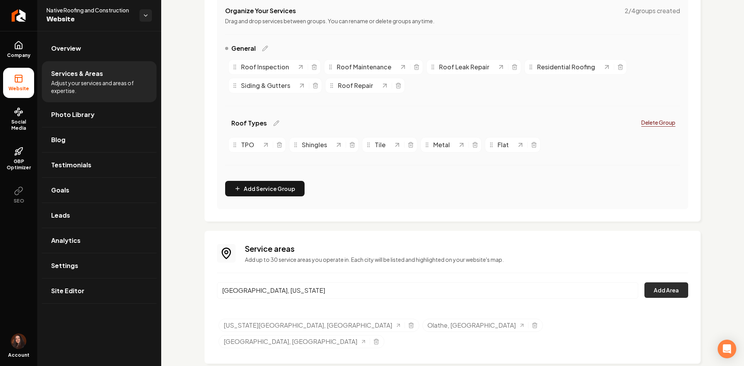
click at [656, 294] on button "Add Area" at bounding box center [666, 289] width 44 height 15
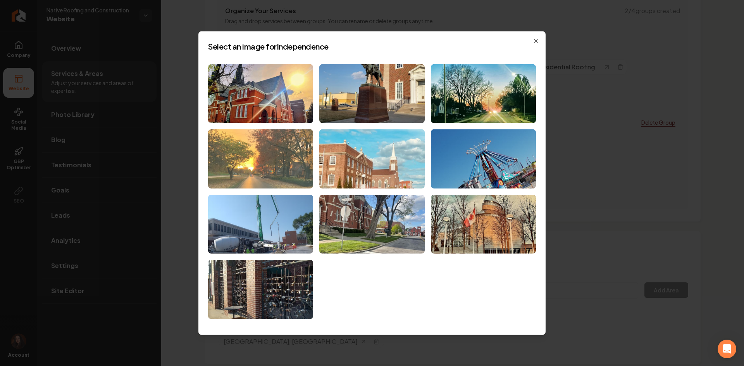
click at [273, 175] on img at bounding box center [260, 158] width 105 height 59
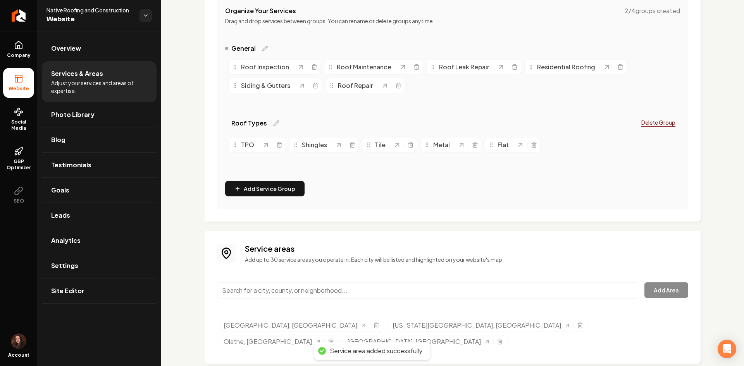
click at [260, 289] on input "Main content area" at bounding box center [427, 290] width 421 height 16
paste input "[PERSON_NAME] Summit, Missour"
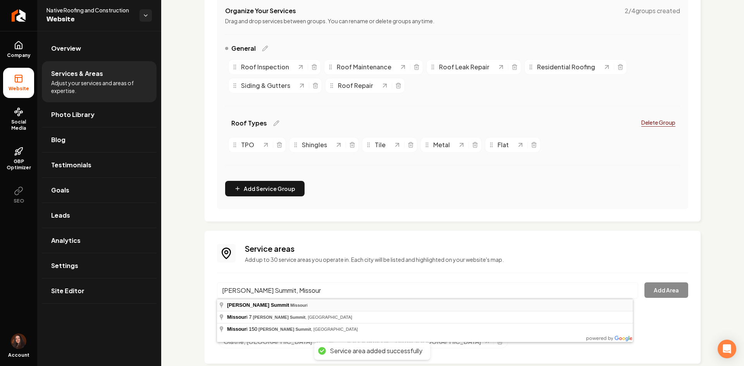
type input "[PERSON_NAME] Summit, [US_STATE]"
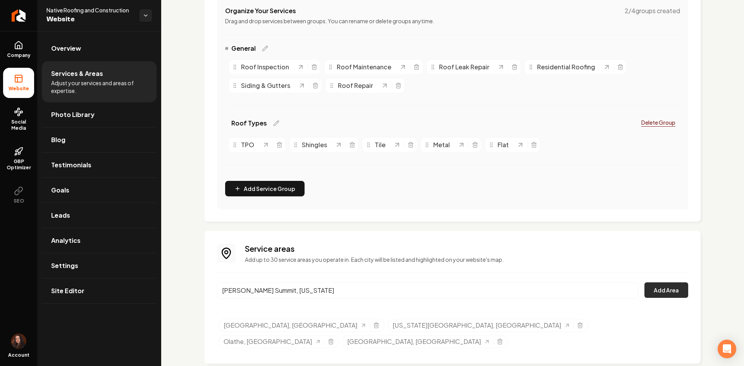
click at [666, 294] on button "Add Area" at bounding box center [666, 289] width 44 height 15
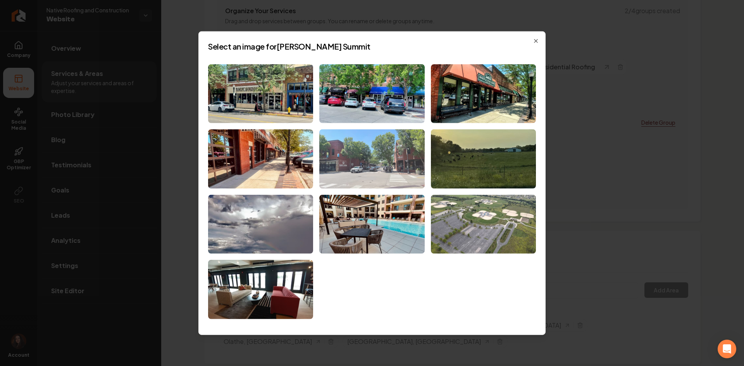
click at [412, 176] on img at bounding box center [371, 158] width 105 height 59
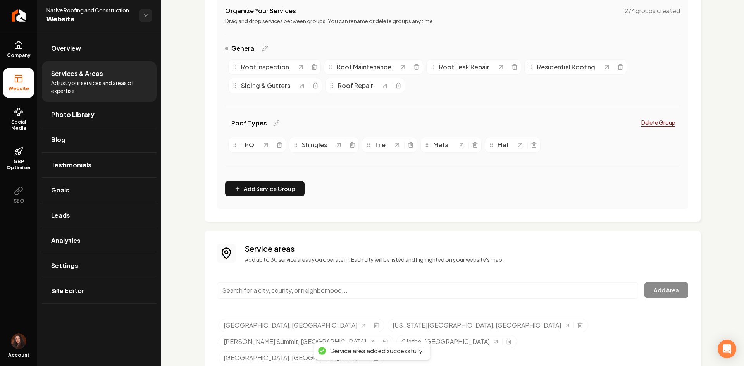
click at [350, 283] on input "Main content area" at bounding box center [427, 290] width 421 height 16
paste input "Shawnee, [US_STATE]"
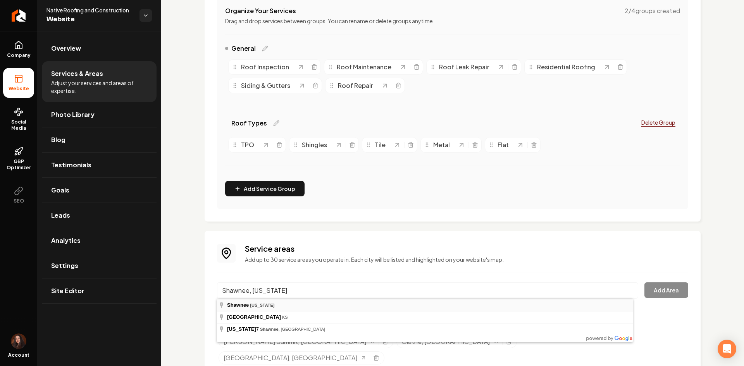
type input "Shawnee, [US_STATE]"
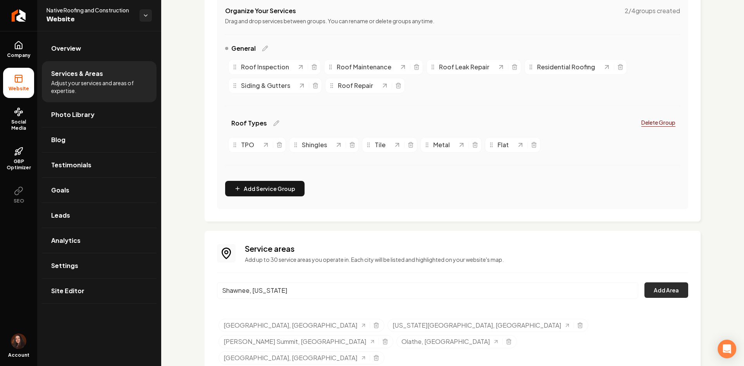
click at [657, 287] on button "Add Area" at bounding box center [666, 289] width 44 height 15
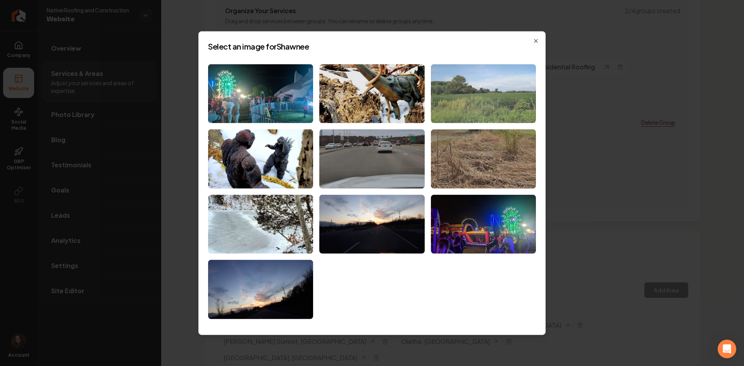
click at [484, 106] on img at bounding box center [483, 93] width 105 height 59
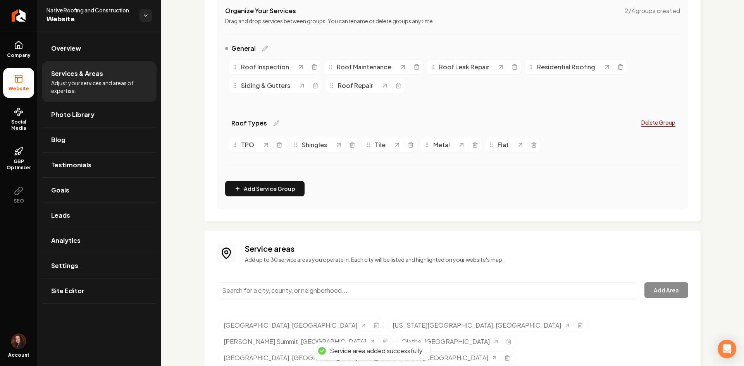
click at [346, 287] on input "Main content area" at bounding box center [427, 290] width 421 height 16
paste input "[GEOGRAPHIC_DATA], [US_STATE]"
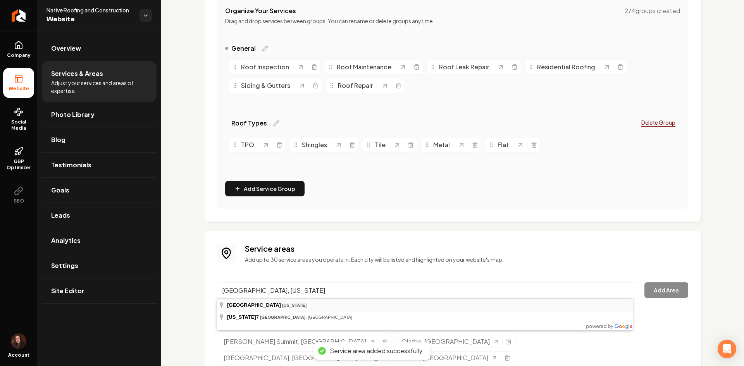
type input "[GEOGRAPHIC_DATA], [US_STATE]"
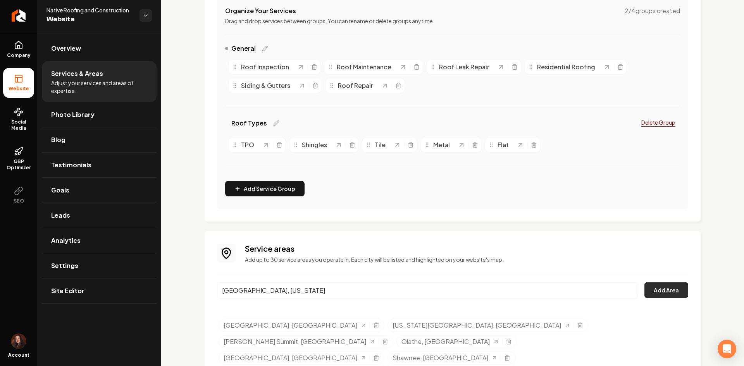
click at [651, 287] on button "Add Area" at bounding box center [666, 289] width 44 height 15
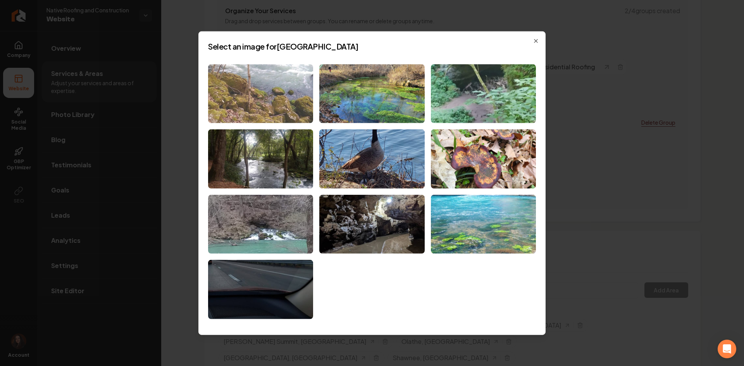
click at [281, 97] on img at bounding box center [260, 93] width 105 height 59
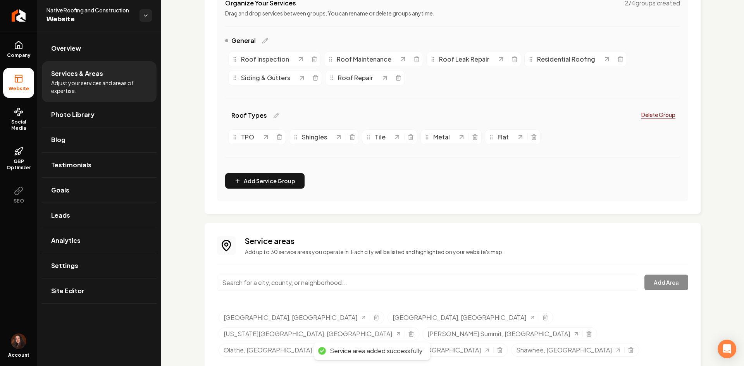
scroll to position [174, 0]
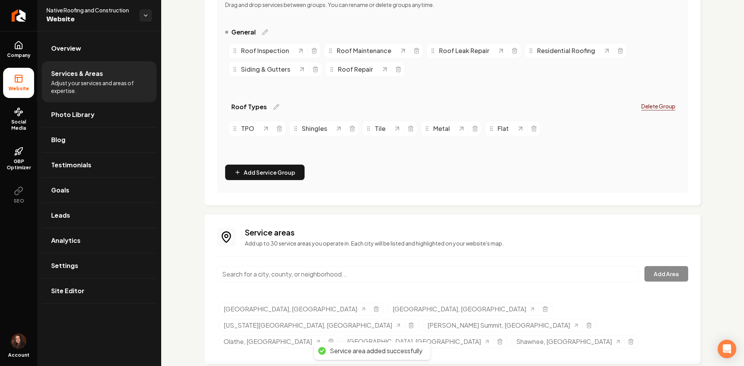
click at [341, 273] on input "Main content area" at bounding box center [427, 274] width 421 height 16
paste input "Lenexa, [US_STATE]"
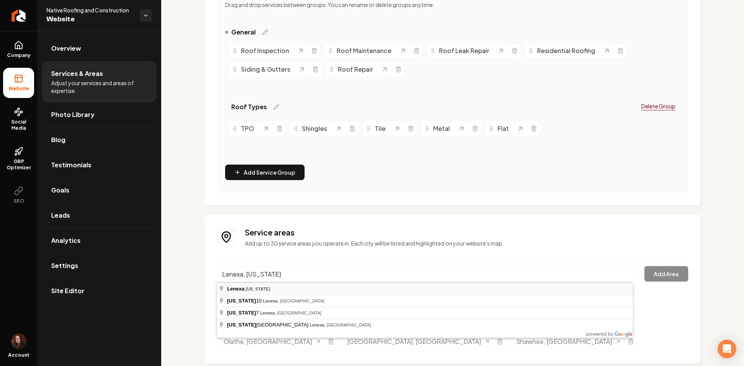
type input "Lenexa, [US_STATE]"
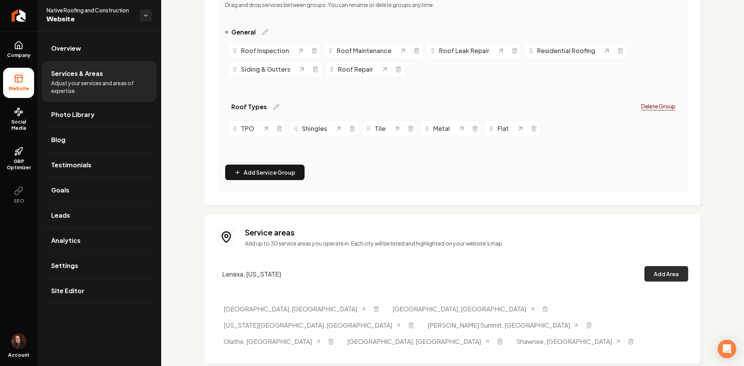
click at [651, 273] on button "Add Area" at bounding box center [666, 273] width 44 height 15
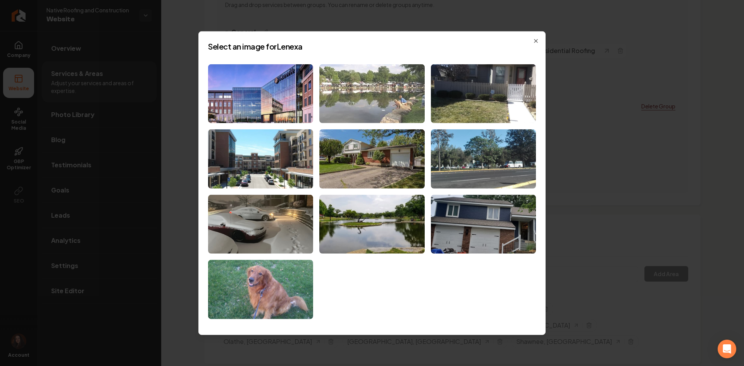
click at [359, 100] on img at bounding box center [371, 93] width 105 height 59
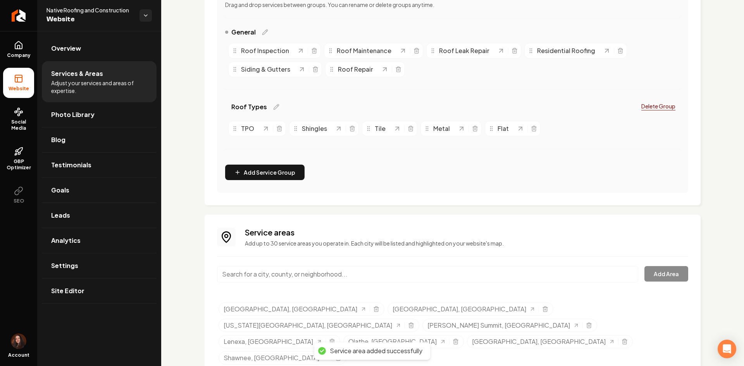
click at [303, 275] on input "Main content area" at bounding box center [427, 274] width 421 height 16
paste input "eavenworth, Kansas"
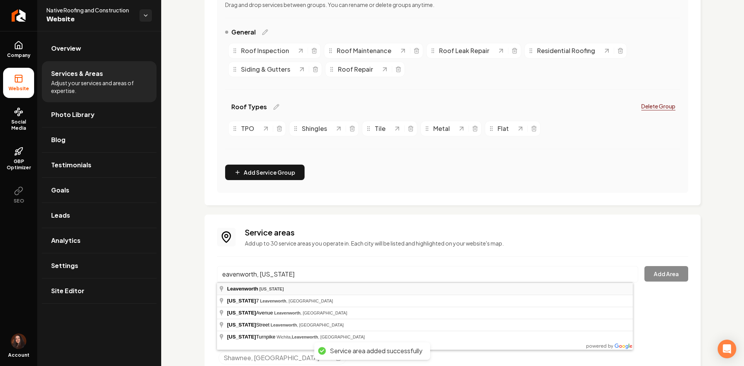
type input "Leavenworth, Kansas"
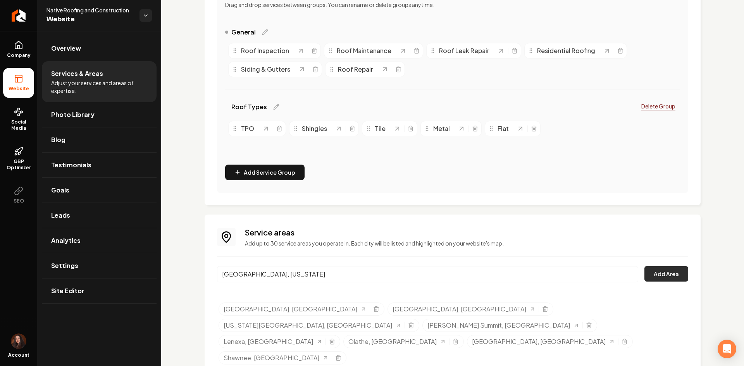
click at [650, 270] on button "Add Area" at bounding box center [666, 273] width 44 height 15
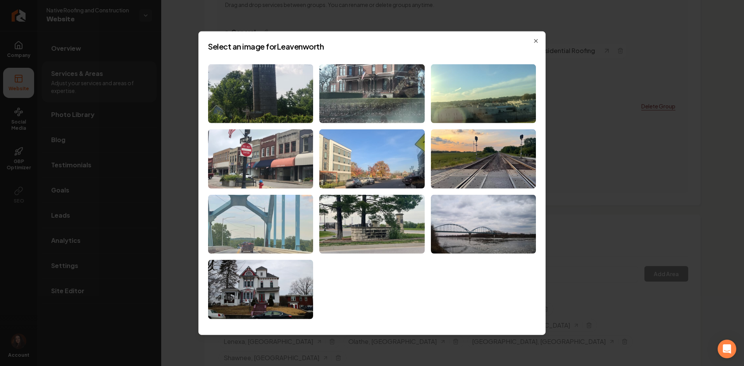
click at [279, 245] on img at bounding box center [260, 224] width 105 height 59
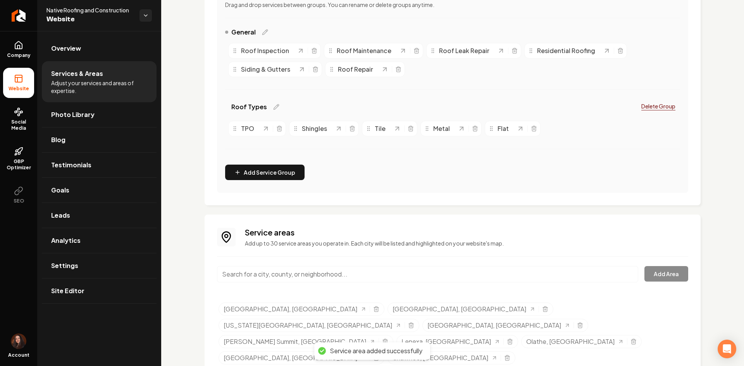
click at [393, 277] on input "Main content area" at bounding box center [427, 274] width 421 height 16
paste input "Leawood, Kansas"
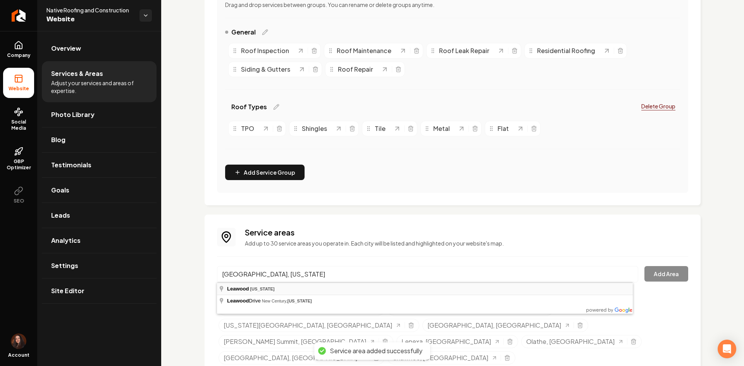
type input "Leawood, Kansas"
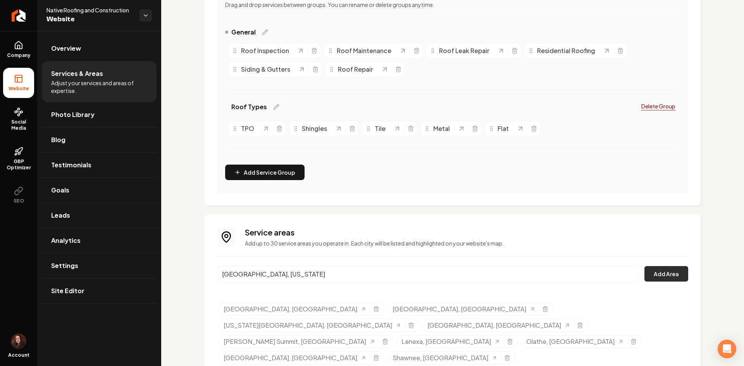
click at [656, 274] on button "Add Area" at bounding box center [666, 273] width 44 height 15
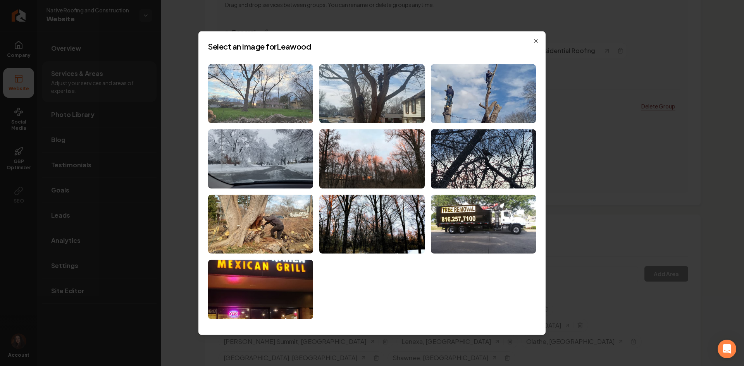
click at [248, 95] on img at bounding box center [260, 93] width 105 height 59
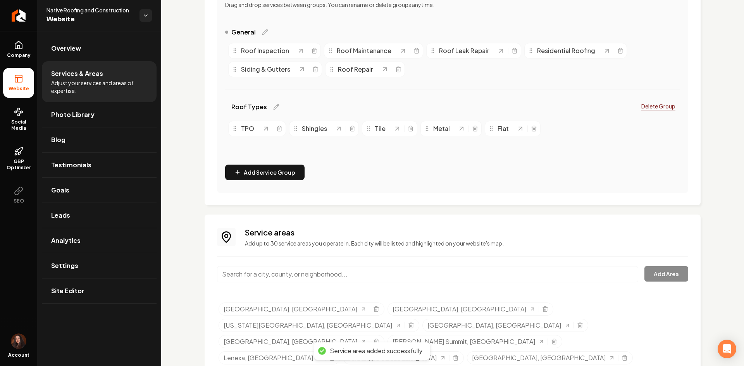
click at [399, 276] on input "Main content area" at bounding box center [427, 274] width 421 height 16
paste input "Liberty, Missouri"
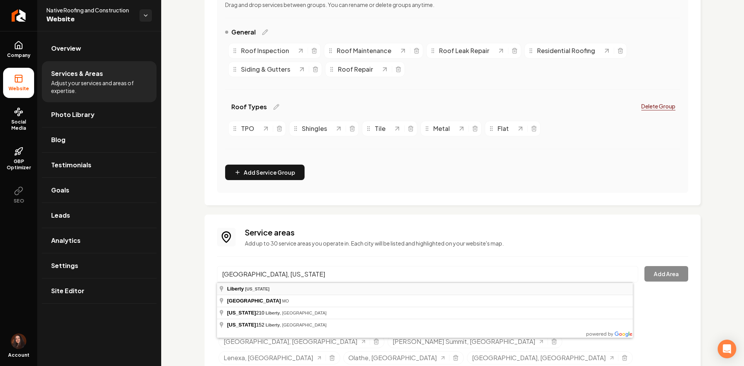
type input "Liberty, Missouri"
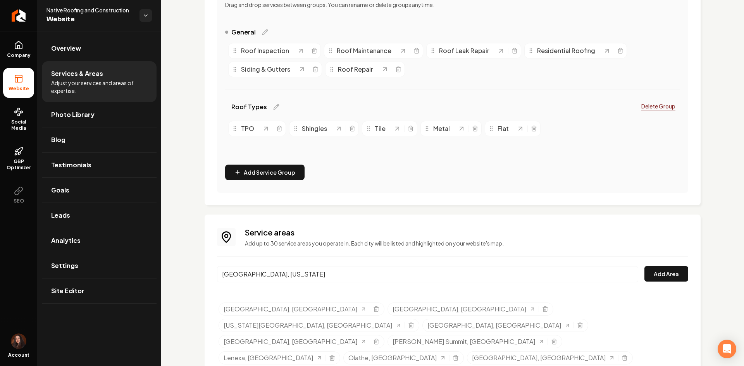
click at [657, 265] on div "Service areas Add up to 30 service areas you operate in. Each city will be list…" at bounding box center [452, 305] width 471 height 157
click at [658, 272] on button "Add Area" at bounding box center [666, 273] width 44 height 15
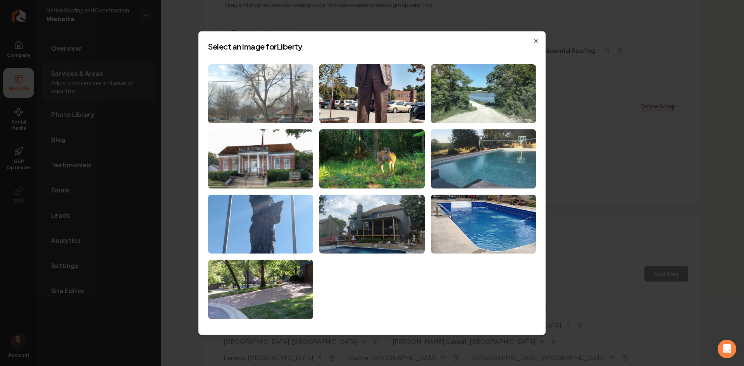
click at [247, 78] on img at bounding box center [260, 93] width 105 height 59
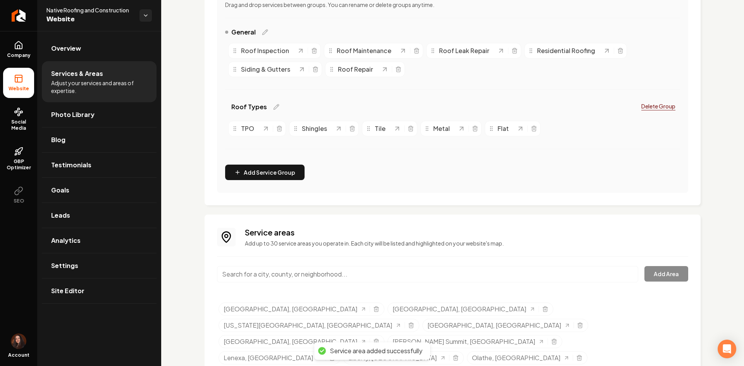
drag, startPoint x: 293, startPoint y: 263, endPoint x: 297, endPoint y: 273, distance: 10.6
click at [293, 264] on div "Service areas Add up to 30 service areas you operate in. Each city will be list…" at bounding box center [452, 305] width 471 height 157
click at [298, 273] on input "Main content area" at bounding box center [427, 274] width 421 height 16
paste input "Raytown, Missouri"
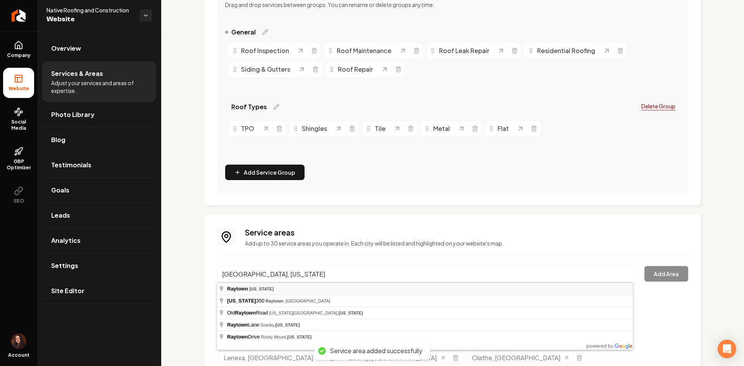
type input "Raytown, Missouri"
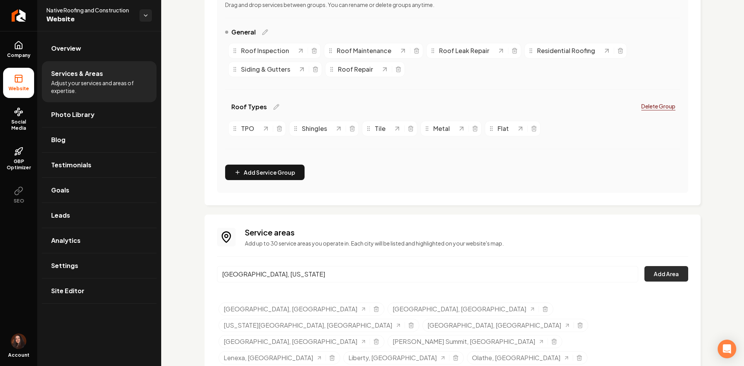
click at [649, 274] on button "Add Area" at bounding box center [666, 273] width 44 height 15
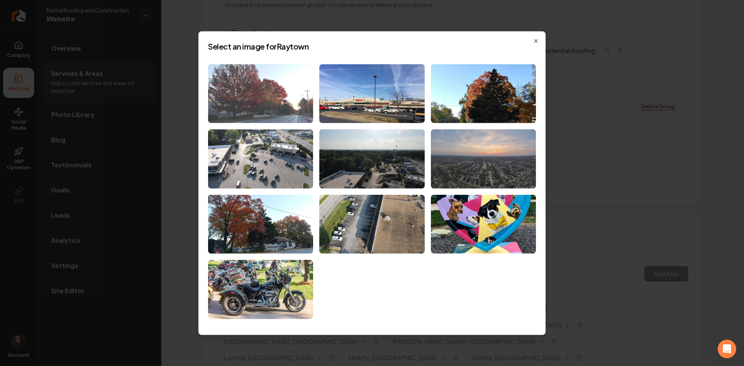
click at [254, 93] on img at bounding box center [260, 93] width 105 height 59
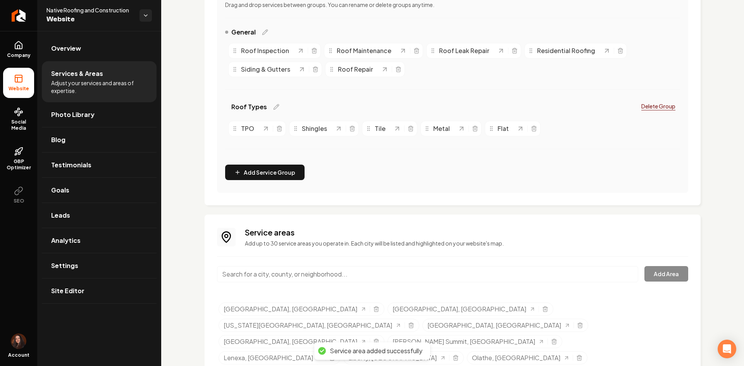
click at [398, 268] on input "Main content area" at bounding box center [427, 274] width 421 height 16
paste input "Gladstone, Missouri"
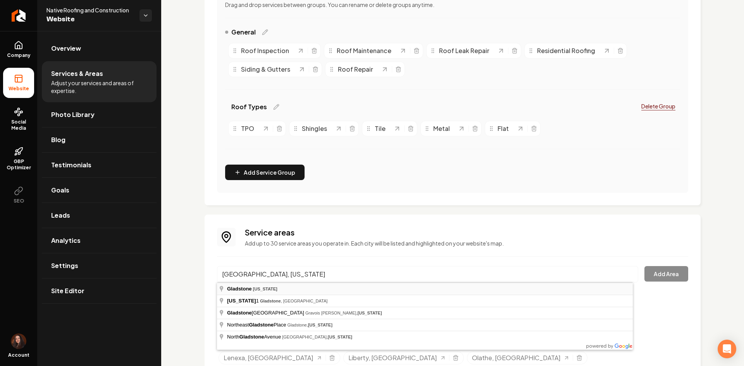
type input "Gladstone, Missouri"
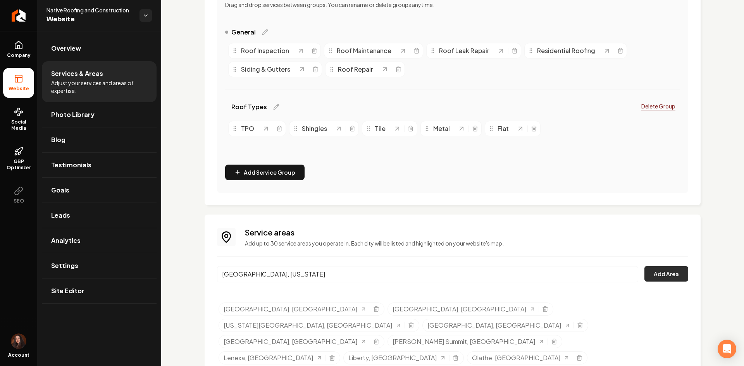
click at [644, 270] on button "Add Area" at bounding box center [666, 273] width 44 height 15
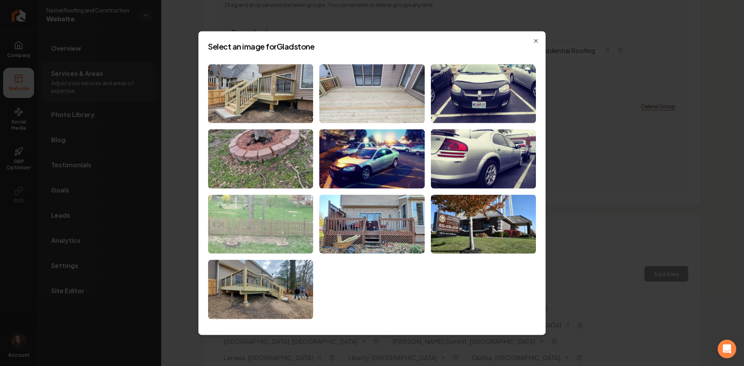
click at [294, 237] on img at bounding box center [260, 224] width 105 height 59
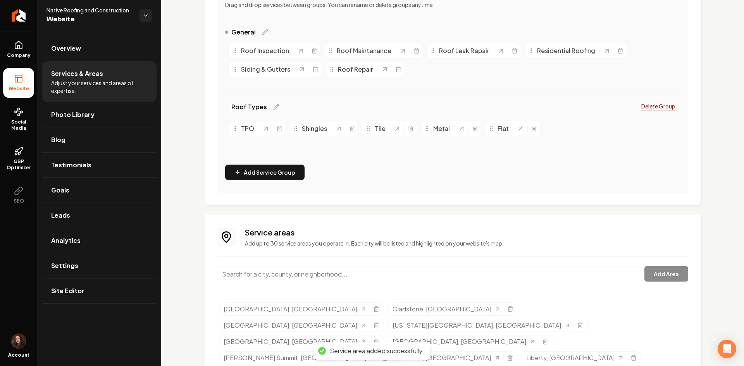
click at [286, 279] on input "Main content area" at bounding box center [427, 274] width 421 height 16
paste input "Grandview, Missouri"
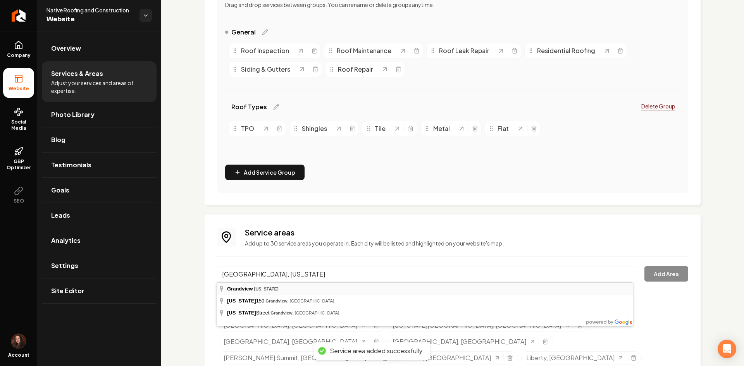
type input "Grandview, Missouri"
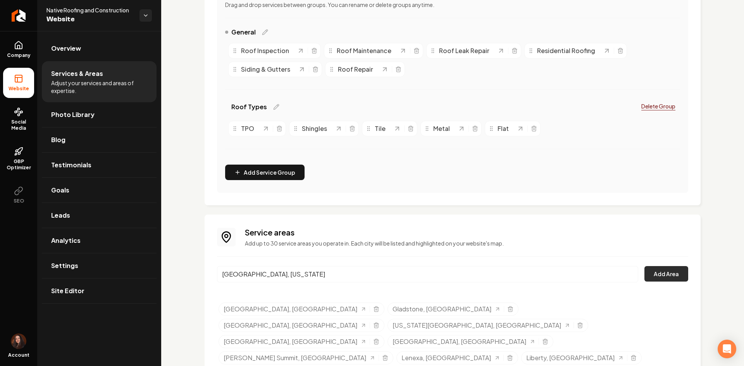
click at [657, 277] on button "Add Area" at bounding box center [666, 273] width 44 height 15
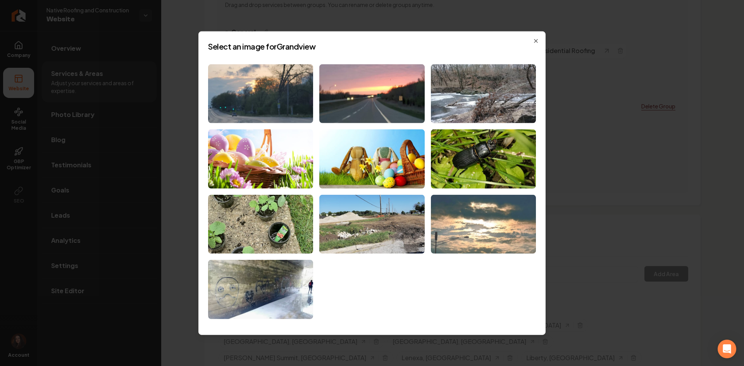
click at [470, 228] on img at bounding box center [483, 224] width 105 height 59
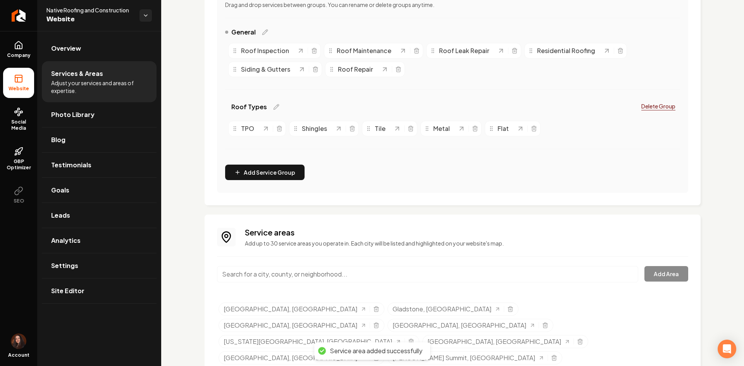
click at [349, 269] on input "Main content area" at bounding box center [427, 274] width 421 height 16
paste input "Belton, Missouri"
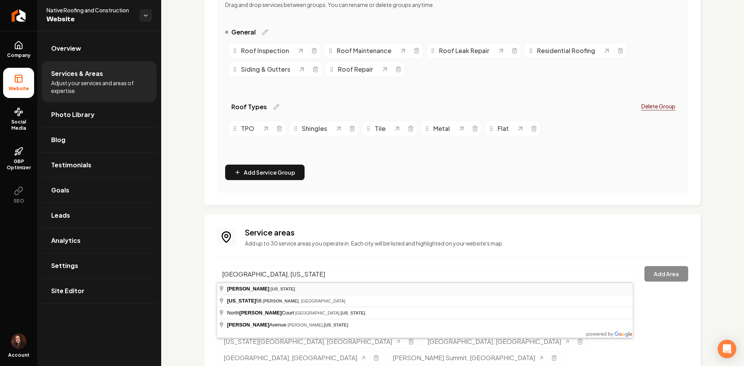
type input "Belton, Missouri"
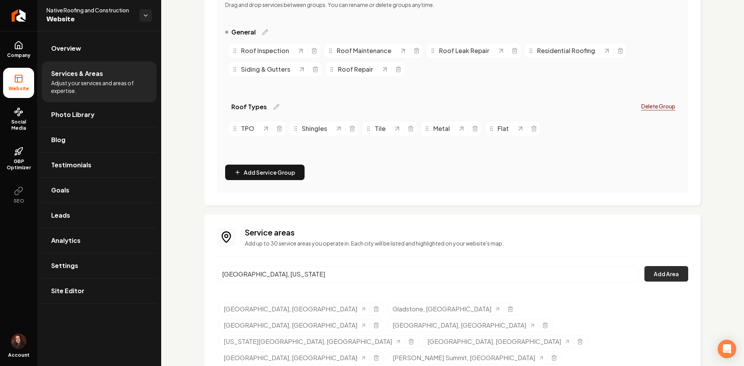
click at [653, 271] on button "Add Area" at bounding box center [666, 273] width 44 height 15
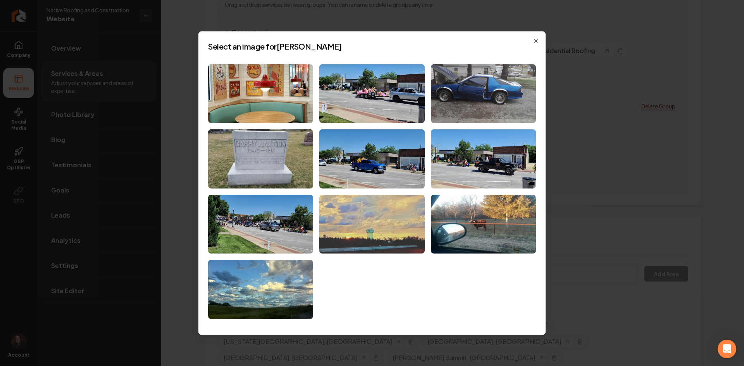
click at [348, 224] on img at bounding box center [371, 224] width 105 height 59
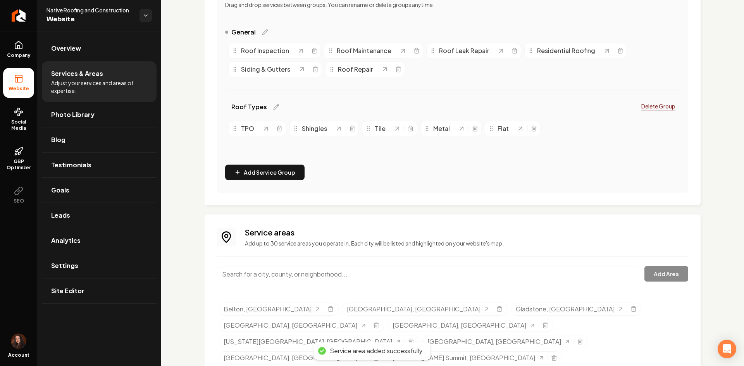
click at [273, 275] on input "Main content area" at bounding box center [427, 274] width 421 height 16
paste input "Gardner, Kansas"
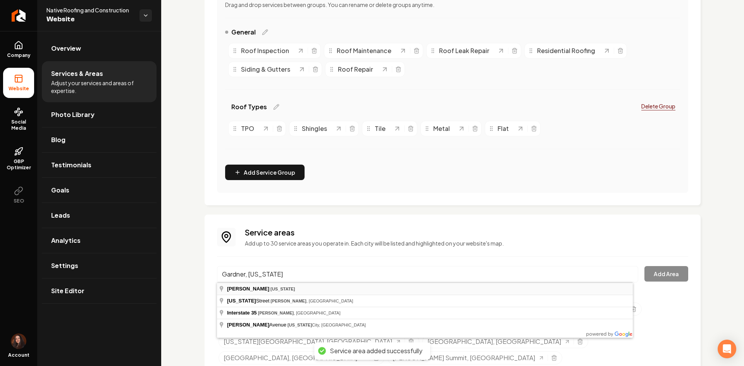
type input "Gardner, Kansas"
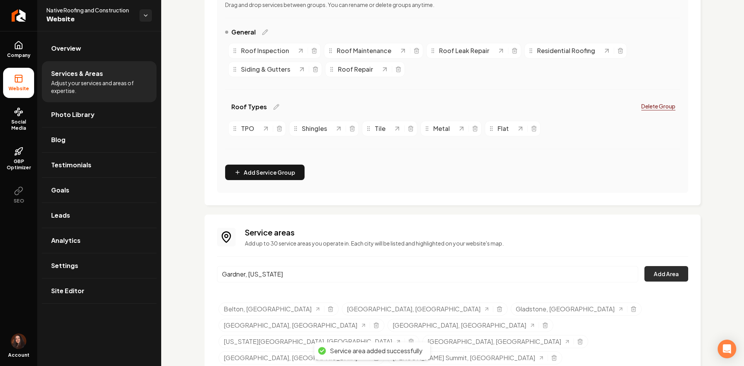
click at [652, 275] on button "Add Area" at bounding box center [666, 273] width 44 height 15
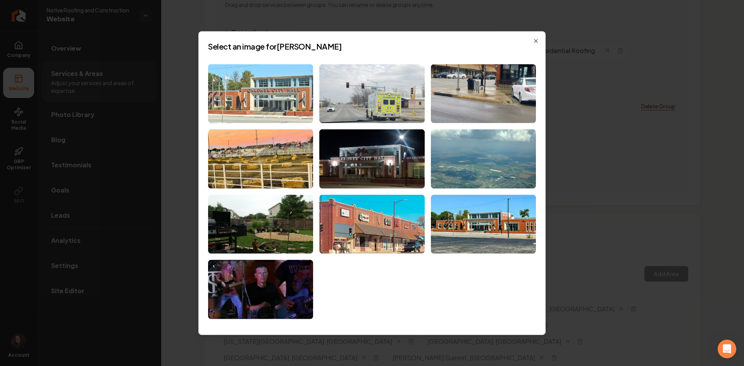
click at [269, 100] on img at bounding box center [260, 93] width 105 height 59
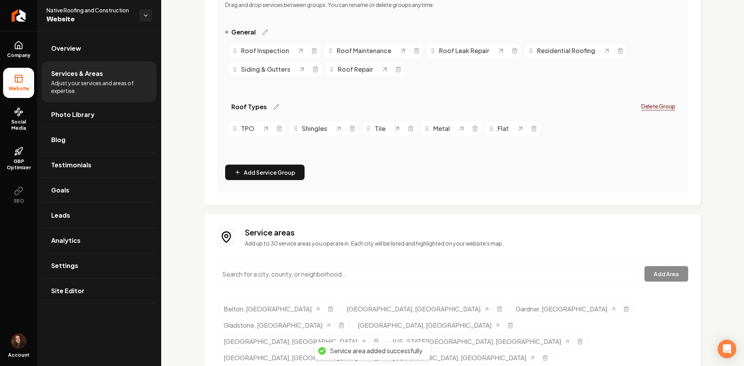
click at [422, 270] on input "Main content area" at bounding box center [427, 274] width 421 height 16
paste input "Prairie Village, Kansas"
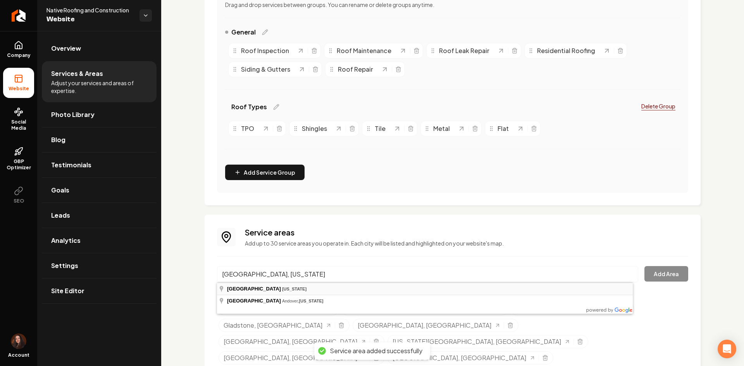
type input "Prairie Village, Kansas"
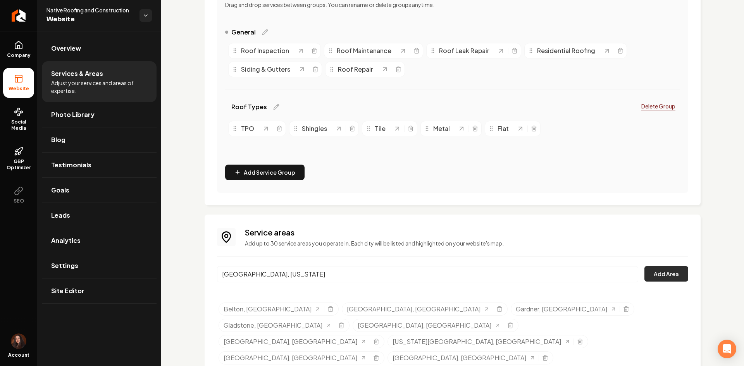
click at [660, 273] on button "Add Area" at bounding box center [666, 273] width 44 height 15
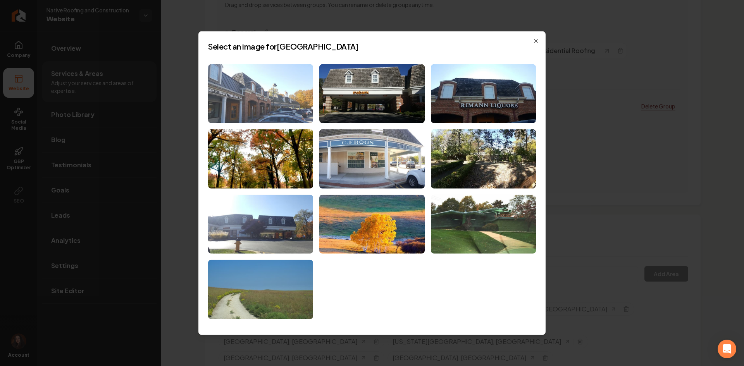
click at [263, 111] on img at bounding box center [260, 93] width 105 height 59
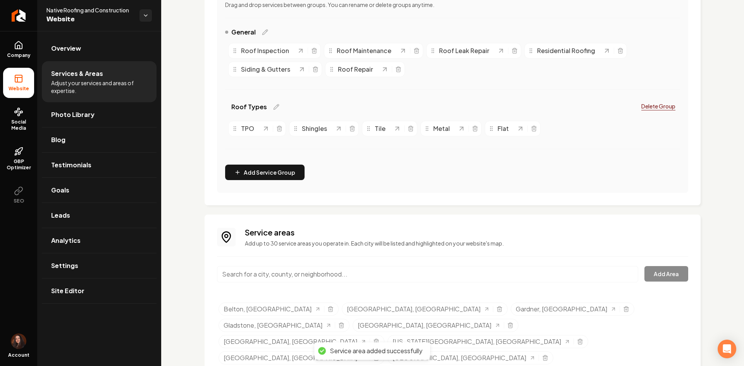
click at [297, 275] on input "Main content area" at bounding box center [427, 274] width 421 height 16
paste input "Raymore, Missouri"
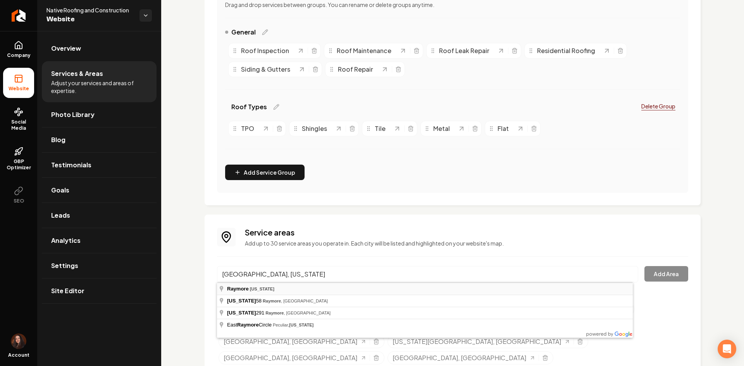
type input "Raymore, Missouri"
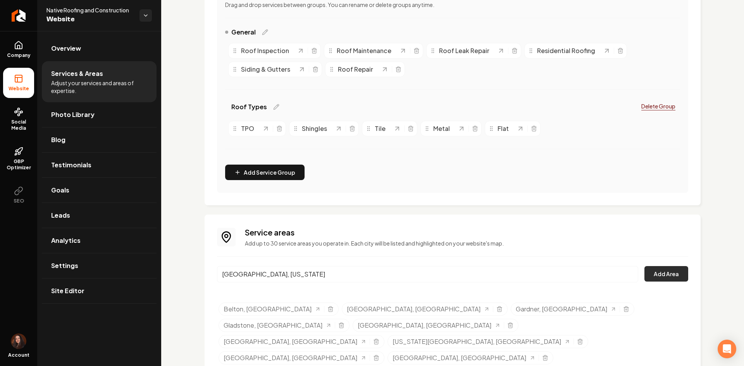
click at [653, 271] on button "Add Area" at bounding box center [666, 273] width 44 height 15
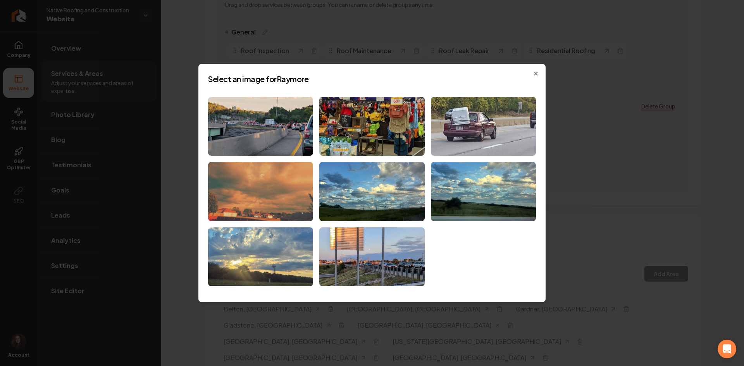
click at [277, 204] on img at bounding box center [260, 191] width 105 height 59
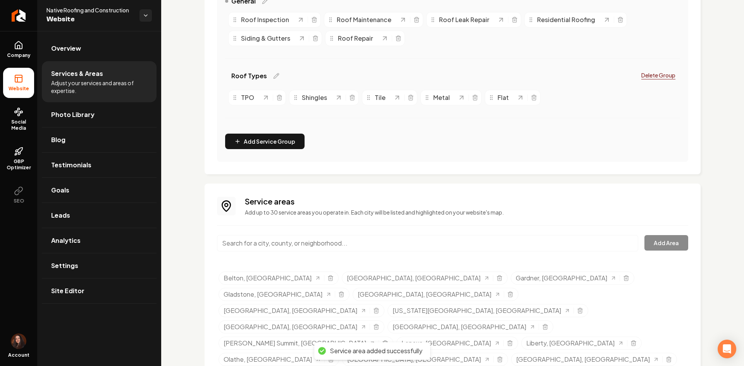
scroll to position [207, 0]
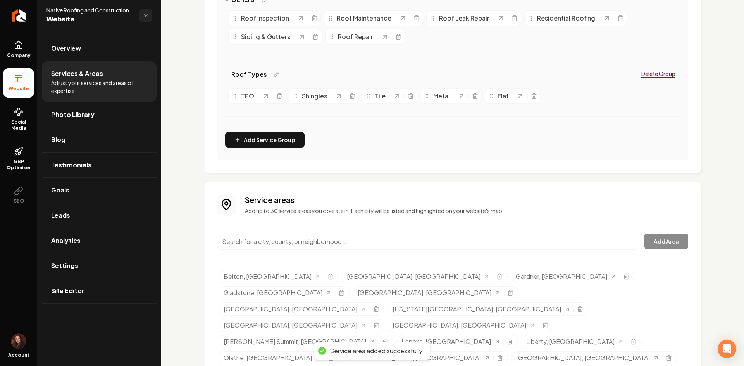
click at [298, 245] on input "Main content area" at bounding box center [427, 242] width 421 height 16
paste input "Grain Valley, Missouri"
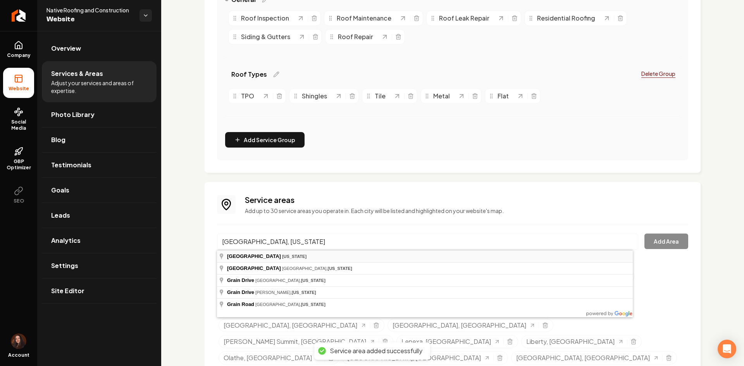
type input "Grain Valley, Missouri"
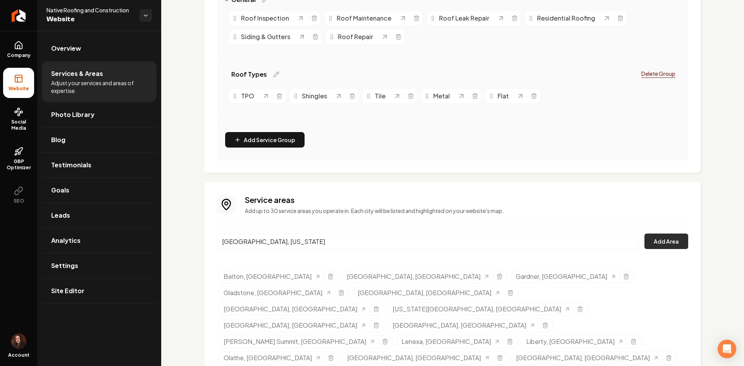
click at [656, 241] on button "Add Area" at bounding box center [666, 241] width 44 height 15
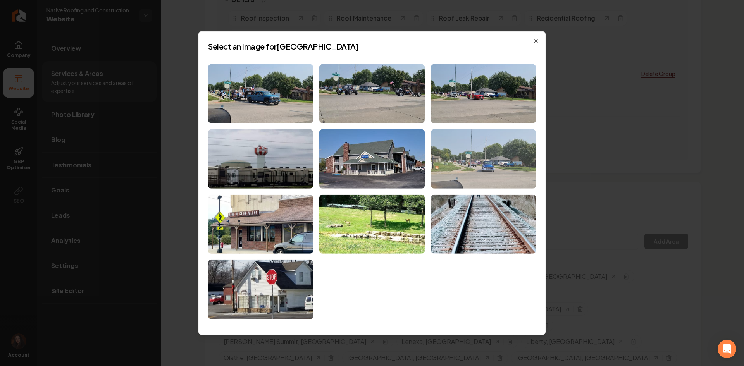
click at [464, 161] on img at bounding box center [483, 158] width 105 height 59
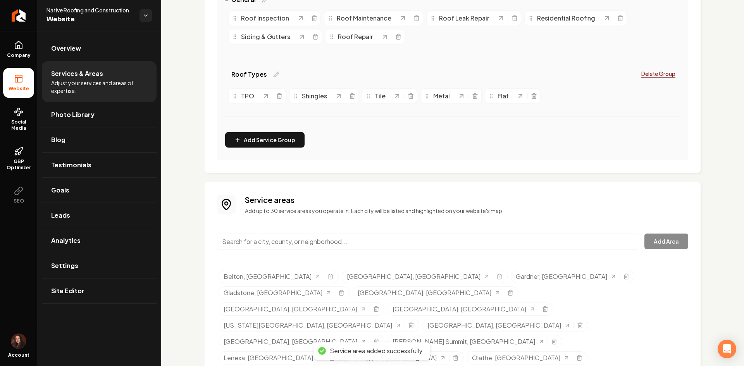
click at [288, 248] on input "Main content area" at bounding box center [427, 242] width 421 height 16
paste input "Harrisonville, Missouri"
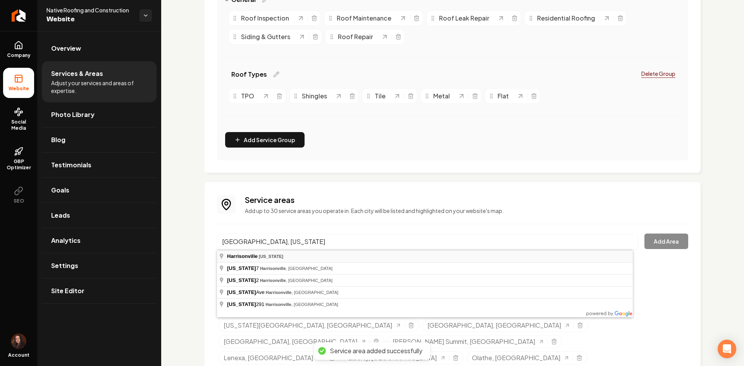
type input "Harrisonville, Missouri"
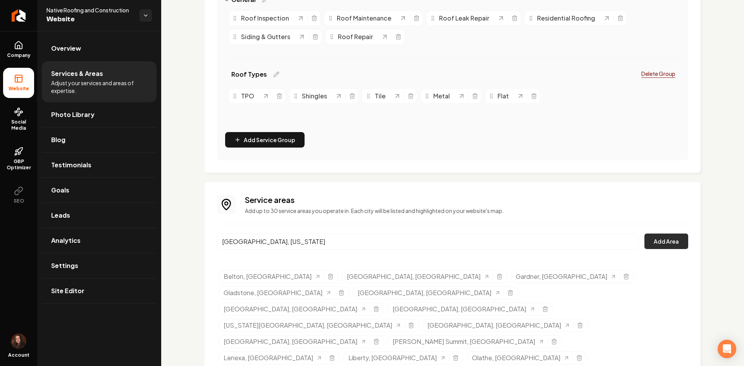
click at [644, 241] on button "Add Area" at bounding box center [666, 241] width 44 height 15
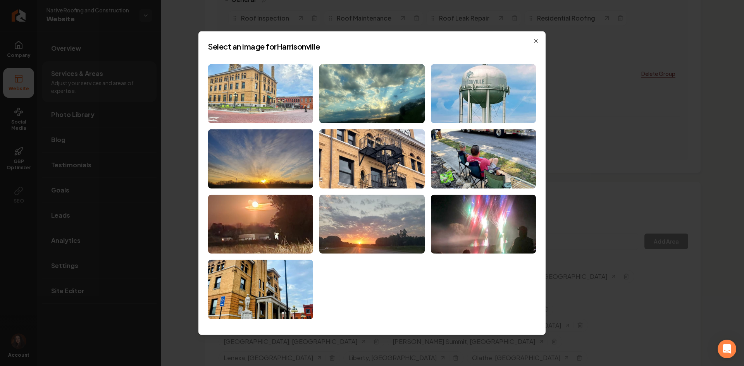
click at [266, 106] on img at bounding box center [260, 93] width 105 height 59
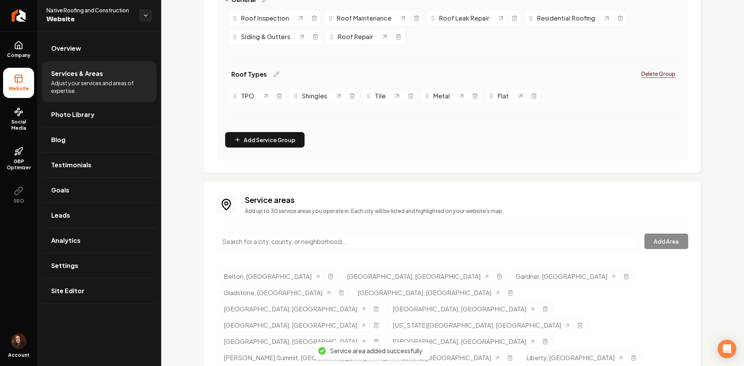
click at [307, 241] on input "Main content area" at bounding box center [427, 242] width 421 height 16
paste input "Excelsior Springs, Missouri"
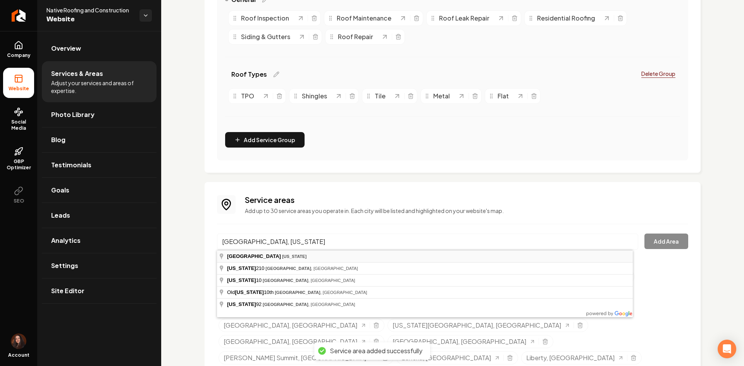
type input "Excelsior Springs, Missouri"
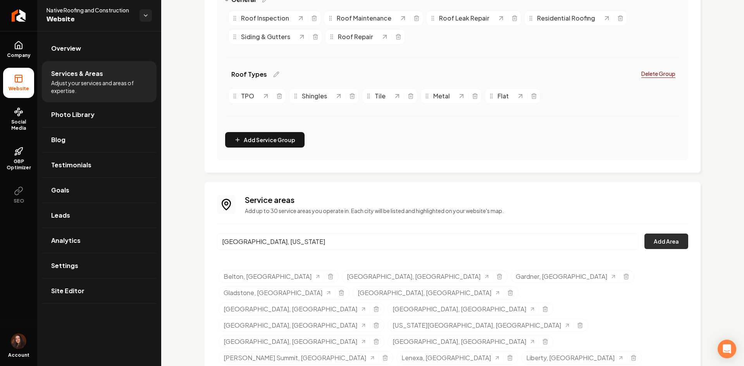
click at [650, 242] on button "Add Area" at bounding box center [666, 241] width 44 height 15
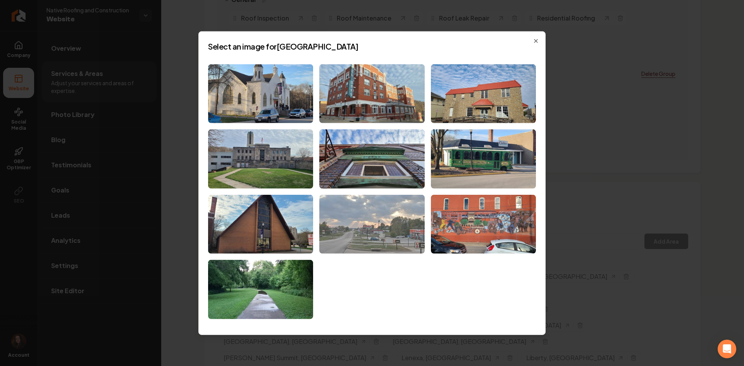
click at [371, 252] on img at bounding box center [371, 224] width 105 height 59
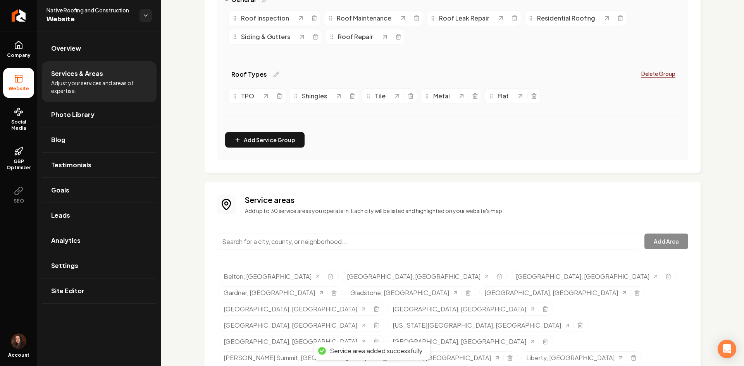
click at [431, 249] on input "Main content area" at bounding box center [427, 242] width 421 height 16
paste input "Smithville, Missouri"
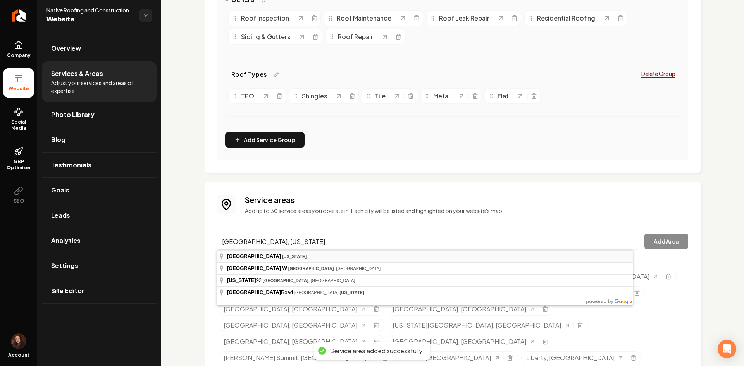
type input "Smithville, Missouri"
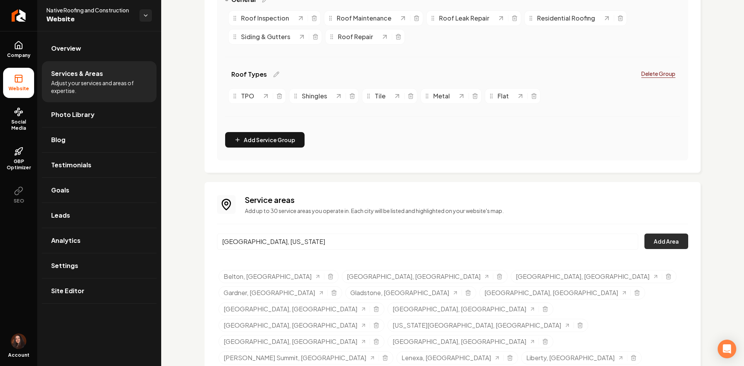
click at [650, 244] on button "Add Area" at bounding box center [666, 241] width 44 height 15
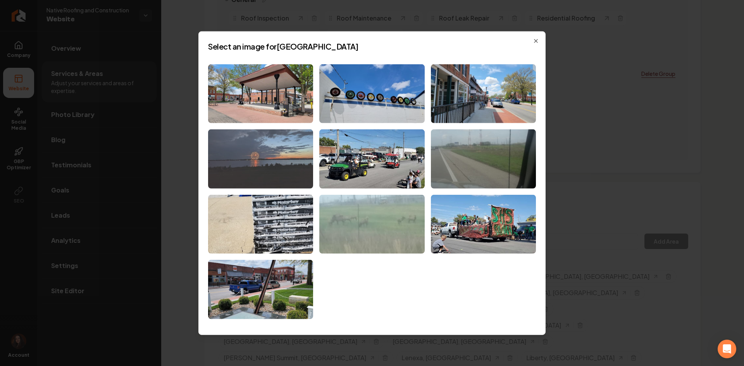
click at [294, 176] on img at bounding box center [260, 158] width 105 height 59
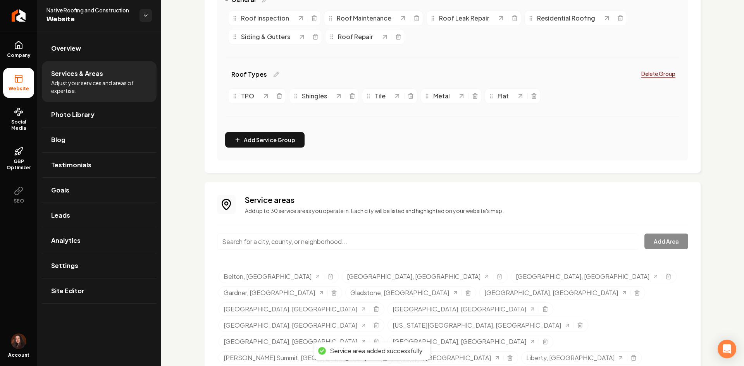
click at [279, 255] on div "Main content area" at bounding box center [427, 247] width 421 height 26
click at [279, 249] on input "Main content area" at bounding box center [427, 242] width 421 height 16
paste input "Kearney, Missouri"
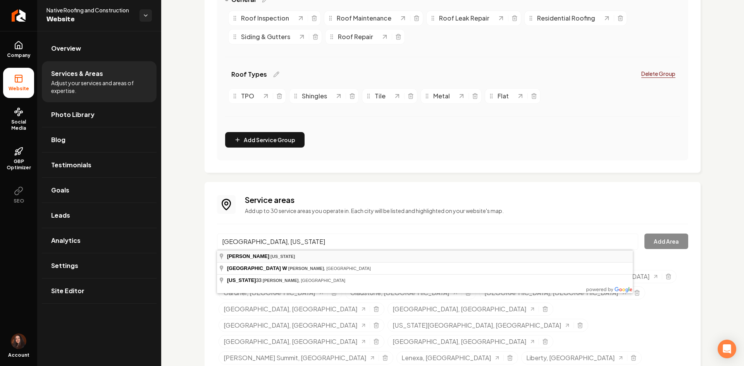
type input "Kearney, Missouri"
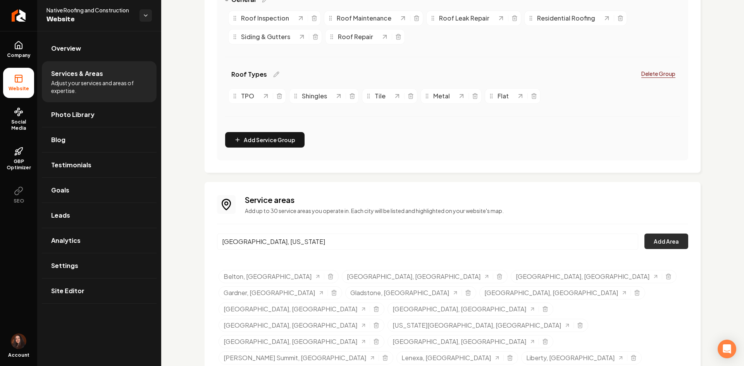
click at [644, 240] on button "Add Area" at bounding box center [666, 241] width 44 height 15
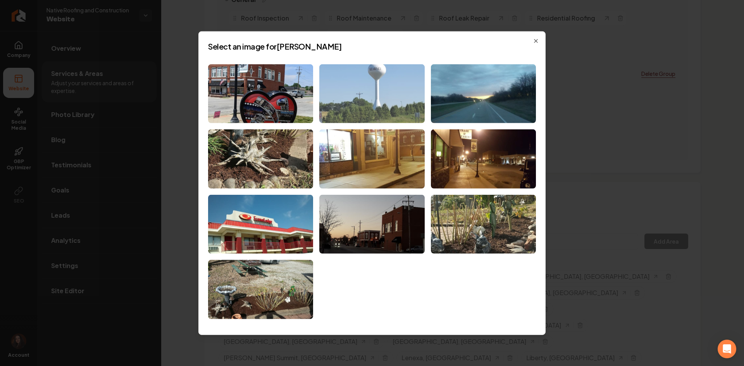
click at [380, 100] on img at bounding box center [371, 93] width 105 height 59
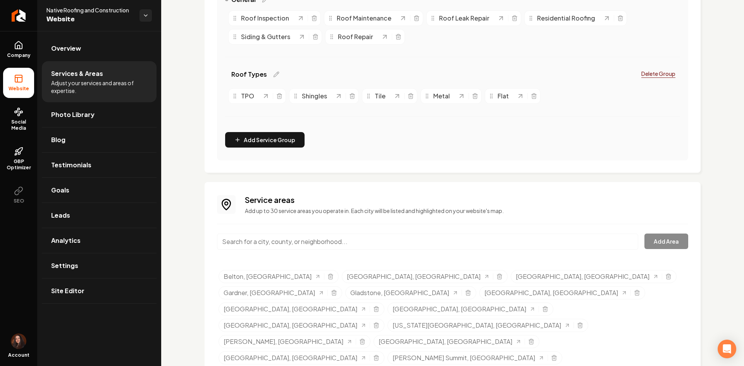
click at [336, 248] on input "Main content area" at bounding box center [427, 242] width 421 height 16
paste input "Drexel, Missouri"
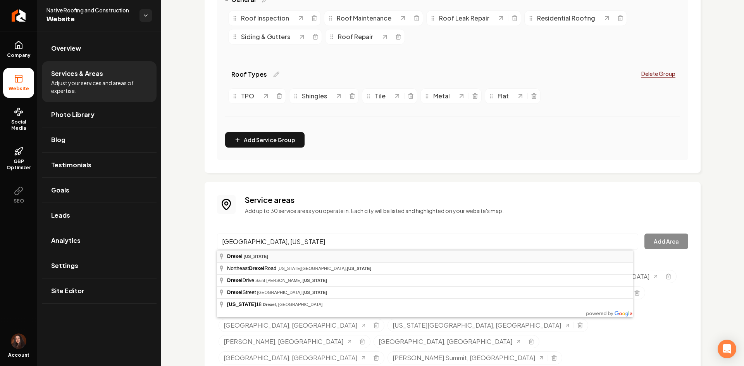
type input "Drexel, Missouri"
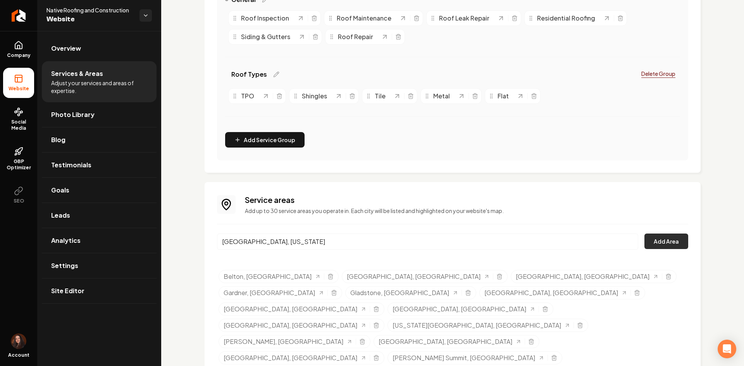
click at [652, 244] on button "Add Area" at bounding box center [666, 241] width 44 height 15
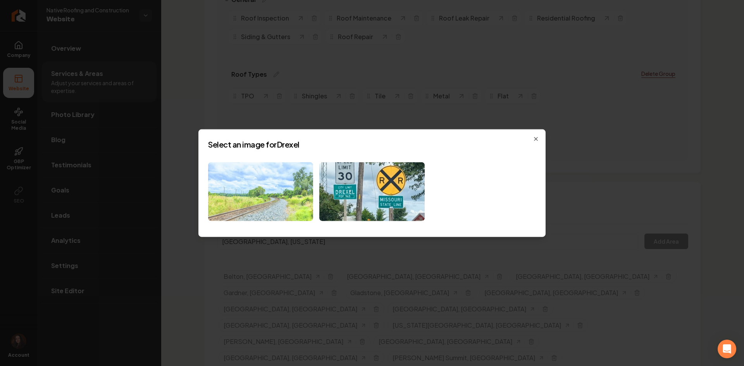
click at [271, 182] on img at bounding box center [260, 191] width 105 height 59
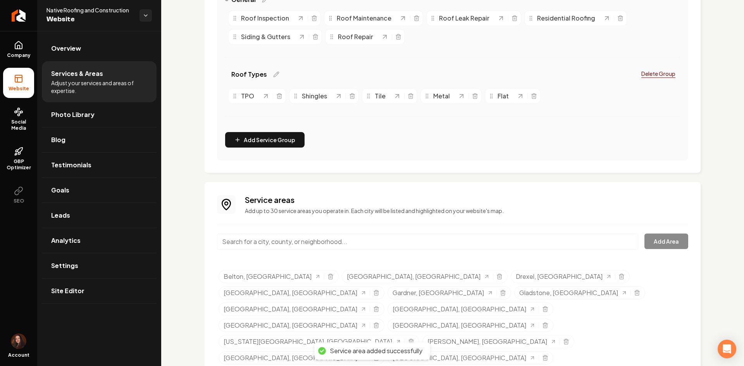
click at [274, 243] on input "Main content area" at bounding box center [427, 242] width 421 height 16
paste input "Garnett, Kansas"
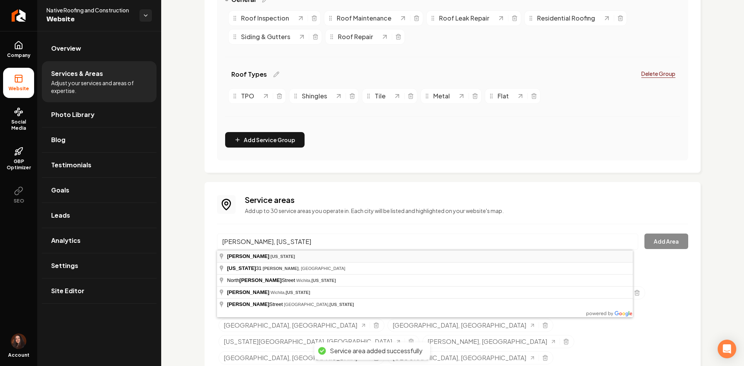
type input "Garnett, Kansas"
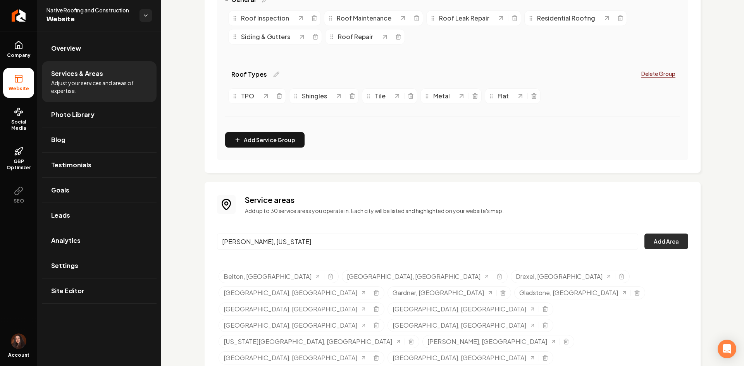
click at [646, 240] on button "Add Area" at bounding box center [666, 241] width 44 height 15
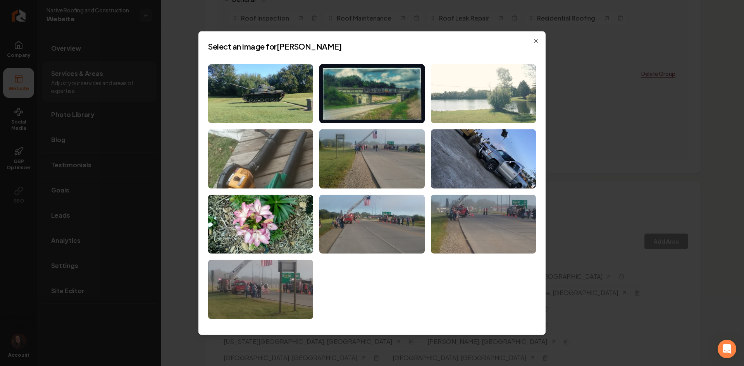
click at [463, 100] on img at bounding box center [483, 93] width 105 height 59
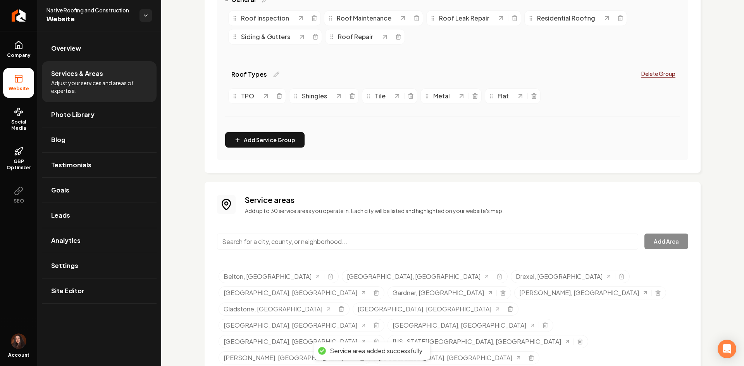
click at [332, 244] on input "Main content area" at bounding box center [427, 242] width 421 height 16
paste input "Ottawa, Kansas"
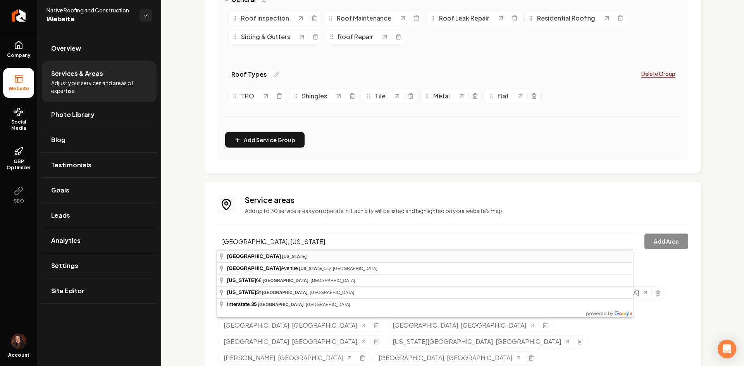
type input "Ottawa, Kansas"
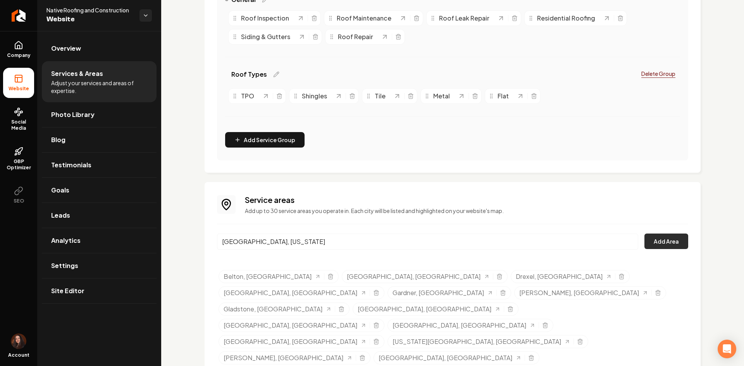
click at [668, 241] on button "Add Area" at bounding box center [666, 241] width 44 height 15
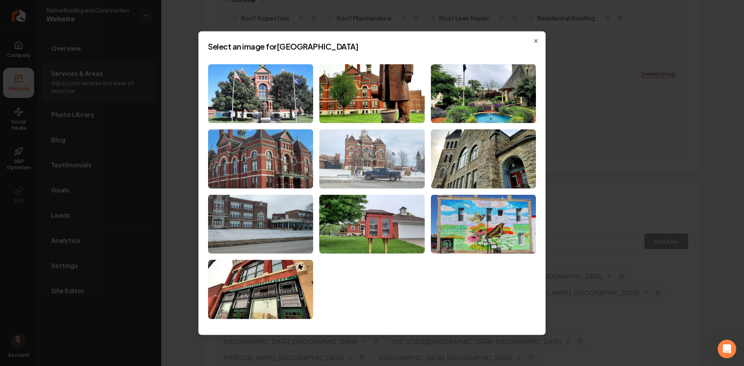
click at [347, 163] on img at bounding box center [371, 158] width 105 height 59
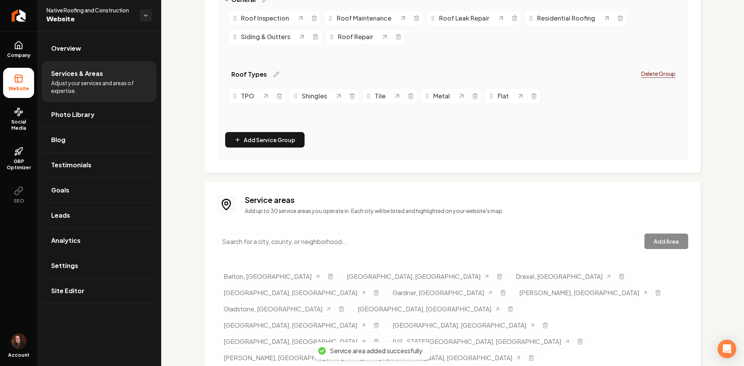
click at [399, 241] on input "Main content area" at bounding box center [427, 242] width 421 height 16
paste input "Lacygne, Kansas"
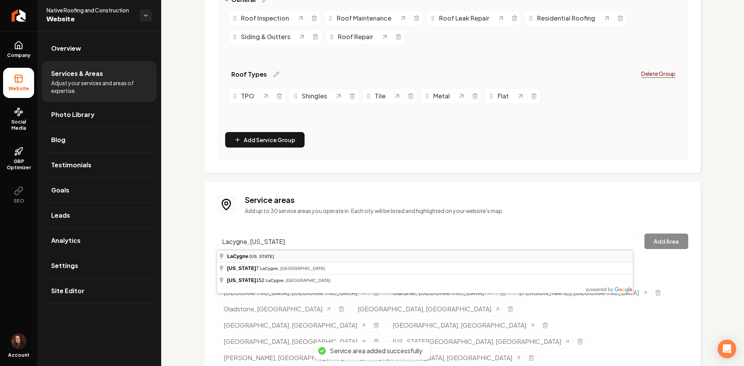
type input "LaCygne, Kansas"
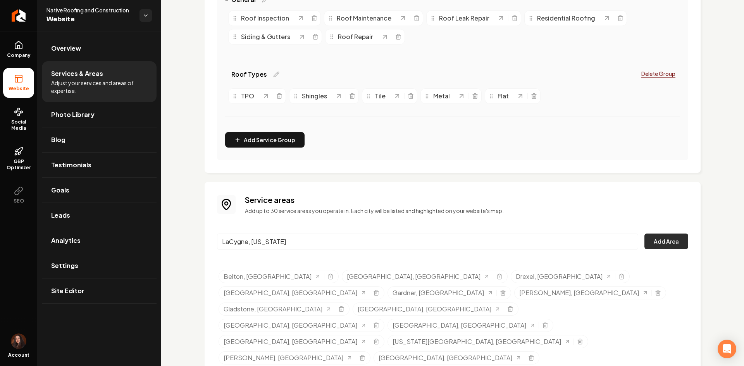
click at [652, 236] on button "Add Area" at bounding box center [666, 241] width 44 height 15
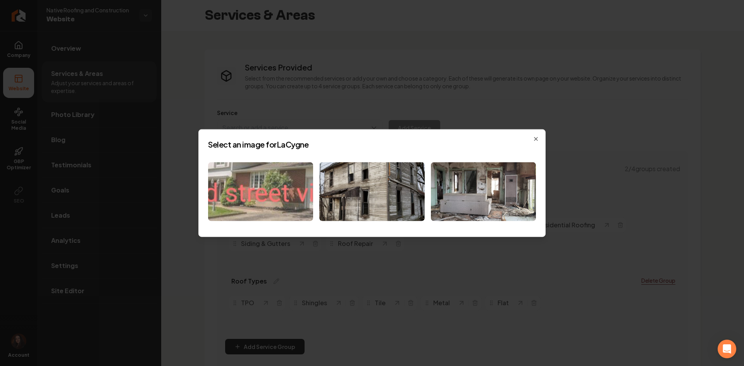
scroll to position [207, 0]
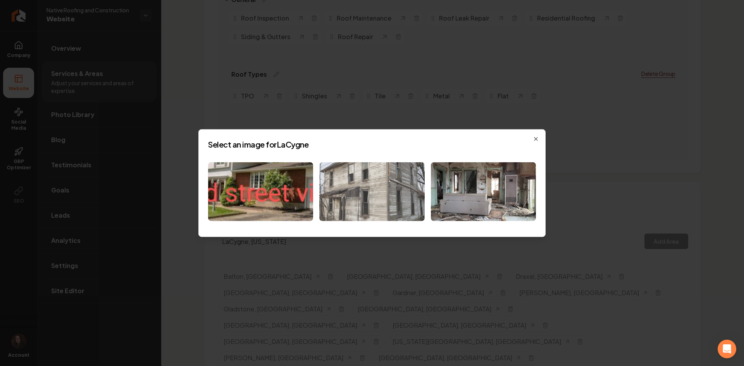
click at [347, 188] on img at bounding box center [371, 191] width 105 height 59
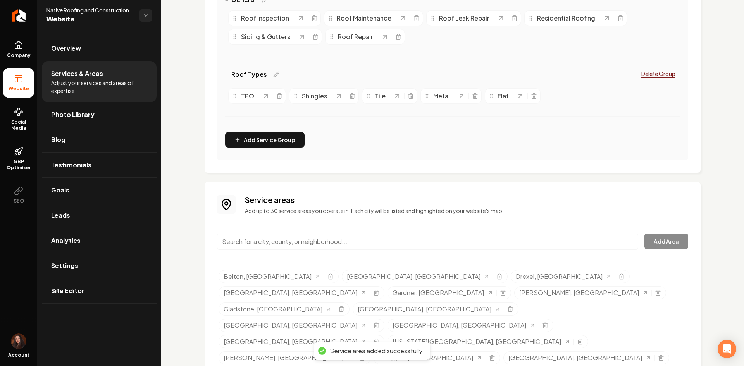
click at [285, 241] on input "Main content area" at bounding box center [427, 242] width 421 height 16
paste input "[GEOGRAPHIC_DATA], [US_STATE]"
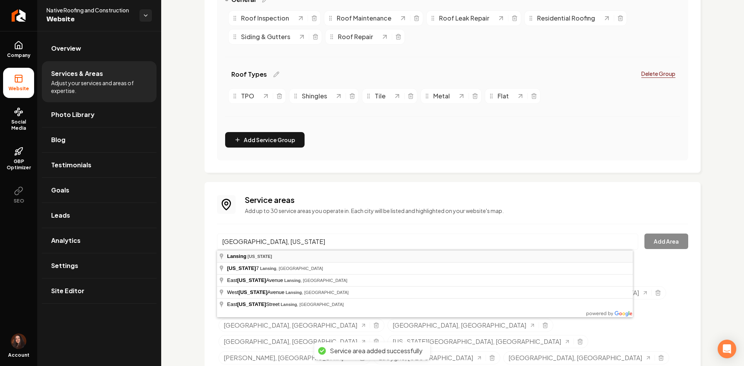
type input "[GEOGRAPHIC_DATA], [US_STATE]"
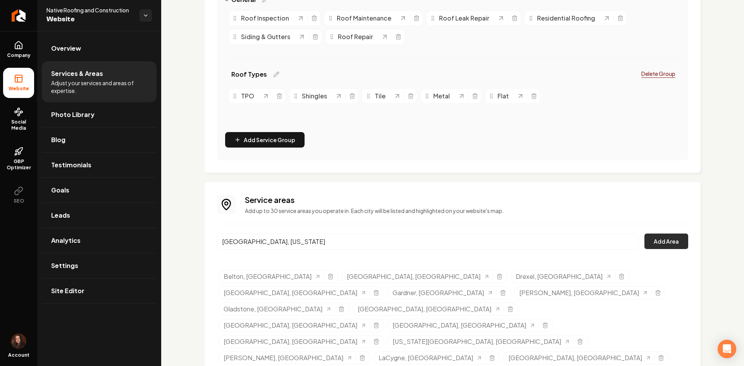
click at [663, 239] on button "Add Area" at bounding box center [666, 241] width 44 height 15
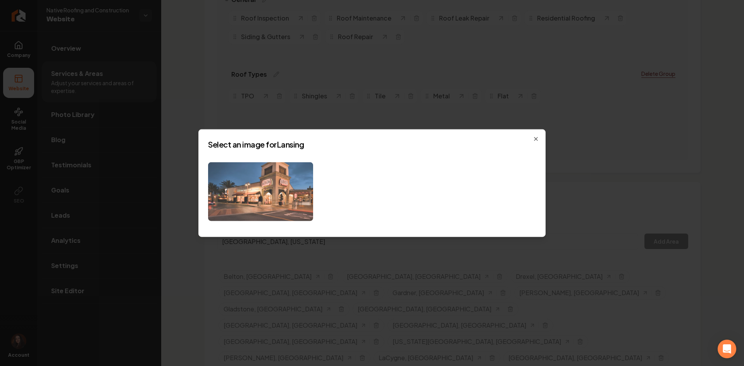
click at [286, 191] on img at bounding box center [260, 191] width 105 height 59
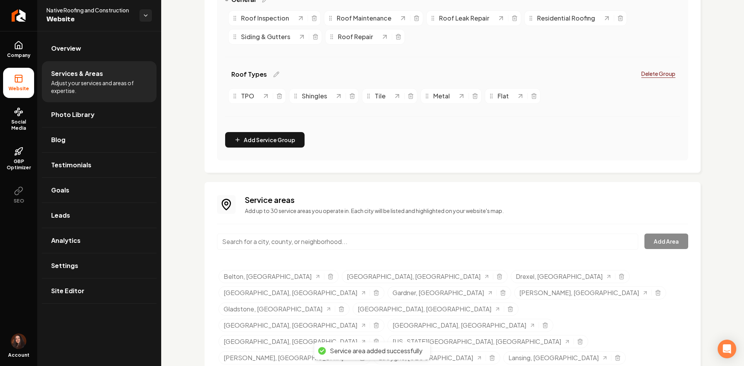
click at [309, 240] on input "Main content area" at bounding box center [427, 242] width 421 height 16
paste input "Merriam, Kansa"
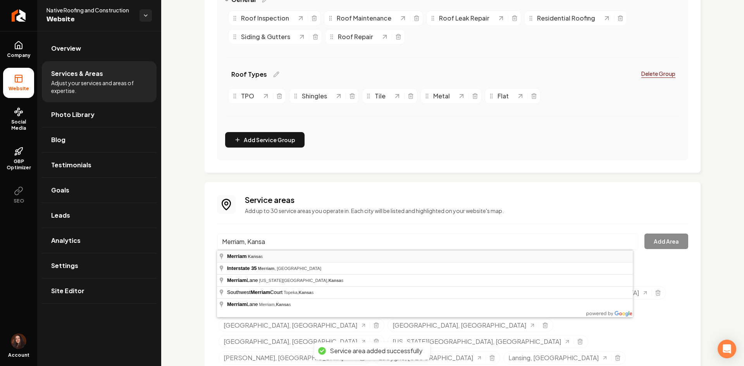
type input "Merriam, [US_STATE]"
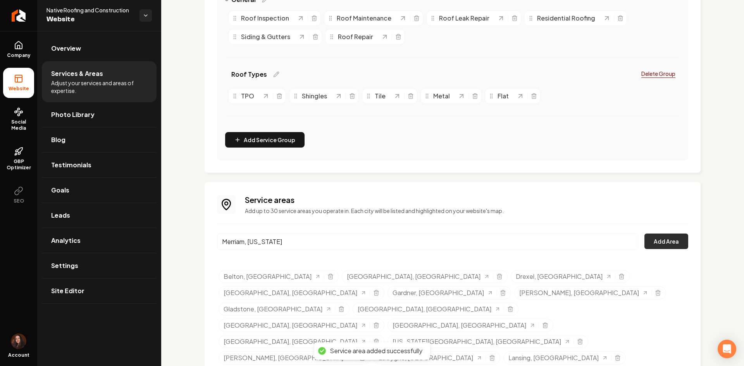
click at [648, 240] on button "Add Area" at bounding box center [666, 241] width 44 height 15
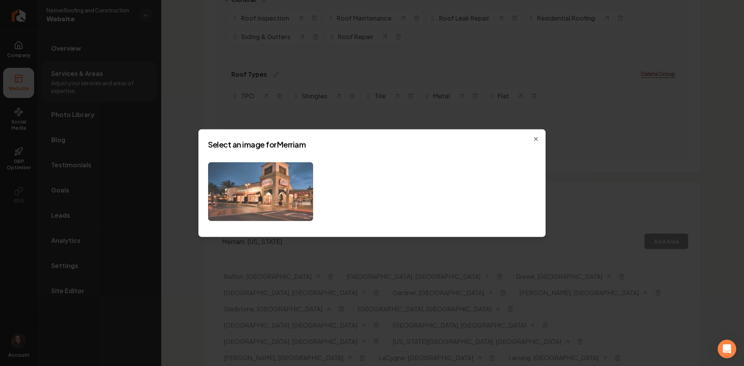
click at [234, 218] on img at bounding box center [260, 191] width 105 height 59
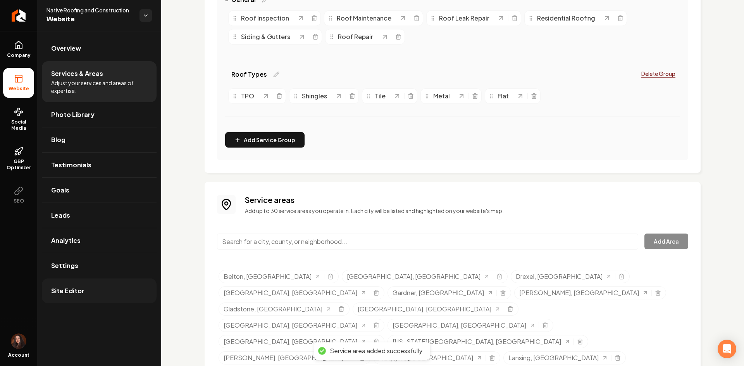
click at [57, 293] on span "Site Editor" at bounding box center [67, 290] width 33 height 9
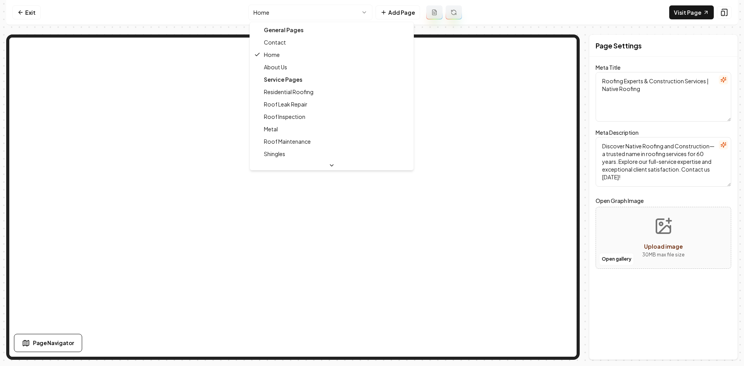
click at [274, 13] on html "Computer Required This feature is only available on a computer. Please switch t…" at bounding box center [372, 183] width 744 height 366
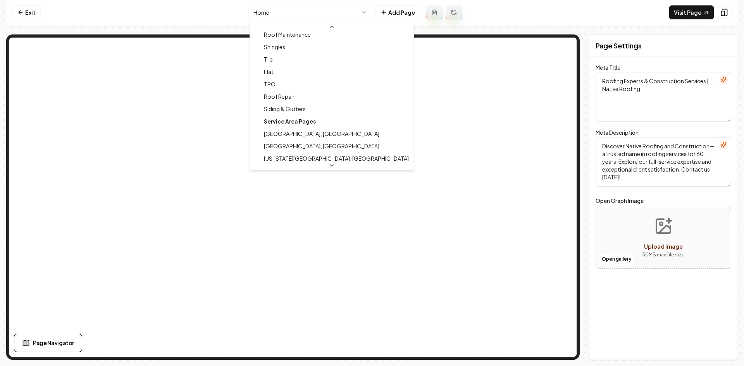
scroll to position [349, 0]
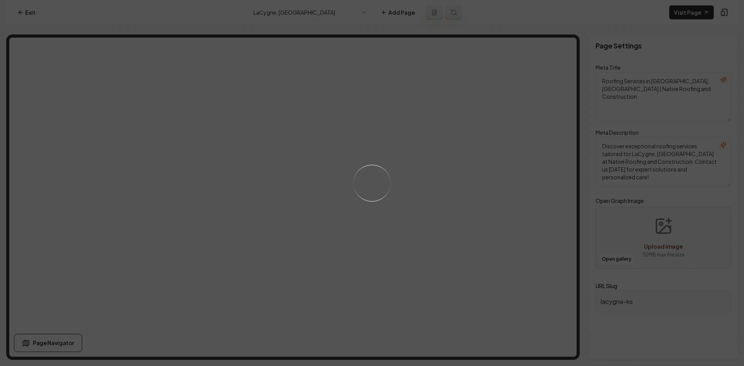
click at [265, 221] on div "Loading..." at bounding box center [372, 183] width 744 height 366
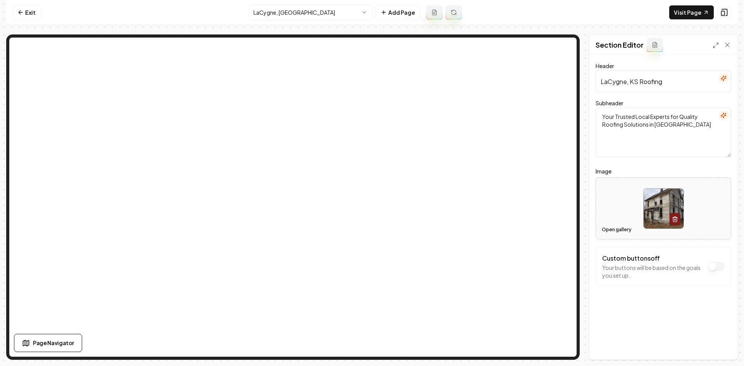
click at [620, 231] on button "Open gallery" at bounding box center [616, 229] width 35 height 12
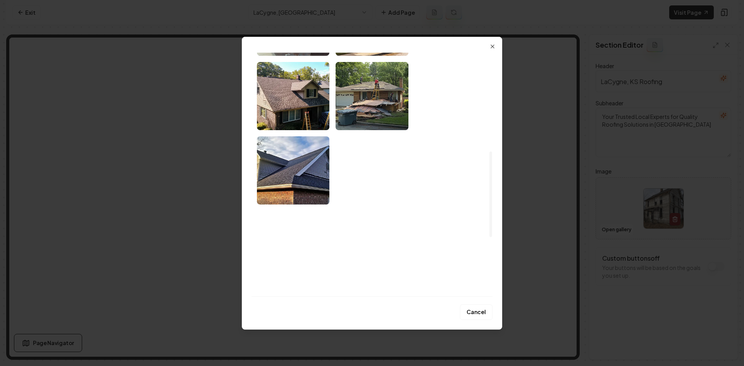
scroll to position [447, 0]
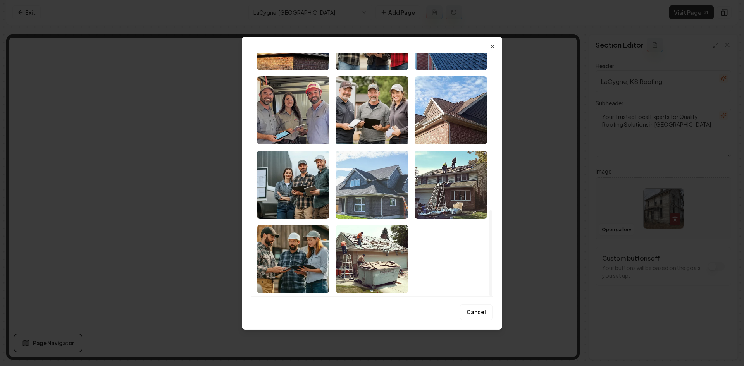
click at [383, 197] on img "Select image image_689b49785c7cd75eb86d000b.png" at bounding box center [371, 185] width 72 height 68
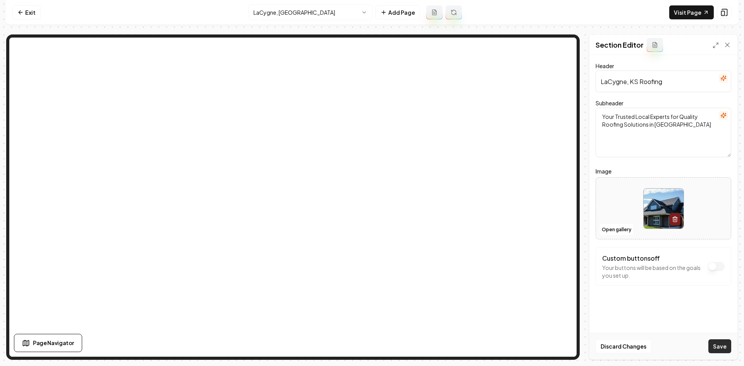
click at [723, 349] on button "Save" at bounding box center [719, 346] width 23 height 14
click at [316, 14] on html "Computer Required This feature is only available on a computer. Please switch t…" at bounding box center [372, 183] width 744 height 366
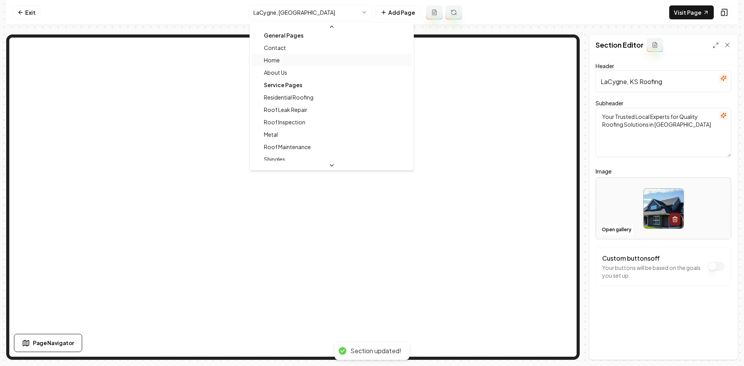
scroll to position [0, 0]
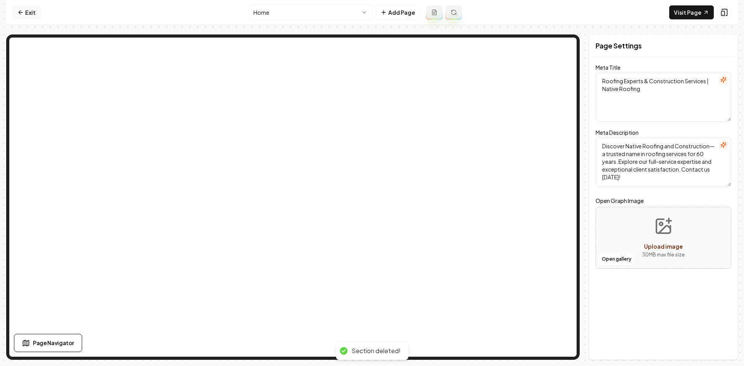
click at [36, 15] on link "Exit" at bounding box center [26, 12] width 28 height 14
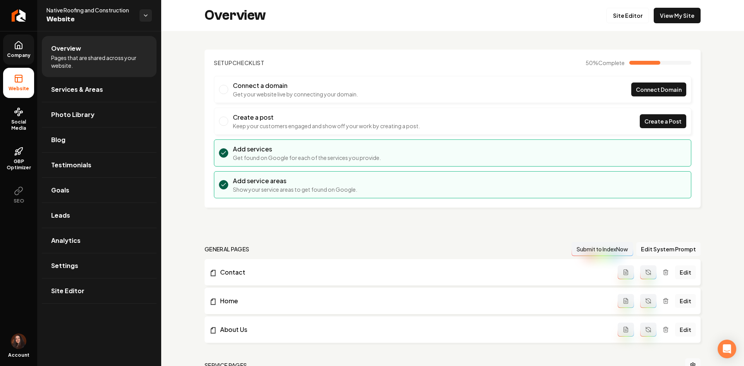
click at [18, 38] on link "Company" at bounding box center [18, 49] width 31 height 30
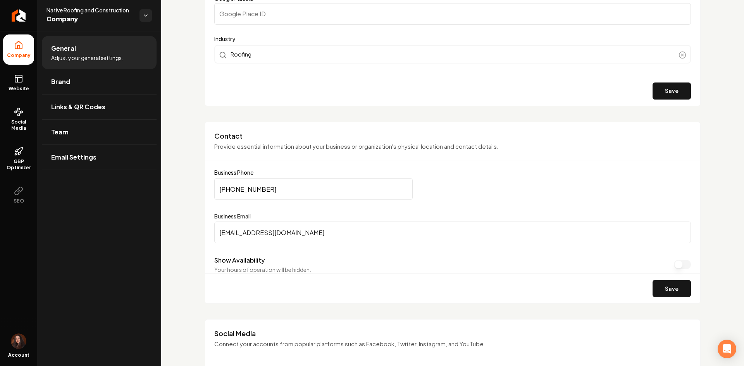
scroll to position [271, 0]
drag, startPoint x: 285, startPoint y: 180, endPoint x: 165, endPoint y: 184, distance: 120.1
paste input "Main content area"
type input "[PHONE_NUMBER]"
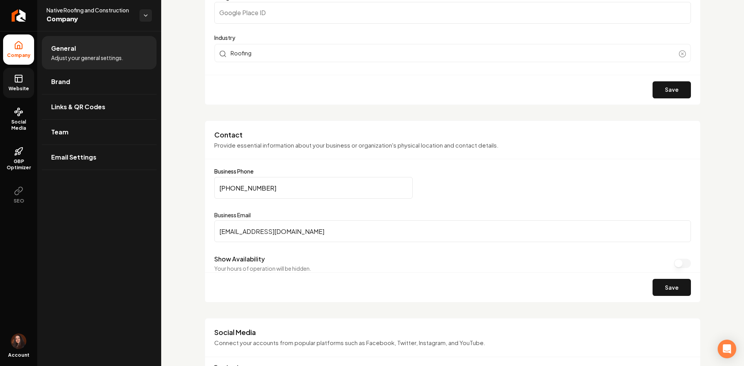
click at [16, 90] on span "Website" at bounding box center [18, 89] width 27 height 6
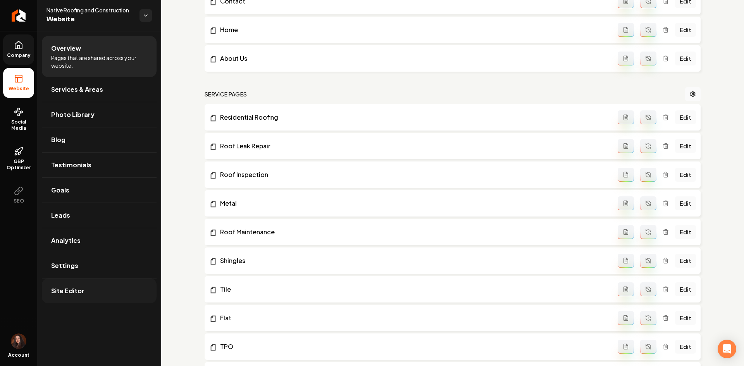
click at [68, 294] on span "Site Editor" at bounding box center [67, 290] width 33 height 9
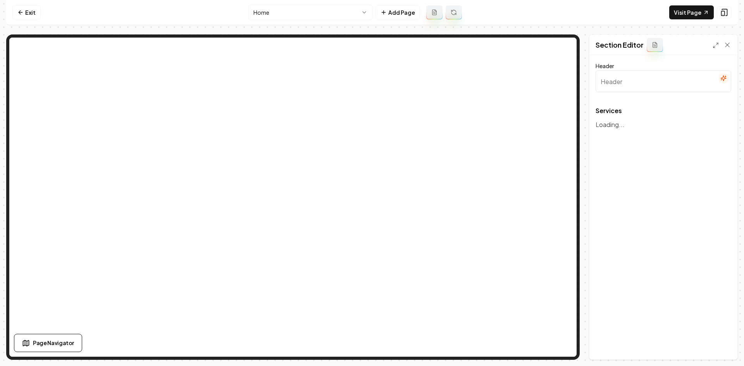
type input "Our Roofing Services"
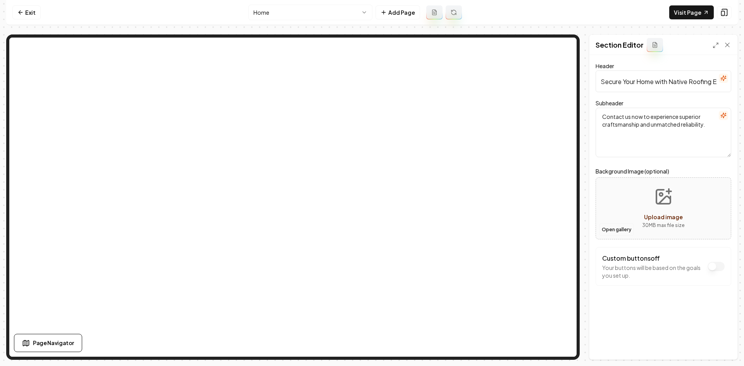
click at [618, 228] on button "Open gallery" at bounding box center [616, 229] width 35 height 12
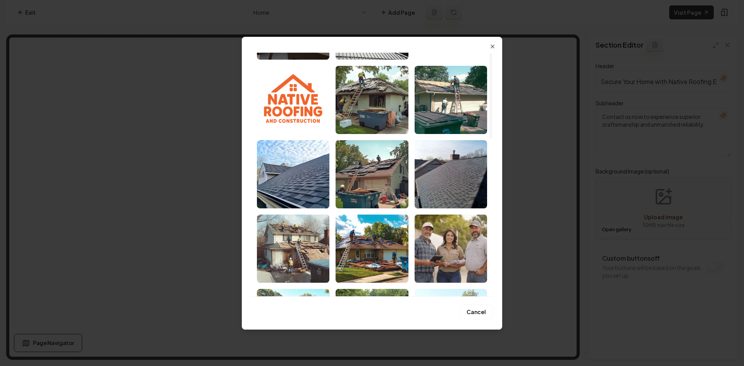
scroll to position [116, 0]
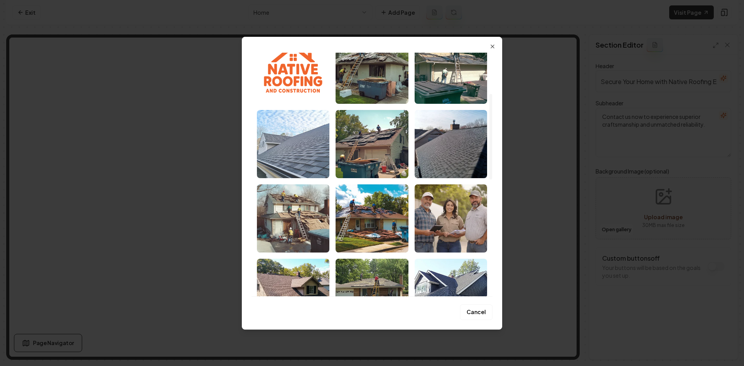
click at [291, 161] on img "Select image image_689b49785c7cd75eb86cffeb.png" at bounding box center [293, 144] width 72 height 68
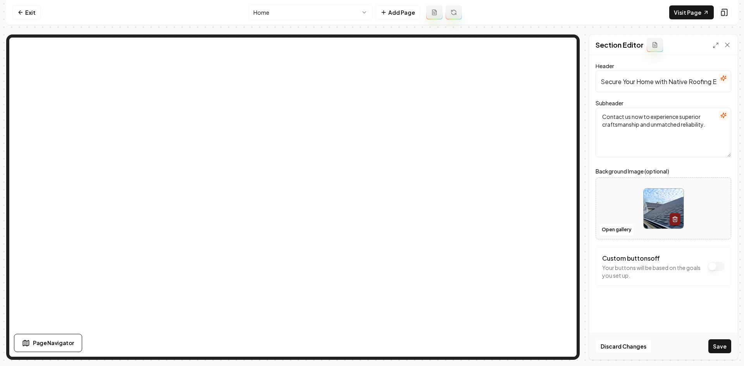
click at [723, 343] on button "Save" at bounding box center [719, 346] width 23 height 14
click at [26, 13] on link "Exit" at bounding box center [26, 12] width 28 height 14
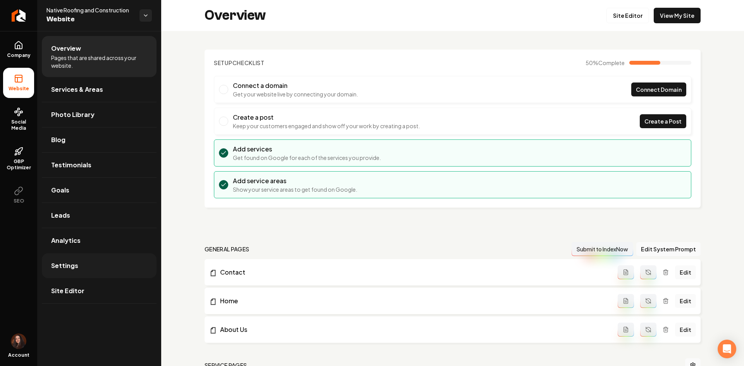
click at [97, 259] on link "Settings" at bounding box center [99, 265] width 115 height 25
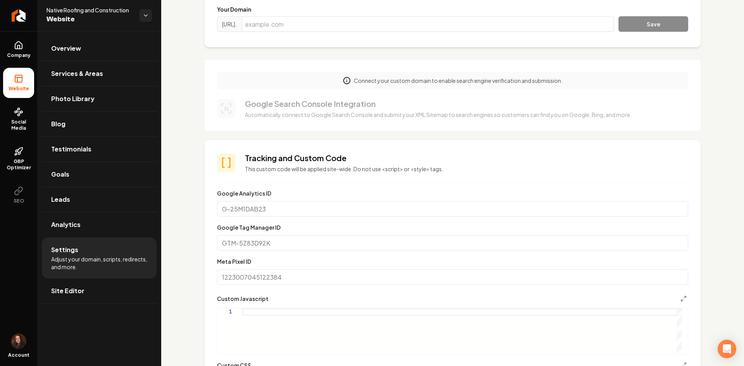
scroll to position [155, 0]
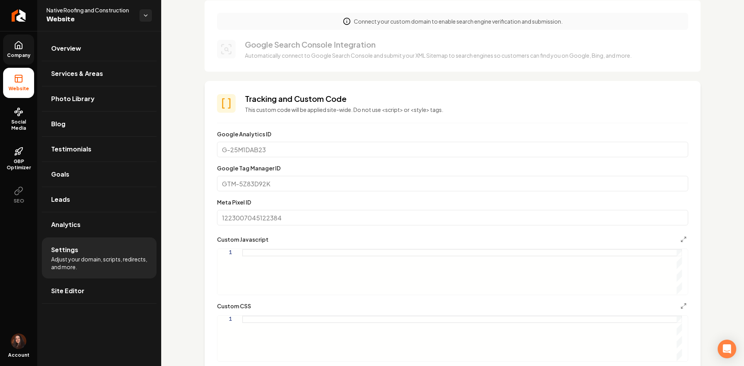
click at [6, 36] on link "Company" at bounding box center [18, 49] width 31 height 30
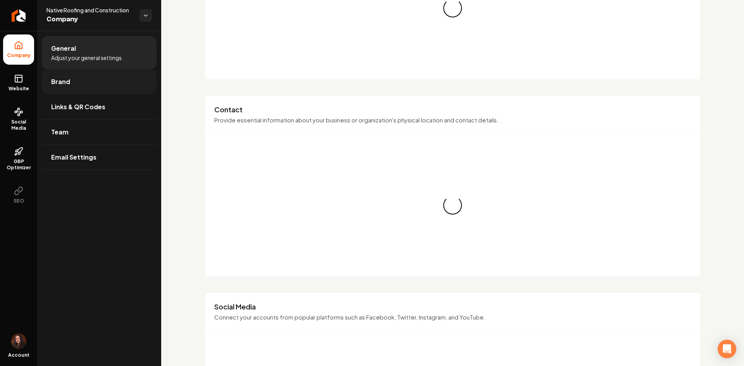
click at [60, 84] on span "Brand" at bounding box center [60, 81] width 19 height 9
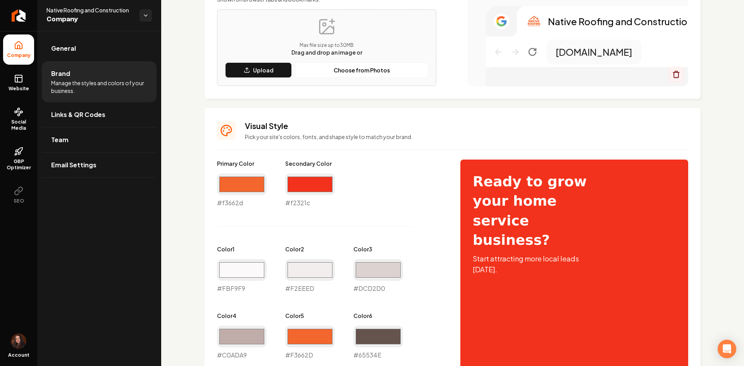
scroll to position [232, 0]
click at [250, 184] on input "#f3662d" at bounding box center [242, 184] width 50 height 22
click at [313, 179] on input "#f2321c" at bounding box center [310, 184] width 50 height 22
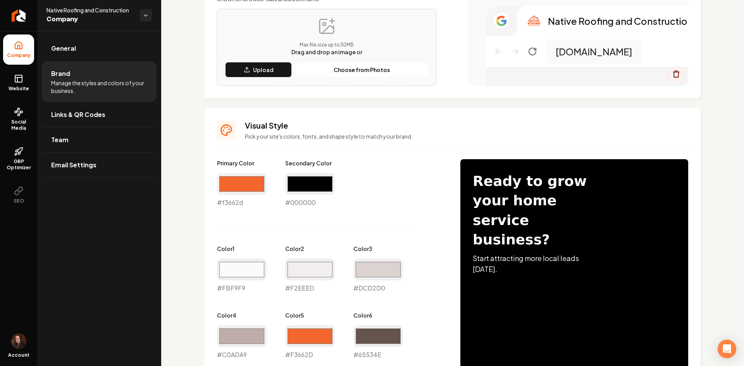
type input "#000000"
click at [230, 223] on div "Primary Color #f3662d #f3662d Secondary Color #000000 #000000 Color 1 #fbf9f9 #…" at bounding box center [331, 292] width 228 height 267
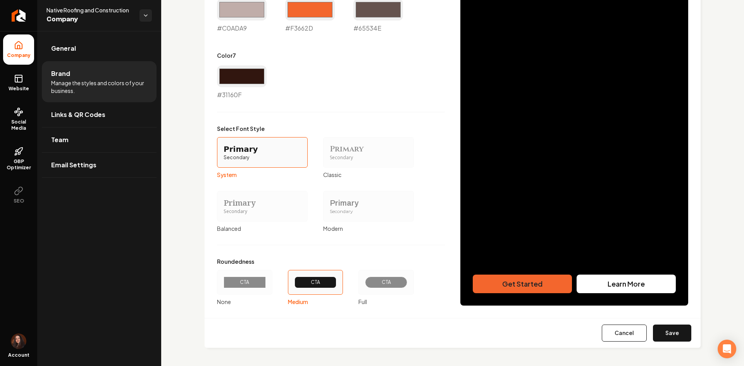
scroll to position [559, 0]
click at [666, 330] on button "Save" at bounding box center [672, 332] width 38 height 17
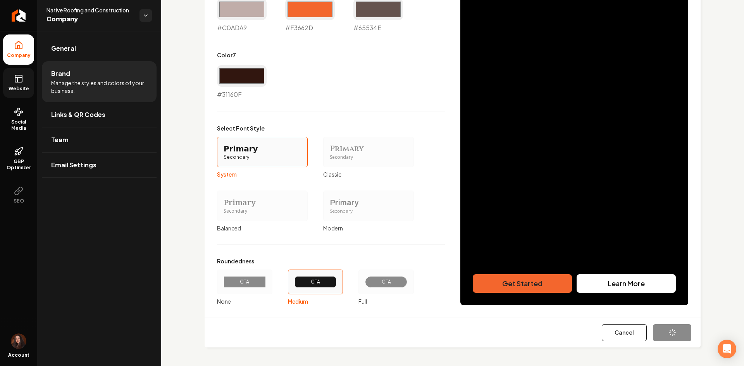
type input "#fbf9f9"
type input "#f2eeed"
type input "#dcd2d0"
type input "#c0ada9"
type input "#f3662d"
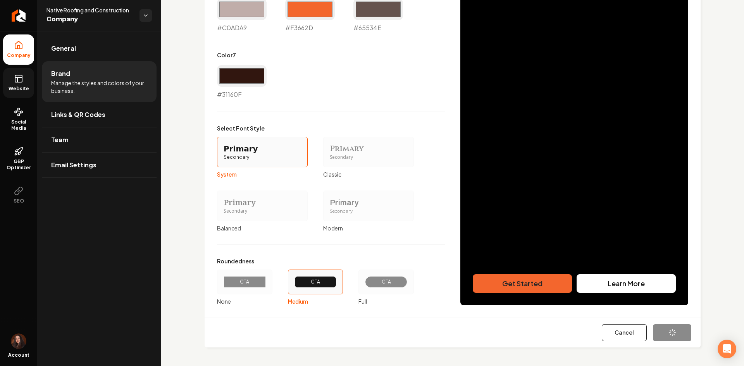
type input "#65534e"
type input "#31160f"
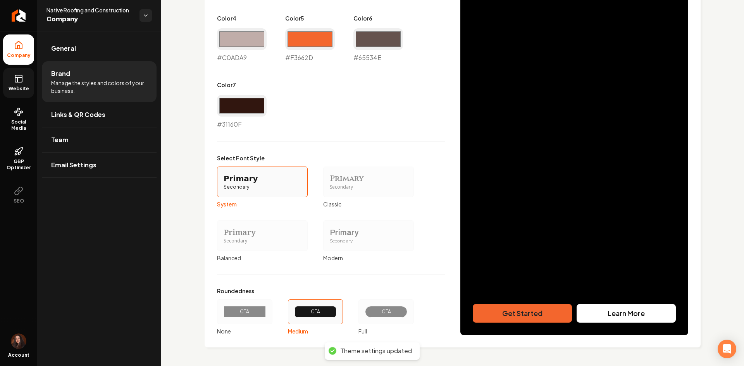
scroll to position [529, 0]
click at [14, 81] on icon at bounding box center [18, 78] width 9 height 9
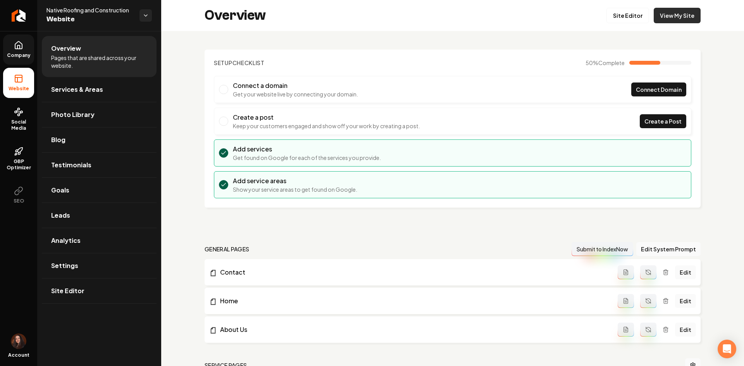
click at [666, 20] on link "View My Site" at bounding box center [676, 15] width 47 height 15
click at [24, 56] on span "Company" at bounding box center [19, 55] width 30 height 6
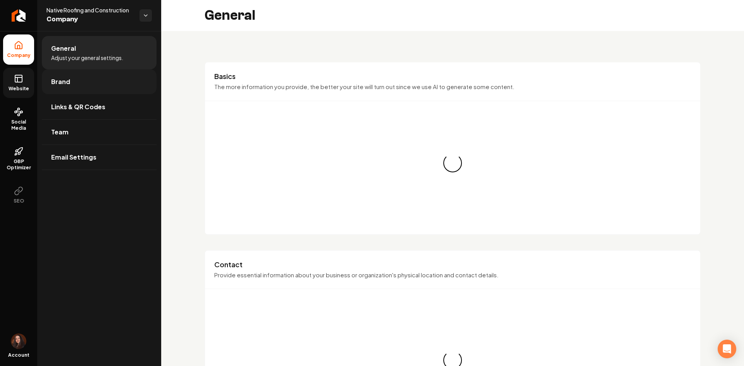
click at [94, 75] on link "Brand" at bounding box center [99, 81] width 115 height 25
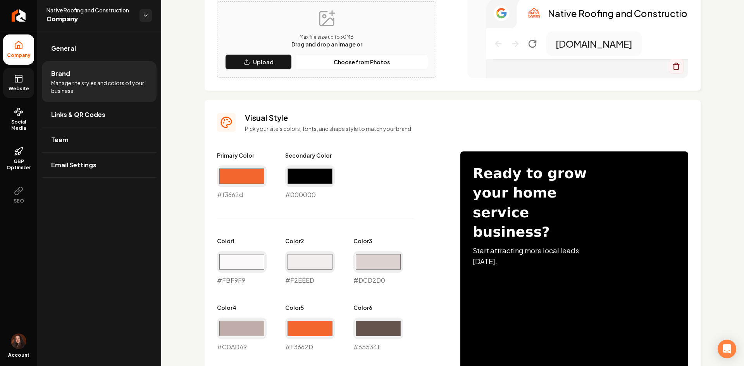
scroll to position [232, 0]
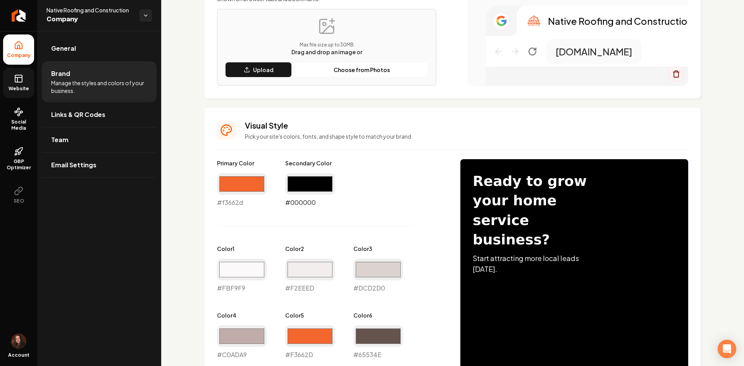
click at [303, 186] on input "#000000" at bounding box center [310, 184] width 50 height 22
type input "#f3662d"
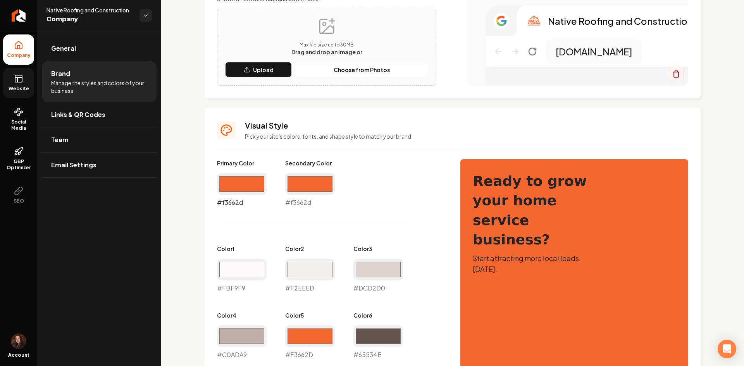
click at [244, 184] on input "#f3662d" at bounding box center [242, 184] width 50 height 22
type input "#2e2e2e"
click at [195, 223] on div "Logo & Icon Add your business logo and icon to personalize your website appeara…" at bounding box center [452, 246] width 582 height 894
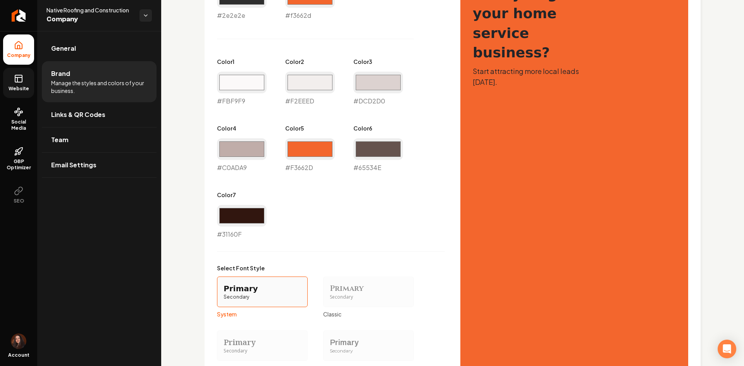
scroll to position [559, 0]
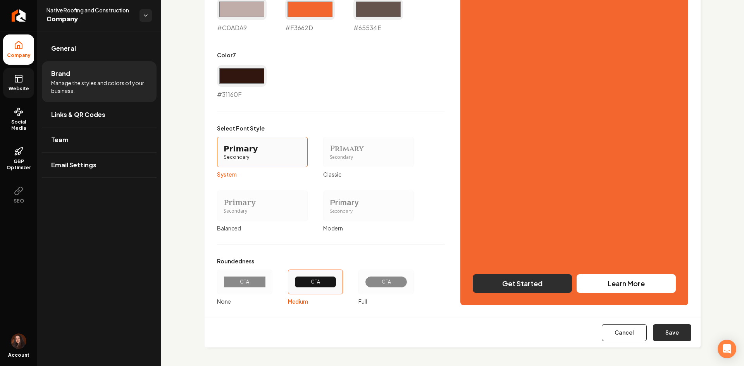
click at [669, 329] on button "Save" at bounding box center [672, 332] width 38 height 17
type input "#fbf9f9"
type input "#f2eeed"
type input "#dcd2d0"
type input "#c0ada9"
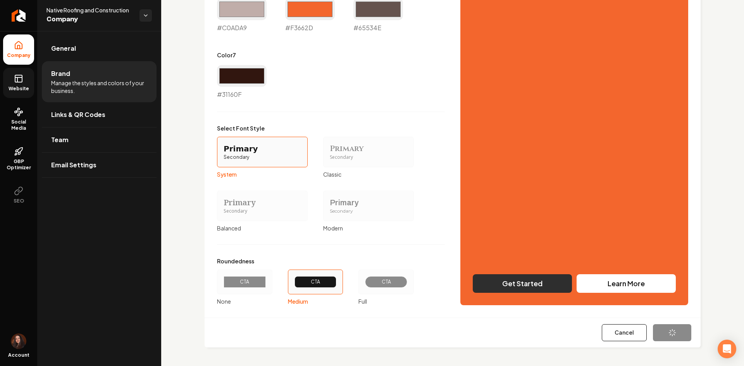
type input "#f3662d"
type input "#65534e"
type input "#31160f"
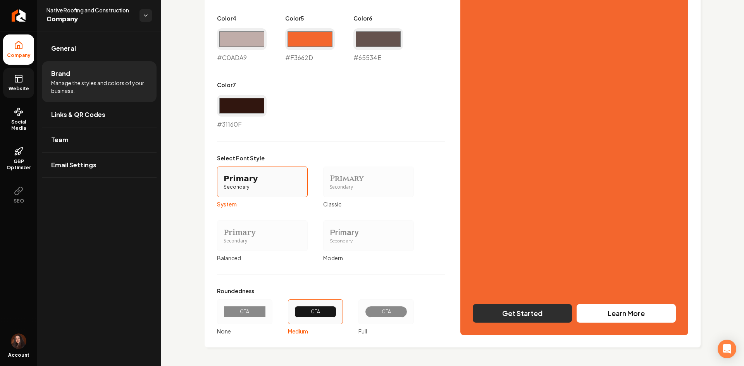
scroll to position [529, 0]
click at [22, 81] on rect at bounding box center [18, 78] width 7 height 7
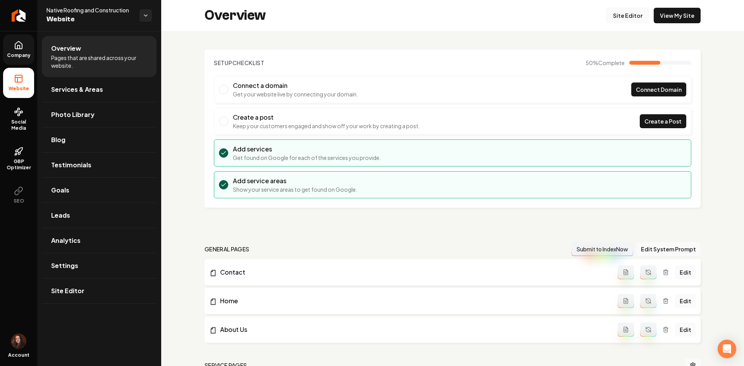
drag, startPoint x: 615, startPoint y: 12, endPoint x: 598, endPoint y: 18, distance: 18.1
click at [614, 12] on link "Site Editor" at bounding box center [627, 15] width 43 height 15
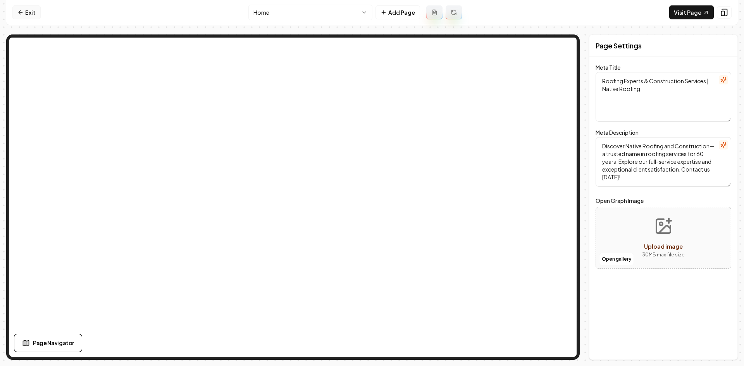
click at [23, 13] on icon at bounding box center [20, 12] width 6 height 6
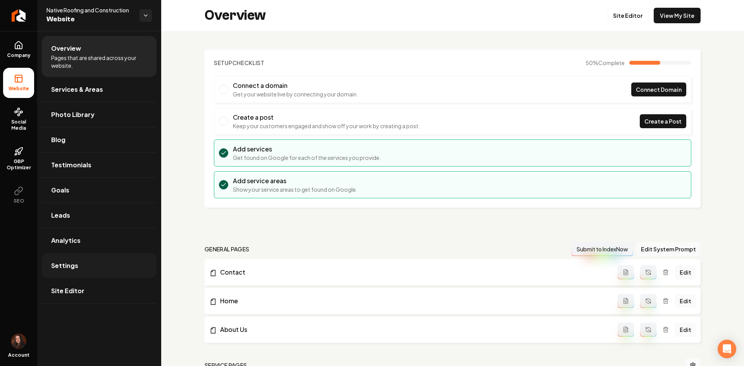
click at [67, 273] on link "Settings" at bounding box center [99, 265] width 115 height 25
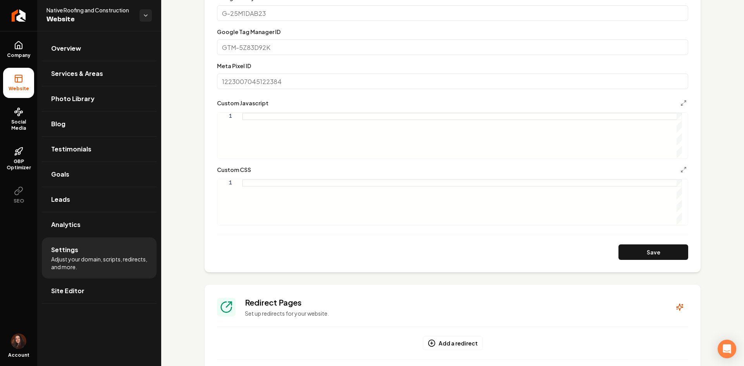
scroll to position [349, 0]
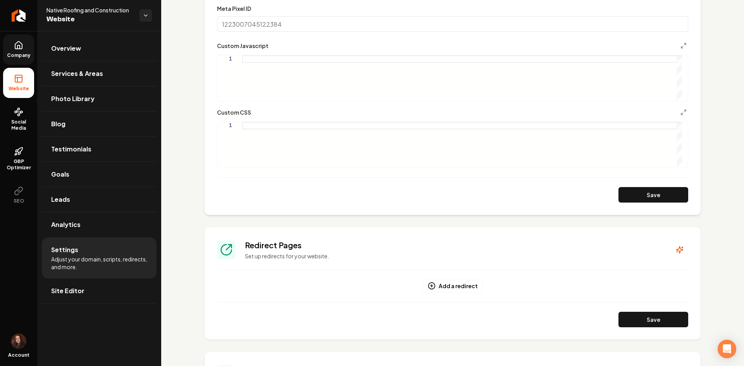
click at [19, 48] on icon at bounding box center [18, 46] width 2 height 3
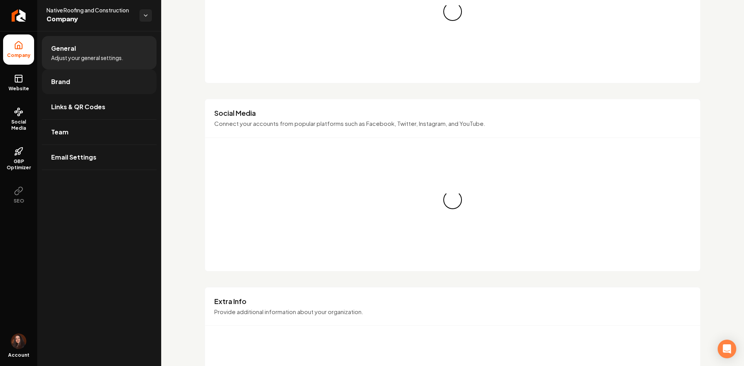
click at [76, 73] on link "Brand" at bounding box center [99, 81] width 115 height 25
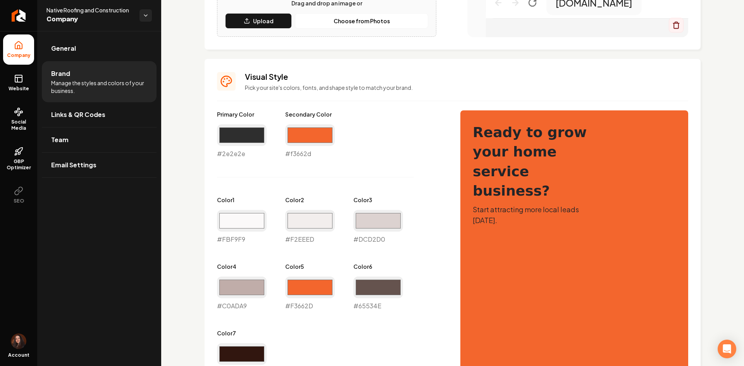
scroll to position [271, 0]
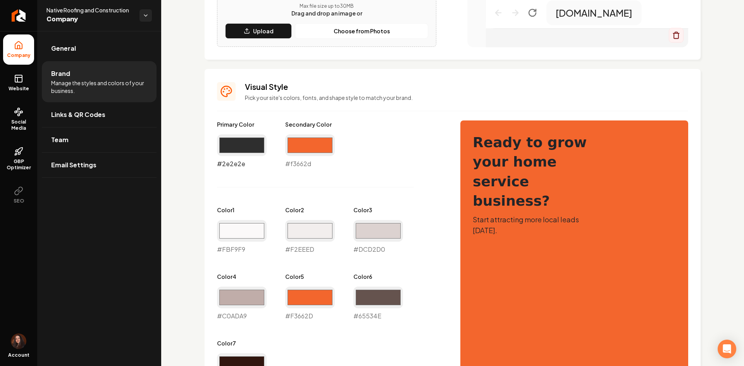
click at [232, 146] on input "#2e2e2e" at bounding box center [242, 145] width 50 height 22
type input "#5c5c5c"
click at [202, 196] on div "Logo & Icon Add your business logo and icon to personalize your website appeara…" at bounding box center [452, 207] width 582 height 894
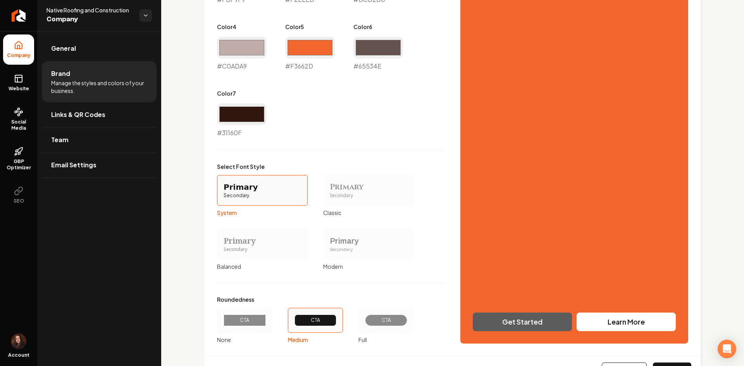
scroll to position [559, 0]
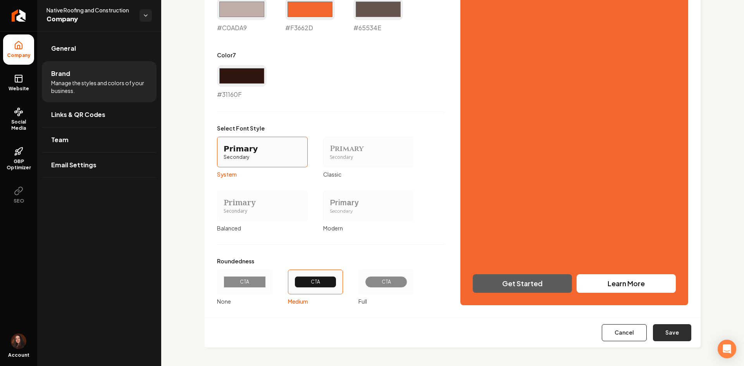
click at [661, 327] on button "Save" at bounding box center [672, 332] width 38 height 17
type input "#fbf9f9"
type input "#f2eeed"
type input "#dcd2d0"
type input "#c0ada9"
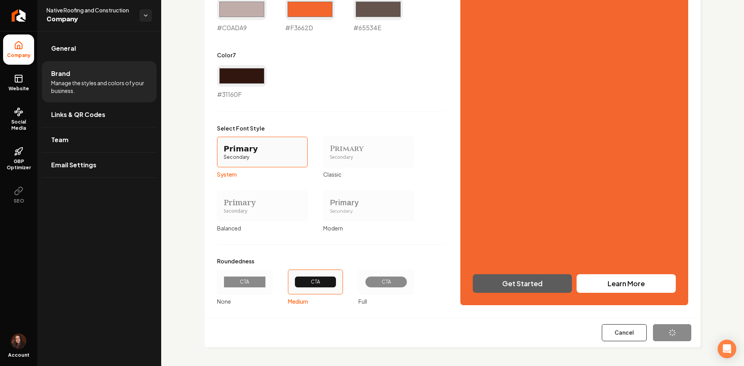
type input "#f3662d"
type input "#65534e"
type input "#31160f"
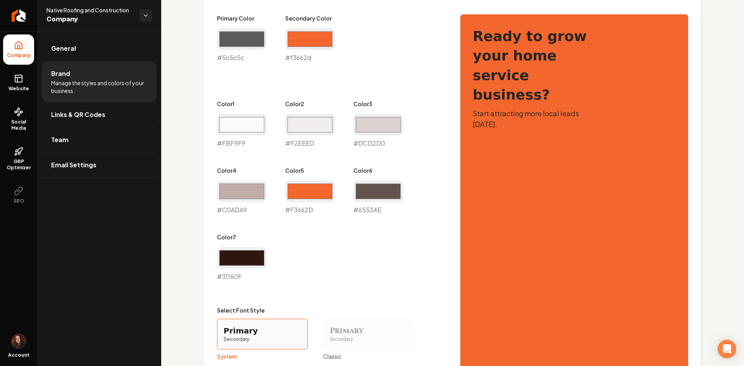
scroll to position [374, 0]
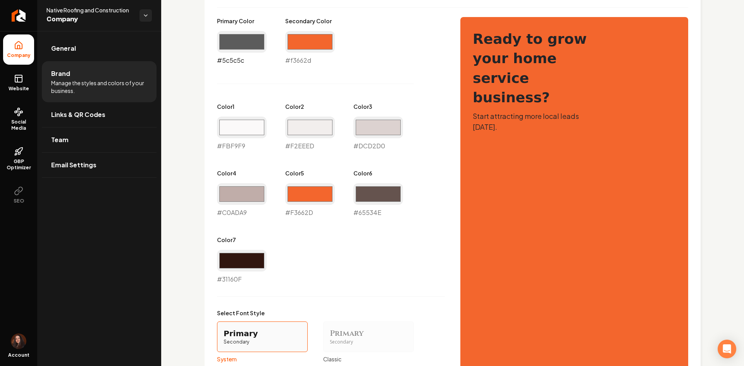
click at [252, 47] on input "#5c5c5c" at bounding box center [242, 42] width 50 height 22
type input "#000000"
click at [175, 137] on div "Logo & Icon Add your business logo and icon to personalize your website appeara…" at bounding box center [452, 103] width 582 height 894
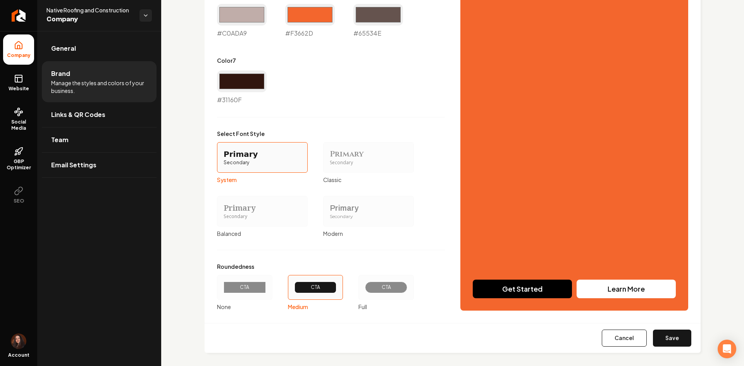
scroll to position [559, 0]
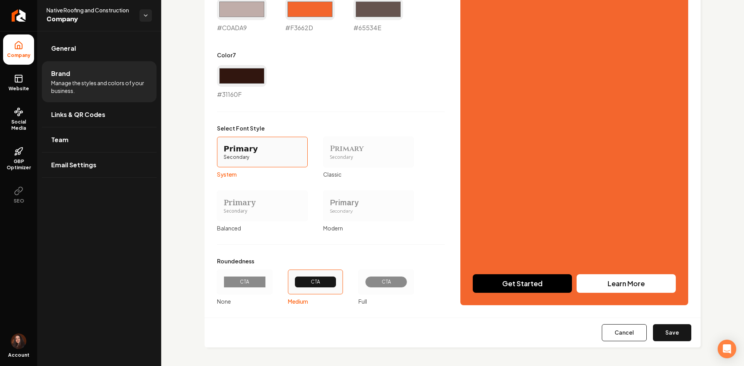
click at [661, 326] on button "Save" at bounding box center [672, 332] width 38 height 17
type input "#fbf9f9"
type input "#f2eeed"
type input "#dcd2d0"
type input "#c0ada9"
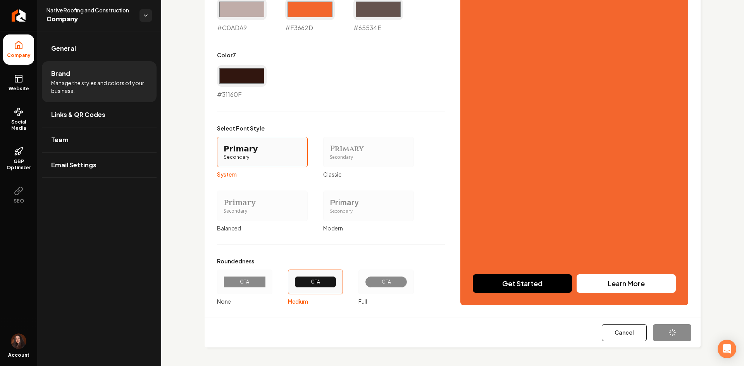
type input "#f3662d"
type input "#65534e"
type input "#31160f"
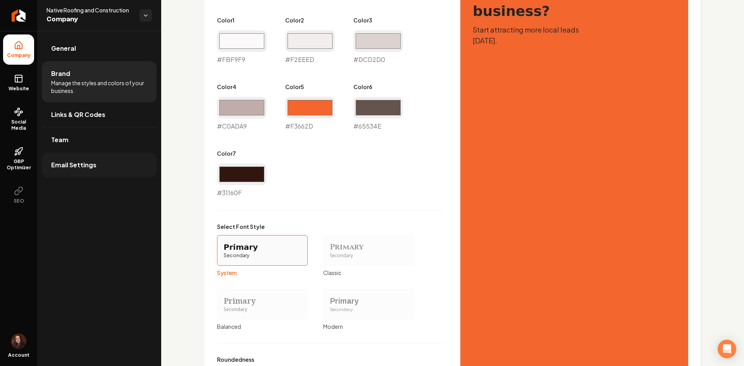
scroll to position [452, 0]
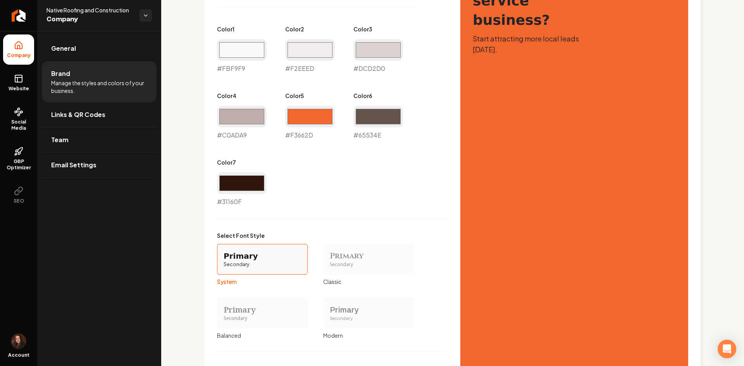
click at [24, 98] on ul "Company Website Social Media GBP Optimizer SEO" at bounding box center [18, 122] width 37 height 182
click at [24, 93] on link "Website" at bounding box center [18, 83] width 31 height 30
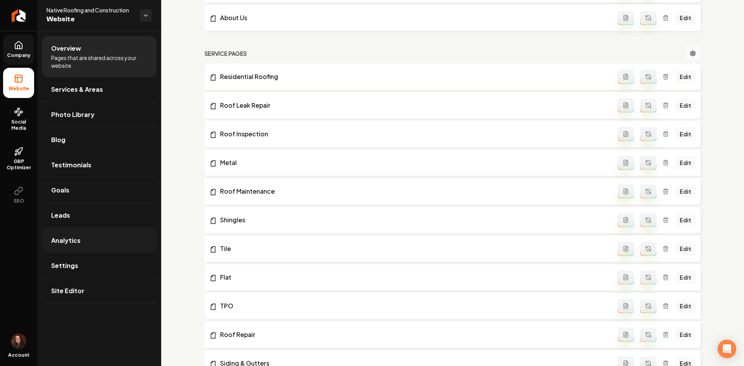
scroll to position [297, 0]
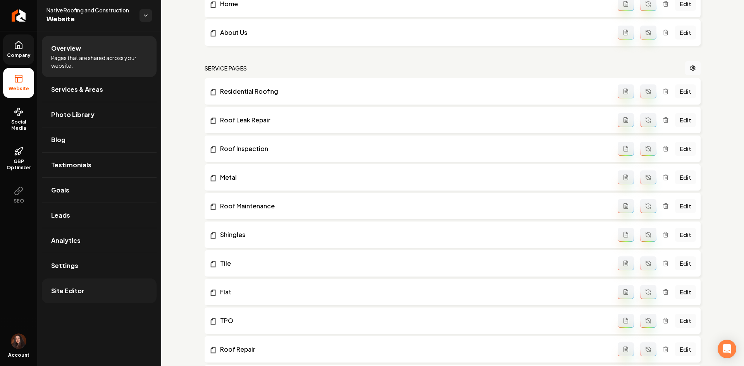
click at [78, 286] on span "Site Editor" at bounding box center [67, 290] width 33 height 9
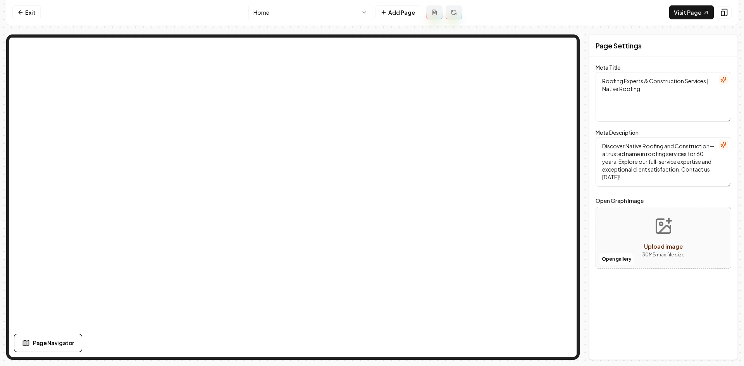
click at [308, 6] on html "Computer Required This feature is only available on a computer. Please switch t…" at bounding box center [372, 183] width 744 height 366
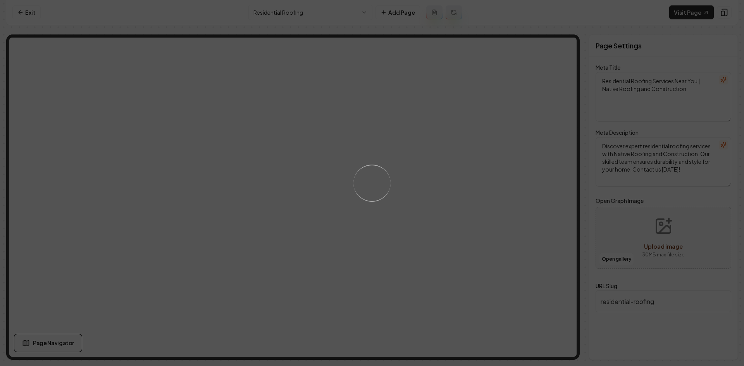
click at [308, 6] on div "Loading..." at bounding box center [372, 183] width 744 height 366
click at [306, 17] on div "Loading..." at bounding box center [372, 183] width 744 height 366
click at [303, 14] on div "Loading..." at bounding box center [372, 183] width 744 height 366
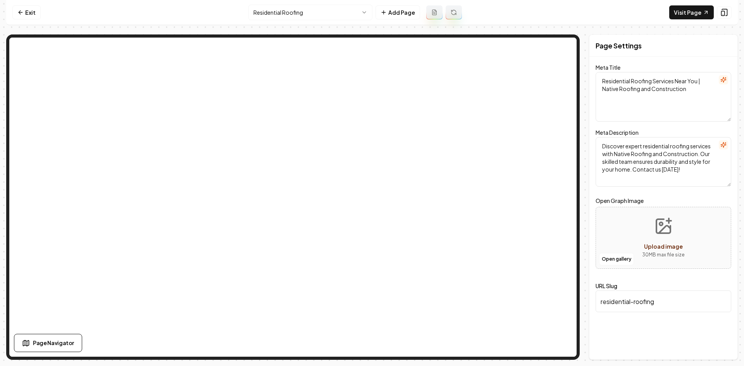
click at [305, 15] on html "Computer Required This feature is only available on a computer. Please switch t…" at bounding box center [372, 183] width 744 height 366
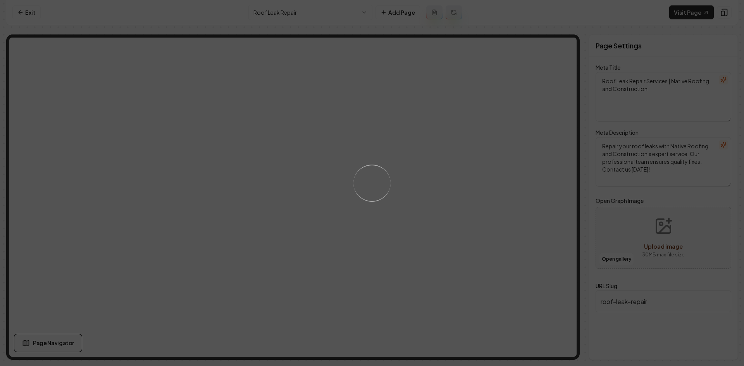
click at [458, 209] on div "Loading..." at bounding box center [372, 183] width 744 height 366
click at [460, 211] on div "Loading..." at bounding box center [372, 183] width 744 height 366
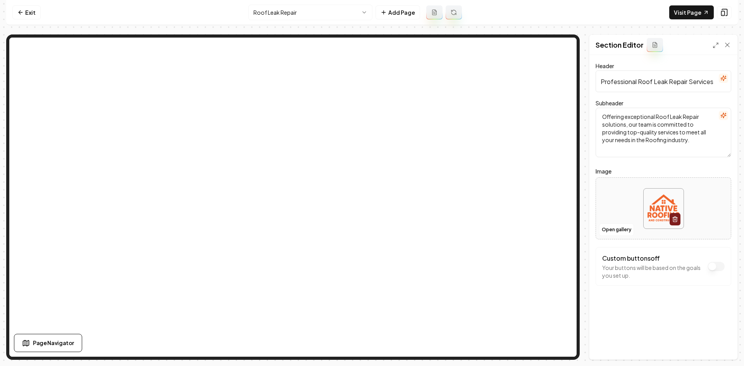
click at [611, 197] on div at bounding box center [663, 208] width 135 height 53
type input "**********"
click at [723, 344] on button "Save" at bounding box center [719, 346] width 23 height 14
click at [301, 14] on html "Computer Required This feature is only available on a computer. Please switch t…" at bounding box center [372, 183] width 744 height 366
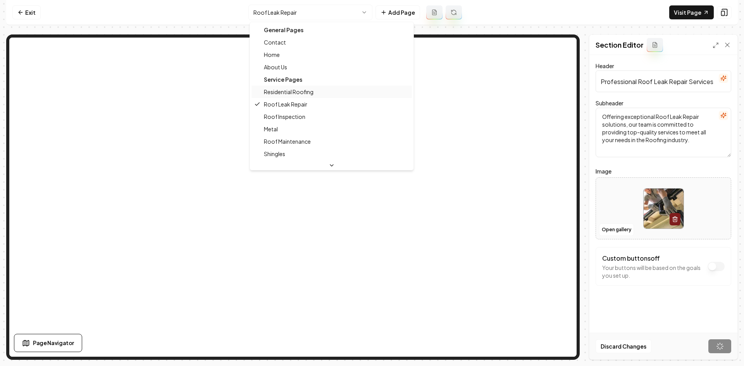
scroll to position [39, 0]
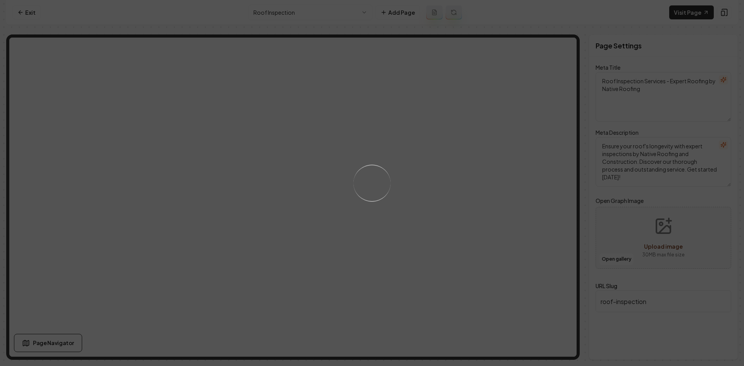
click at [427, 186] on div "Loading..." at bounding box center [372, 183] width 744 height 366
click at [414, 191] on div "Loading..." at bounding box center [372, 183] width 744 height 366
click at [412, 194] on div "Loading..." at bounding box center [372, 183] width 744 height 366
click at [285, 10] on div "Loading..." at bounding box center [372, 183] width 744 height 366
click at [442, 155] on div "Loading..." at bounding box center [372, 183] width 744 height 366
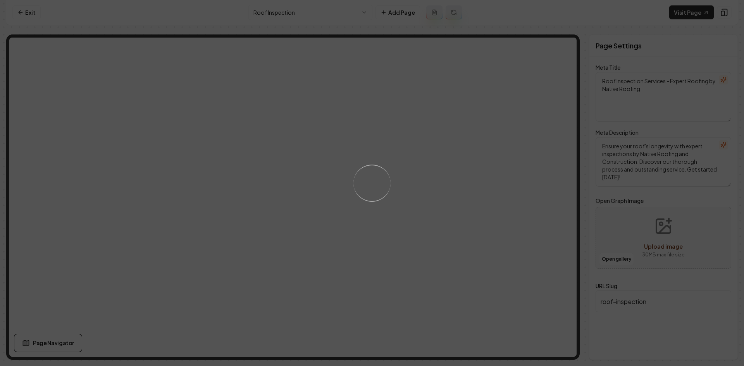
click at [444, 179] on div "Loading..." at bounding box center [372, 183] width 744 height 366
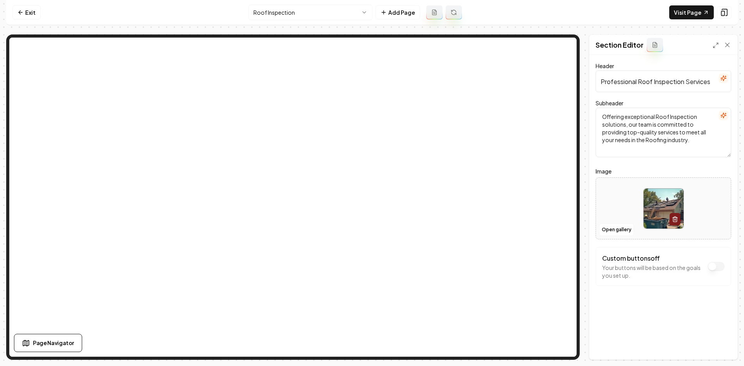
click at [634, 191] on div at bounding box center [663, 208] width 135 height 53
type input "**********"
click at [718, 348] on button "Save" at bounding box center [719, 346] width 23 height 14
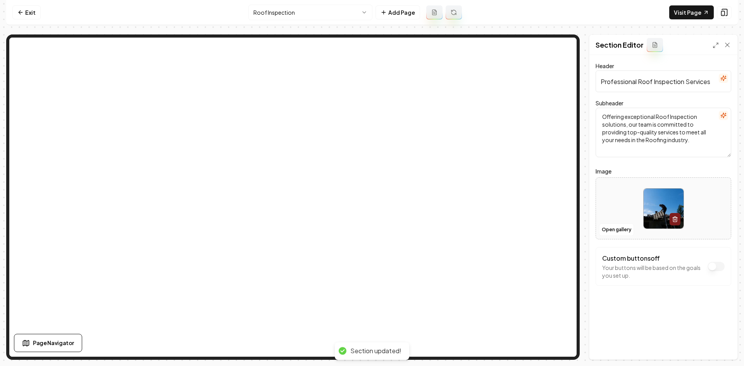
click at [309, 14] on html "Computer Required This feature is only available on a computer. Please switch t…" at bounding box center [372, 183] width 744 height 366
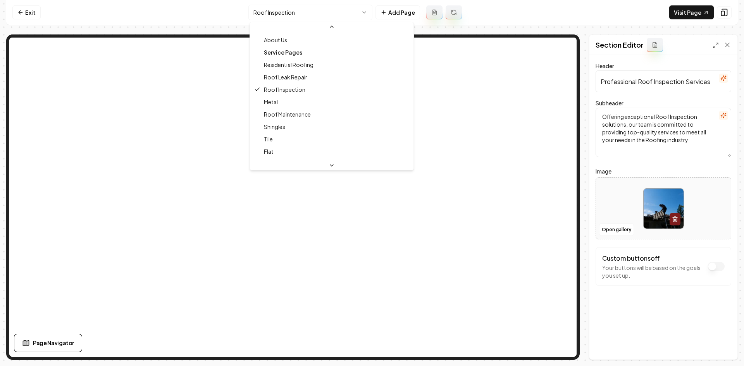
scroll to position [39, 0]
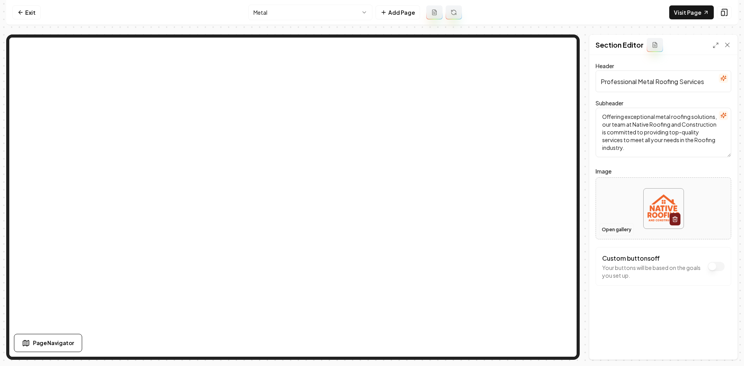
click at [611, 231] on button "Open gallery" at bounding box center [616, 229] width 35 height 12
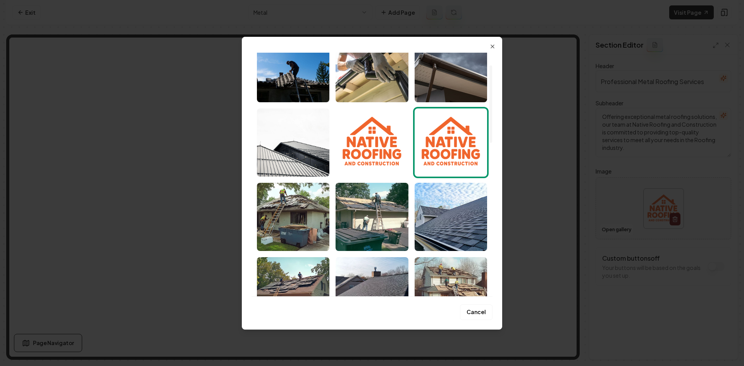
scroll to position [39, 0]
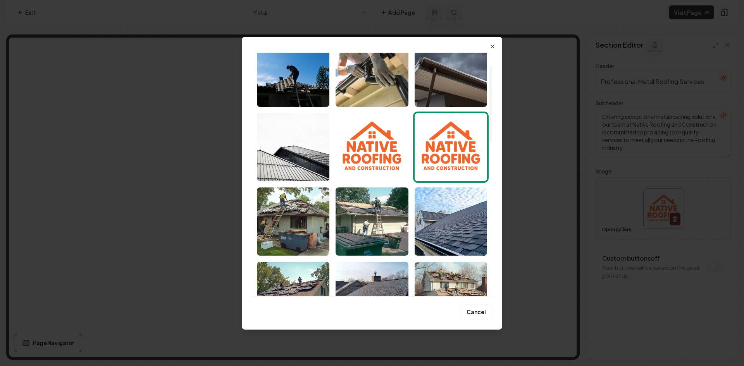
click at [302, 180] on img "Select image image_689b4ac25c7cd75eb874a5e0.jpg" at bounding box center [293, 147] width 72 height 68
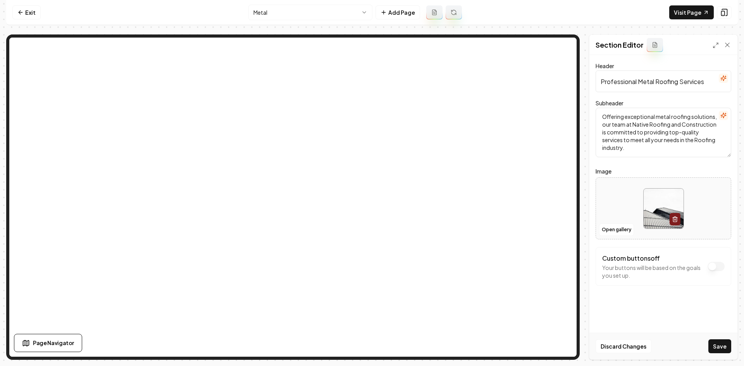
click at [713, 338] on div "Discard Changes Save" at bounding box center [663, 346] width 148 height 27
drag, startPoint x: 717, startPoint y: 343, endPoint x: 695, endPoint y: 324, distance: 28.8
click at [717, 343] on button "Save" at bounding box center [719, 346] width 23 height 14
click at [342, 23] on nav "Exit Metal Add Page Visit Page" at bounding box center [371, 12] width 731 height 25
click at [334, 5] on html "Computer Required This feature is only available on a computer. Please switch t…" at bounding box center [372, 183] width 744 height 366
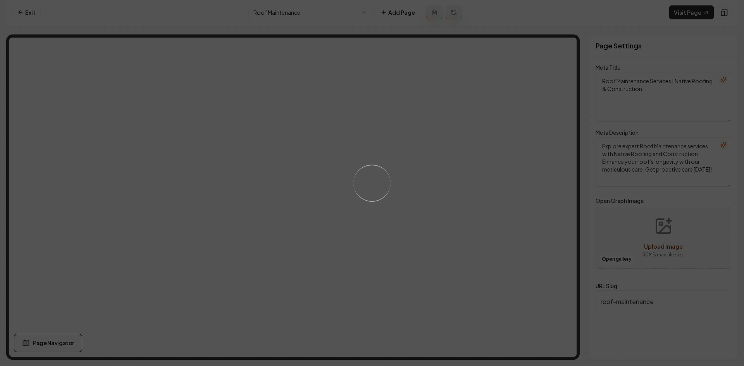
drag, startPoint x: 467, startPoint y: 227, endPoint x: 443, endPoint y: 235, distance: 25.2
click at [467, 228] on div "Loading..." at bounding box center [372, 183] width 744 height 366
click at [450, 199] on div "Loading..." at bounding box center [372, 183] width 744 height 366
click at [268, 12] on div "Loading..." at bounding box center [372, 183] width 744 height 366
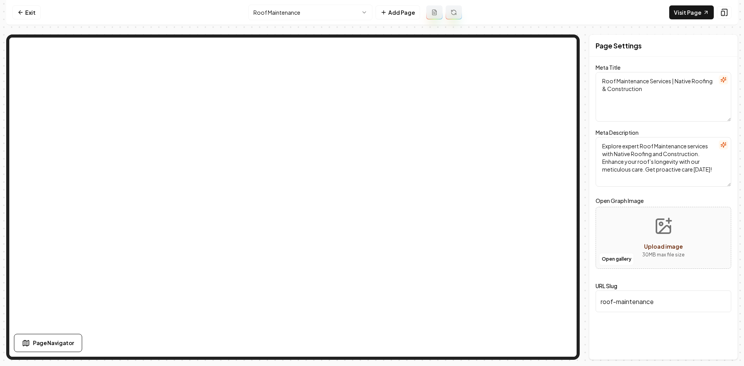
click at [271, 13] on html "Computer Required This feature is only available on a computer. Please switch t…" at bounding box center [372, 183] width 744 height 366
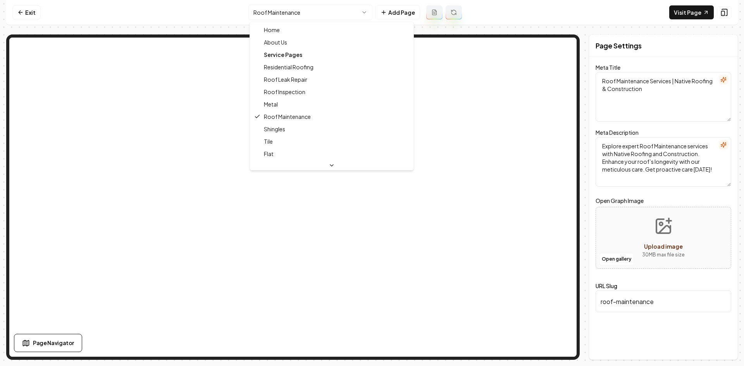
scroll to position [50, 0]
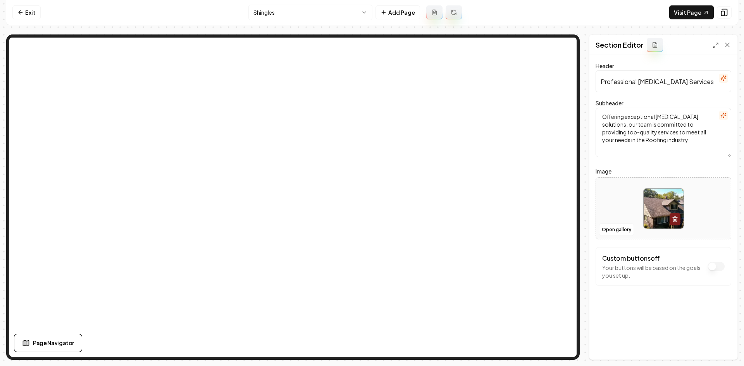
click at [309, 10] on html "Computer Required This feature is only available on a computer. Please switch t…" at bounding box center [372, 183] width 744 height 366
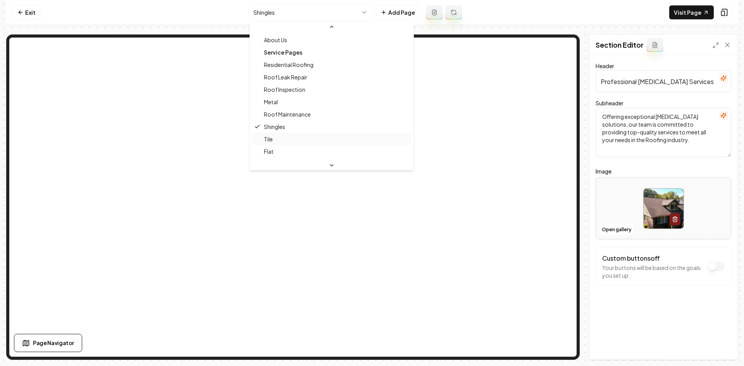
scroll to position [39, 0]
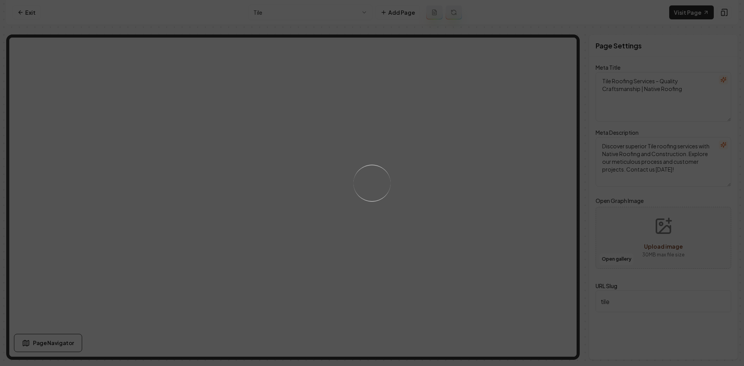
click at [430, 191] on div "Loading..." at bounding box center [372, 183] width 744 height 366
drag, startPoint x: 458, startPoint y: 168, endPoint x: 454, endPoint y: 182, distance: 14.8
click at [457, 168] on div "Loading..." at bounding box center [372, 183] width 744 height 366
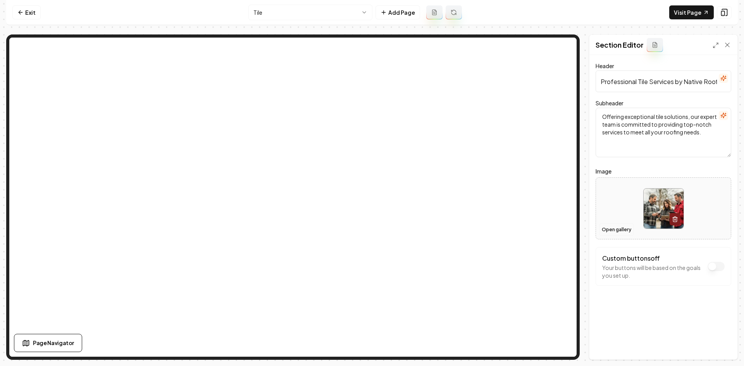
click at [611, 227] on button "Open gallery" at bounding box center [616, 229] width 35 height 12
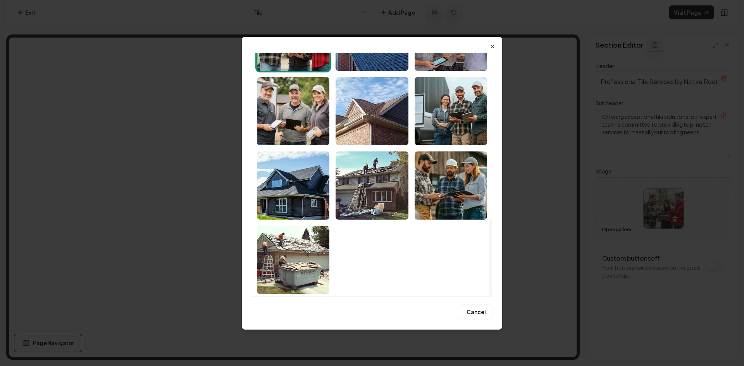
scroll to position [522, 0]
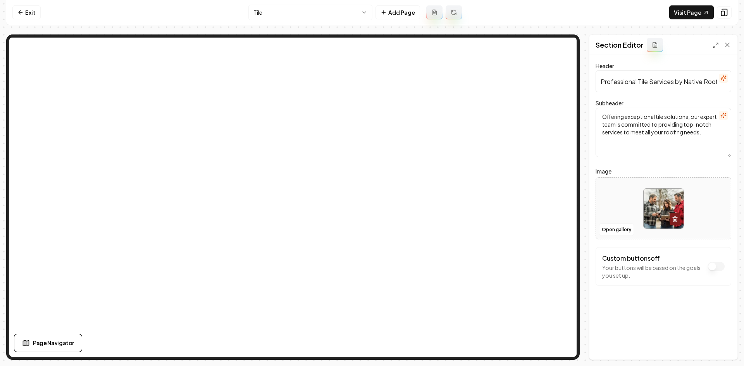
click at [610, 202] on div at bounding box center [663, 208] width 135 height 53
type input "**********"
click at [730, 352] on button "Save" at bounding box center [719, 346] width 23 height 14
click at [302, 13] on html "Computer Required This feature is only available on a computer. Please switch t…" at bounding box center [372, 183] width 744 height 366
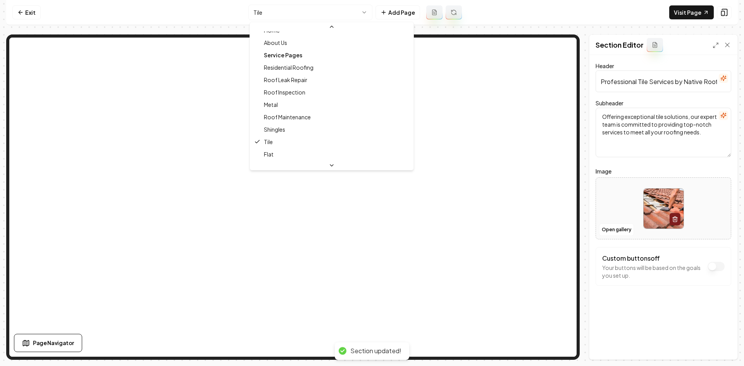
scroll to position [60, 0]
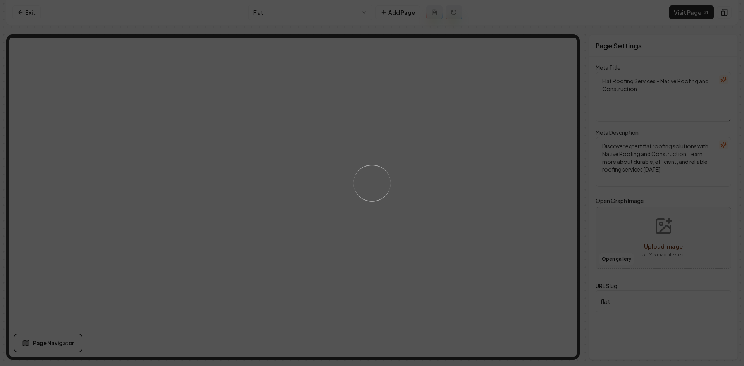
click at [411, 145] on div "Loading..." at bounding box center [372, 183] width 744 height 366
click at [435, 180] on div "Loading..." at bounding box center [372, 183] width 744 height 366
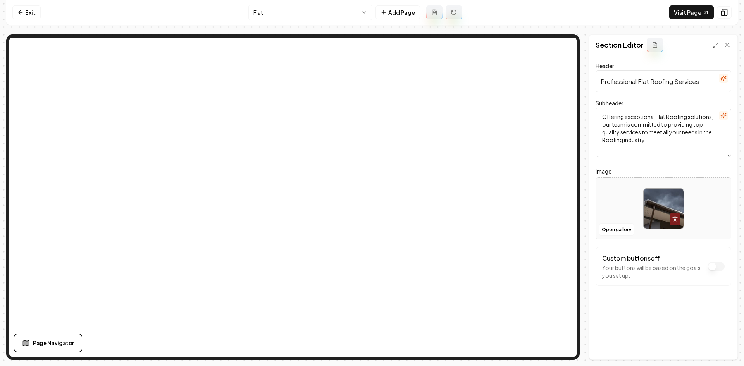
click at [606, 194] on div at bounding box center [663, 208] width 135 height 53
type input "**********"
click at [711, 340] on button "Save" at bounding box center [719, 346] width 23 height 14
click at [337, 13] on html "Computer Required This feature is only available on a computer. Please switch t…" at bounding box center [372, 183] width 744 height 366
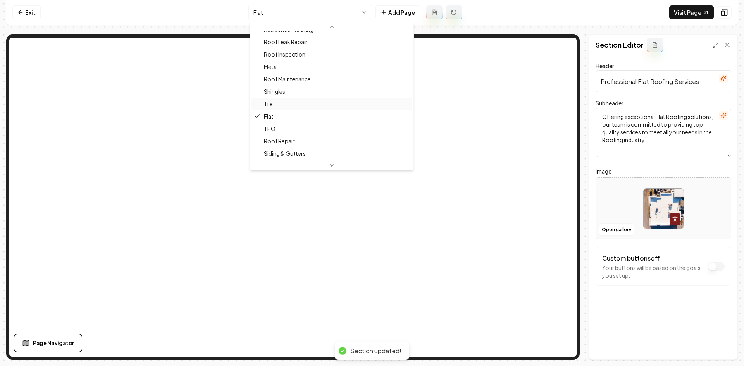
scroll to position [72, 0]
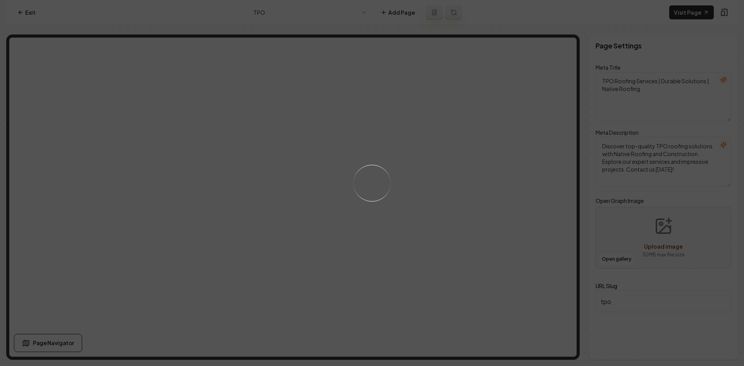
click at [454, 187] on div "Loading..." at bounding box center [372, 183] width 744 height 366
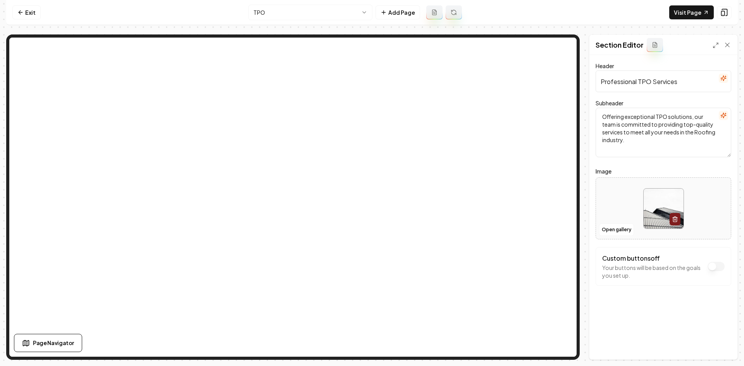
click at [631, 195] on div at bounding box center [663, 208] width 135 height 53
type input "**********"
click at [728, 341] on button "Save" at bounding box center [719, 346] width 23 height 14
click at [323, 15] on html "Computer Required This feature is only available on a computer. Please switch t…" at bounding box center [372, 183] width 744 height 366
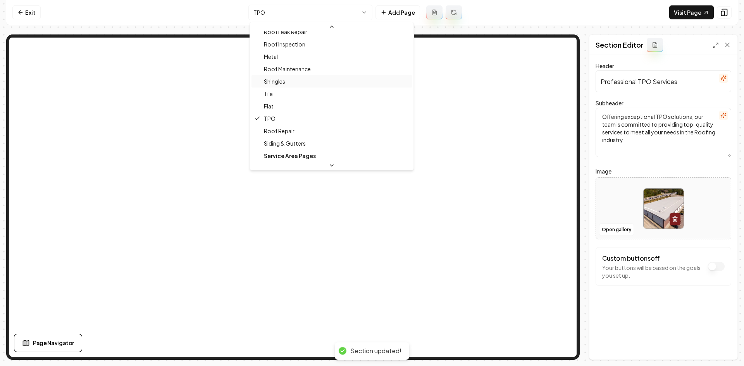
scroll to position [84, 0]
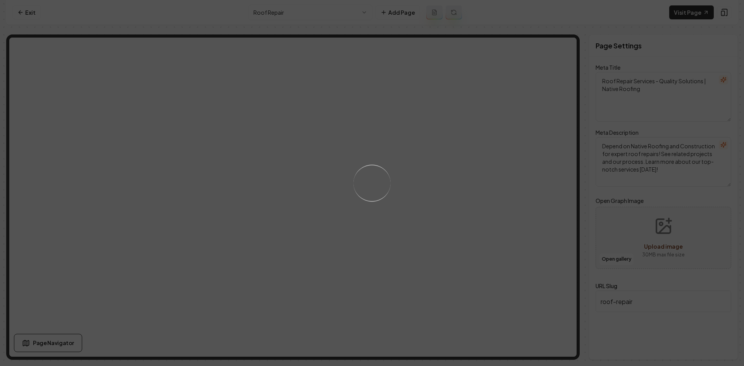
click at [455, 253] on div "Loading..." at bounding box center [372, 183] width 744 height 366
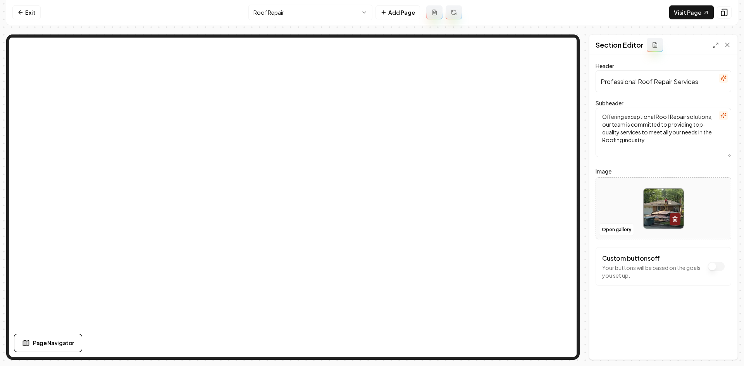
click at [610, 213] on div at bounding box center [663, 208] width 135 height 53
type input "**********"
click at [713, 342] on button "Save" at bounding box center [719, 346] width 23 height 14
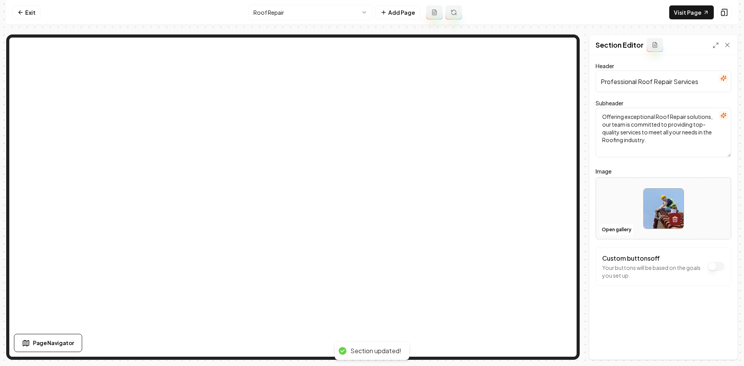
click at [298, 15] on html "Computer Required This feature is only available on a computer. Please switch t…" at bounding box center [372, 183] width 744 height 366
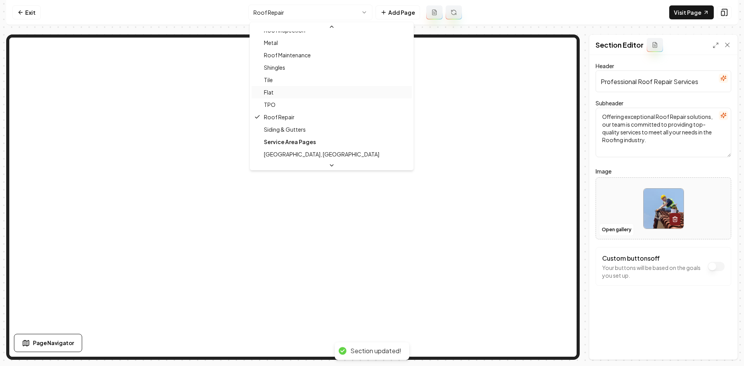
scroll to position [97, 0]
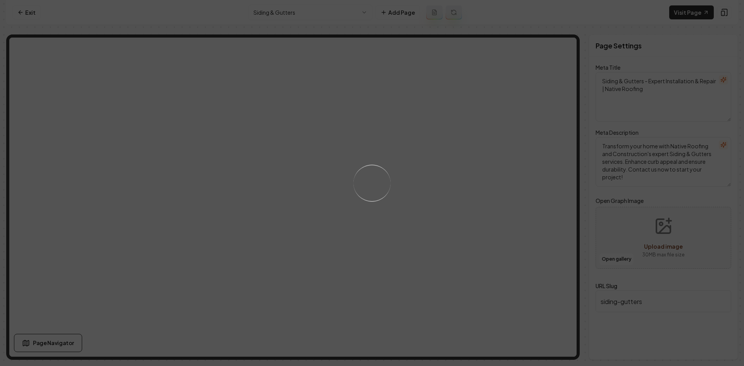
click at [469, 204] on div "Loading..." at bounding box center [372, 183] width 744 height 366
click at [455, 206] on div "Loading..." at bounding box center [372, 183] width 744 height 366
click at [450, 196] on div "Loading..." at bounding box center [372, 183] width 744 height 366
click at [439, 205] on div "Loading..." at bounding box center [372, 183] width 744 height 366
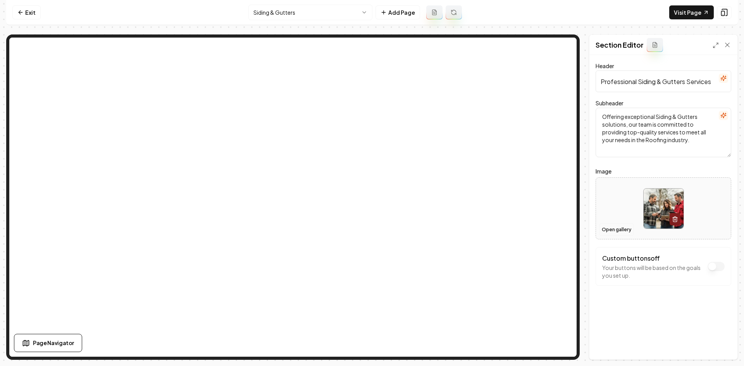
click at [605, 234] on button "Open gallery" at bounding box center [616, 229] width 35 height 12
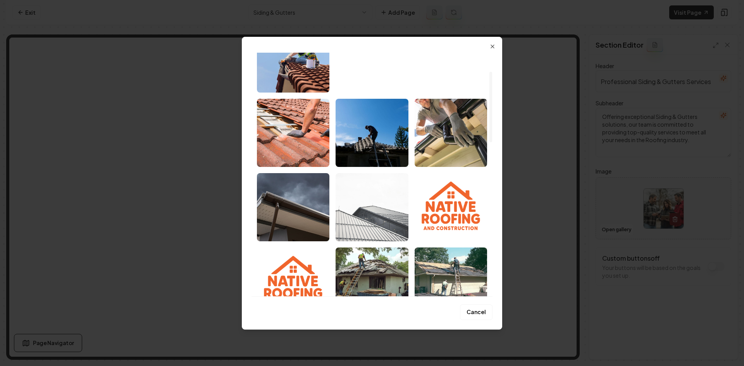
scroll to position [77, 0]
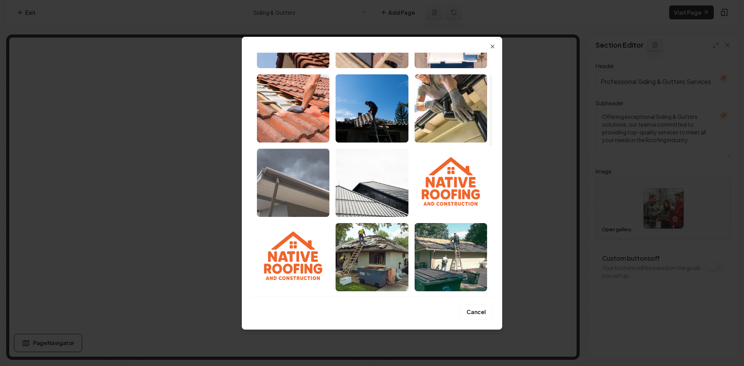
click at [277, 199] on img "Select image image_689b4add5c7cd75eb875f310.jpeg" at bounding box center [293, 183] width 72 height 68
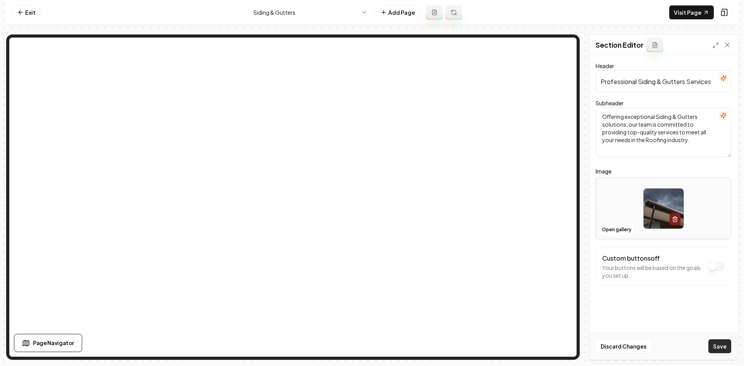
click at [717, 340] on button "Save" at bounding box center [719, 346] width 23 height 14
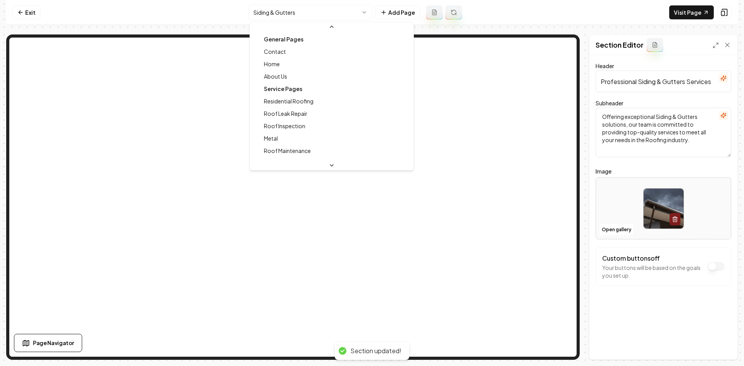
click at [253, 18] on html "Computer Required This feature is only available on a computer. Please switch t…" at bounding box center [372, 183] width 744 height 366
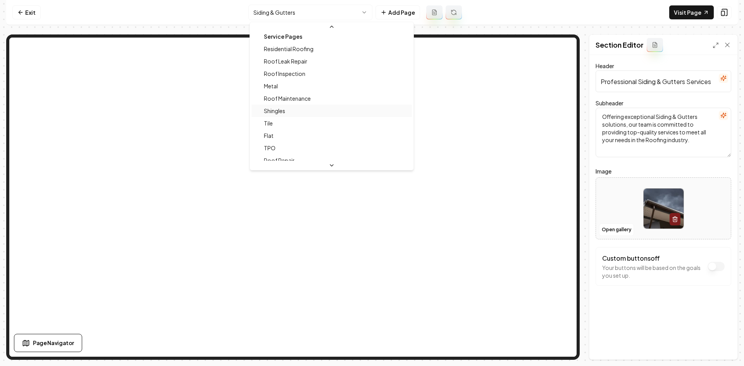
scroll to position [0, 0]
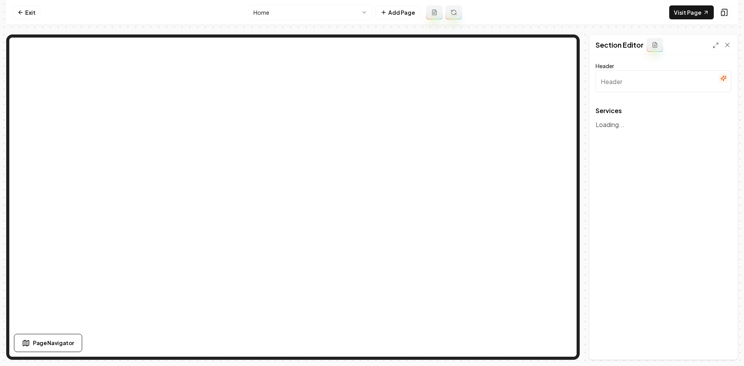
type input "Our Roofing Services"
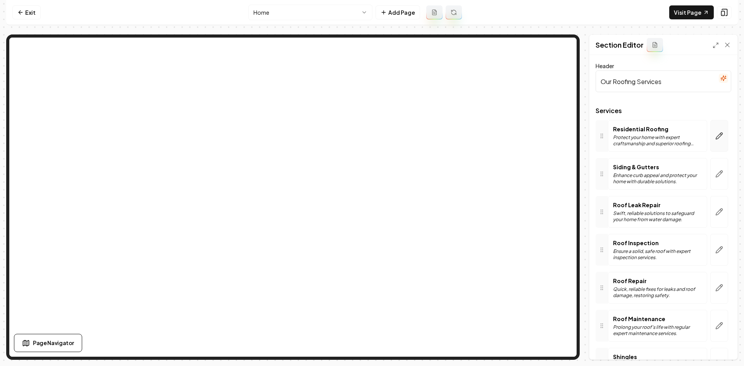
click at [715, 137] on icon "button" at bounding box center [719, 136] width 8 height 8
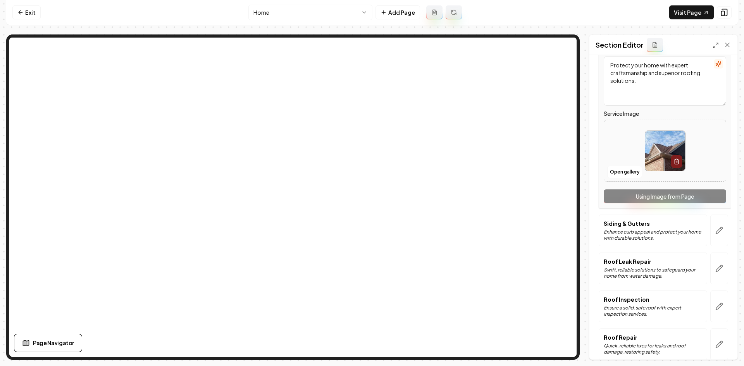
scroll to position [116, 0]
click at [714, 225] on button "button" at bounding box center [719, 230] width 18 height 32
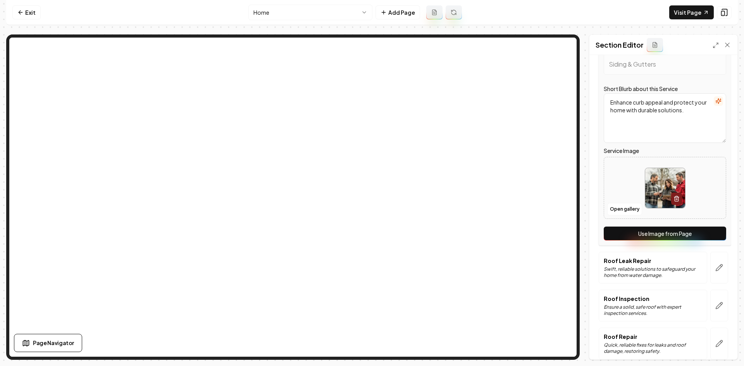
click at [698, 240] on button "Use Image from Page" at bounding box center [664, 234] width 122 height 14
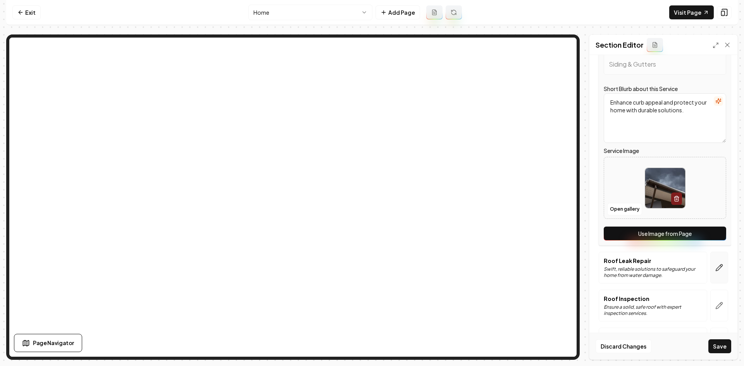
click at [710, 273] on button "button" at bounding box center [719, 268] width 18 height 32
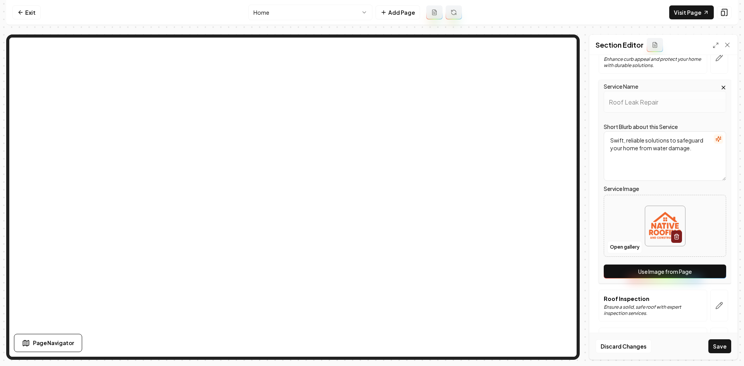
click at [709, 273] on button "Use Image from Page" at bounding box center [664, 272] width 122 height 14
click at [715, 305] on icon "button" at bounding box center [719, 306] width 8 height 8
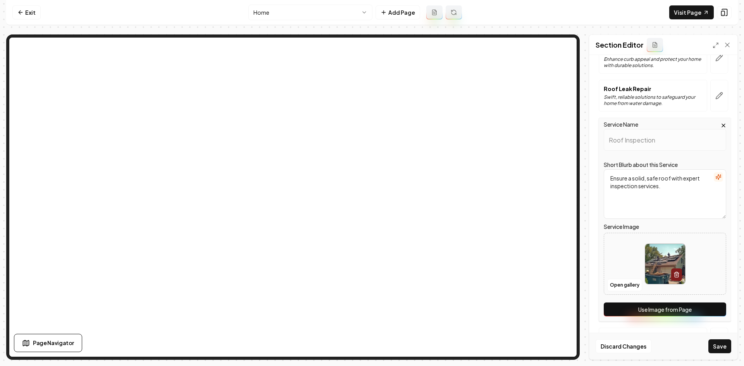
click at [710, 309] on button "Use Image from Page" at bounding box center [664, 309] width 122 height 14
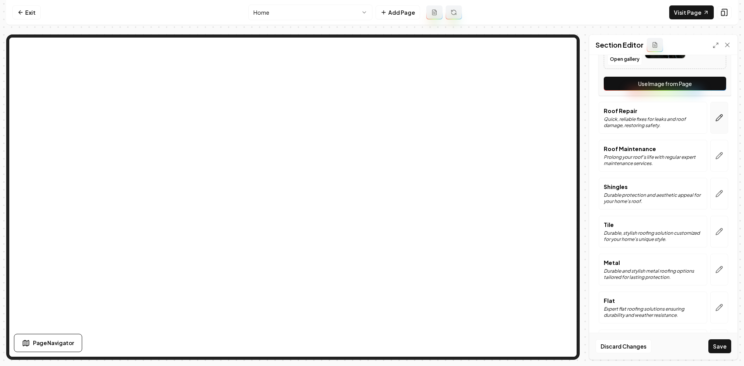
scroll to position [341, 0]
click at [714, 124] on button "button" at bounding box center [719, 119] width 18 height 32
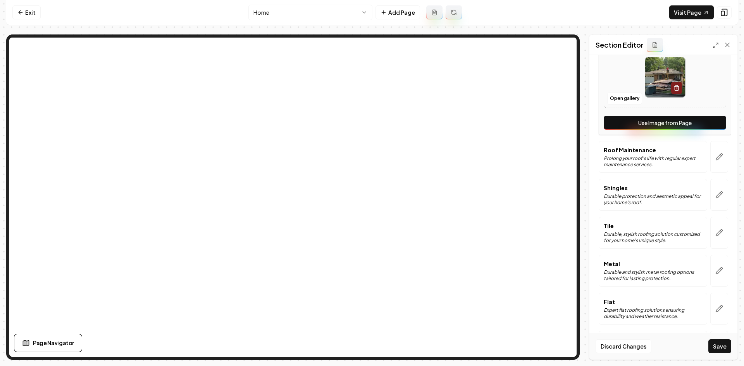
click at [704, 117] on button "Use Image from Page" at bounding box center [664, 123] width 122 height 14
click at [716, 167] on button "button" at bounding box center [719, 157] width 18 height 32
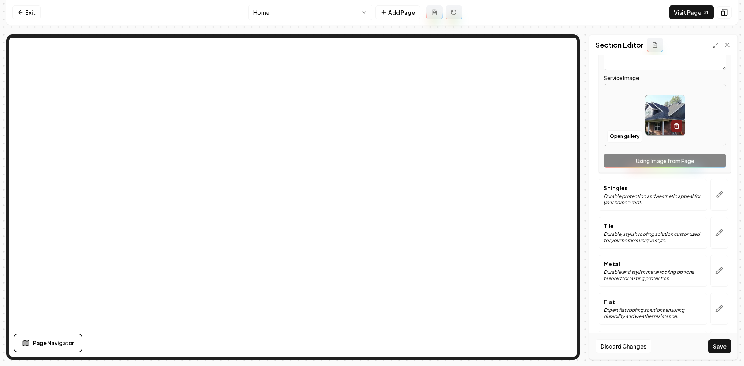
click at [710, 160] on div "Service Name Roof Maintenance Short Blurb about this Service Prolong your roof'…" at bounding box center [664, 71] width 132 height 204
click at [716, 197] on icon "button" at bounding box center [719, 195] width 7 height 7
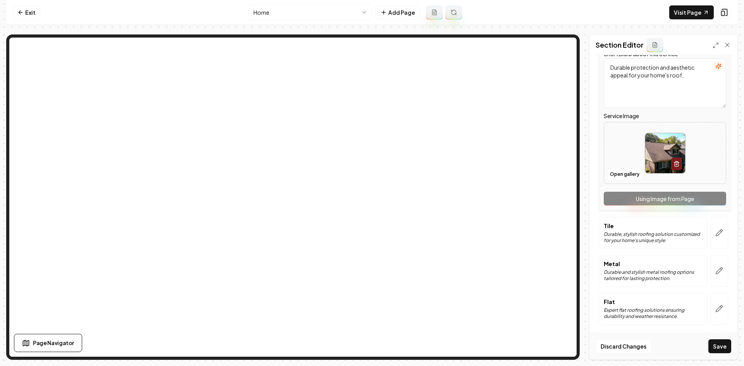
click at [711, 201] on div "Service Name [MEDICAL_DATA] Short Blurb about this Service Durable protection a…" at bounding box center [664, 109] width 132 height 204
click at [714, 228] on button "button" at bounding box center [719, 233] width 18 height 32
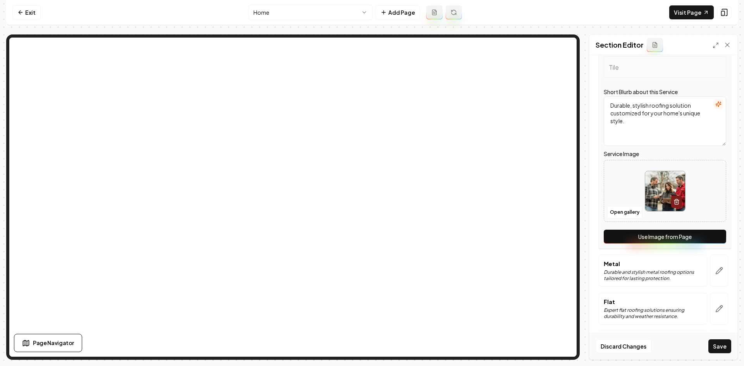
click at [711, 240] on button "Use Image from Page" at bounding box center [664, 237] width 122 height 14
click at [713, 266] on button "button" at bounding box center [719, 271] width 18 height 32
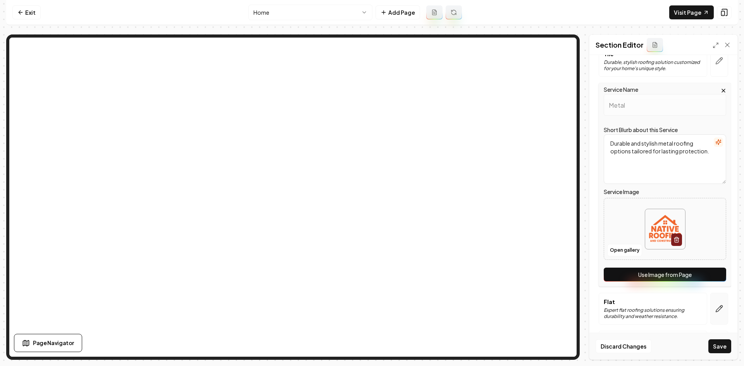
drag, startPoint x: 708, startPoint y: 276, endPoint x: 706, endPoint y: 295, distance: 18.8
click at [708, 276] on button "Use Image from Page" at bounding box center [664, 275] width 122 height 14
drag, startPoint x: 701, startPoint y: 309, endPoint x: 701, endPoint y: 314, distance: 5.0
click at [707, 310] on div at bounding box center [719, 309] width 24 height 32
click at [710, 317] on button "button" at bounding box center [719, 309] width 18 height 32
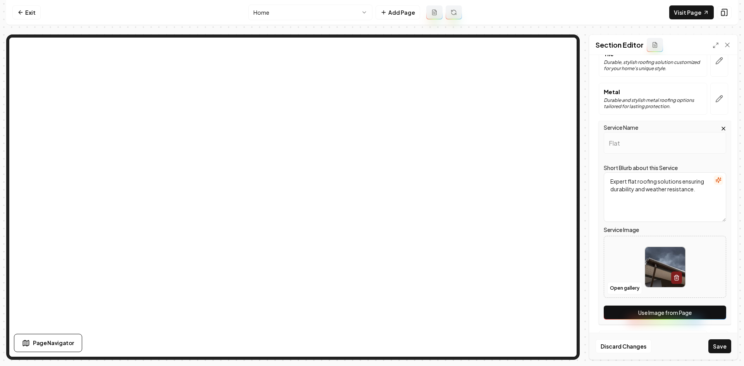
click at [707, 317] on button "Use Image from Page" at bounding box center [664, 313] width 122 height 14
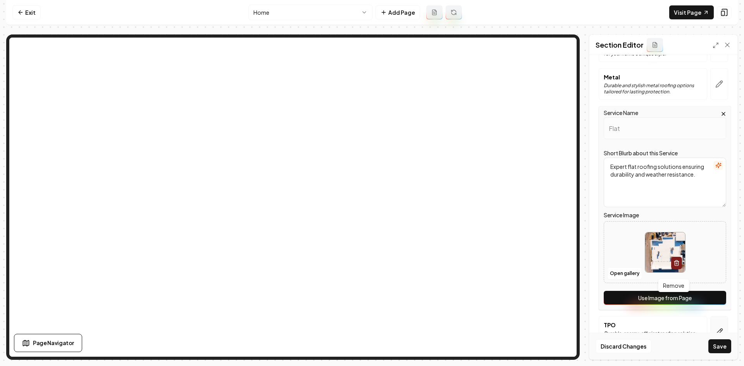
scroll to position [380, 0]
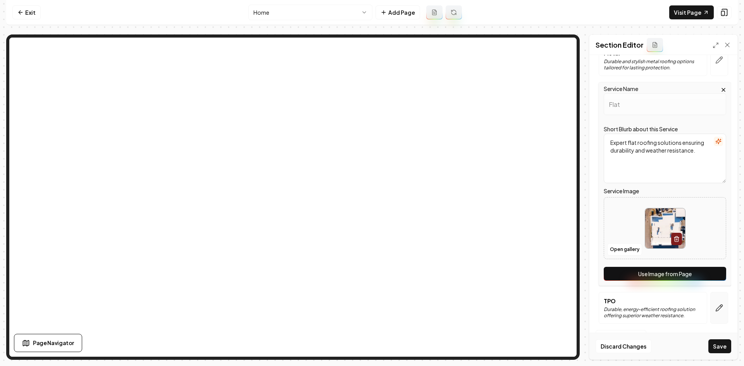
click at [713, 314] on button "button" at bounding box center [719, 308] width 18 height 32
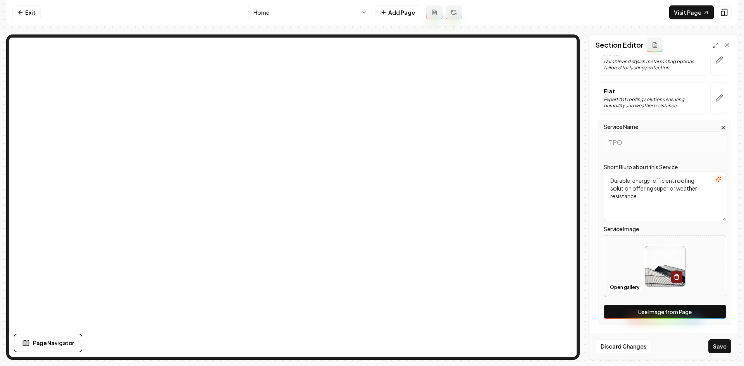
click at [711, 314] on button "Use Image from Page" at bounding box center [664, 312] width 122 height 14
click at [713, 343] on button "Save" at bounding box center [719, 346] width 23 height 14
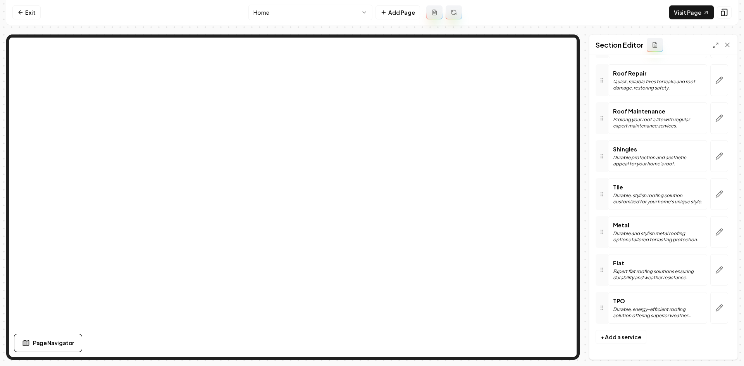
scroll to position [0, 0]
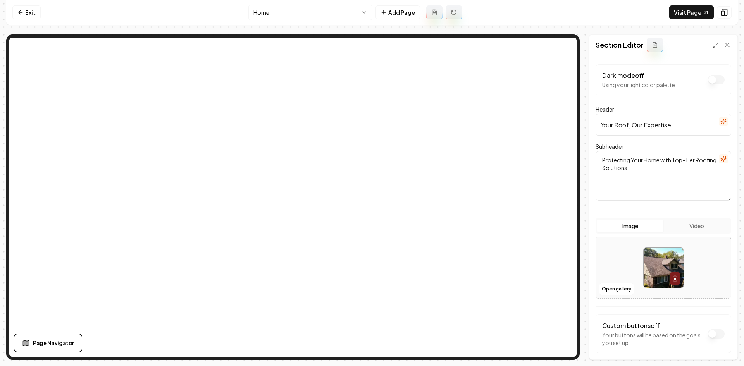
click at [601, 257] on div at bounding box center [663, 267] width 135 height 53
type input "**********"
click at [714, 345] on button "Save" at bounding box center [719, 346] width 23 height 14
click at [300, 15] on html "Computer Required This feature is only available on a computer. Please switch t…" at bounding box center [372, 183] width 744 height 366
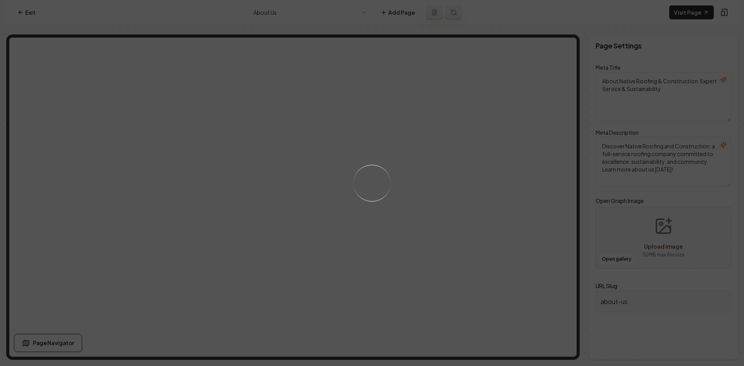
click at [411, 153] on div "Loading..." at bounding box center [372, 183] width 744 height 366
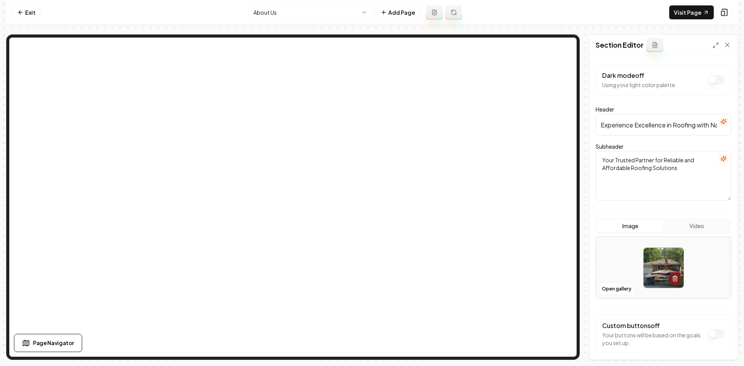
click at [620, 250] on div at bounding box center [663, 267] width 135 height 53
type input "**********"
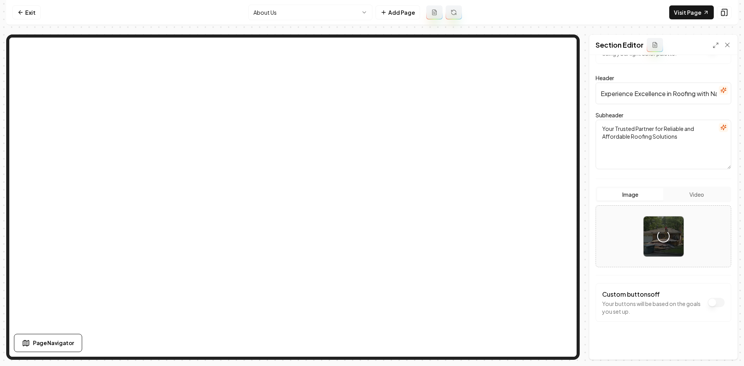
scroll to position [34, 0]
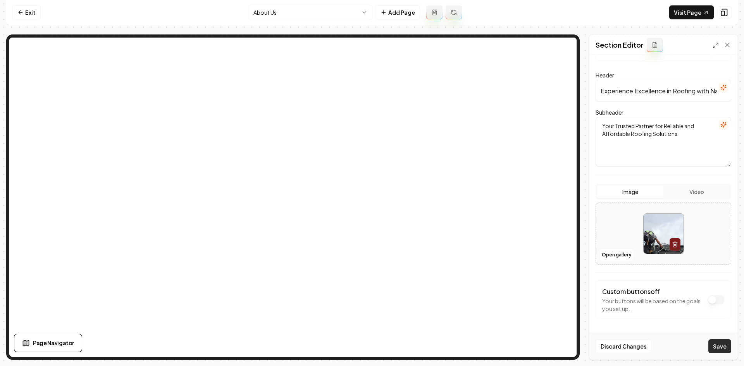
click at [717, 347] on button "Save" at bounding box center [719, 346] width 23 height 14
click at [256, 16] on html "Computer Required This feature is only available on a computer. Please switch t…" at bounding box center [372, 183] width 744 height 366
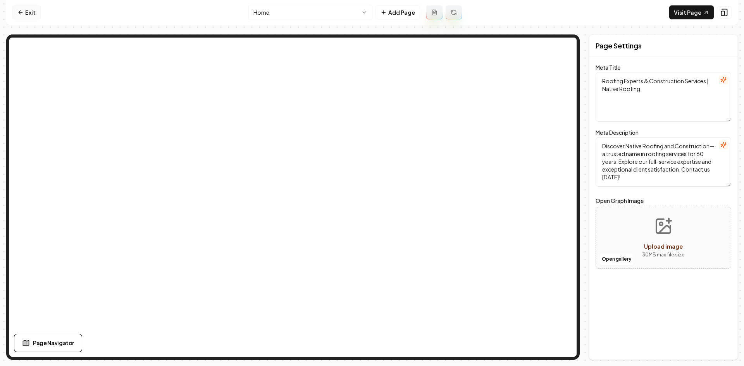
click at [25, 14] on link "Exit" at bounding box center [26, 12] width 28 height 14
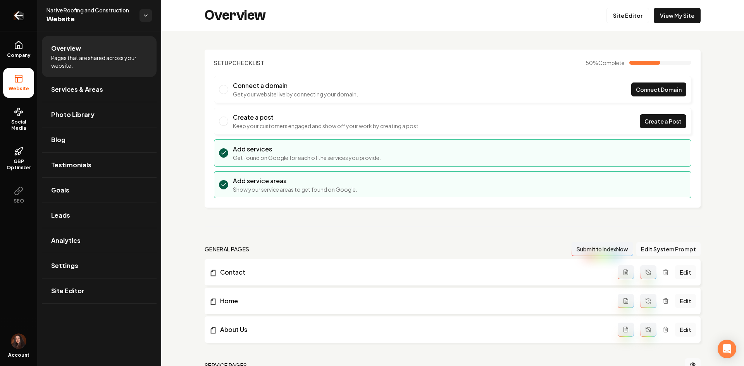
click at [24, 13] on icon "Return to dashboard" at bounding box center [18, 15] width 12 height 12
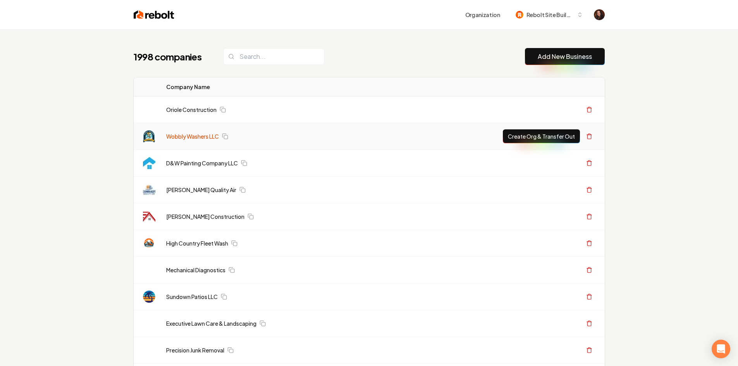
drag, startPoint x: 202, startPoint y: 139, endPoint x: 187, endPoint y: 147, distance: 16.5
click at [202, 139] on link "Wobbly Washers LLC" at bounding box center [192, 136] width 53 height 8
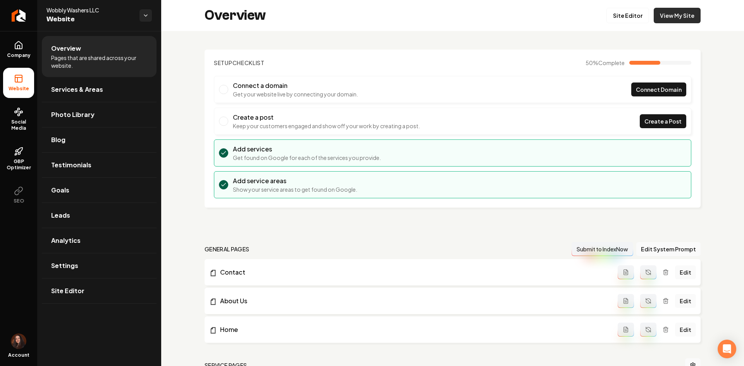
click at [658, 18] on link "View My Site" at bounding box center [676, 15] width 47 height 15
click at [15, 42] on icon at bounding box center [18, 45] width 9 height 9
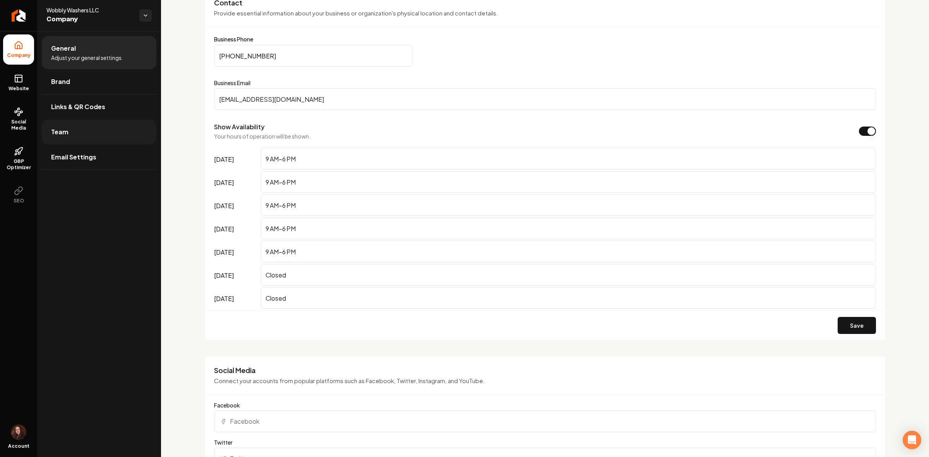
scroll to position [403, 0]
click at [14, 90] on span "Website" at bounding box center [18, 89] width 27 height 6
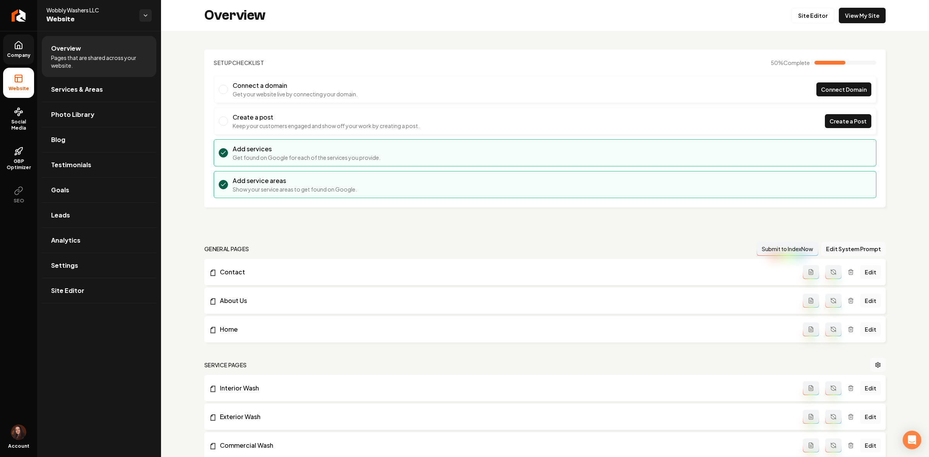
click at [743, 23] on div "Overview Site Editor View My Site" at bounding box center [545, 15] width 768 height 31
click at [743, 12] on link "View My Site" at bounding box center [862, 15] width 47 height 15
click at [743, 18] on link "View My Site" at bounding box center [862, 15] width 47 height 15
click at [60, 287] on span "Site Editor" at bounding box center [67, 290] width 33 height 9
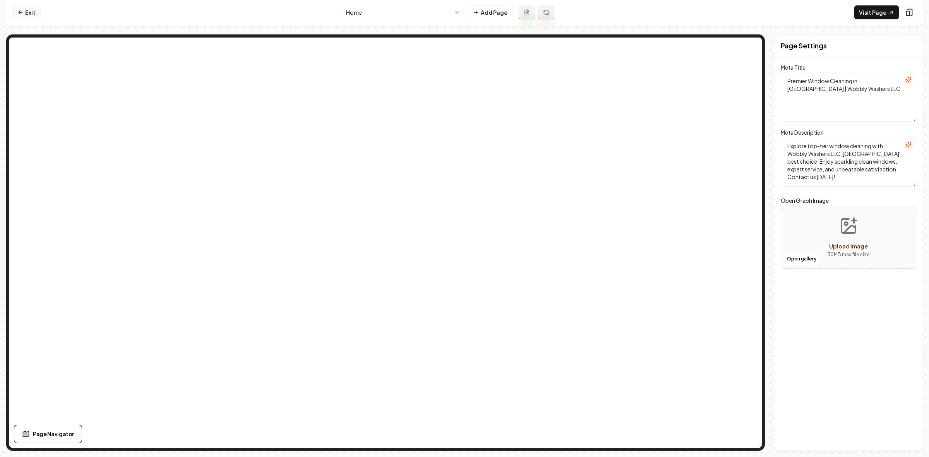
click at [38, 17] on link "Exit" at bounding box center [26, 12] width 28 height 14
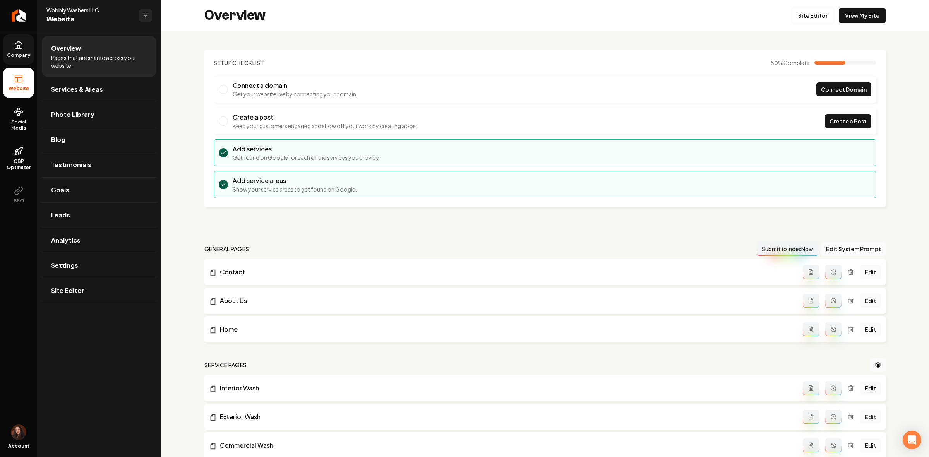
click at [26, 43] on link "Company" at bounding box center [18, 49] width 31 height 30
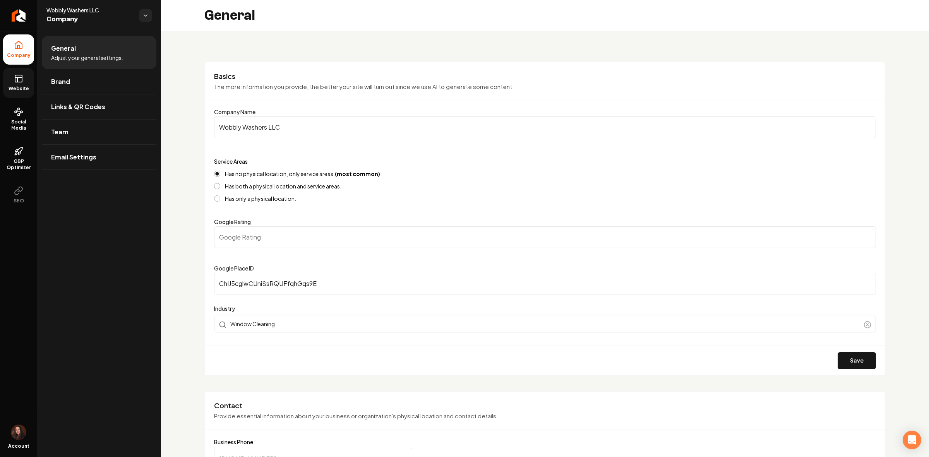
click at [9, 88] on span "Website" at bounding box center [18, 89] width 27 height 6
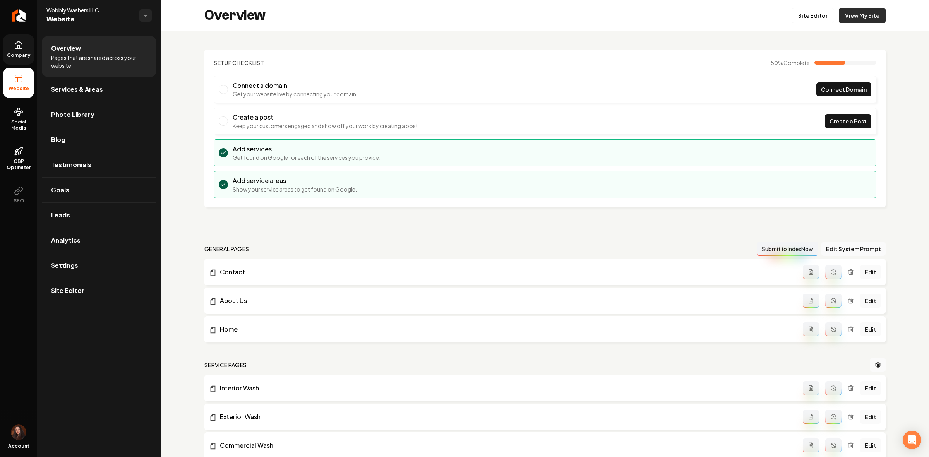
click at [743, 14] on link "View My Site" at bounding box center [862, 15] width 47 height 15
click at [109, 294] on link "Site Editor" at bounding box center [99, 290] width 115 height 25
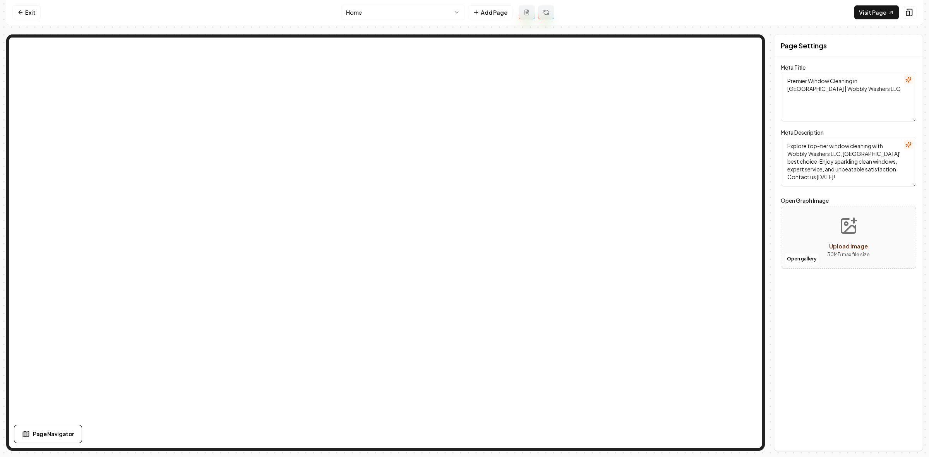
click at [41, 12] on nav "Exit Home Add Page Visit Page" at bounding box center [464, 12] width 917 height 25
click at [36, 12] on link "Exit" at bounding box center [26, 12] width 28 height 14
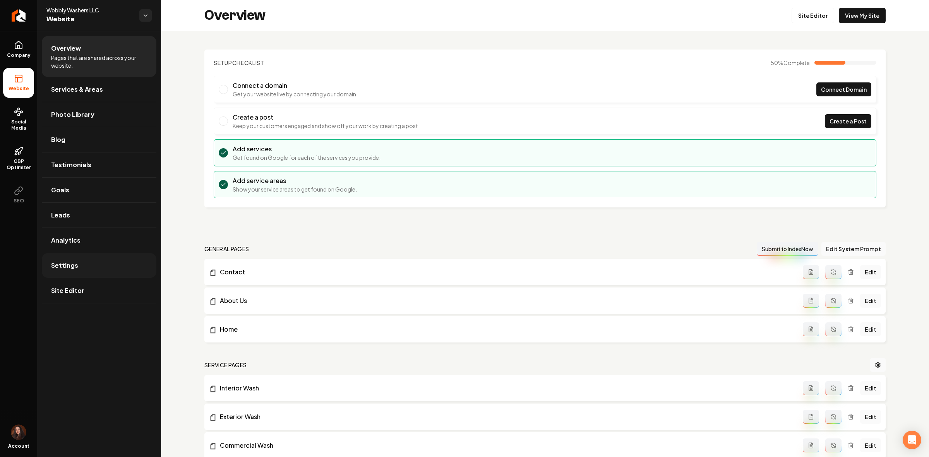
click at [88, 272] on link "Settings" at bounding box center [99, 265] width 115 height 25
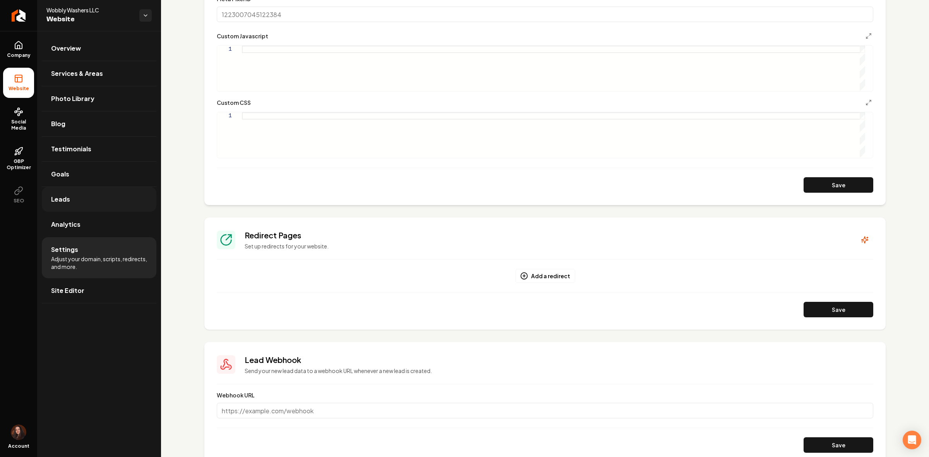
scroll to position [385, 0]
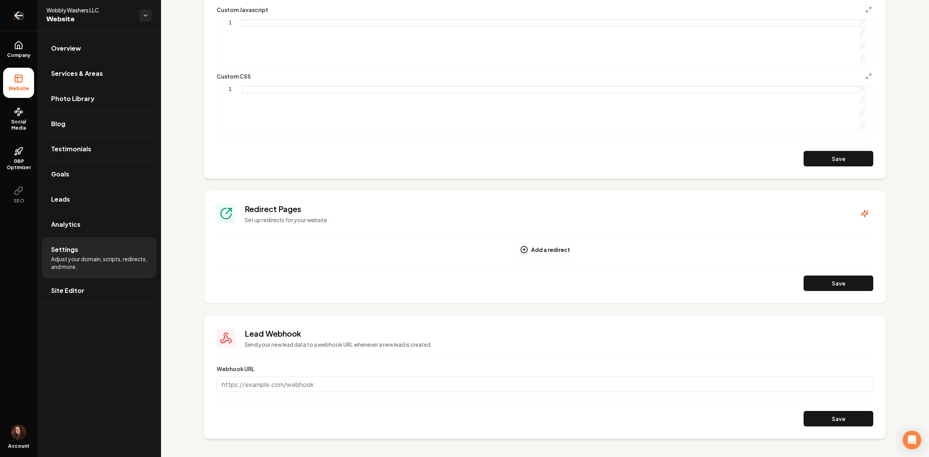
click at [27, 27] on link "Return to dashboard" at bounding box center [18, 15] width 37 height 31
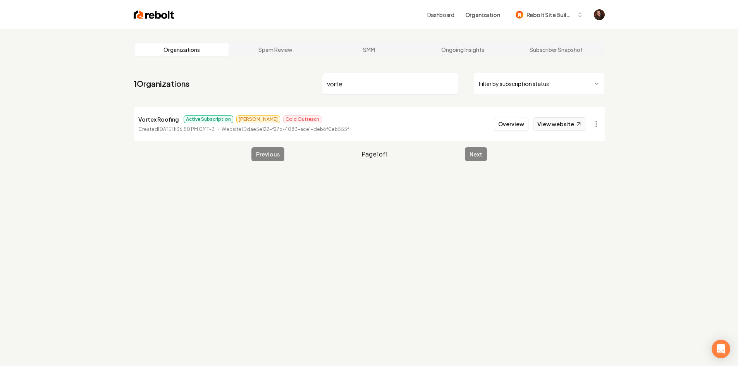
type input "vorte"
click at [551, 126] on link "View website" at bounding box center [559, 123] width 53 height 13
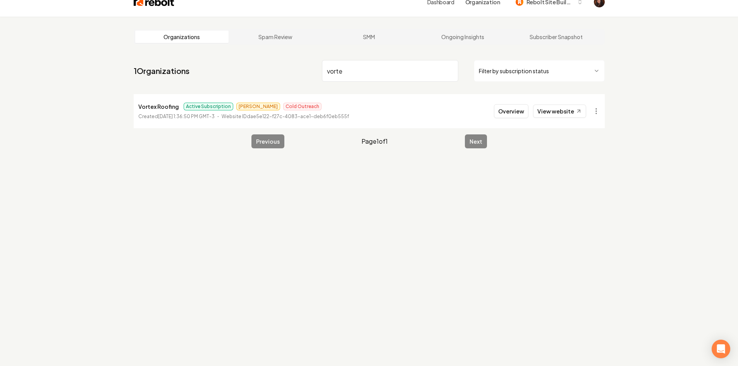
scroll to position [29, 0]
